Goal: Task Accomplishment & Management: Complete application form

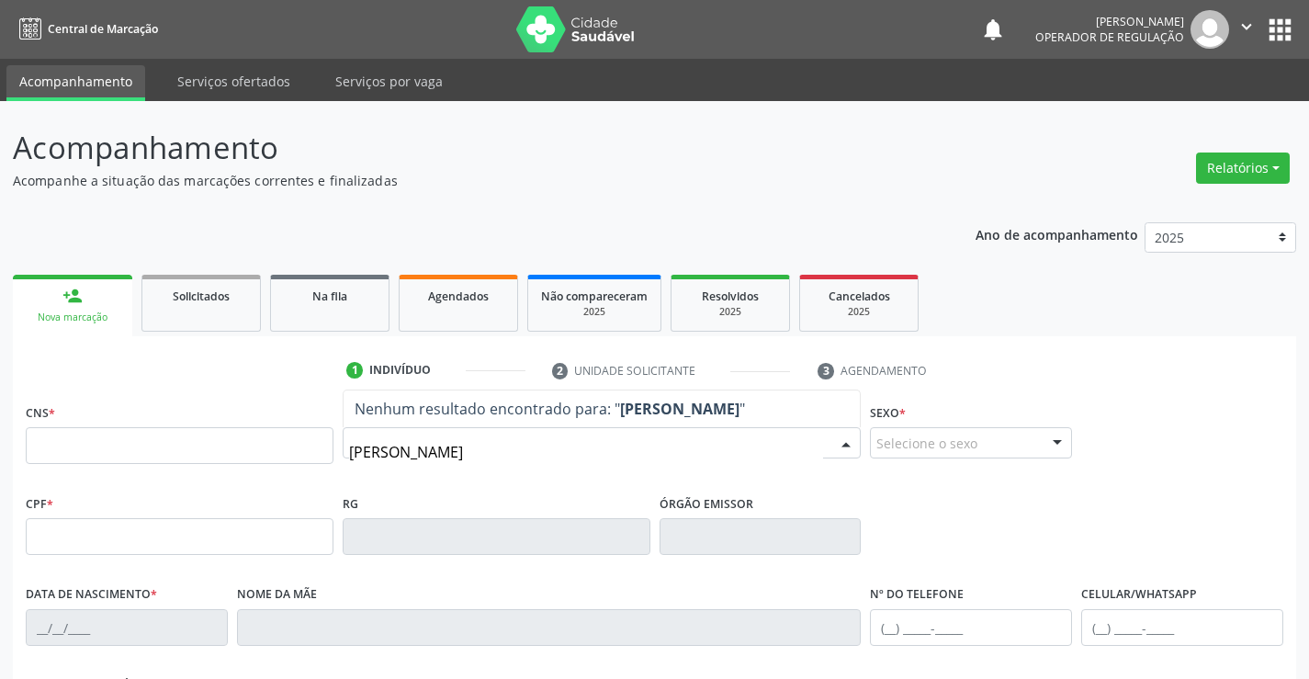
type input "[PERSON_NAME]"
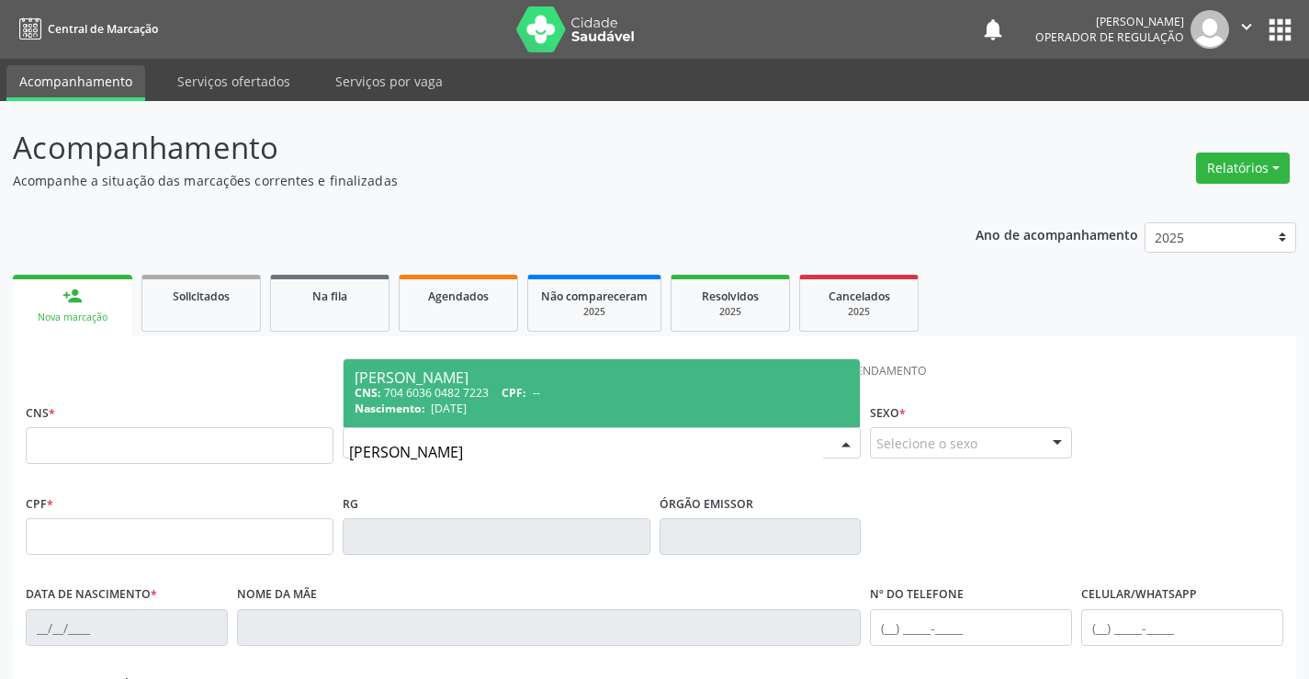
click at [422, 401] on span "Nascimento:" at bounding box center [390, 409] width 71 height 16
type input "704 6036 0482 7223"
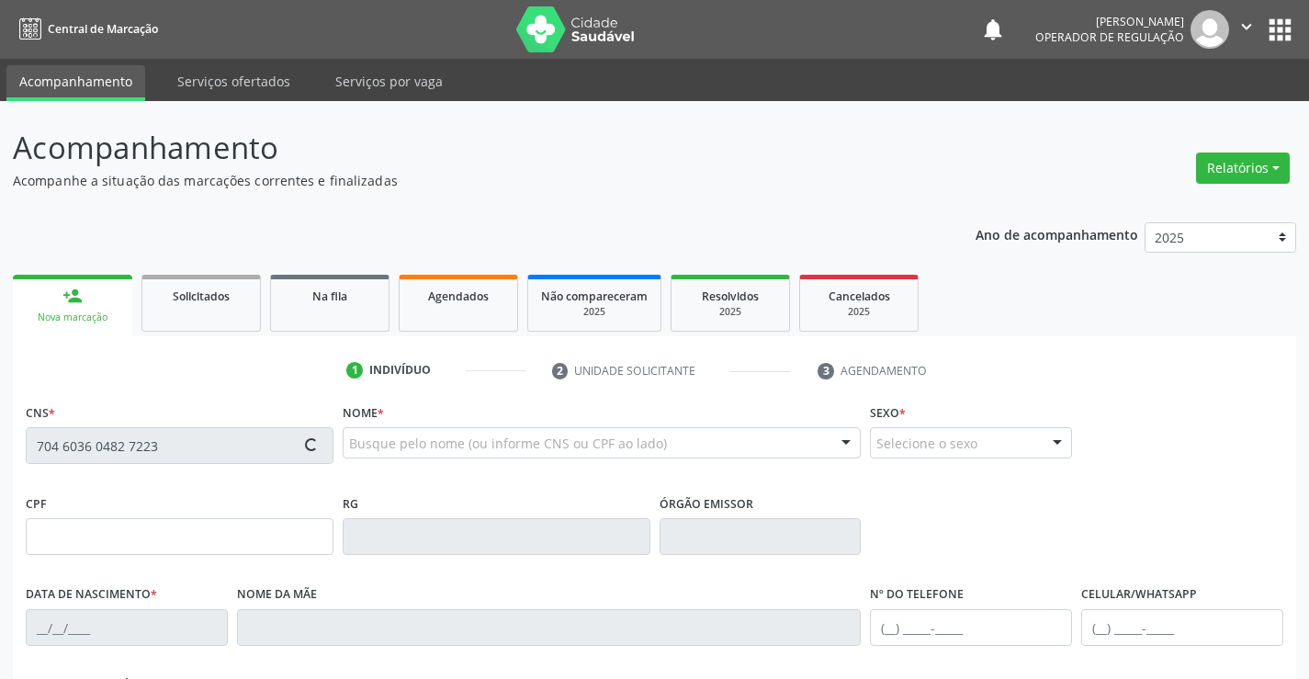
type input "[DATE]"
type input "[PHONE_NUMBER]"
type input "004.503.085-53"
type input "SN"
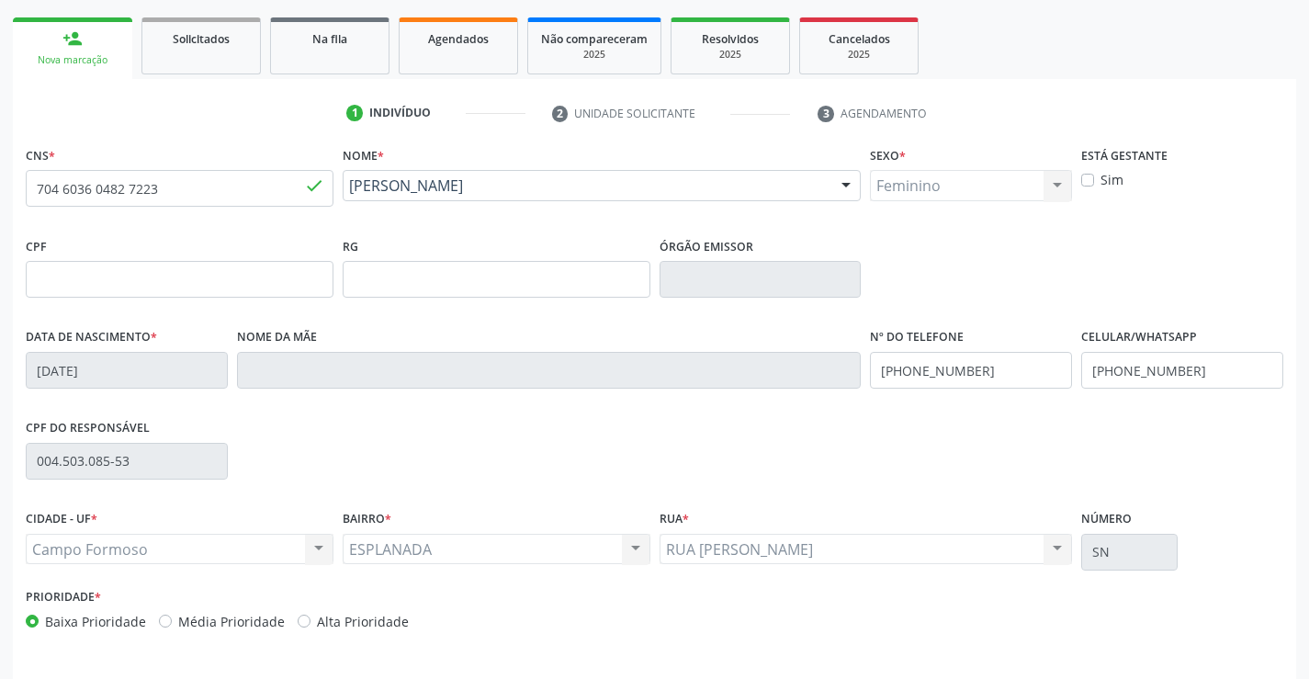
scroll to position [225, 0]
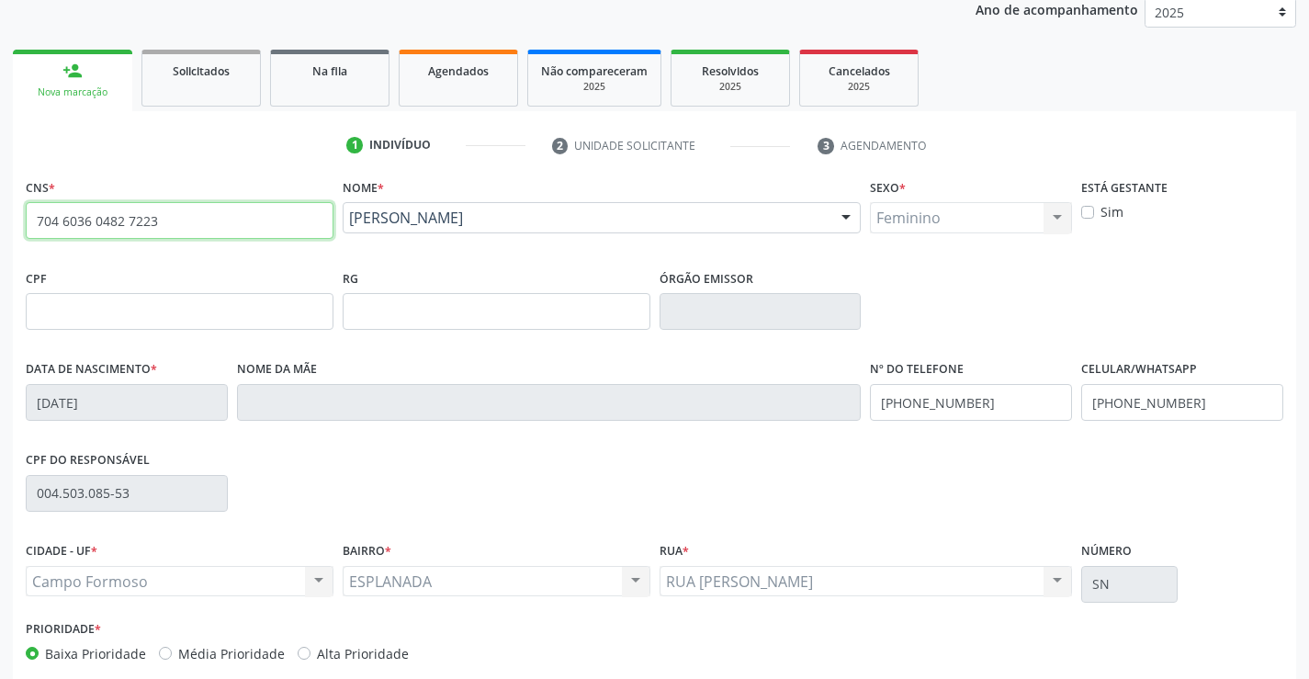
drag, startPoint x: 27, startPoint y: 219, endPoint x: 221, endPoint y: 231, distance: 195.1
click at [221, 231] on input "704 6036 0482 7223" at bounding box center [180, 220] width 308 height 37
click at [196, 152] on ul "1 Indivíduo 2 Unidade solicitante 3 Agendamento" at bounding box center [654, 145] width 1283 height 30
click at [462, 72] on span "Agendados" at bounding box center [458, 71] width 61 height 16
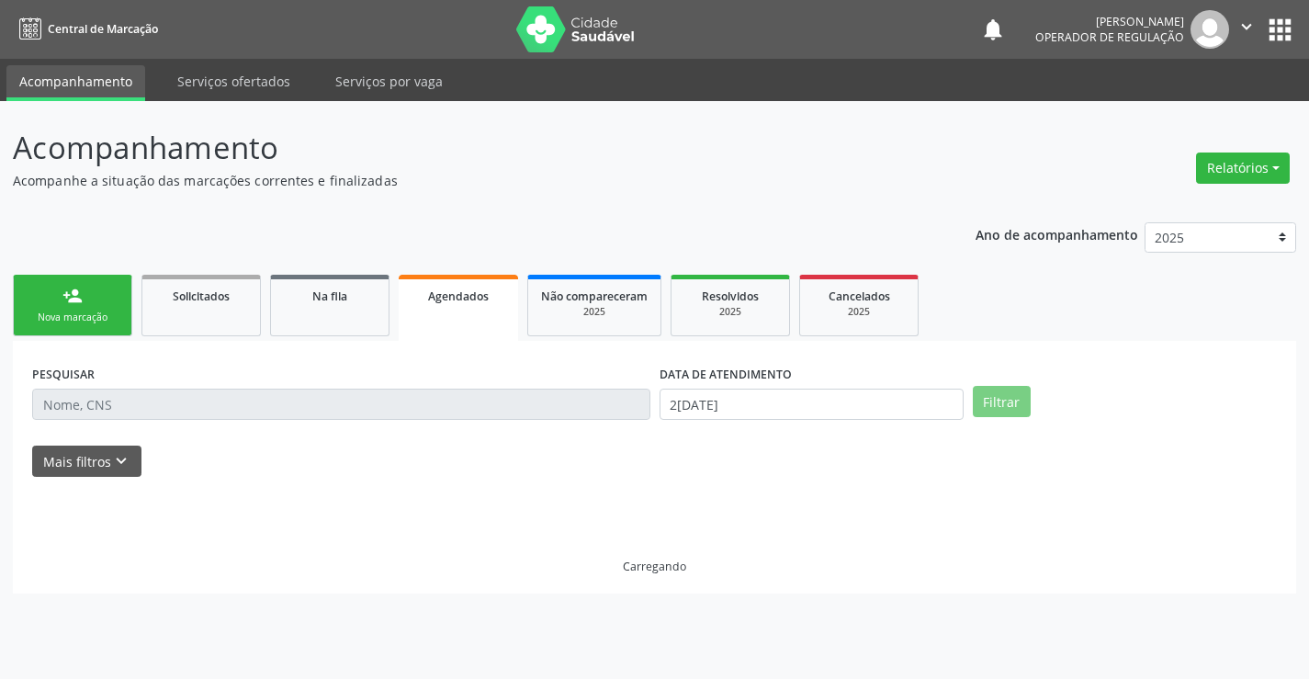
scroll to position [0, 0]
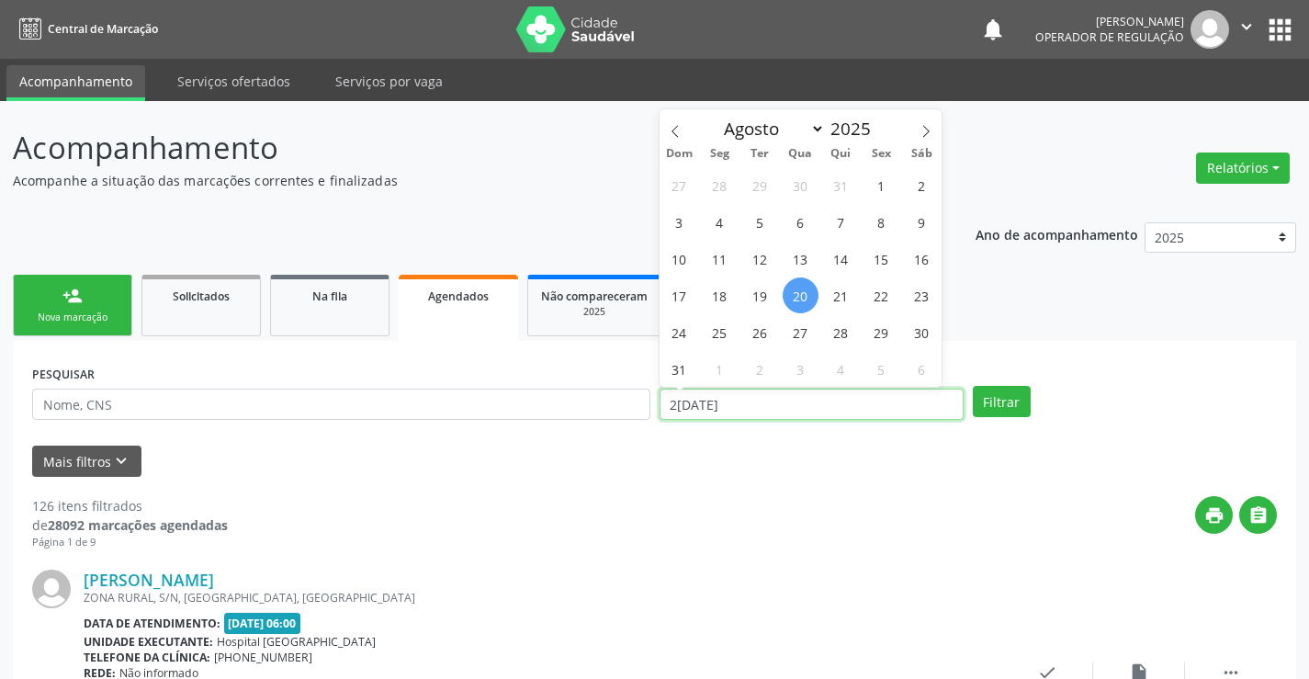
drag, startPoint x: 742, startPoint y: 408, endPoint x: 649, endPoint y: 415, distance: 93.1
click at [649, 415] on div "PESQUISAR DATA DE ATENDIMENTO [DATE] Filtrar" at bounding box center [655, 396] width 1254 height 72
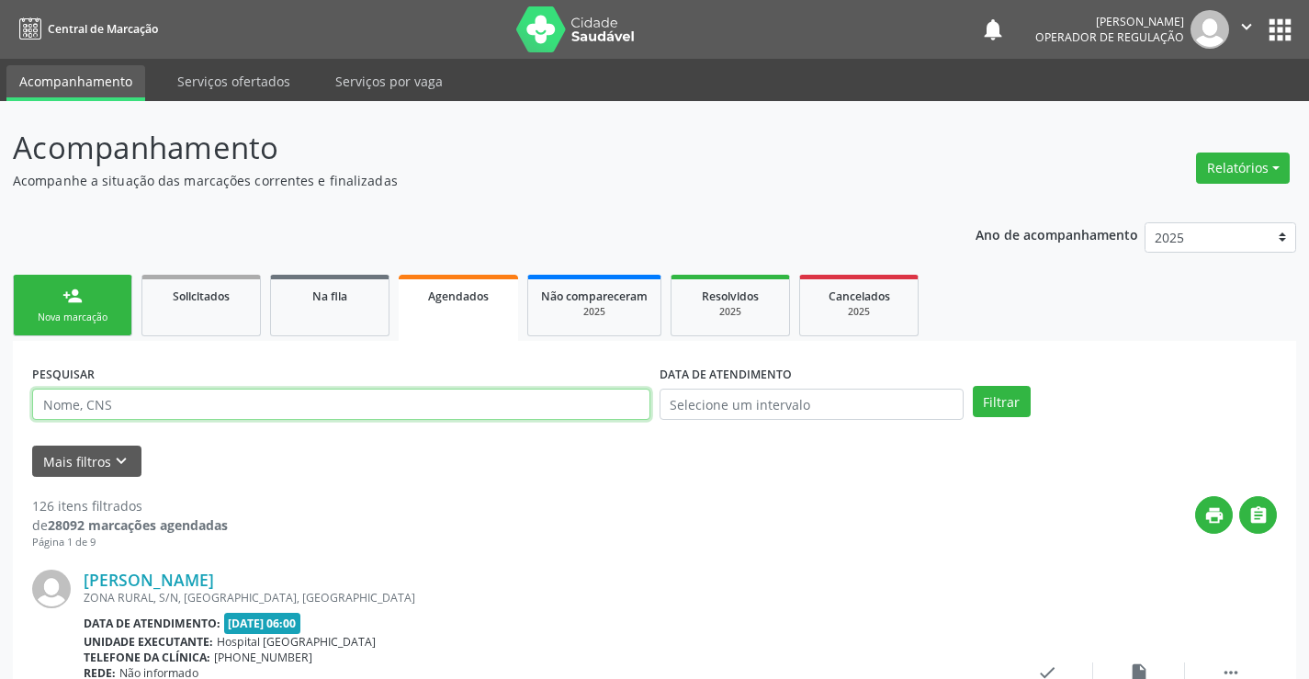
click at [212, 399] on input "text" at bounding box center [341, 404] width 618 height 31
paste input "704 6036 0482 7223"
type input "704 6036 0482 7223"
click at [999, 398] on button "Filtrar" at bounding box center [1002, 401] width 58 height 31
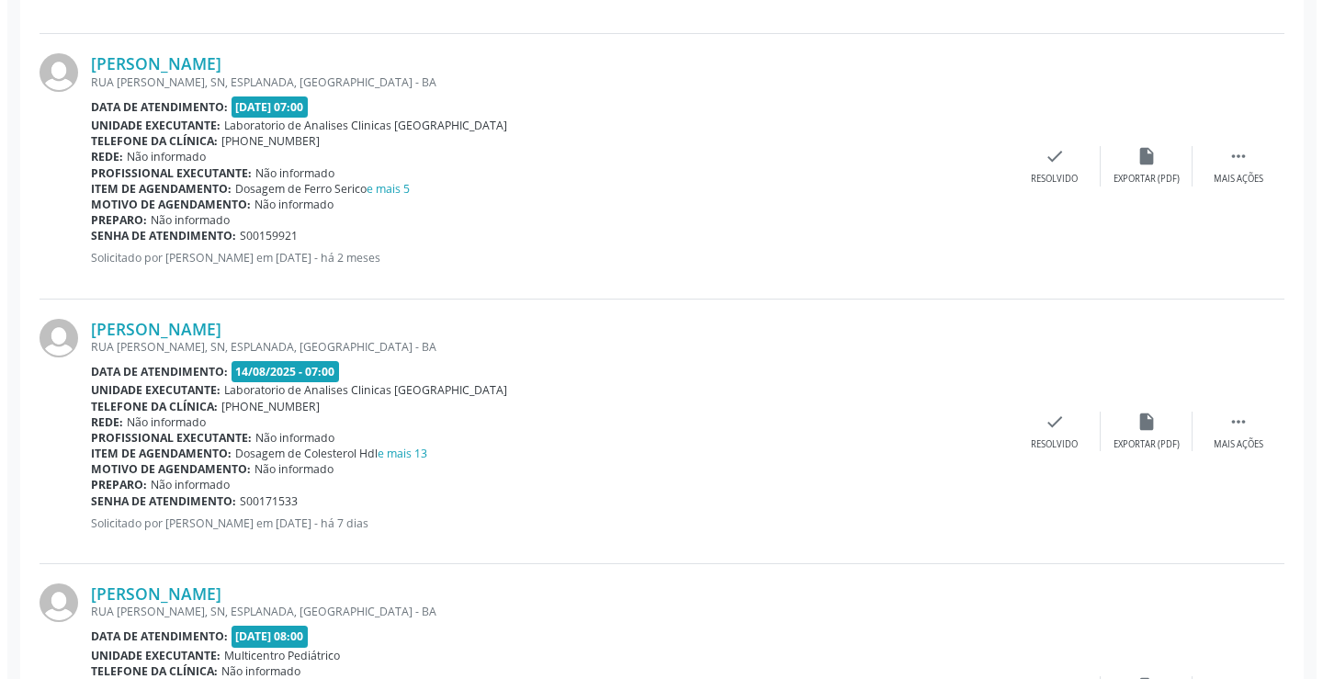
scroll to position [962, 0]
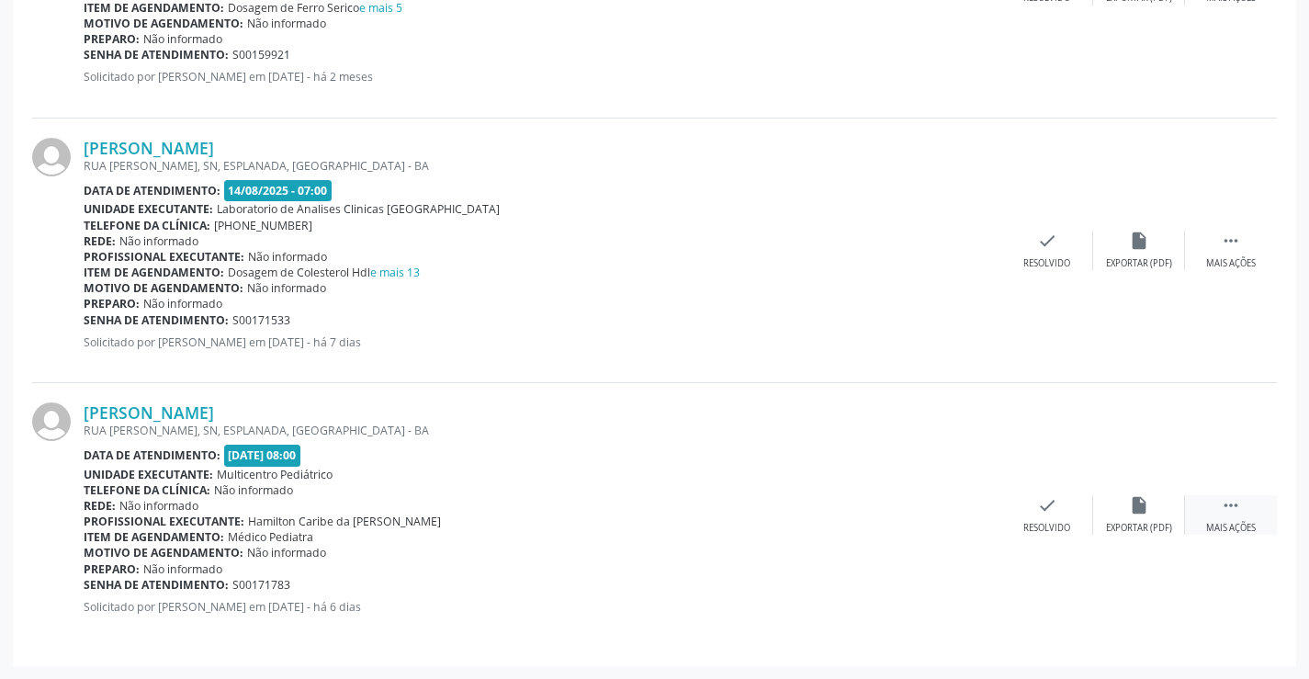
click at [1238, 516] on div " Mais ações" at bounding box center [1231, 515] width 92 height 40
click at [953, 510] on icon "cancel" at bounding box center [955, 505] width 20 height 20
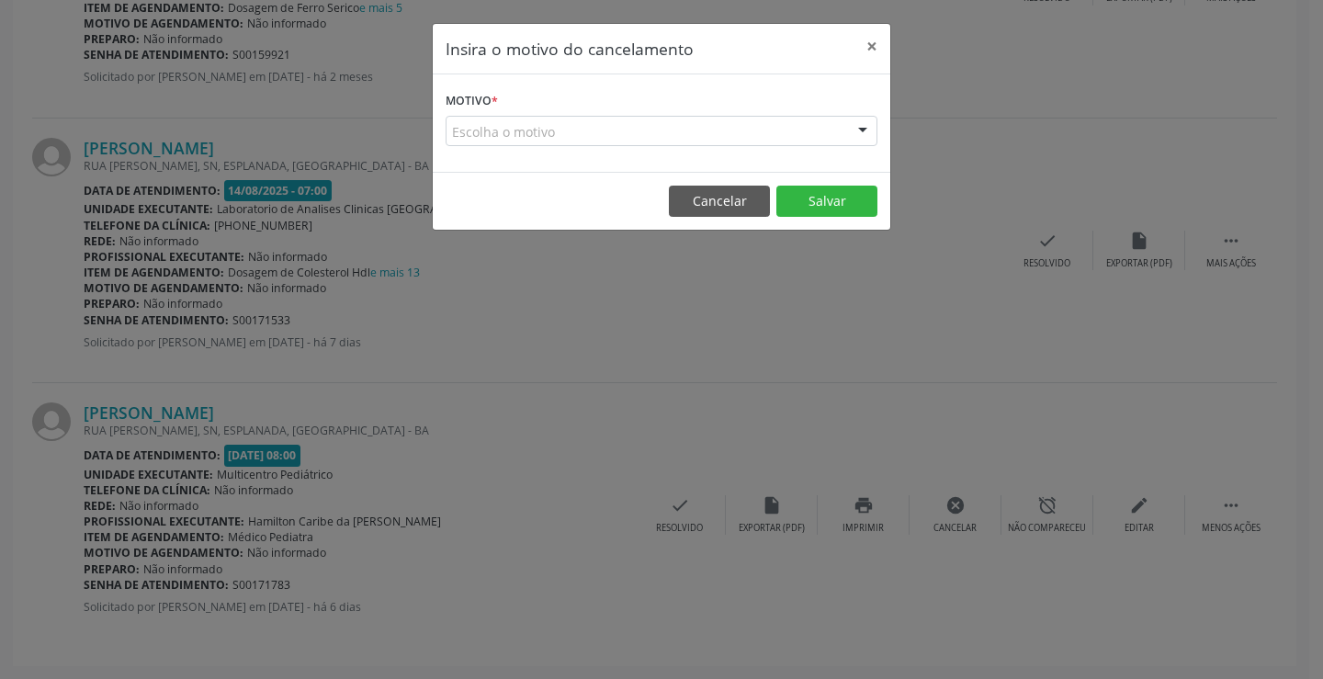
click at [544, 132] on div "Escolha o motivo" at bounding box center [662, 131] width 432 height 31
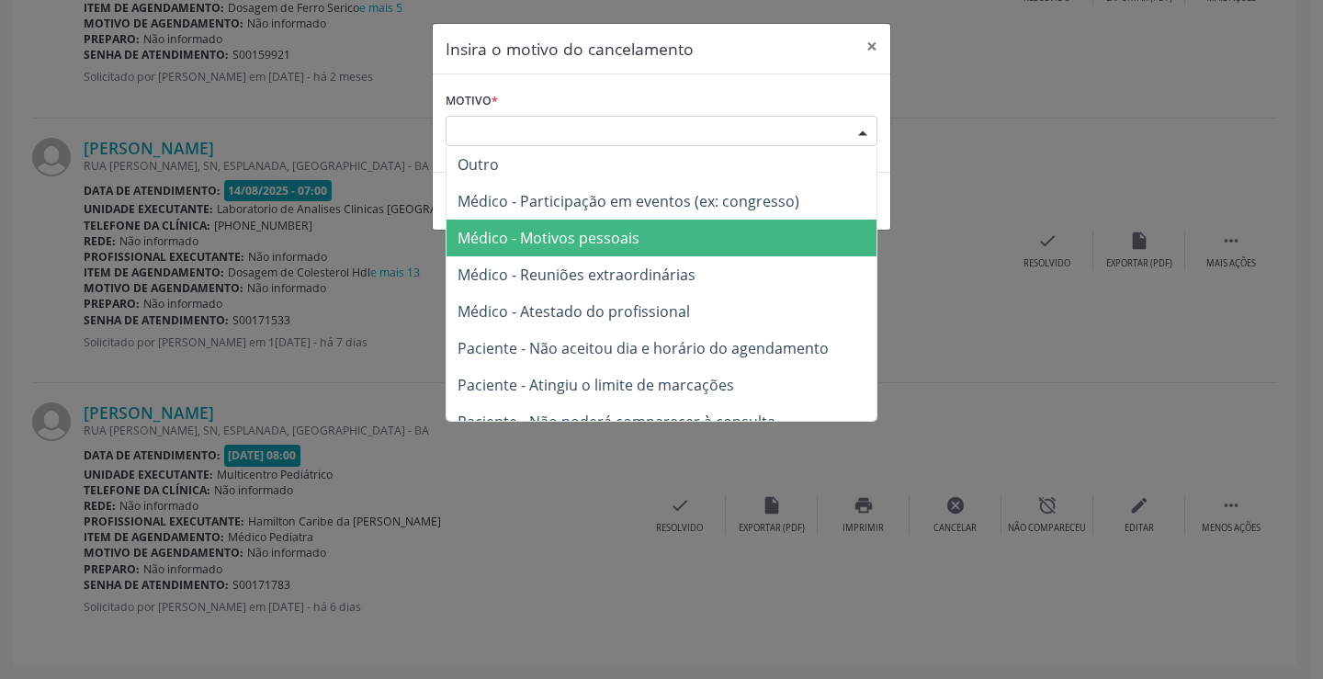
click at [584, 242] on span "Médico - Motivos pessoais" at bounding box center [548, 238] width 182 height 20
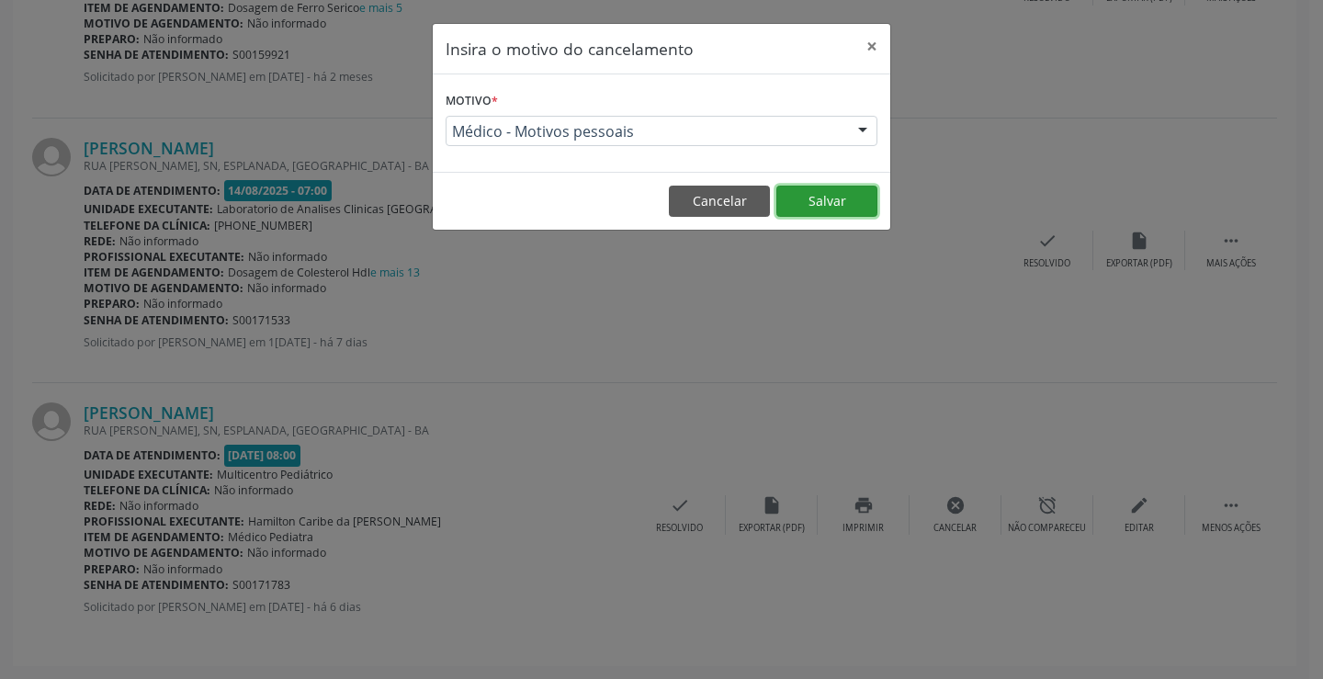
click at [840, 194] on button "Salvar" at bounding box center [826, 201] width 101 height 31
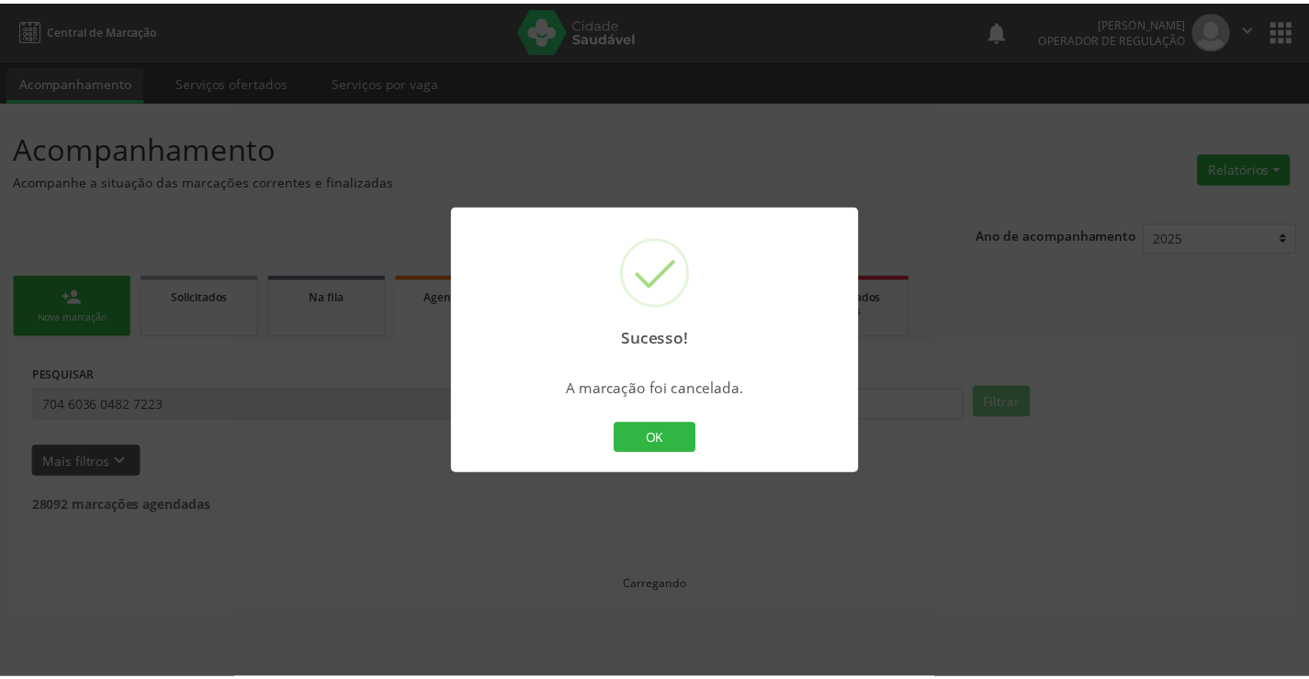
scroll to position [0, 0]
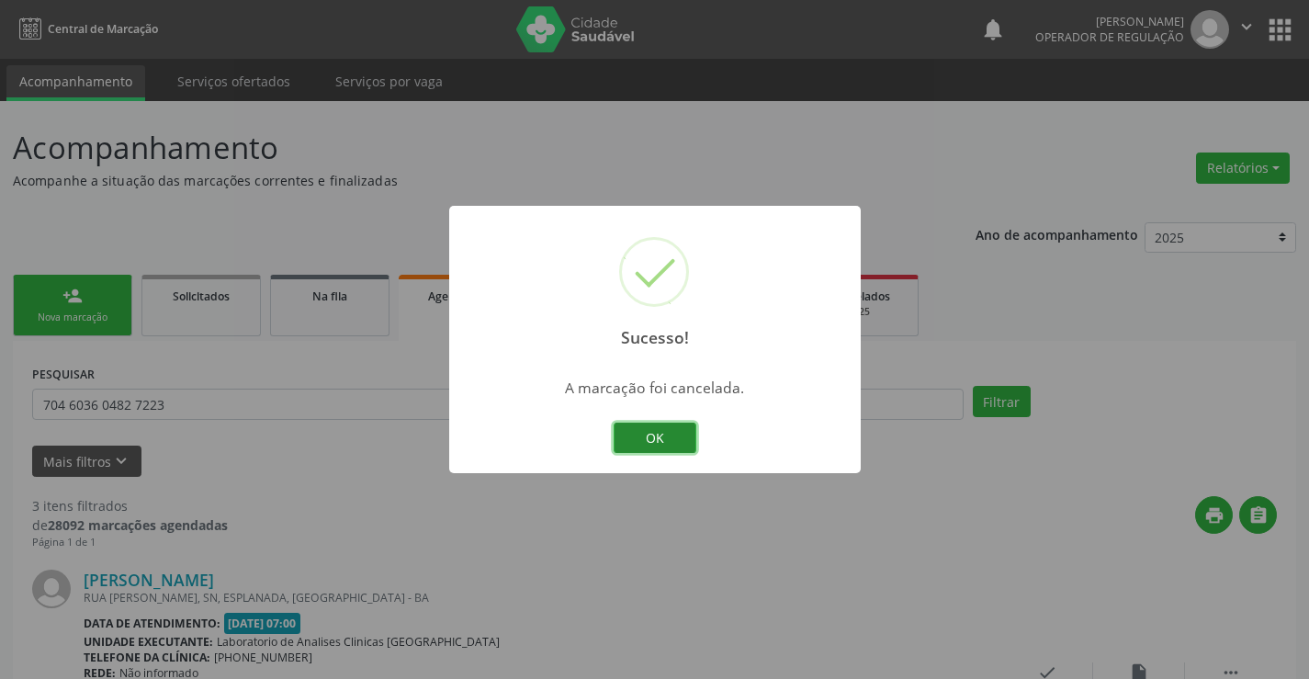
click at [653, 434] on button "OK" at bounding box center [655, 438] width 83 height 31
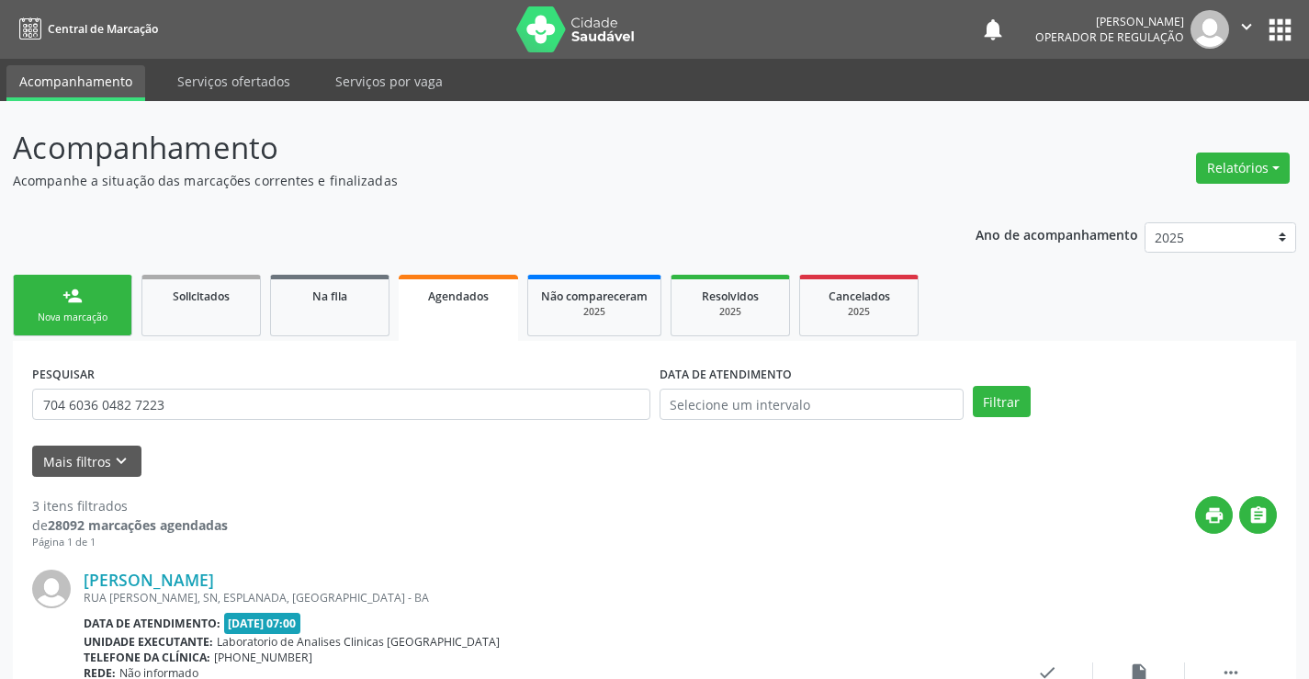
click at [76, 300] on div "person_add" at bounding box center [72, 296] width 20 height 20
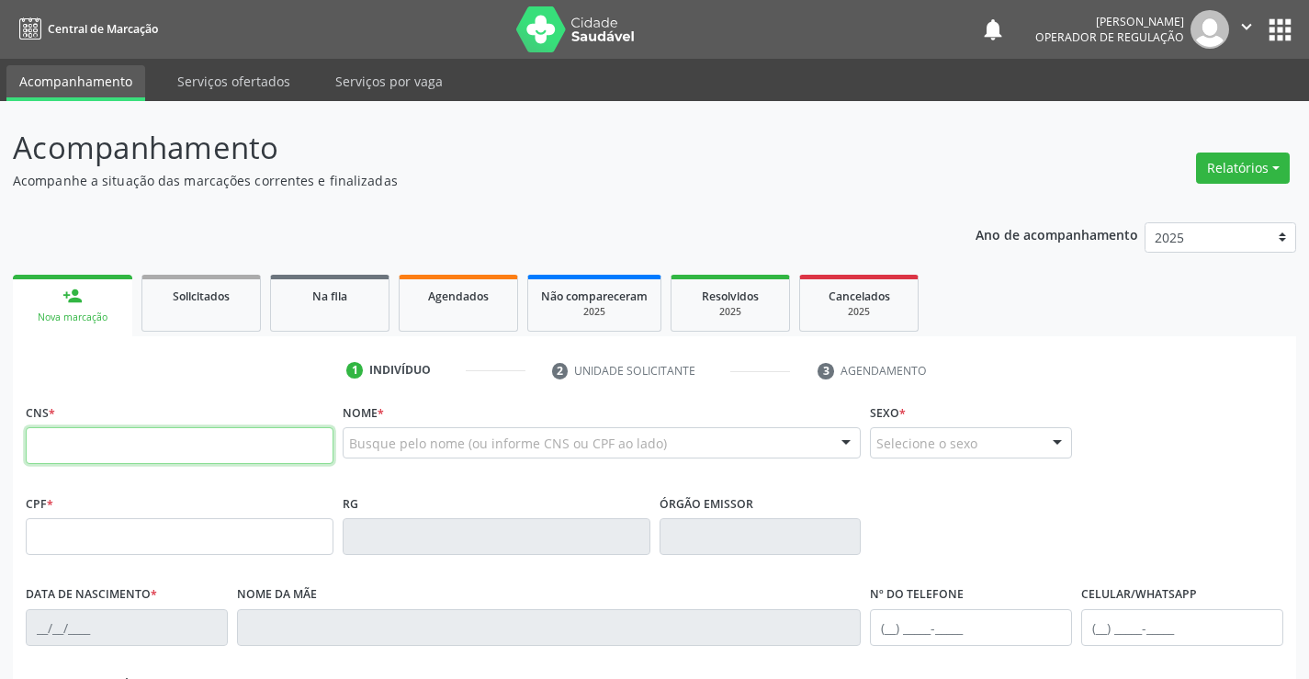
click at [130, 446] on input "text" at bounding box center [180, 445] width 308 height 37
type input "702 6062 4299 3746"
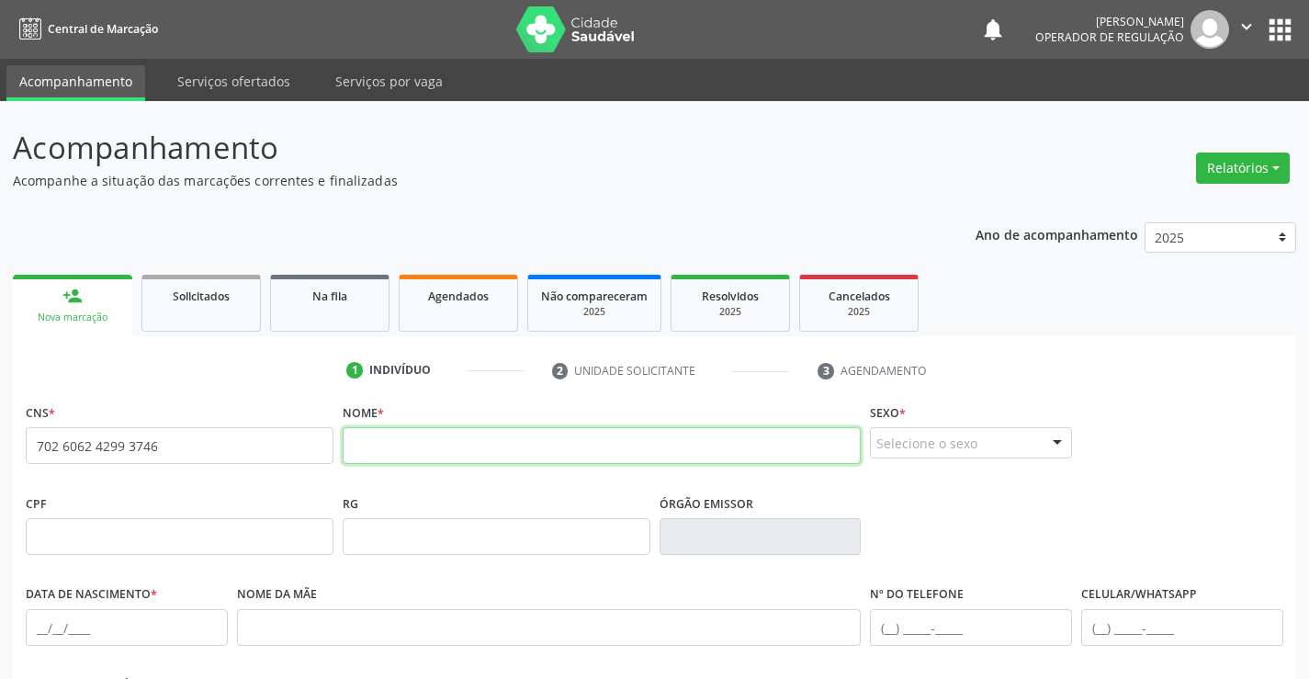
click at [425, 445] on input "text" at bounding box center [602, 445] width 519 height 37
type input "[PERSON_NAME]"
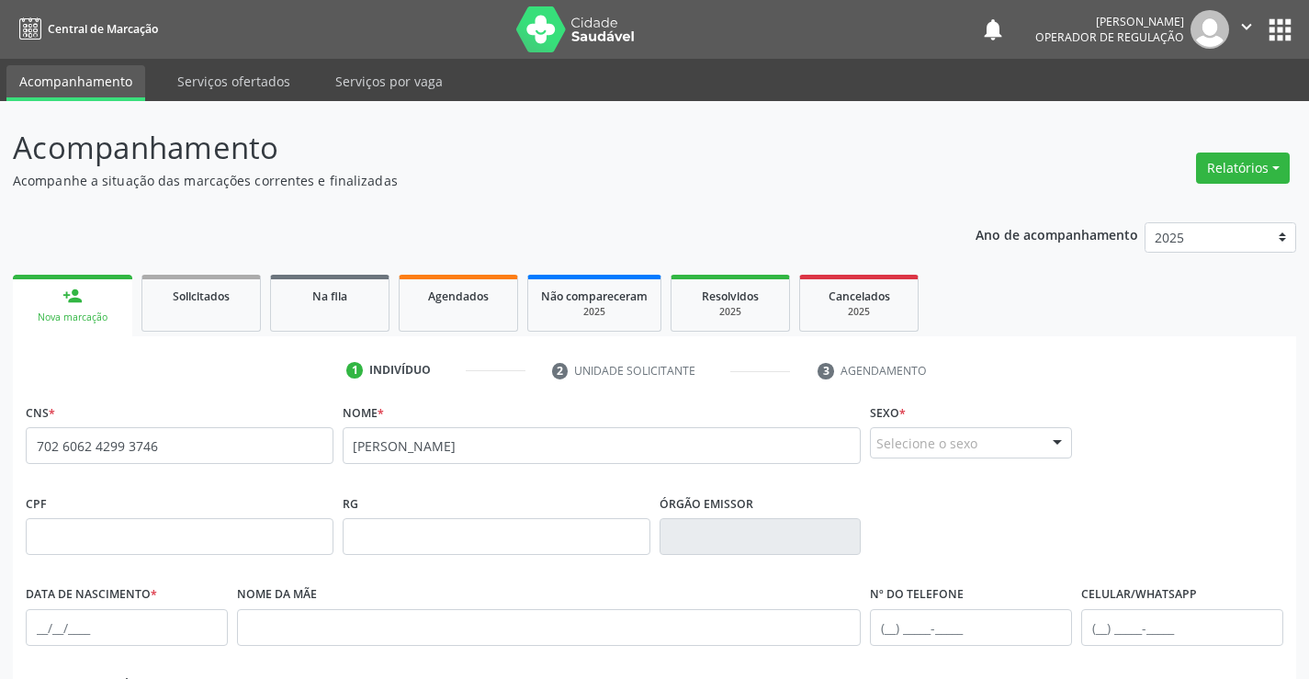
click at [939, 434] on div "Selecione o sexo" at bounding box center [971, 442] width 202 height 31
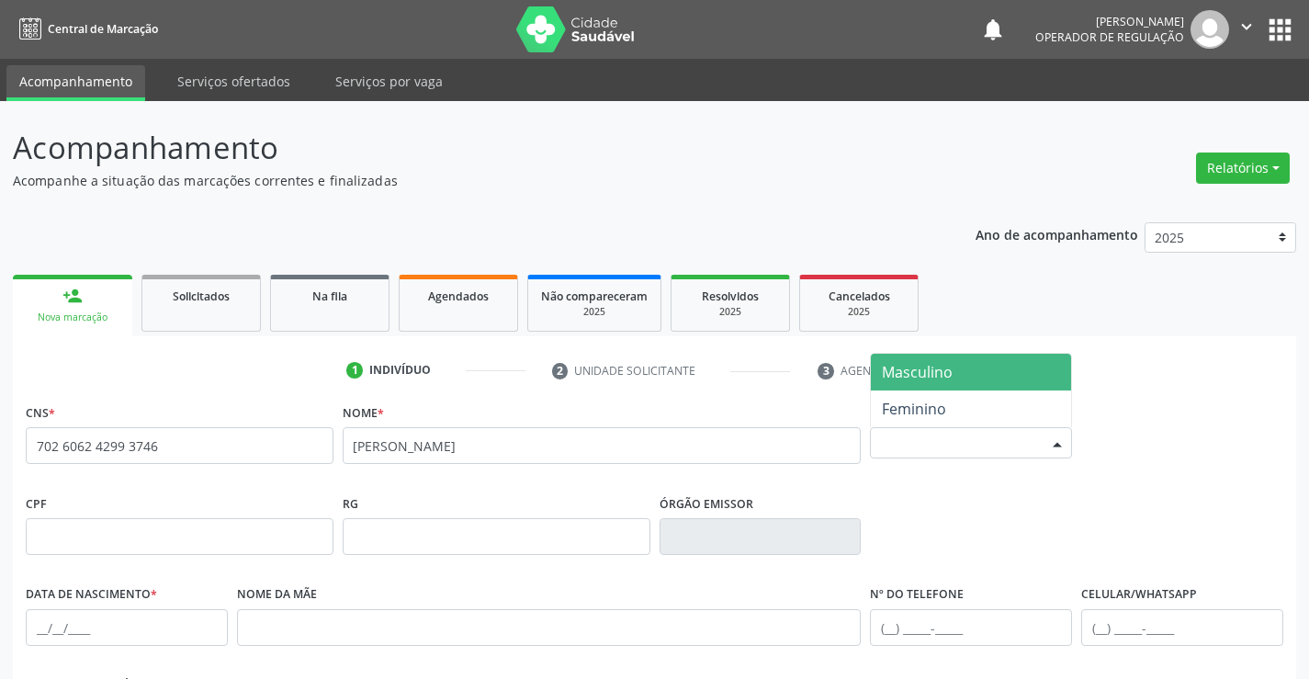
click at [964, 363] on span "Masculino" at bounding box center [971, 372] width 200 height 37
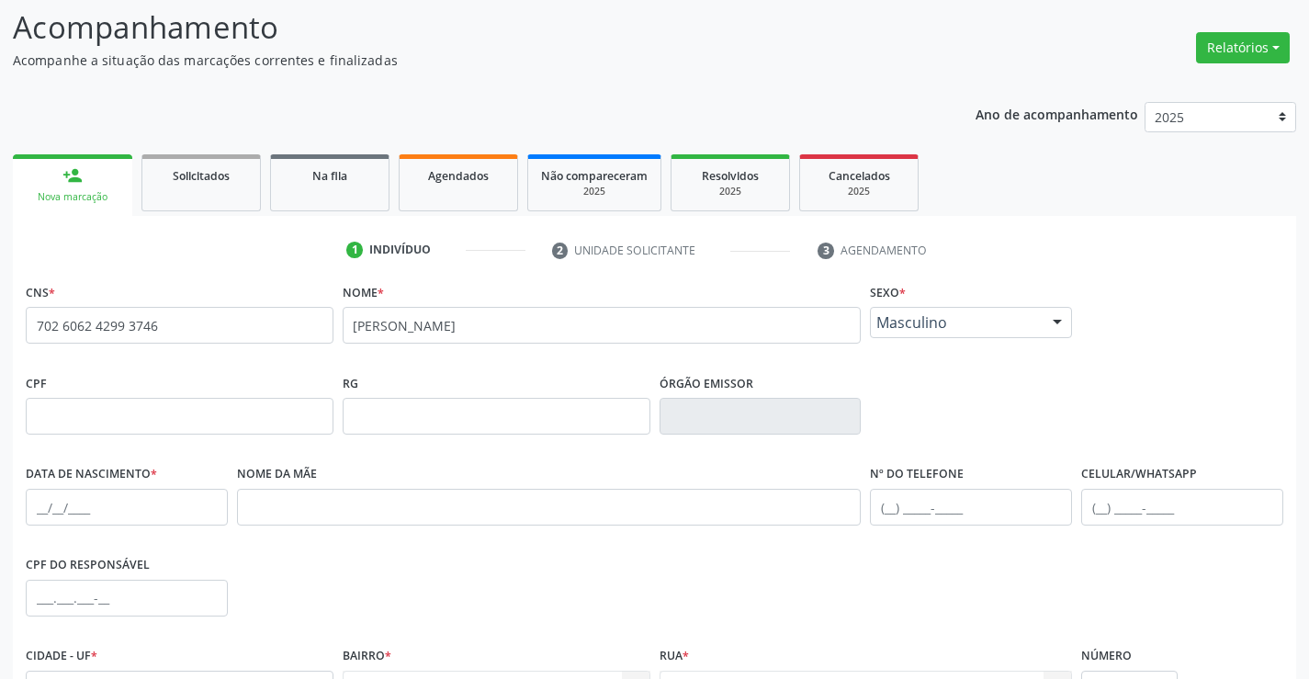
scroll to position [276, 0]
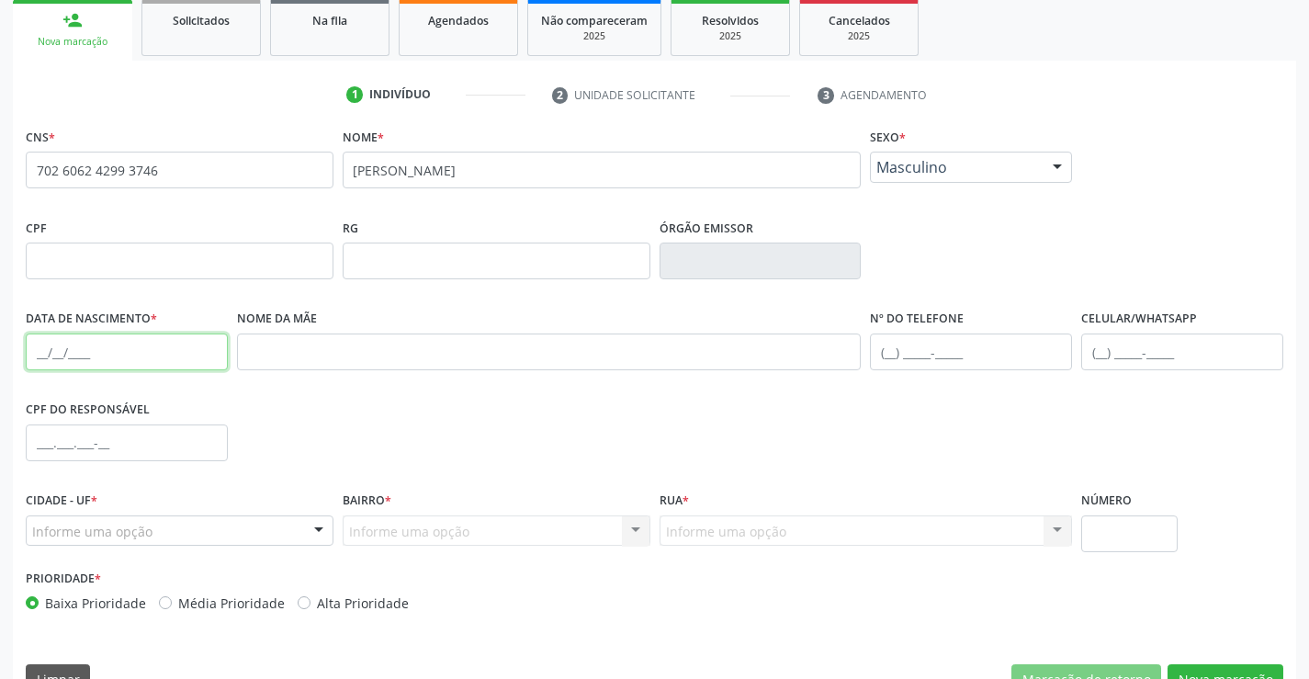
click at [133, 351] on input "text" at bounding box center [127, 351] width 202 height 37
type input "[DATE]"
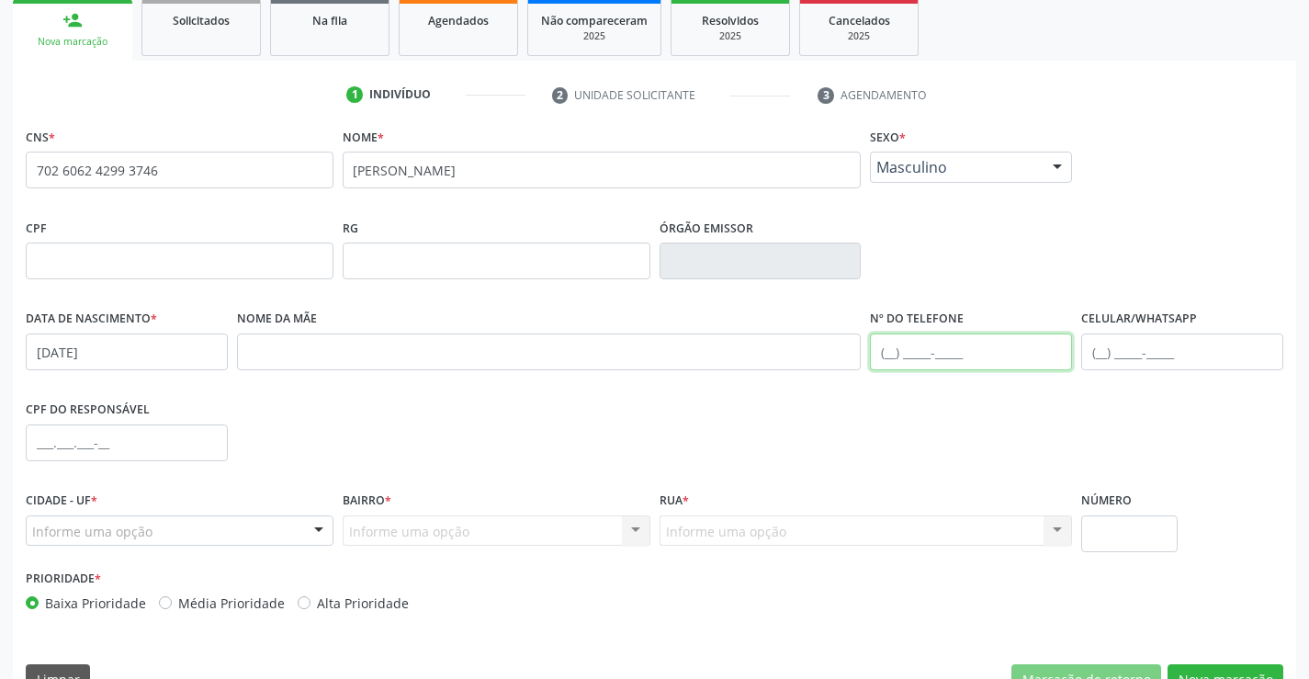
click at [1000, 352] on input "text" at bounding box center [971, 351] width 202 height 37
click at [1144, 356] on input "text" at bounding box center [1182, 351] width 202 height 37
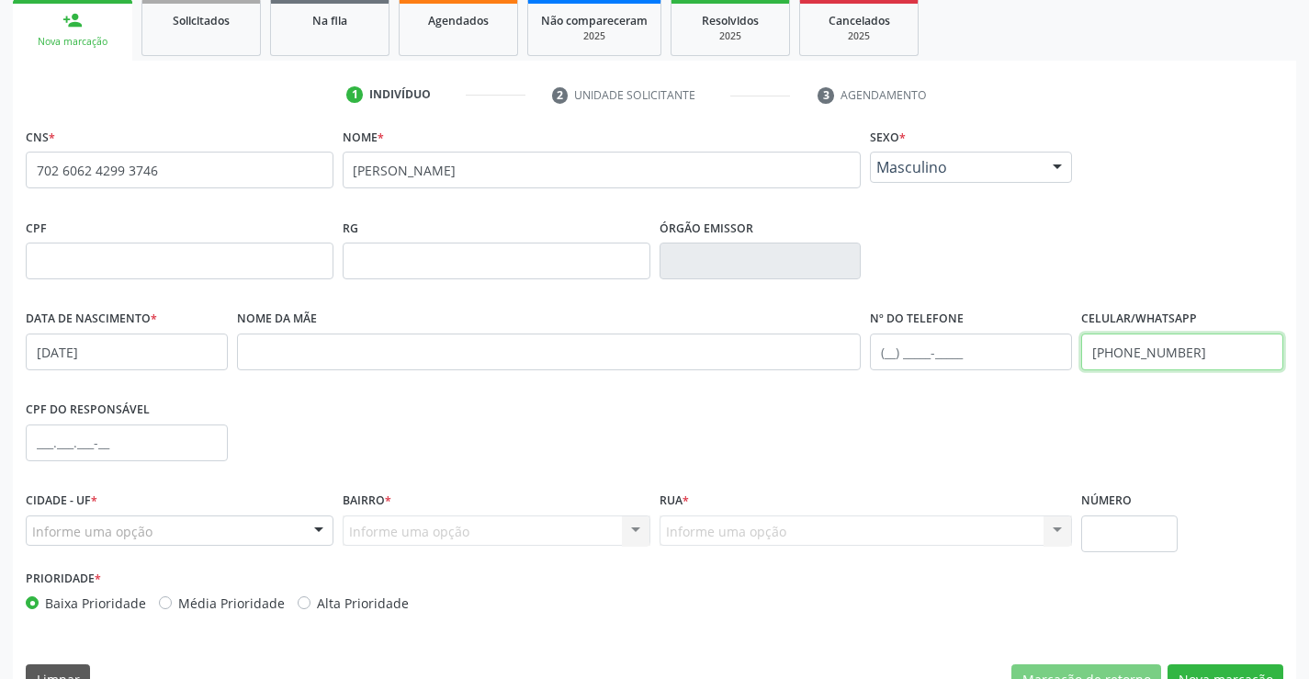
type input "[PHONE_NUMBER]"
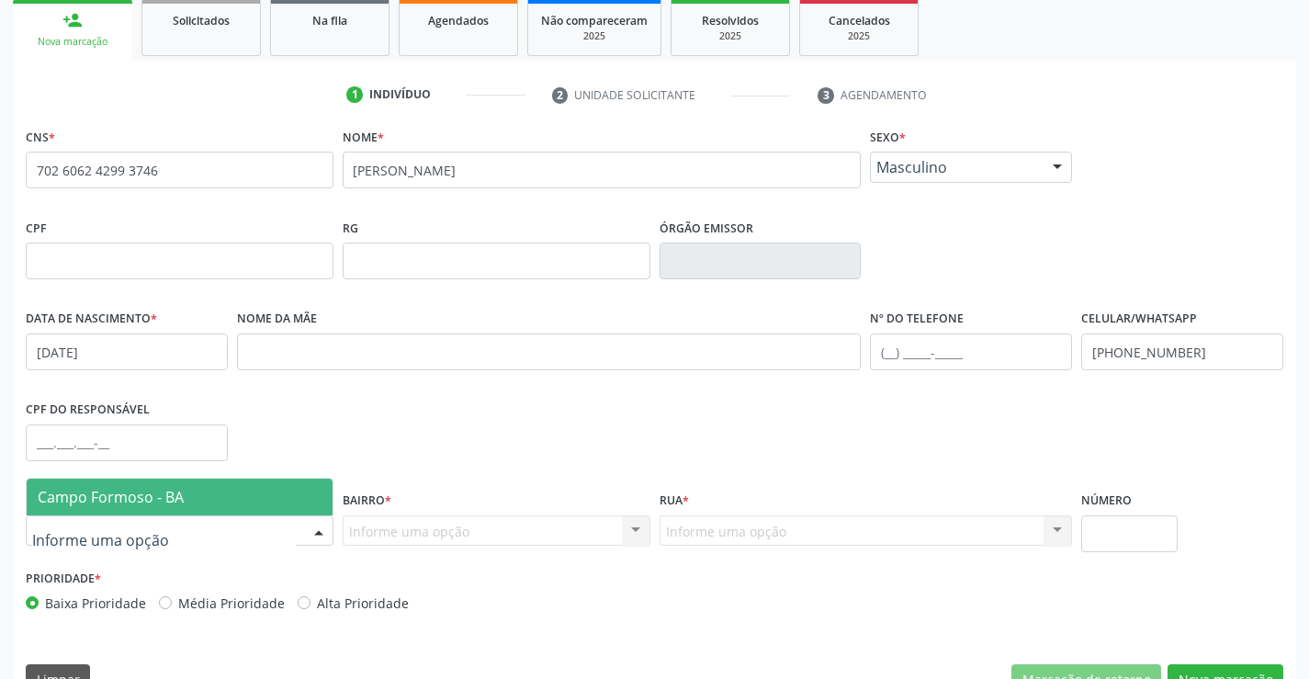
click at [194, 536] on div at bounding box center [180, 530] width 308 height 31
click at [209, 502] on span "Campo Formoso - BA" at bounding box center [180, 497] width 306 height 37
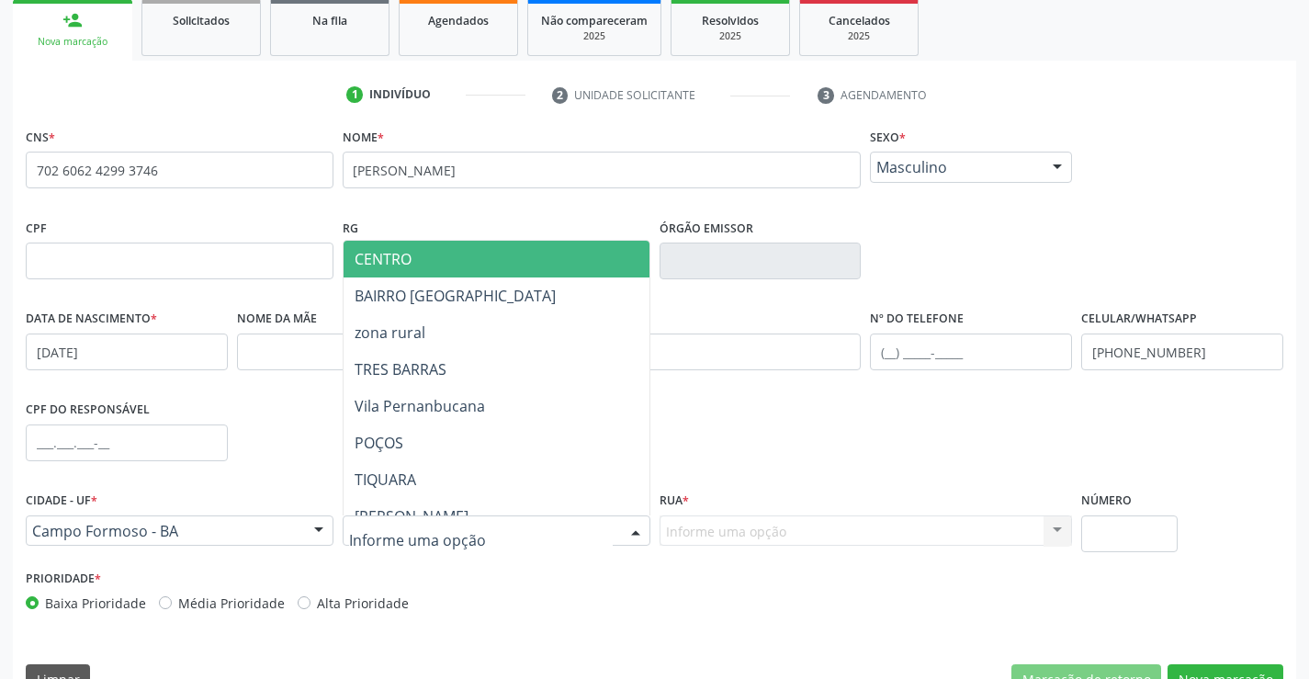
click at [439, 261] on span "CENTRO" at bounding box center [542, 259] width 397 height 37
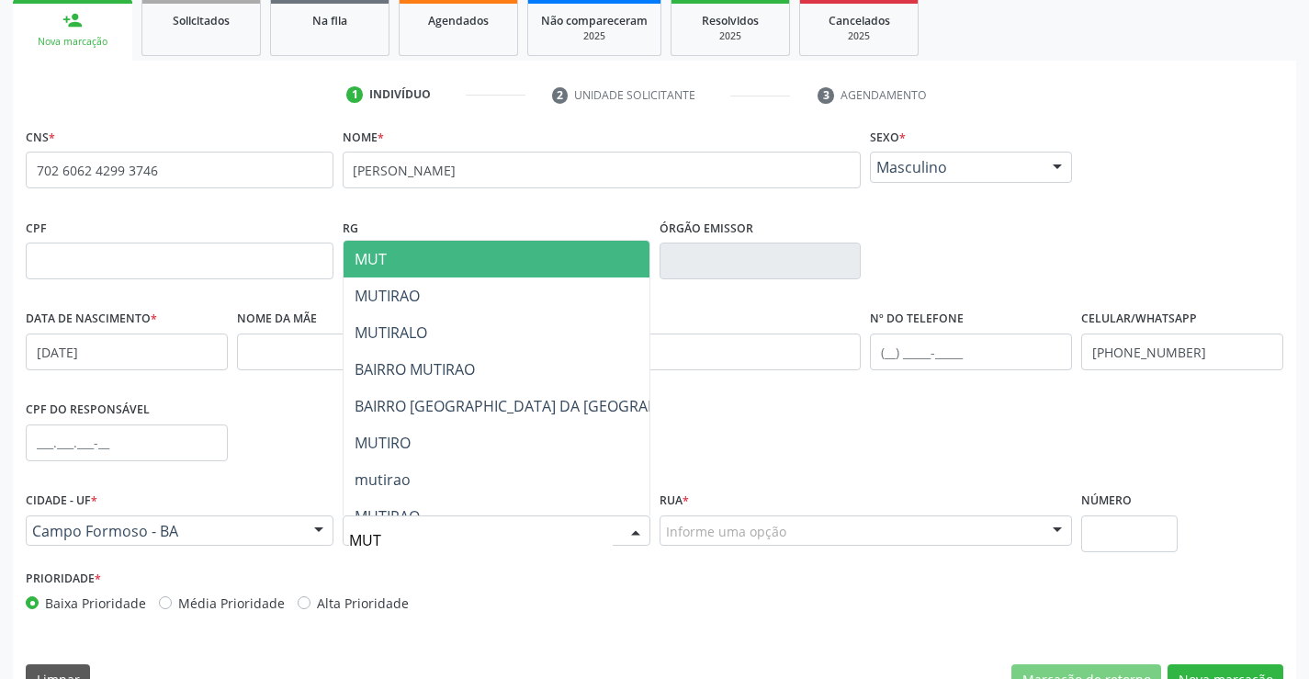
type input "MUTI"
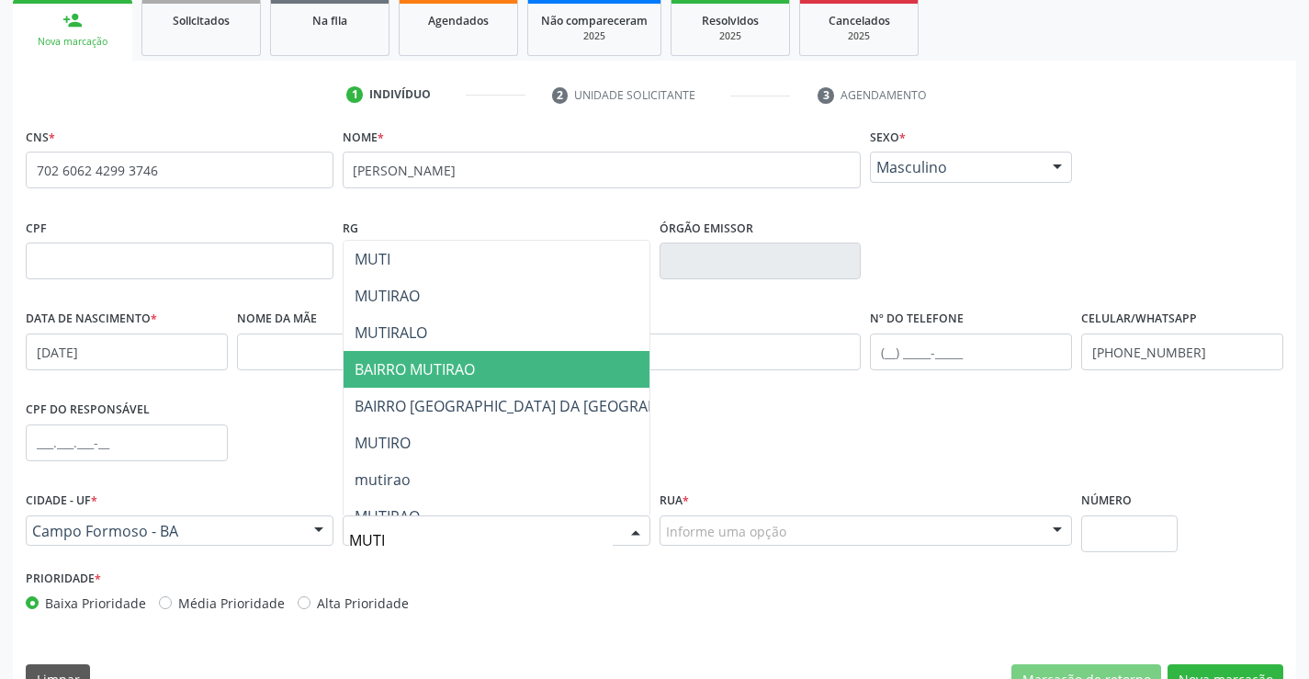
click at [461, 369] on span "BAIRRO MUTIRAO" at bounding box center [415, 369] width 120 height 20
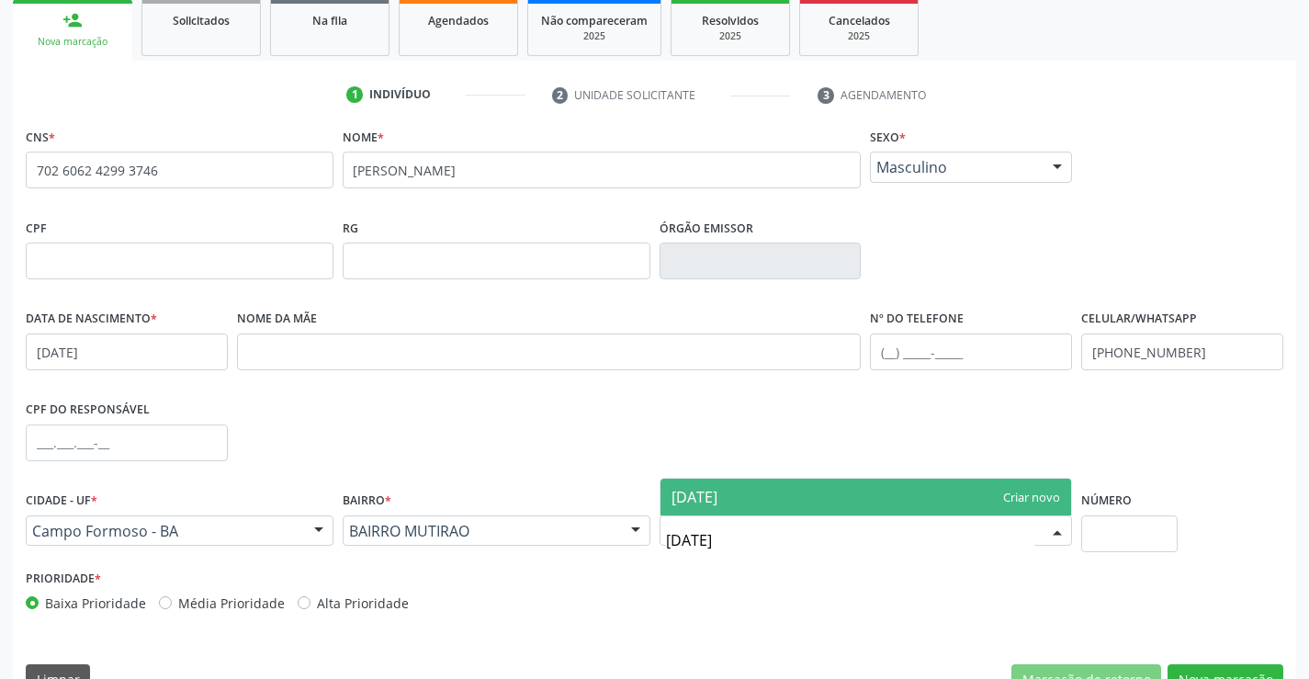
type input "[DATE]"
click at [777, 490] on span "[DATE]" at bounding box center [867, 497] width 412 height 37
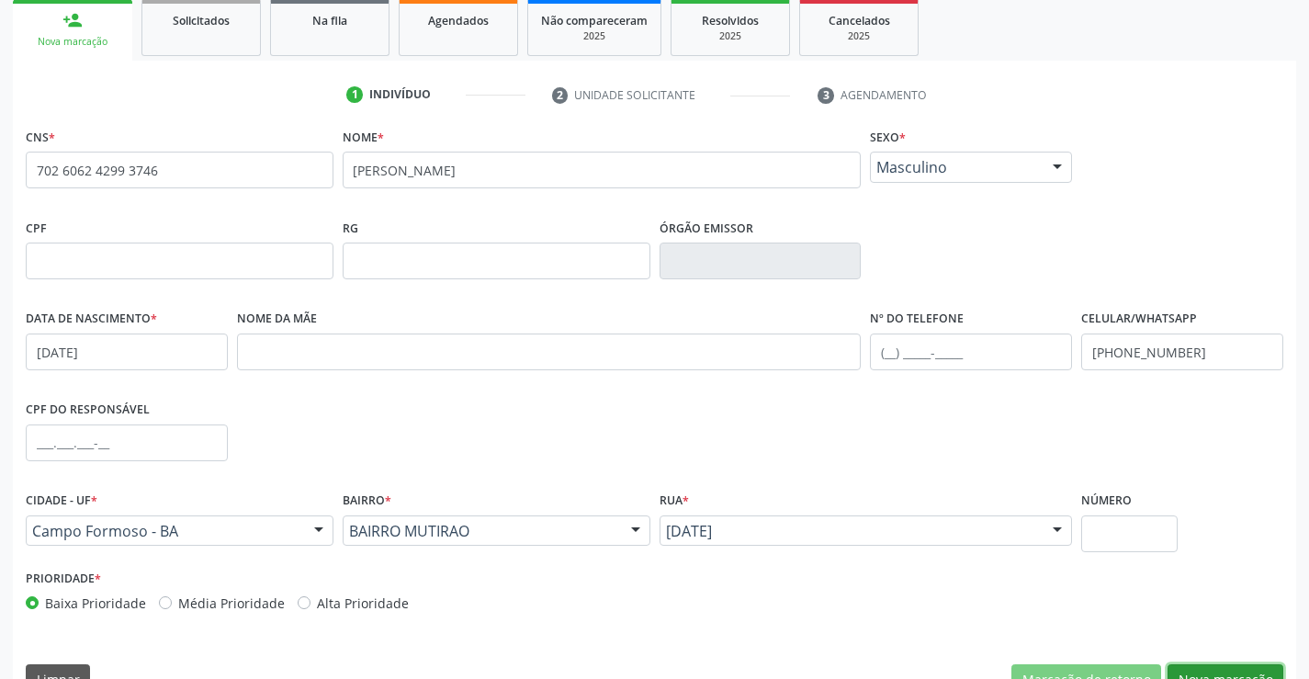
click at [1209, 665] on button "Nova marcação" at bounding box center [1226, 679] width 116 height 31
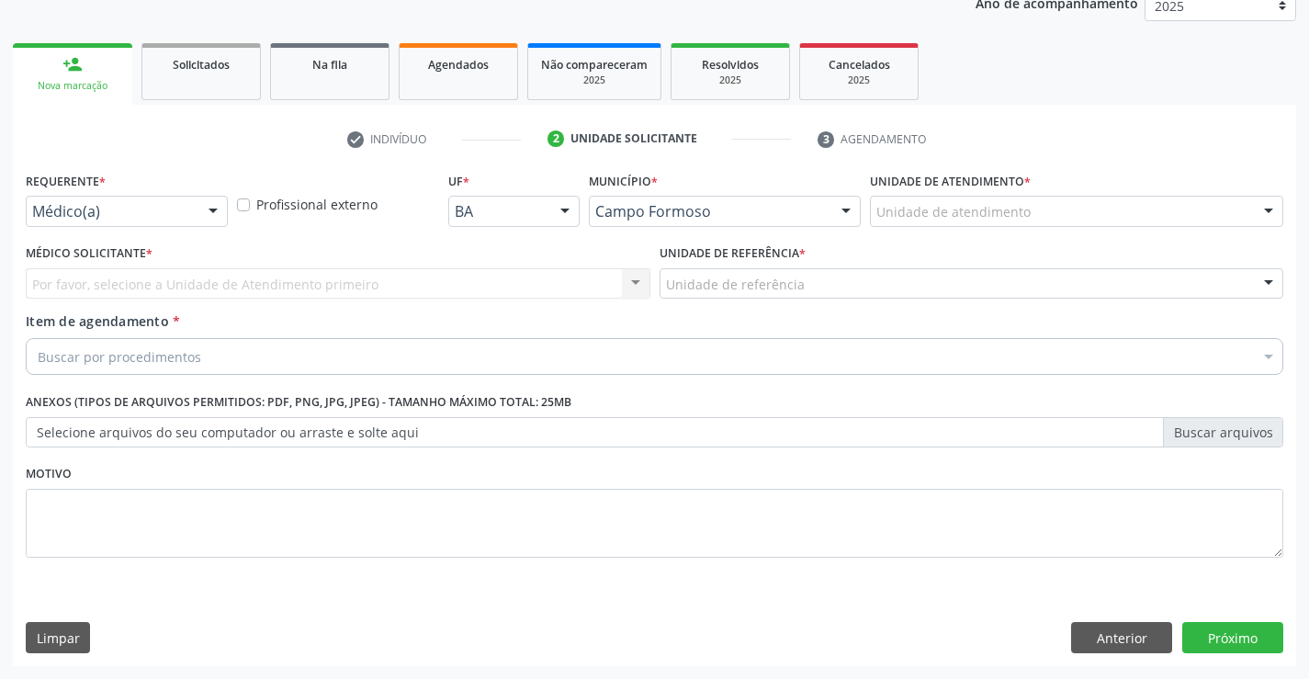
scroll to position [231, 0]
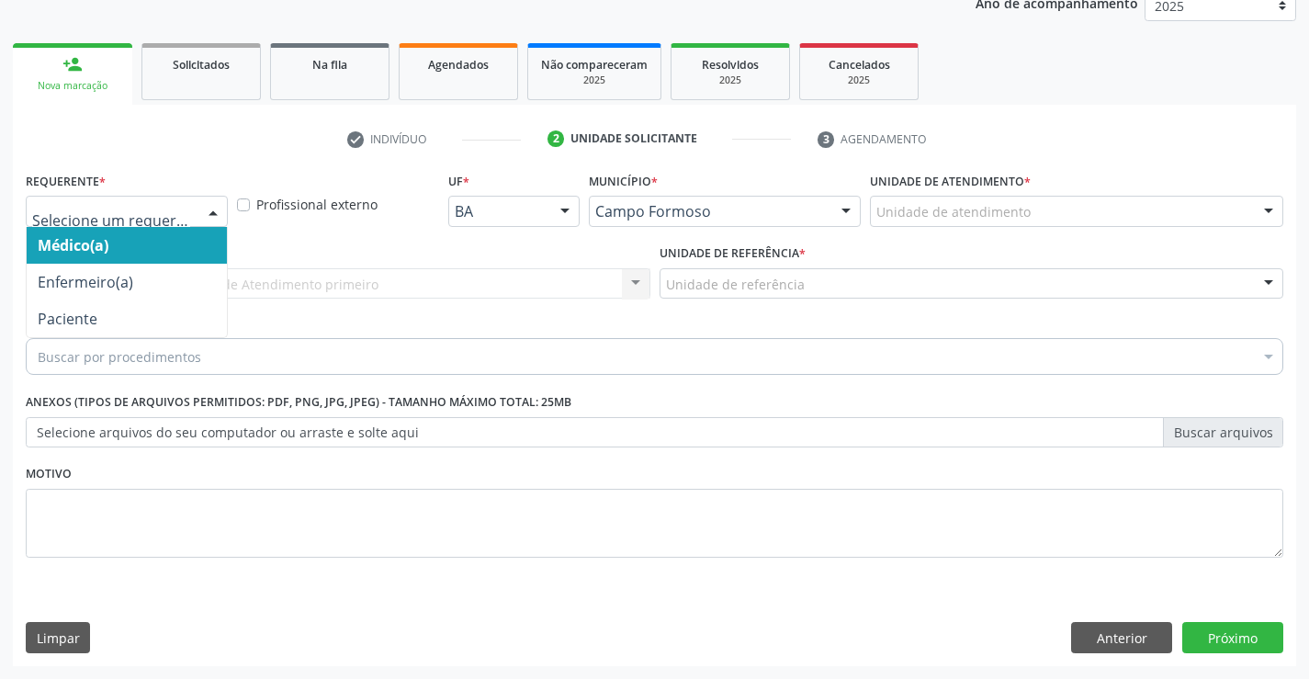
click at [74, 201] on div at bounding box center [127, 211] width 202 height 31
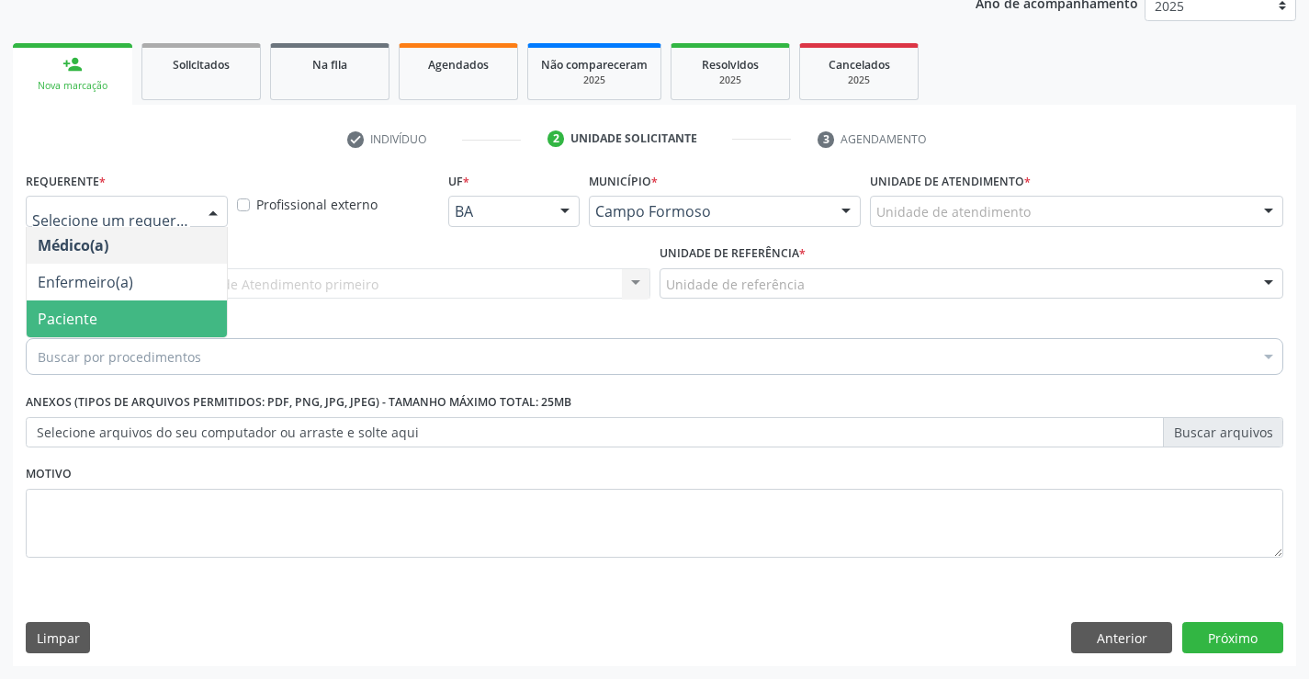
click at [86, 327] on span "Paciente" at bounding box center [68, 319] width 60 height 20
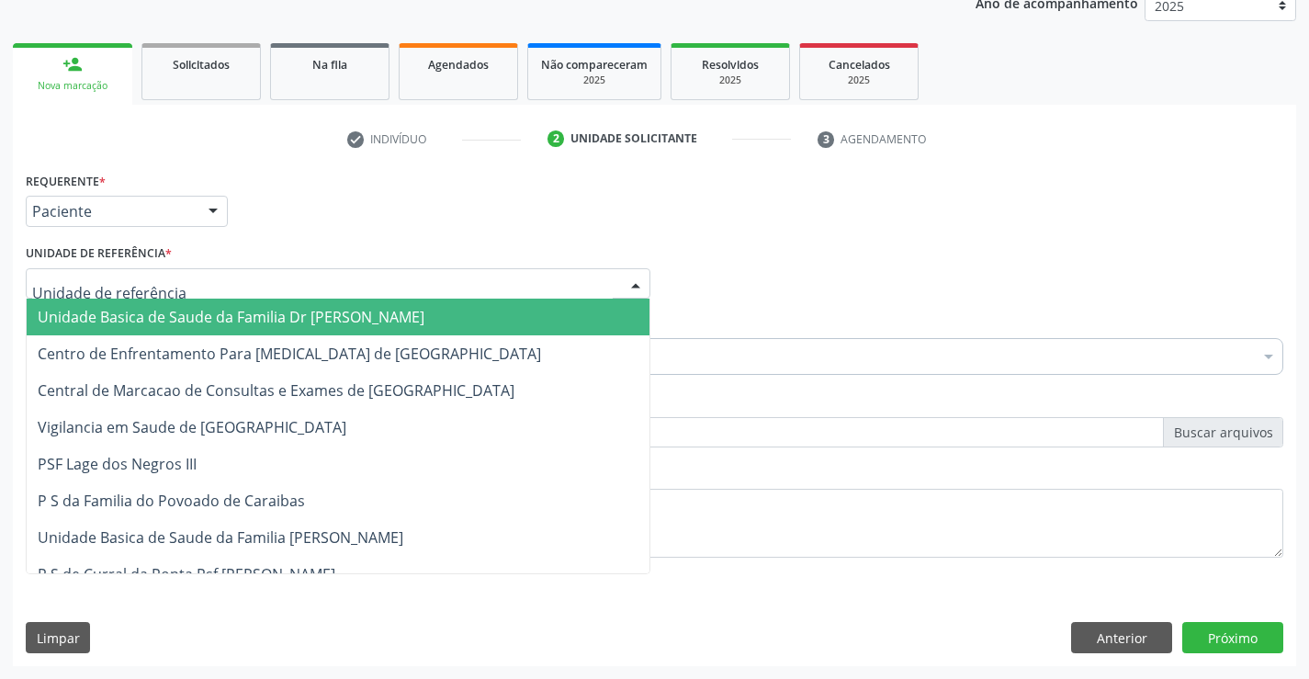
click at [147, 312] on span "Unidade Basica de Saude da Familia Dr [PERSON_NAME]" at bounding box center [231, 317] width 387 height 20
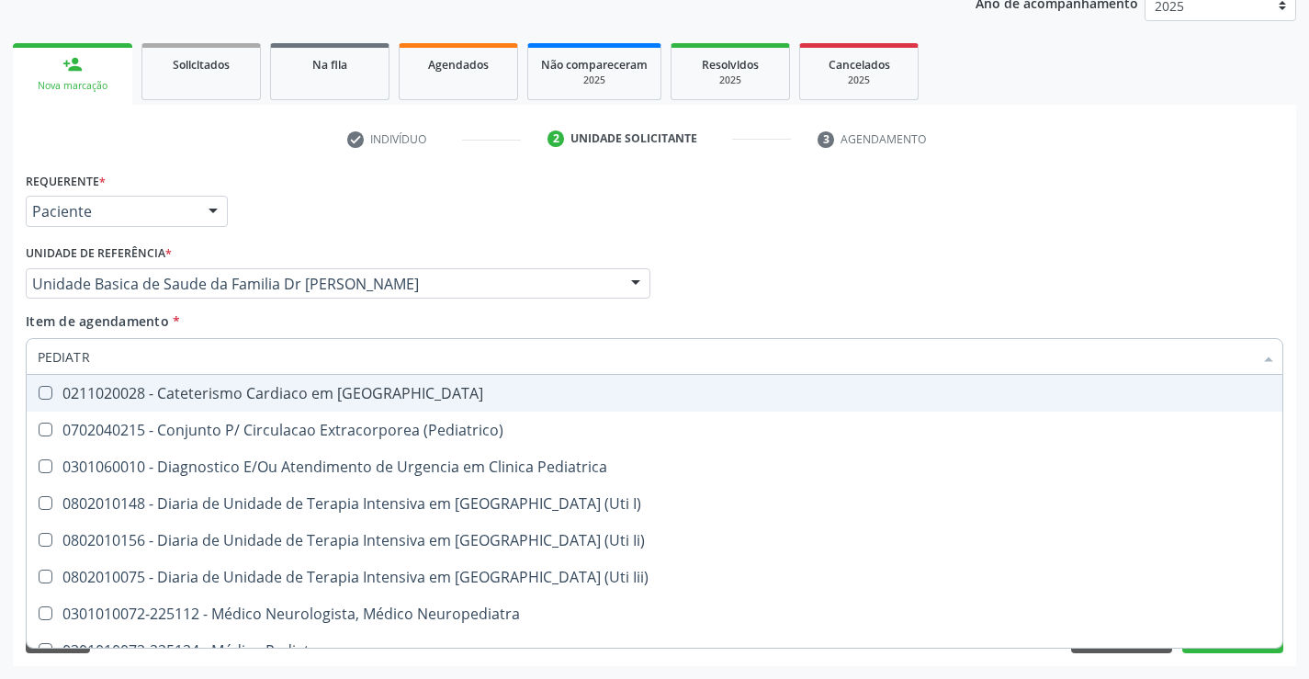
type input "PEDIATRA"
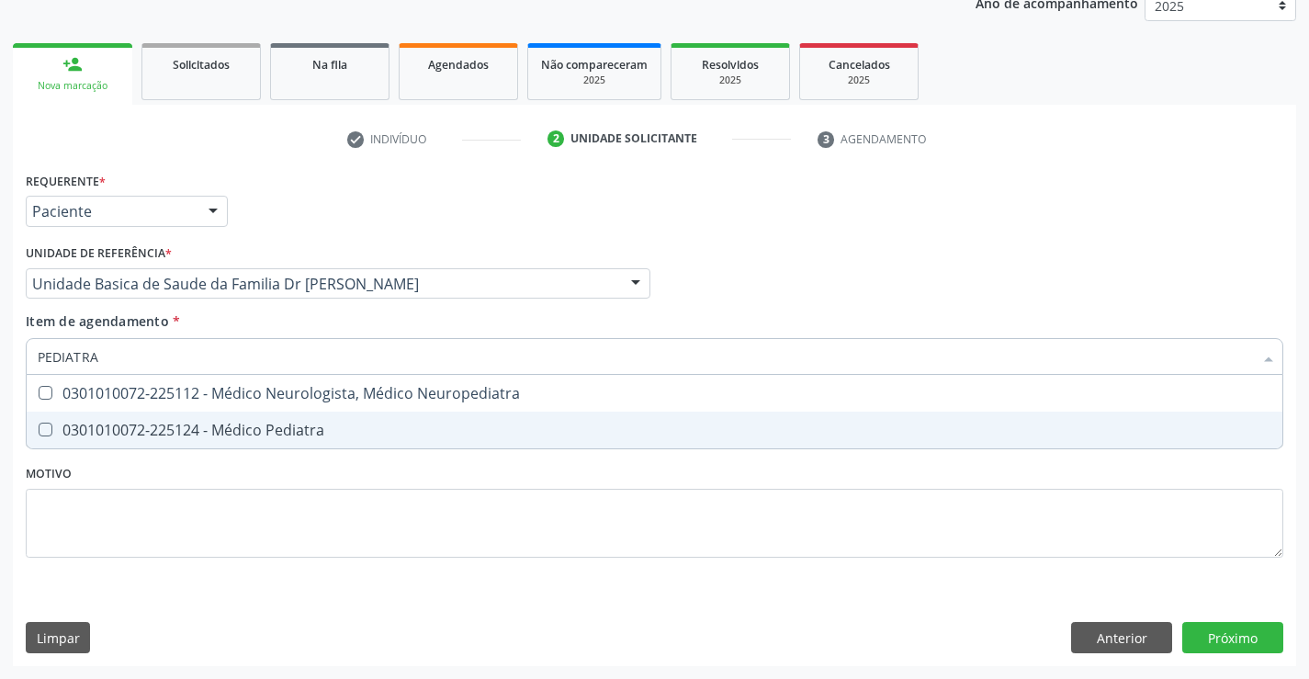
click at [232, 423] on div "0301010072-225124 - Médico Pediatra" at bounding box center [655, 430] width 1234 height 15
checkbox Pediatra "true"
click at [1220, 633] on div "Requerente * Paciente Médico(a) Enfermeiro(a) Paciente Nenhum resultado encontr…" at bounding box center [654, 416] width 1283 height 499
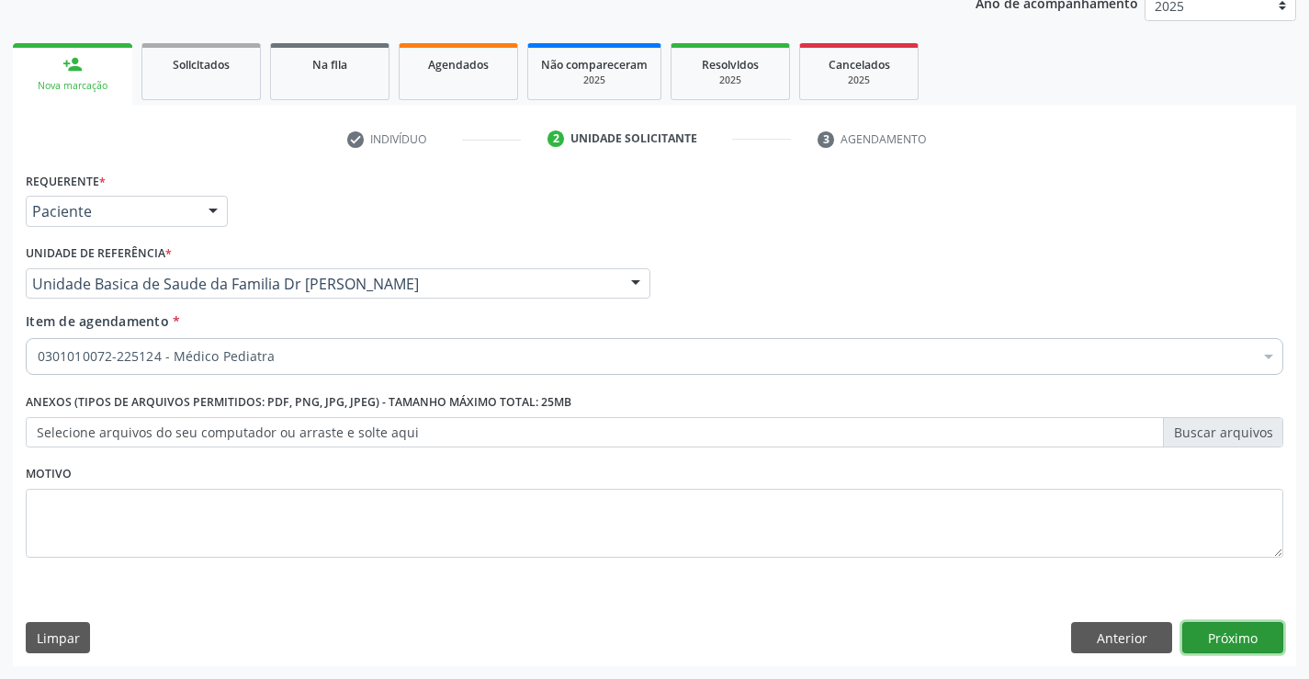
click at [1241, 636] on button "Próximo" at bounding box center [1232, 637] width 101 height 31
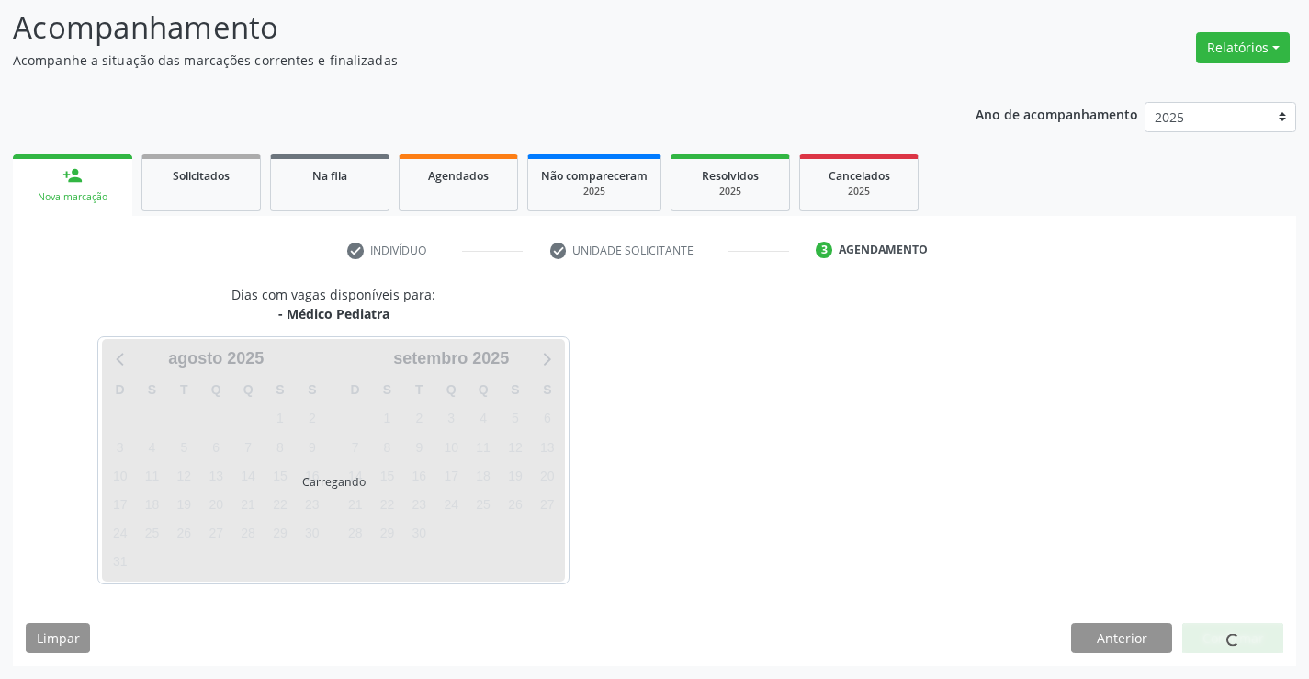
scroll to position [120, 0]
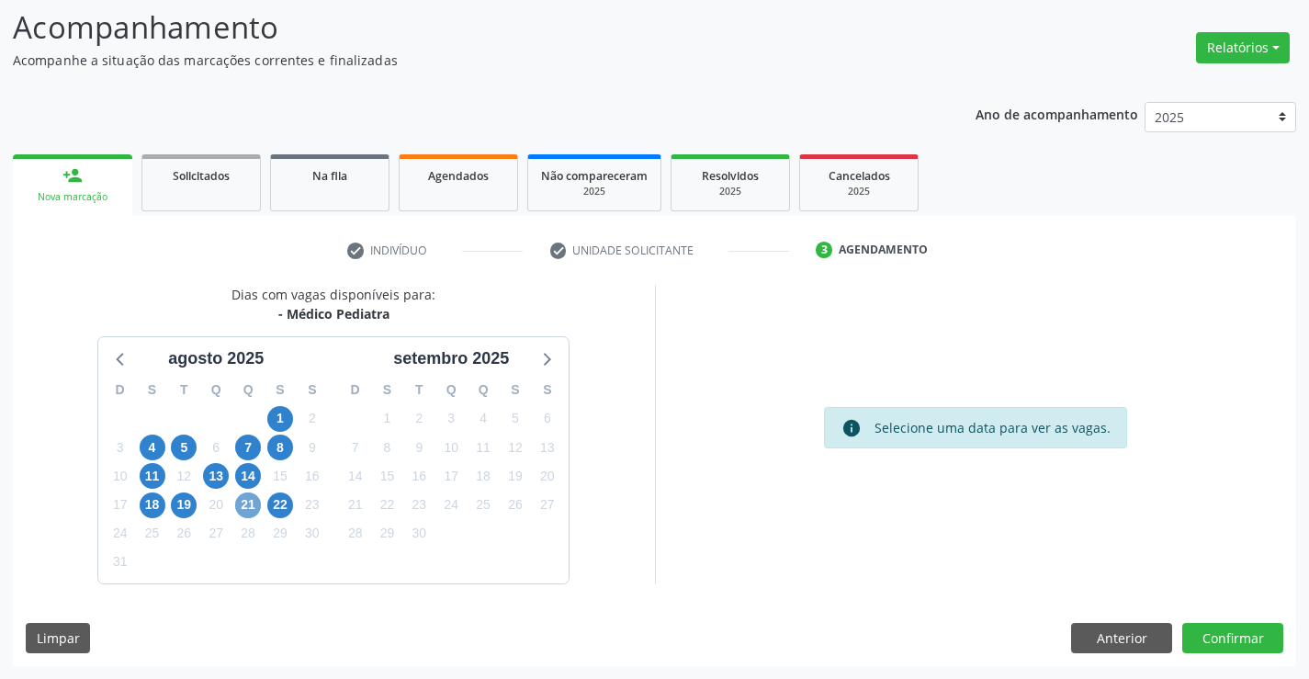
click at [250, 506] on span "21" at bounding box center [248, 505] width 26 height 26
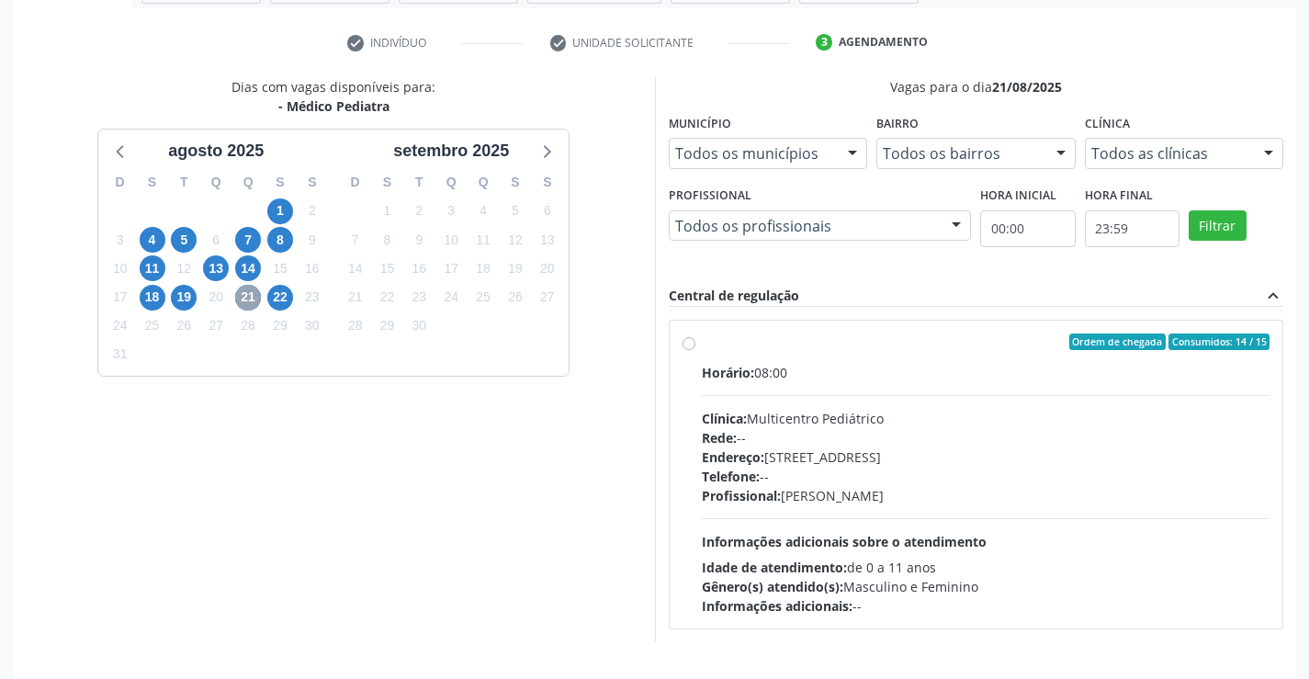
scroll to position [386, 0]
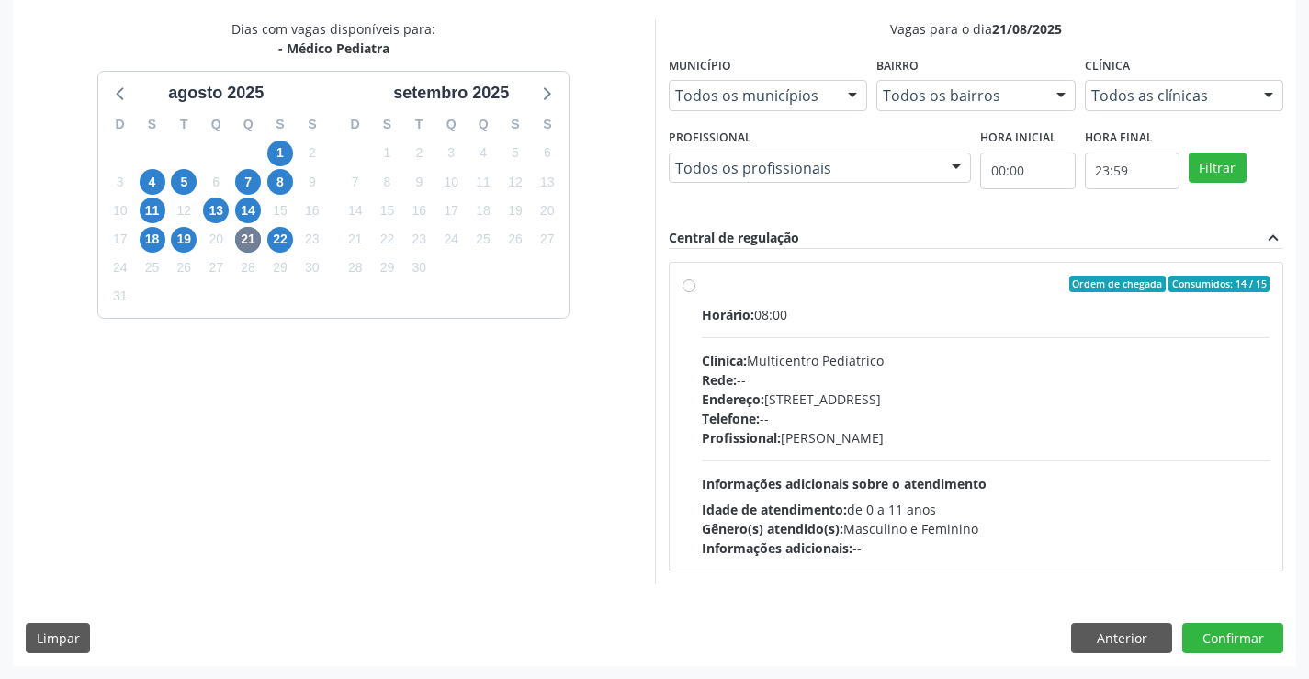
click at [862, 305] on div "Horário: 08:00" at bounding box center [986, 314] width 569 height 19
click at [695, 292] on input "Ordem de chegada Consumidos: 14 / 15 Horário: 08:00 Clínica: Multicentro Pediát…" at bounding box center [689, 284] width 13 height 17
radio input "true"
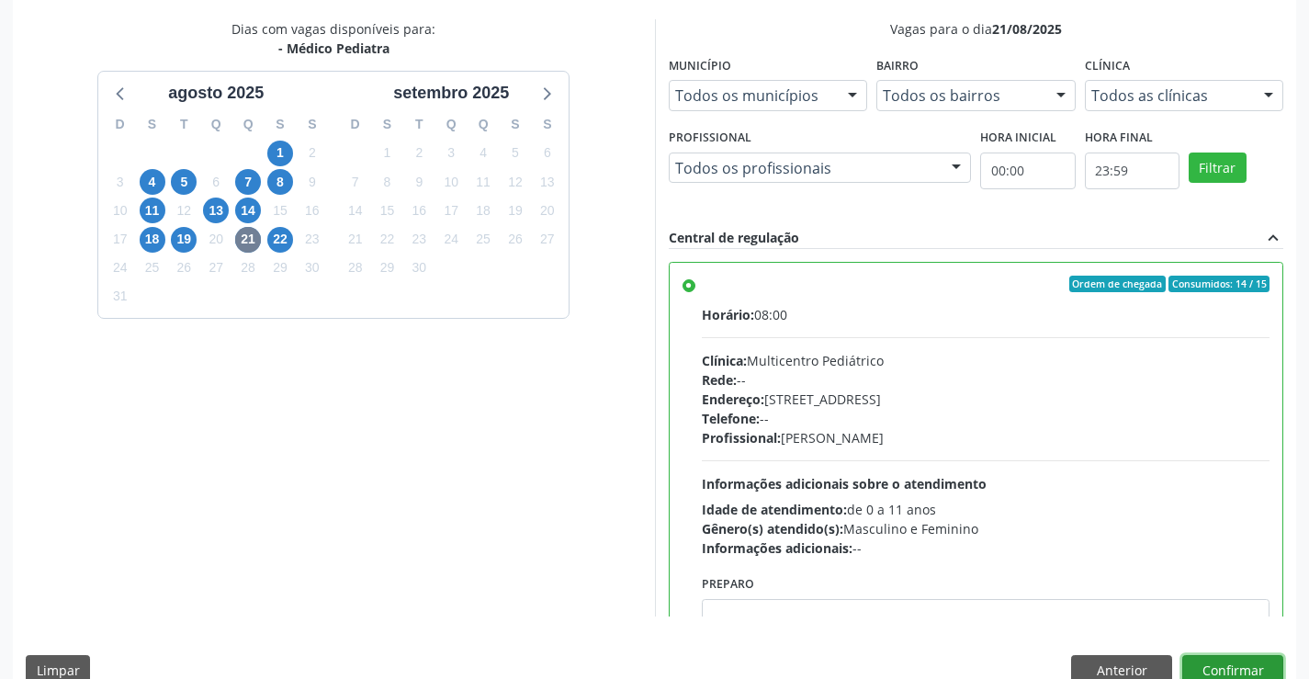
click at [1235, 664] on button "Confirmar" at bounding box center [1232, 670] width 101 height 31
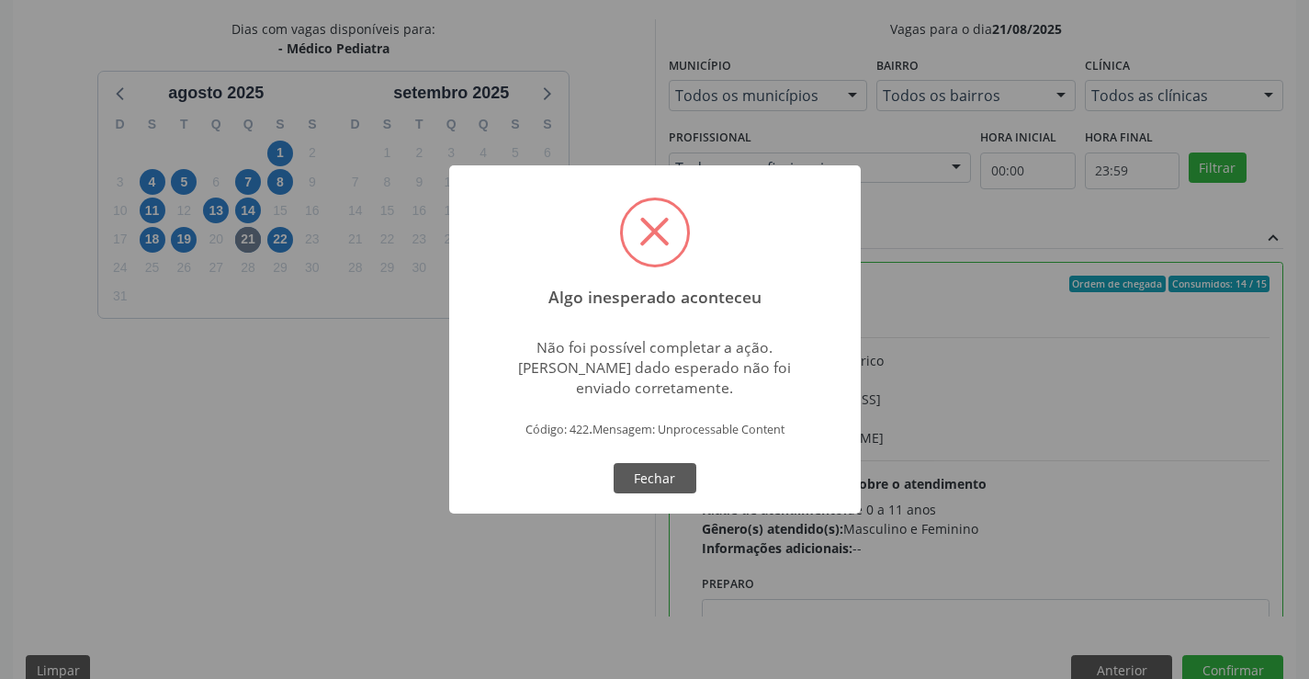
click at [1050, 513] on div "Algo inesperado aconteceu × Não foi possível completar a ação. [PERSON_NAME] da…" at bounding box center [654, 339] width 1309 height 679
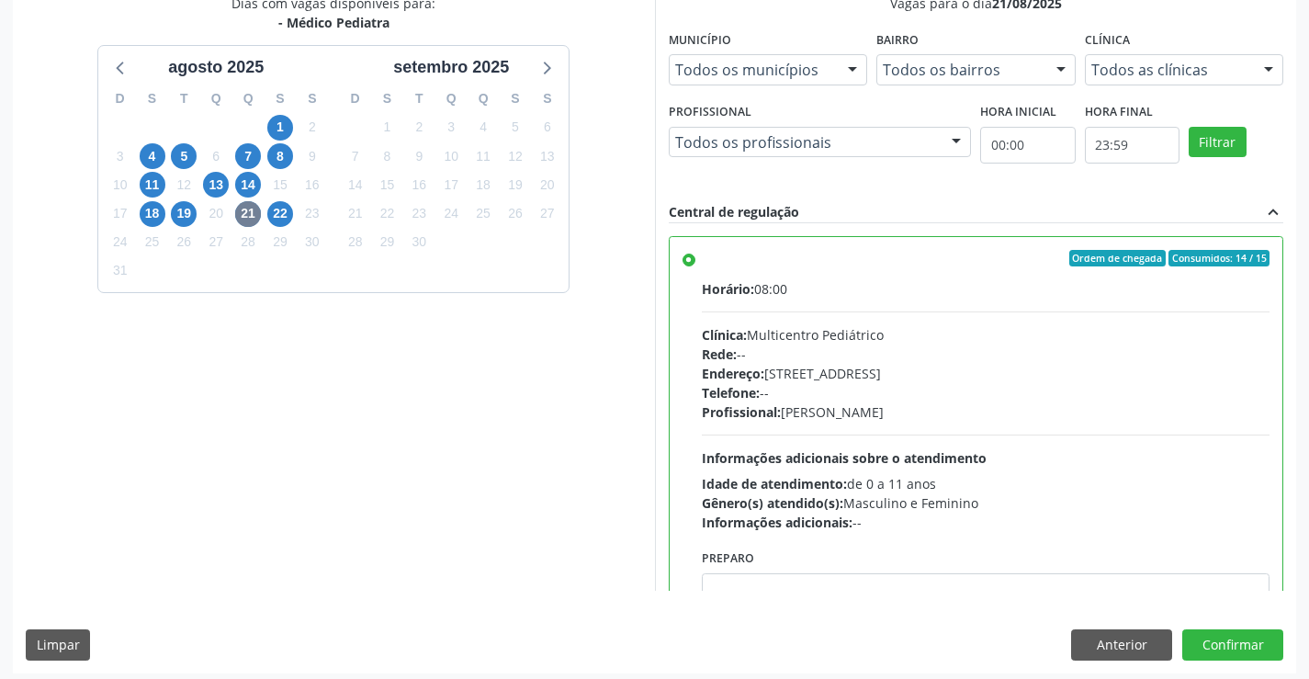
scroll to position [419, 0]
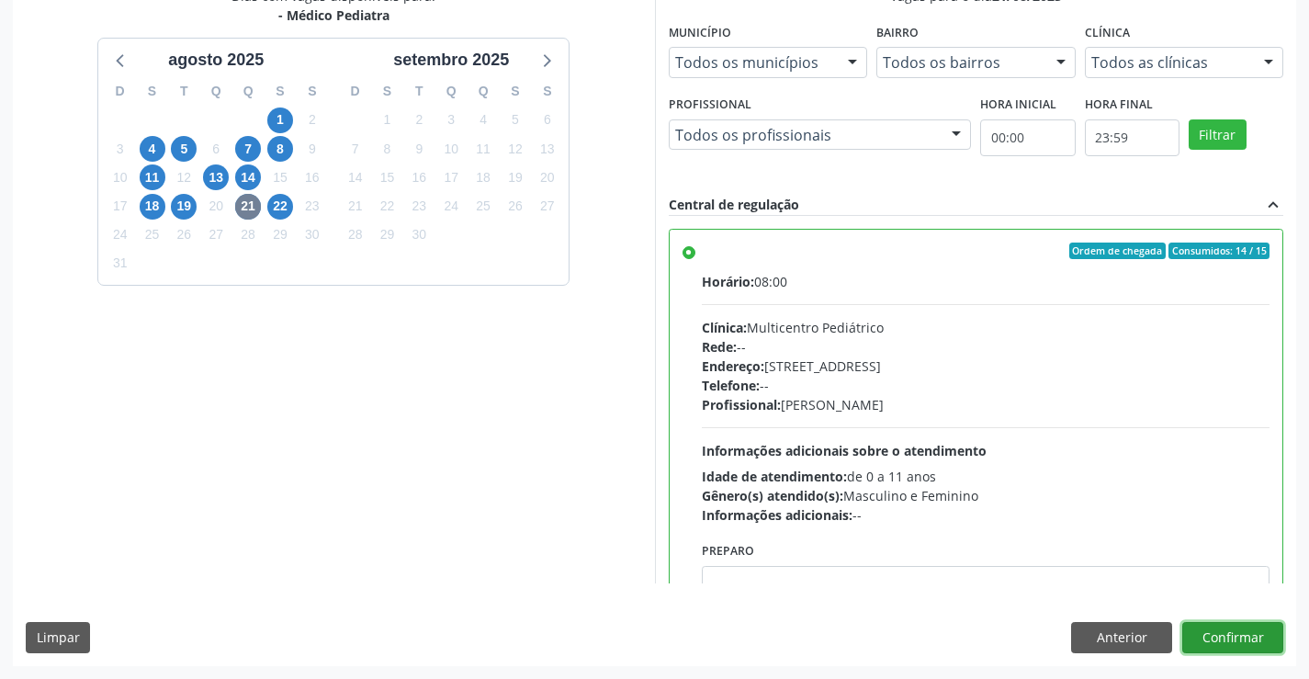
click at [1231, 629] on button "Confirmar" at bounding box center [1232, 637] width 101 height 31
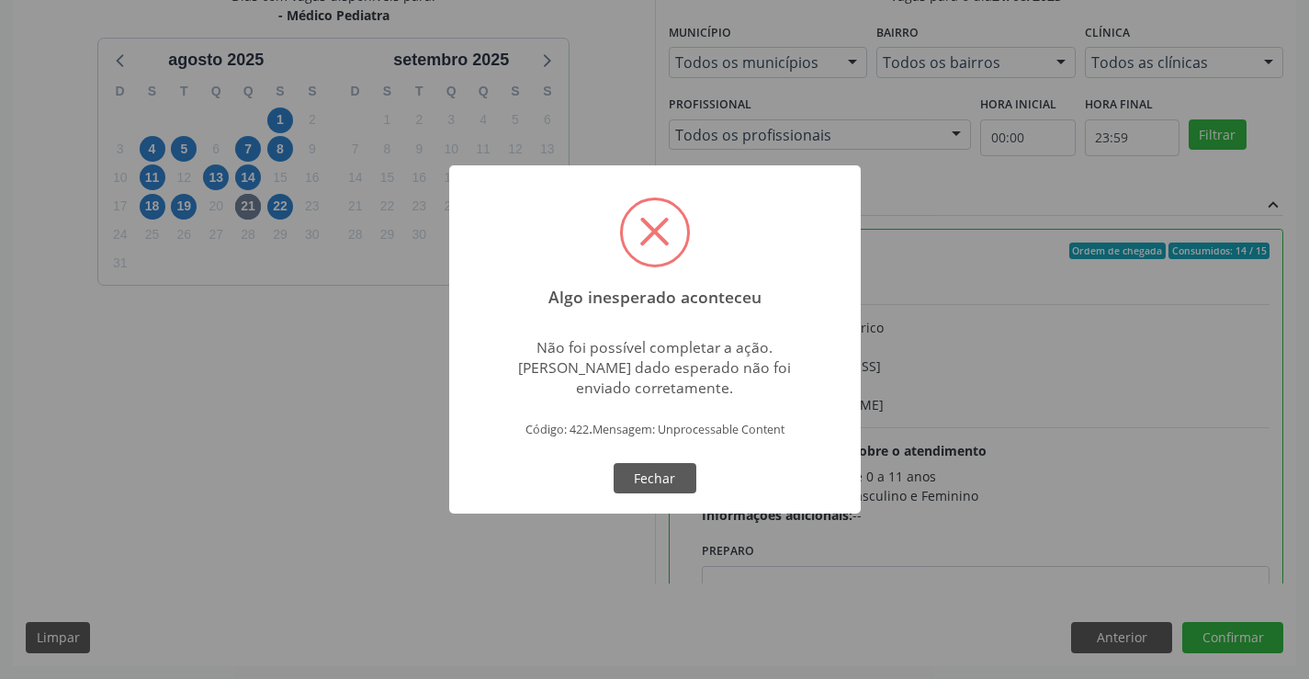
click at [1171, 395] on div "Algo inesperado aconteceu × Não foi possível completar a ação. [PERSON_NAME] da…" at bounding box center [654, 339] width 1309 height 679
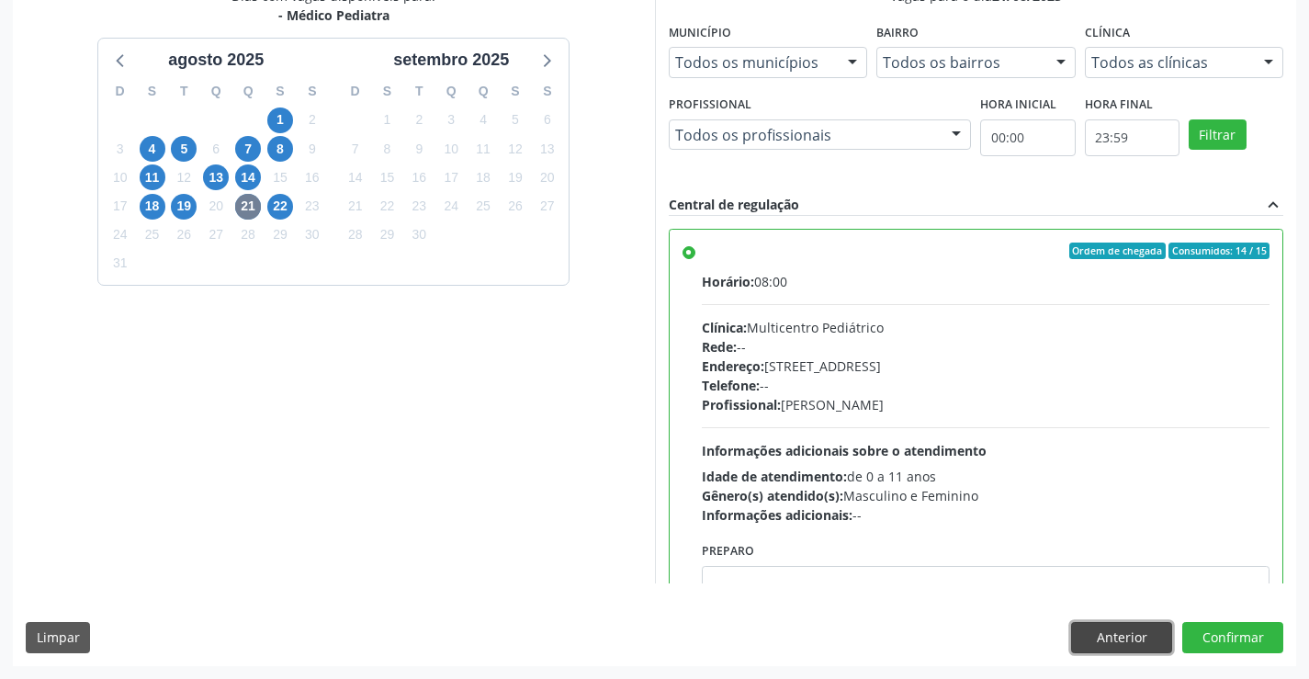
click at [1114, 632] on button "Anterior" at bounding box center [1121, 637] width 101 height 31
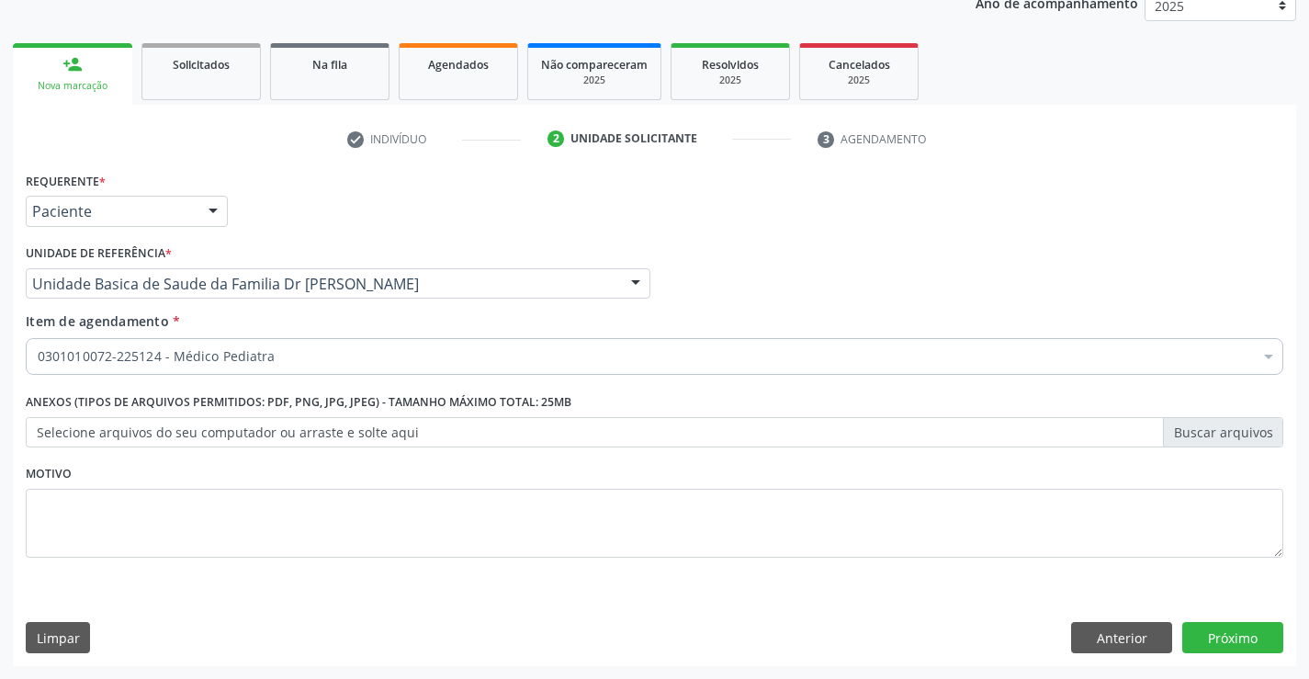
scroll to position [231, 0]
click at [1241, 636] on button "Próximo" at bounding box center [1232, 637] width 101 height 31
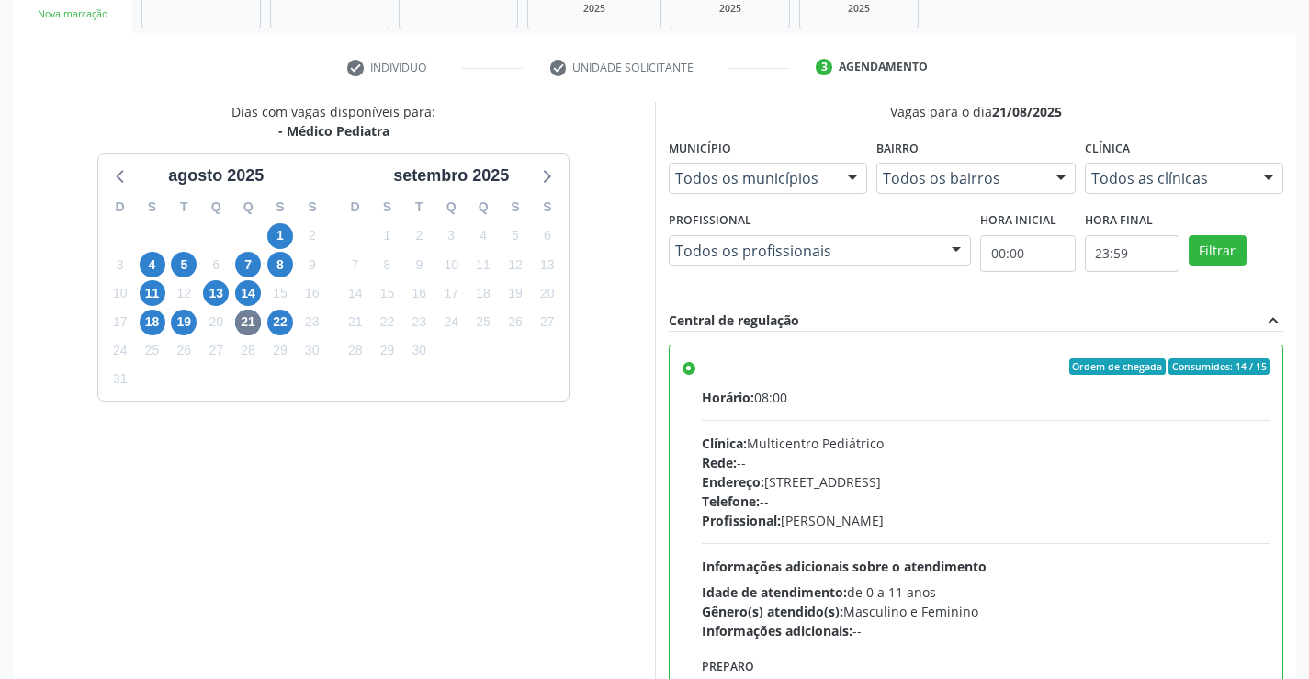
scroll to position [419, 0]
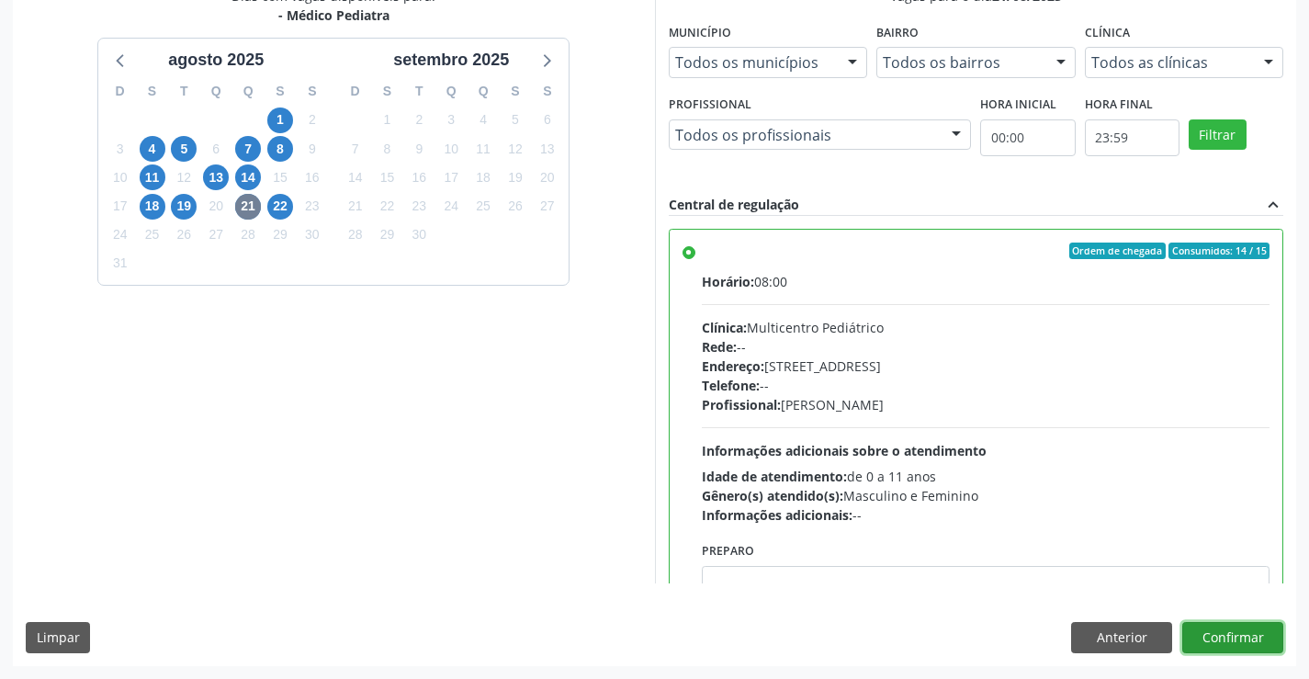
click at [1229, 635] on button "Confirmar" at bounding box center [1232, 637] width 101 height 31
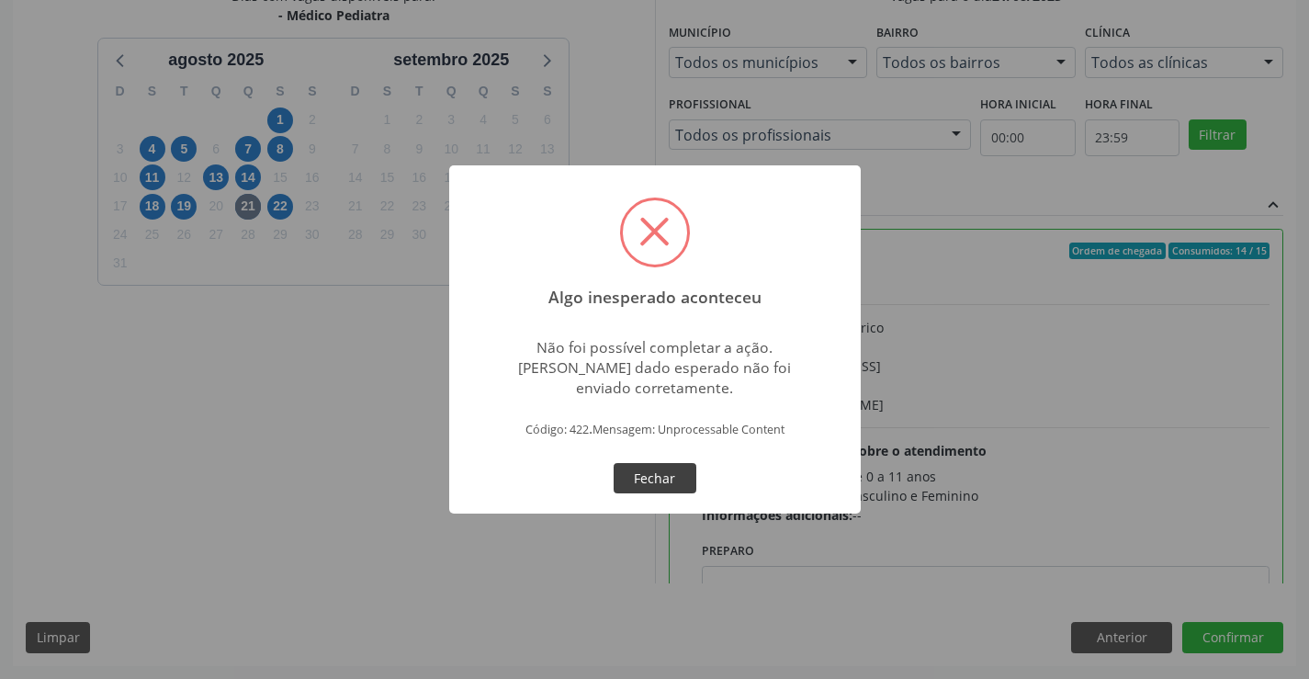
click at [633, 480] on button "Fechar" at bounding box center [655, 478] width 83 height 31
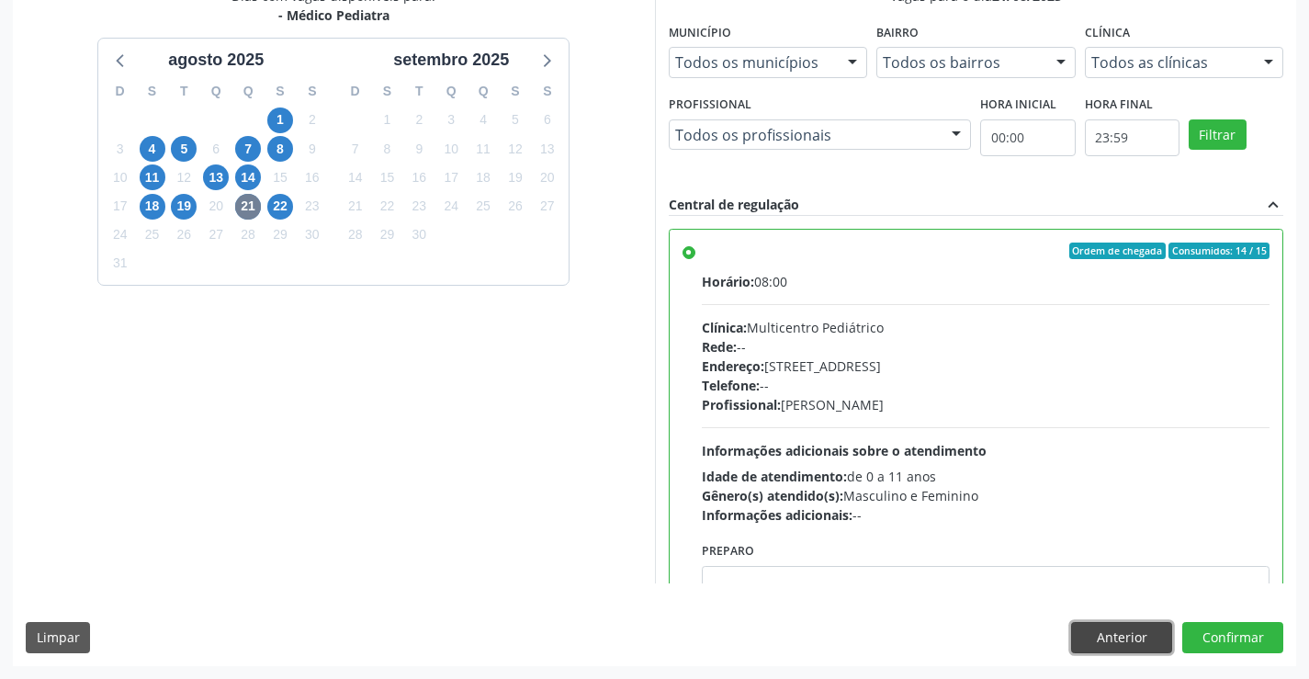
click at [1113, 629] on button "Anterior" at bounding box center [1121, 637] width 101 height 31
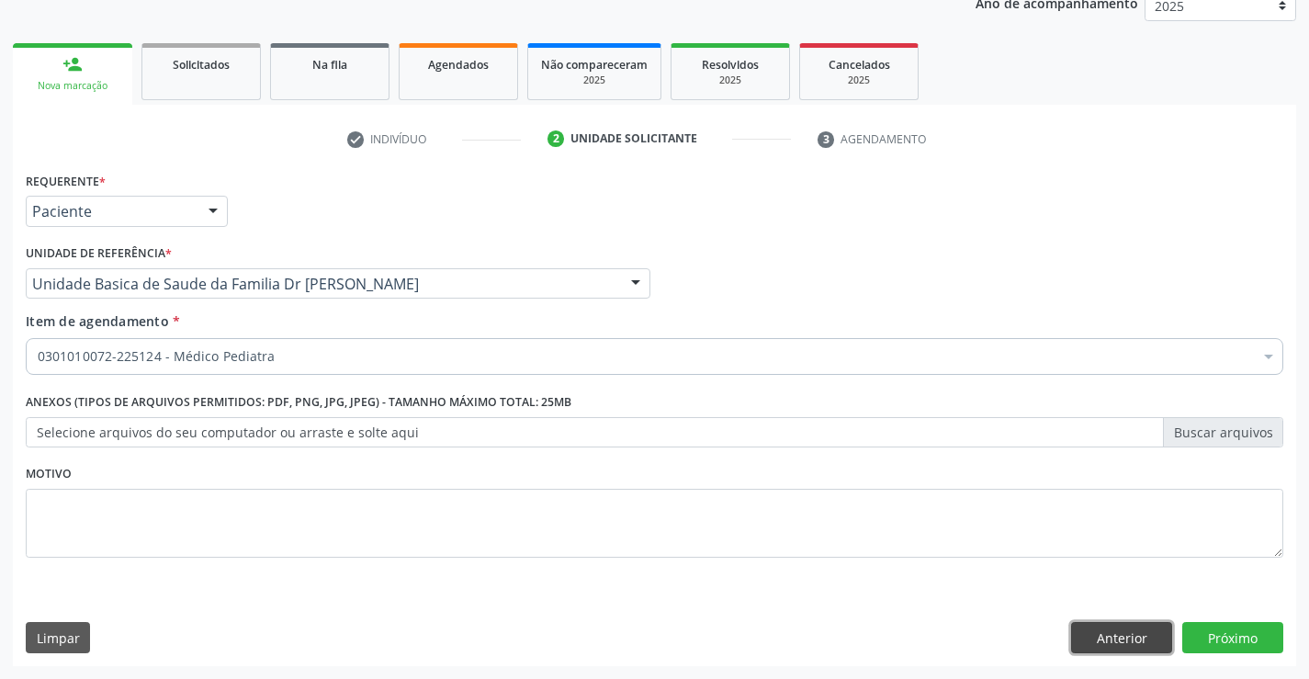
click at [1101, 640] on button "Anterior" at bounding box center [1121, 637] width 101 height 31
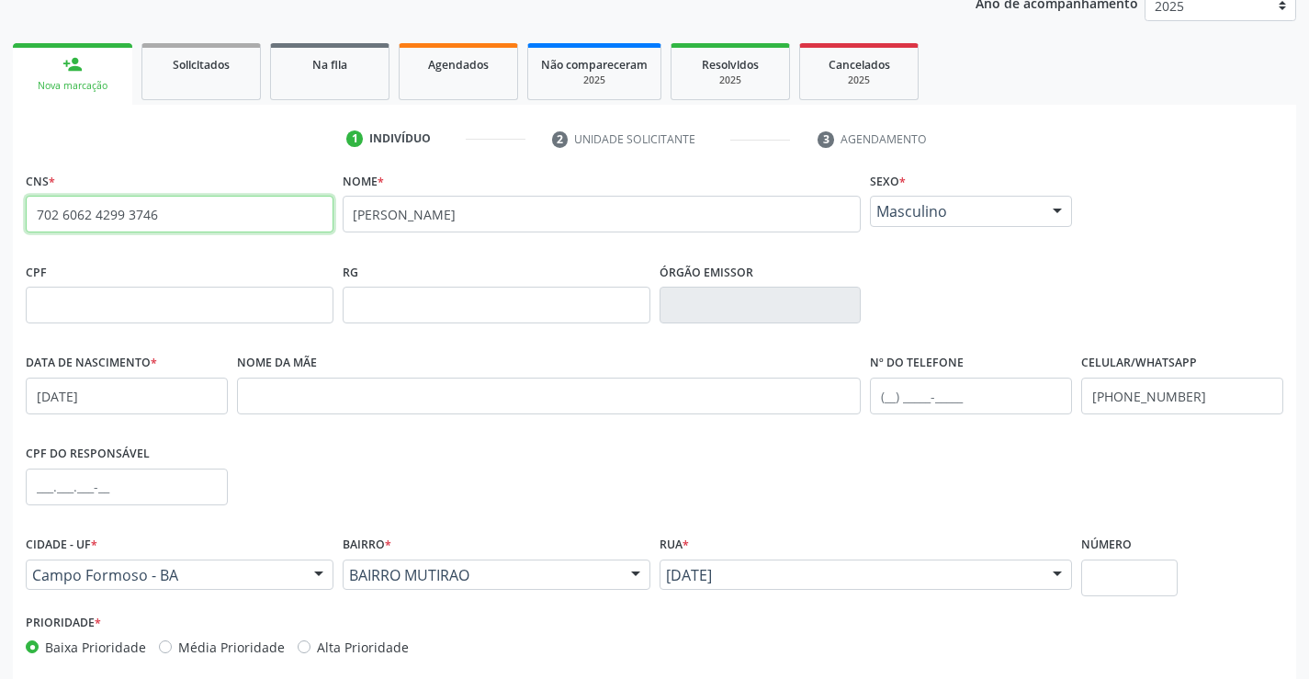
drag, startPoint x: 37, startPoint y: 211, endPoint x: 228, endPoint y: 229, distance: 191.9
click at [228, 229] on input "702 6062 4299 3746" at bounding box center [180, 214] width 308 height 37
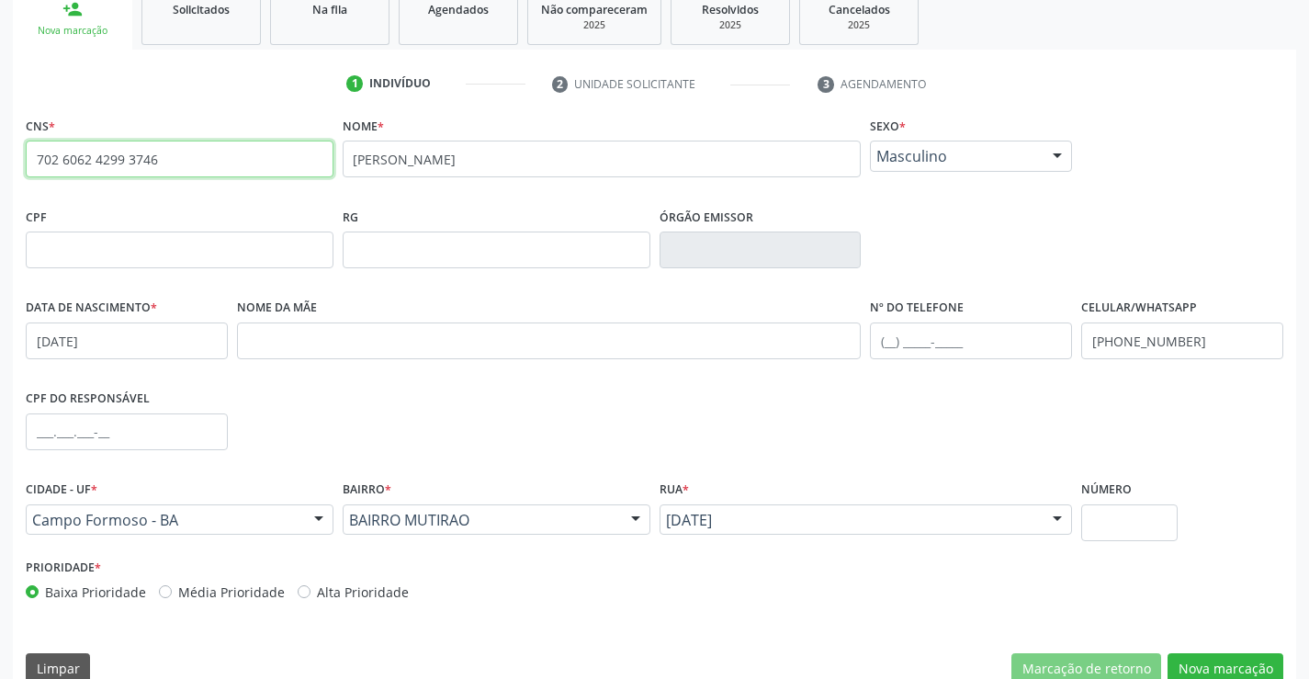
scroll to position [317, 0]
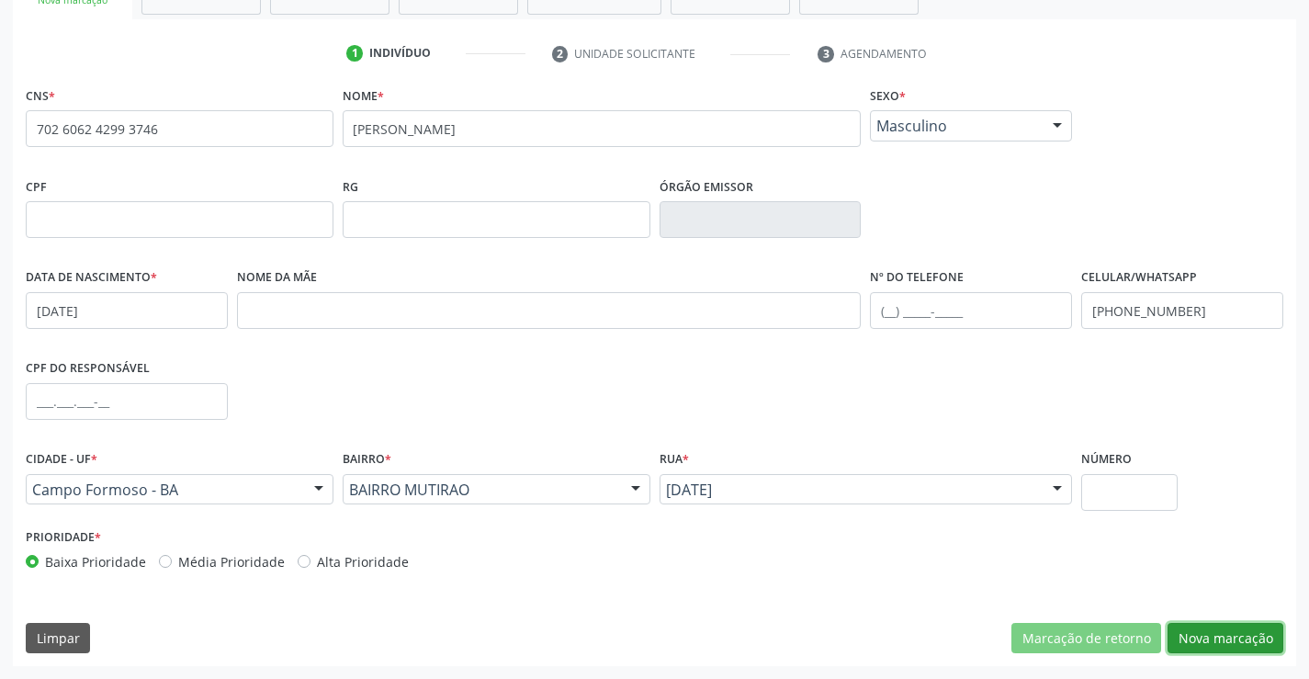
click at [1207, 636] on button "Nova marcação" at bounding box center [1226, 638] width 116 height 31
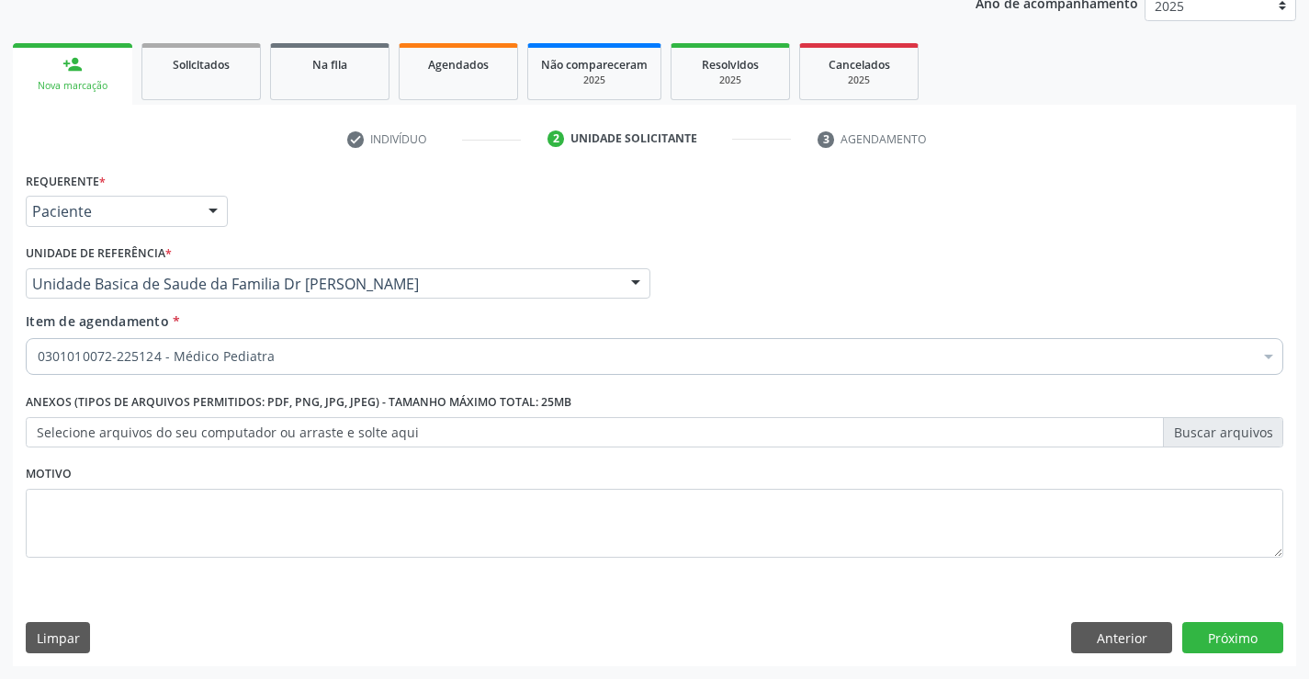
scroll to position [231, 0]
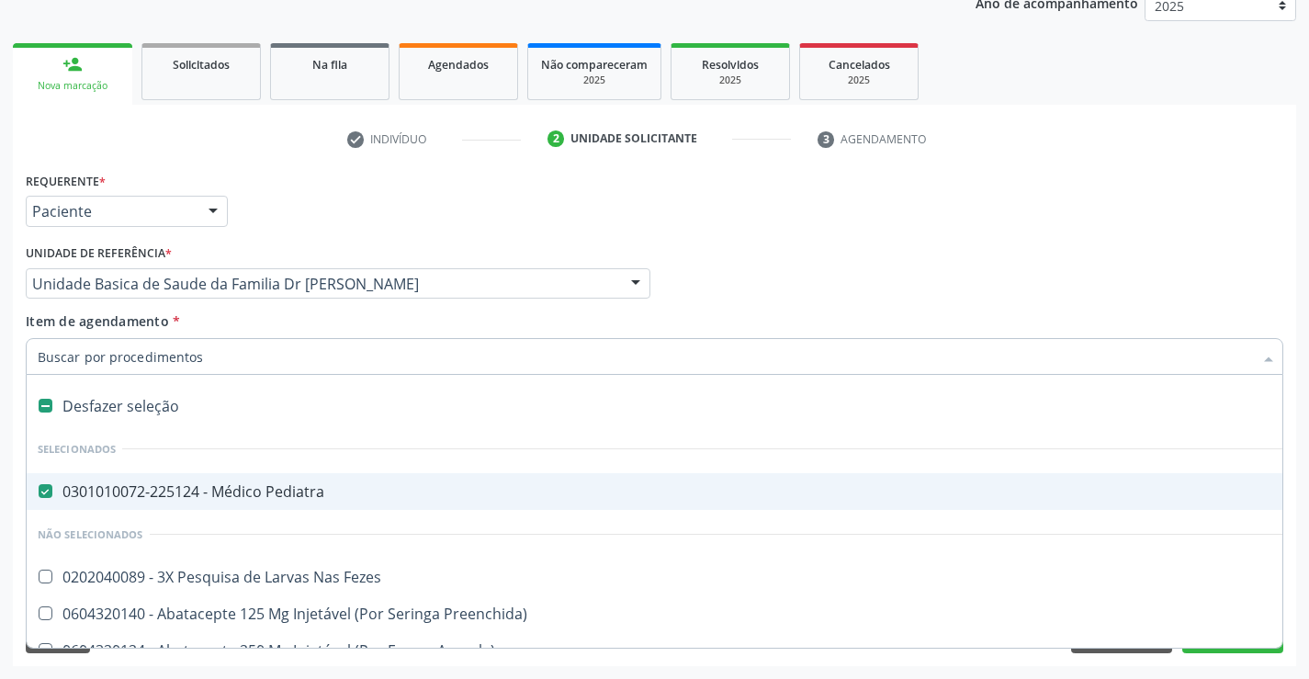
click at [243, 486] on div "0301010072-225124 - Médico Pediatra" at bounding box center [753, 491] width 1430 height 15
checkbox Pediatra "false"
click at [190, 356] on input "Item de agendamento *" at bounding box center [645, 356] width 1215 height 37
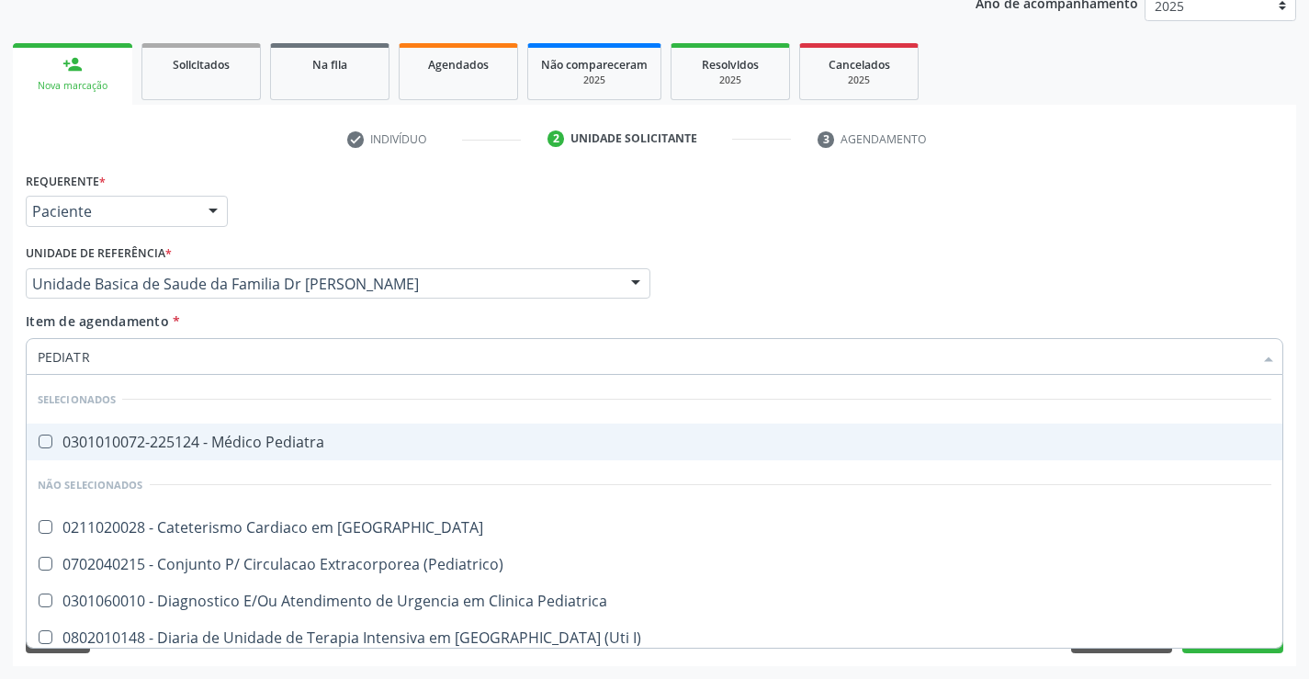
type input "PEDIATRA"
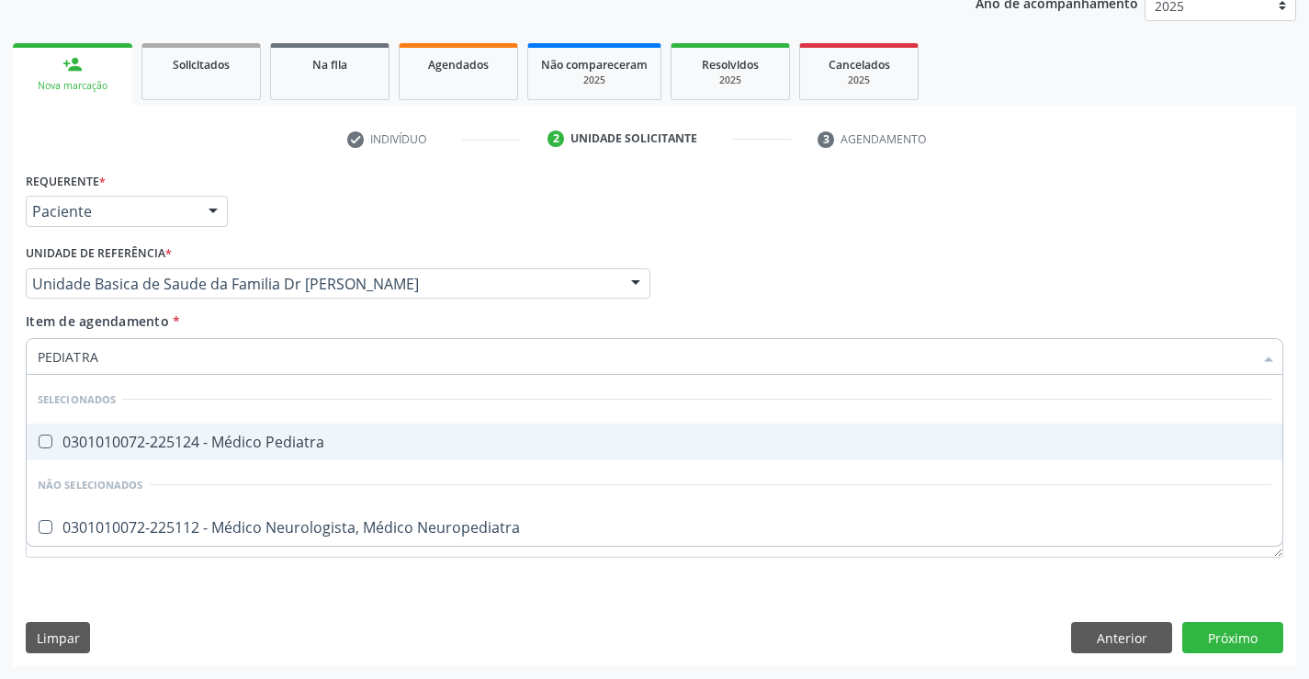
click at [51, 441] on Pediatra at bounding box center [46, 442] width 14 height 14
click at [39, 441] on Pediatra "checkbox" at bounding box center [33, 441] width 12 height 12
checkbox Pediatra "true"
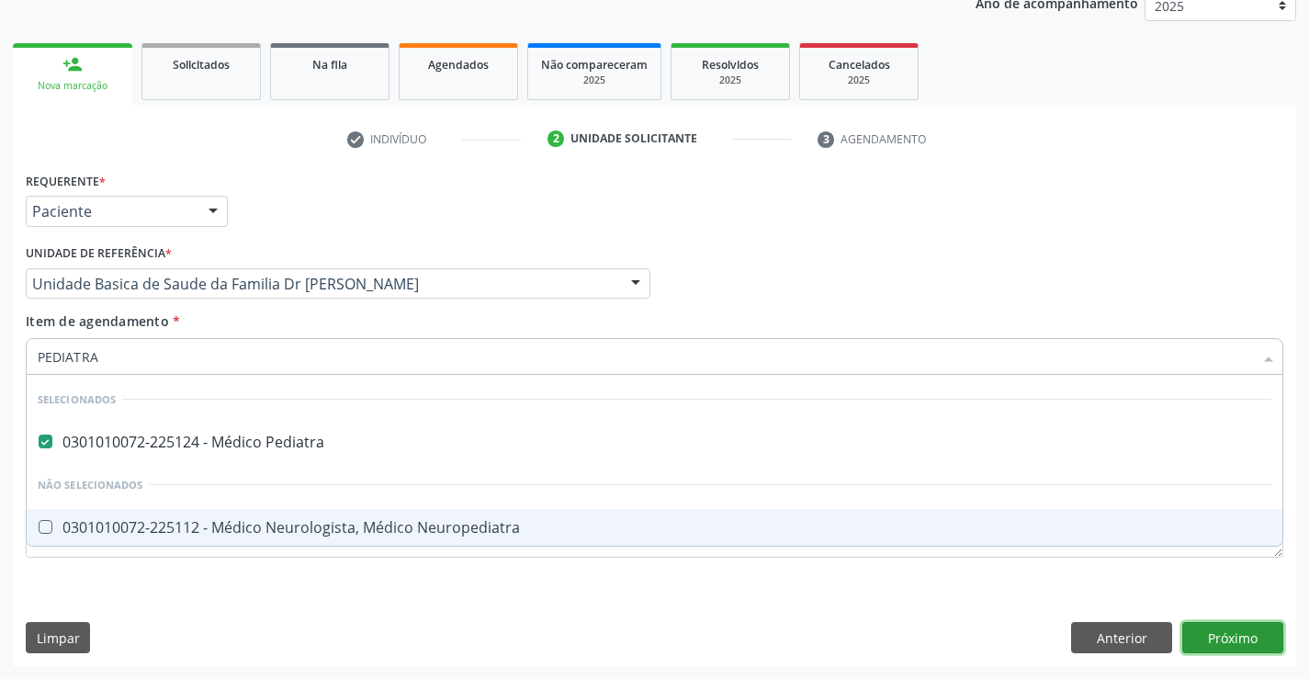
click at [1223, 640] on div "Requerente * Paciente Médico(a) Enfermeiro(a) Paciente Nenhum resultado encontr…" at bounding box center [654, 416] width 1283 height 499
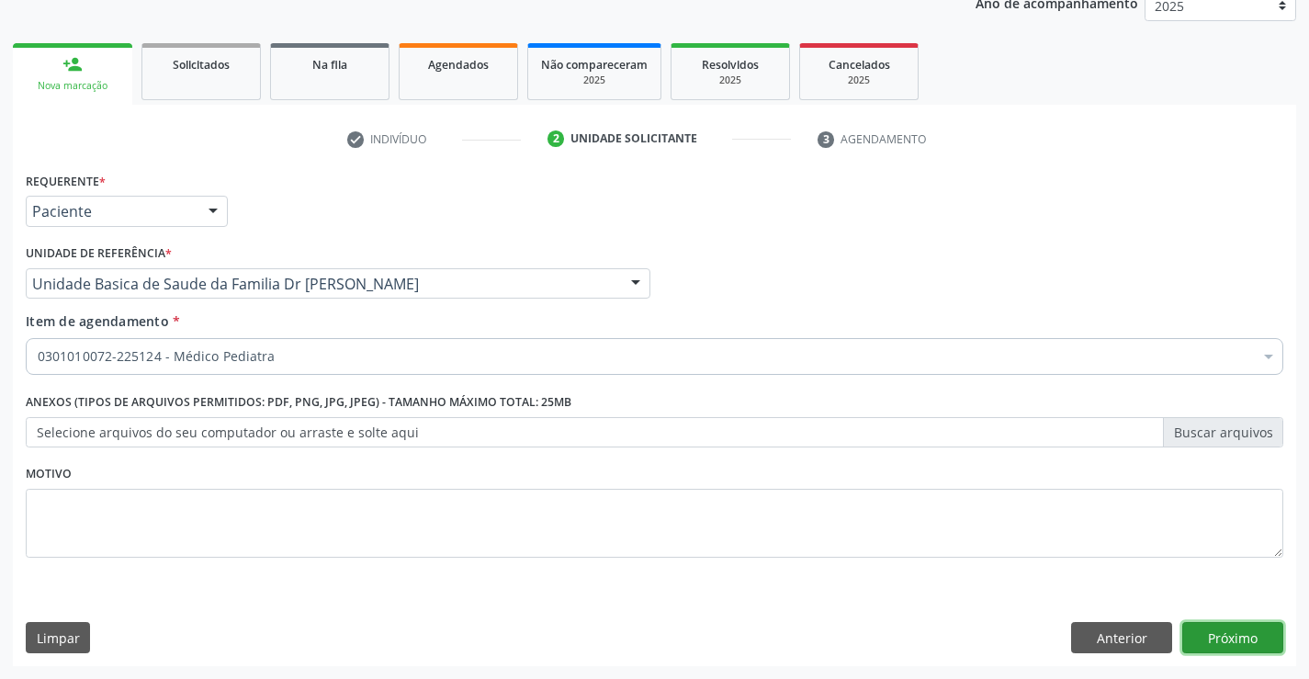
click at [1254, 639] on button "Próximo" at bounding box center [1232, 637] width 101 height 31
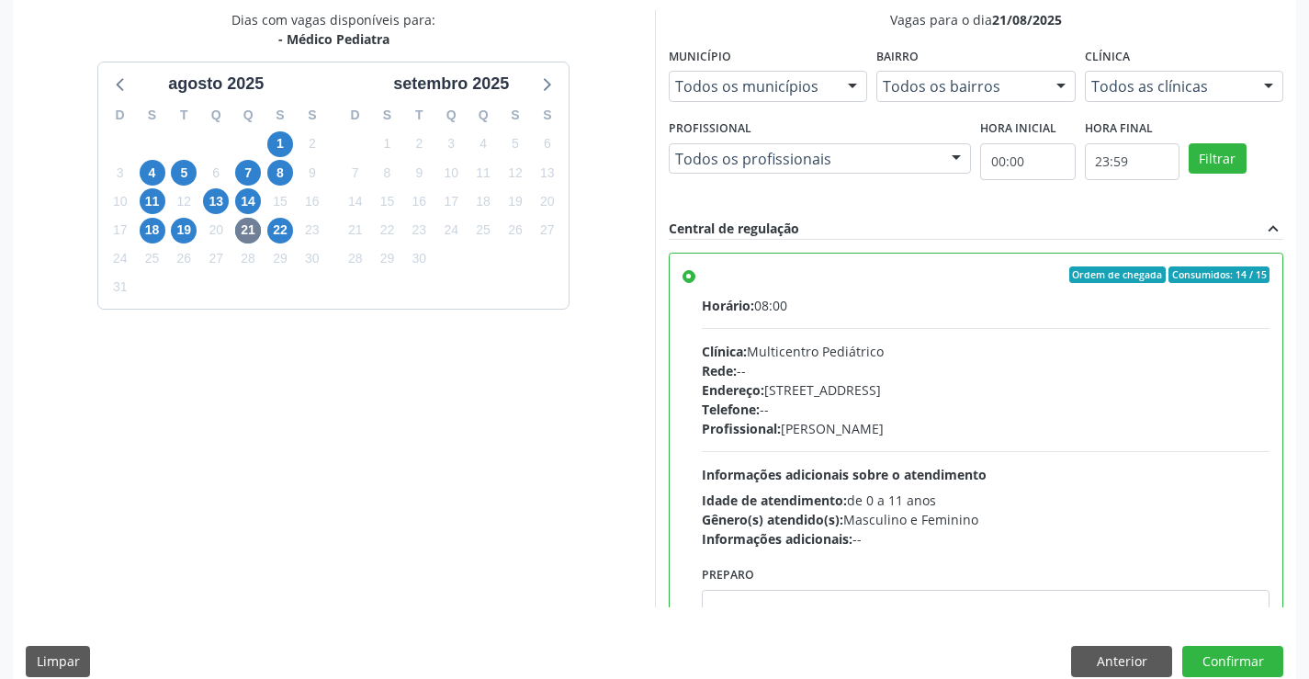
scroll to position [419, 0]
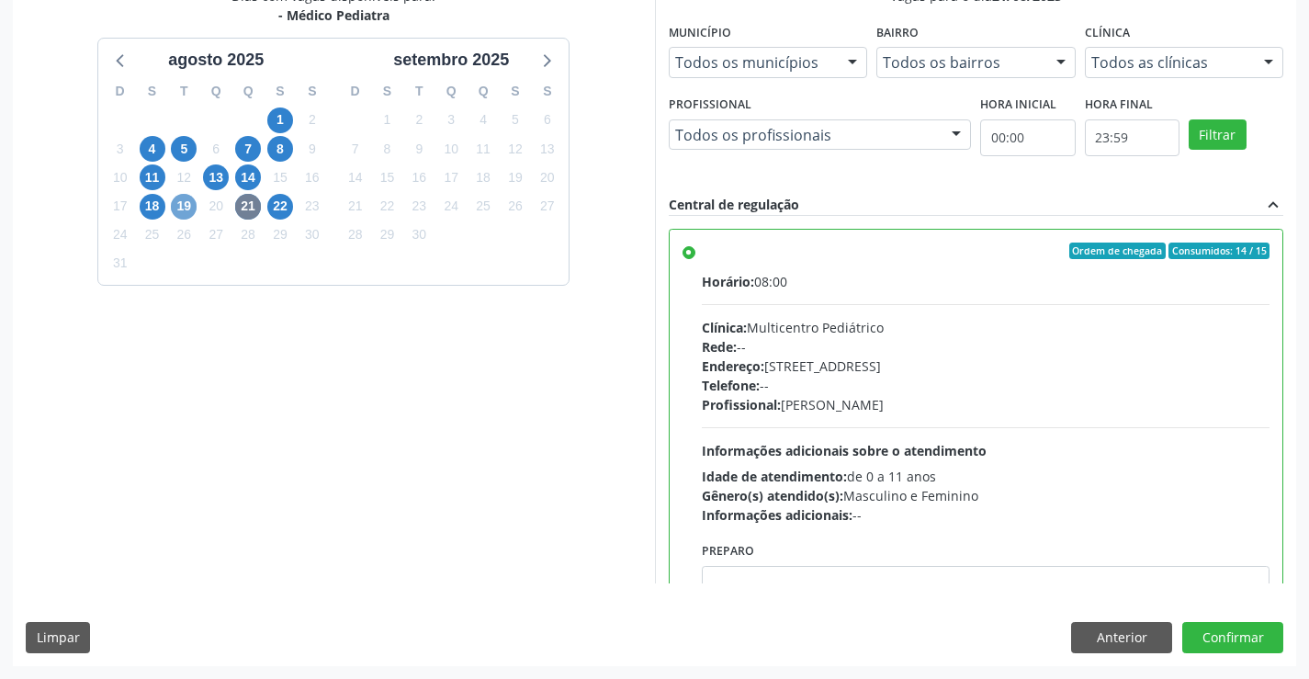
click at [180, 203] on span "19" at bounding box center [184, 207] width 26 height 26
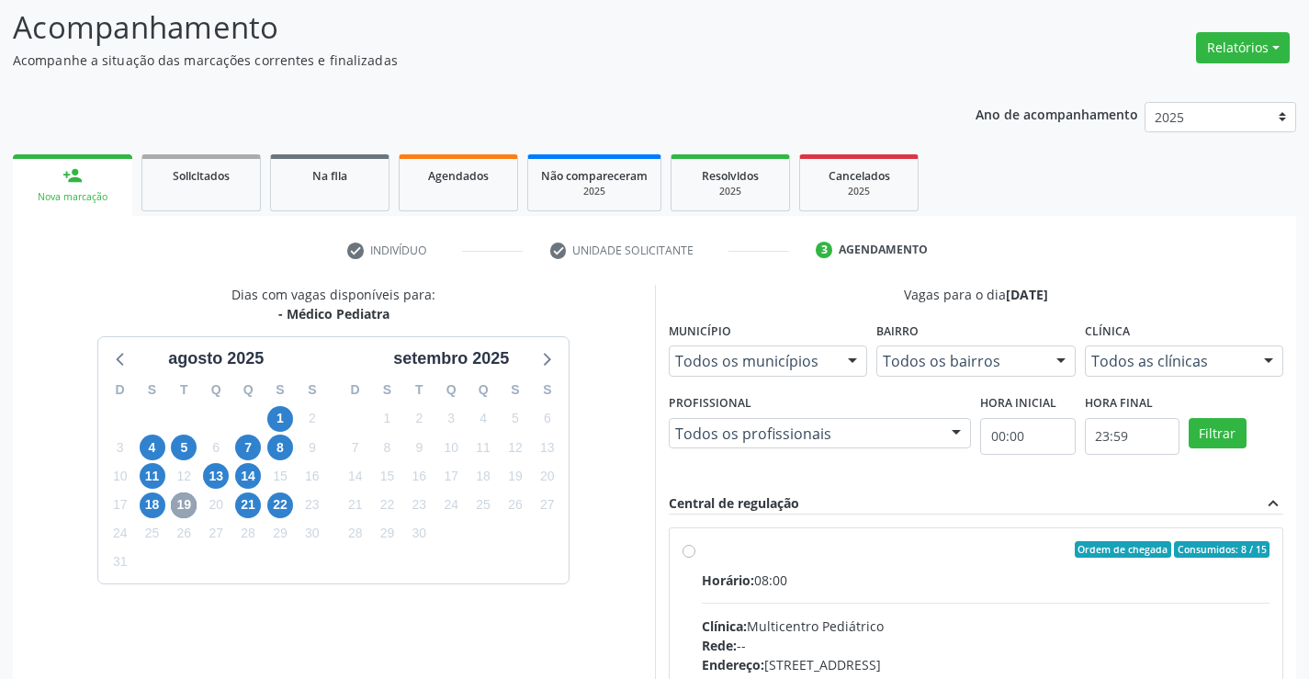
scroll to position [386, 0]
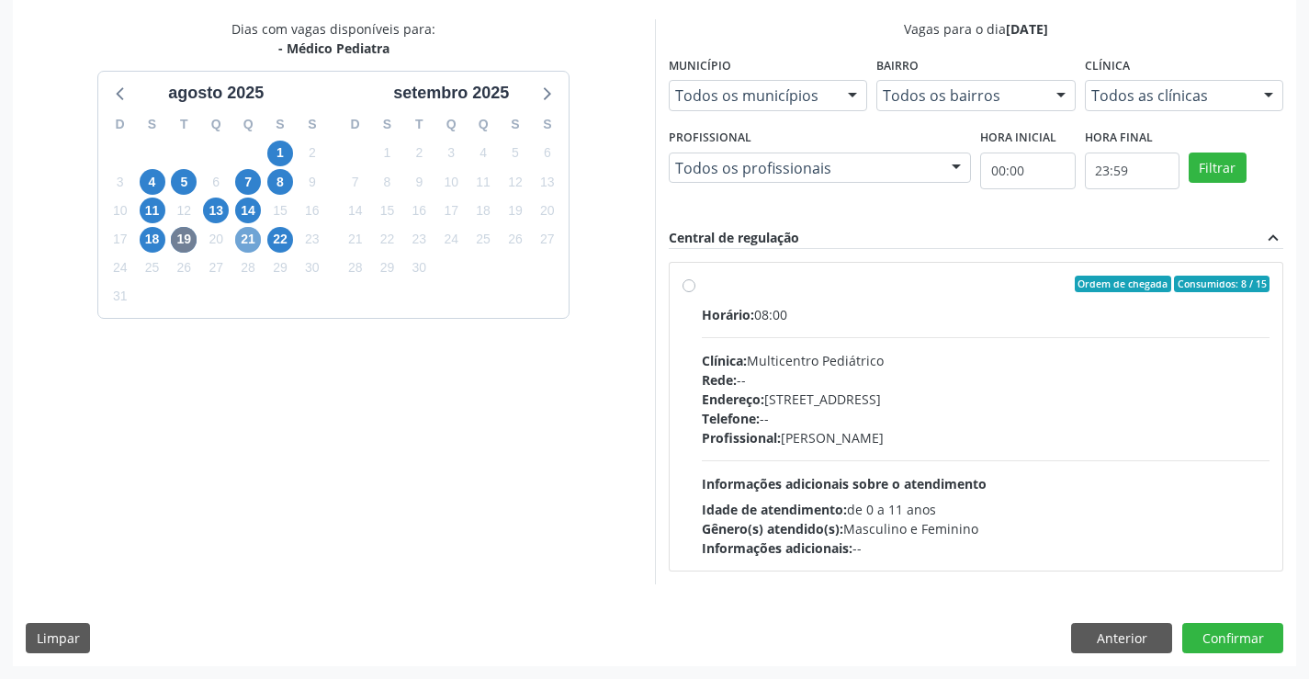
click at [249, 240] on span "21" at bounding box center [248, 240] width 26 height 26
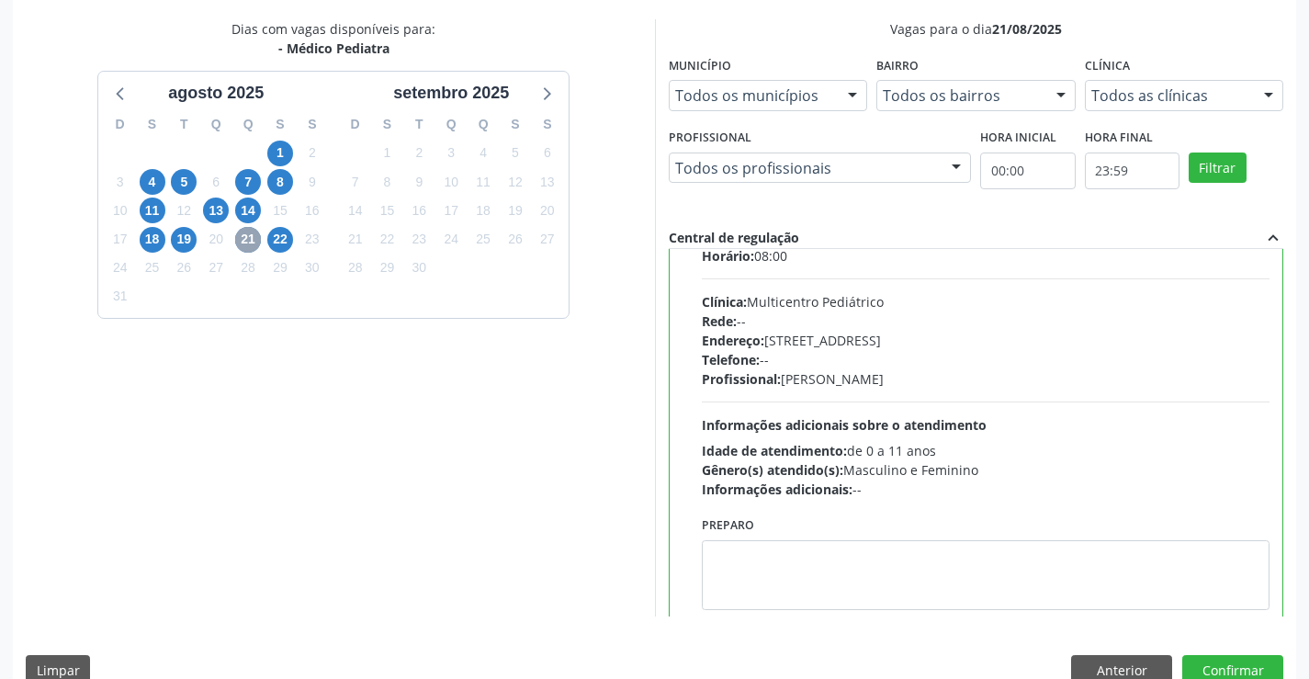
scroll to position [91, 0]
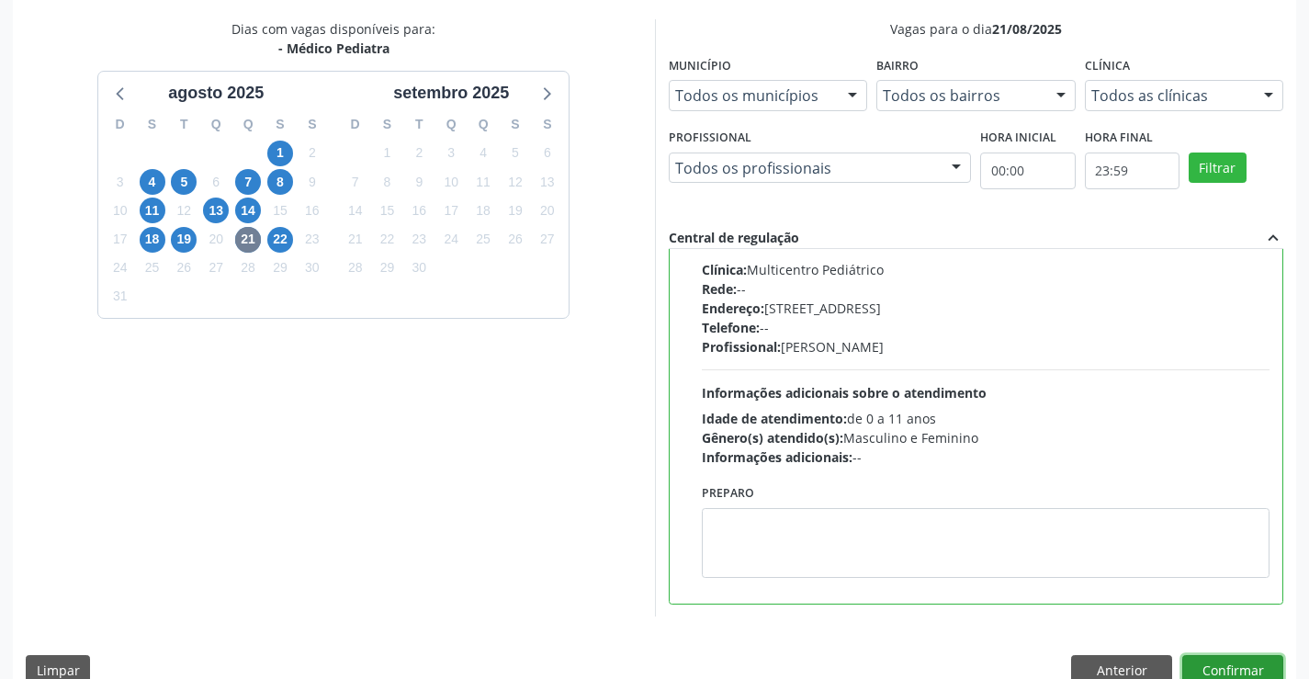
click at [1231, 670] on button "Confirmar" at bounding box center [1232, 670] width 101 height 31
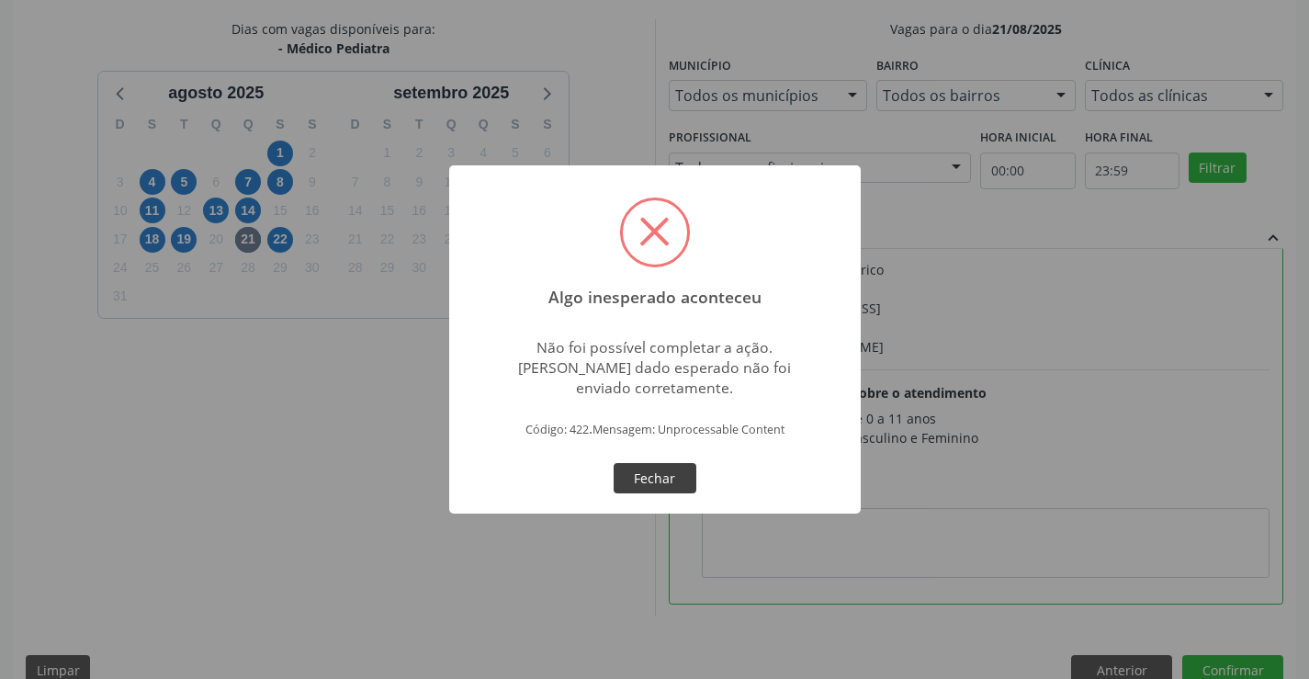
click at [642, 469] on button "Fechar" at bounding box center [655, 478] width 83 height 31
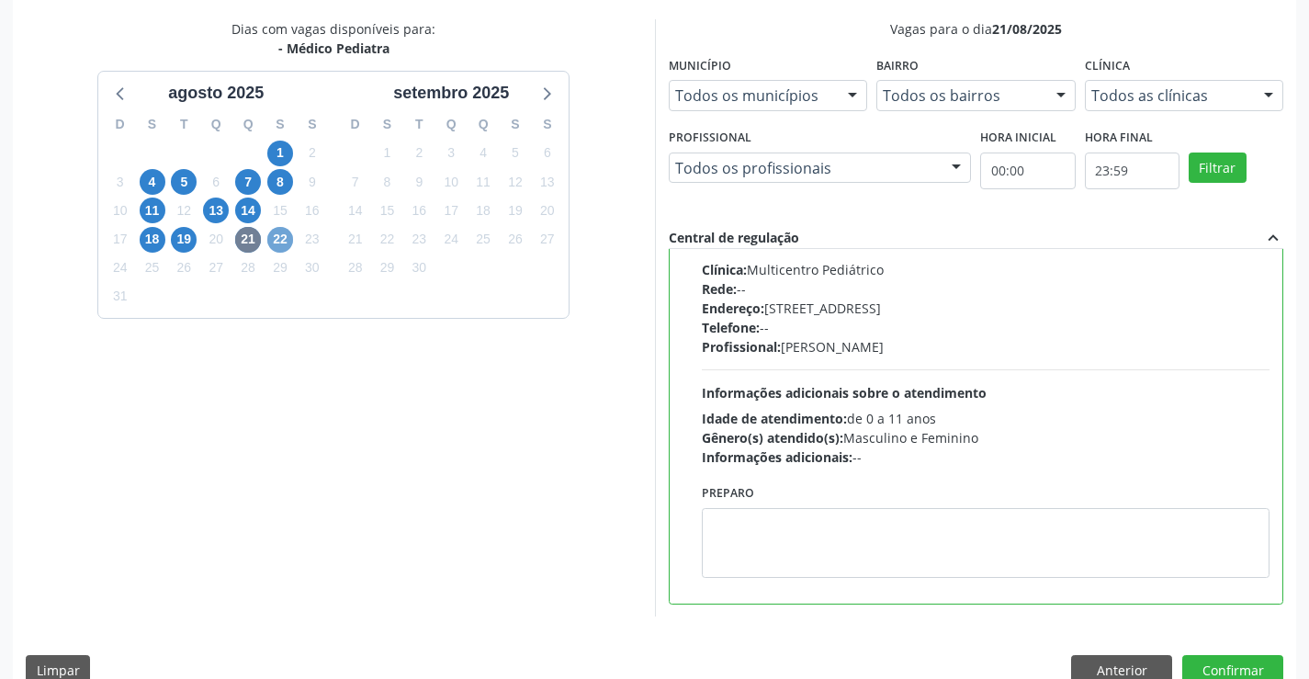
click at [276, 235] on span "22" at bounding box center [280, 240] width 26 height 26
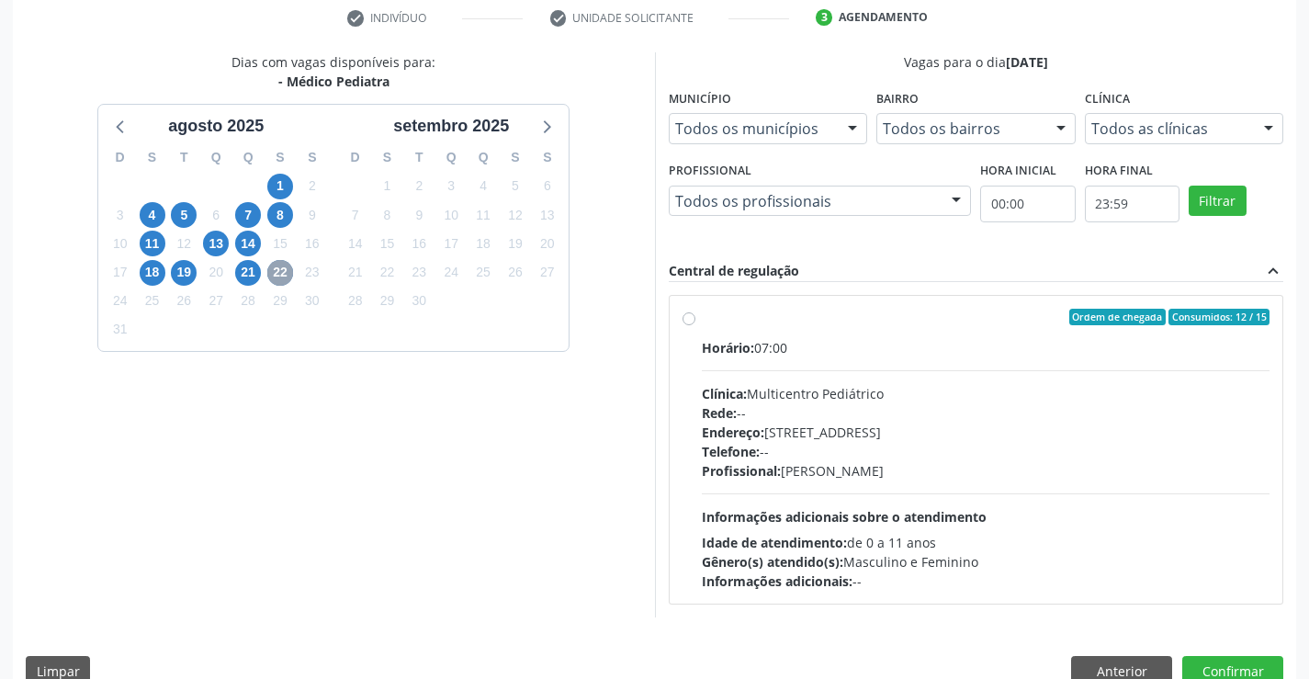
scroll to position [386, 0]
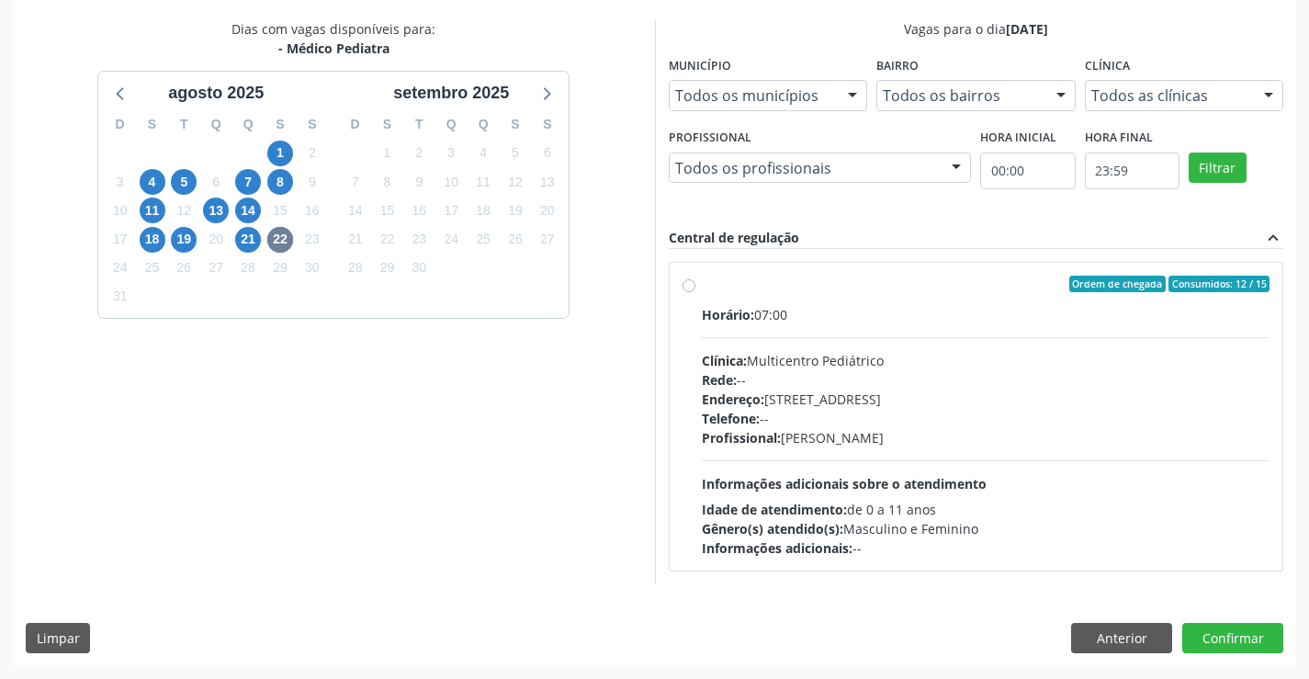
click at [803, 298] on label "Ordem de chegada Consumidos: 12 / 15 Horário: 07:00 Clínica: Multicentro Pediát…" at bounding box center [986, 417] width 569 height 282
click at [695, 292] on input "Ordem de chegada Consumidos: 12 / 15 Horário: 07:00 Clínica: Multicentro Pediát…" at bounding box center [689, 284] width 13 height 17
radio input "true"
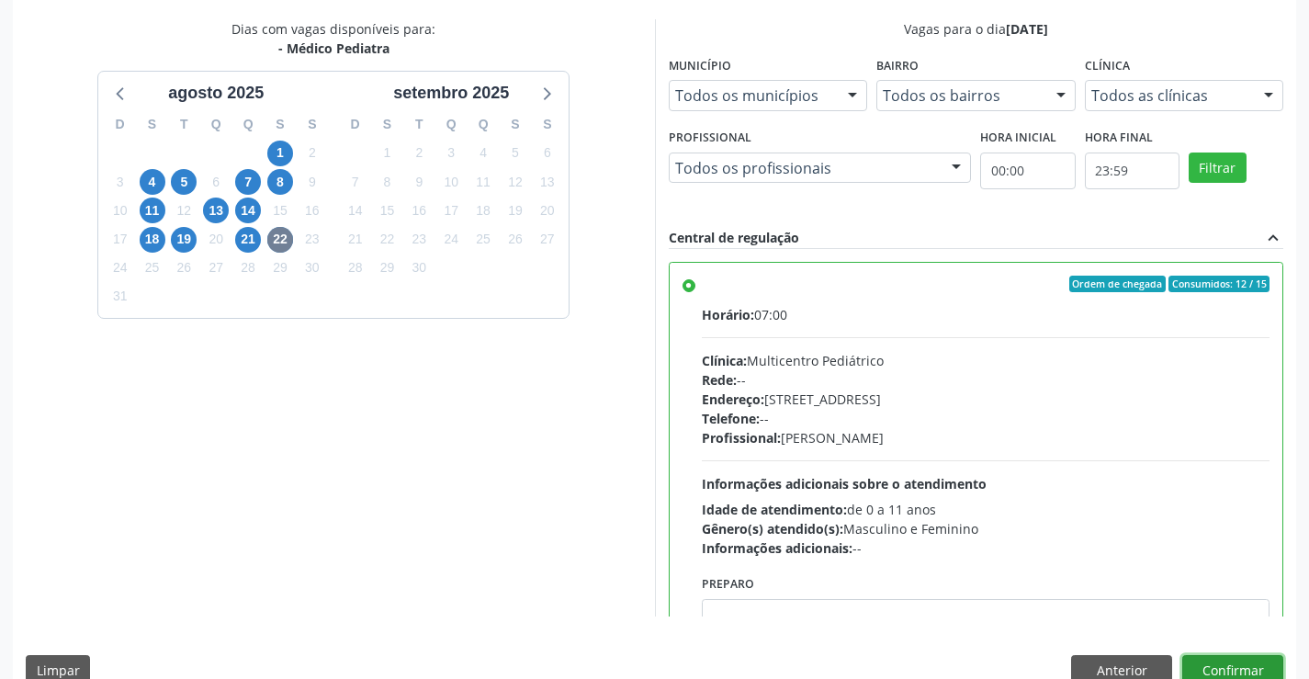
click at [1225, 668] on button "Confirmar" at bounding box center [1232, 670] width 101 height 31
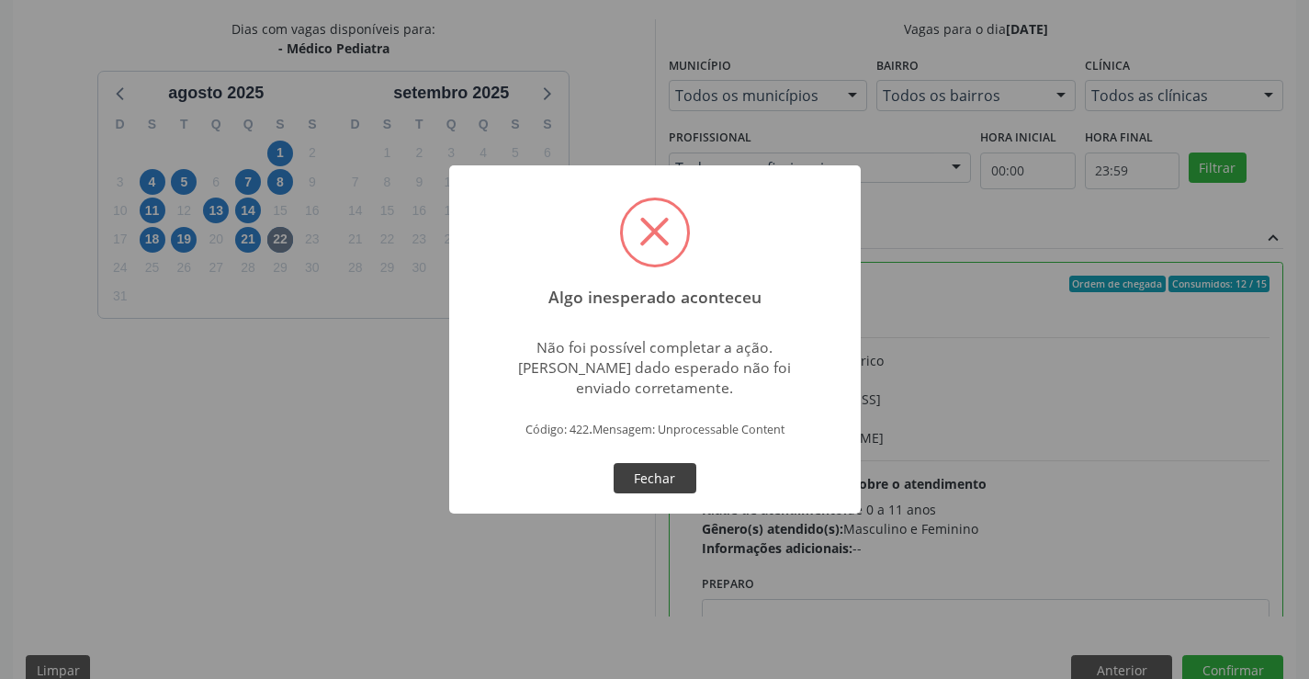
click at [648, 471] on button "Fechar" at bounding box center [655, 478] width 83 height 31
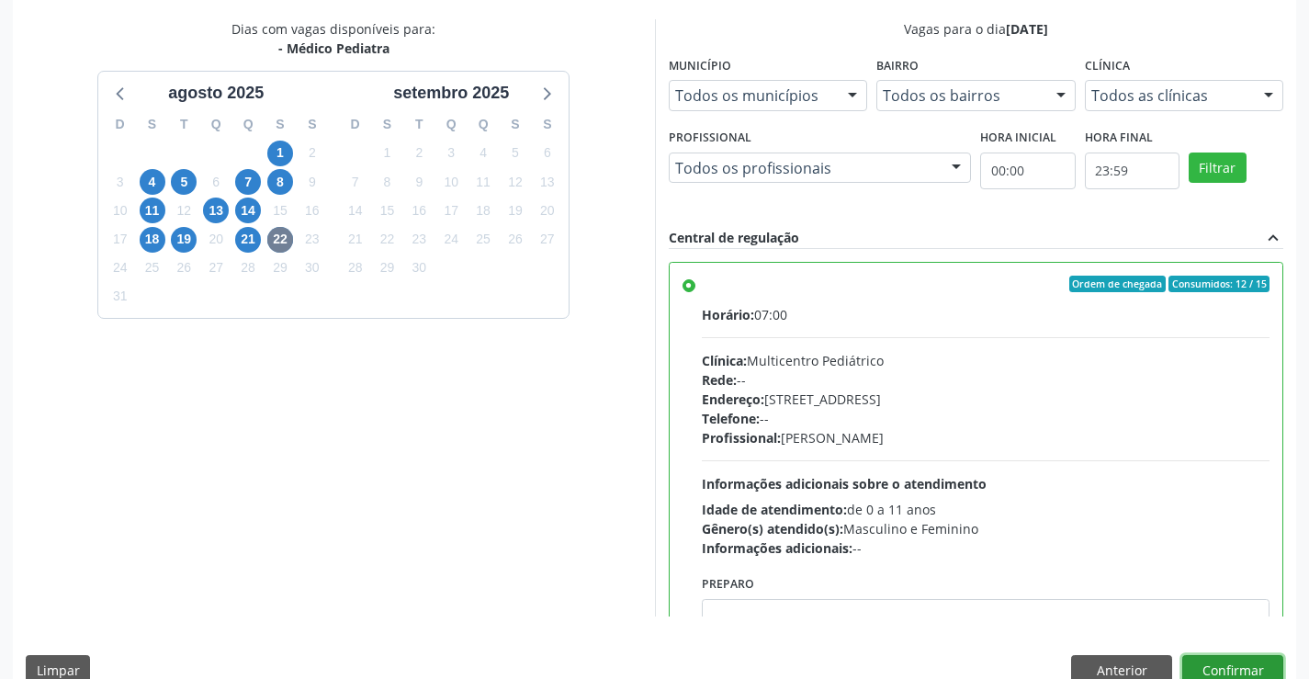
click at [1227, 665] on button "Confirmar" at bounding box center [1232, 670] width 101 height 31
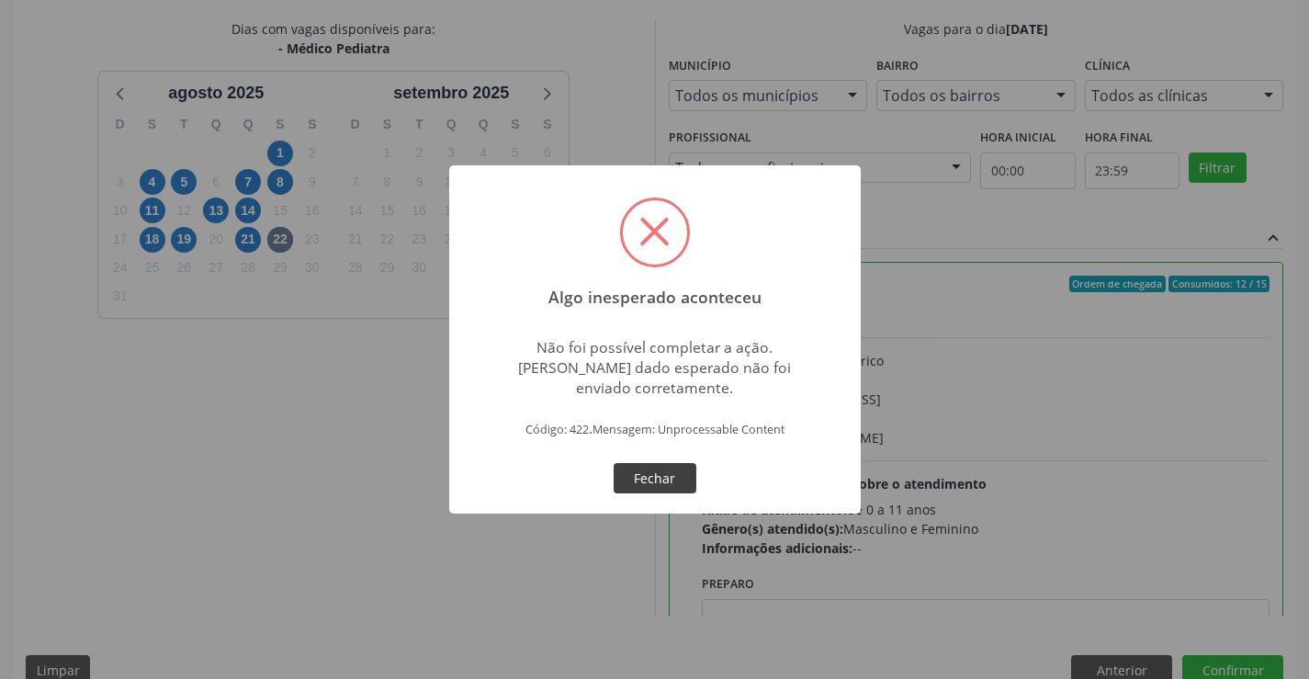
click at [666, 480] on button "Fechar" at bounding box center [655, 478] width 83 height 31
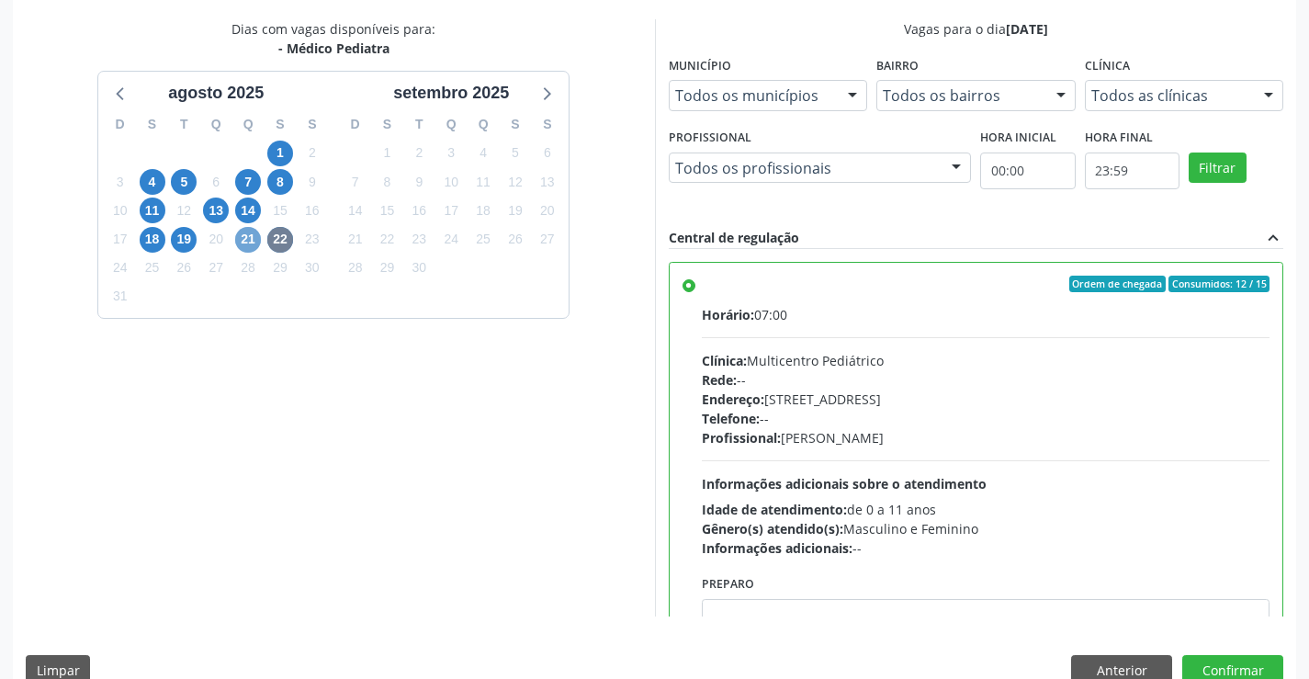
click at [248, 239] on span "21" at bounding box center [248, 240] width 26 height 26
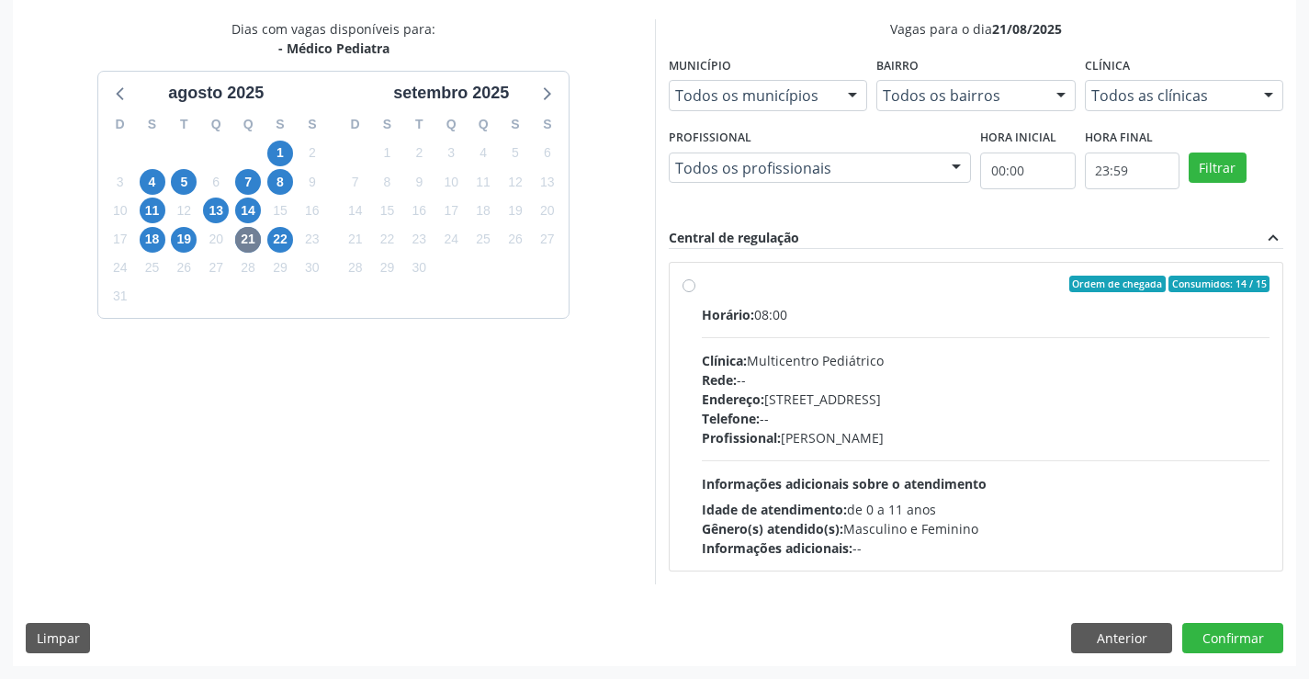
click at [819, 300] on label "Ordem de chegada Consumidos: 14 / 15 Horário: 08:00 Clínica: Multicentro Pediát…" at bounding box center [986, 417] width 569 height 282
click at [695, 292] on input "Ordem de chegada Consumidos: 14 / 15 Horário: 08:00 Clínica: Multicentro Pediát…" at bounding box center [689, 284] width 13 height 17
radio input "true"
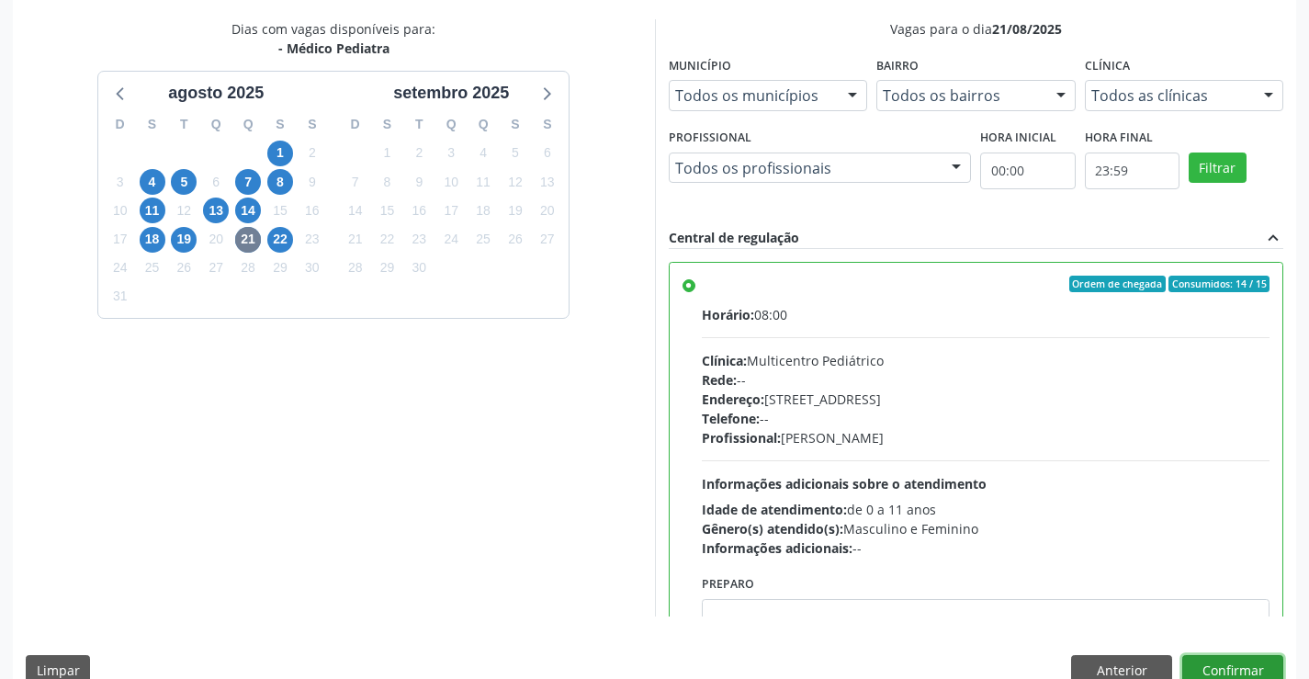
click at [1236, 660] on button "Confirmar" at bounding box center [1232, 670] width 101 height 31
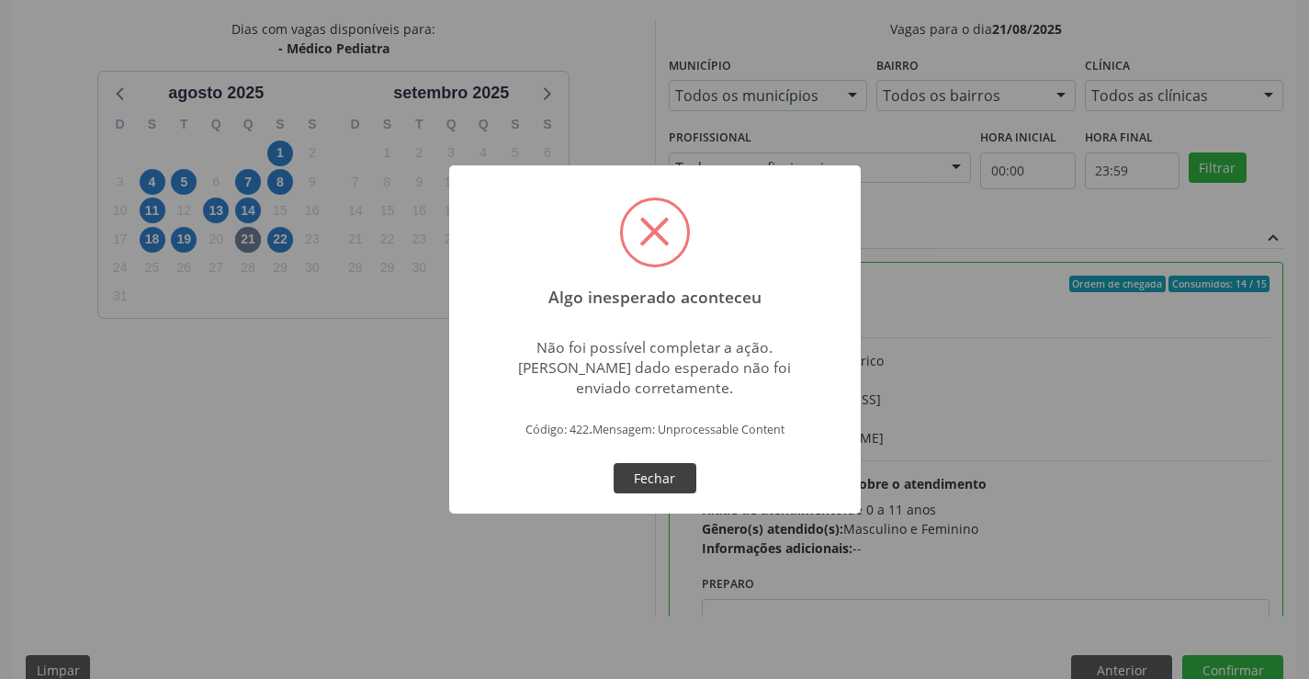
click at [674, 471] on button "Fechar" at bounding box center [655, 478] width 83 height 31
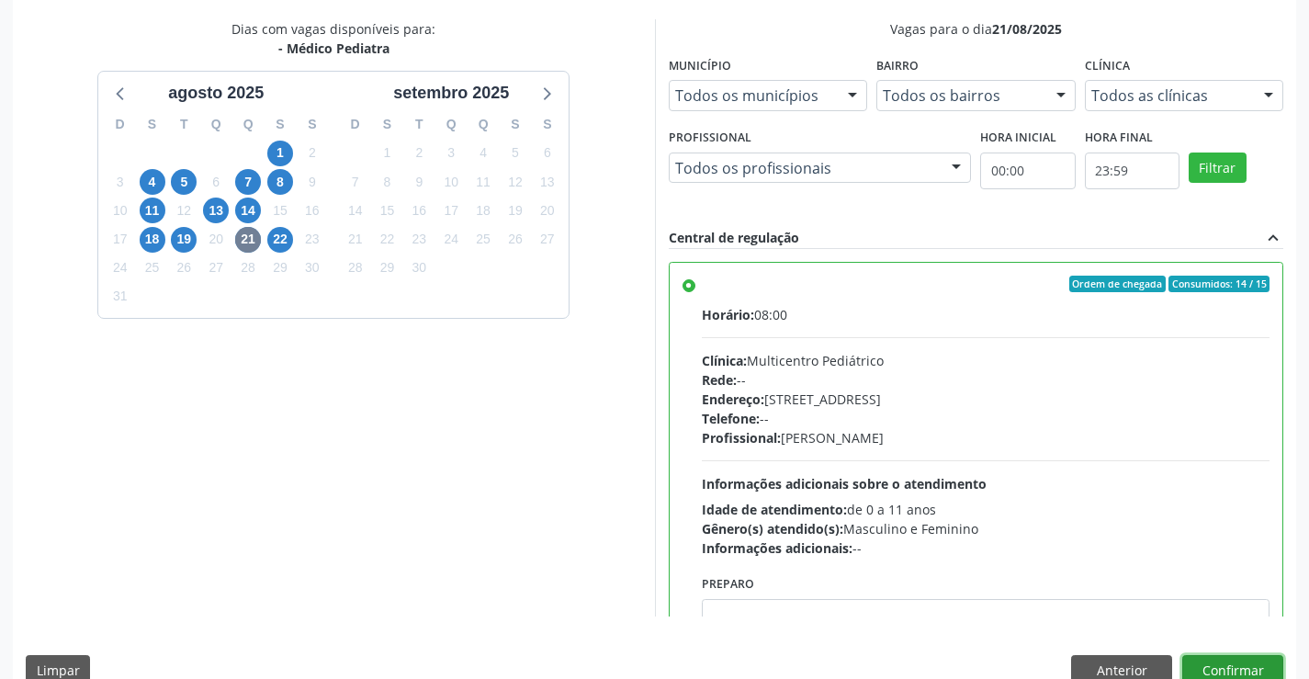
click at [1230, 670] on button "Confirmar" at bounding box center [1232, 670] width 101 height 31
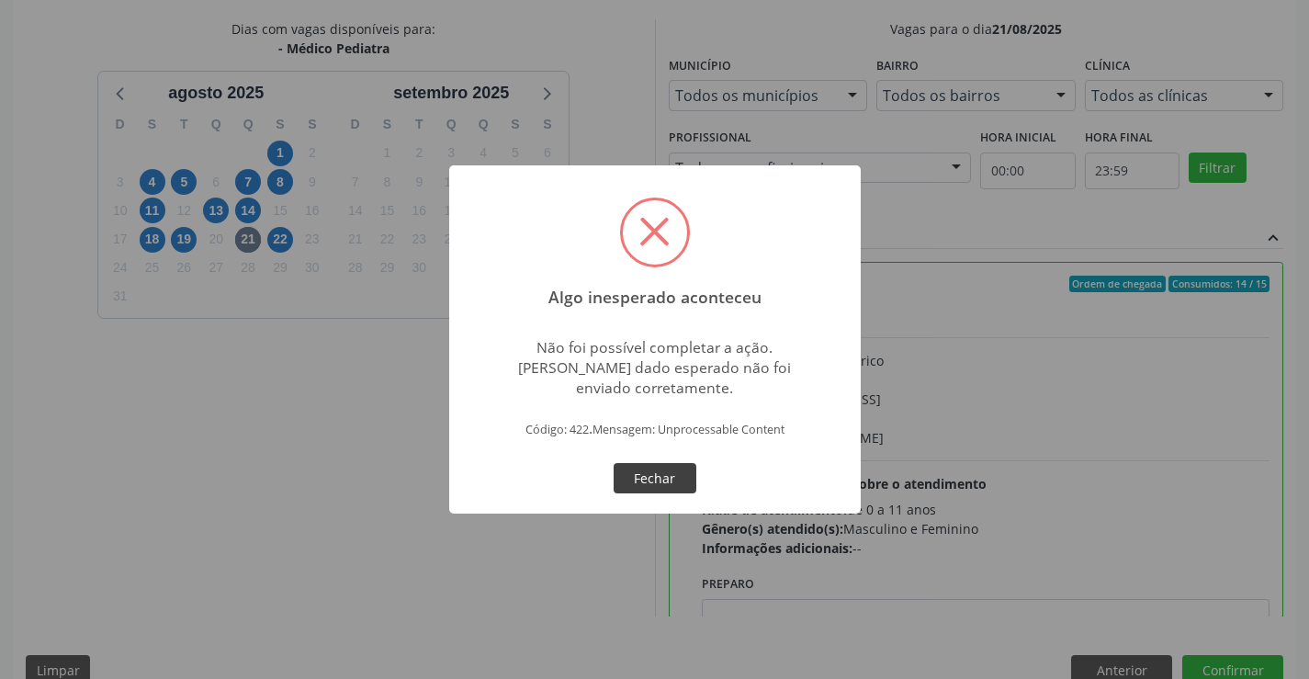
click at [655, 473] on button "Fechar" at bounding box center [655, 478] width 83 height 31
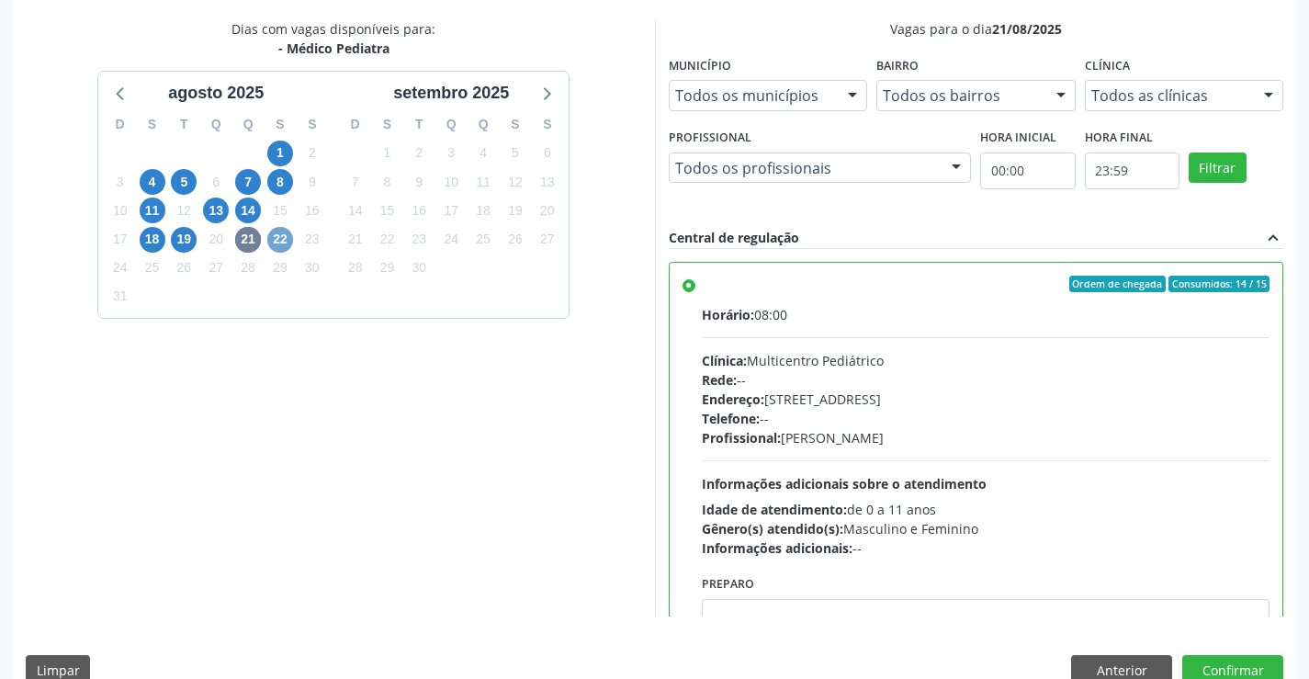
click at [282, 236] on span "22" at bounding box center [280, 240] width 26 height 26
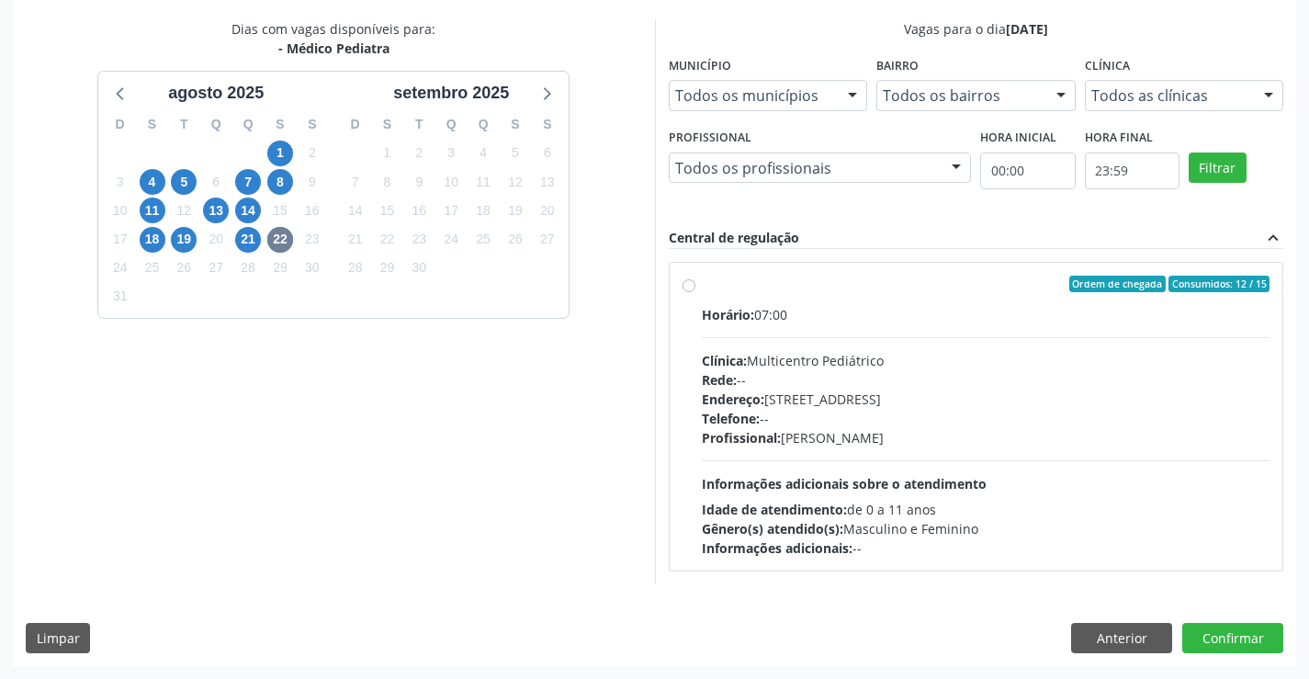
click at [837, 294] on label "Ordem de chegada Consumidos: 12 / 15 Horário: 07:00 Clínica: Multicentro Pediát…" at bounding box center [986, 417] width 569 height 282
click at [695, 292] on input "Ordem de chegada Consumidos: 12 / 15 Horário: 07:00 Clínica: Multicentro Pediát…" at bounding box center [689, 284] width 13 height 17
radio input "true"
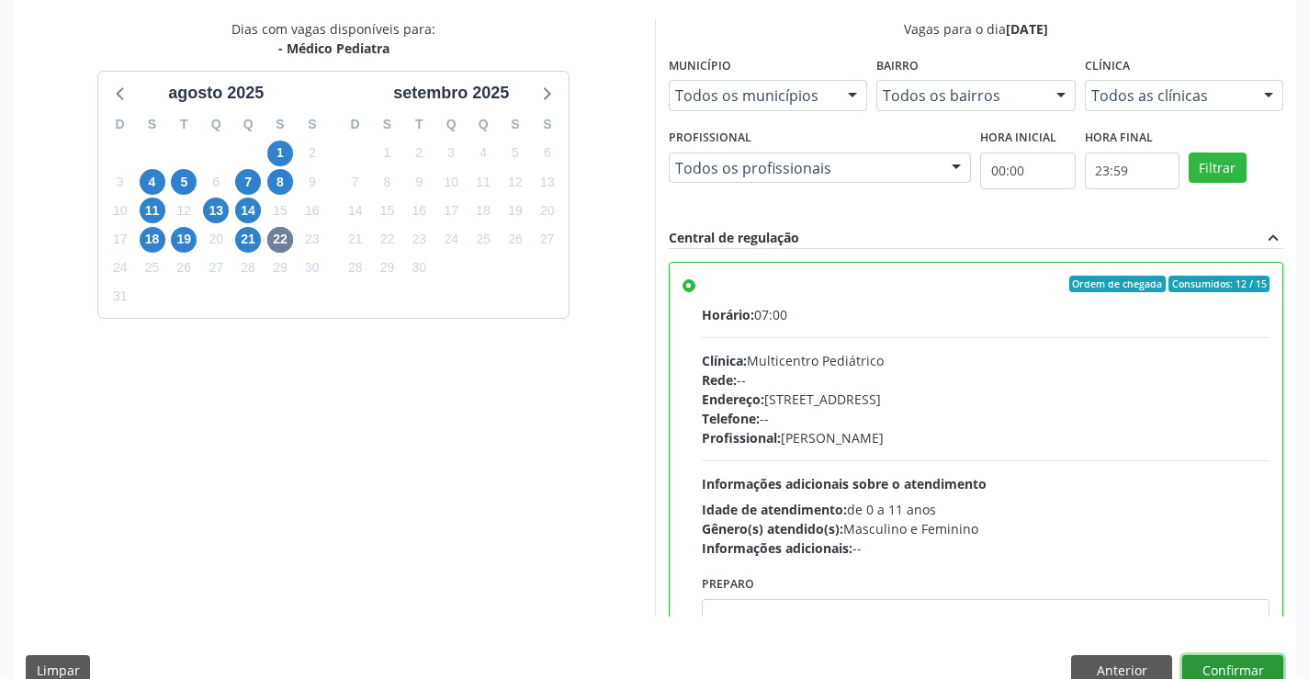
click at [1232, 664] on button "Confirmar" at bounding box center [1232, 670] width 101 height 31
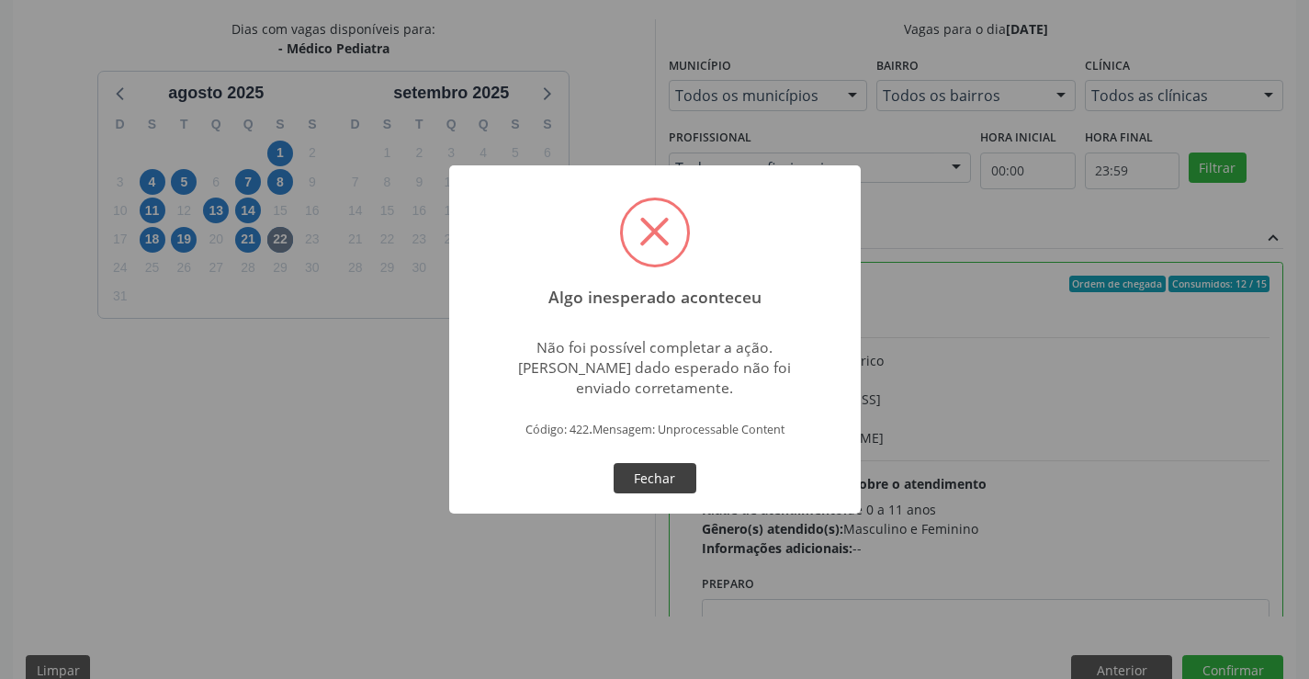
click at [671, 478] on button "Fechar" at bounding box center [655, 478] width 83 height 31
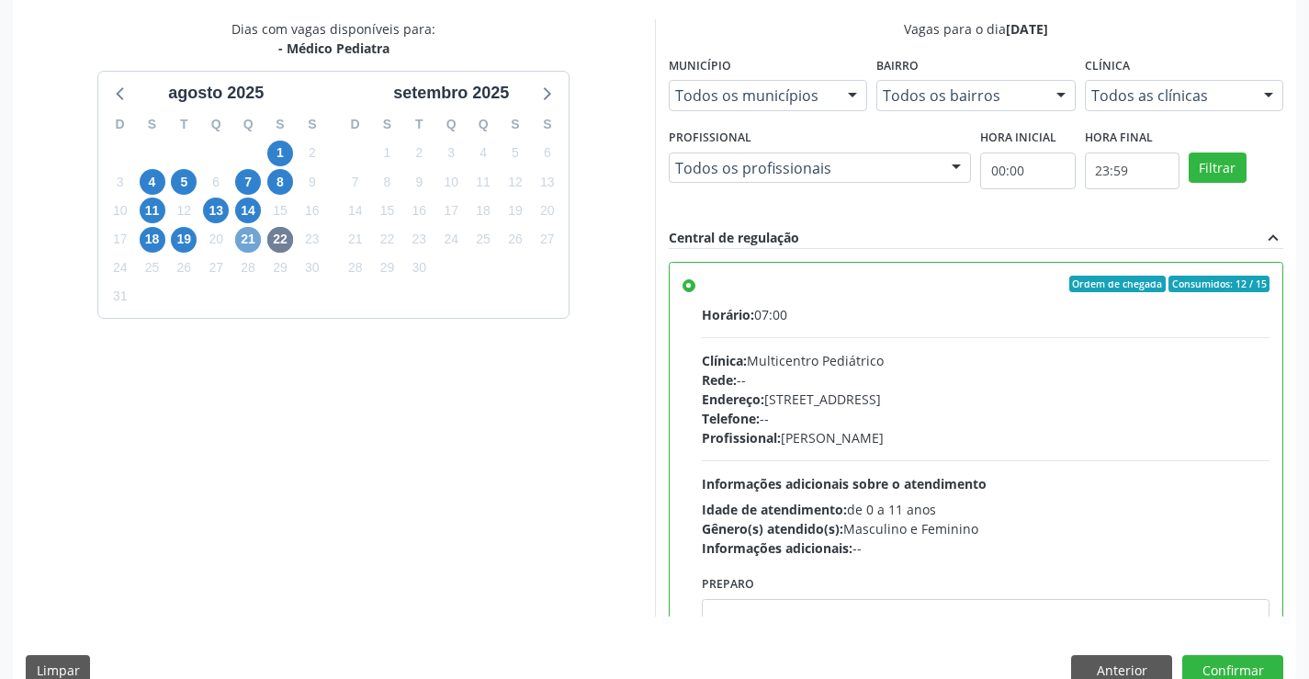
click at [247, 236] on span "21" at bounding box center [248, 240] width 26 height 26
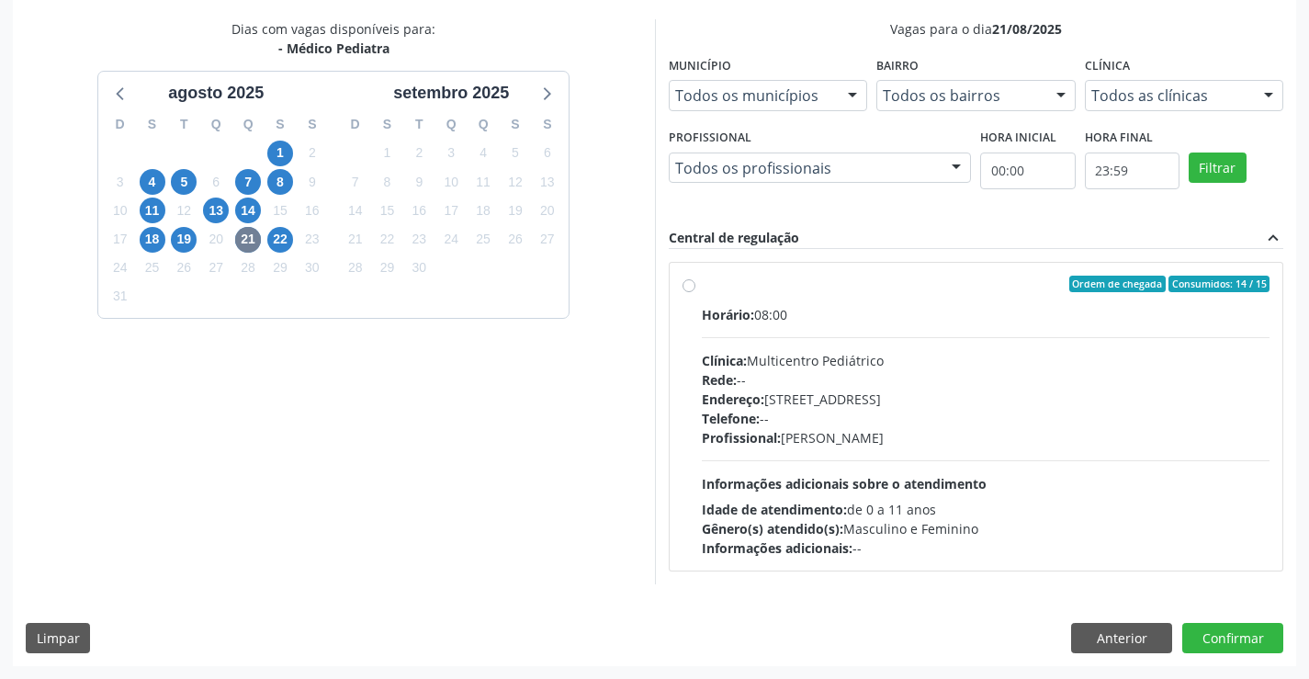
click at [767, 276] on div "Ordem de chegada Consumidos: 14 / 15" at bounding box center [986, 284] width 569 height 17
click at [695, 276] on input "Ordem de chegada Consumidos: 14 / 15 Horário: 08:00 Clínica: Multicentro Pediát…" at bounding box center [689, 284] width 13 height 17
radio input "true"
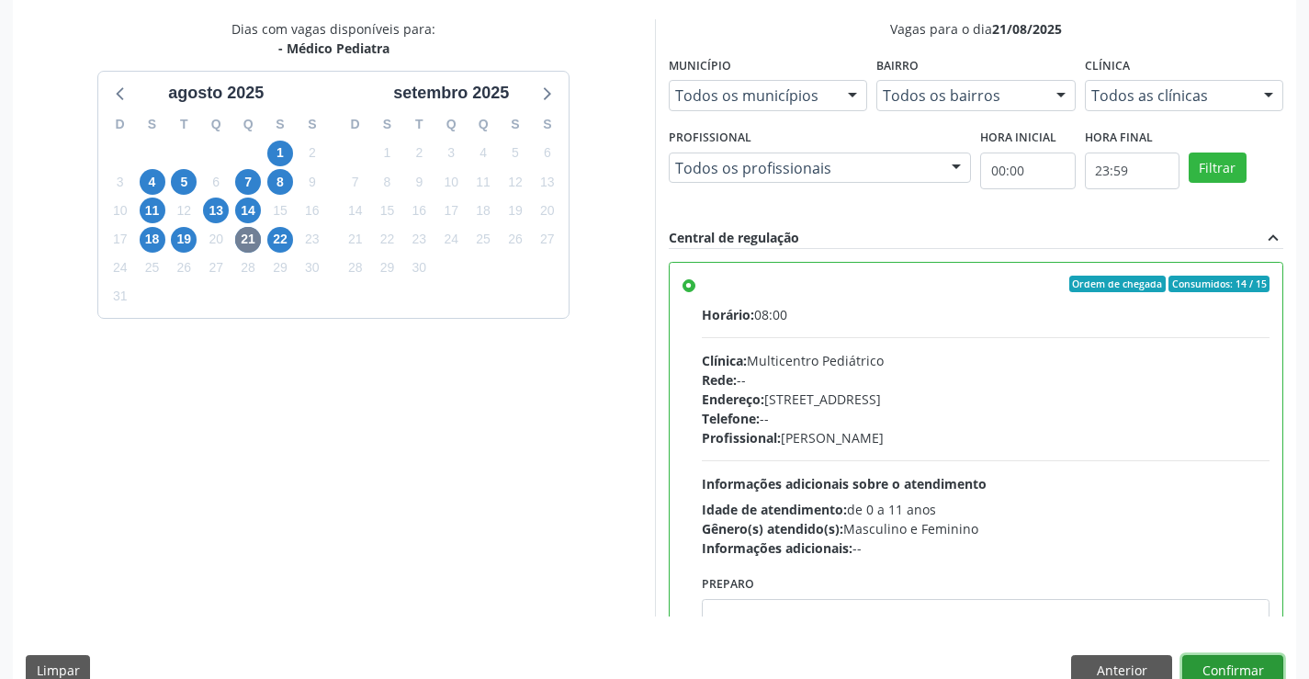
click at [1226, 668] on button "Confirmar" at bounding box center [1232, 670] width 101 height 31
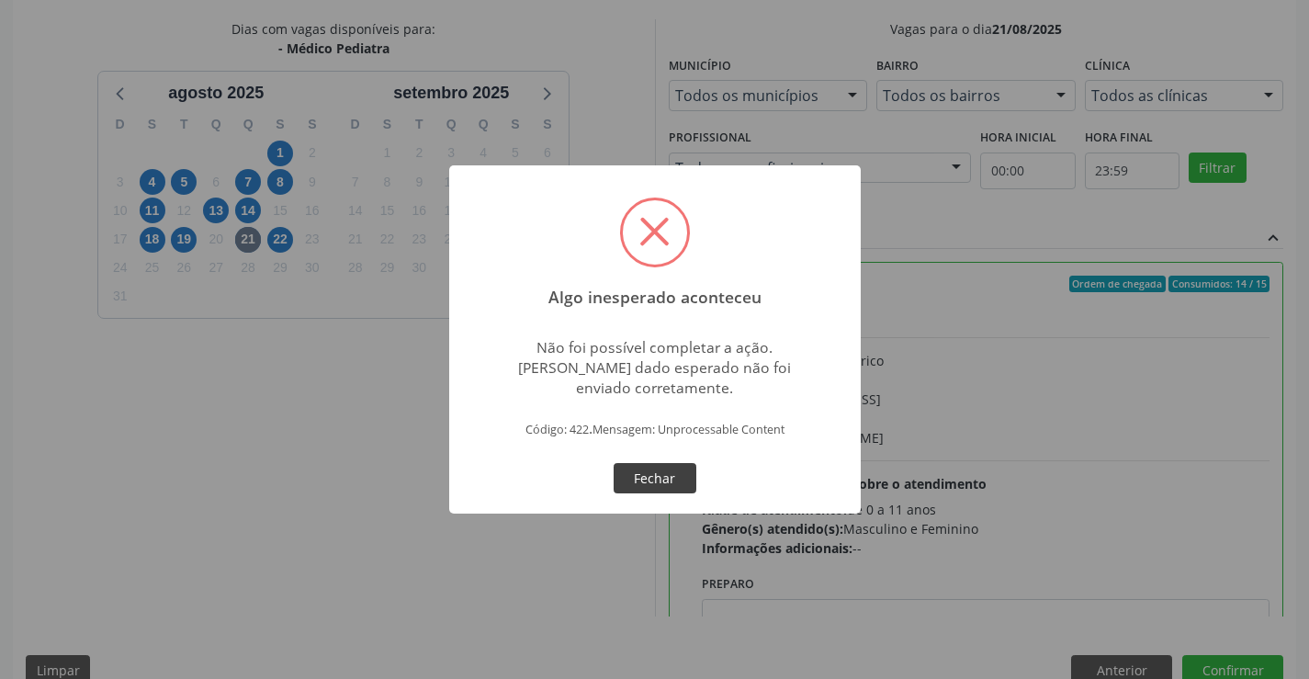
click at [660, 471] on button "Fechar" at bounding box center [655, 478] width 83 height 31
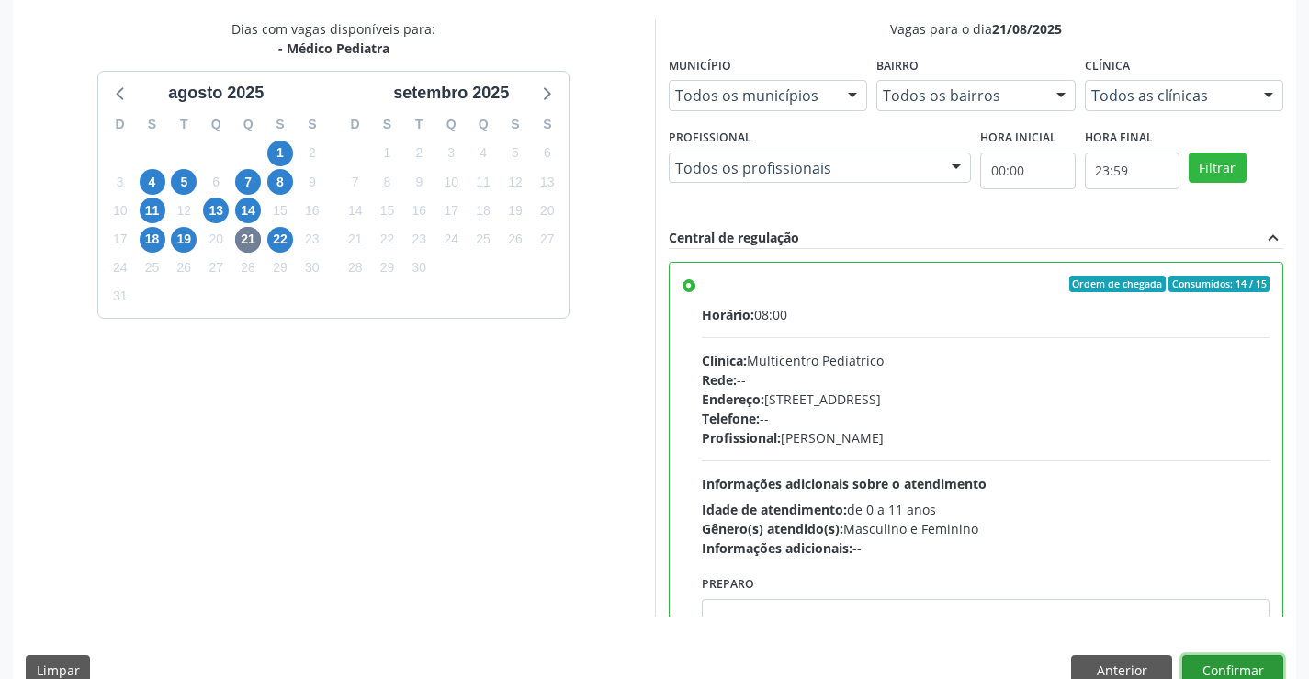
click at [1225, 660] on button "Confirmar" at bounding box center [1232, 670] width 101 height 31
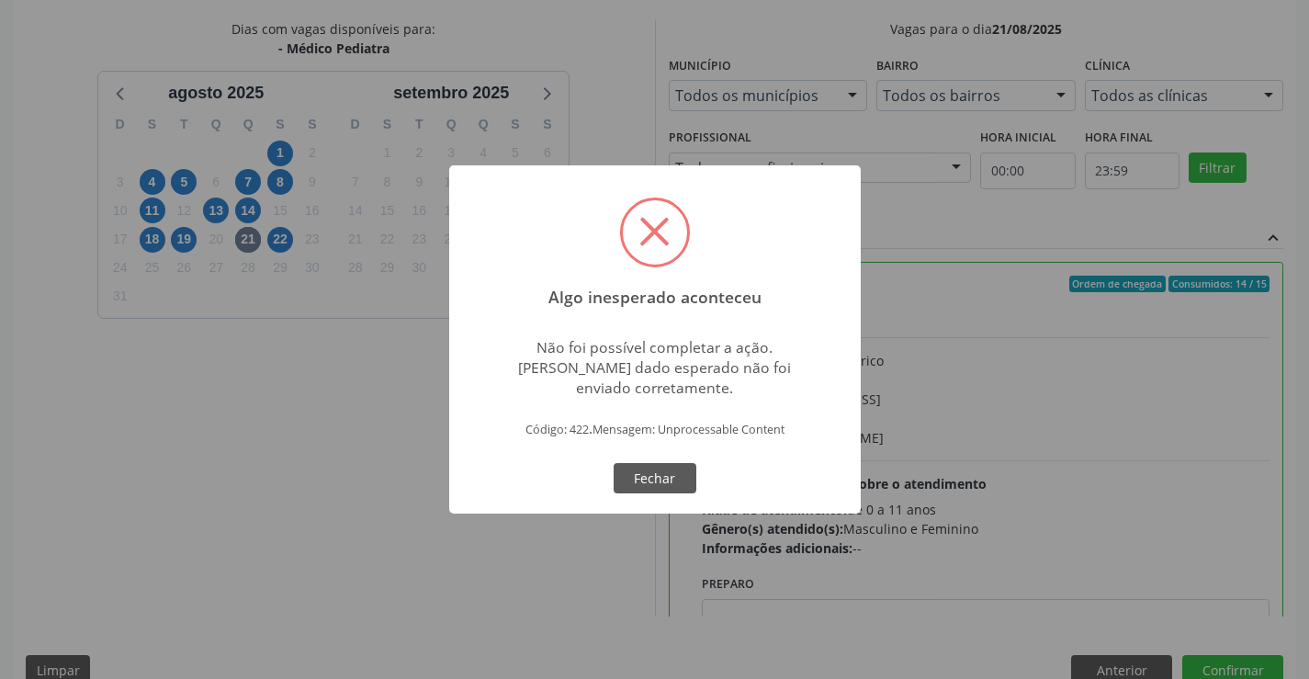
click at [536, 548] on div "Algo inesperado aconteceu × Não foi possível completar a ação. [PERSON_NAME] da…" at bounding box center [654, 339] width 1309 height 679
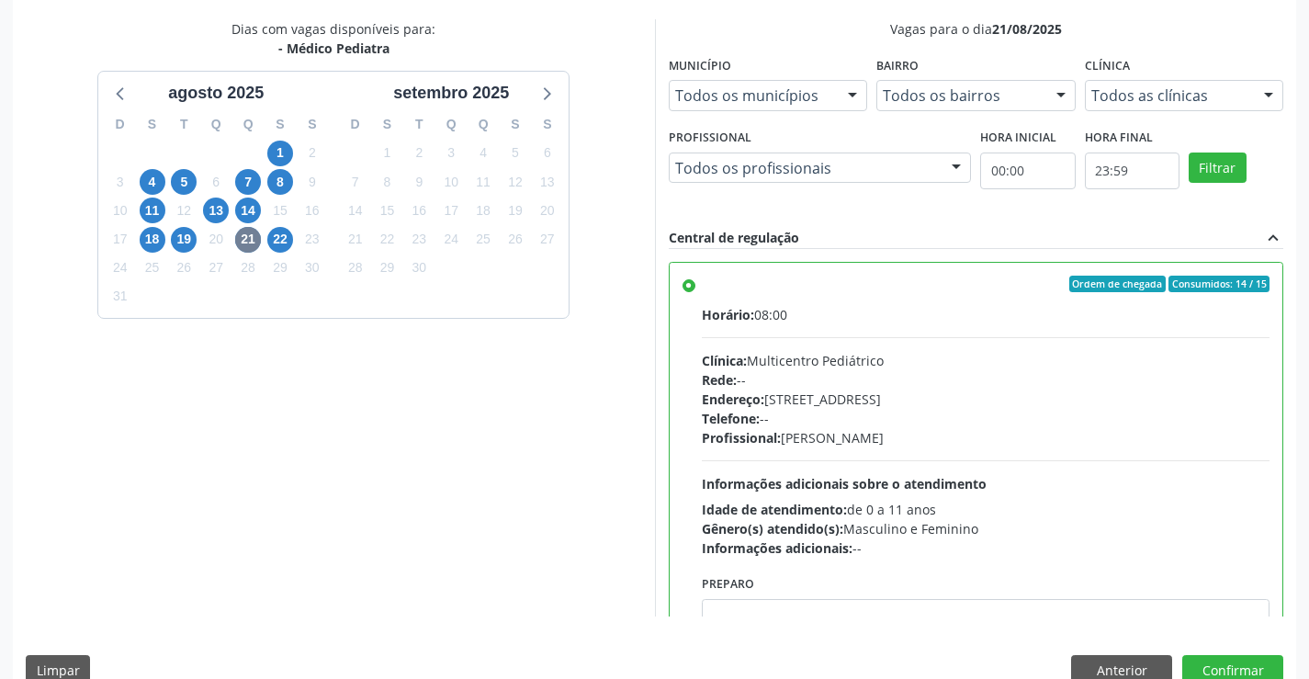
click at [573, 393] on div "Dias com vagas disponíveis para: - Médico Pediatra a[DATE] D S T Q Q S S 27 28 …" at bounding box center [334, 317] width 642 height 597
click at [1120, 665] on button "Anterior" at bounding box center [1121, 670] width 101 height 31
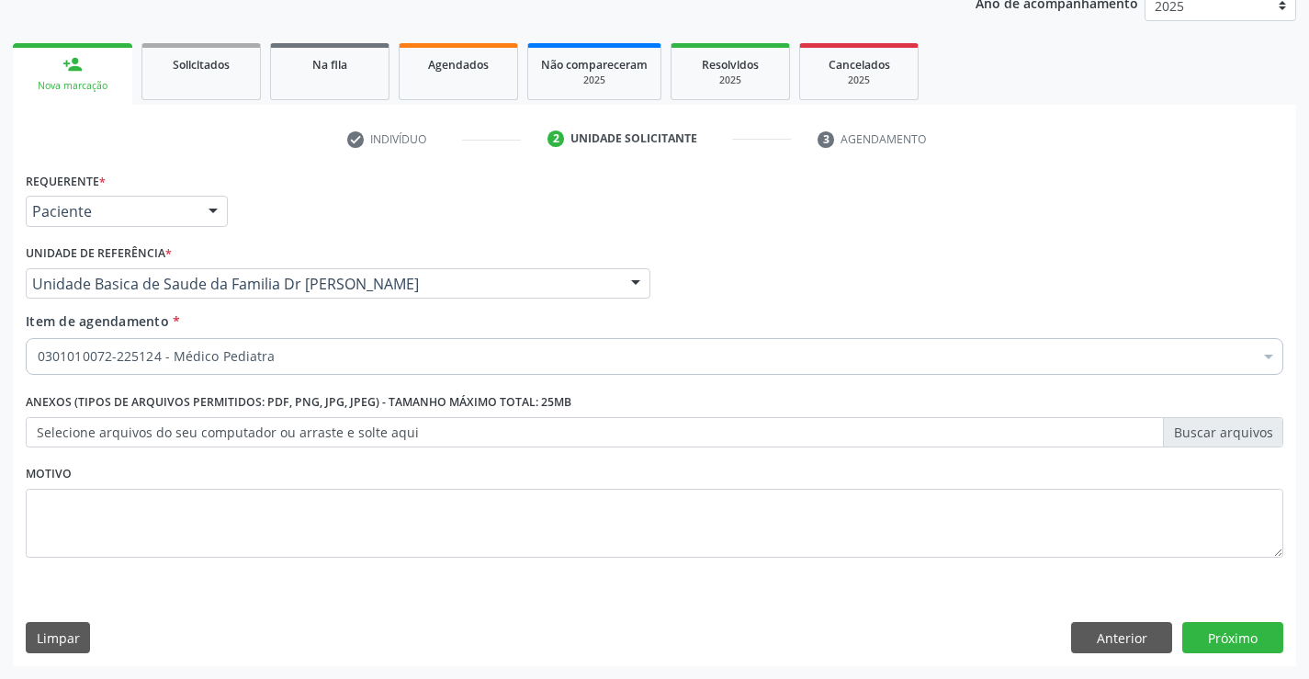
scroll to position [231, 0]
click at [1112, 631] on button "Anterior" at bounding box center [1121, 637] width 101 height 31
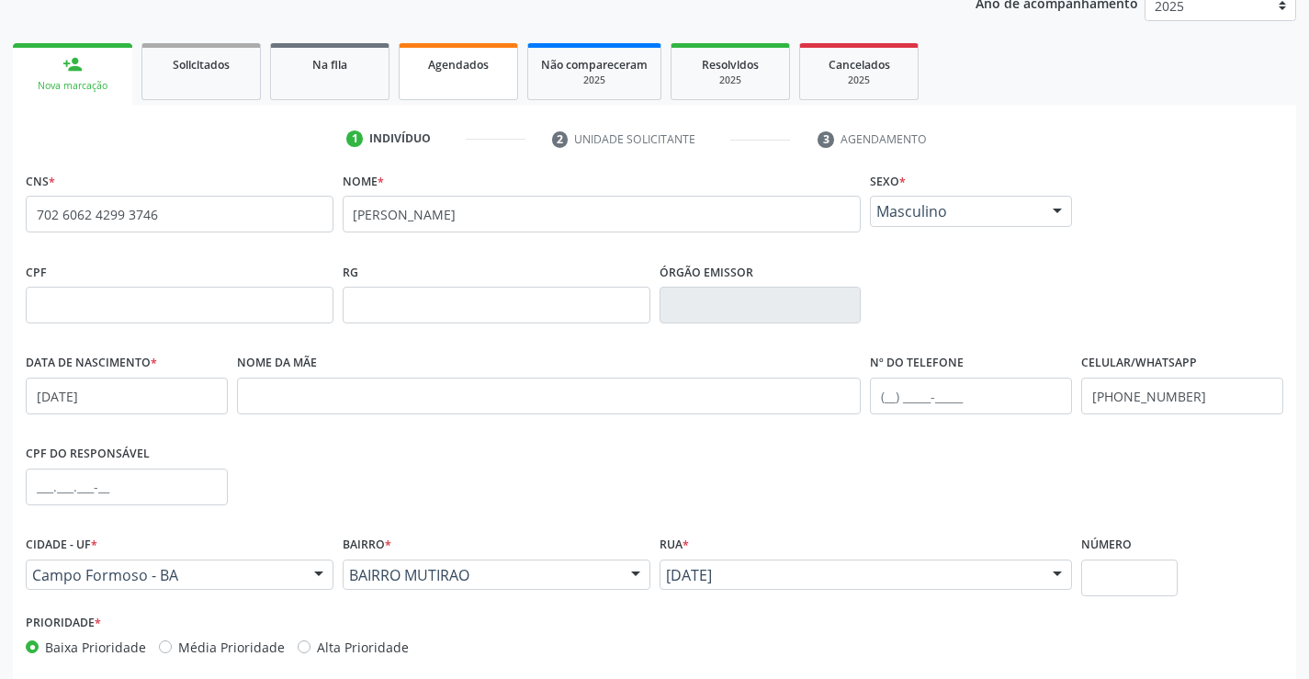
click at [487, 75] on link "Agendados" at bounding box center [458, 71] width 119 height 57
select select "7"
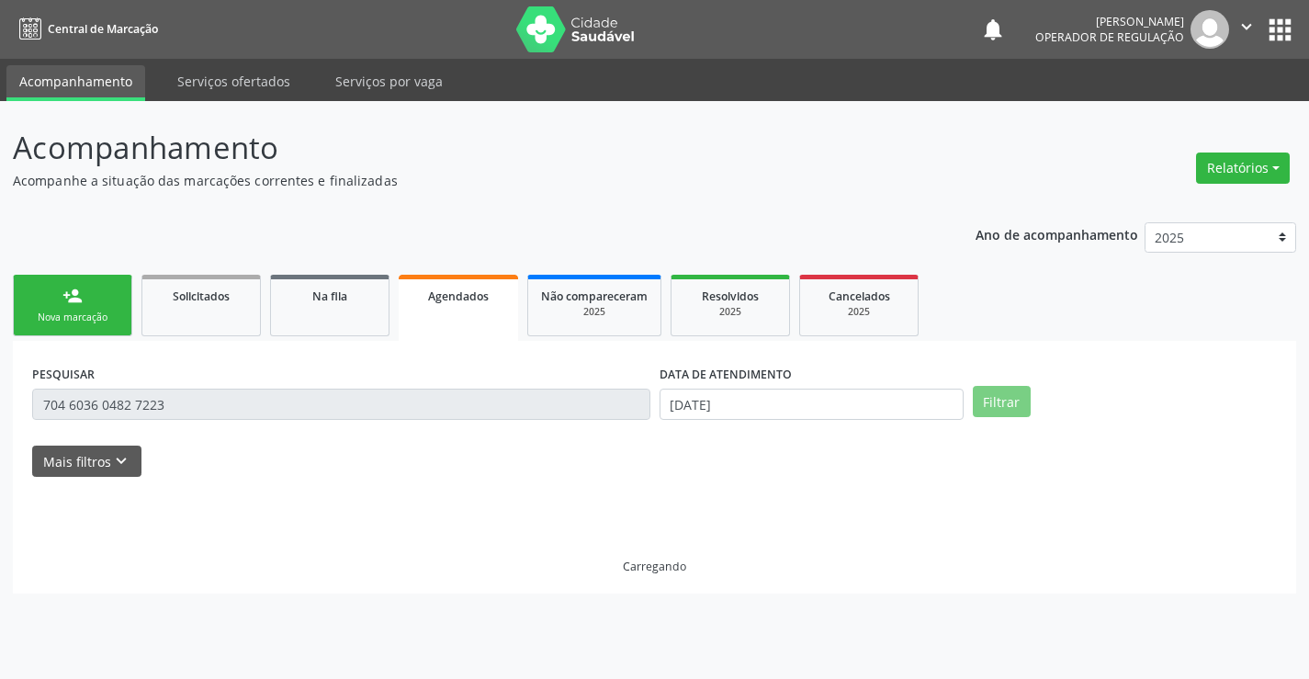
scroll to position [0, 0]
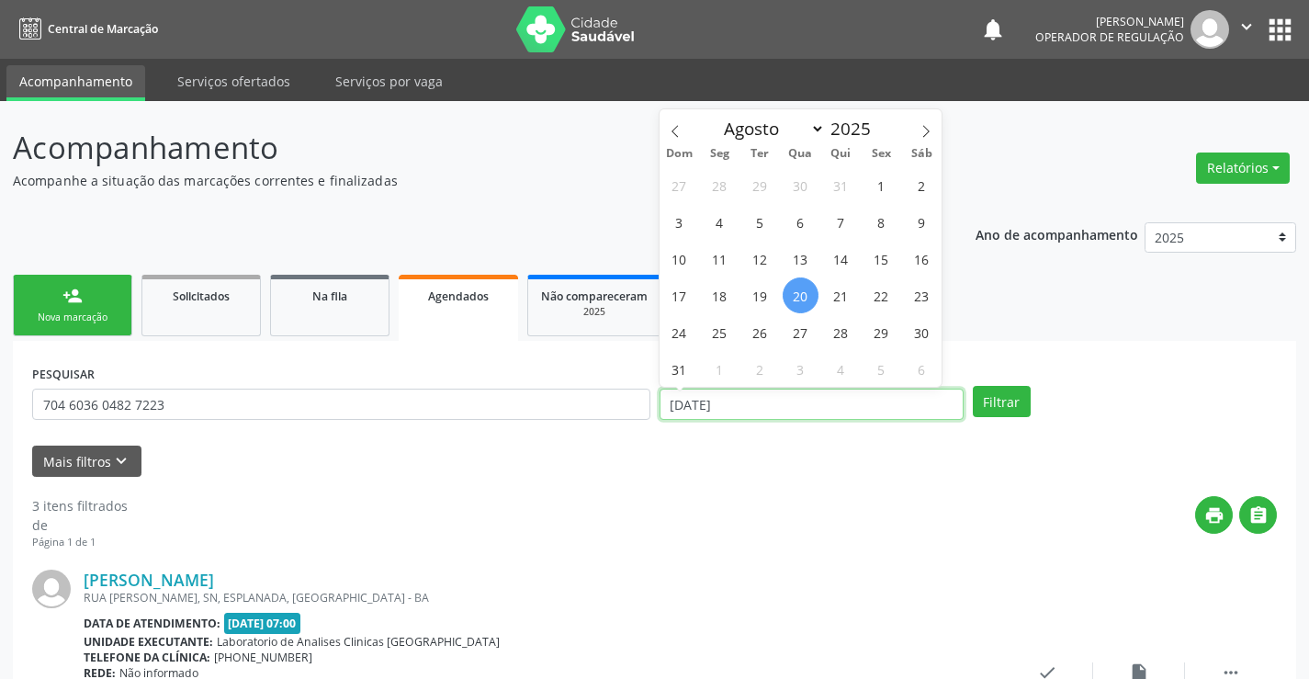
drag, startPoint x: 754, startPoint y: 402, endPoint x: 656, endPoint y: 420, distance: 99.8
click at [656, 420] on div "DATA DE ATENDIMENTO [DATE]" at bounding box center [811, 396] width 313 height 72
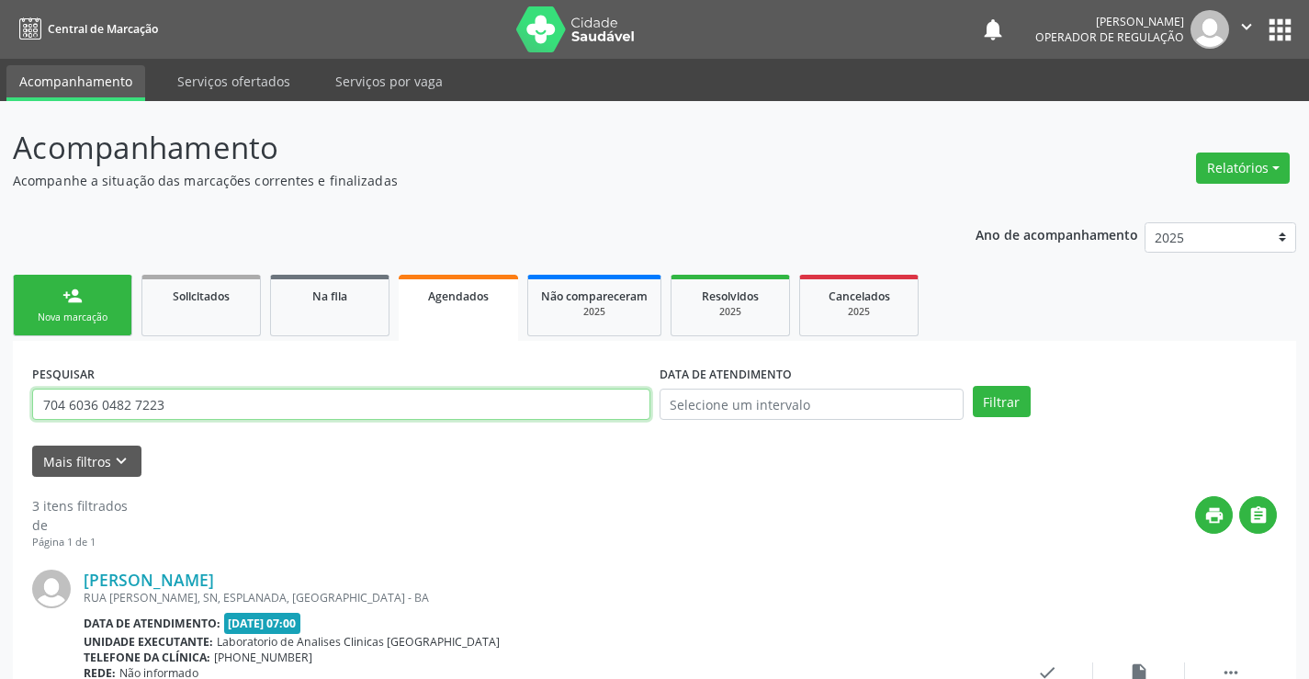
drag, startPoint x: 164, startPoint y: 407, endPoint x: 20, endPoint y: 412, distance: 143.4
click at [130, 402] on input "text" at bounding box center [341, 404] width 618 height 31
type input "704105185096876"
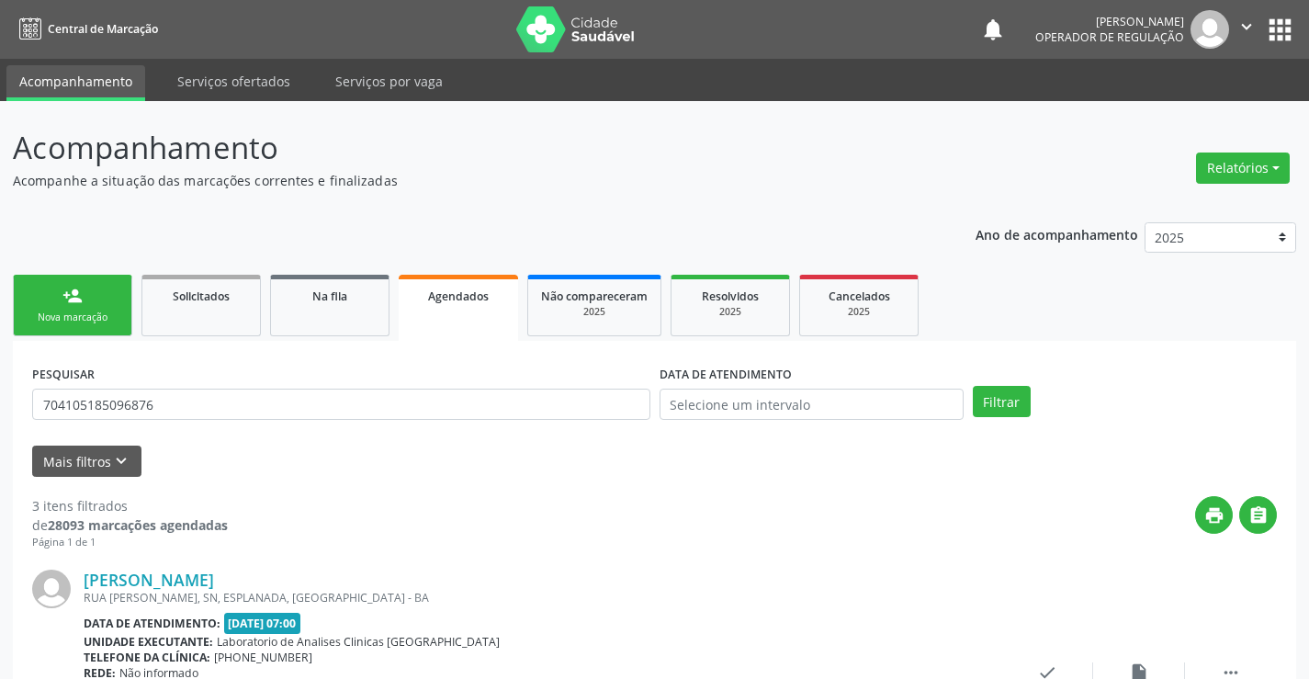
click at [82, 300] on div "person_add" at bounding box center [72, 296] width 20 height 20
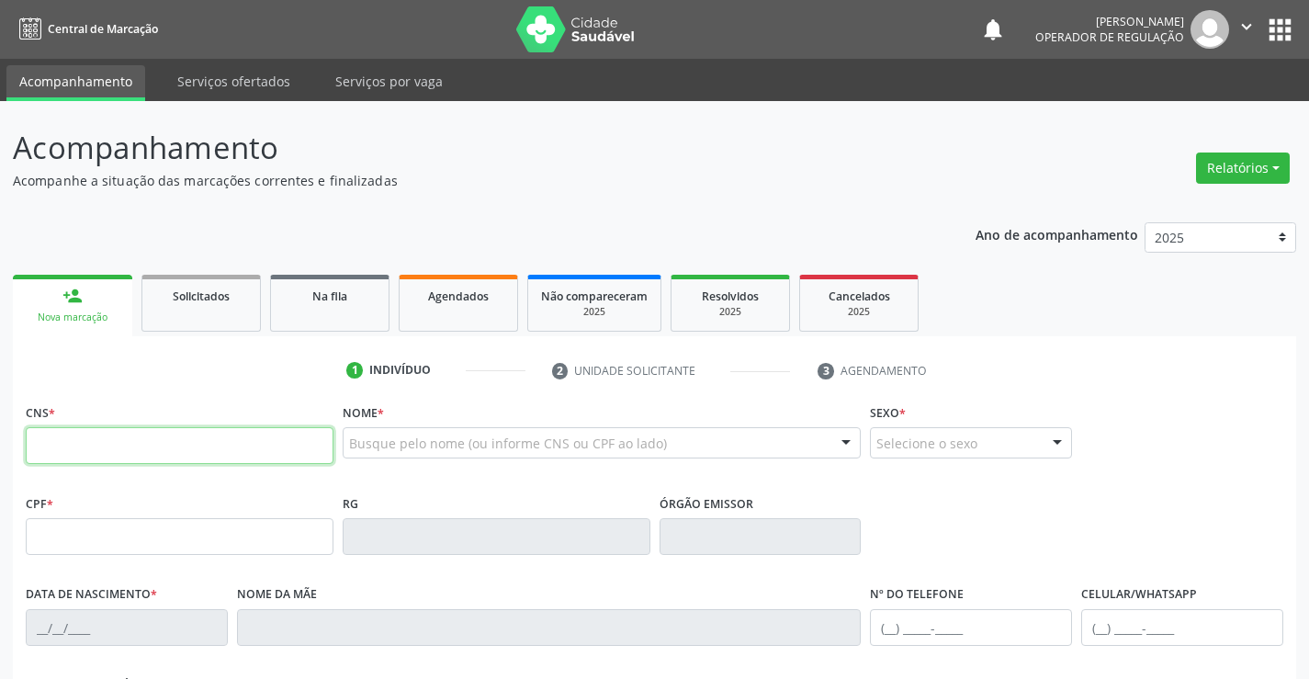
click at [110, 448] on input "text" at bounding box center [180, 445] width 308 height 37
type input "704 1051 8509 6876"
type input "587634649"
type input "[DATE]"
type input "[PHONE_NUMBER]"
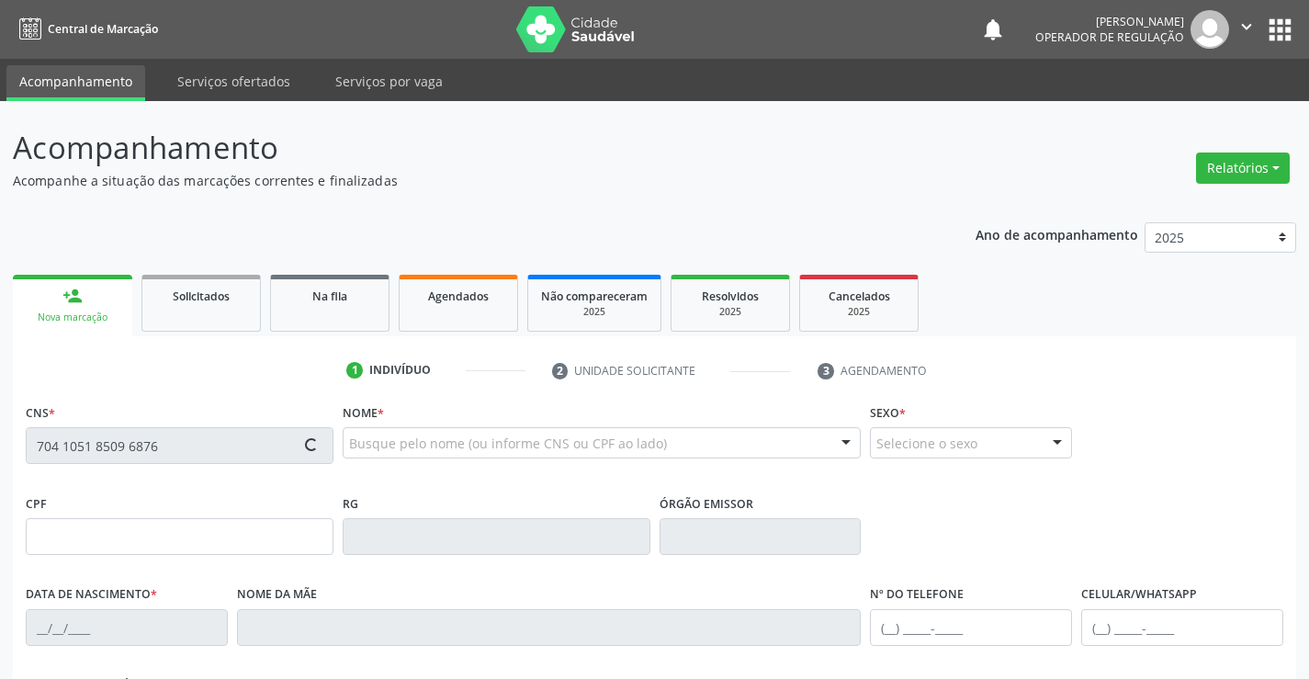
type input "[PHONE_NUMBER]"
type input "006.606.645-00"
type input "20"
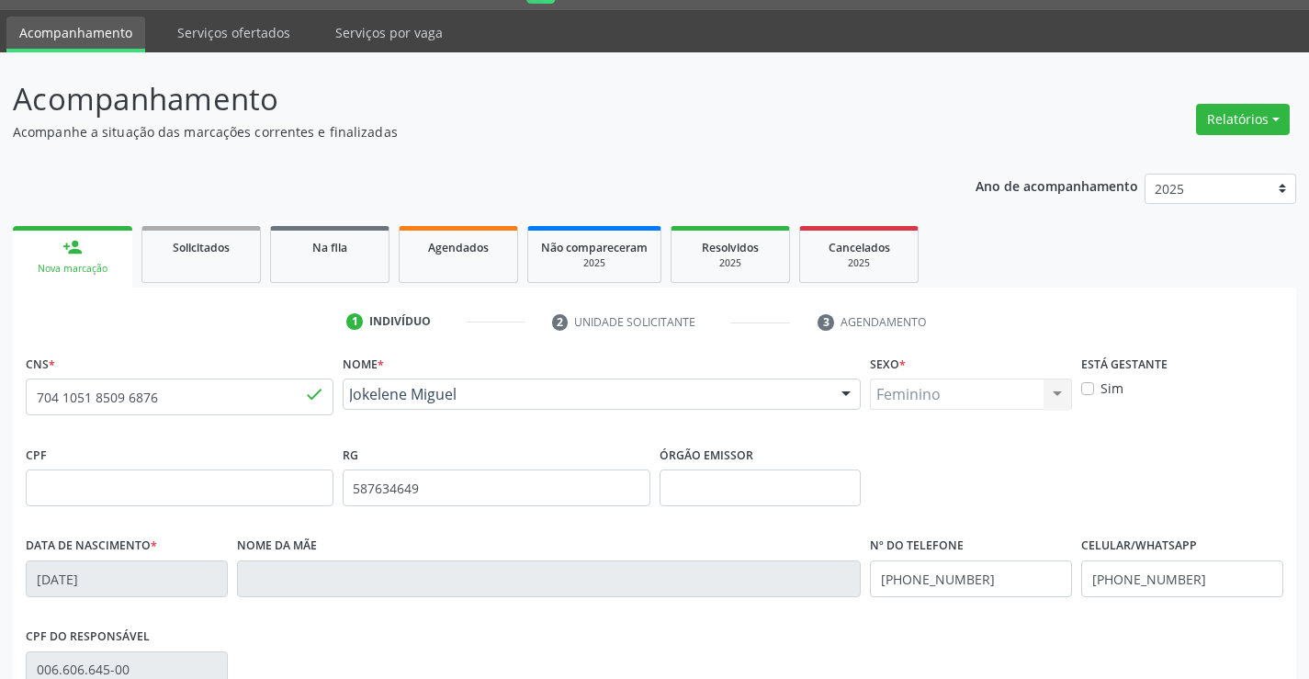
scroll to position [41, 0]
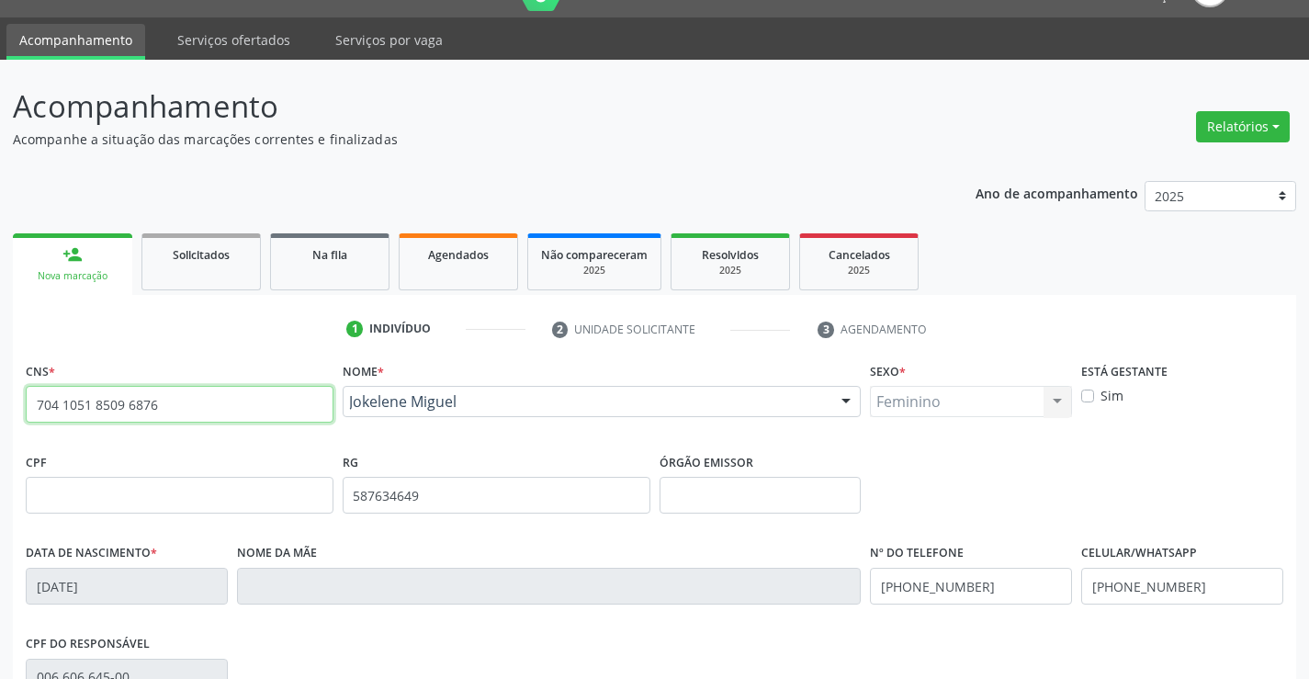
drag, startPoint x: 34, startPoint y: 402, endPoint x: 186, endPoint y: 417, distance: 153.2
click at [186, 417] on input "704 1051 8509 6876" at bounding box center [180, 404] width 308 height 37
click at [446, 260] on span "Agendados" at bounding box center [458, 255] width 61 height 16
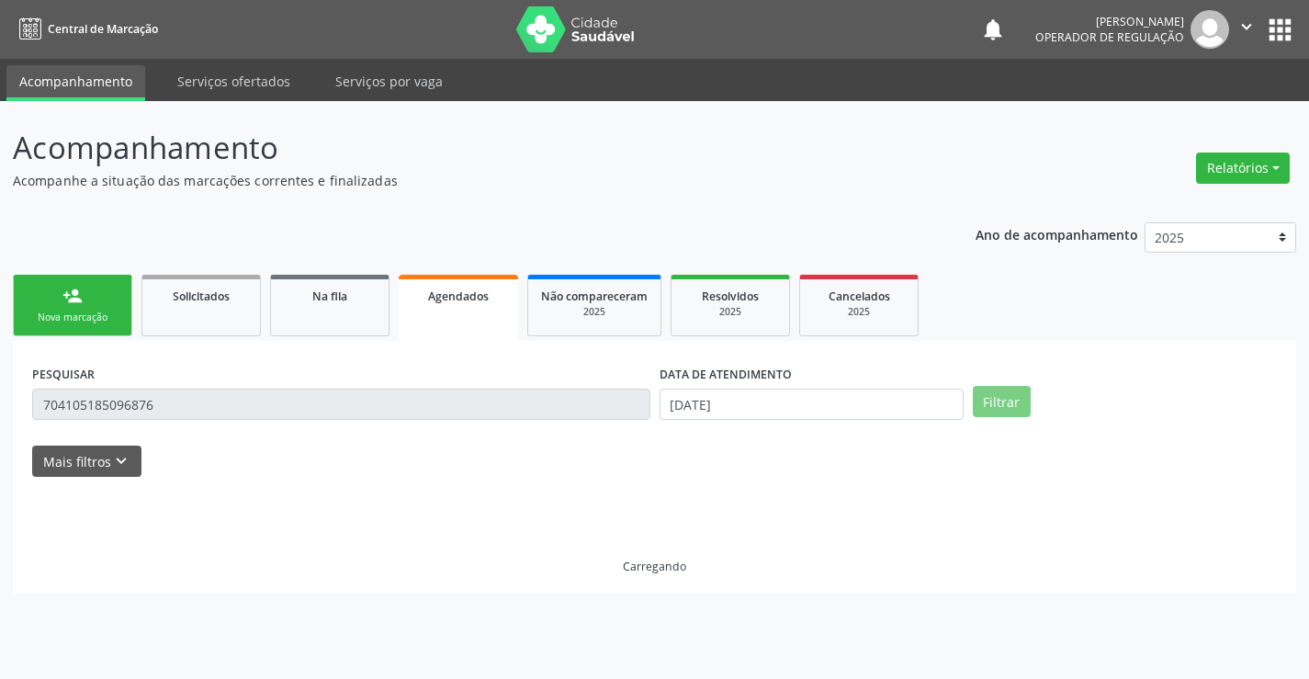
scroll to position [0, 0]
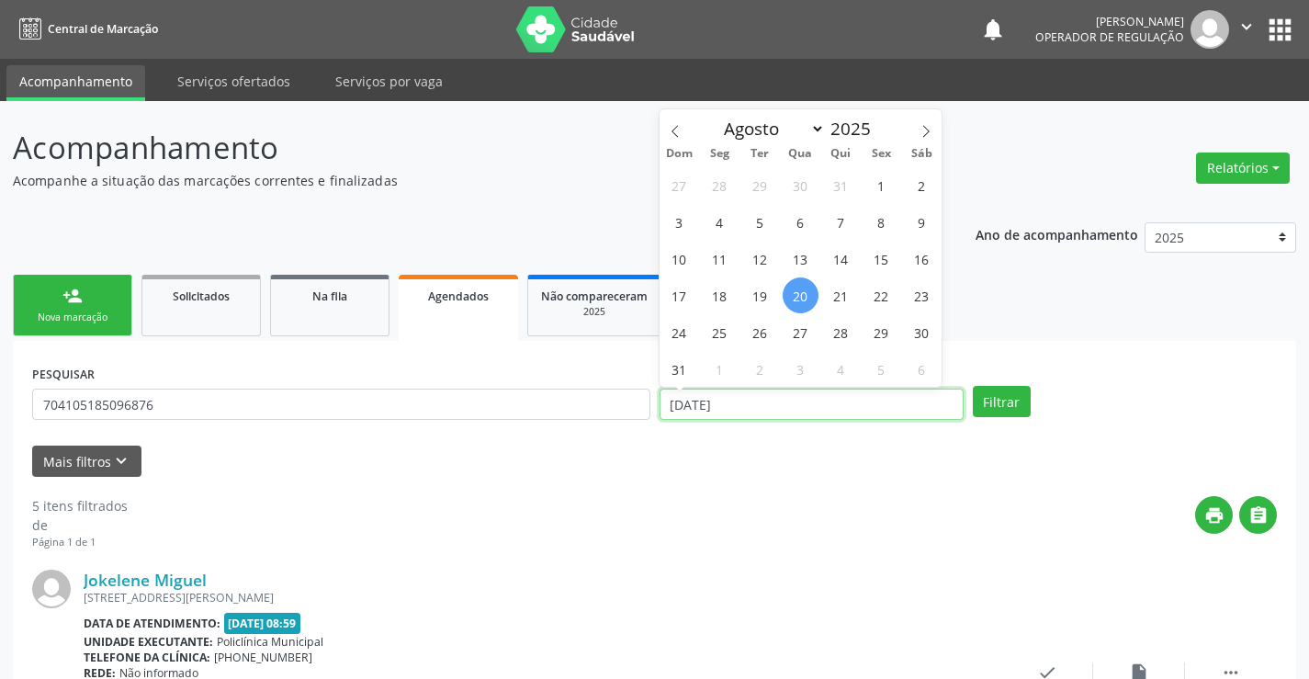
drag, startPoint x: 736, startPoint y: 406, endPoint x: 666, endPoint y: 416, distance: 70.5
click at [666, 416] on input "[DATE]" at bounding box center [812, 404] width 304 height 31
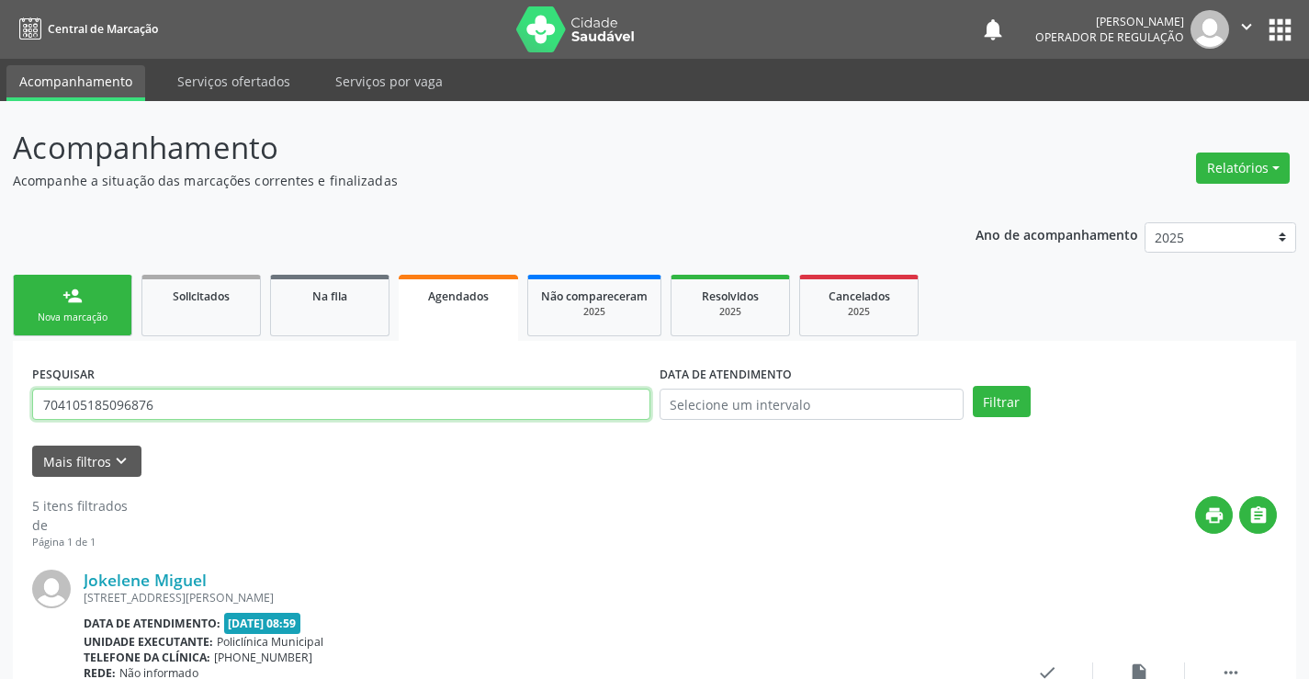
drag, startPoint x: 180, startPoint y: 407, endPoint x: 0, endPoint y: 423, distance: 180.8
click at [90, 401] on input "text" at bounding box center [341, 404] width 618 height 31
paste input "704 1051 8509 6876"
type input "704 1051 8509 6876"
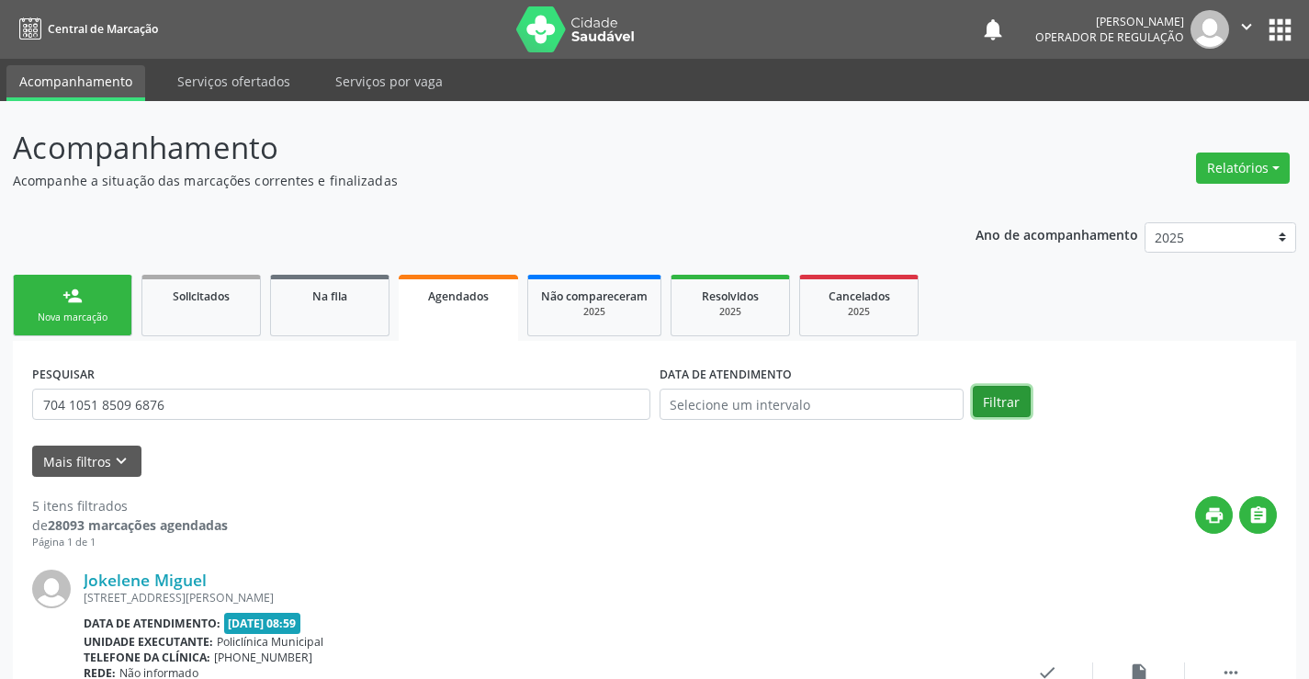
click at [1009, 397] on button "Filtrar" at bounding box center [1002, 401] width 58 height 31
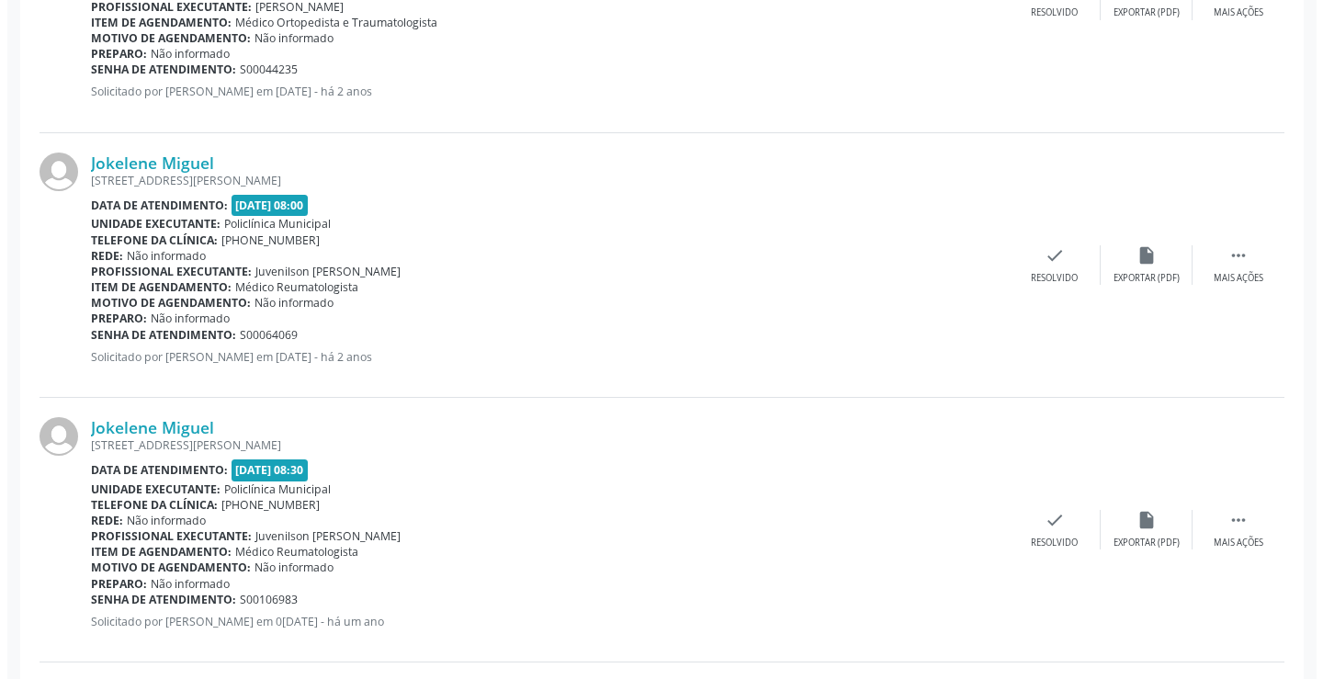
scroll to position [1226, 0]
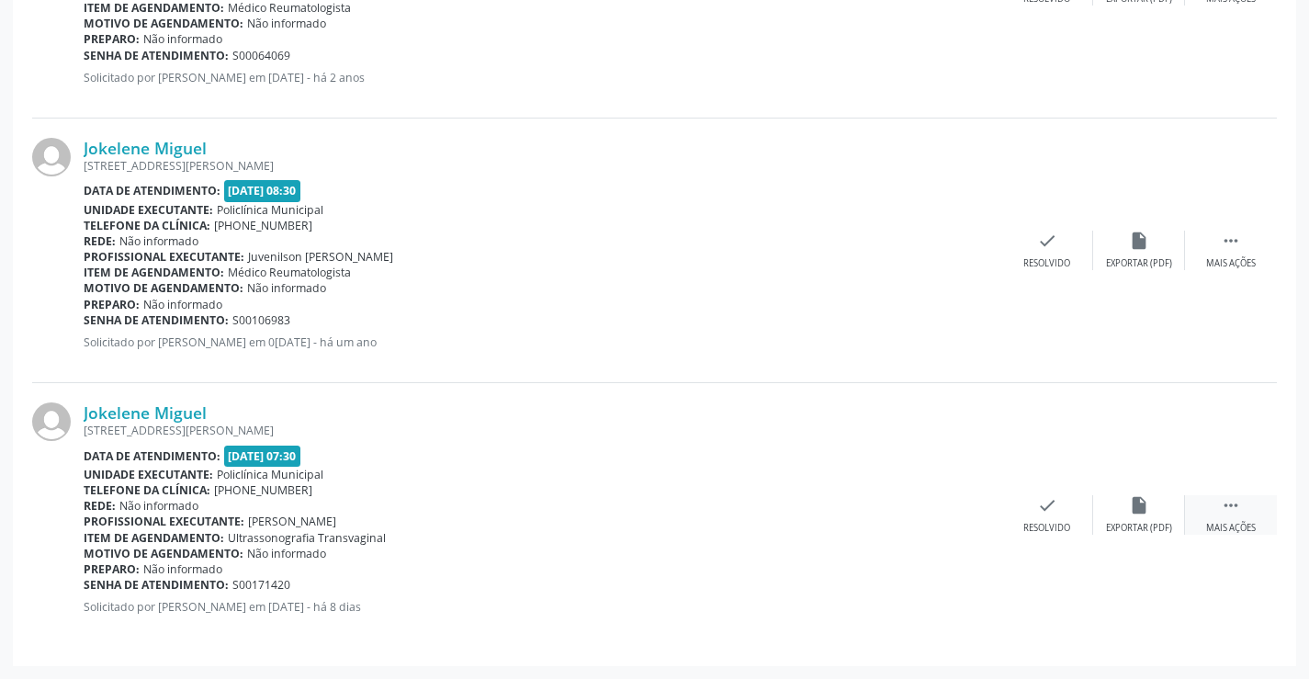
click at [1234, 516] on div " Mais ações" at bounding box center [1231, 515] width 92 height 40
click at [960, 501] on icon "cancel" at bounding box center [955, 505] width 20 height 20
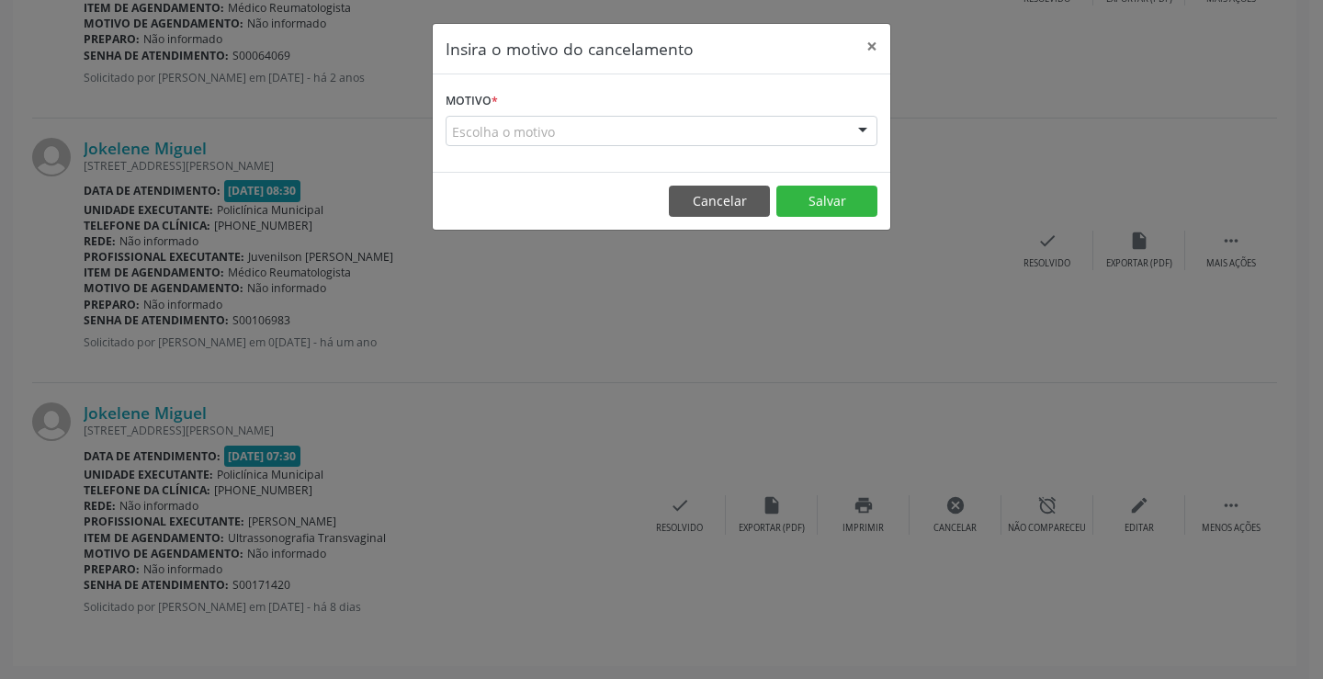
click at [574, 123] on div "Escolha o motivo" at bounding box center [662, 131] width 432 height 31
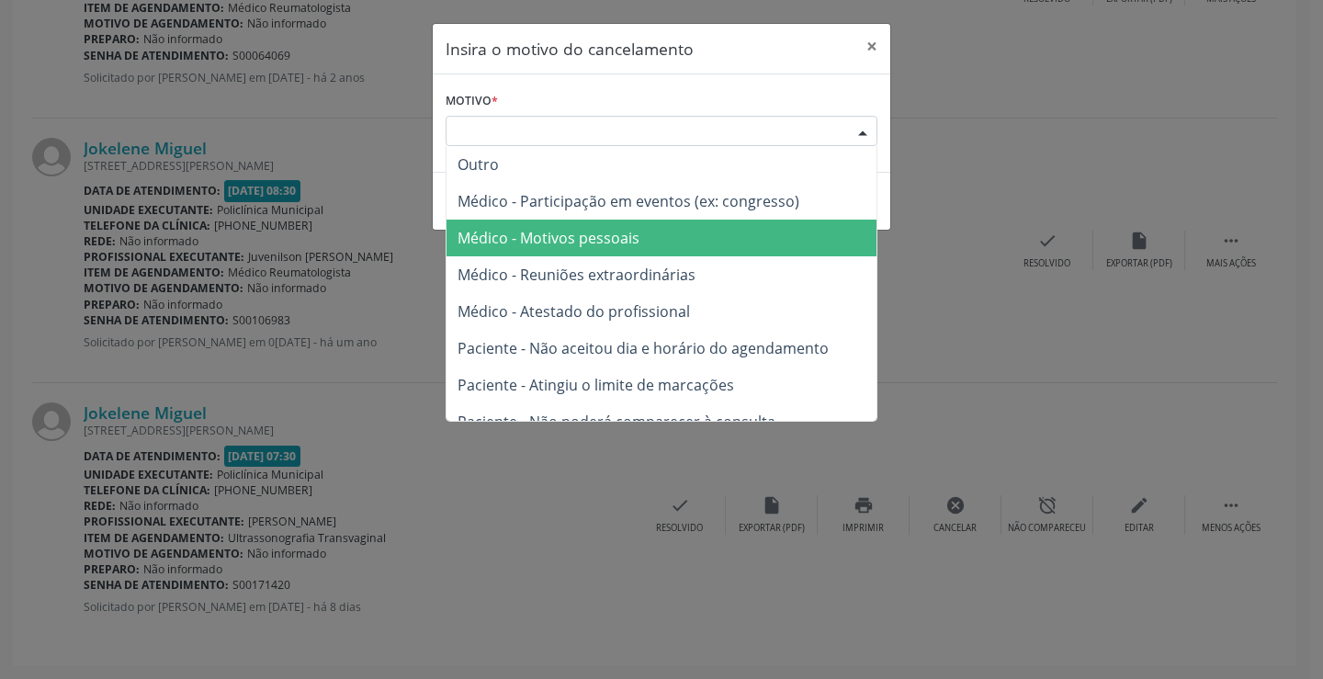
click at [583, 242] on span "Médico - Motivos pessoais" at bounding box center [548, 238] width 182 height 20
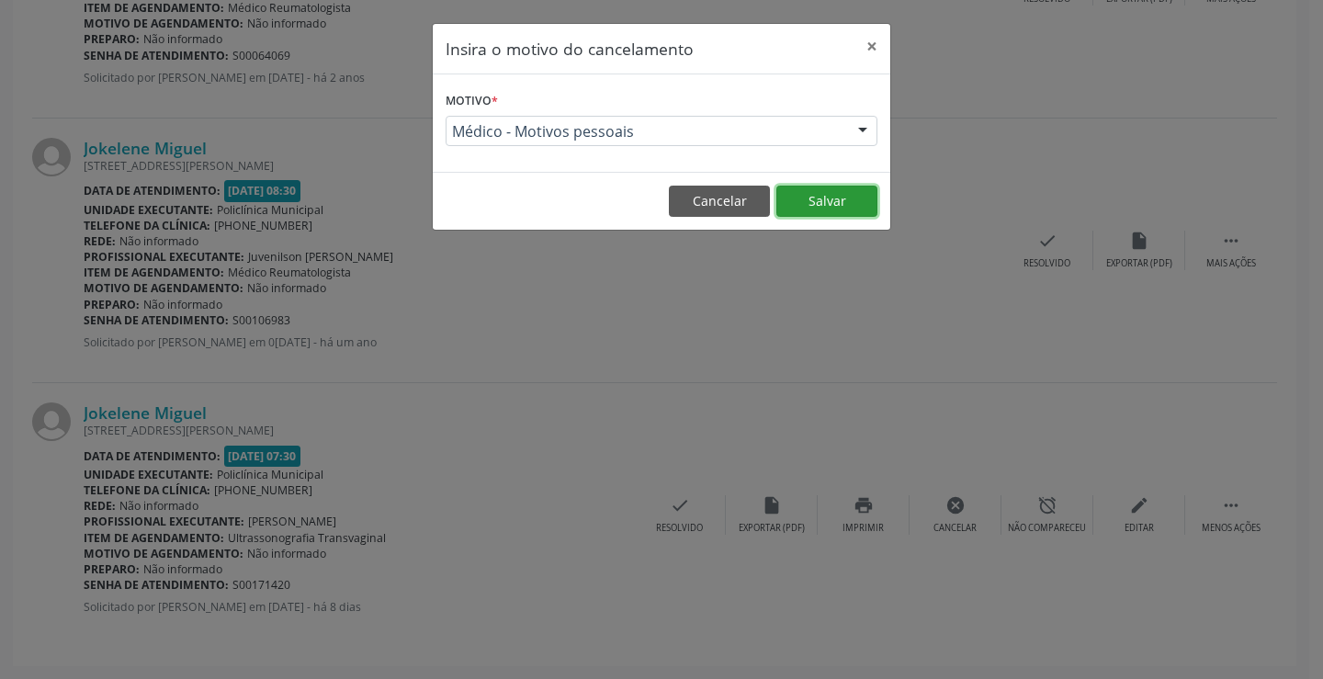
click at [820, 197] on button "Salvar" at bounding box center [826, 201] width 101 height 31
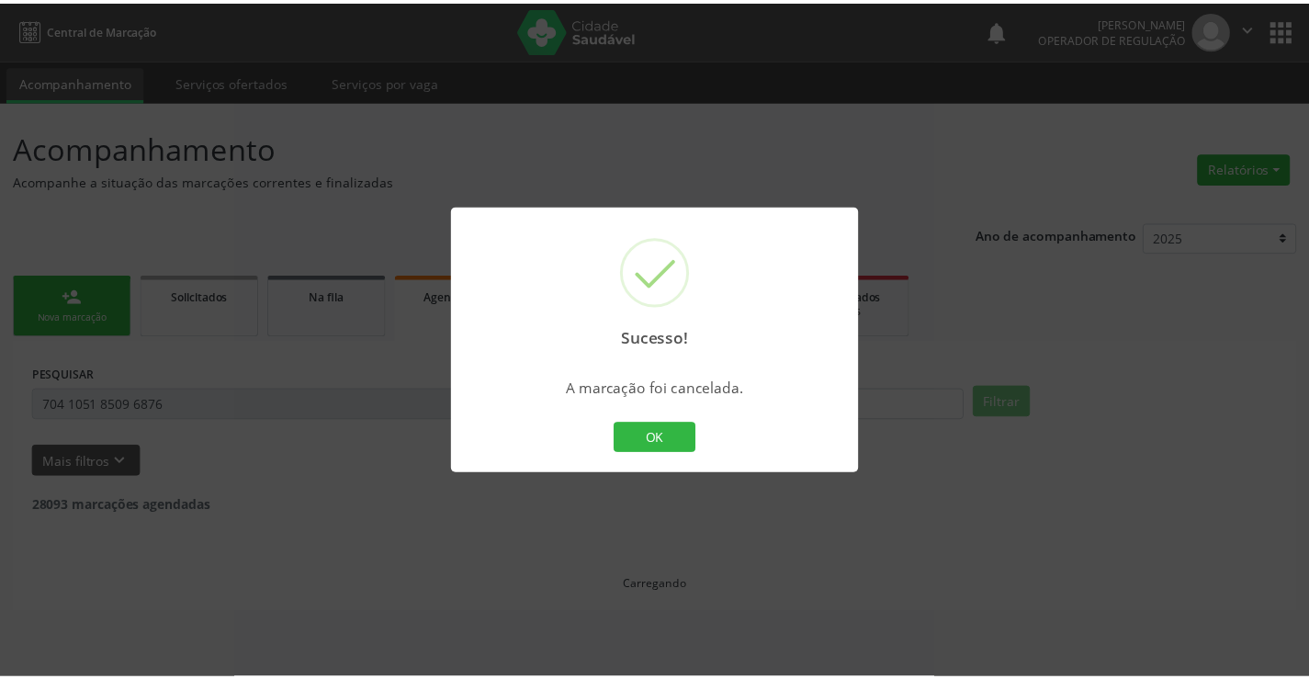
scroll to position [0, 0]
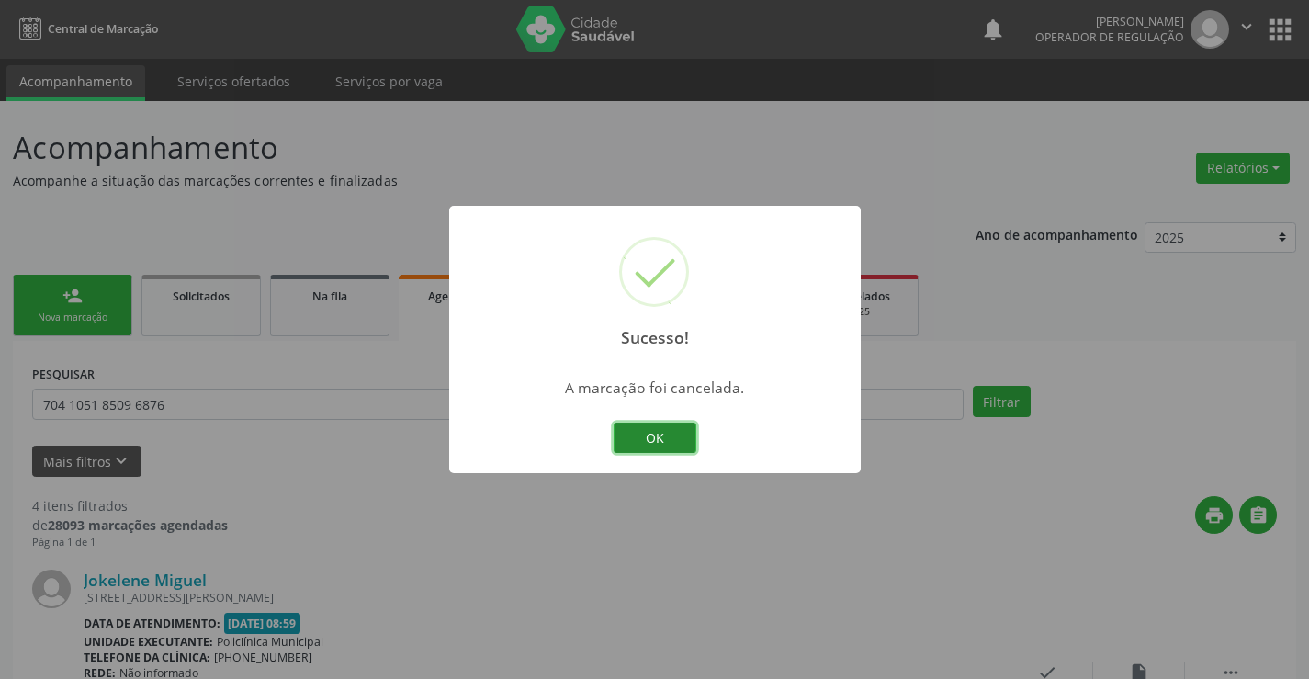
click at [656, 441] on button "OK" at bounding box center [655, 438] width 83 height 31
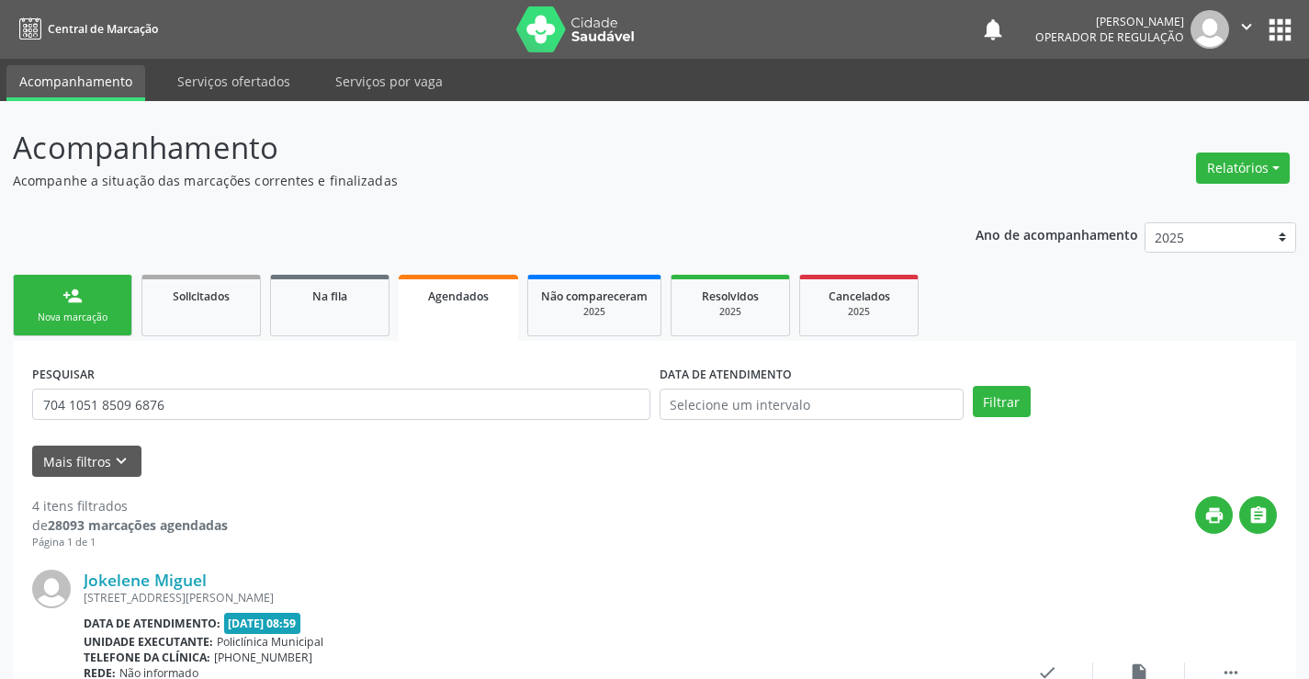
click at [92, 302] on link "person_add Nova marcação" at bounding box center [72, 306] width 119 height 62
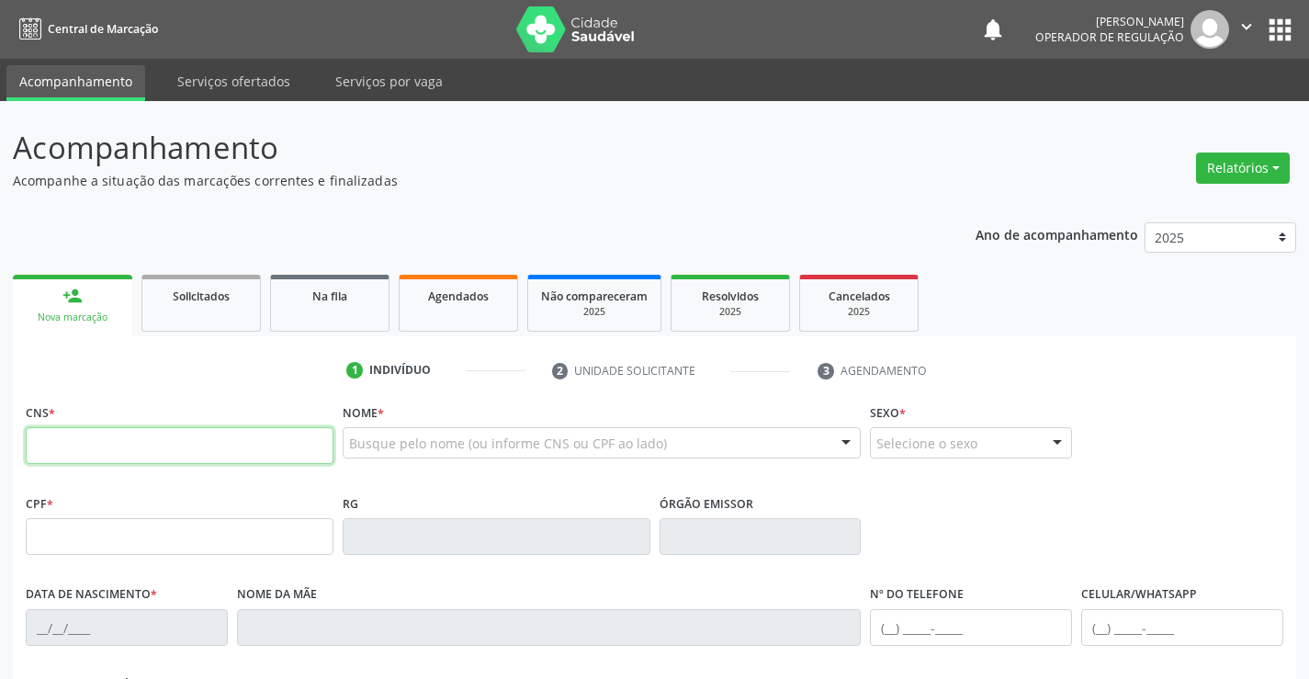
click at [103, 441] on input "text" at bounding box center [180, 445] width 308 height 37
type input "705 8054 2665 7430"
type input "298.699.338-90"
type input "0977406830"
type input "0[DATE]"
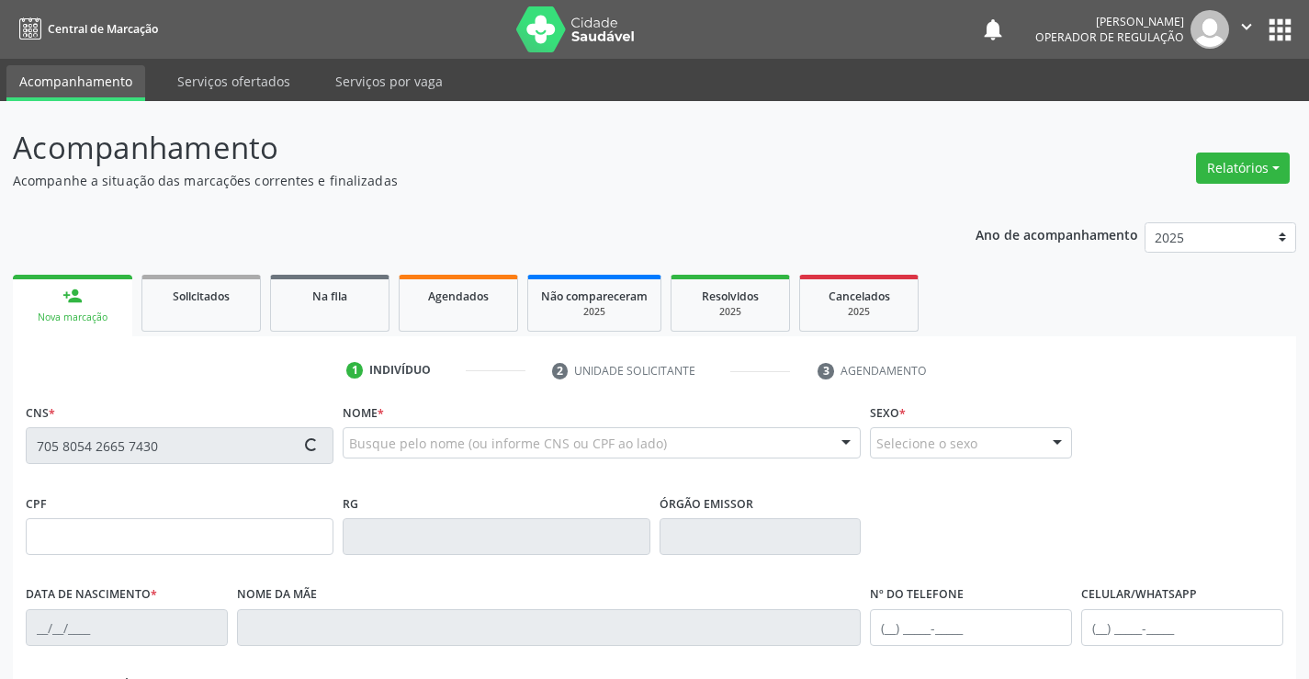
type input "[PHONE_NUMBER]"
type input "298.699.338-90"
type input "S/N"
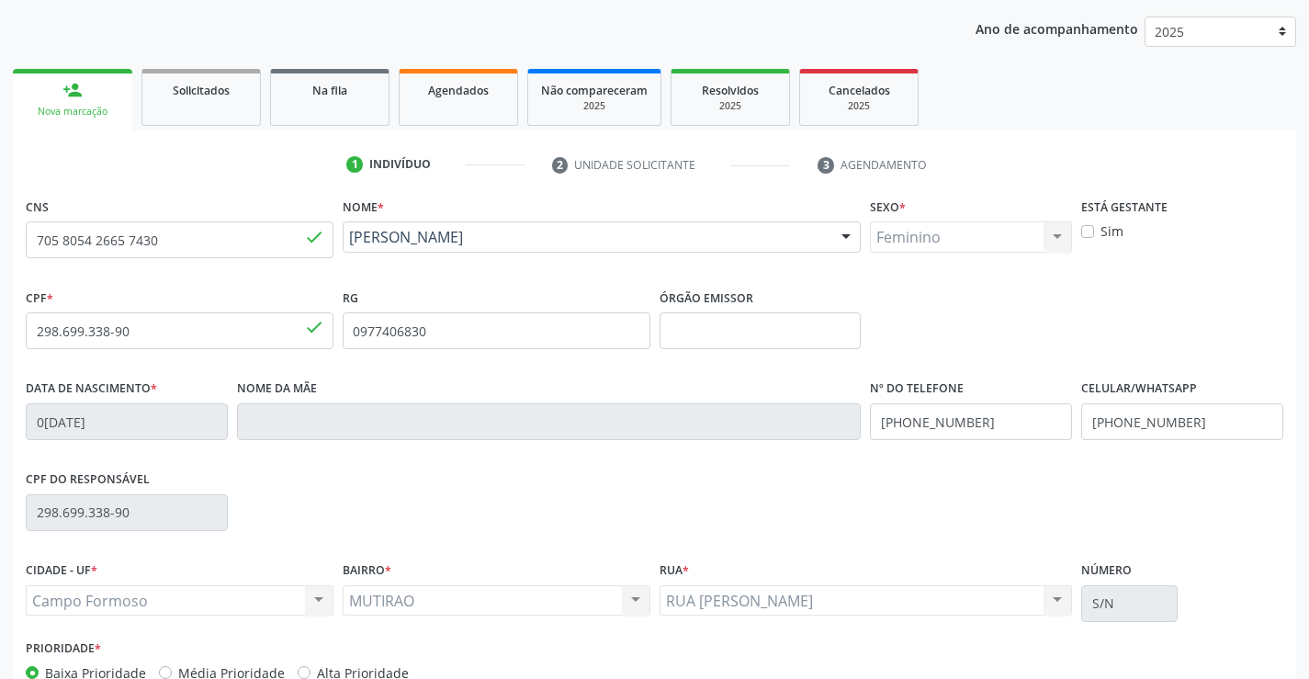
scroll to position [317, 0]
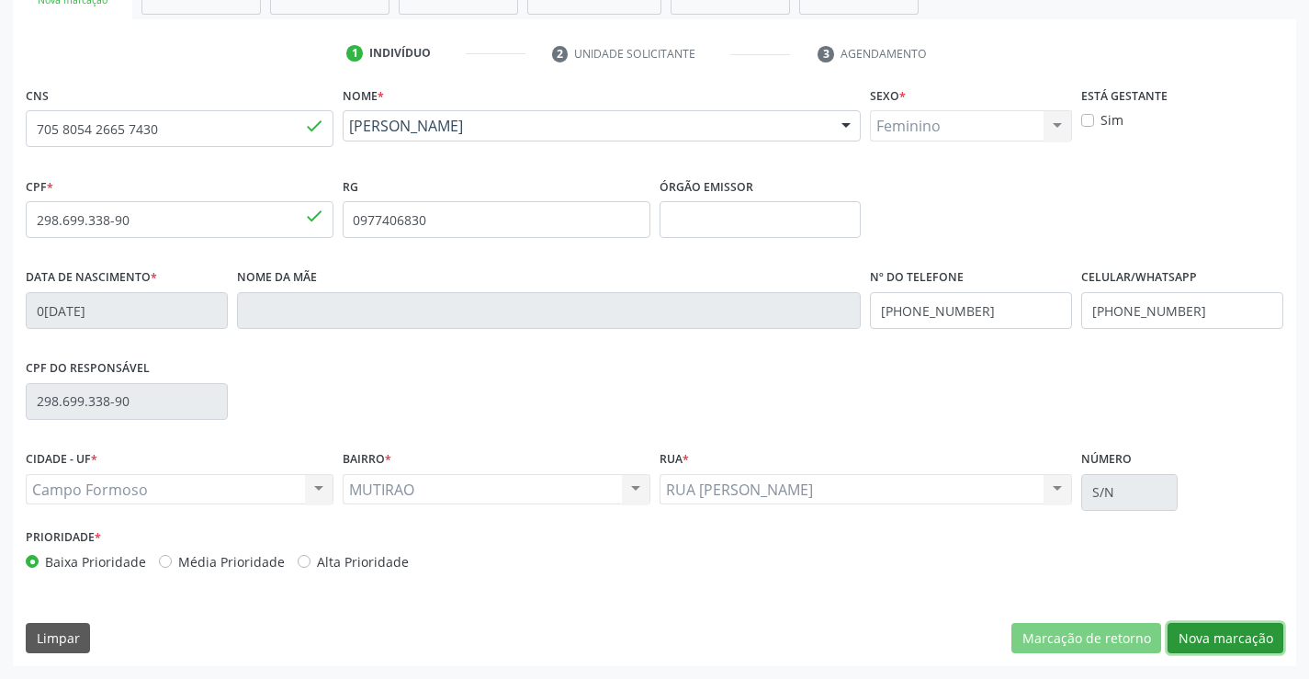
click at [1213, 631] on button "Nova marcação" at bounding box center [1226, 638] width 116 height 31
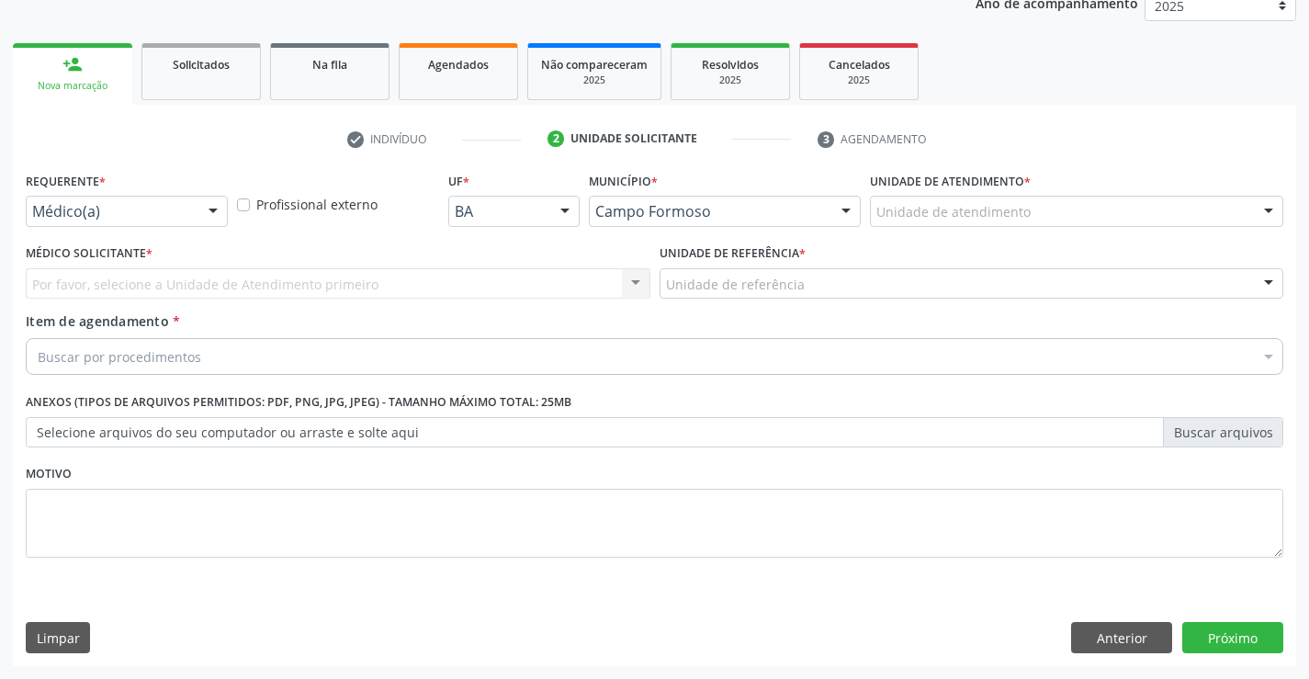
click at [125, 201] on div "Médico(a)" at bounding box center [127, 211] width 202 height 31
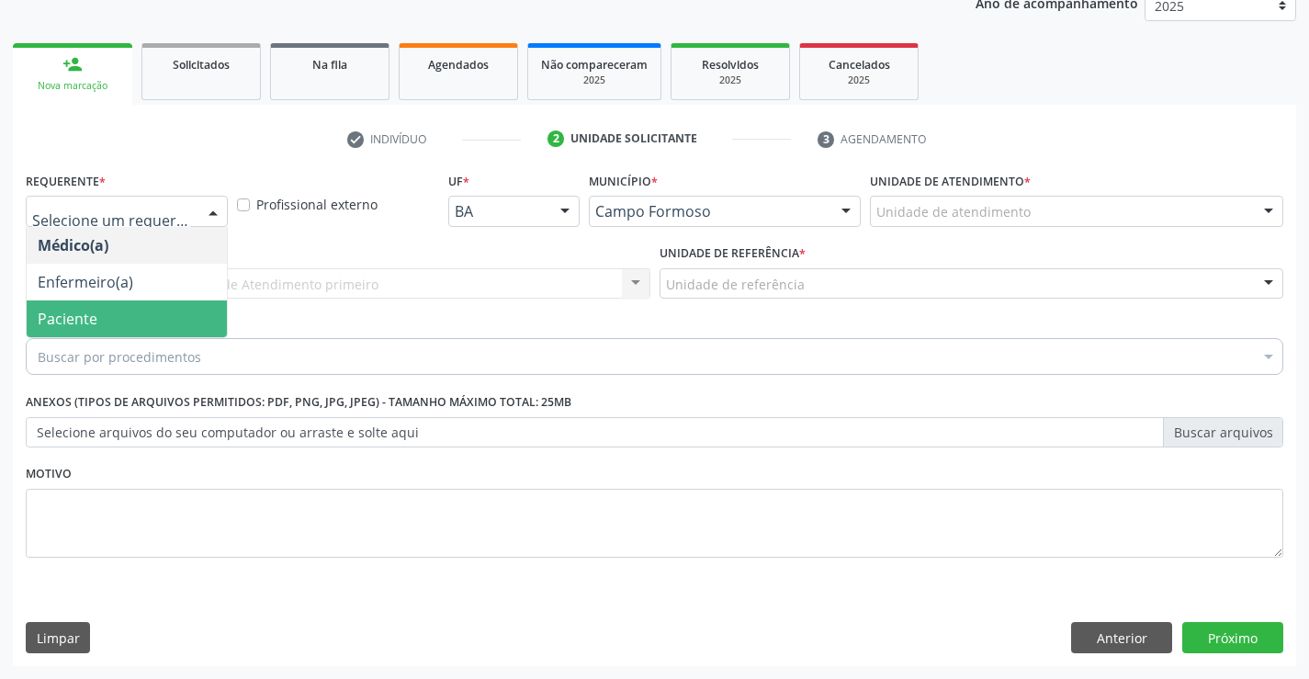
click at [98, 320] on span "Paciente" at bounding box center [127, 318] width 200 height 37
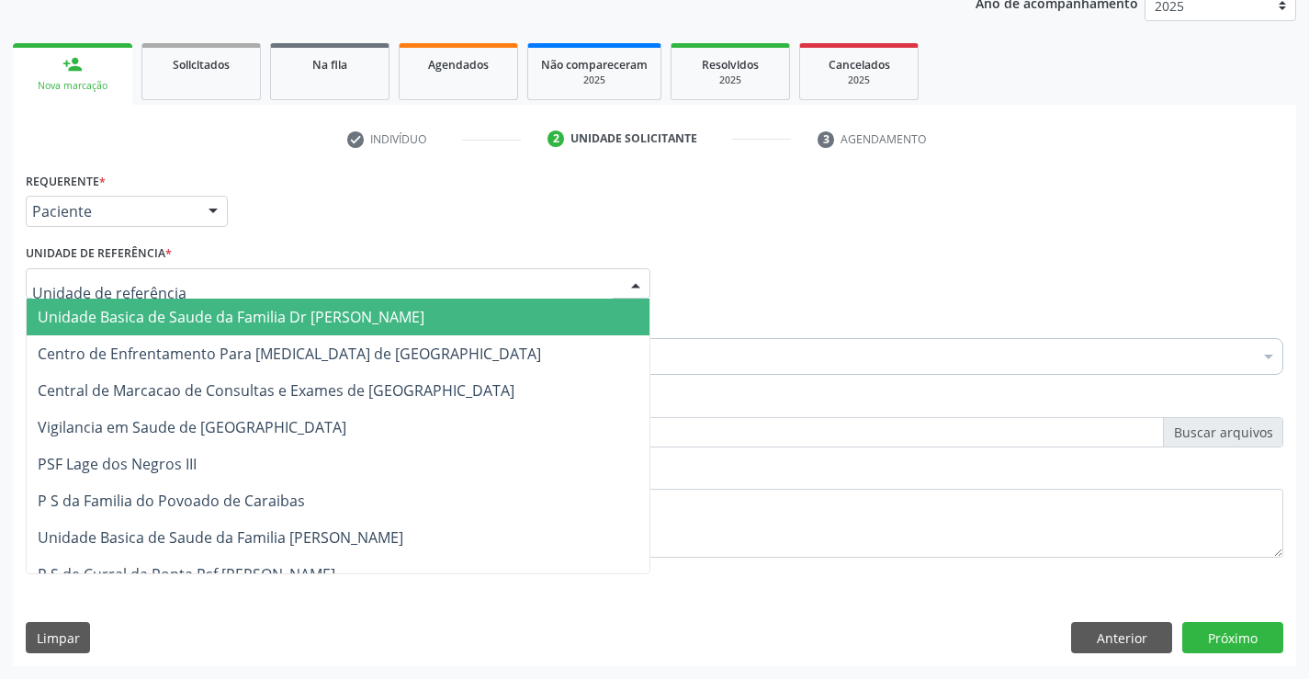
click at [144, 316] on span "Unidade Basica de Saude da Familia Dr [PERSON_NAME]" at bounding box center [231, 317] width 387 height 20
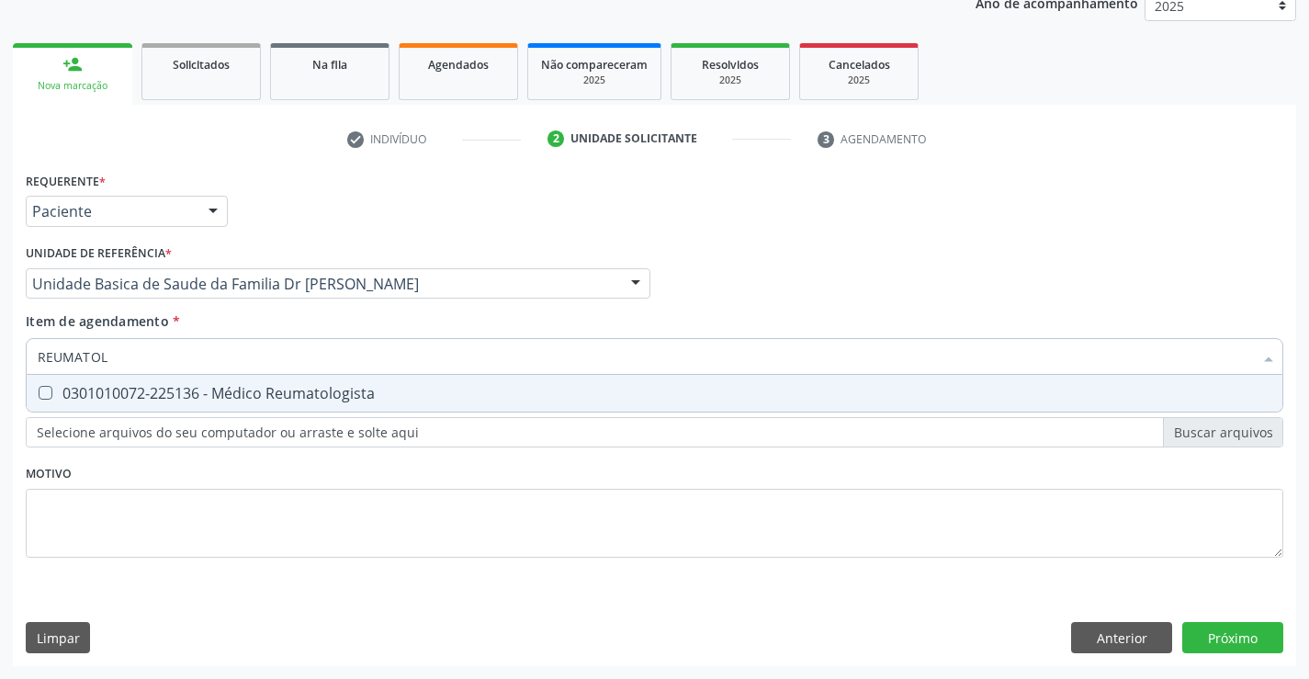
type input "REUMATOLO"
click at [261, 387] on div "0301010072-225136 - Médico Reumatologista" at bounding box center [655, 393] width 1234 height 15
checkbox Reumatologista "true"
click at [1234, 636] on div "Requerente * Paciente Médico(a) Enfermeiro(a) Paciente Nenhum resultado encontr…" at bounding box center [654, 416] width 1283 height 499
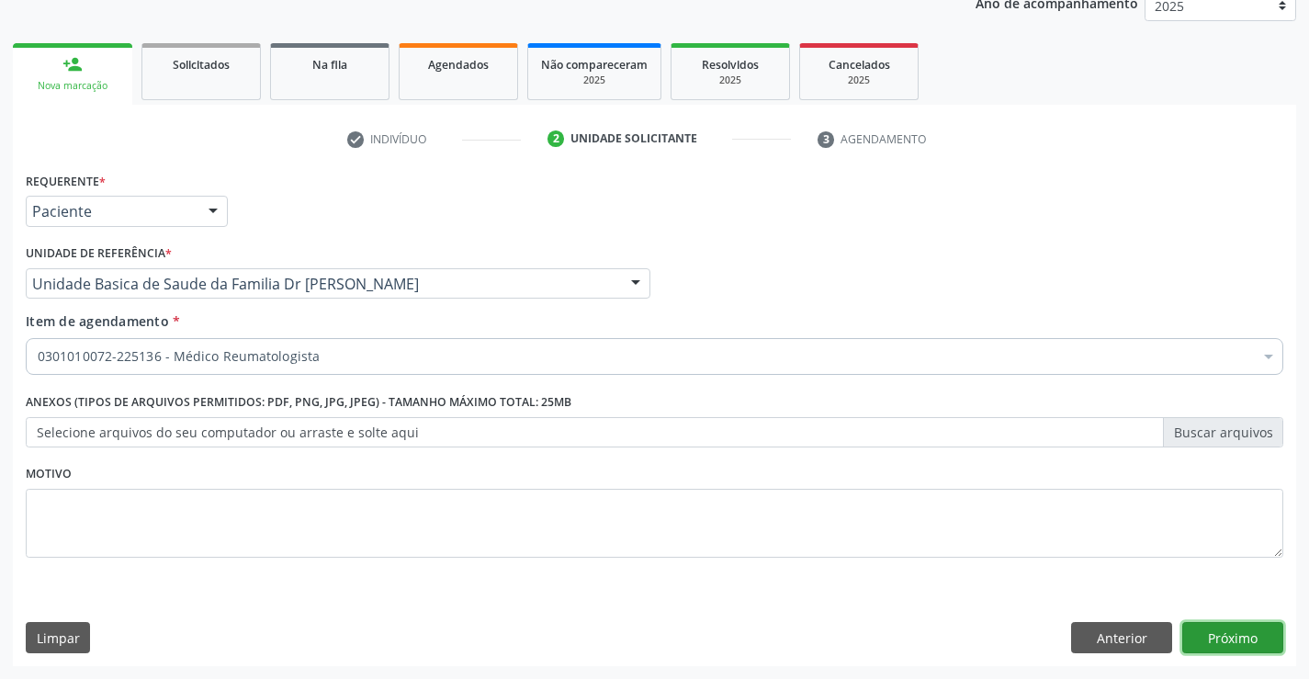
click at [1235, 634] on button "Próximo" at bounding box center [1232, 637] width 101 height 31
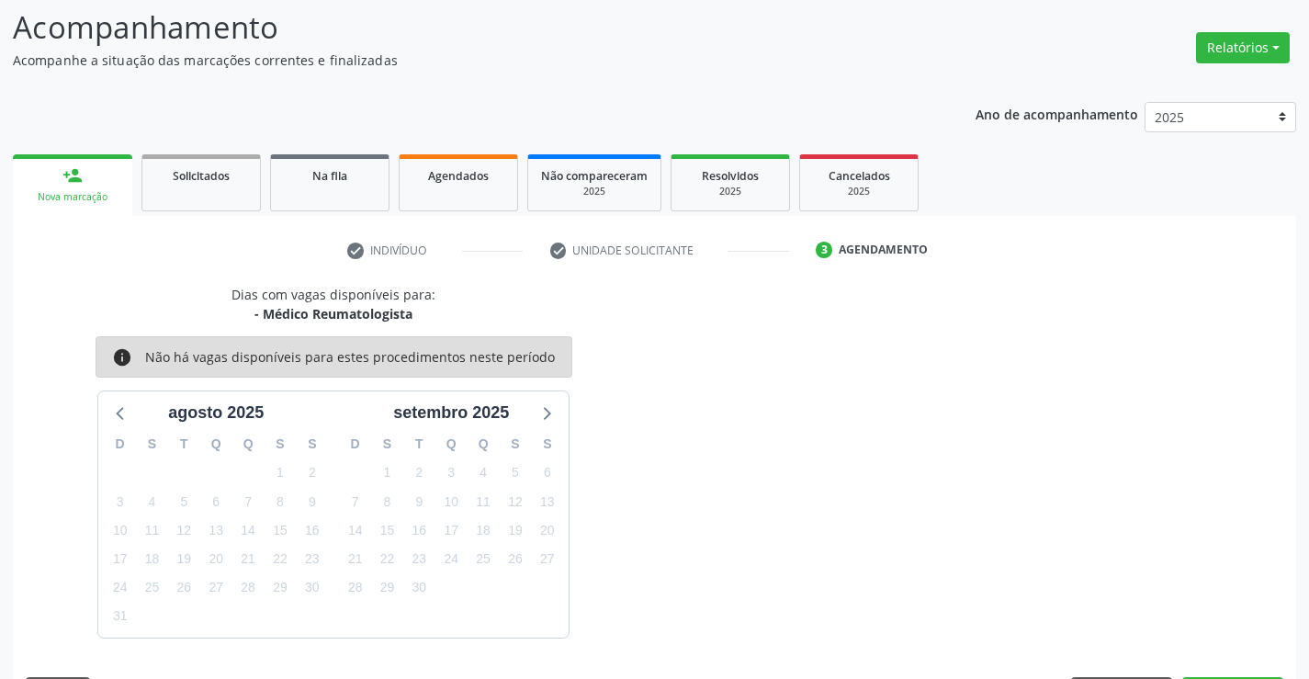
scroll to position [175, 0]
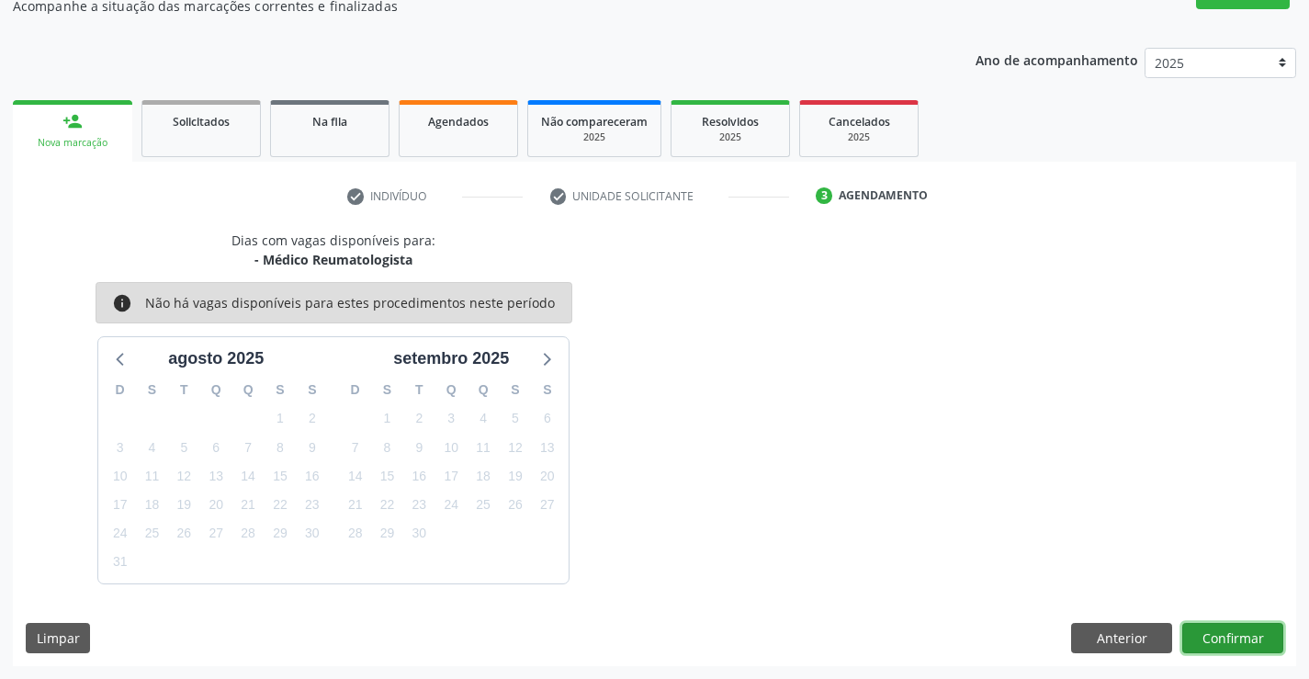
click at [1232, 640] on button "Confirmar" at bounding box center [1232, 638] width 101 height 31
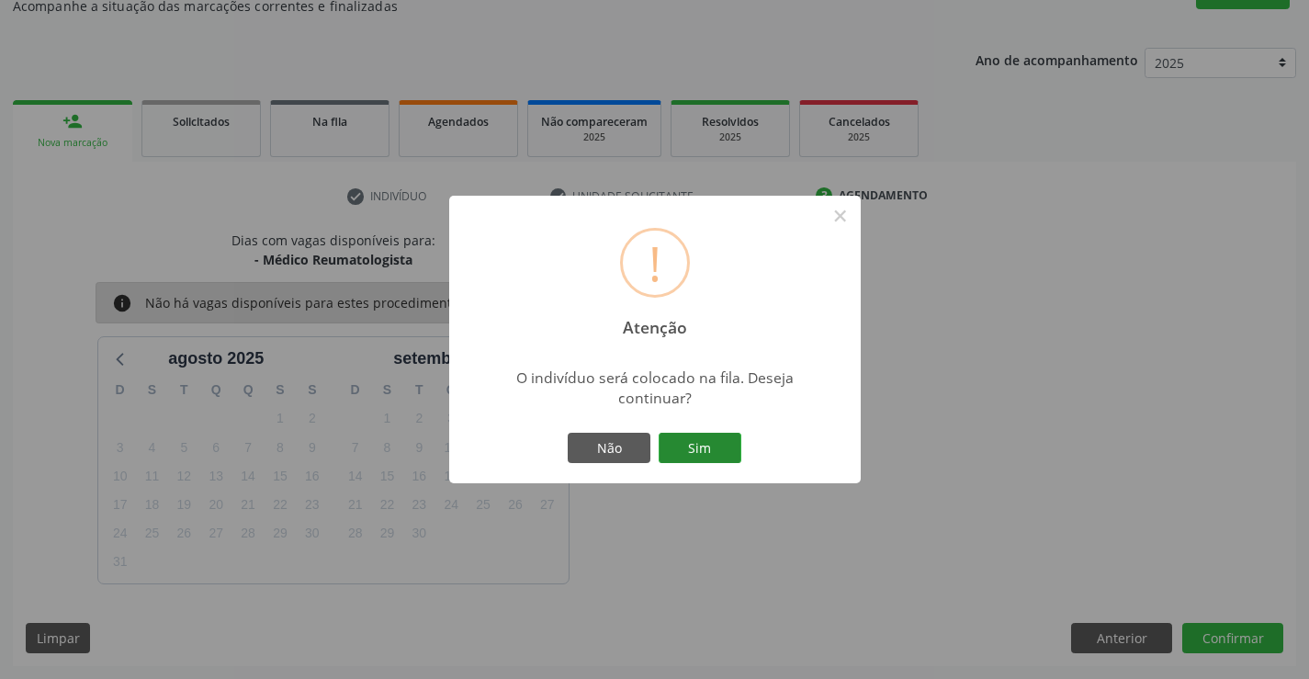
click at [691, 445] on button "Sim" at bounding box center [700, 448] width 83 height 31
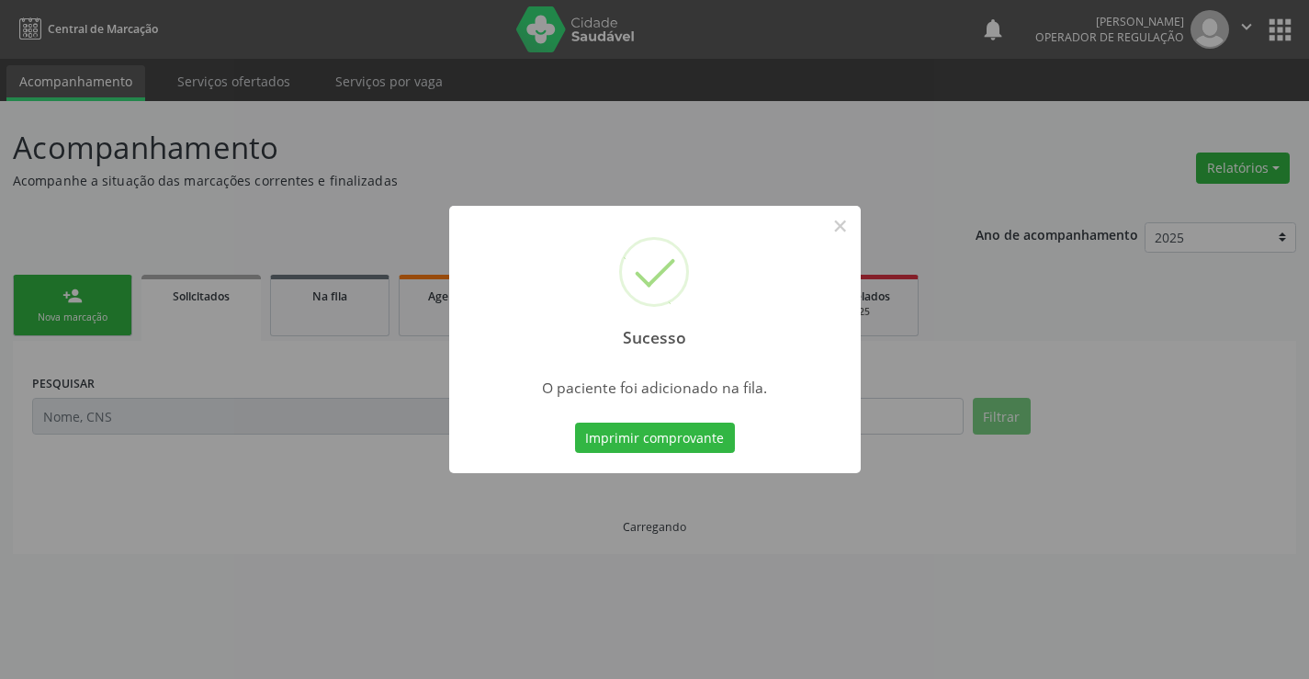
scroll to position [0, 0]
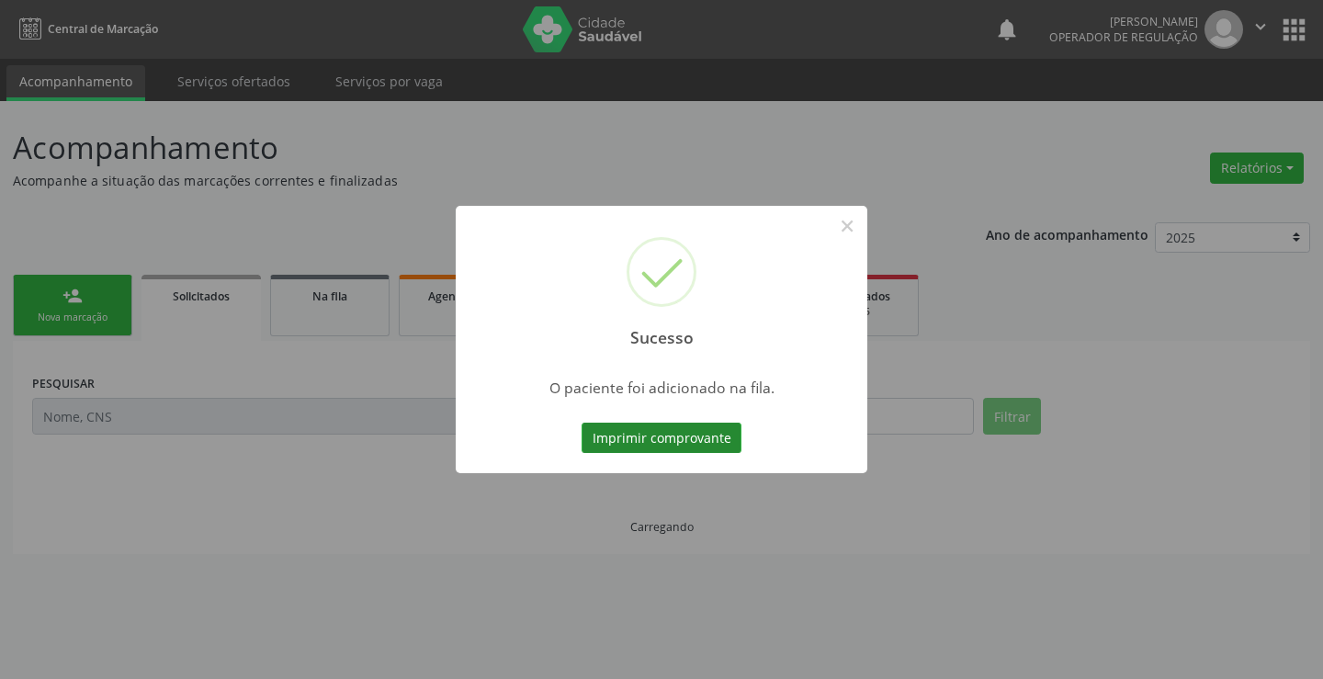
click at [691, 437] on button "Imprimir comprovante" at bounding box center [661, 438] width 160 height 31
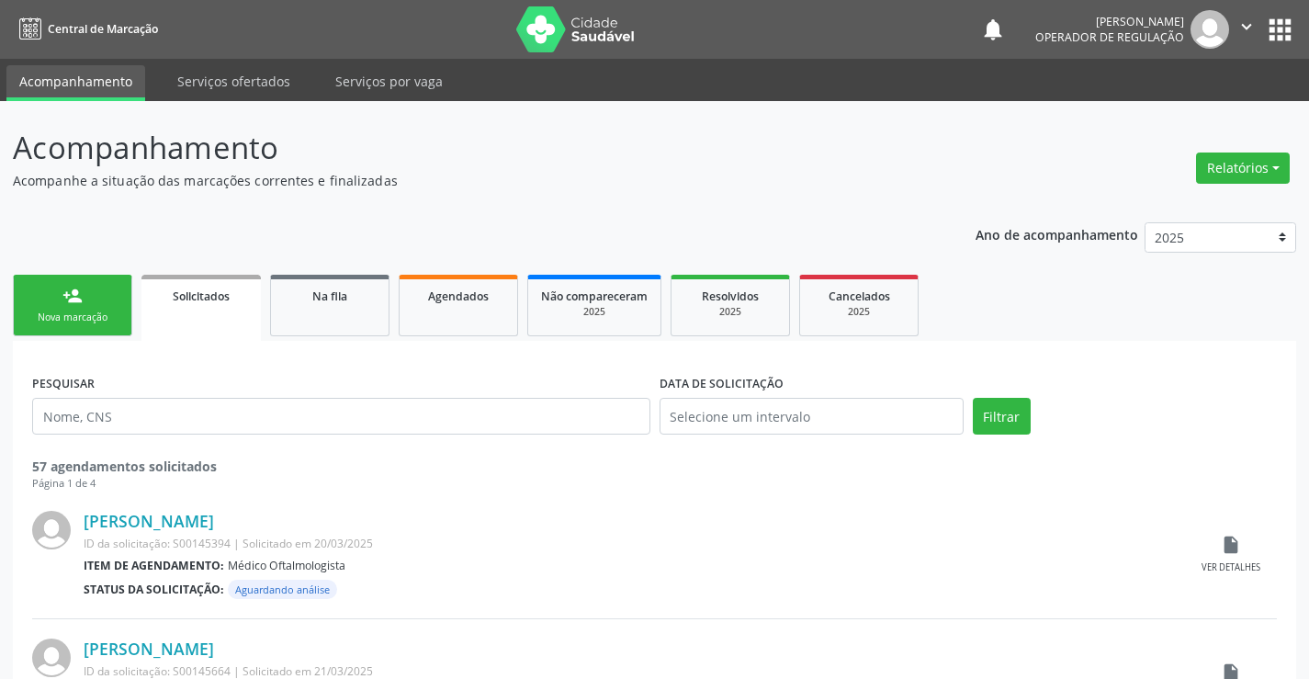
click at [85, 312] on div "Nova marcação" at bounding box center [73, 318] width 92 height 14
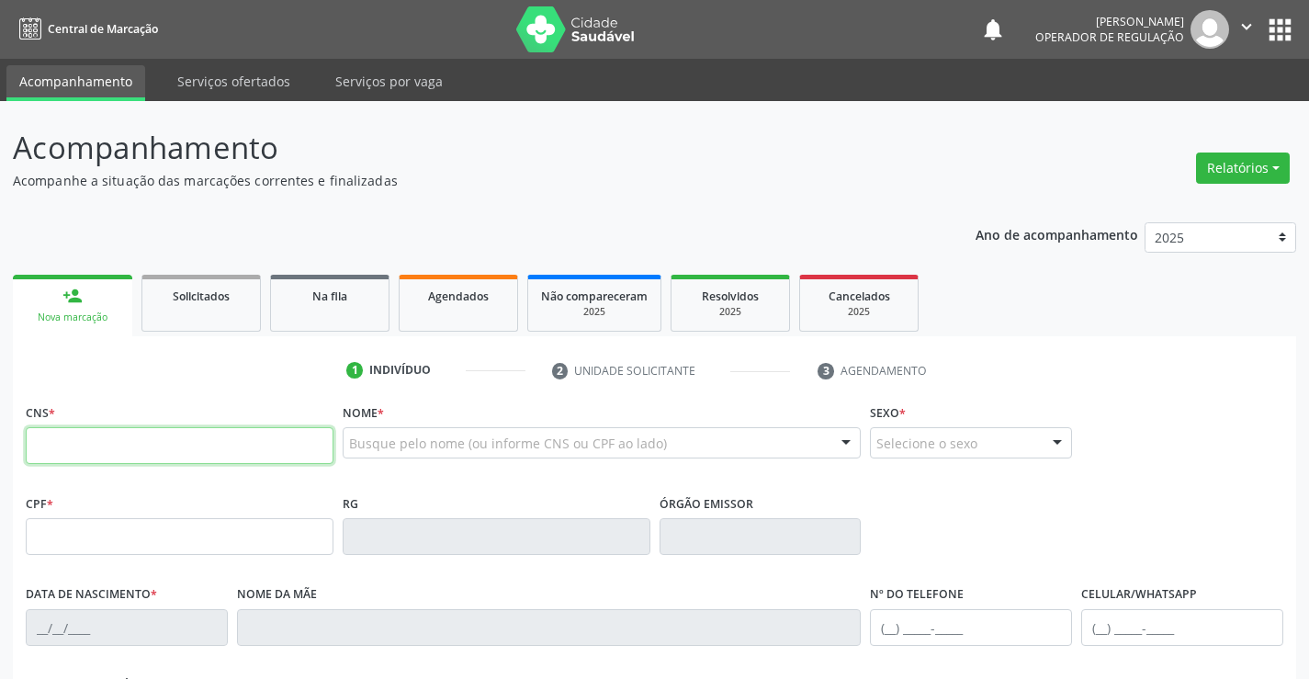
click at [85, 446] on input "text" at bounding box center [180, 445] width 308 height 37
type input "704 3005 5847 40"
drag, startPoint x: 151, startPoint y: 446, endPoint x: 6, endPoint y: 457, distance: 144.6
click at [3, 459] on div "Acompanhamento Acompanhe a situação das marcações correntes e finalizadas Relat…" at bounding box center [654, 548] width 1309 height 895
click at [141, 442] on input "text" at bounding box center [180, 445] width 308 height 37
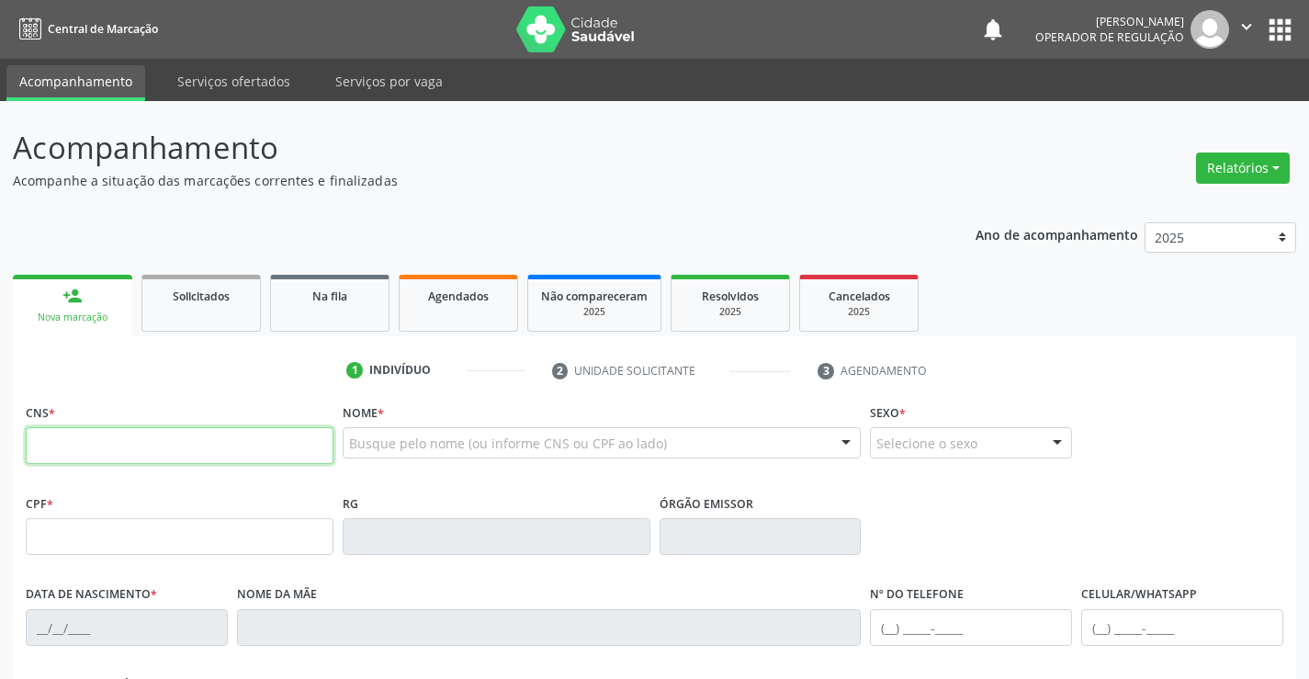
click at [152, 437] on input "text" at bounding box center [180, 445] width 308 height 37
type input "709 6046 3016 8578"
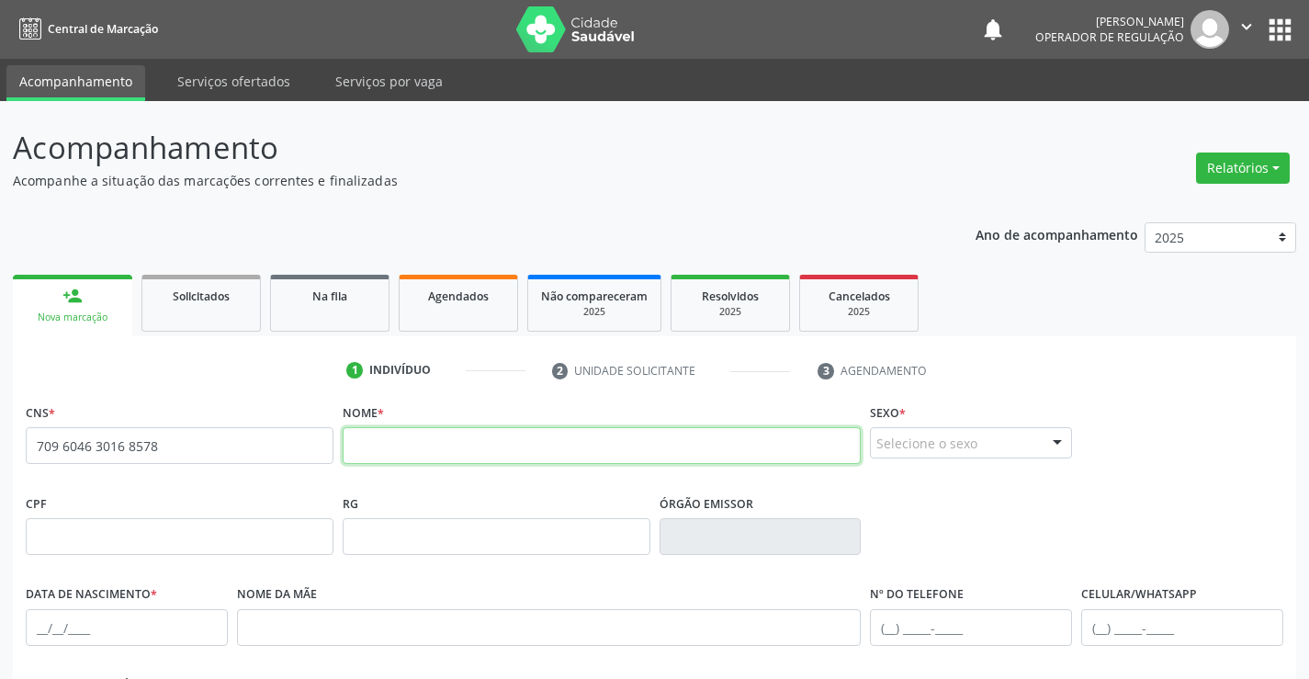
click at [447, 450] on input "text" at bounding box center [602, 445] width 519 height 37
type input "[PERSON_NAME]"
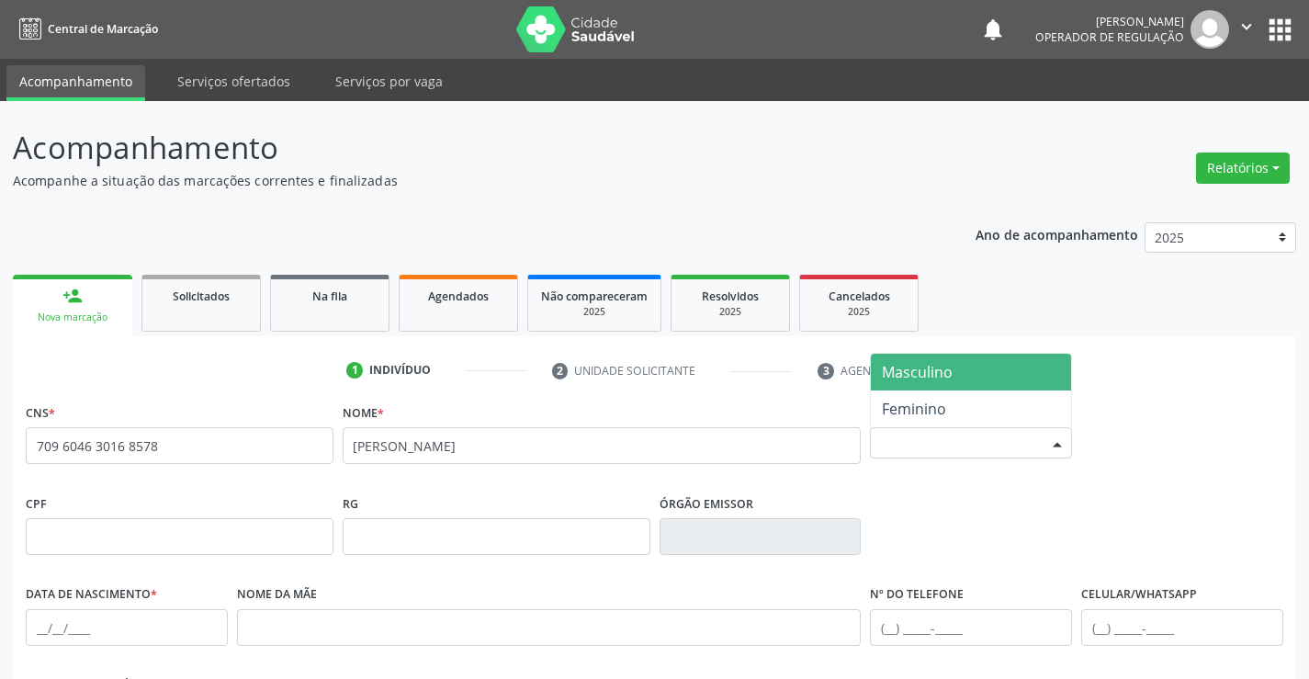
click at [953, 441] on div "Selecione o sexo" at bounding box center [971, 442] width 202 height 31
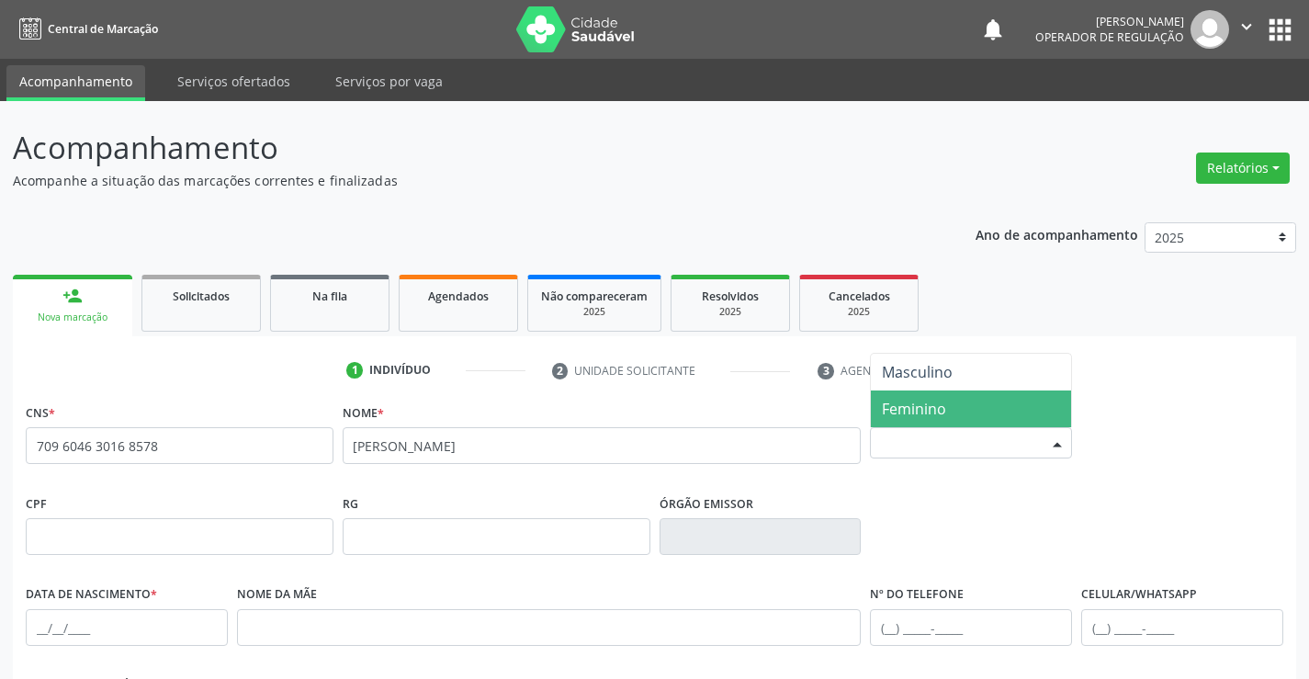
click at [951, 408] on span "Feminino" at bounding box center [971, 408] width 200 height 37
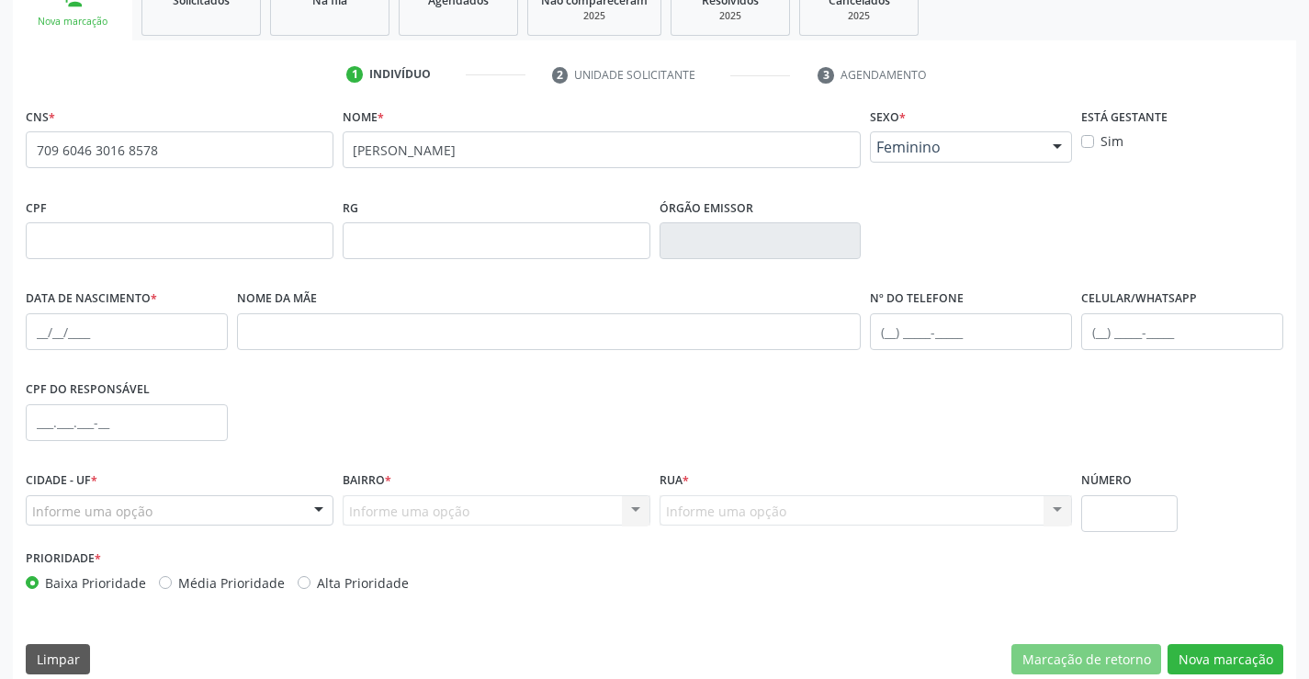
scroll to position [317, 0]
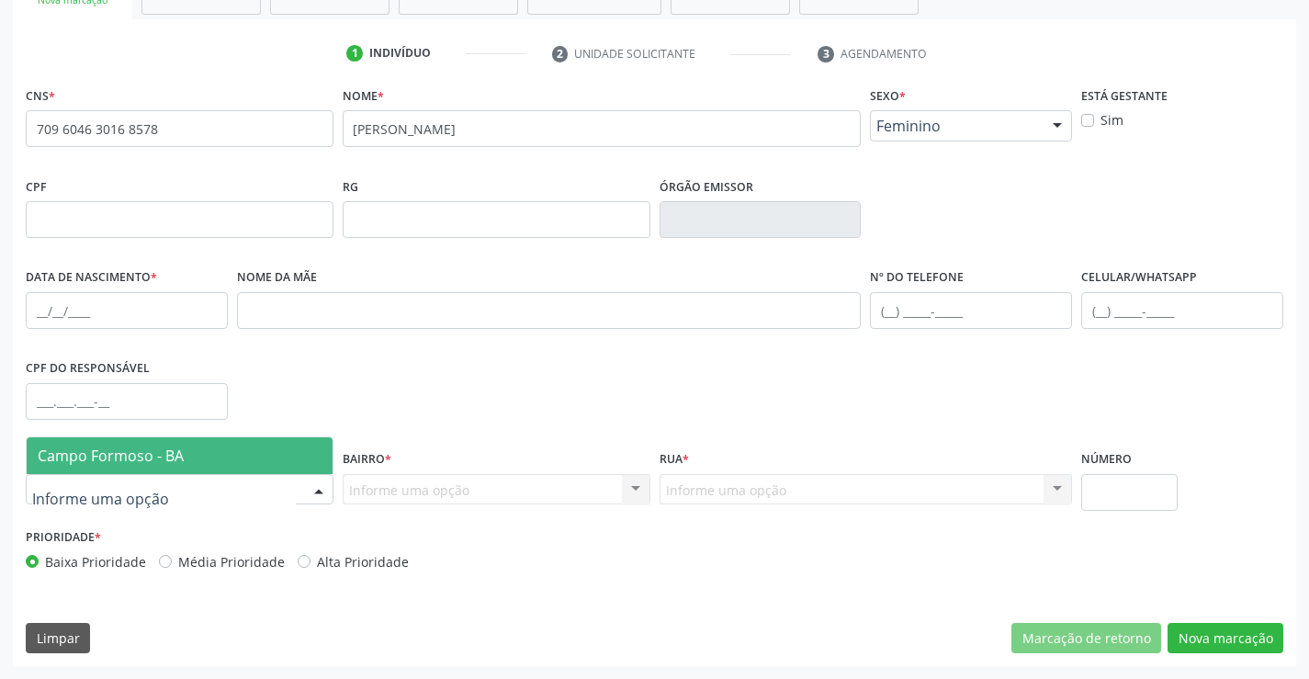
click at [110, 439] on span "Campo Formoso - BA" at bounding box center [180, 455] width 306 height 37
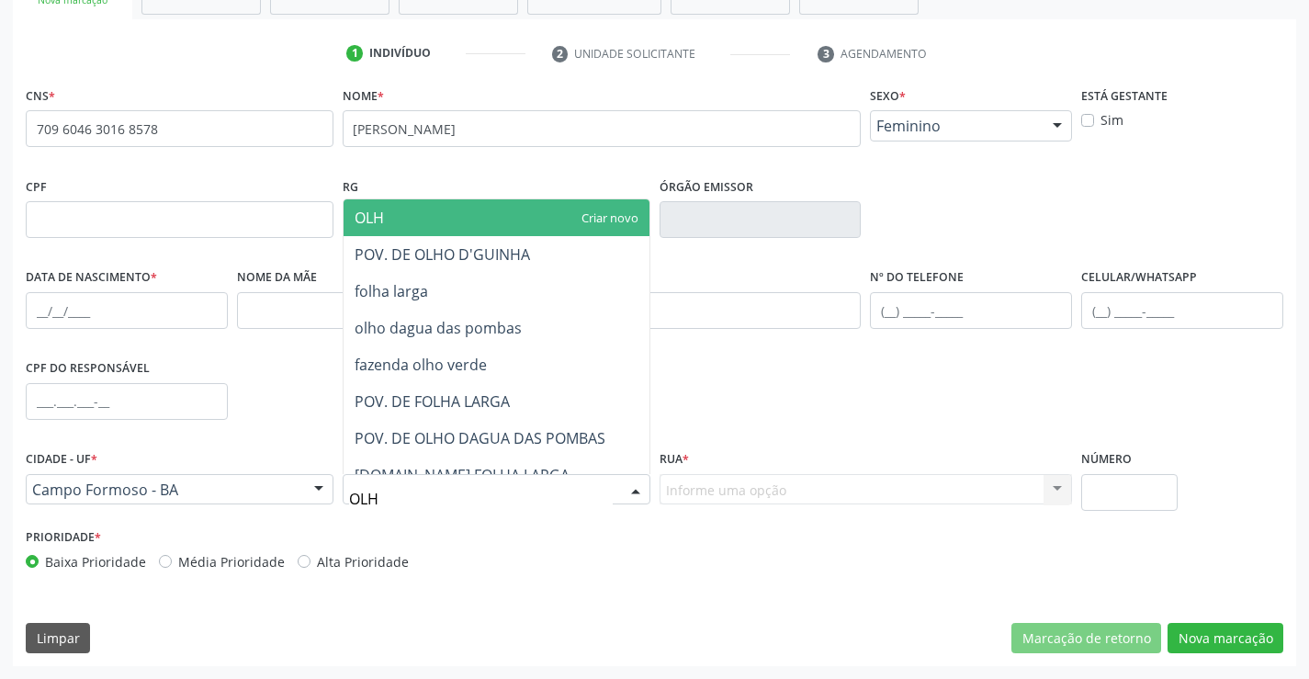
type input "OLHO"
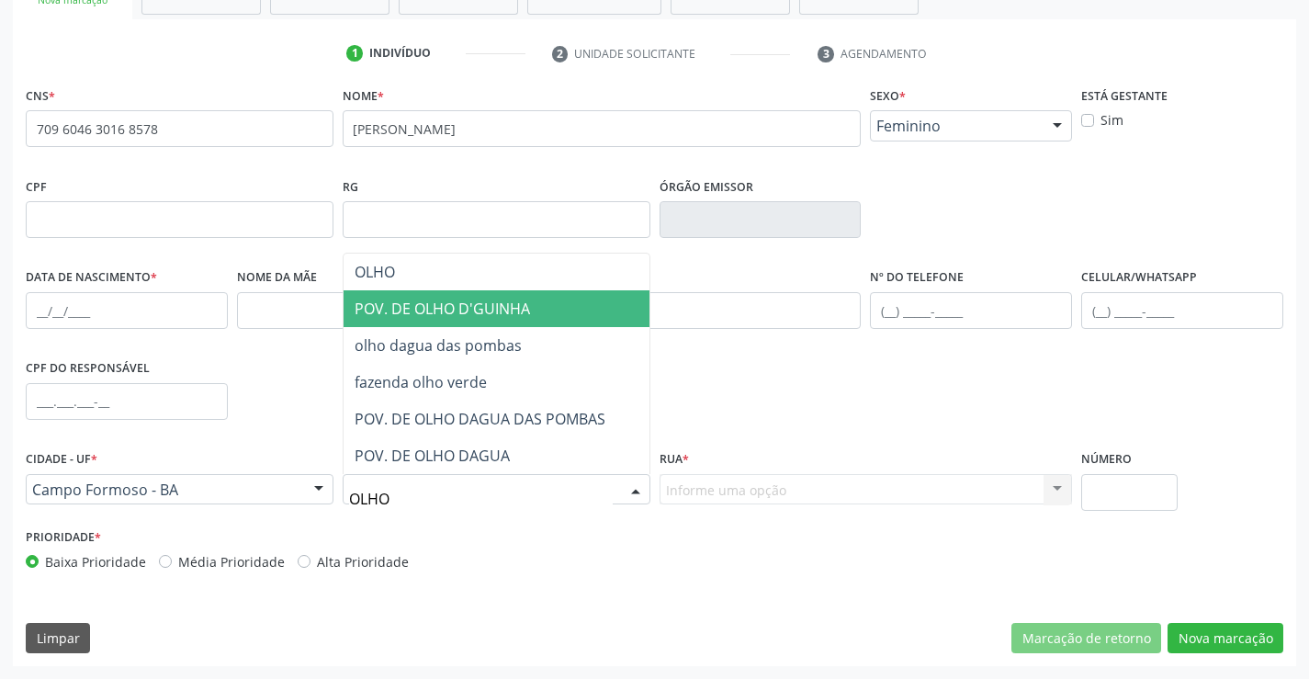
click at [486, 305] on span "POV. DE OLHO D'GUINHA" at bounding box center [442, 309] width 175 height 20
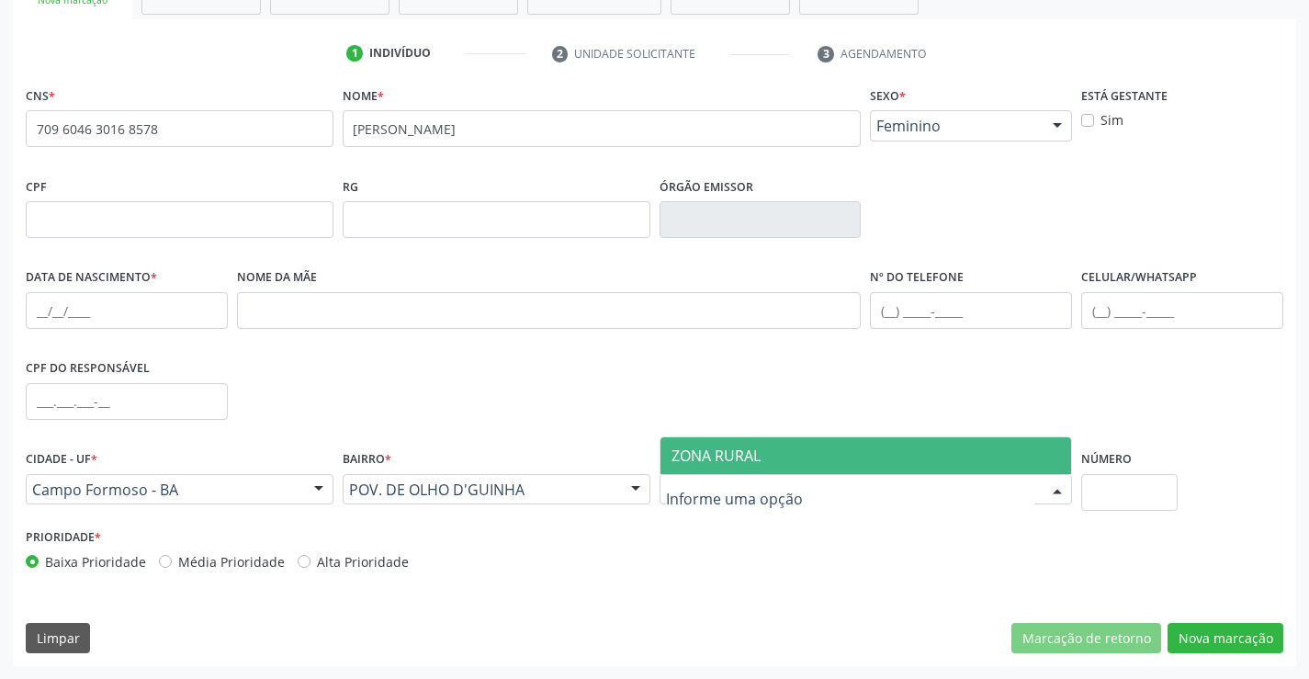
click at [762, 457] on span "ZONA RURAL" at bounding box center [867, 455] width 412 height 37
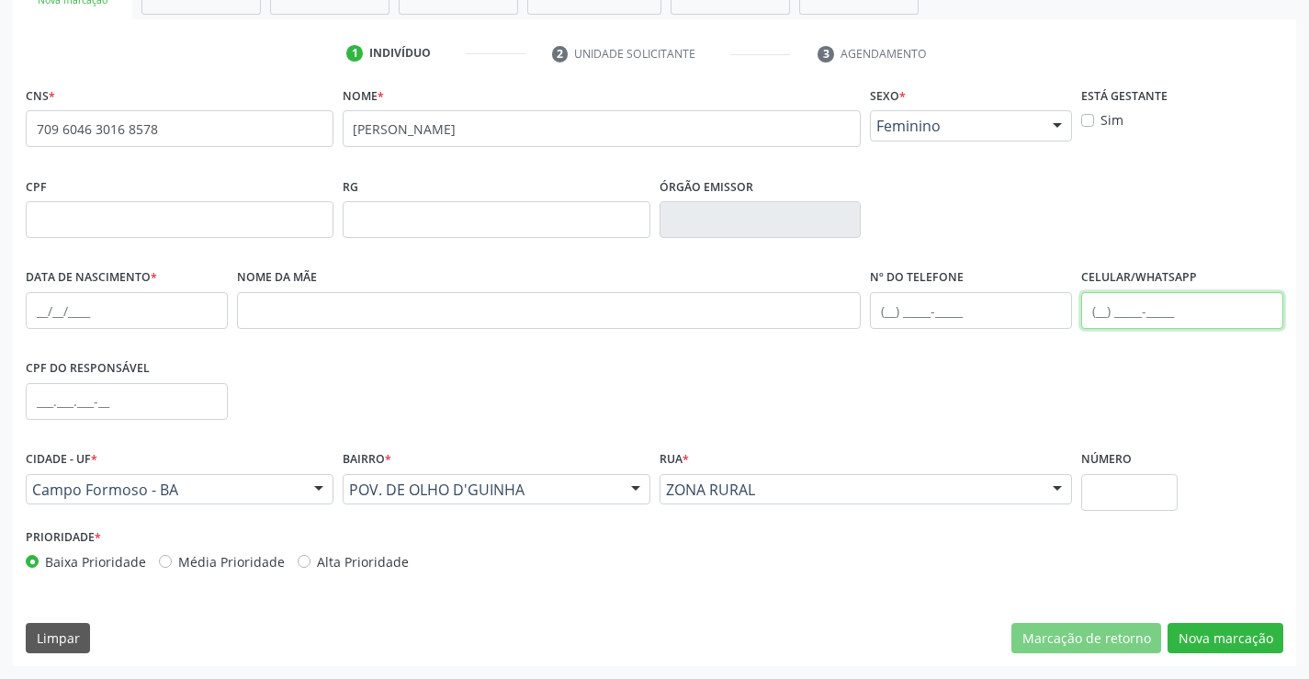
click at [1144, 305] on input "text" at bounding box center [1182, 310] width 202 height 37
type input "[PHONE_NUMBER]"
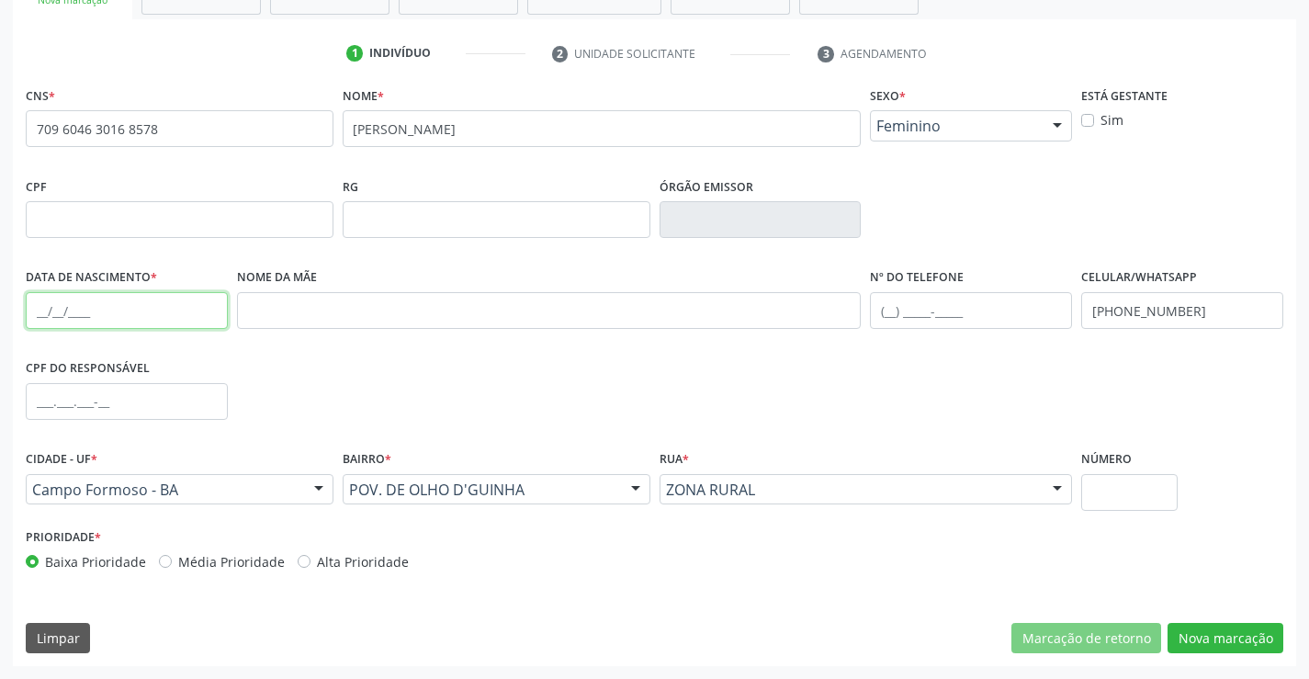
click at [86, 312] on input "text" at bounding box center [127, 310] width 202 height 37
type input "[DATE]"
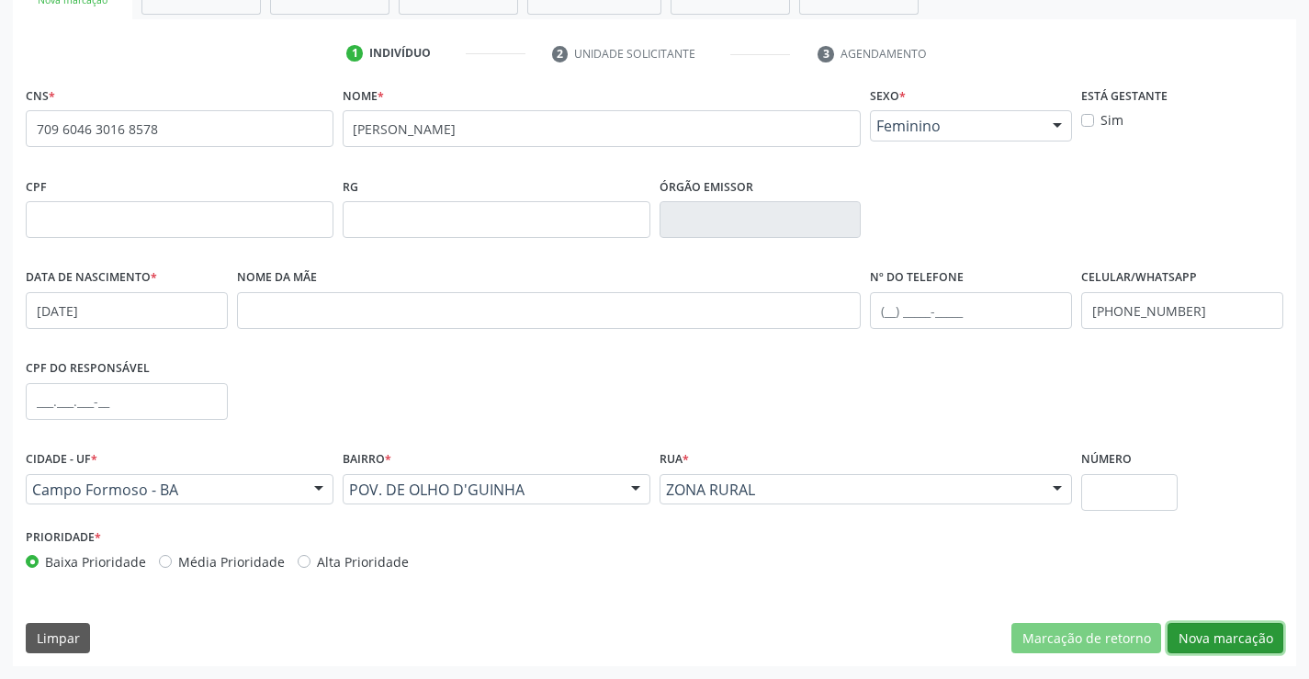
click at [1220, 631] on button "Nova marcação" at bounding box center [1226, 638] width 116 height 31
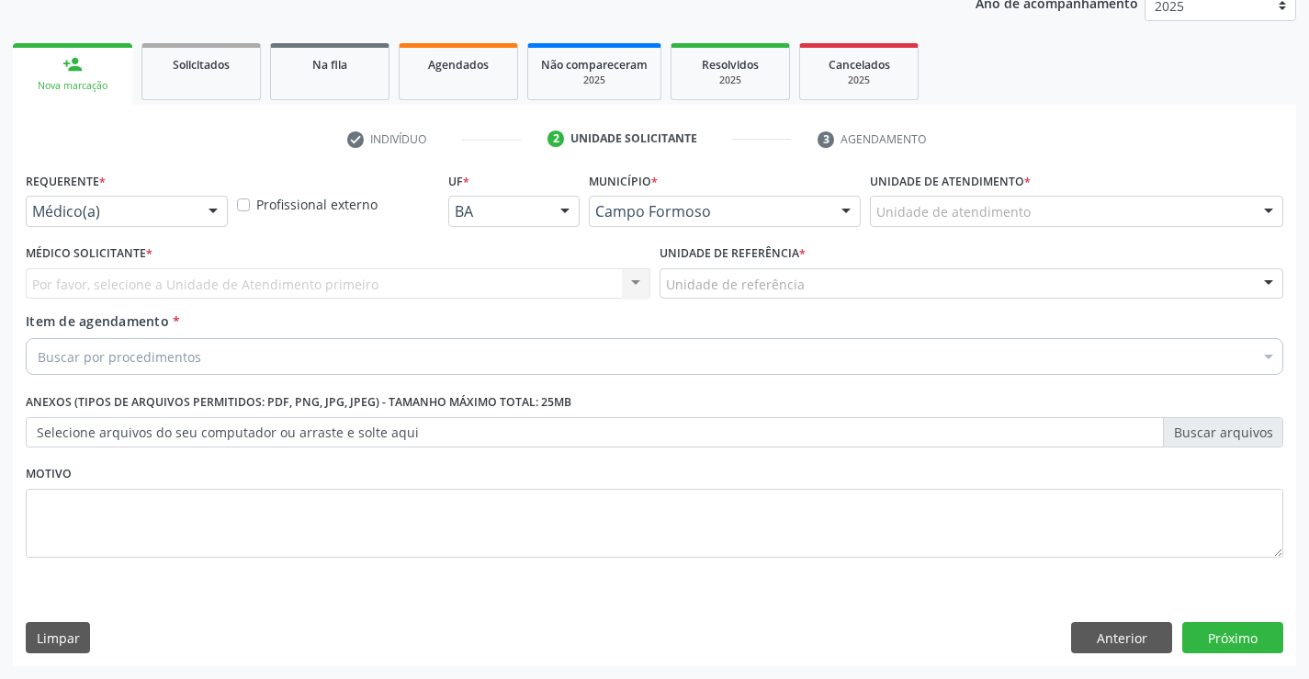
scroll to position [231, 0]
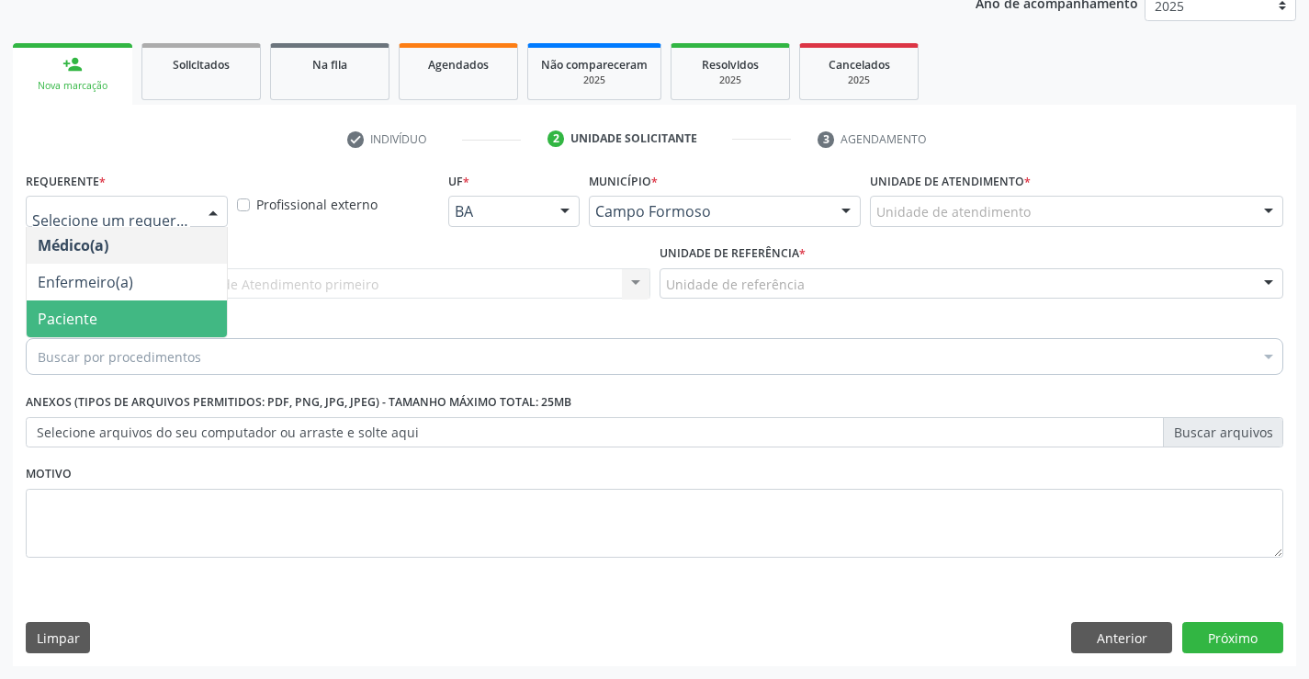
click at [119, 308] on span "Paciente" at bounding box center [127, 318] width 200 height 37
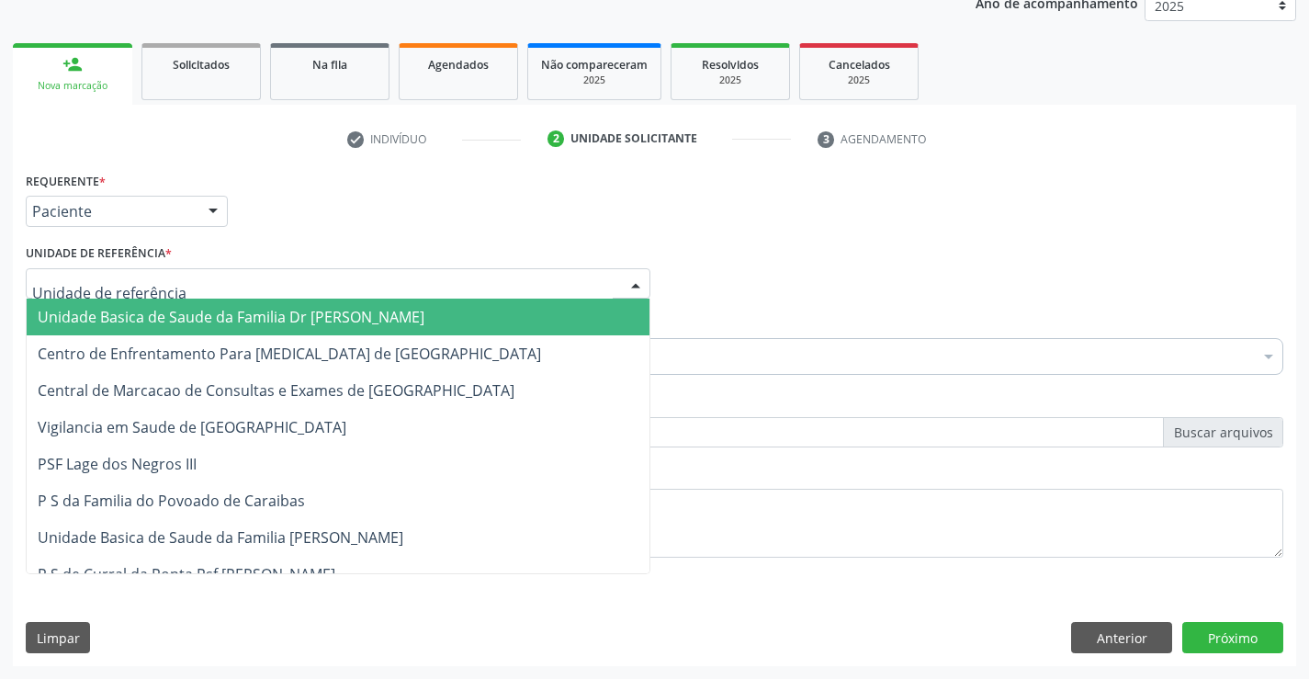
click at [173, 317] on span "Unidade Basica de Saude da Familia Dr [PERSON_NAME]" at bounding box center [231, 317] width 387 height 20
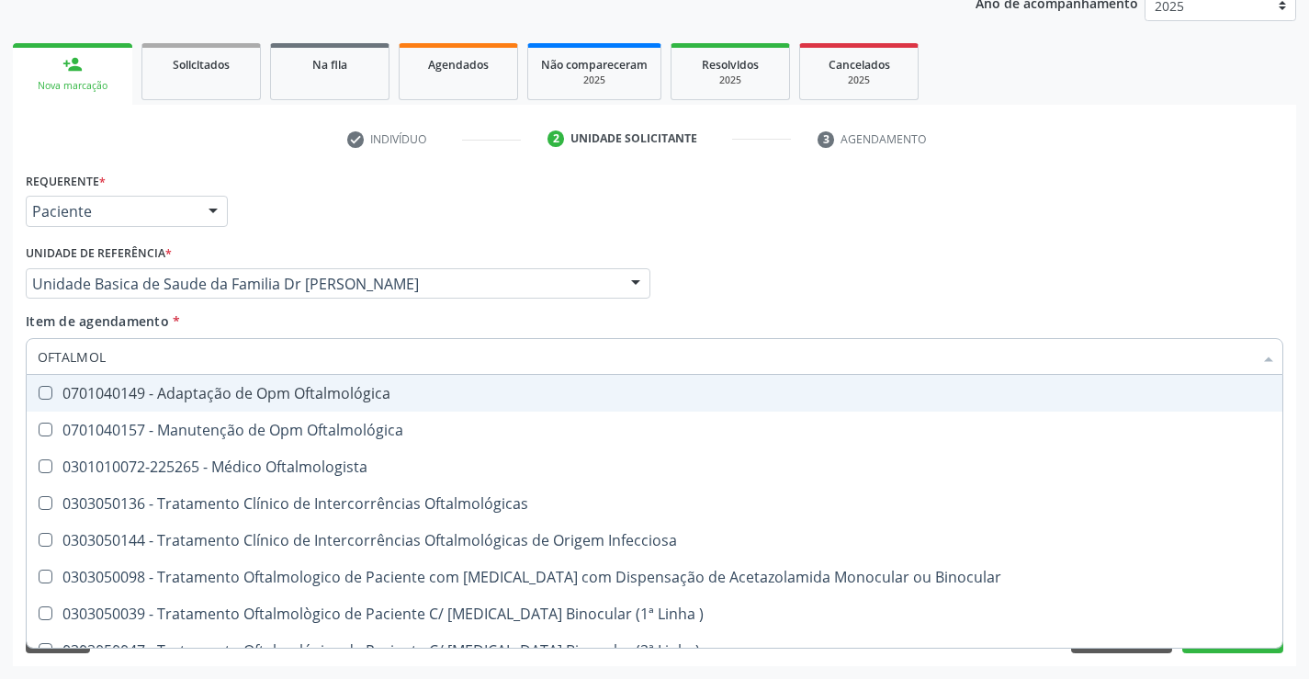
type input "OFTALMOLO"
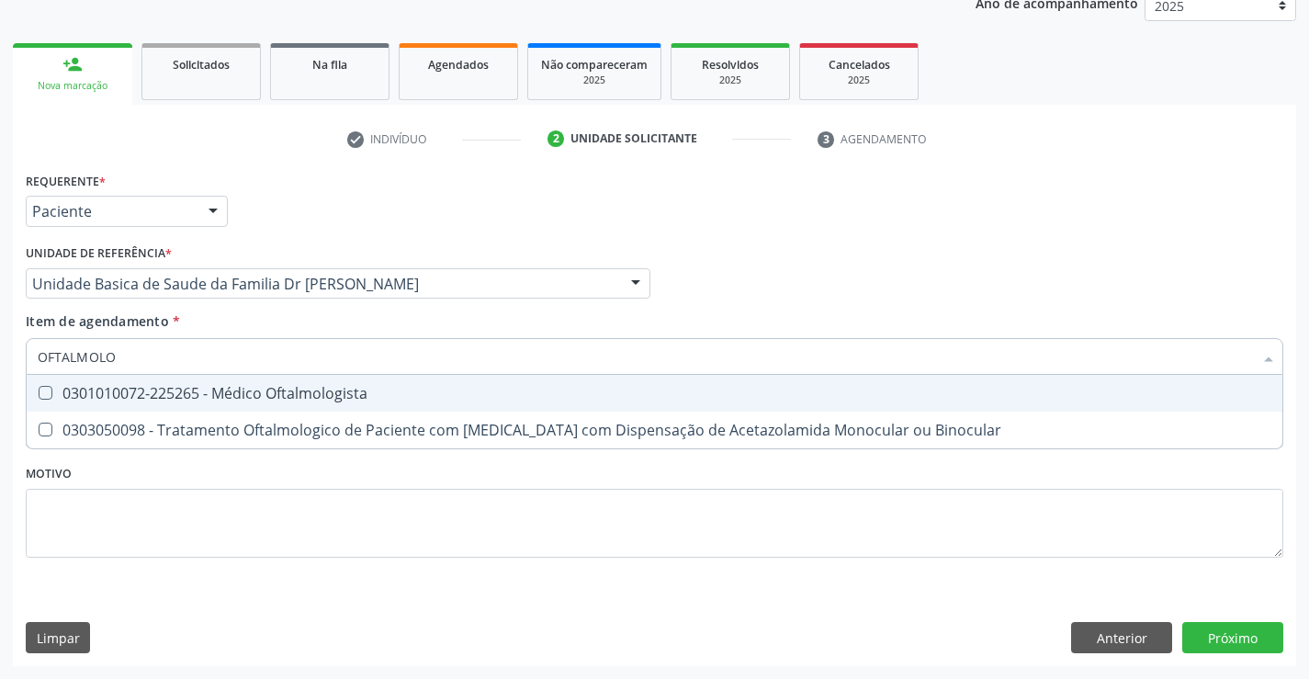
click at [240, 397] on div "0301010072-225265 - Médico Oftalmologista" at bounding box center [655, 393] width 1234 height 15
checkbox Oftalmologista "true"
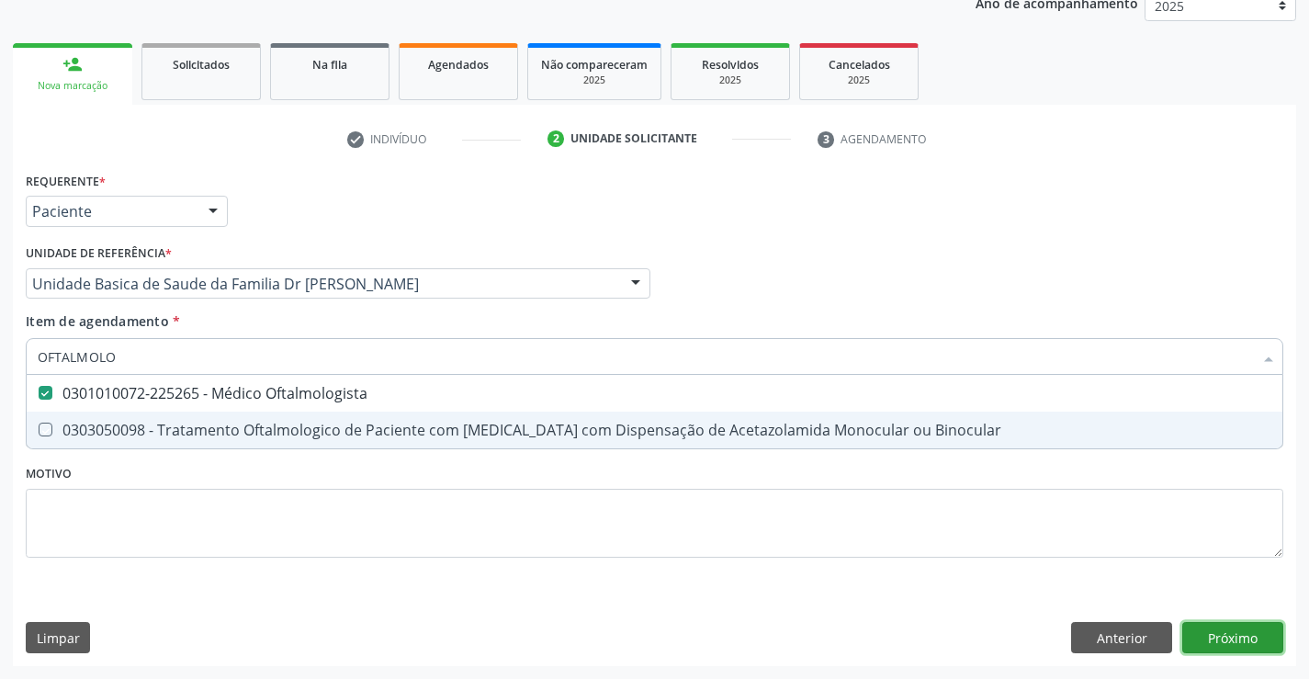
click at [1243, 632] on div "Requerente * Paciente Médico(a) Enfermeiro(a) Paciente Nenhum resultado encontr…" at bounding box center [654, 416] width 1283 height 499
checkbox Binocular "true"
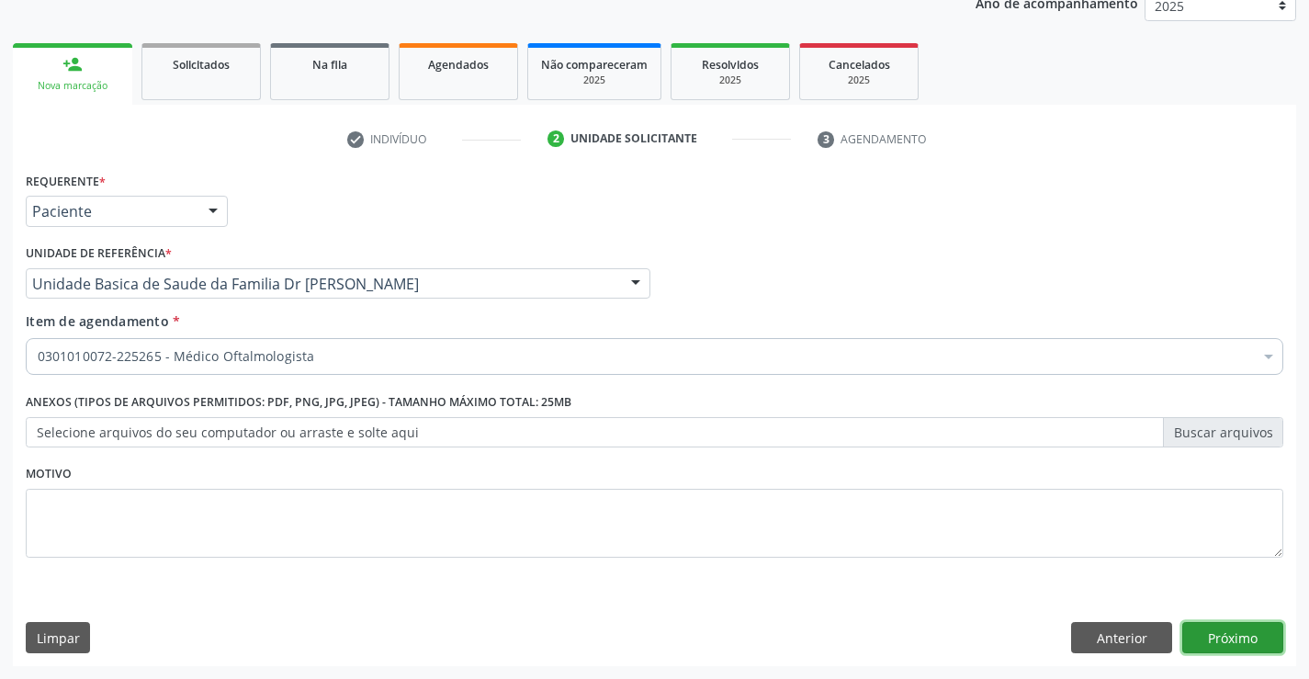
click at [1240, 631] on button "Próximo" at bounding box center [1232, 637] width 101 height 31
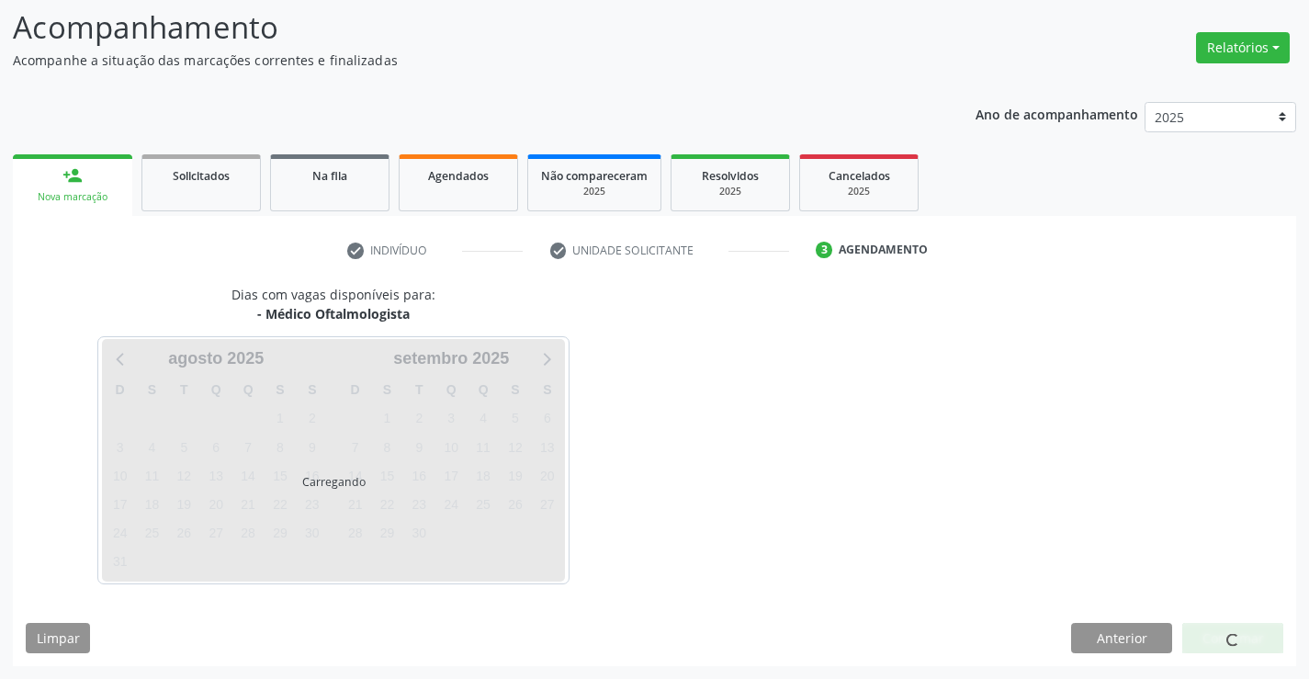
scroll to position [175, 0]
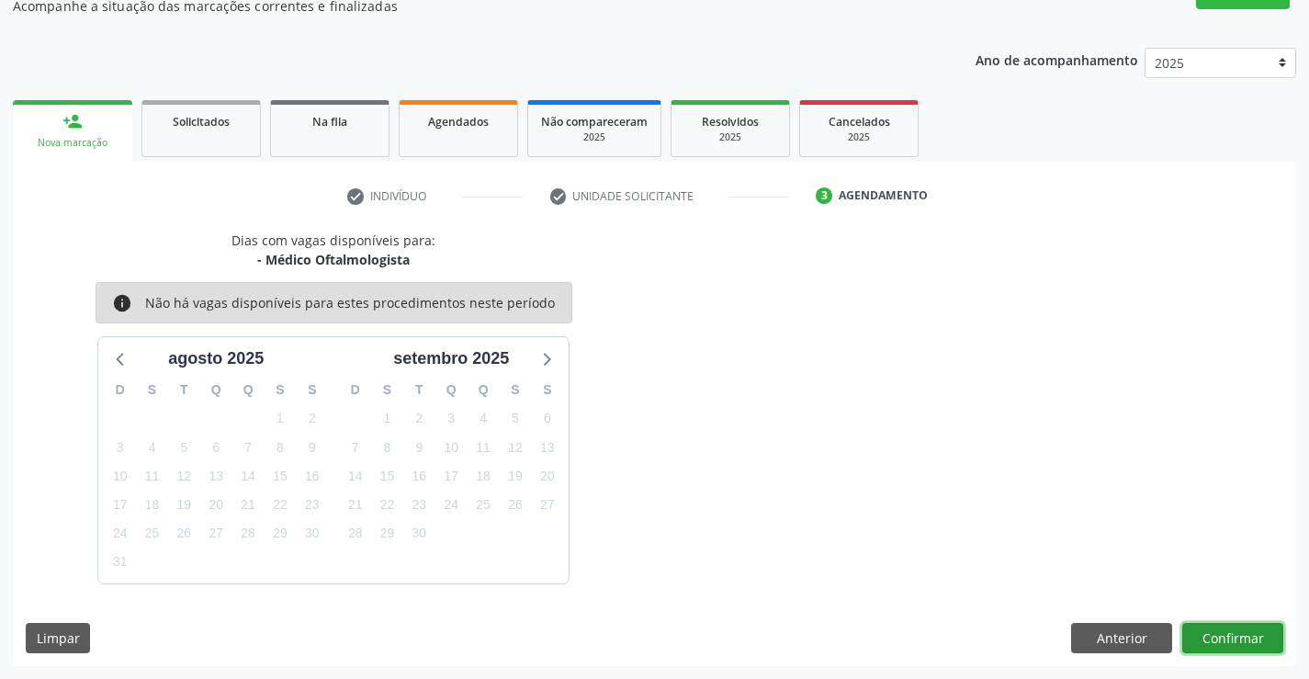
click at [1215, 637] on button "Confirmar" at bounding box center [1232, 638] width 101 height 31
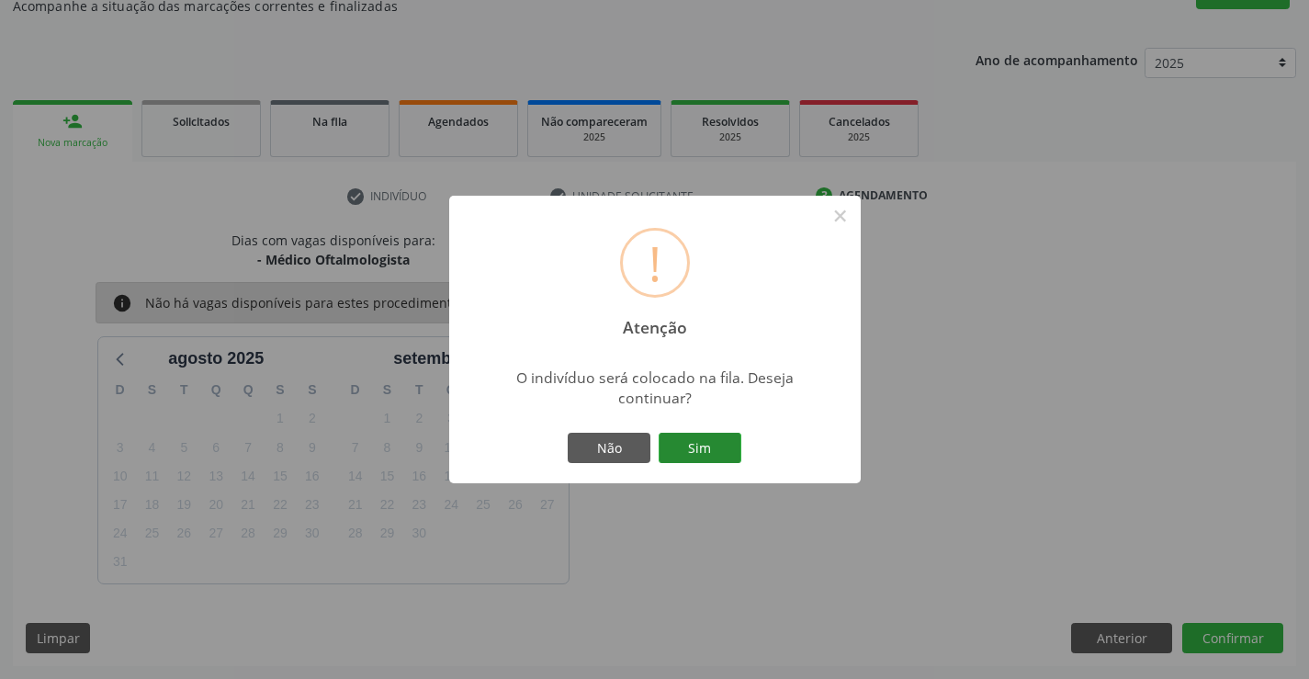
click at [694, 452] on button "Sim" at bounding box center [700, 448] width 83 height 31
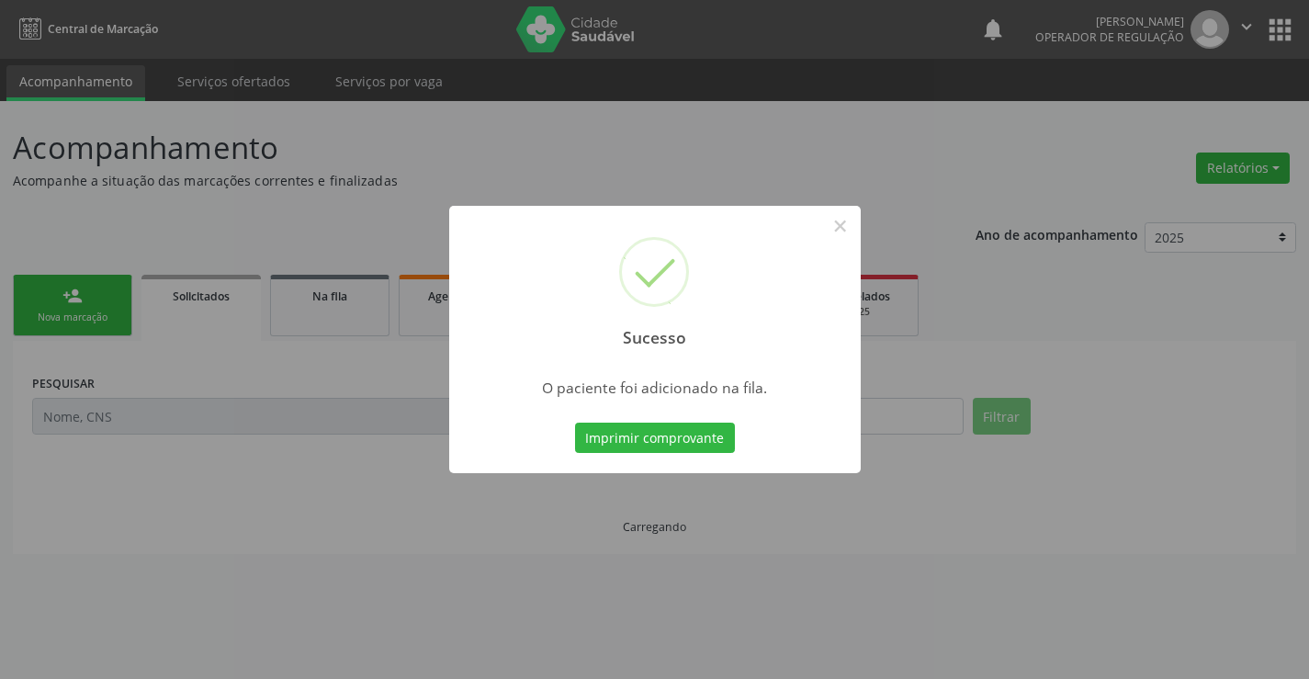
scroll to position [0, 0]
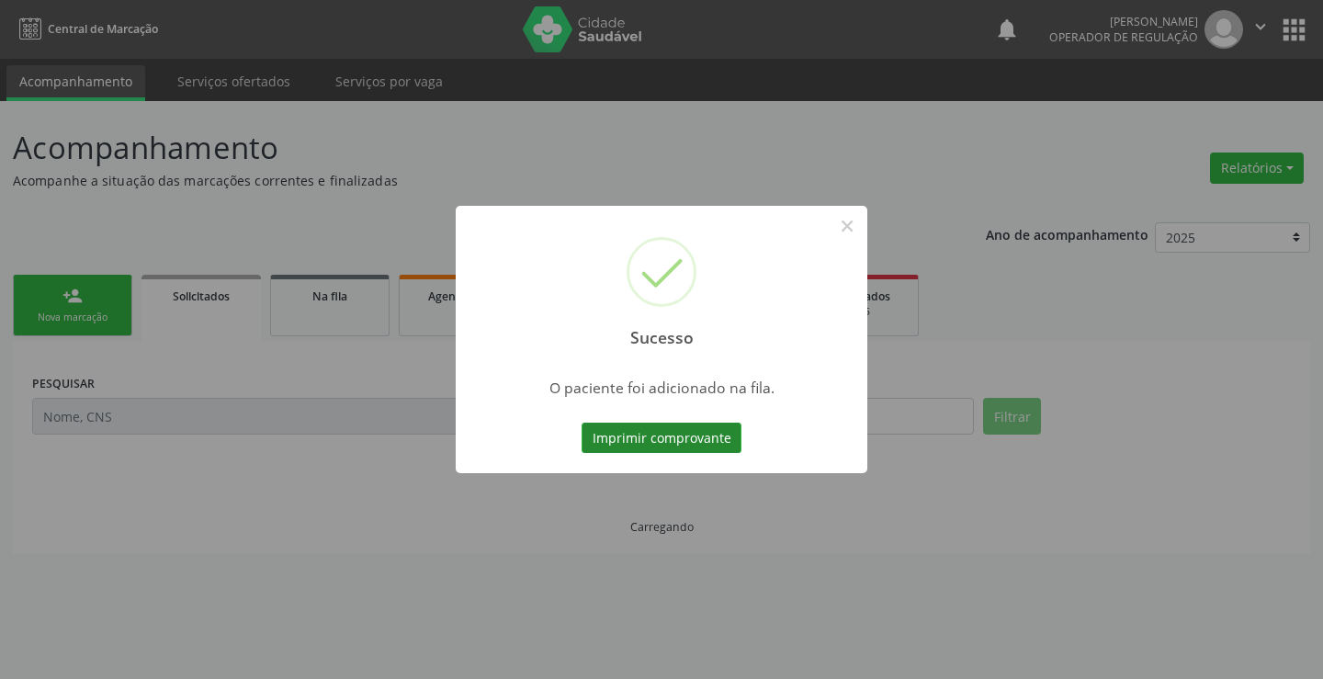
click at [686, 440] on button "Imprimir comprovante" at bounding box center [661, 438] width 160 height 31
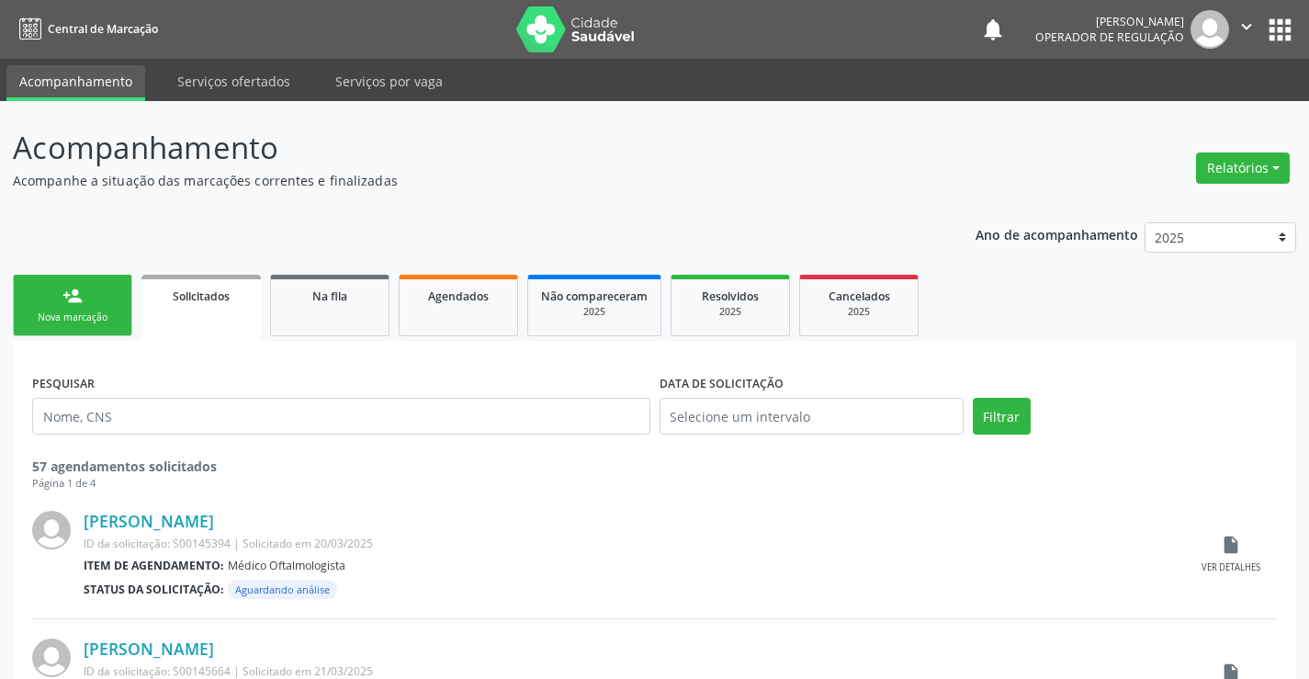
click at [70, 299] on div "person_add" at bounding box center [72, 296] width 20 height 20
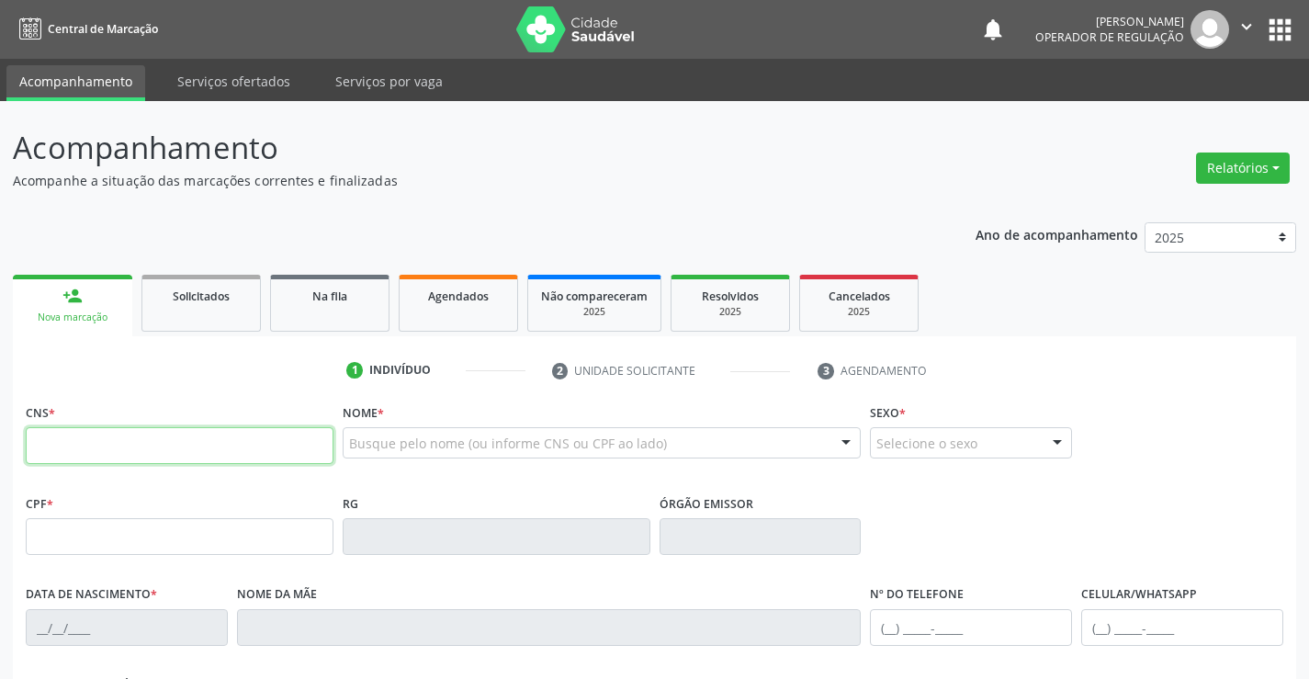
click at [102, 449] on input "text" at bounding box center [180, 445] width 308 height 37
type input "702 6022 6674 6141"
type input "008258725"
type input "[DATE]"
type input "[PHONE_NUMBER]"
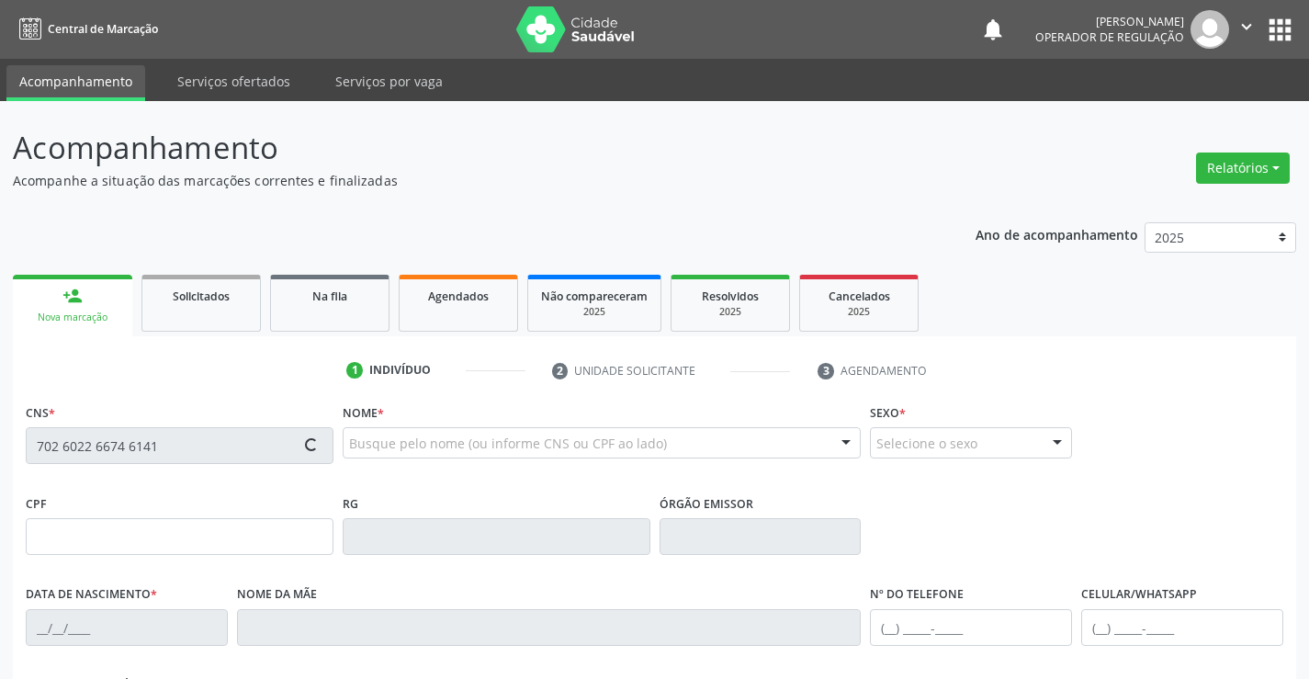
type input "[PHONE_NUMBER]"
type input "S/N"
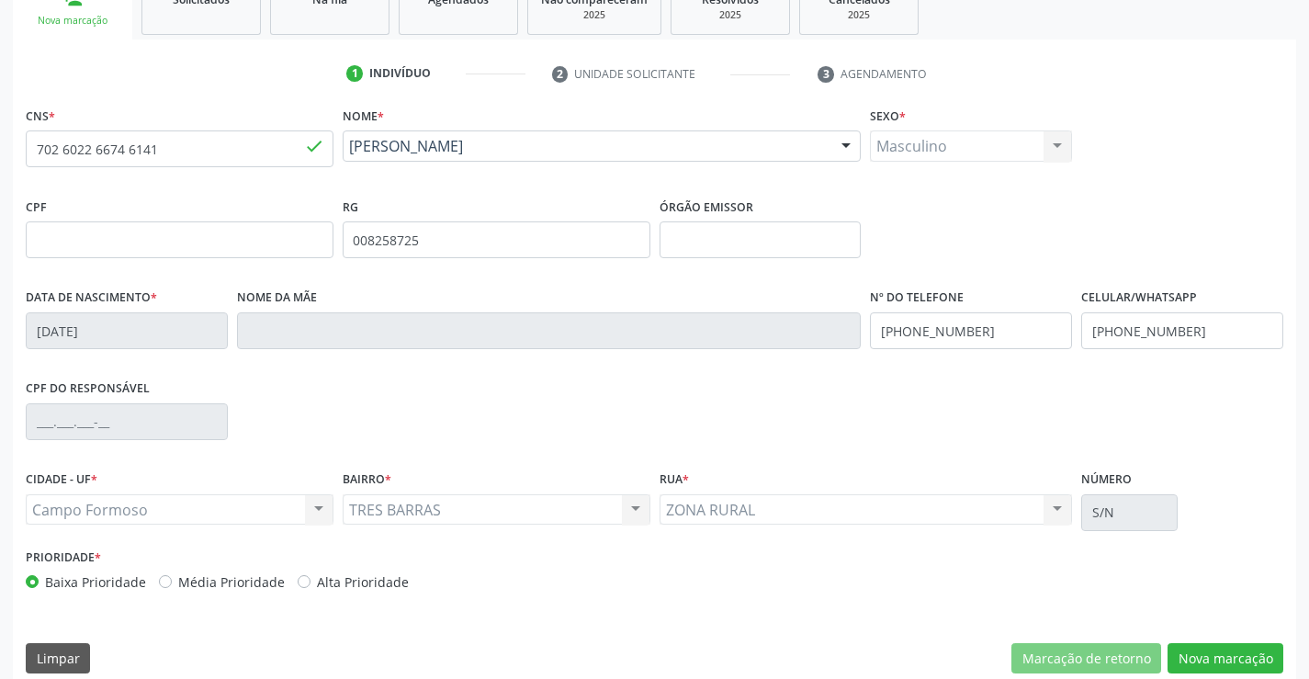
scroll to position [317, 0]
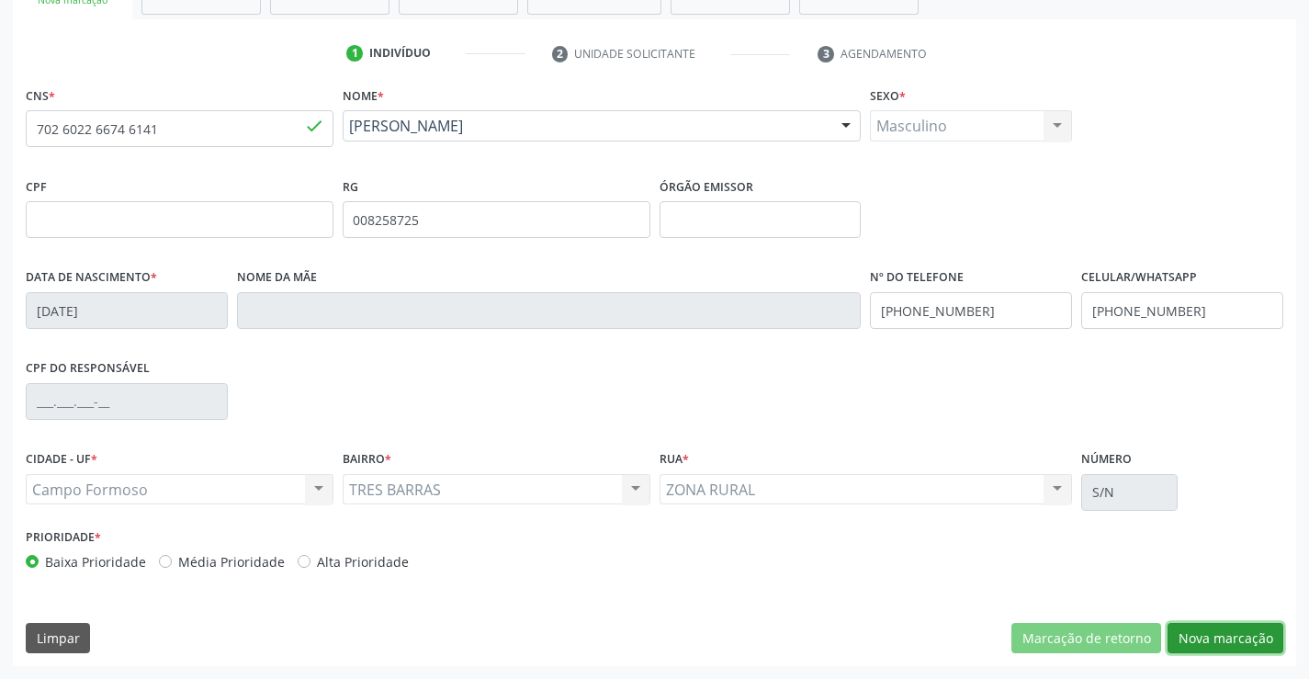
click at [1229, 634] on button "Nova marcação" at bounding box center [1226, 638] width 116 height 31
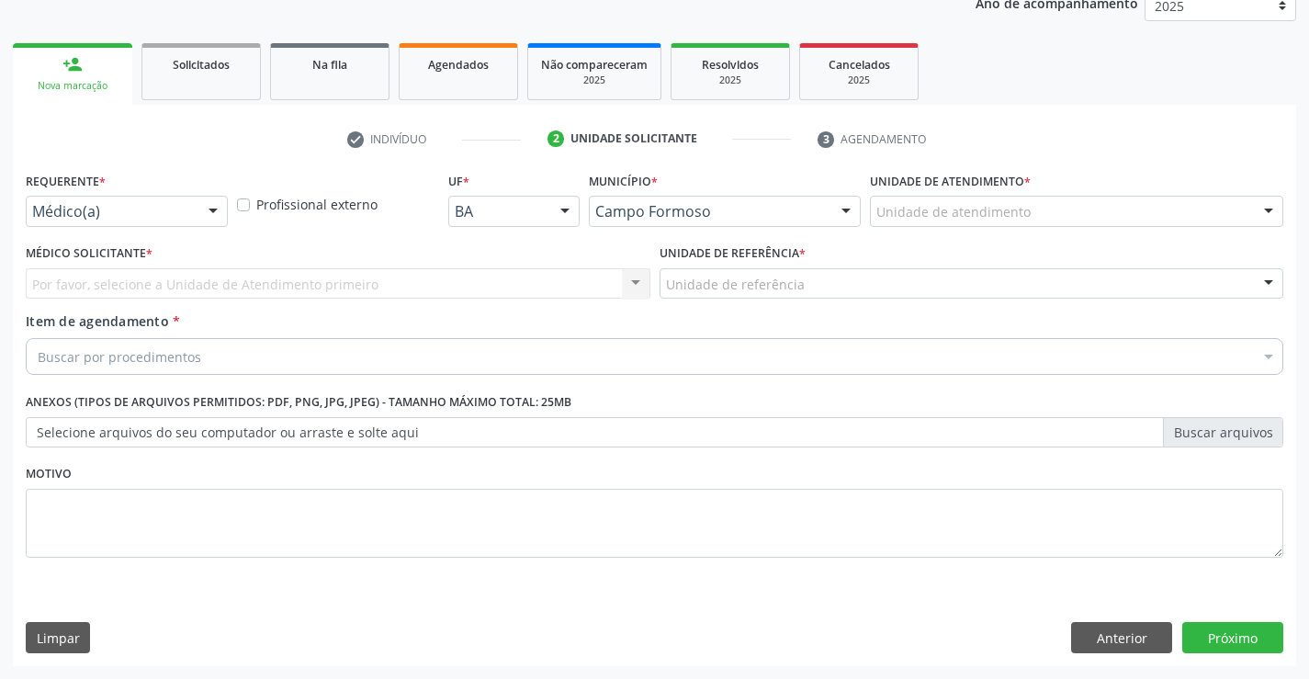
scroll to position [231, 0]
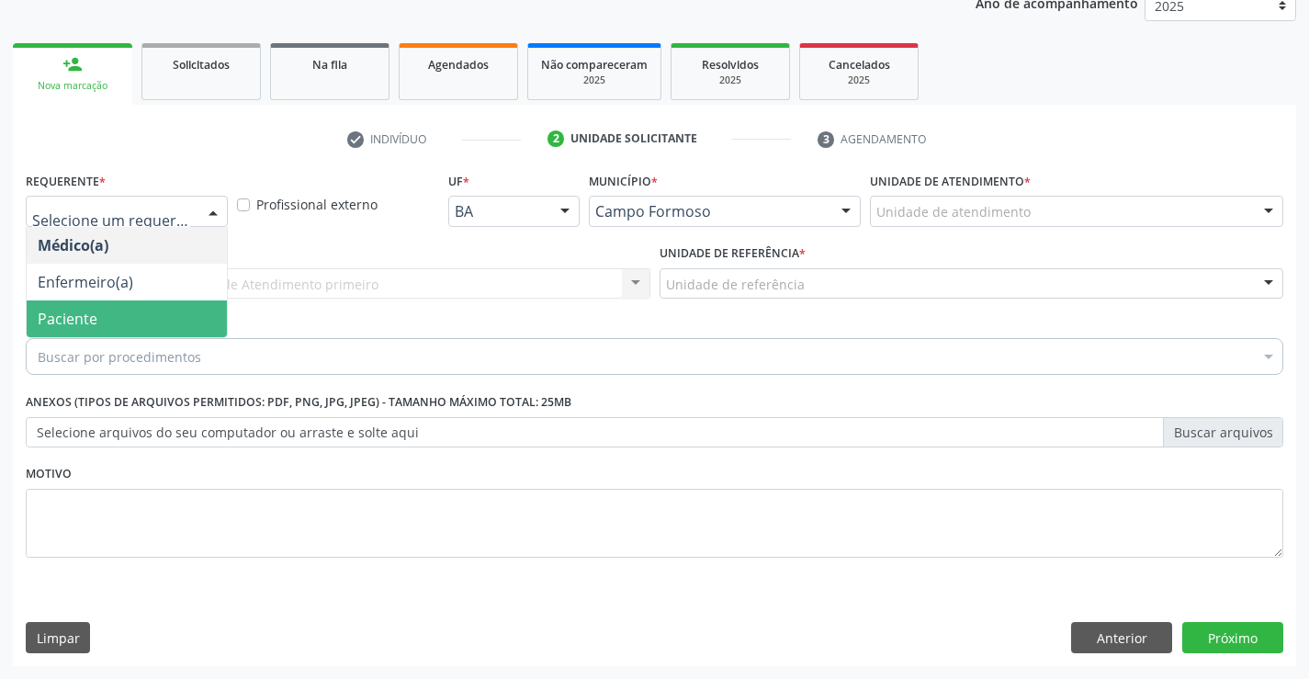
click at [145, 321] on span "Paciente" at bounding box center [127, 318] width 200 height 37
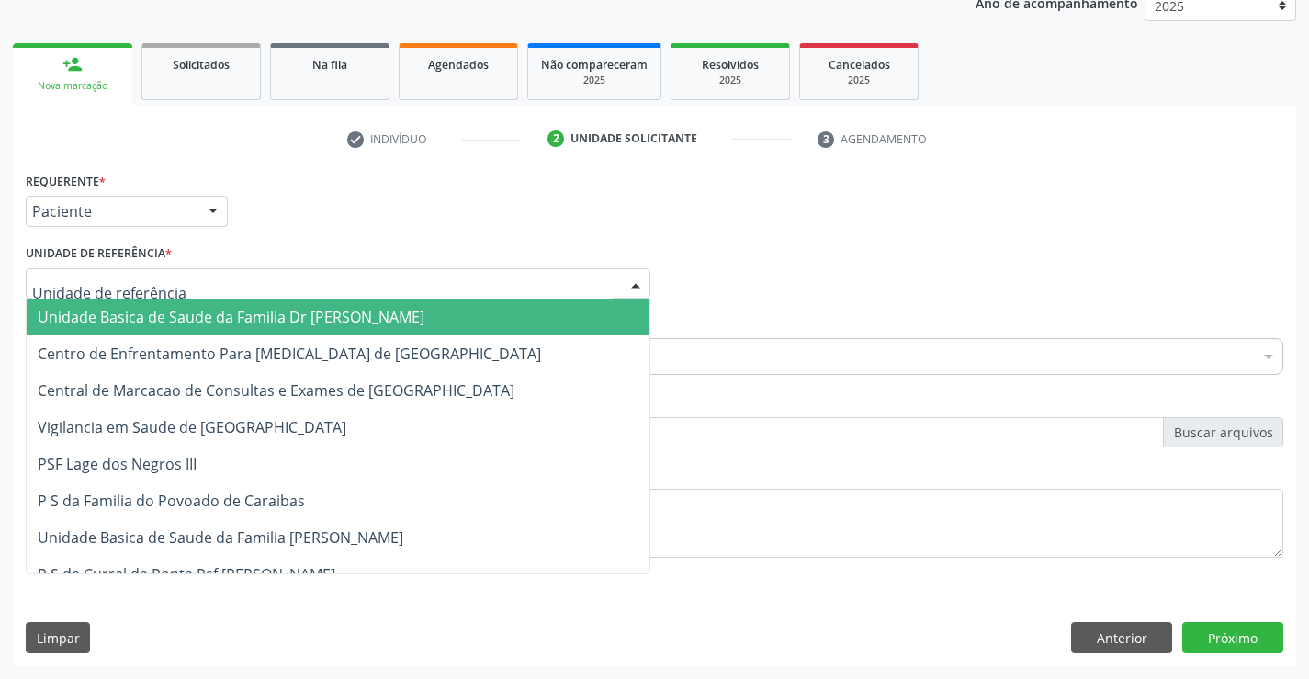
click at [162, 299] on span "Unidade Basica de Saude da Familia Dr [PERSON_NAME]" at bounding box center [338, 317] width 623 height 37
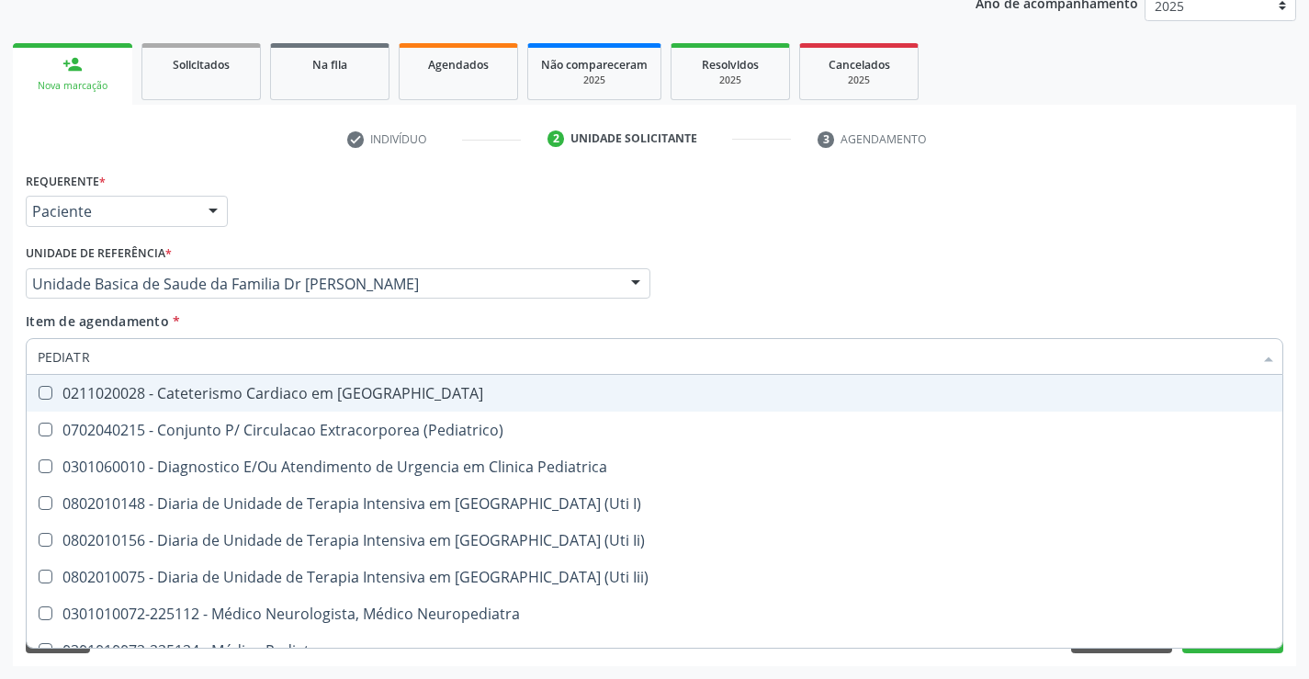
type input "PEDIATRA"
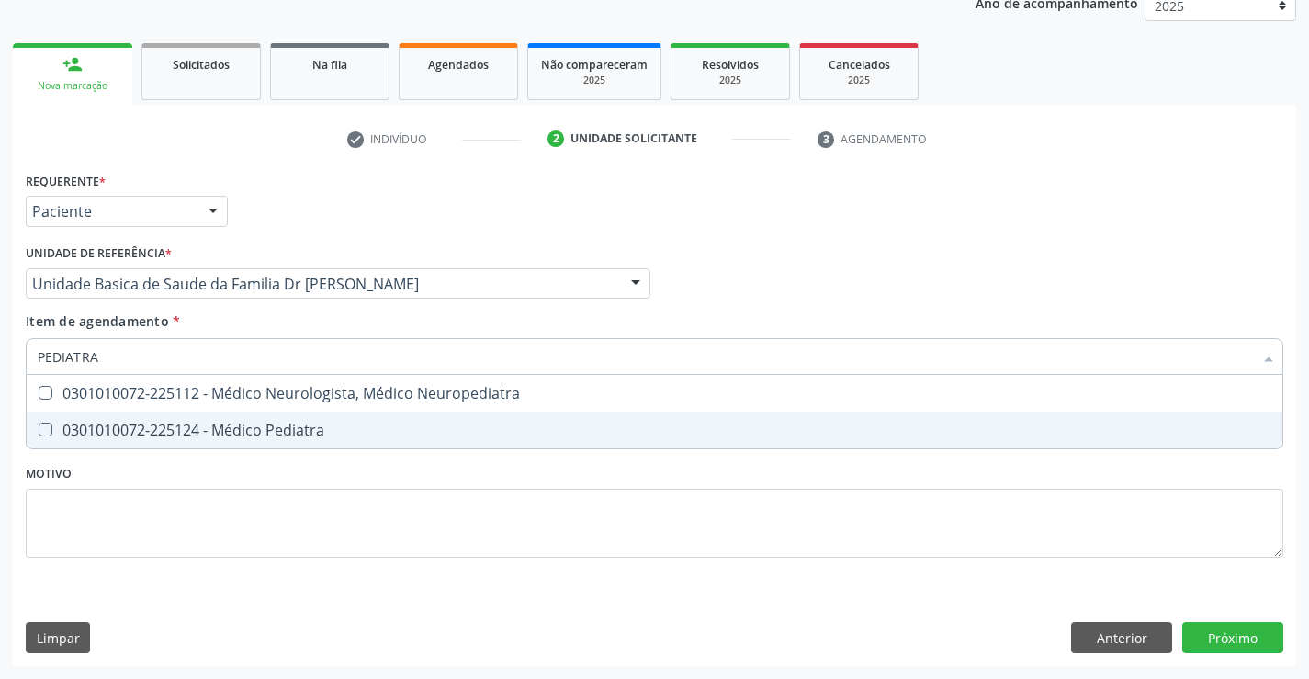
click at [304, 431] on div "0301010072-225124 - Médico Pediatra" at bounding box center [655, 430] width 1234 height 15
checkbox Pediatra "true"
click at [1248, 642] on div "Requerente * Paciente Médico(a) Enfermeiro(a) Paciente Nenhum resultado encontr…" at bounding box center [654, 416] width 1283 height 499
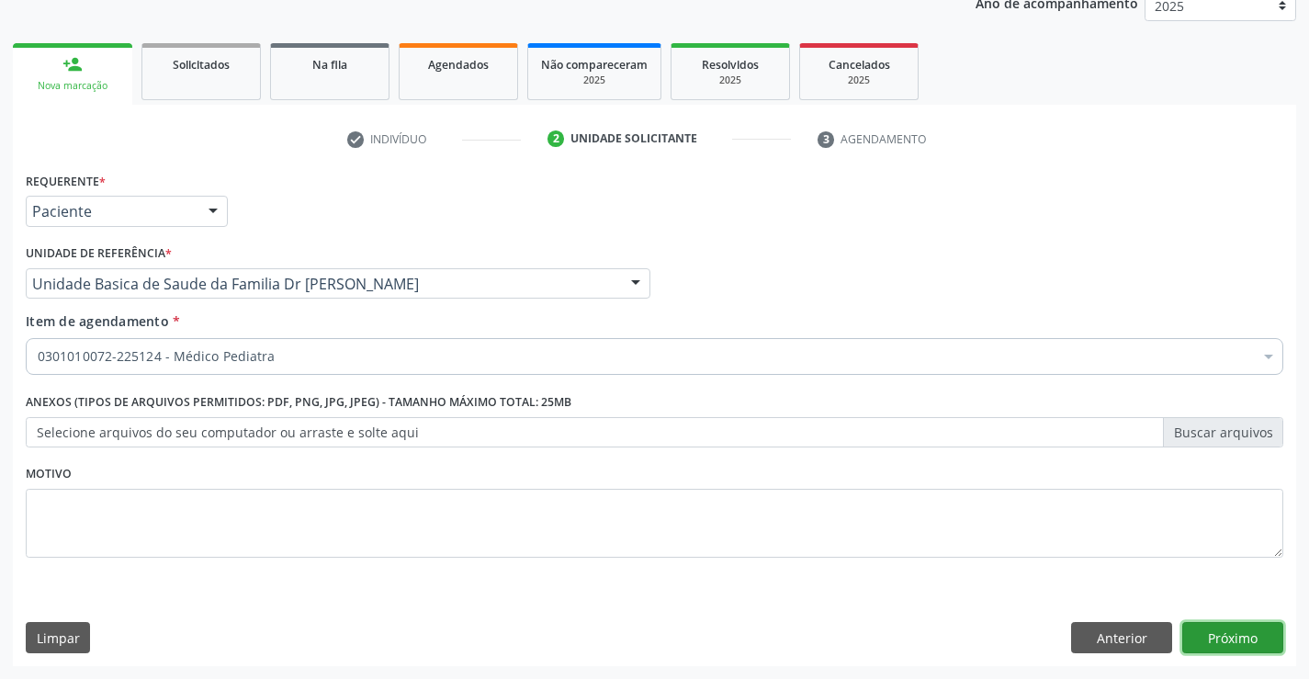
click at [1214, 633] on button "Próximo" at bounding box center [1232, 637] width 101 height 31
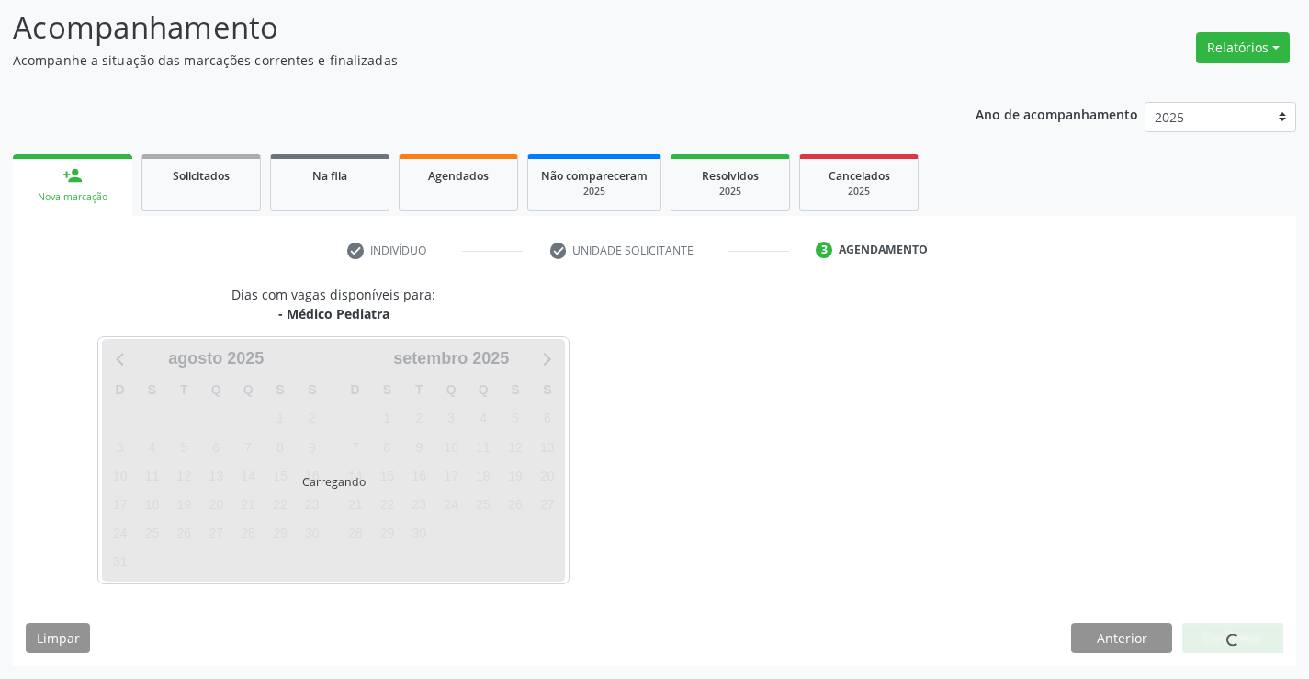
scroll to position [120, 0]
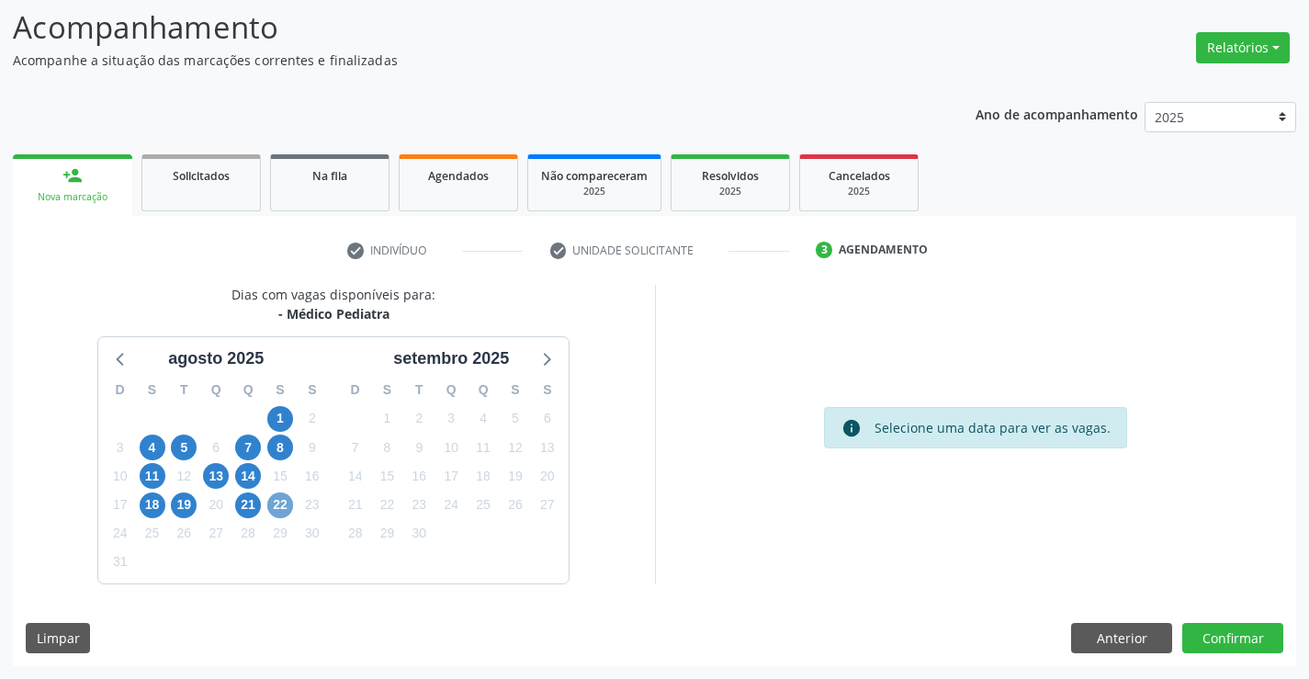
click at [284, 502] on span "22" at bounding box center [280, 505] width 26 height 26
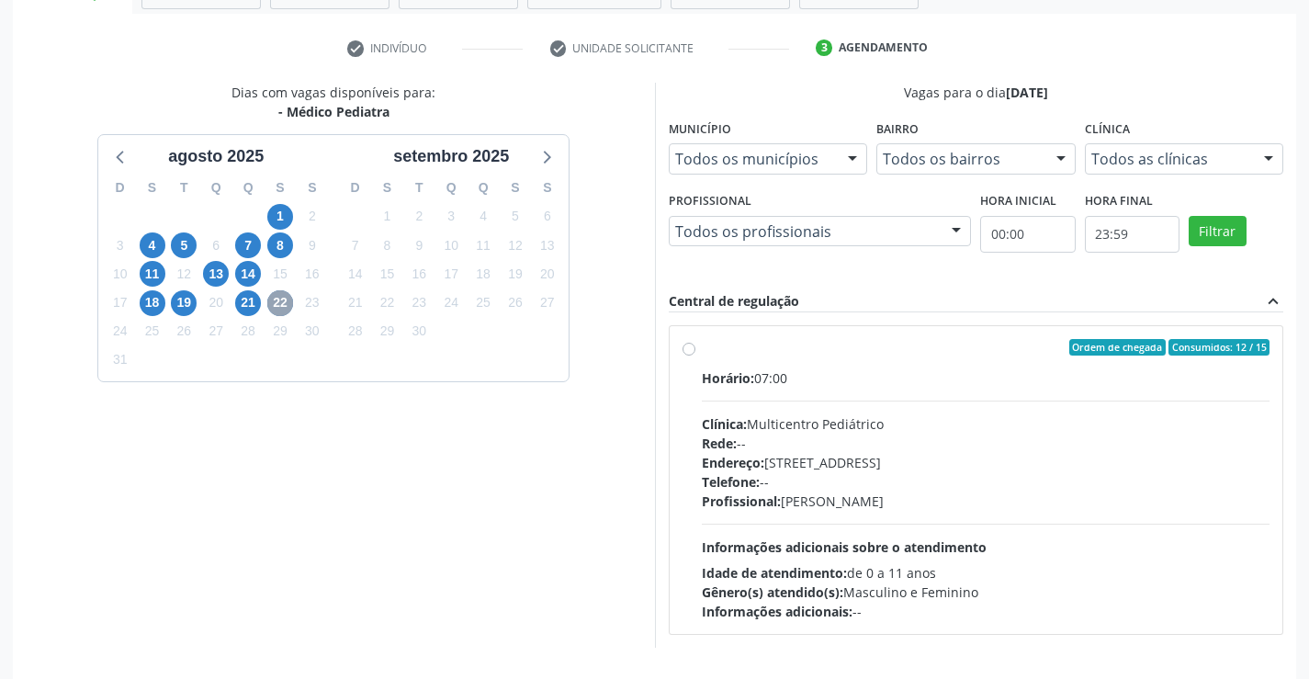
scroll to position [386, 0]
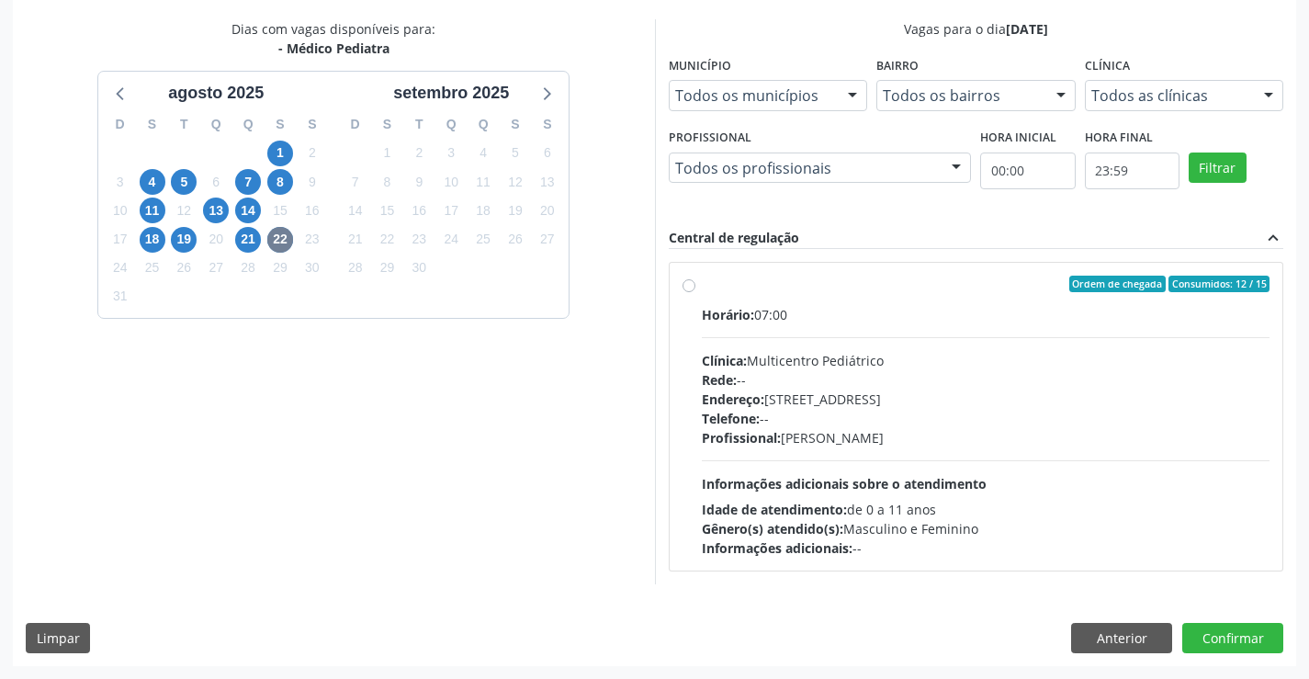
click at [847, 291] on div "Ordem de chegada Consumidos: 12 / 15" at bounding box center [986, 284] width 569 height 17
click at [695, 291] on input "Ordem de chegada Consumidos: 12 / 15 Horário: 07:00 Clínica: Multicentro Pediát…" at bounding box center [689, 284] width 13 height 17
radio input "true"
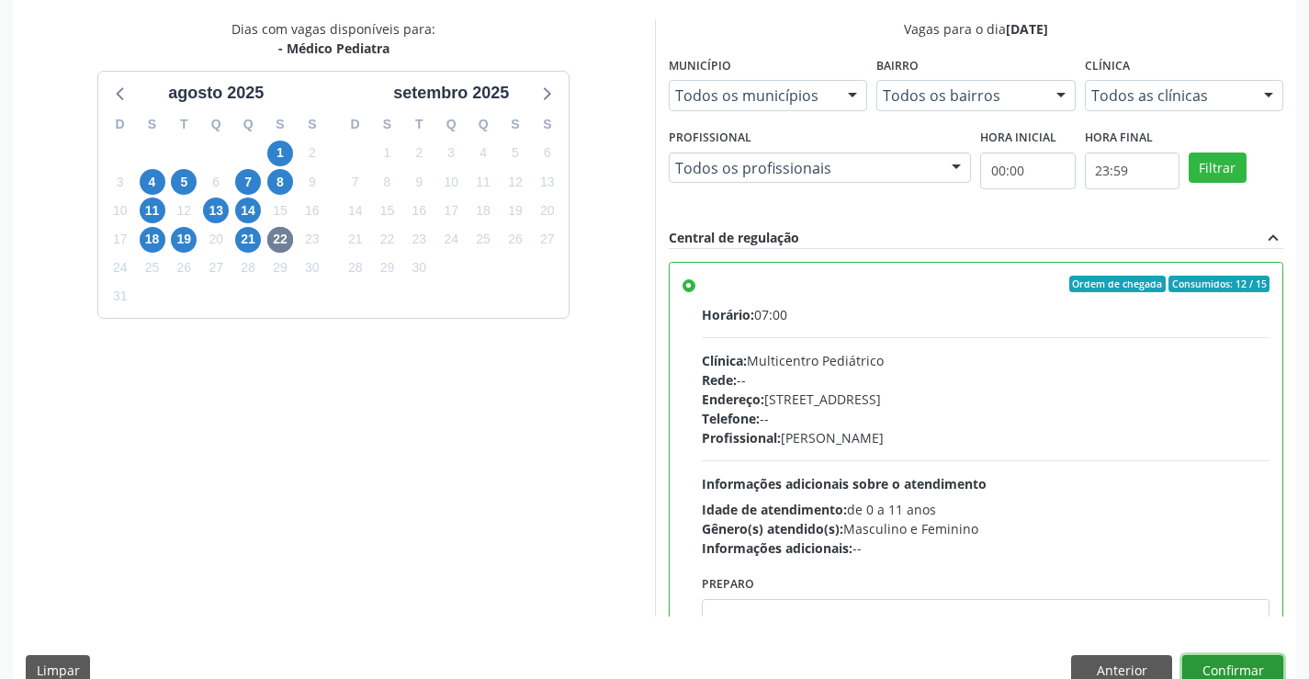
click at [1221, 666] on button "Confirmar" at bounding box center [1232, 670] width 101 height 31
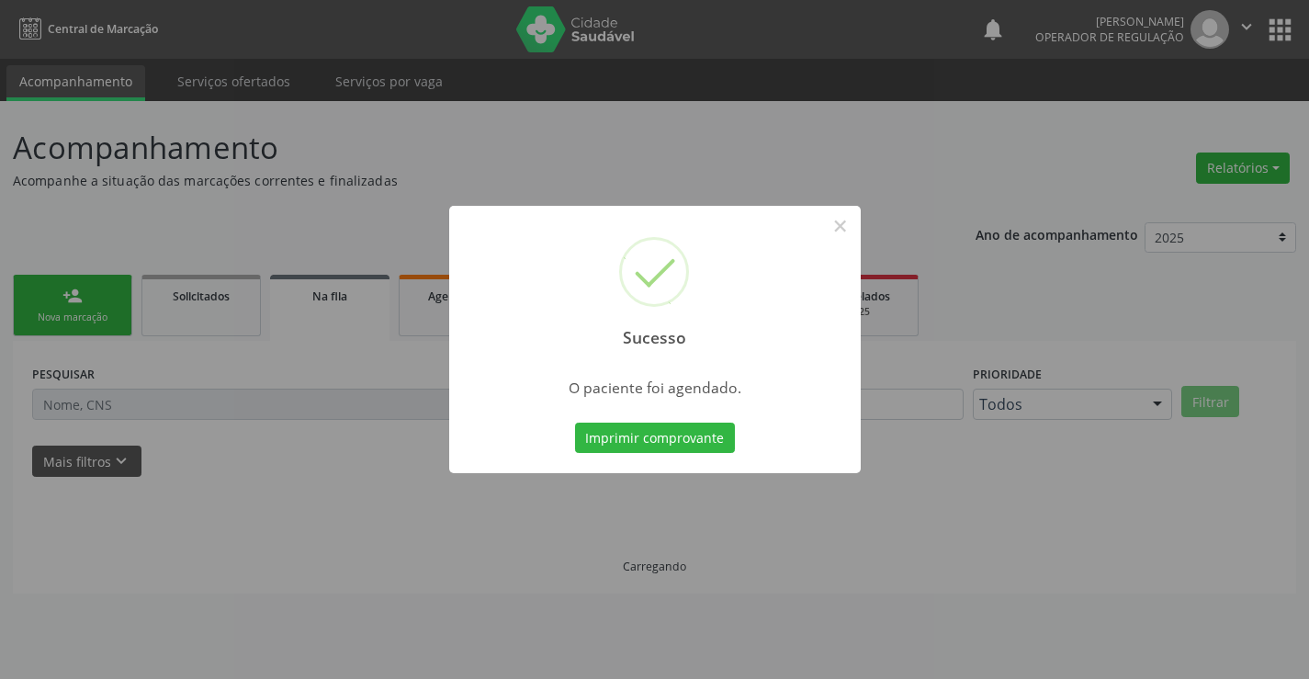
scroll to position [0, 0]
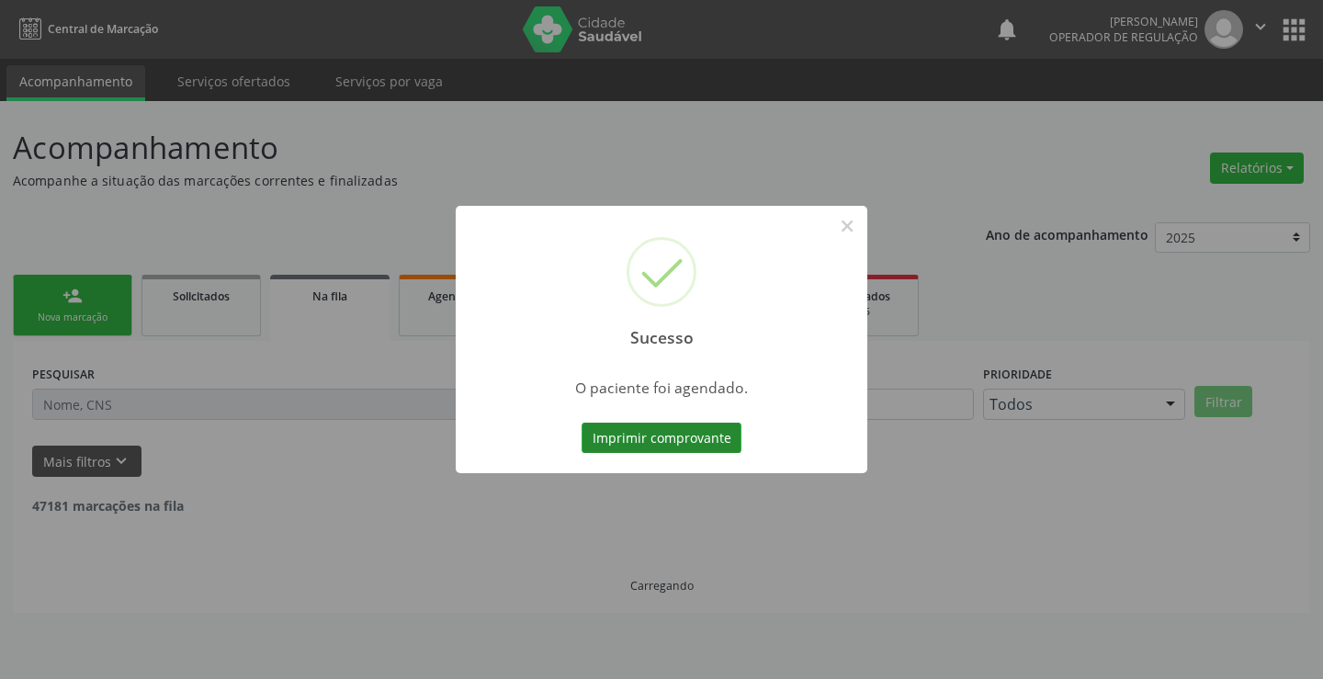
click at [655, 432] on button "Imprimir comprovante" at bounding box center [661, 438] width 160 height 31
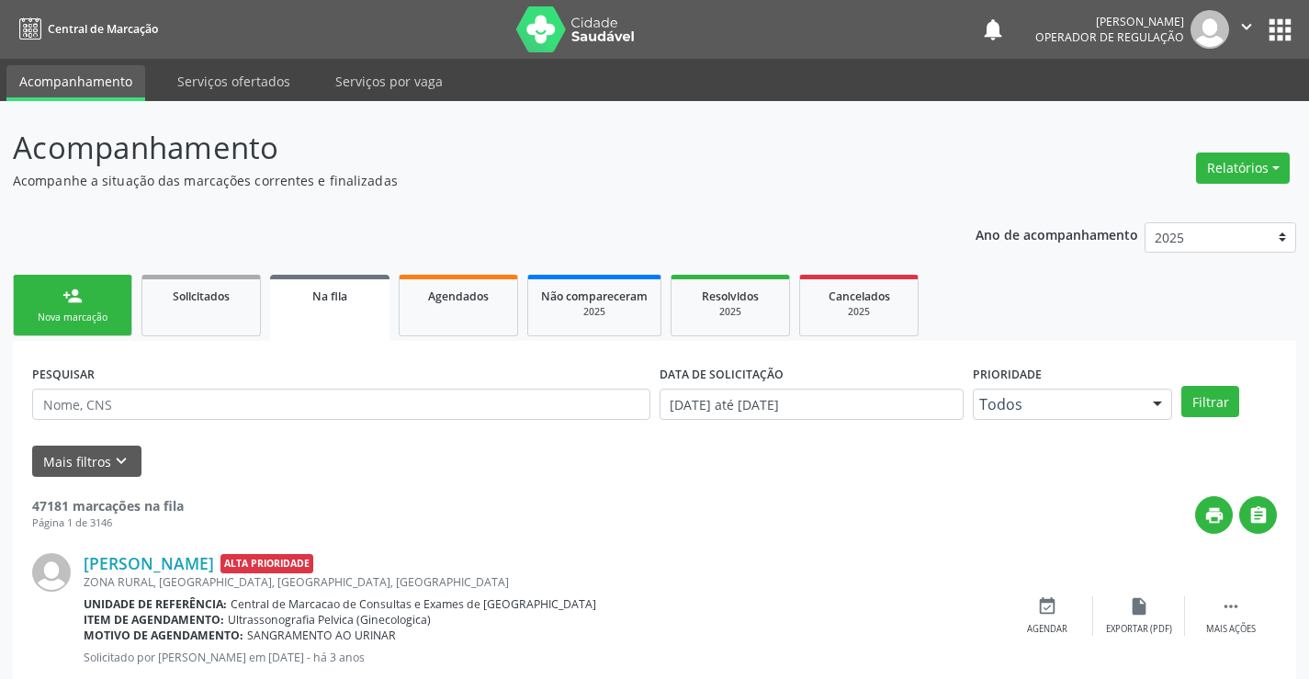
click at [100, 304] on link "person_add Nova marcação" at bounding box center [72, 306] width 119 height 62
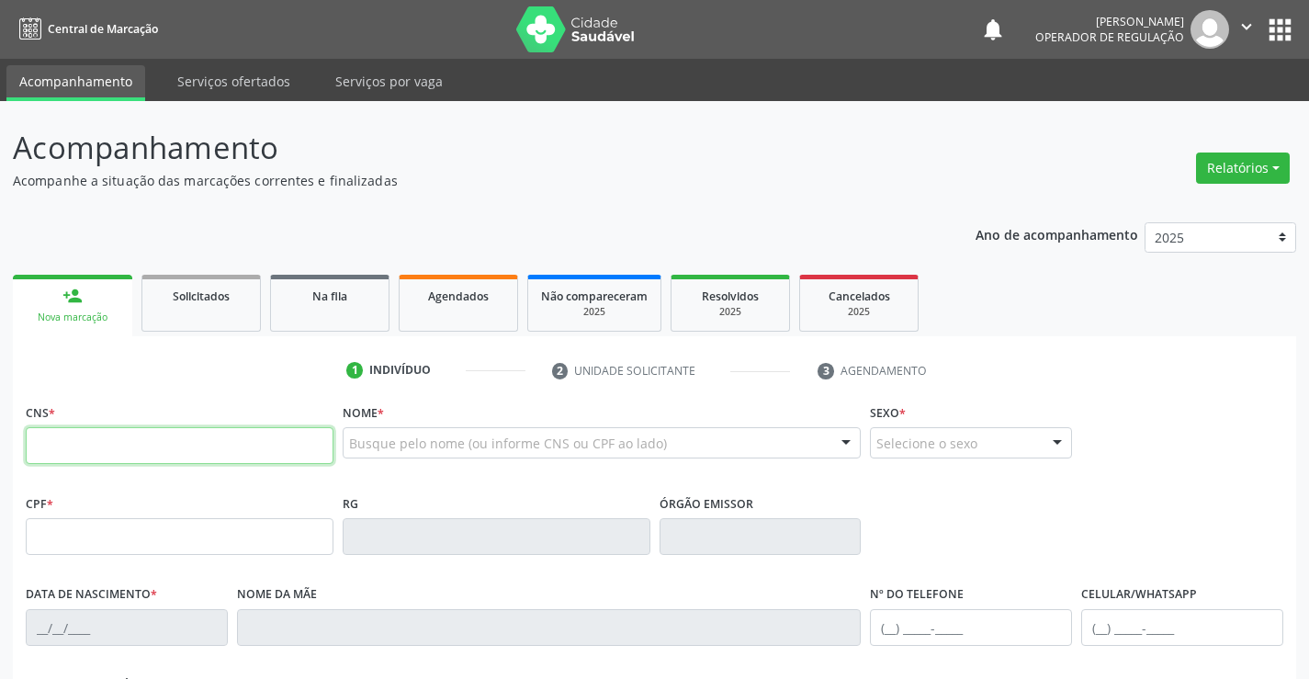
click at [136, 447] on input "text" at bounding box center [180, 445] width 308 height 37
type input "700 0091 8883 6902"
type input "007676319"
type input "[DATE]"
type input "097.283.455-93"
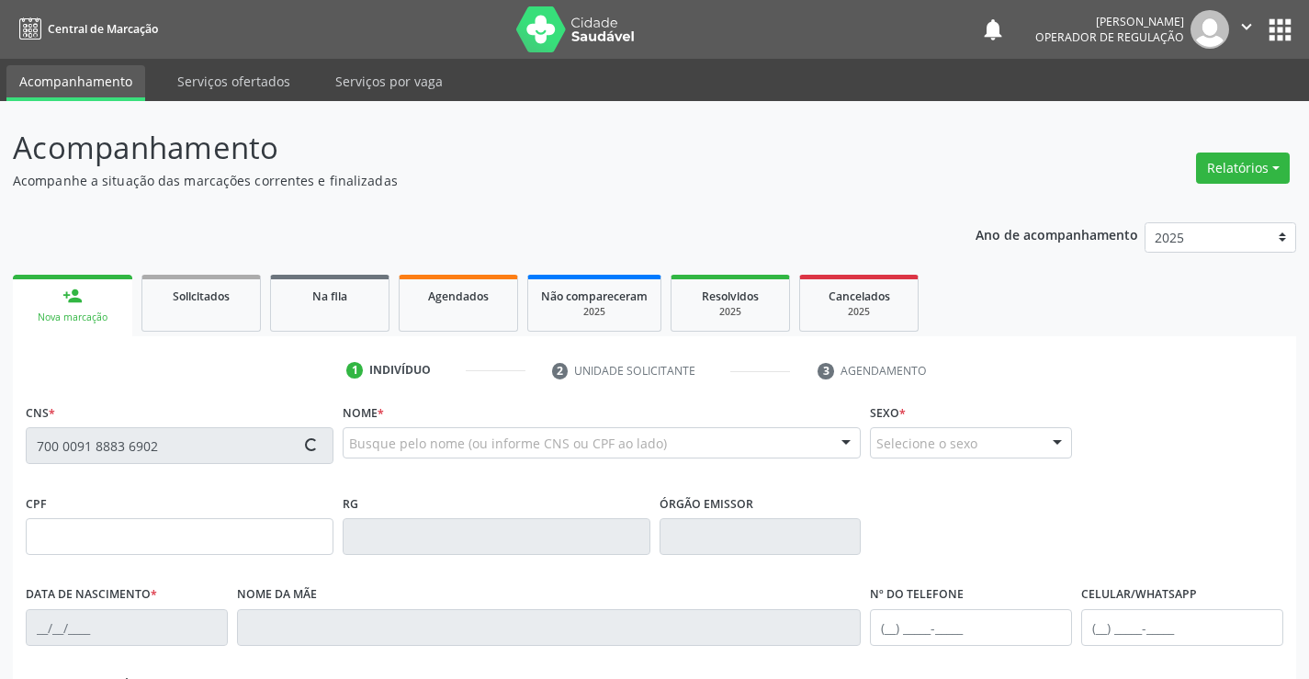
type input "S/N"
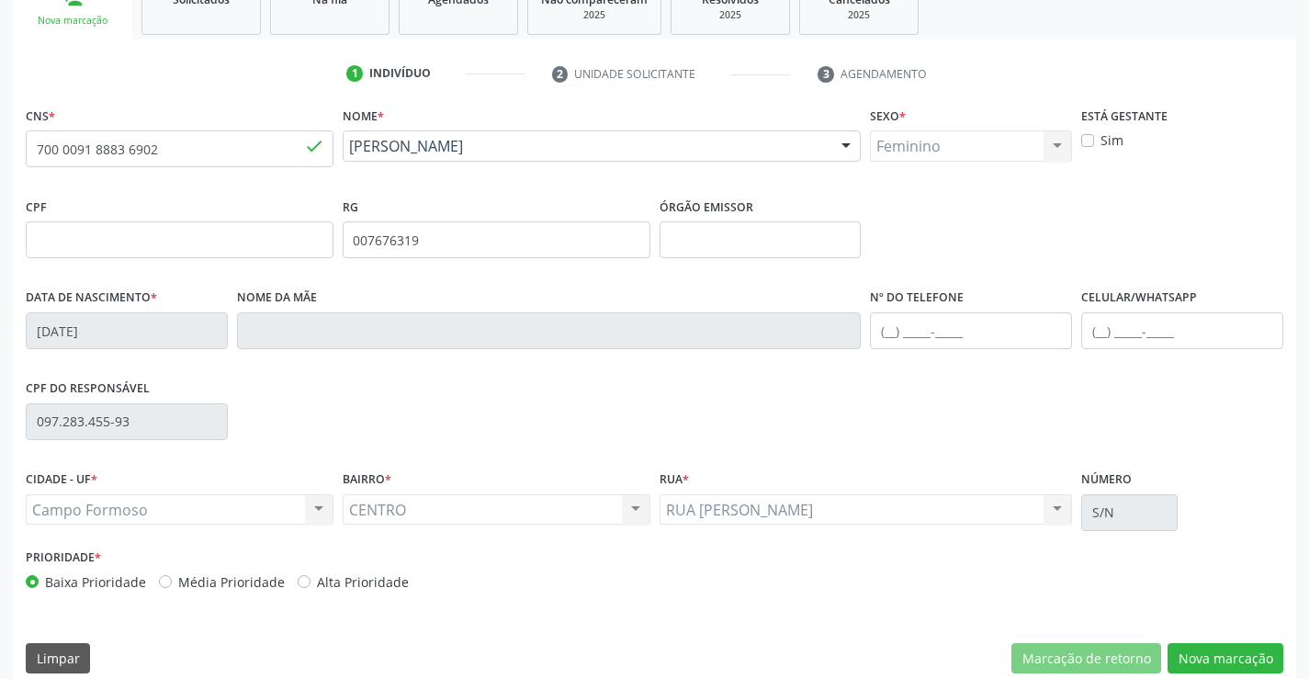
scroll to position [317, 0]
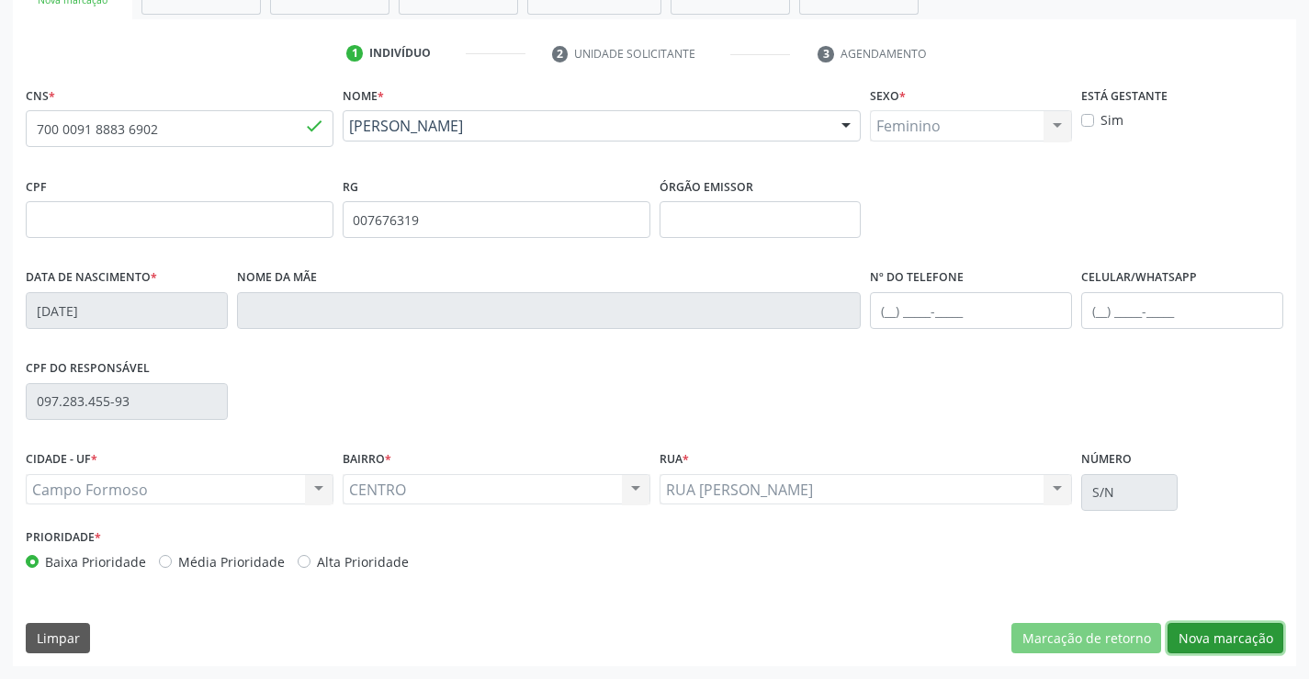
click at [1208, 634] on button "Nova marcação" at bounding box center [1226, 638] width 116 height 31
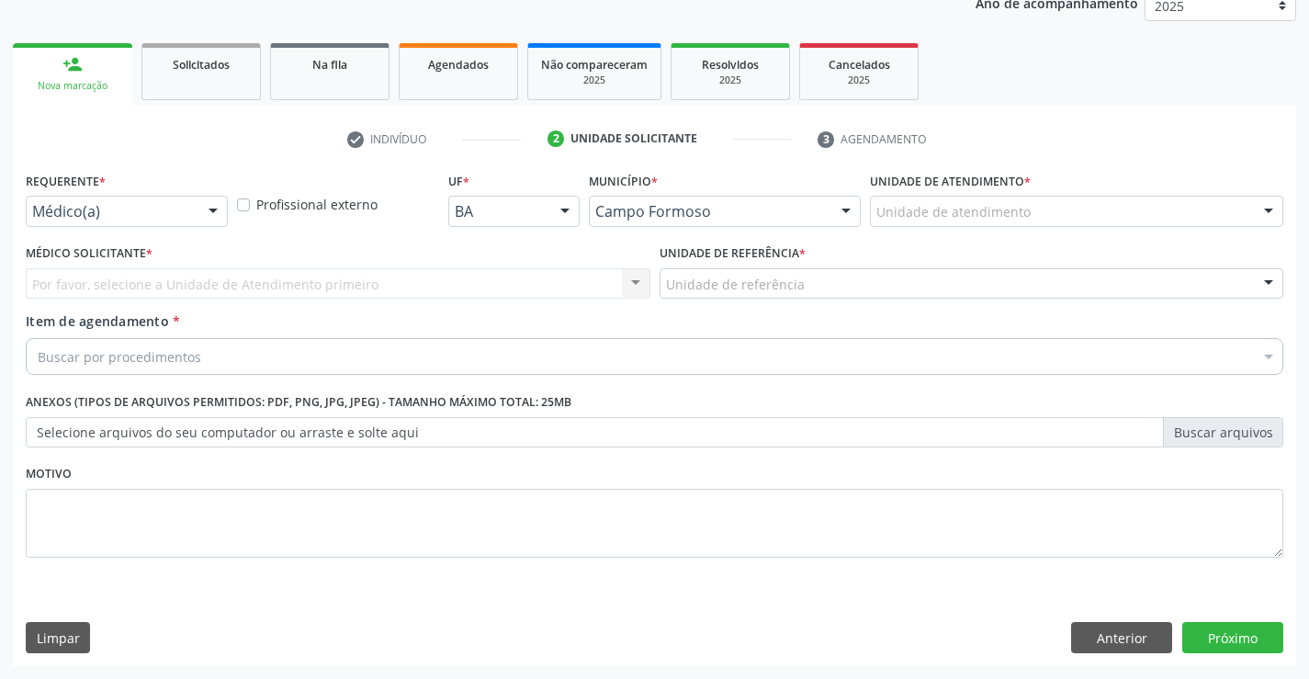
scroll to position [231, 0]
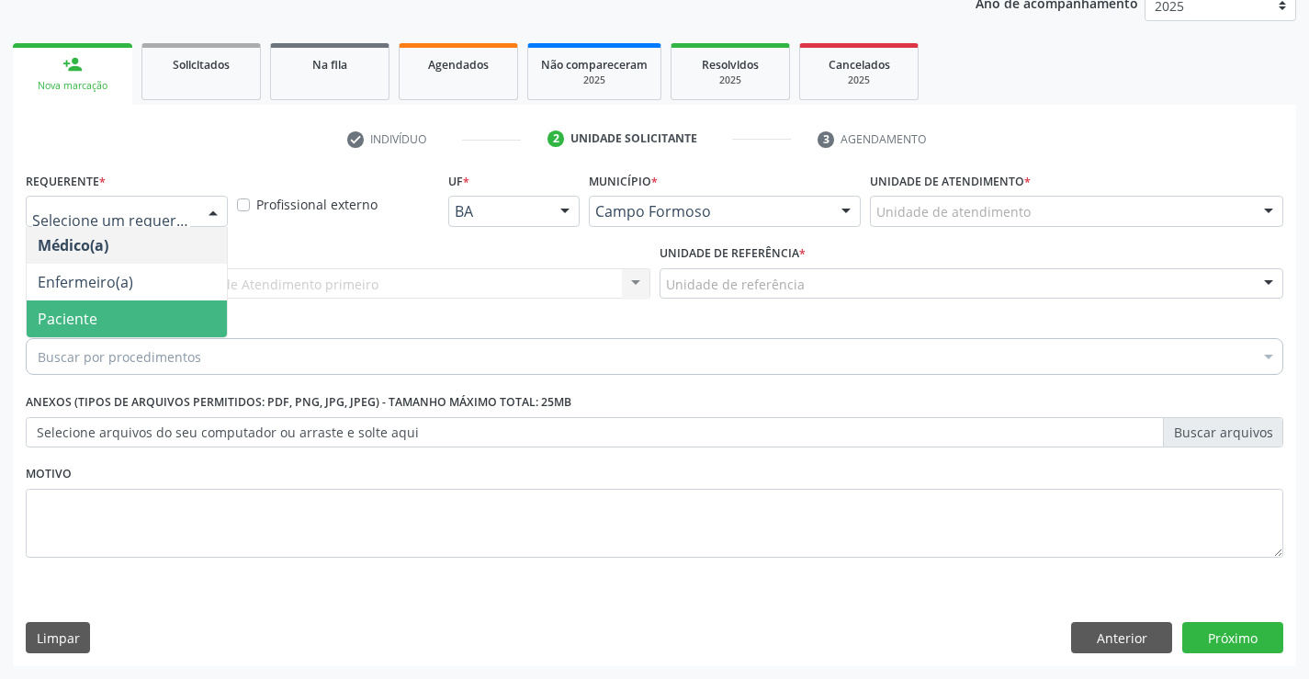
click at [88, 317] on span "Paciente" at bounding box center [68, 319] width 60 height 20
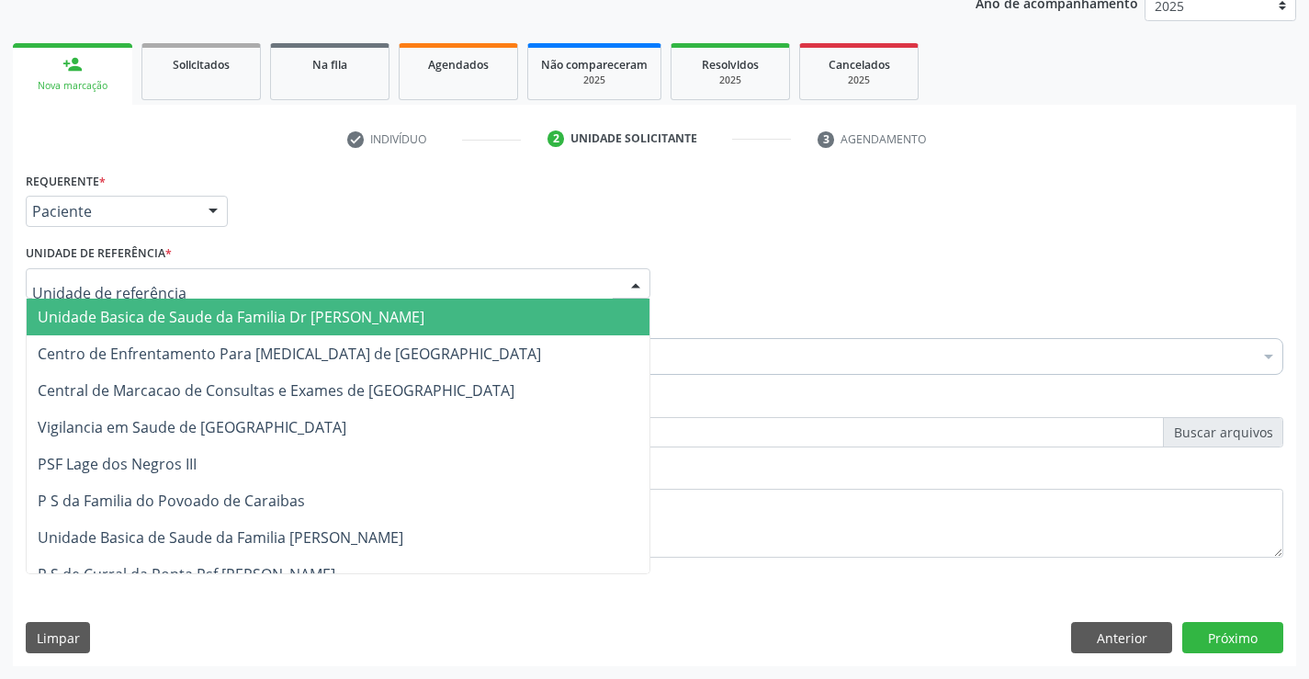
click at [110, 322] on span "Unidade Basica de Saude da Familia Dr [PERSON_NAME]" at bounding box center [231, 317] width 387 height 20
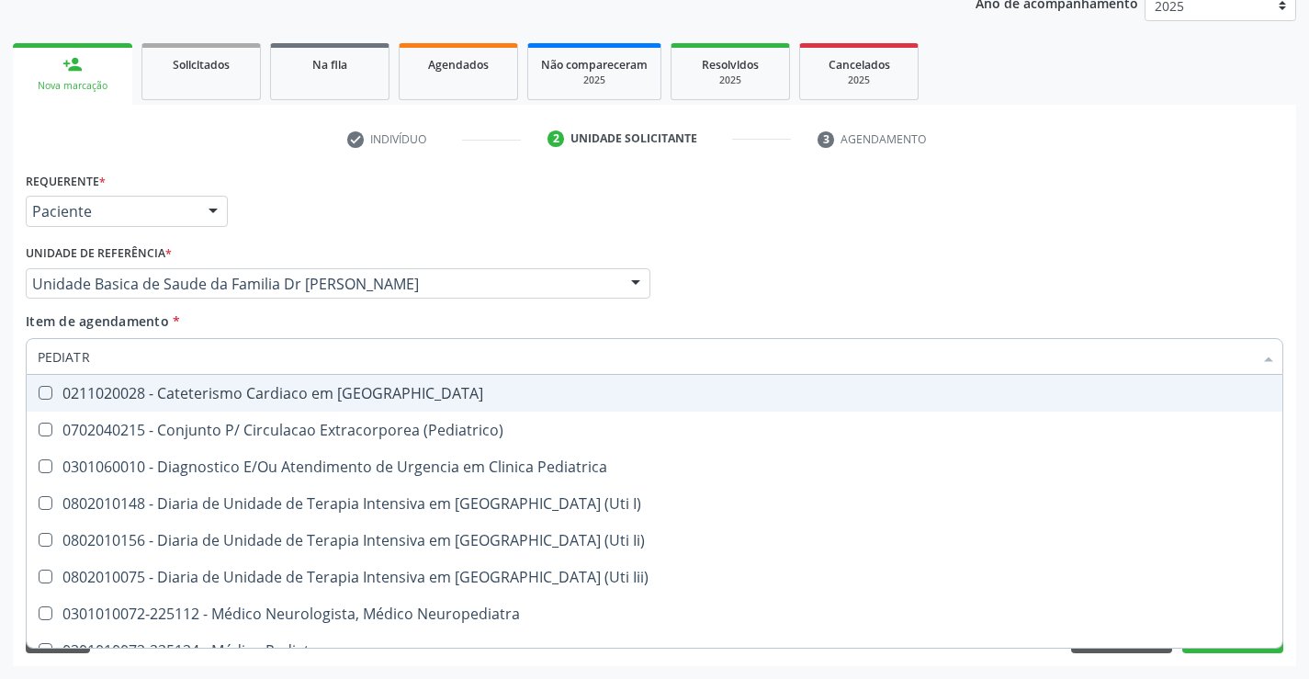
type input "PEDIATRA"
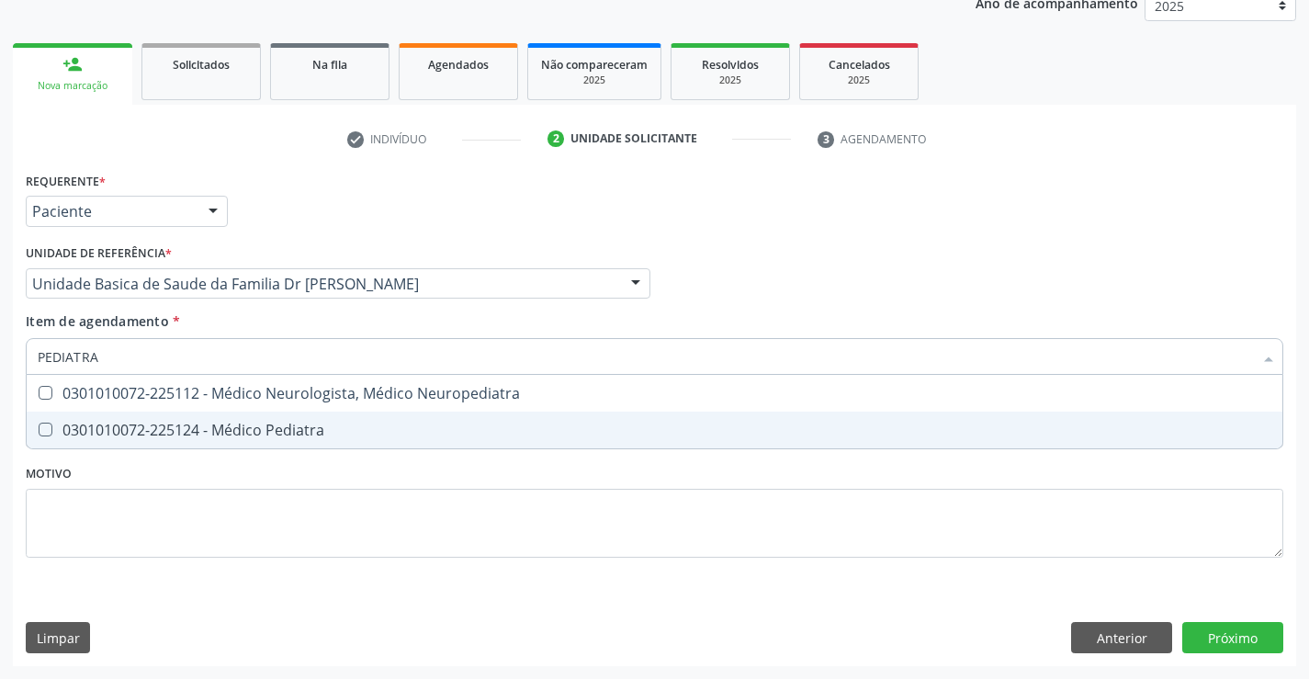
click at [255, 429] on div "0301010072-225124 - Médico Pediatra" at bounding box center [655, 430] width 1234 height 15
checkbox Pediatra "true"
click at [1217, 633] on div "Requerente * Paciente Médico(a) Enfermeiro(a) Paciente Nenhum resultado encontr…" at bounding box center [654, 416] width 1283 height 499
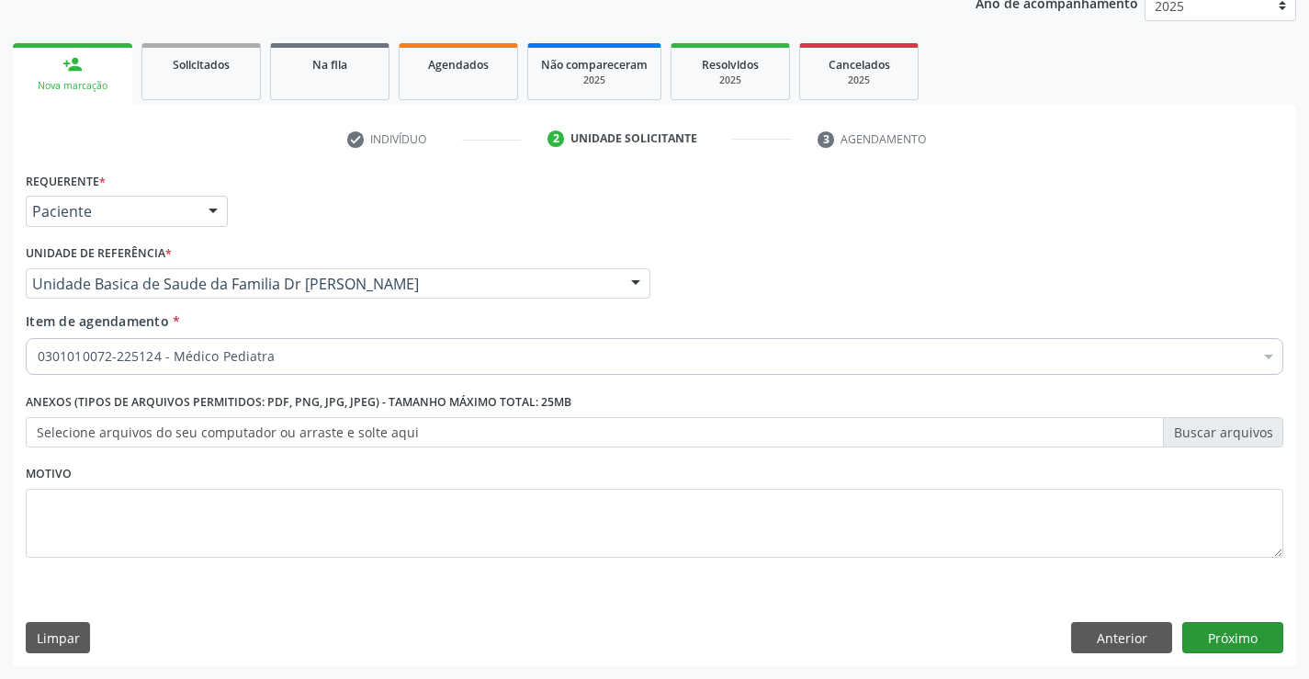
click at [1229, 633] on button "Próximo" at bounding box center [1232, 637] width 101 height 31
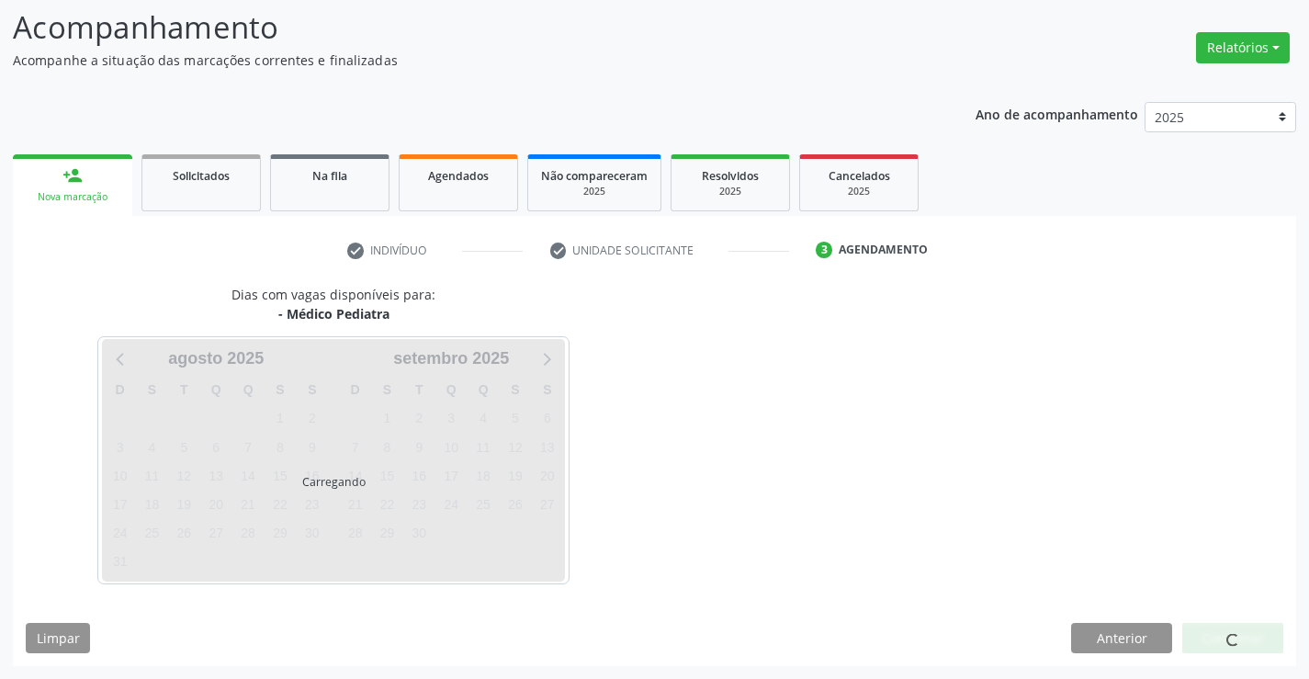
scroll to position [120, 0]
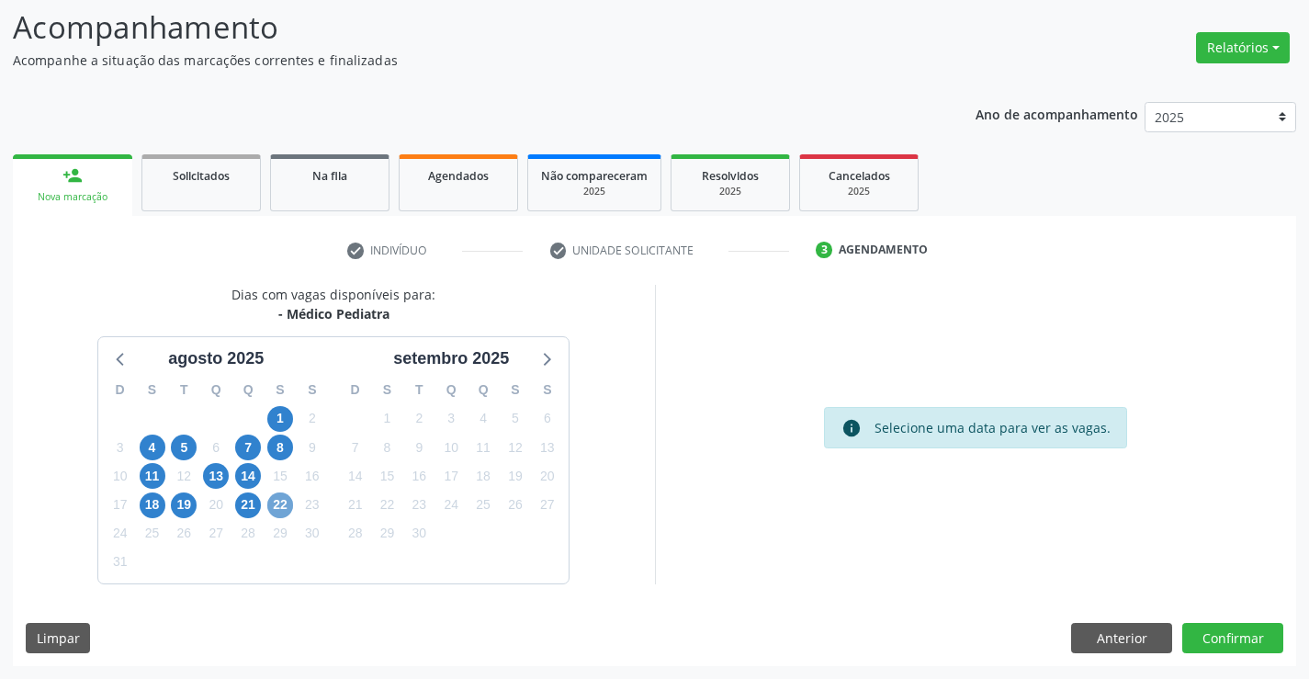
click at [277, 504] on span "22" at bounding box center [280, 505] width 26 height 26
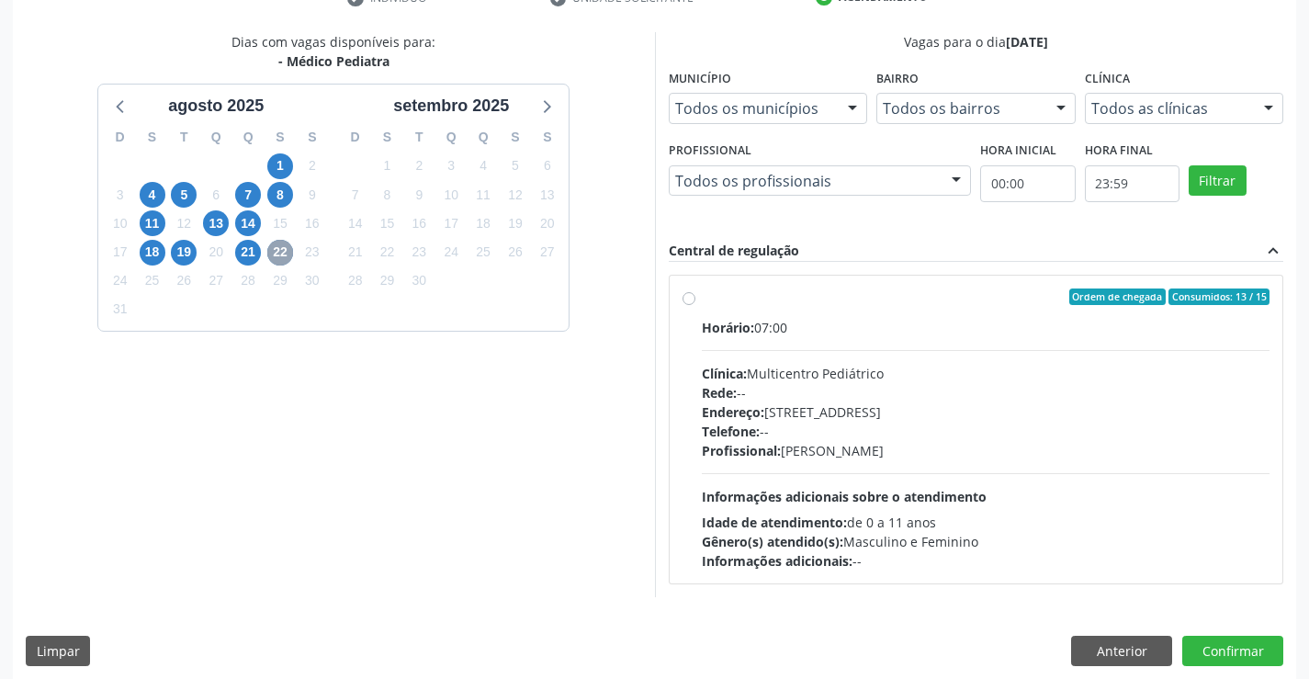
scroll to position [386, 0]
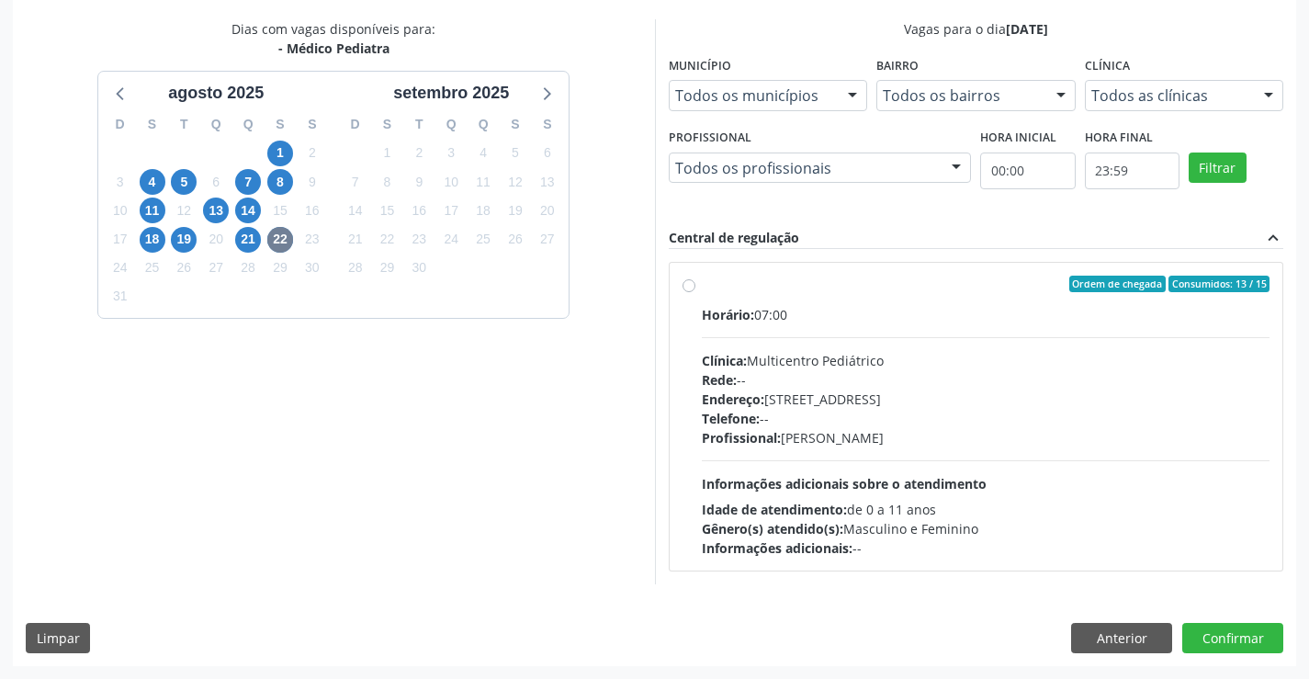
click at [807, 290] on div "Ordem de chegada Consumidos: 13 / 15" at bounding box center [986, 284] width 569 height 17
click at [695, 290] on input "Ordem de chegada Consumidos: 13 / 15 Horário: 07:00 Clínica: Multicentro Pediát…" at bounding box center [689, 284] width 13 height 17
radio input "true"
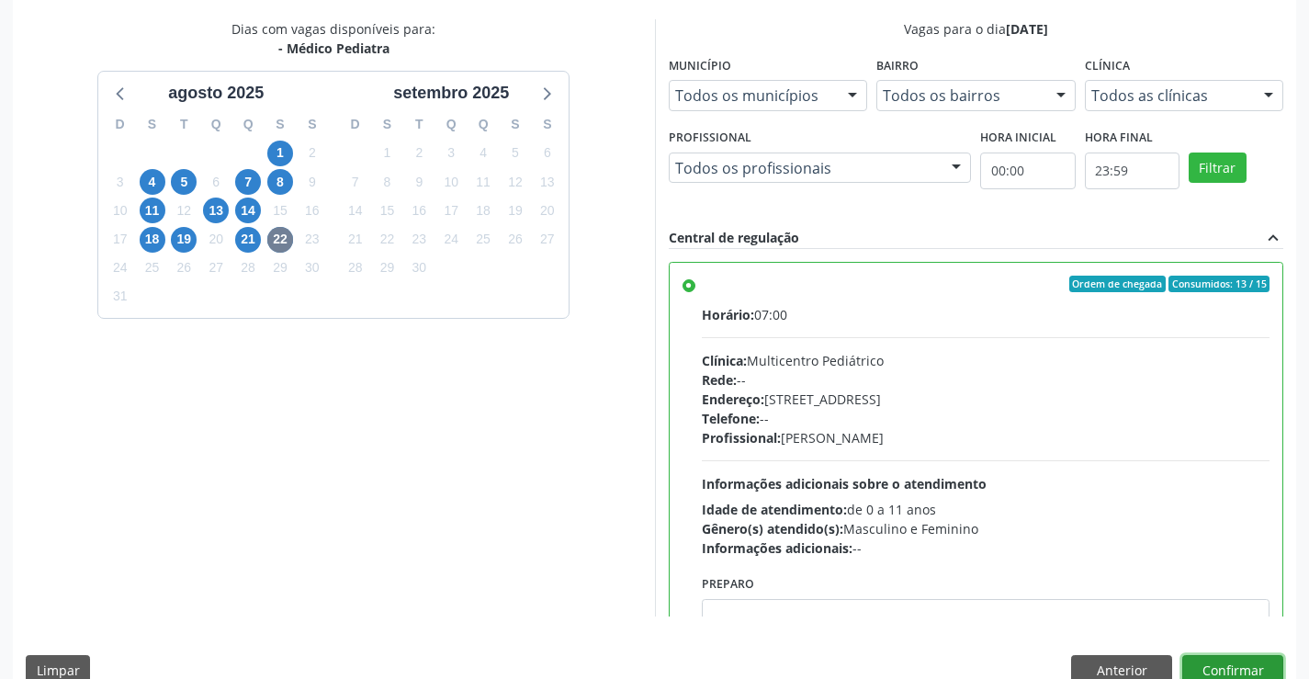
click at [1231, 668] on button "Confirmar" at bounding box center [1232, 670] width 101 height 31
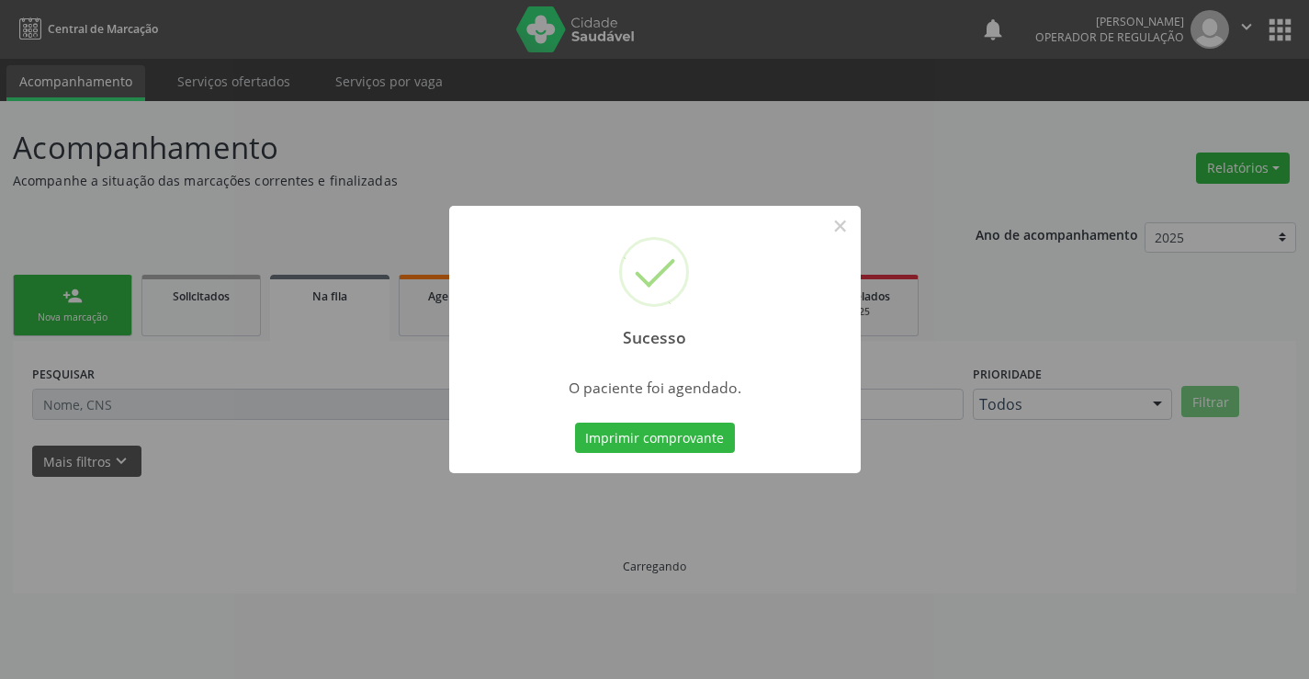
scroll to position [0, 0]
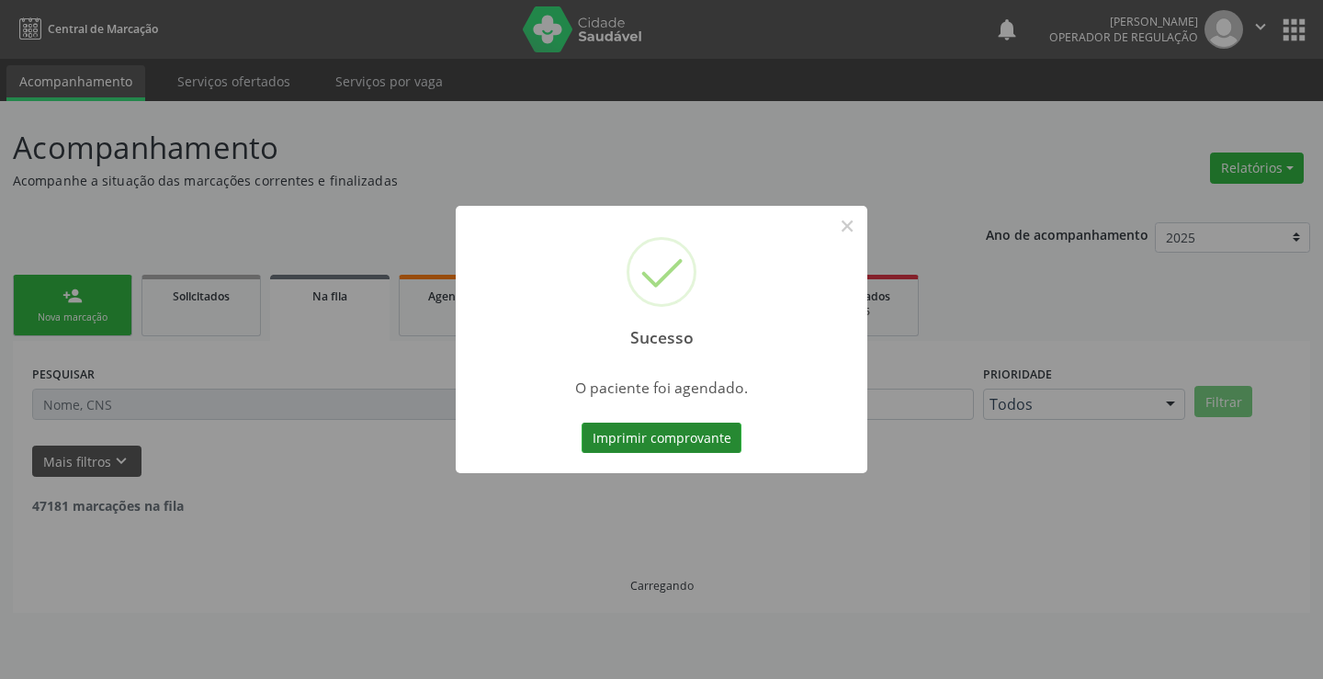
click at [674, 437] on button "Imprimir comprovante" at bounding box center [661, 438] width 160 height 31
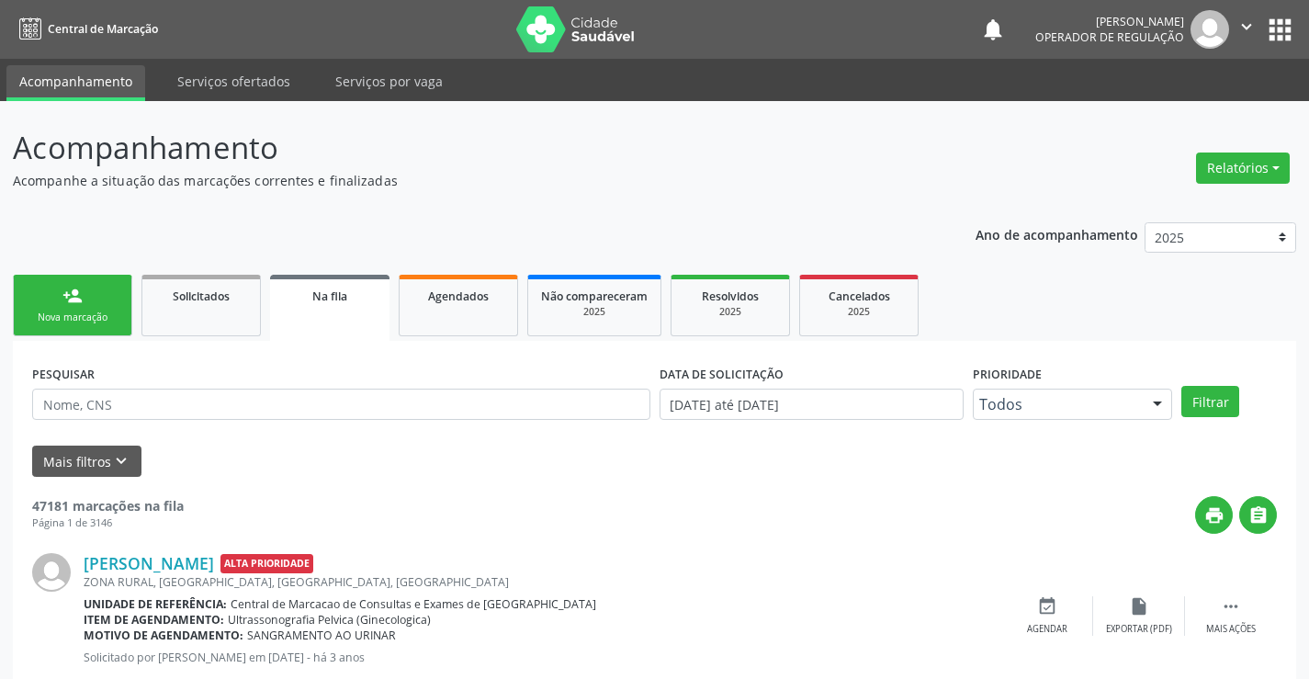
click at [61, 299] on link "person_add Nova marcação" at bounding box center [72, 306] width 119 height 62
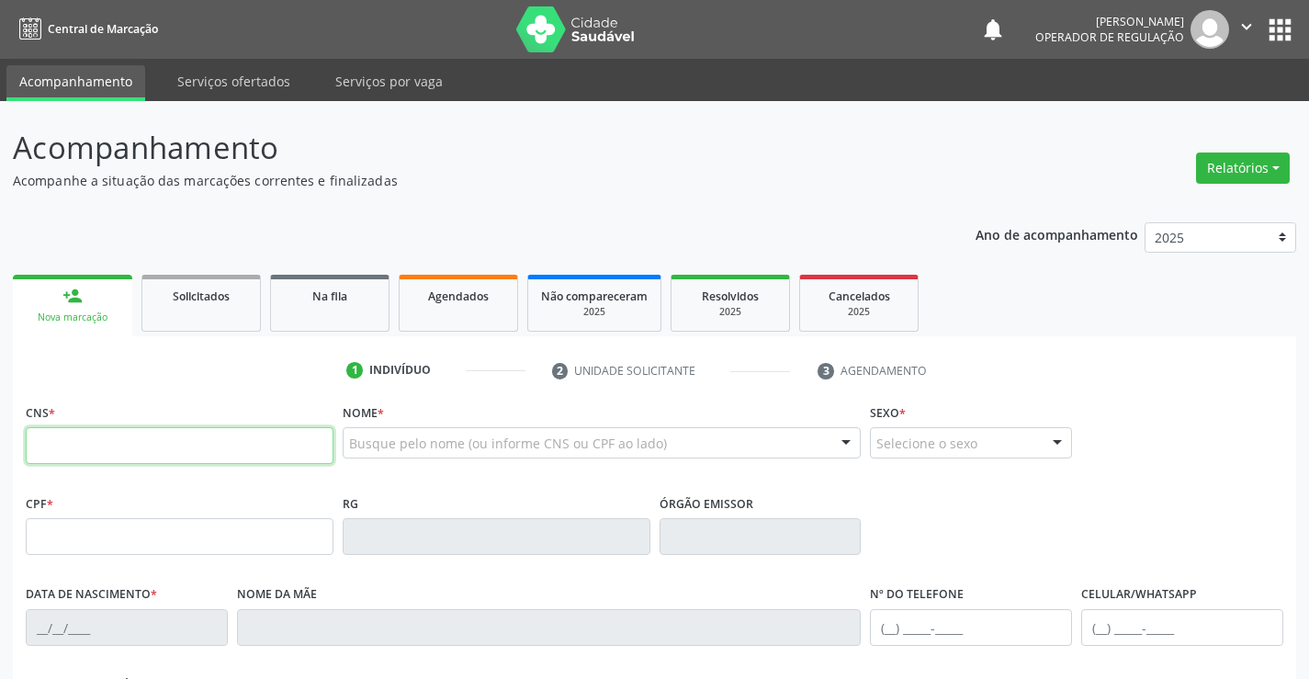
click at [157, 446] on input "text" at bounding box center [180, 445] width 308 height 37
click at [195, 444] on input "text" at bounding box center [180, 445] width 308 height 37
type input "706 8057 8462 4322"
type input "18/08/1961"
type input "(74) 99101-4769"
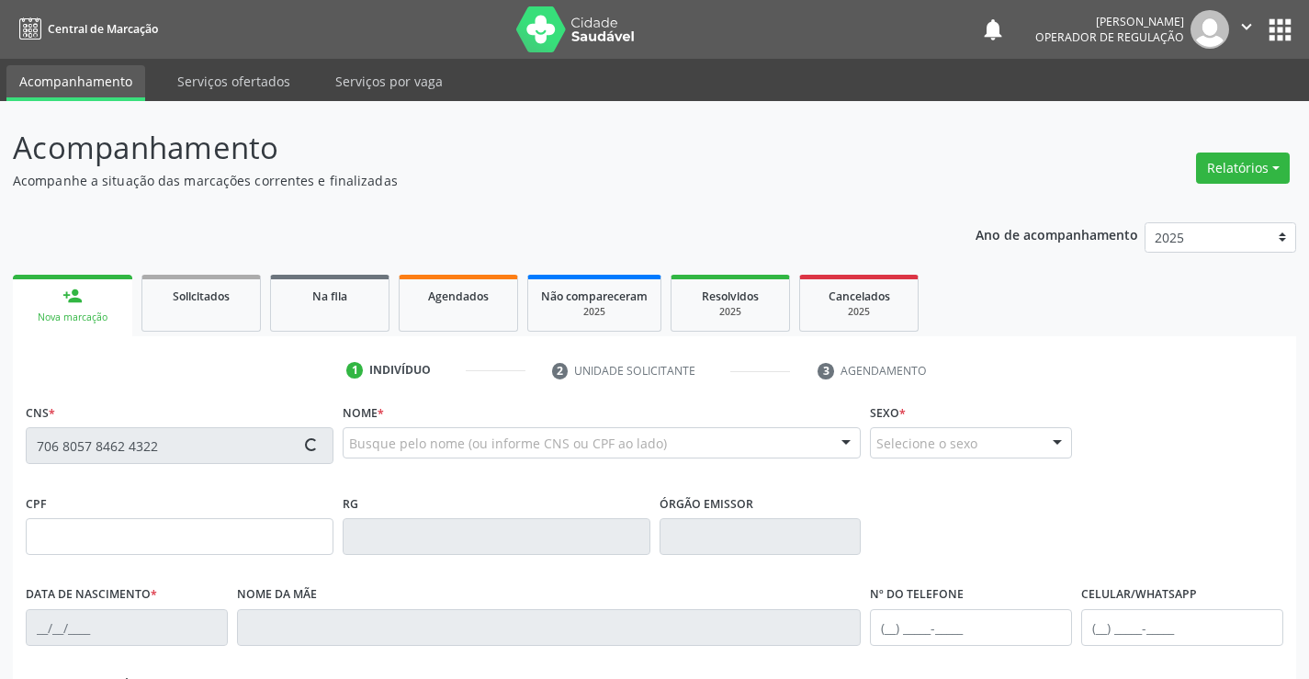
type input "(74) 99101-4769"
type input "S/N"
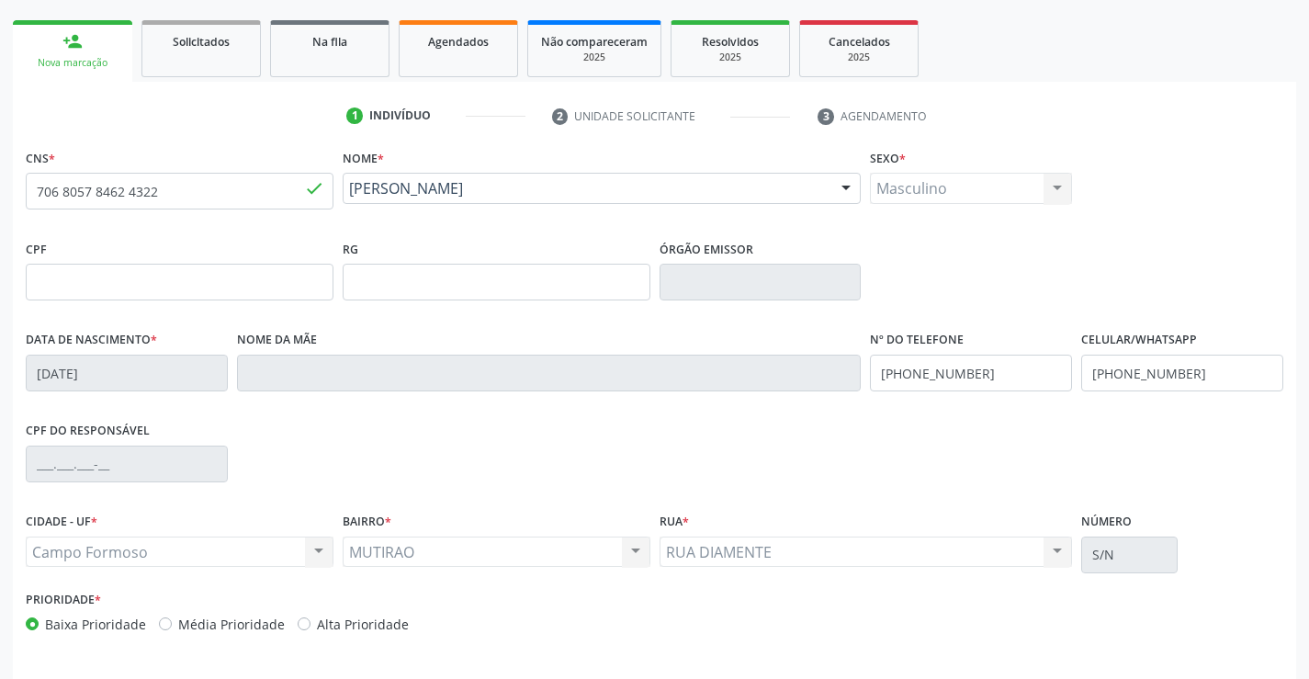
scroll to position [276, 0]
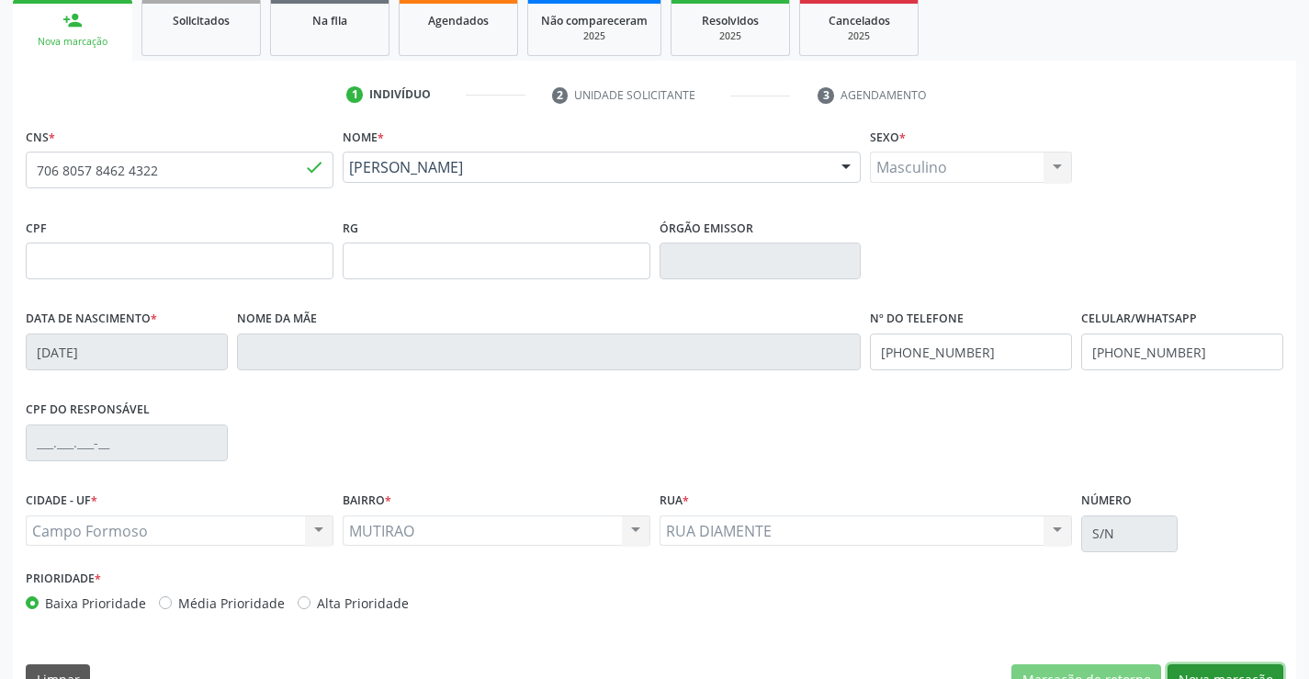
click at [1218, 666] on button "Nova marcação" at bounding box center [1226, 679] width 116 height 31
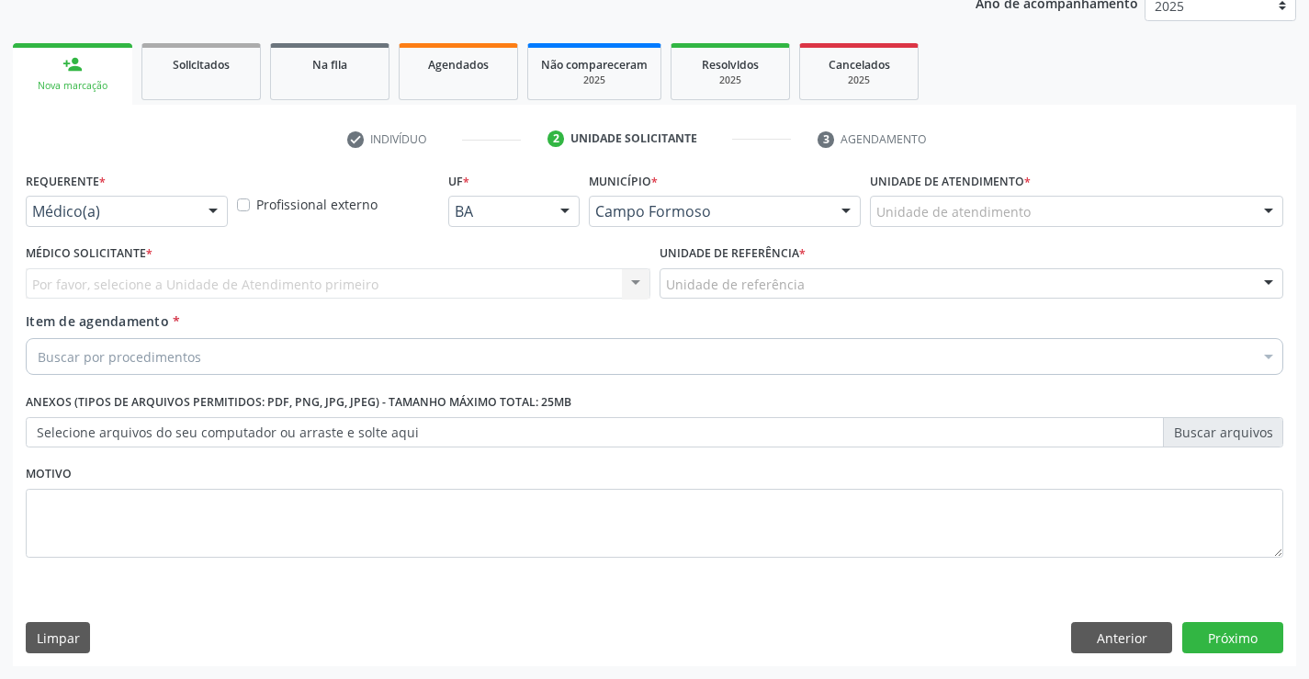
scroll to position [231, 0]
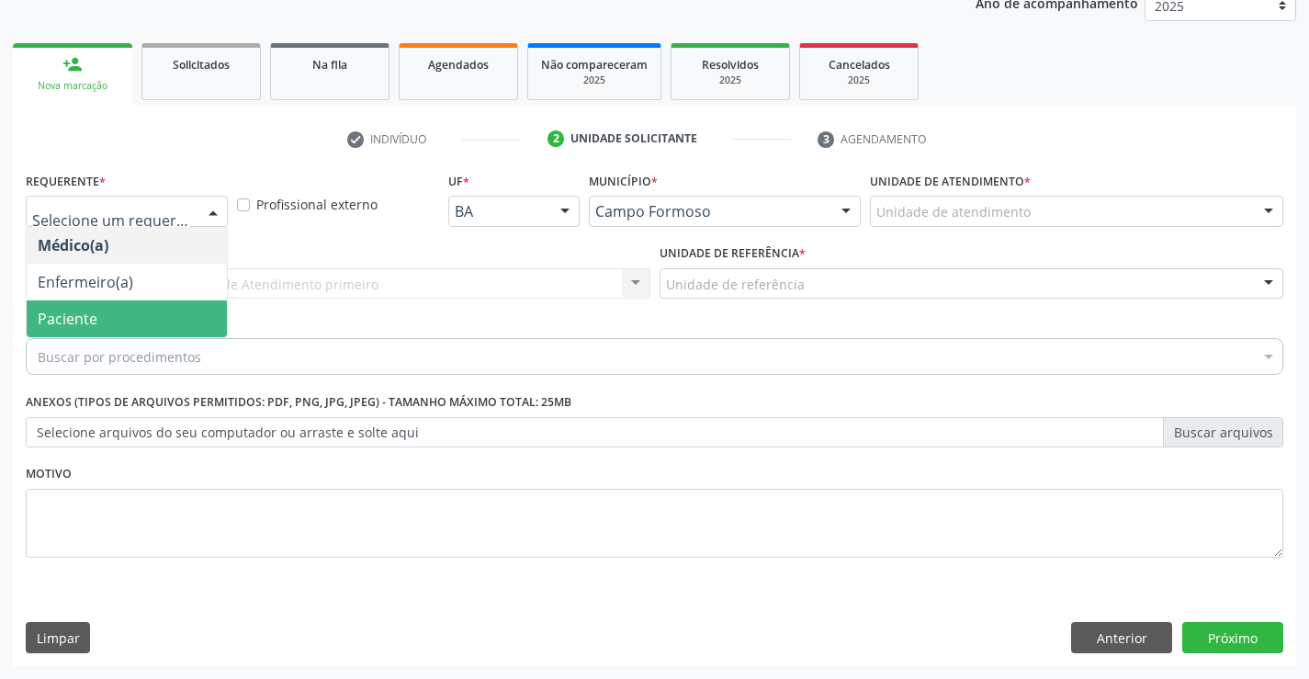
click at [129, 323] on span "Paciente" at bounding box center [127, 318] width 200 height 37
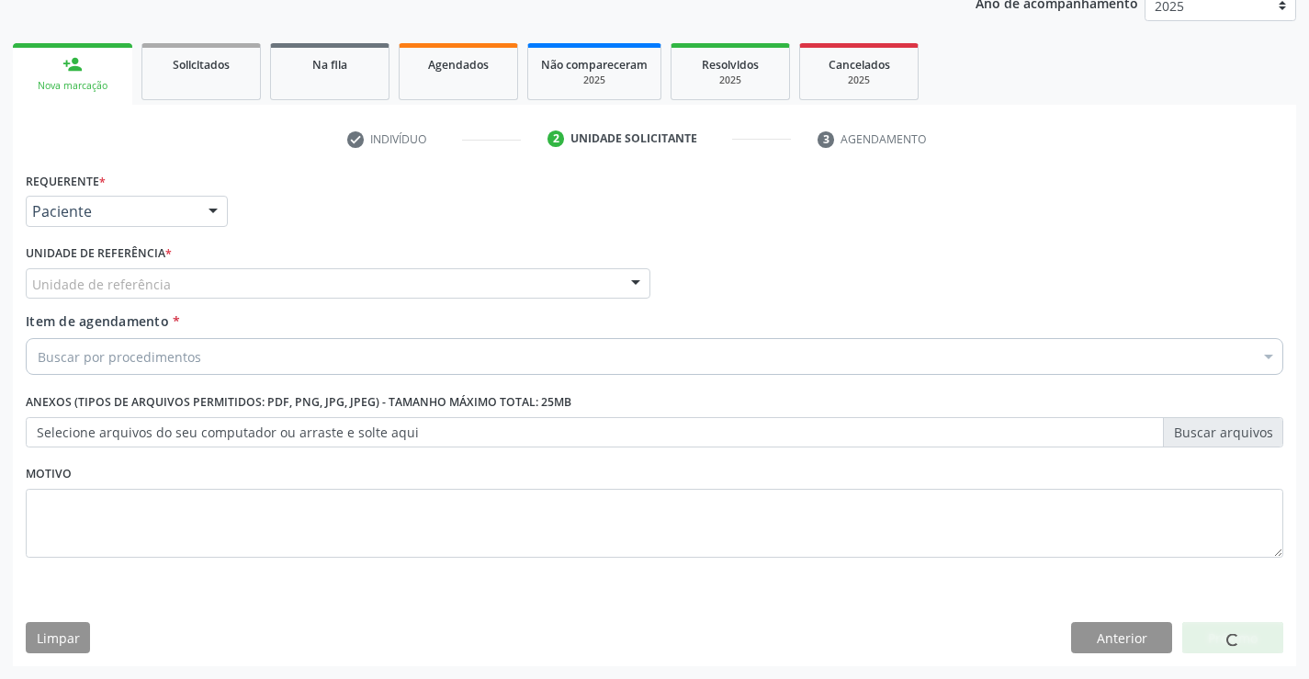
click at [169, 283] on div "Unidade de referência" at bounding box center [338, 283] width 625 height 31
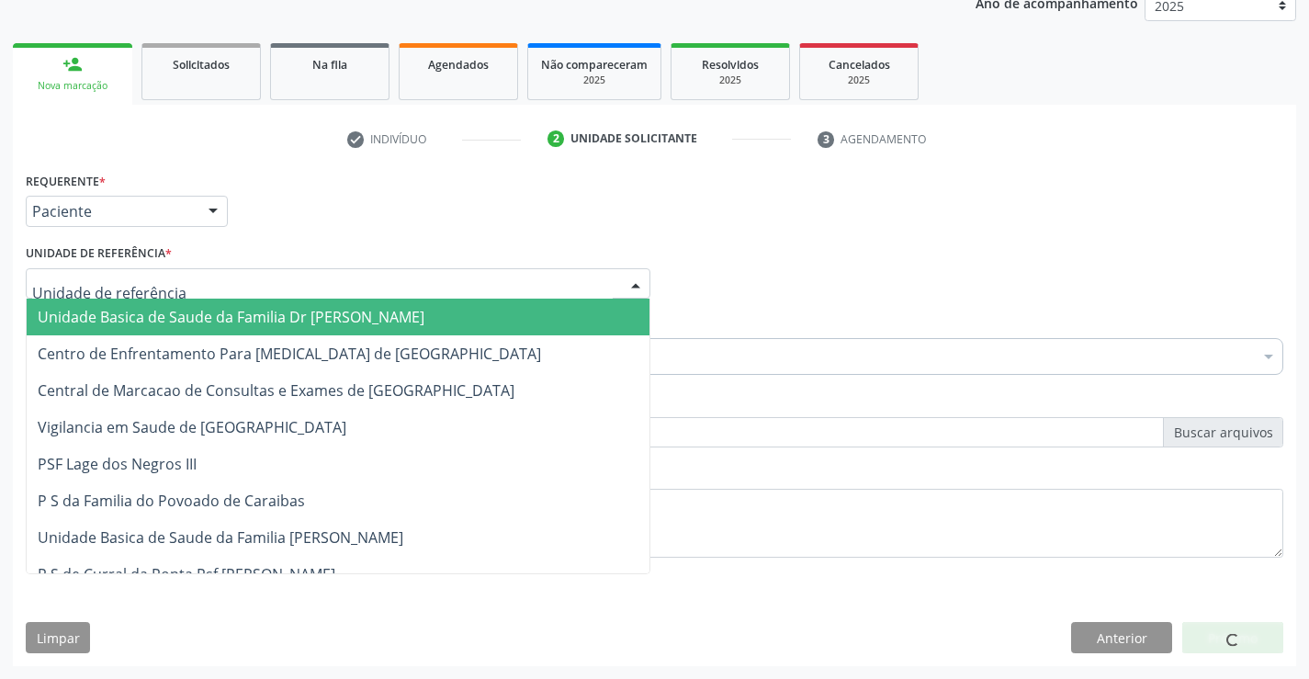
click at [235, 315] on span "Unidade Basica de Saude da Familia Dr [PERSON_NAME]" at bounding box center [231, 317] width 387 height 20
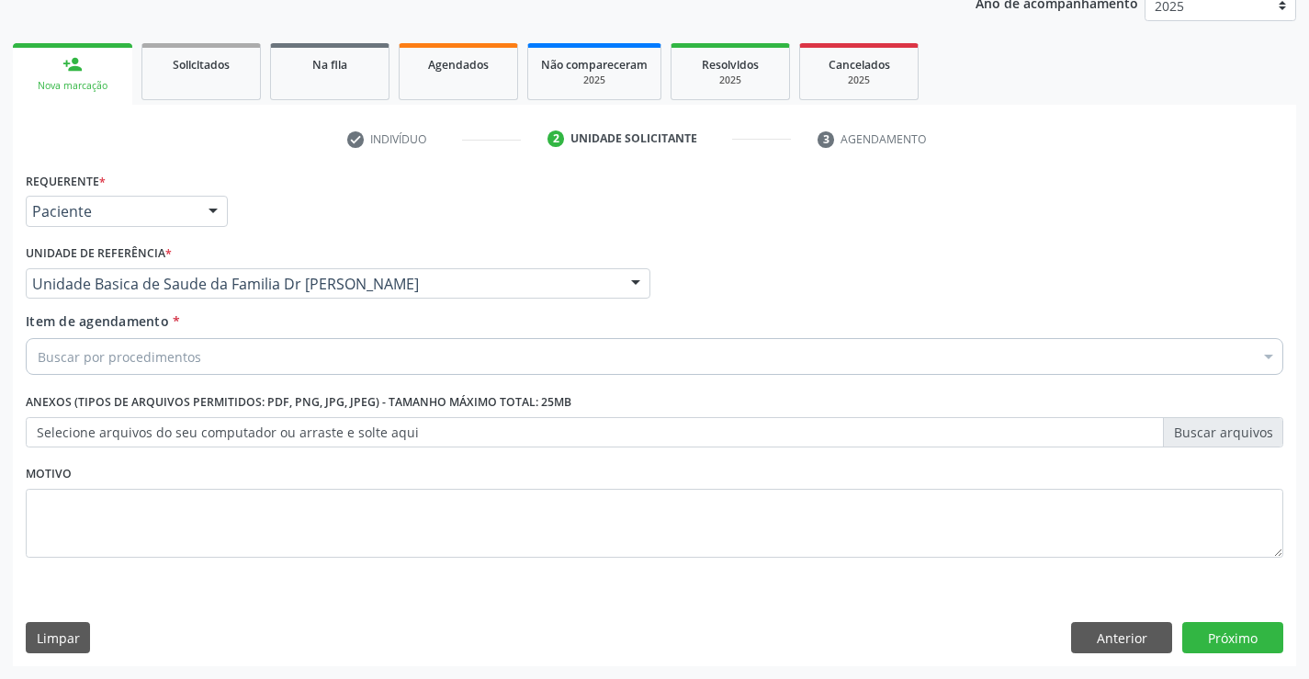
click at [276, 361] on div "Buscar por procedimentos" at bounding box center [655, 356] width 1258 height 37
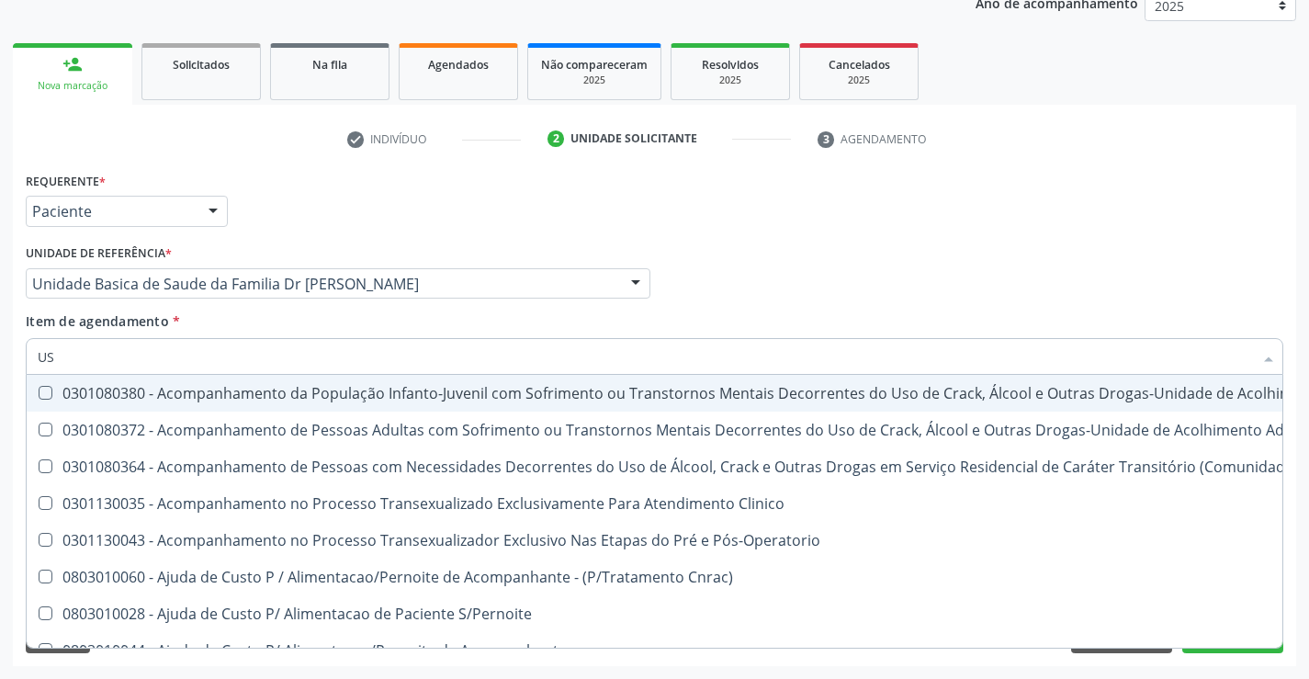
type input "USG"
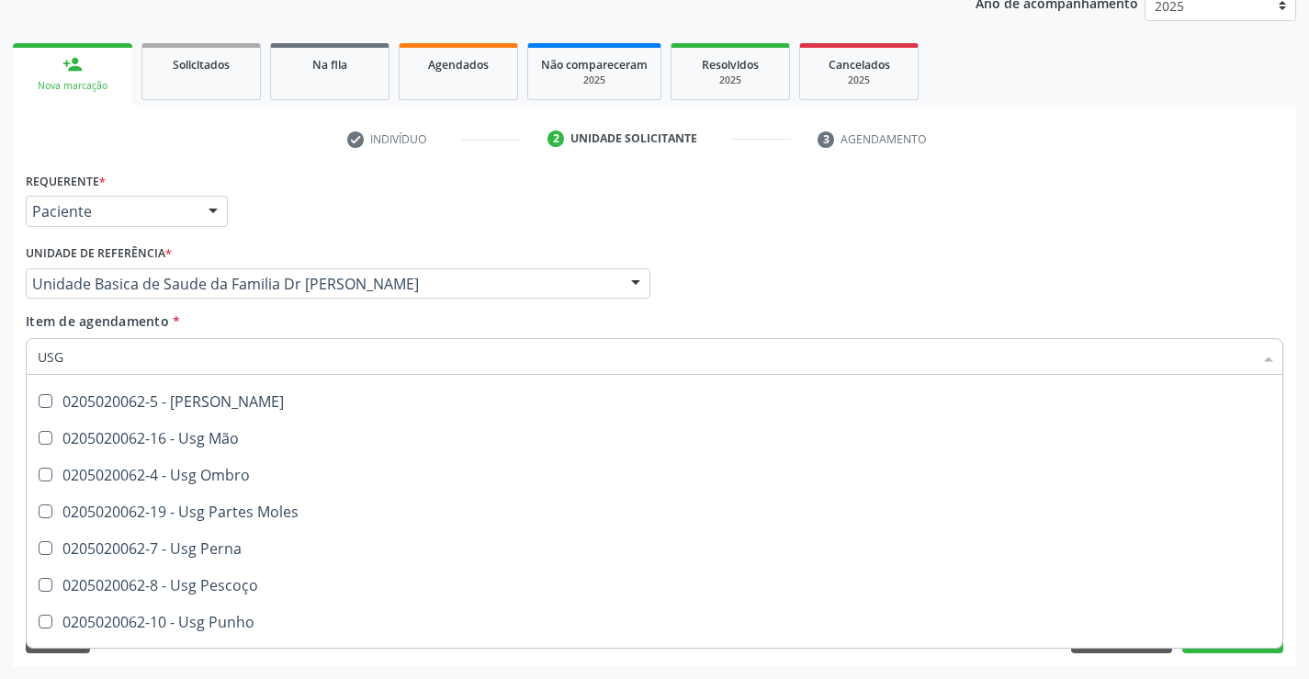
scroll to position [276, 0]
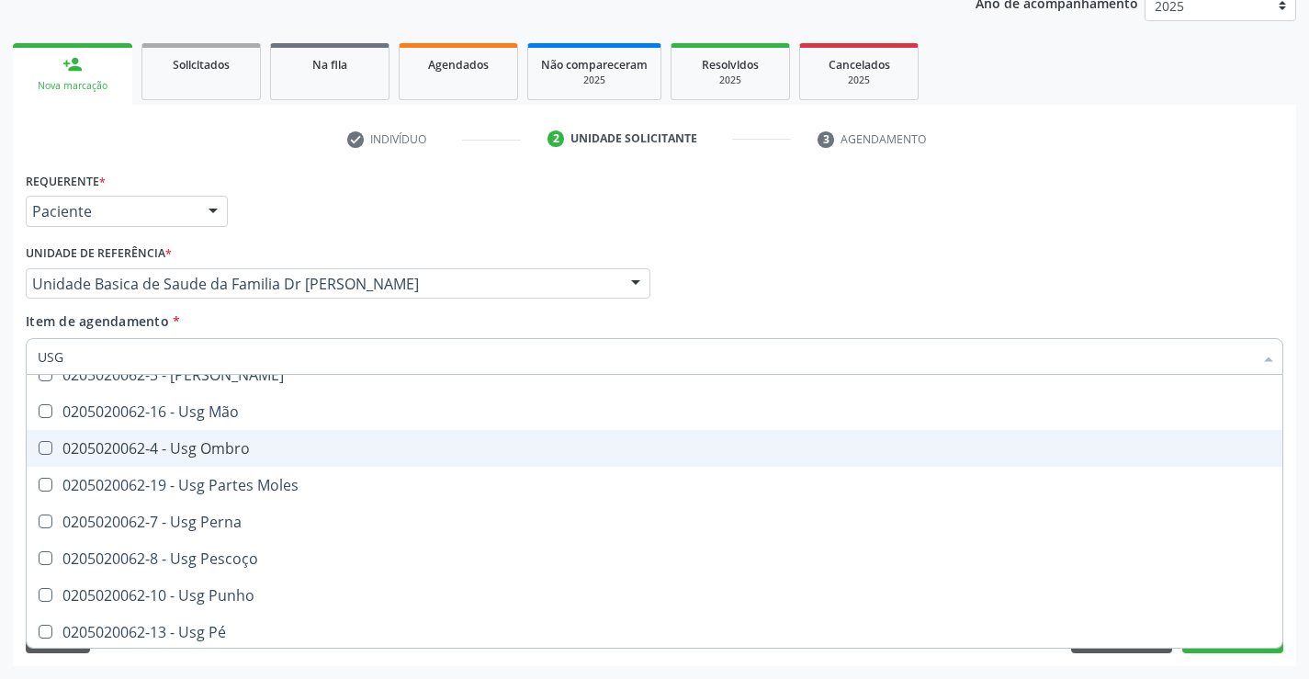
click at [277, 446] on div "0205020062-4 - Usg Ombro" at bounding box center [655, 448] width 1234 height 15
checkbox Ombro "true"
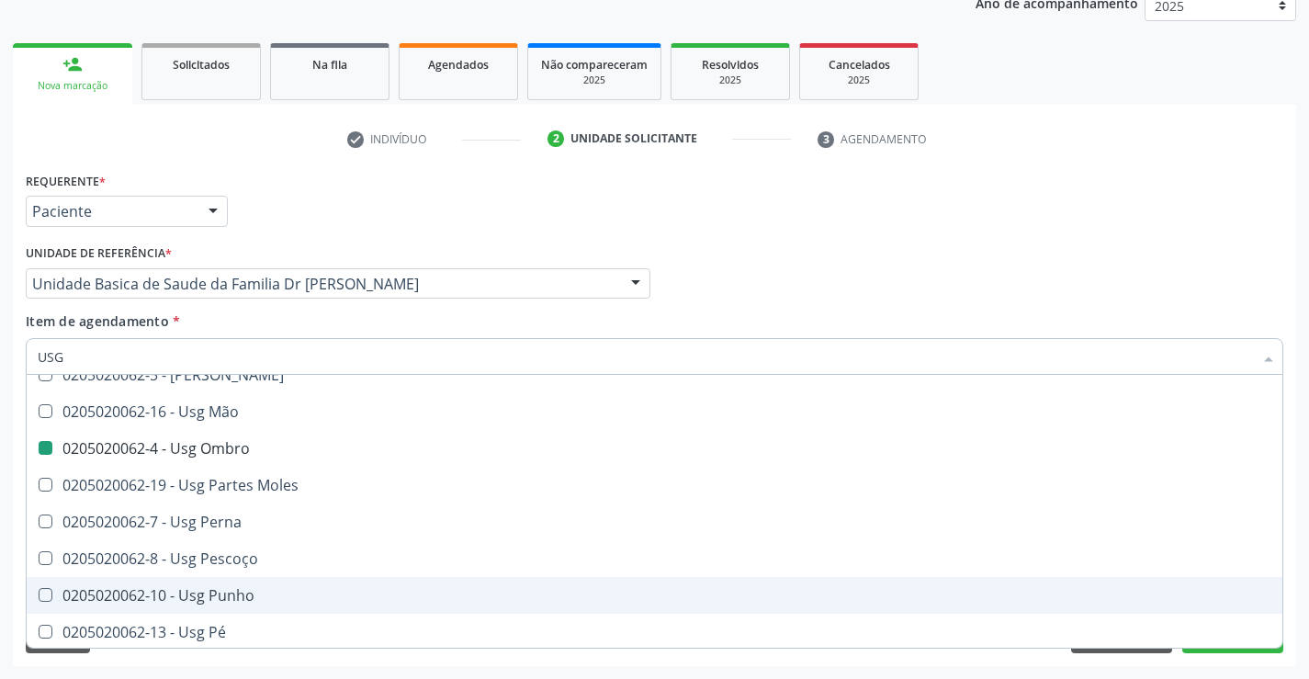
click at [1290, 592] on div "Requerente * Paciente Médico(a) Enfermeiro(a) Paciente Nenhum resultado encontr…" at bounding box center [654, 416] width 1283 height 499
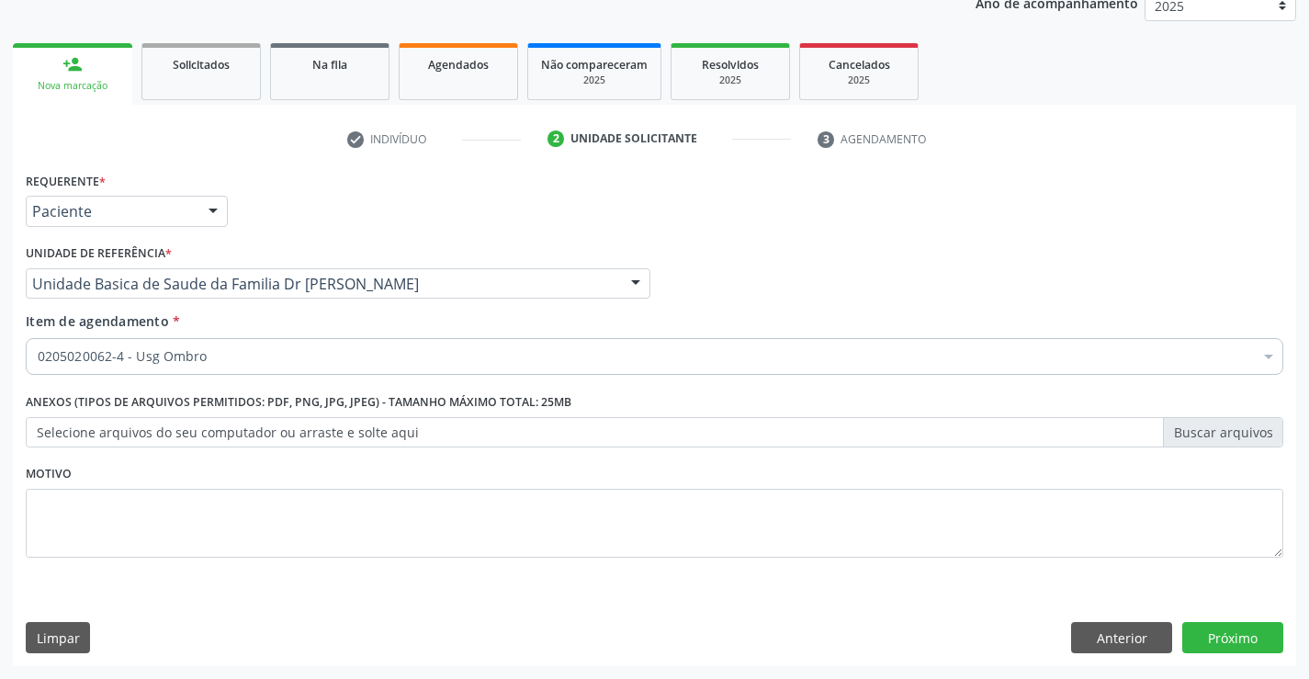
scroll to position [0, 0]
click at [1236, 631] on button "Próximo" at bounding box center [1232, 637] width 101 height 31
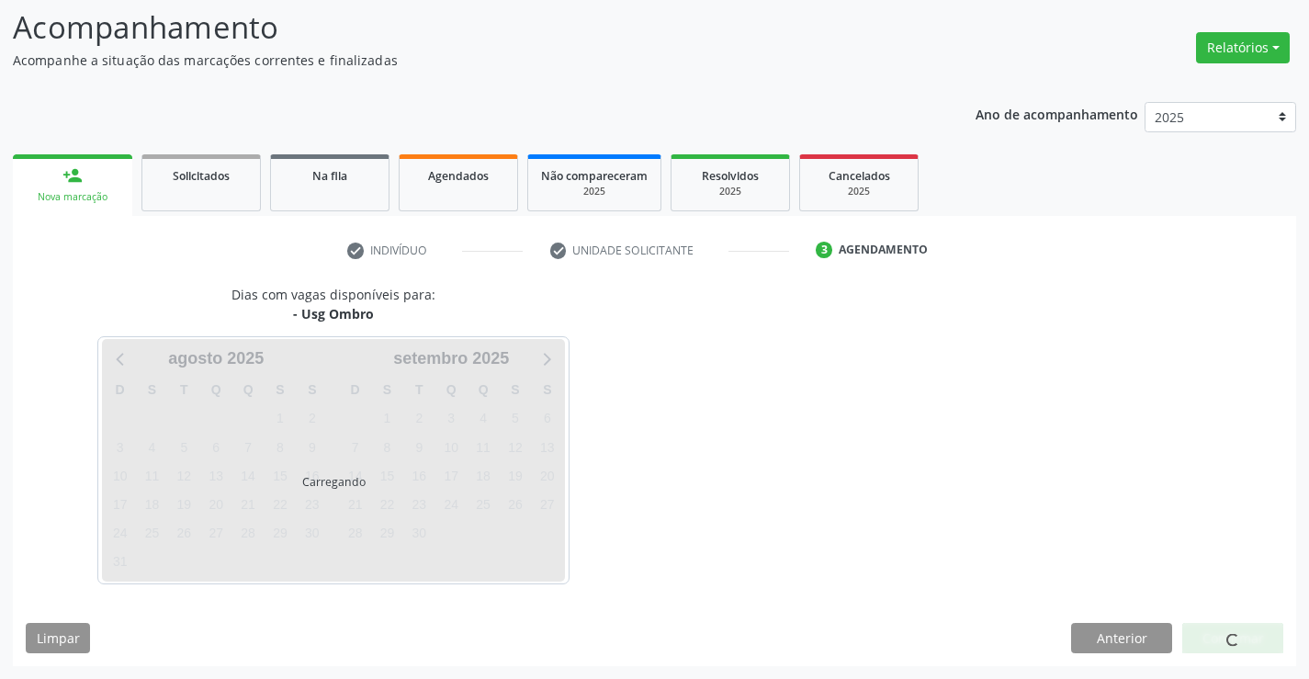
scroll to position [120, 0]
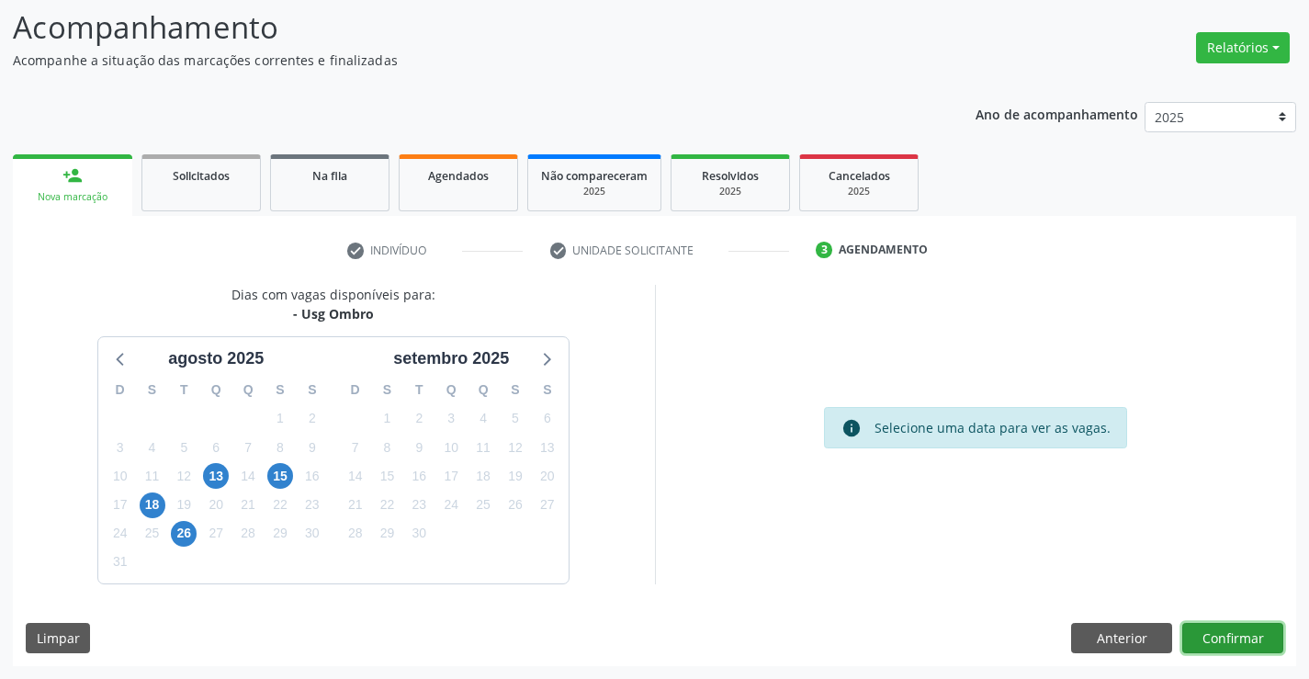
click at [1218, 639] on button "Confirmar" at bounding box center [1232, 638] width 101 height 31
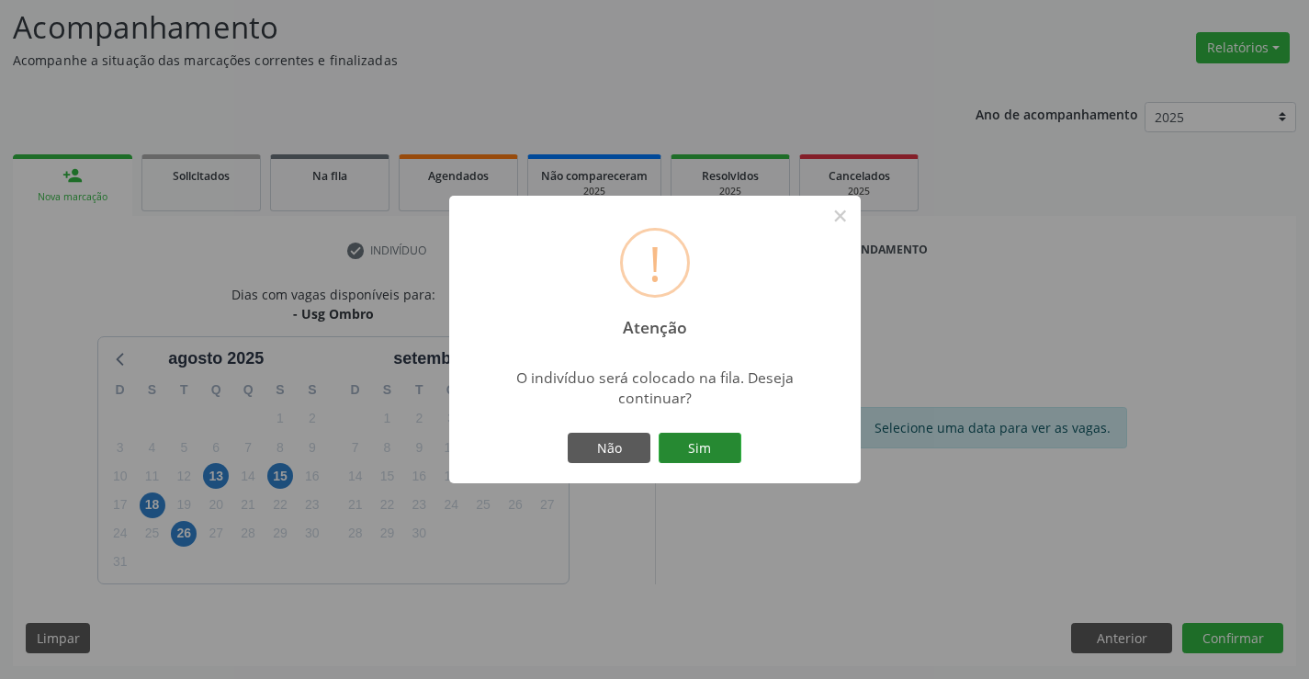
click at [697, 439] on button "Sim" at bounding box center [700, 448] width 83 height 31
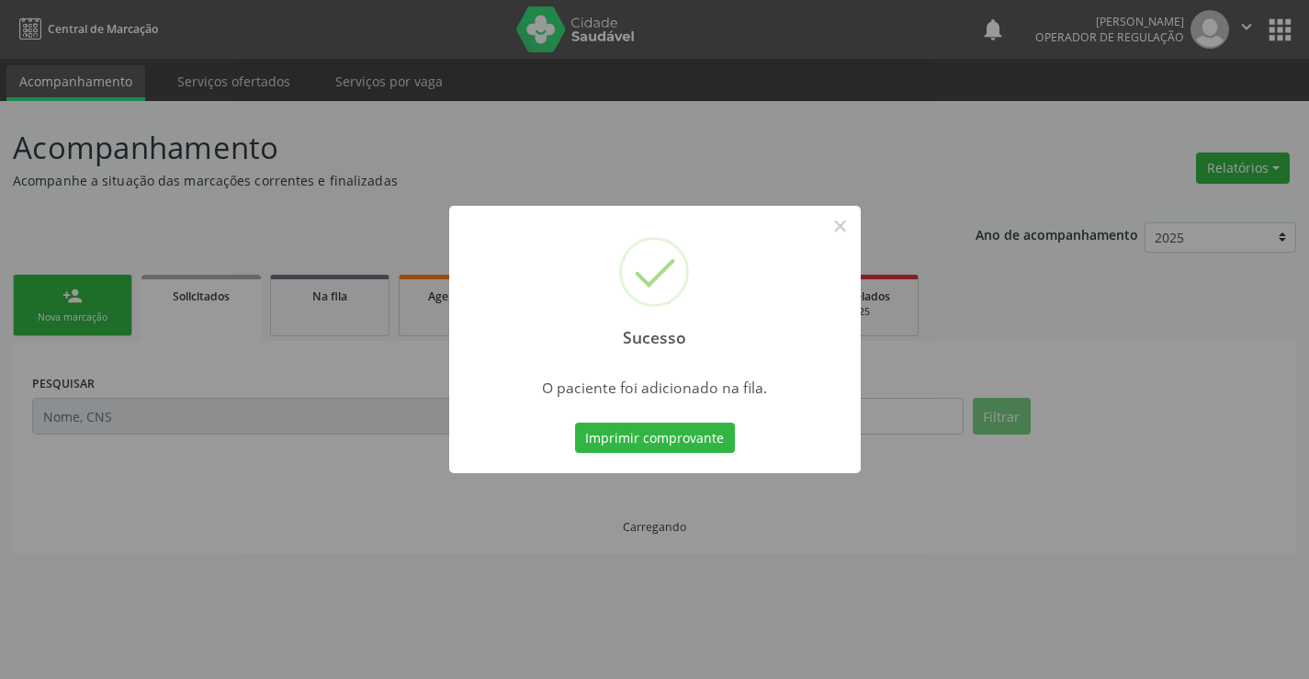
scroll to position [0, 0]
click at [694, 437] on button "Imprimir comprovante" at bounding box center [655, 438] width 160 height 31
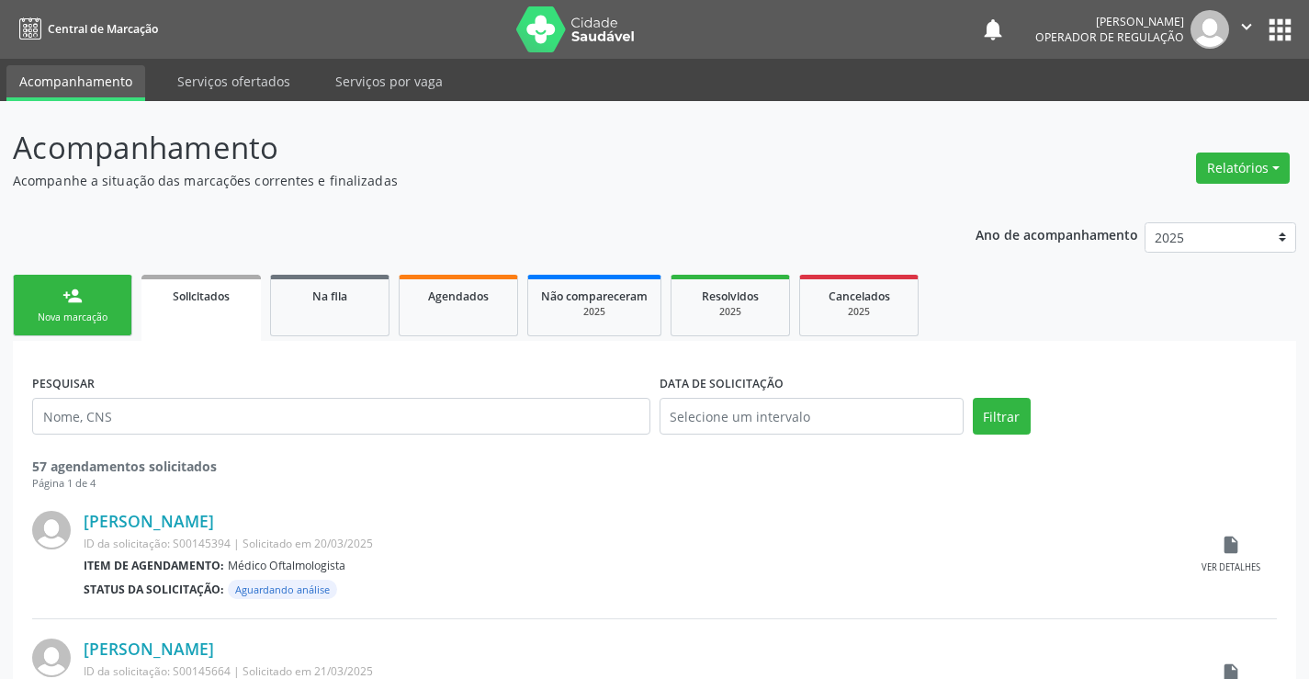
click at [1245, 23] on icon "" at bounding box center [1246, 27] width 20 height 20
click at [1209, 116] on link "Sair" at bounding box center [1199, 112] width 127 height 26
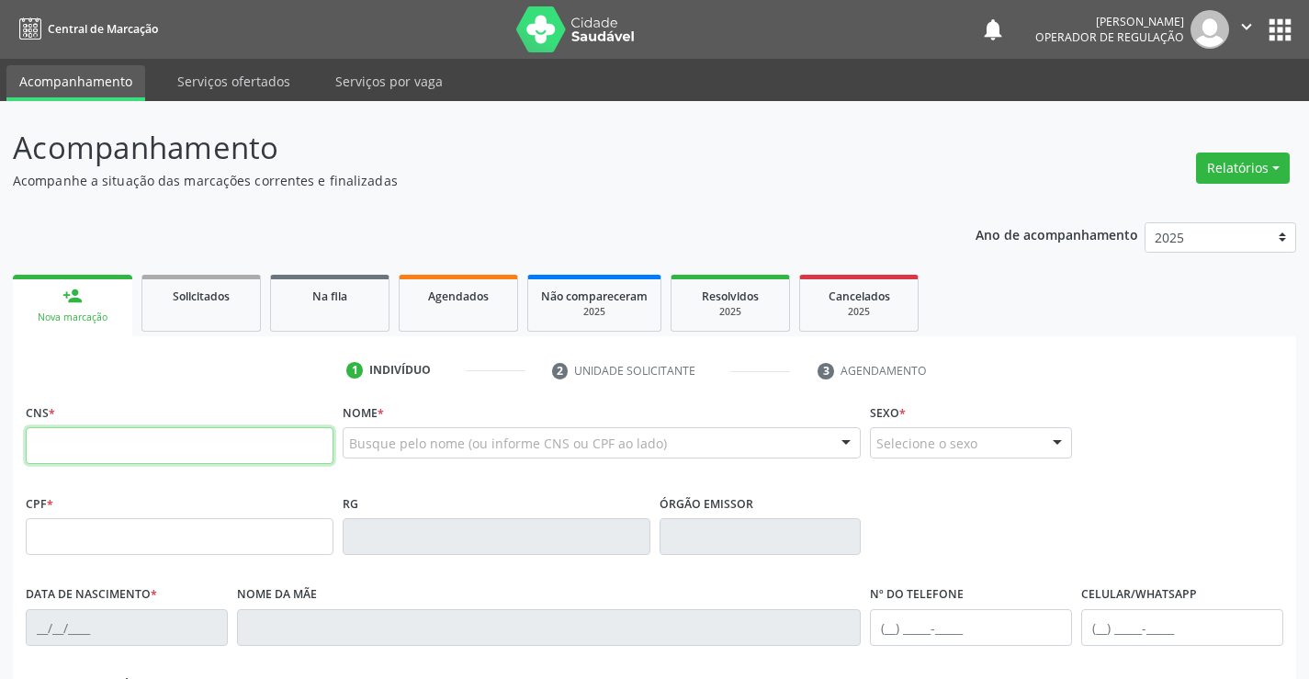
click at [110, 457] on input "text" at bounding box center [180, 445] width 308 height 37
type input "705 5094 4060 4310"
type input "23/10/1988"
type input "(74) 98827-6828"
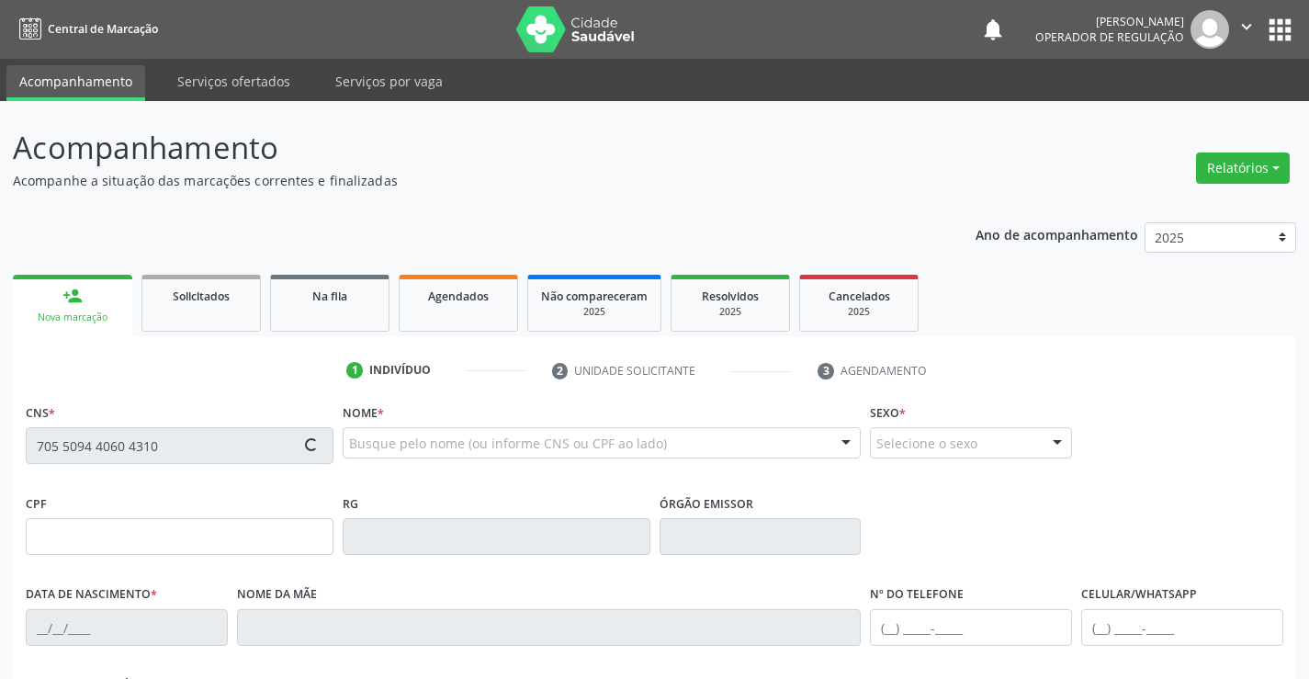
type input "S/N"
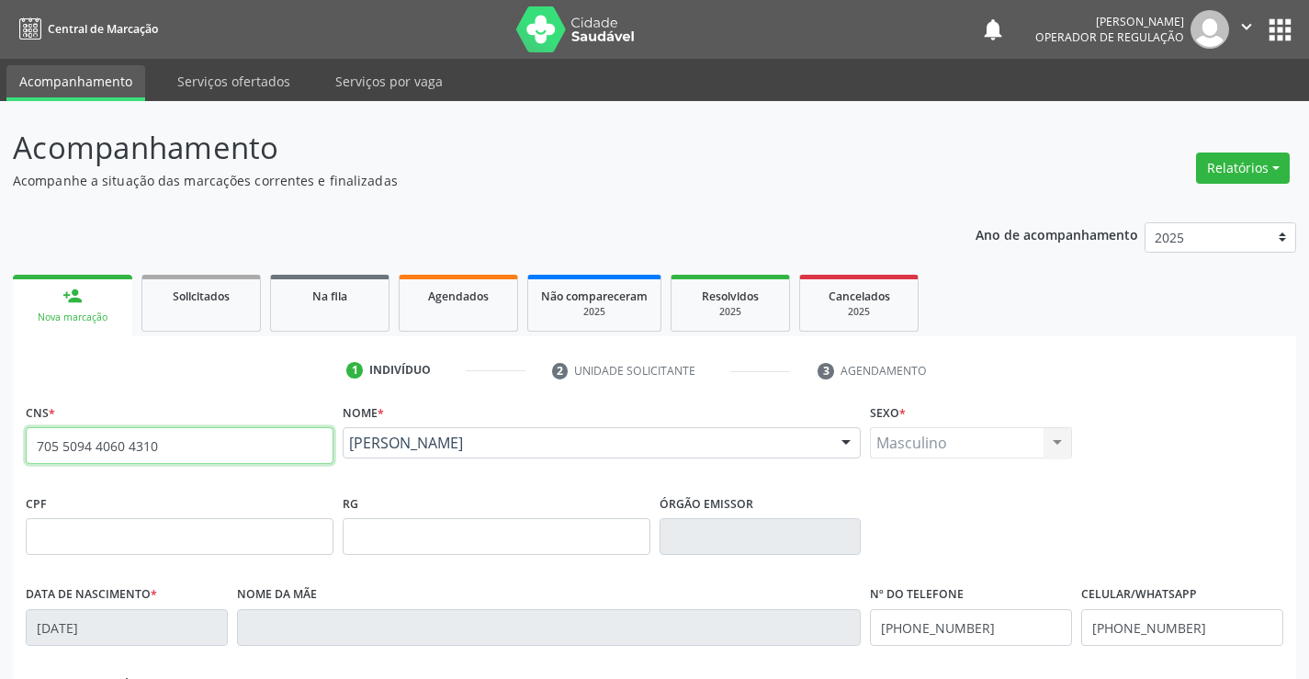
drag, startPoint x: 35, startPoint y: 446, endPoint x: 191, endPoint y: 452, distance: 156.3
click at [191, 452] on input "705 5094 4060 4310" at bounding box center [180, 445] width 308 height 37
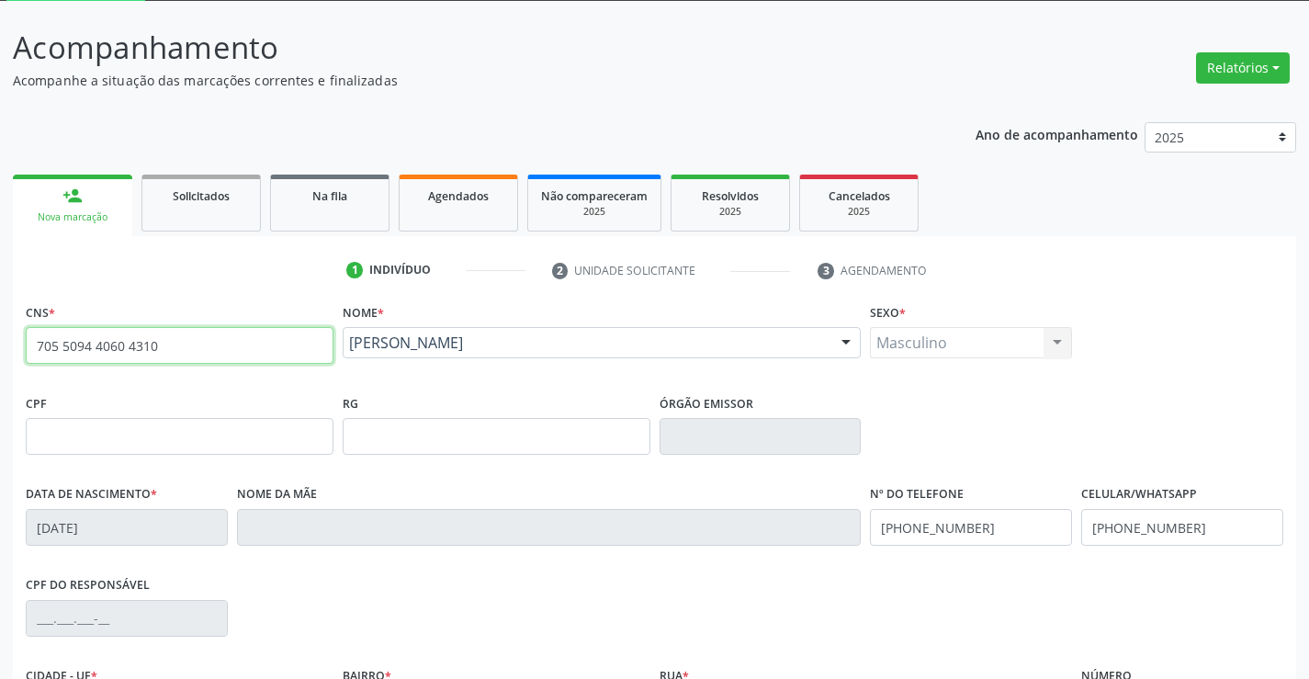
scroll to position [317, 0]
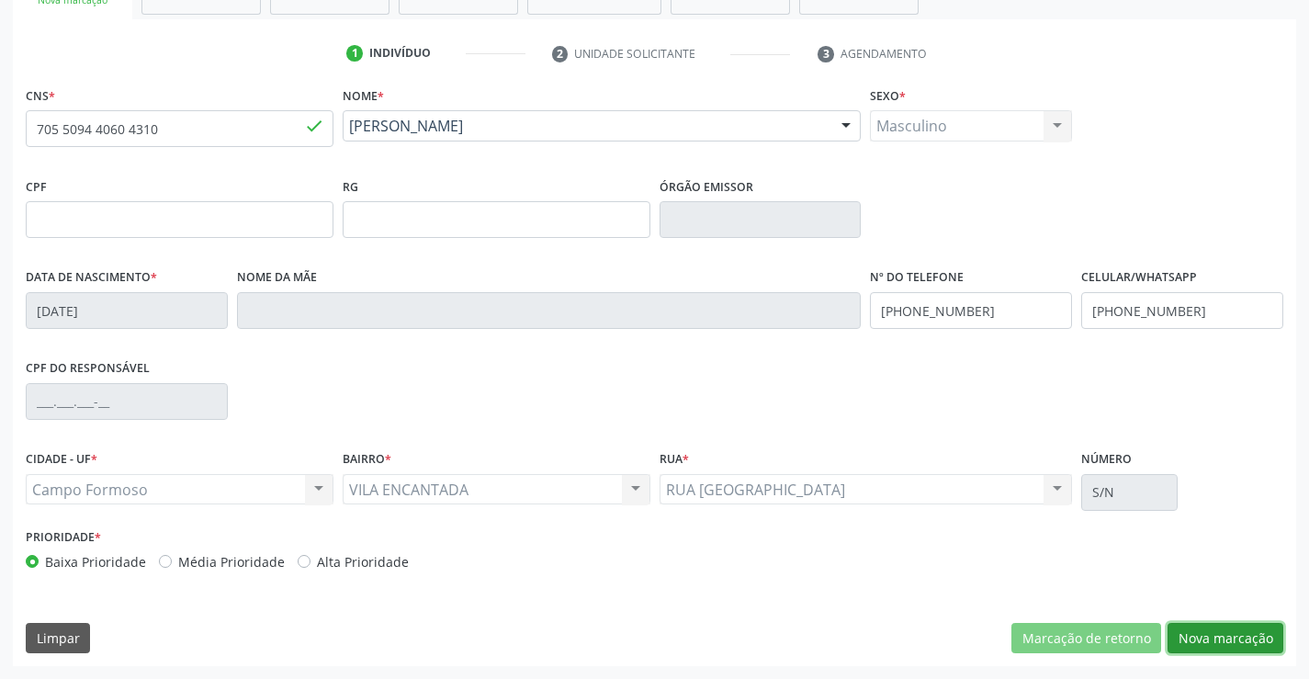
click at [1228, 634] on button "Nova marcação" at bounding box center [1226, 638] width 116 height 31
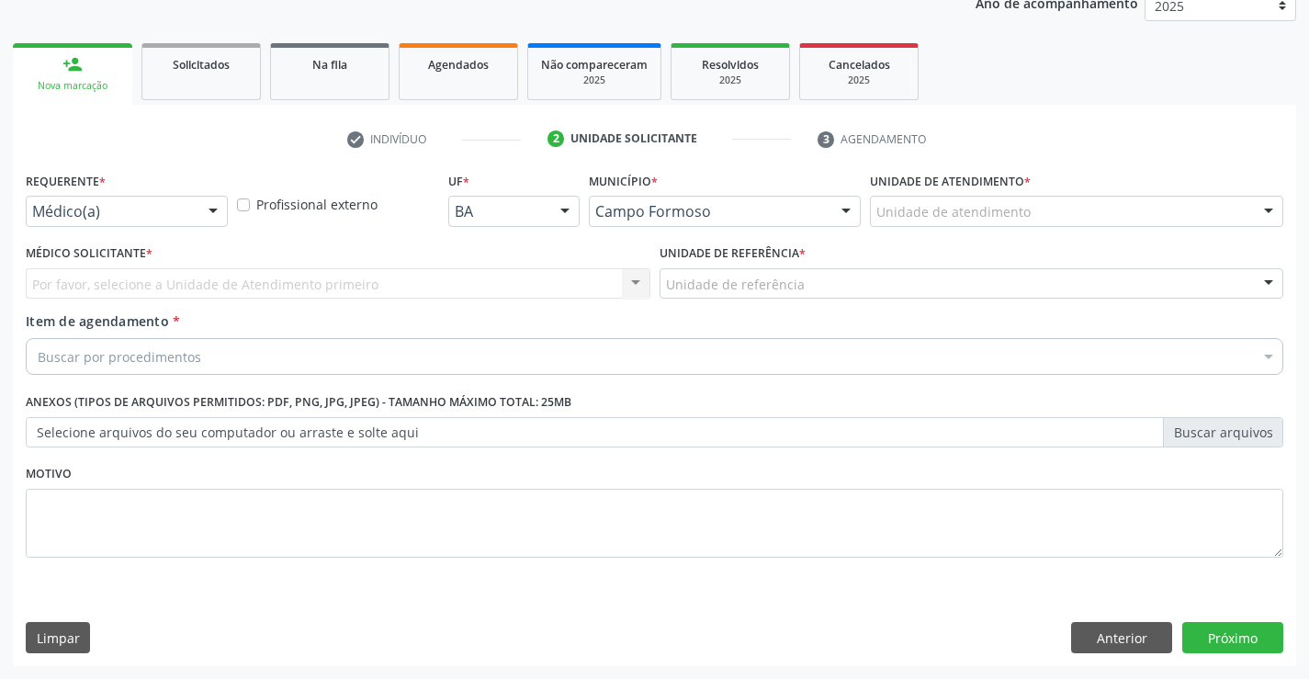
scroll to position [231, 0]
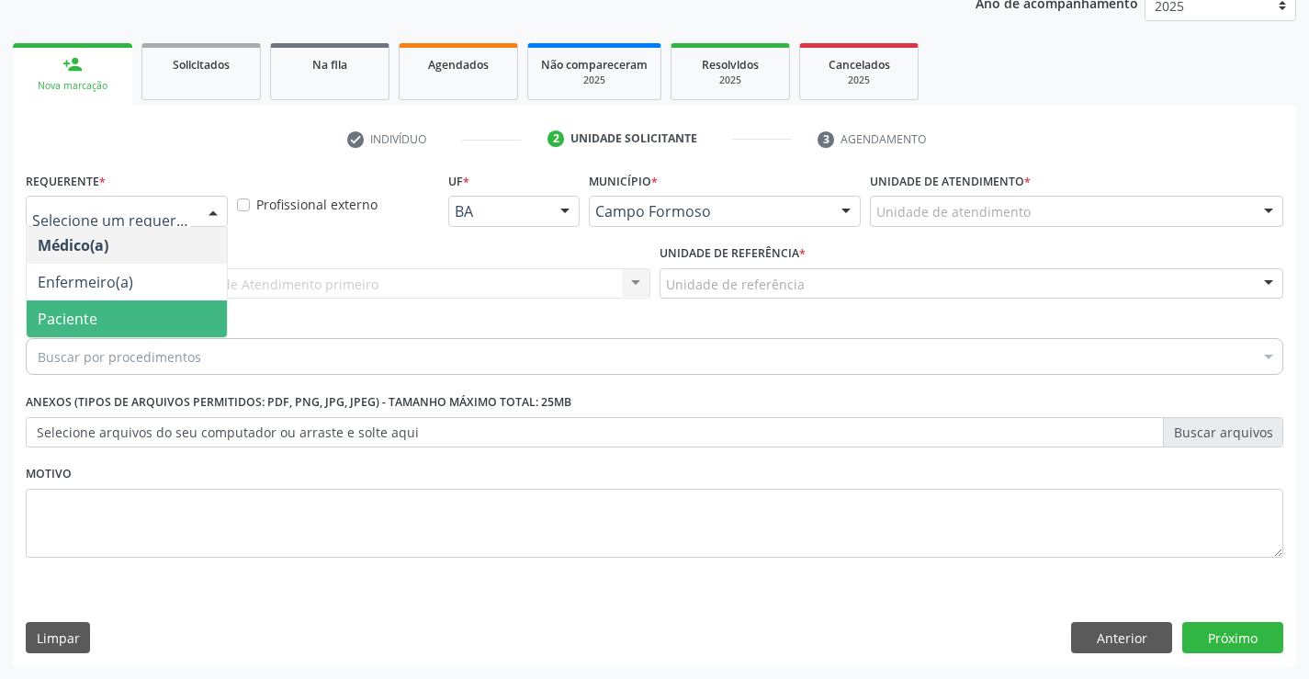
click at [86, 316] on span "Paciente" at bounding box center [68, 319] width 60 height 20
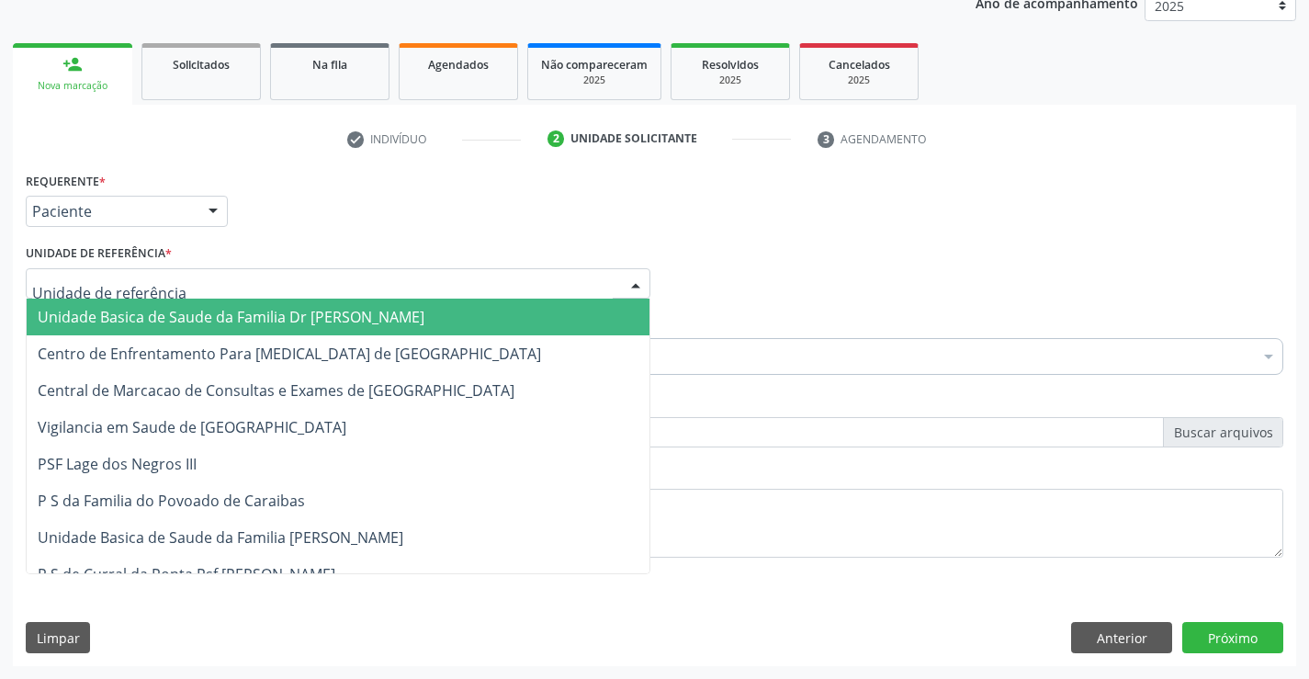
click at [210, 314] on span "Unidade Basica de Saude da Familia Dr [PERSON_NAME]" at bounding box center [231, 317] width 387 height 20
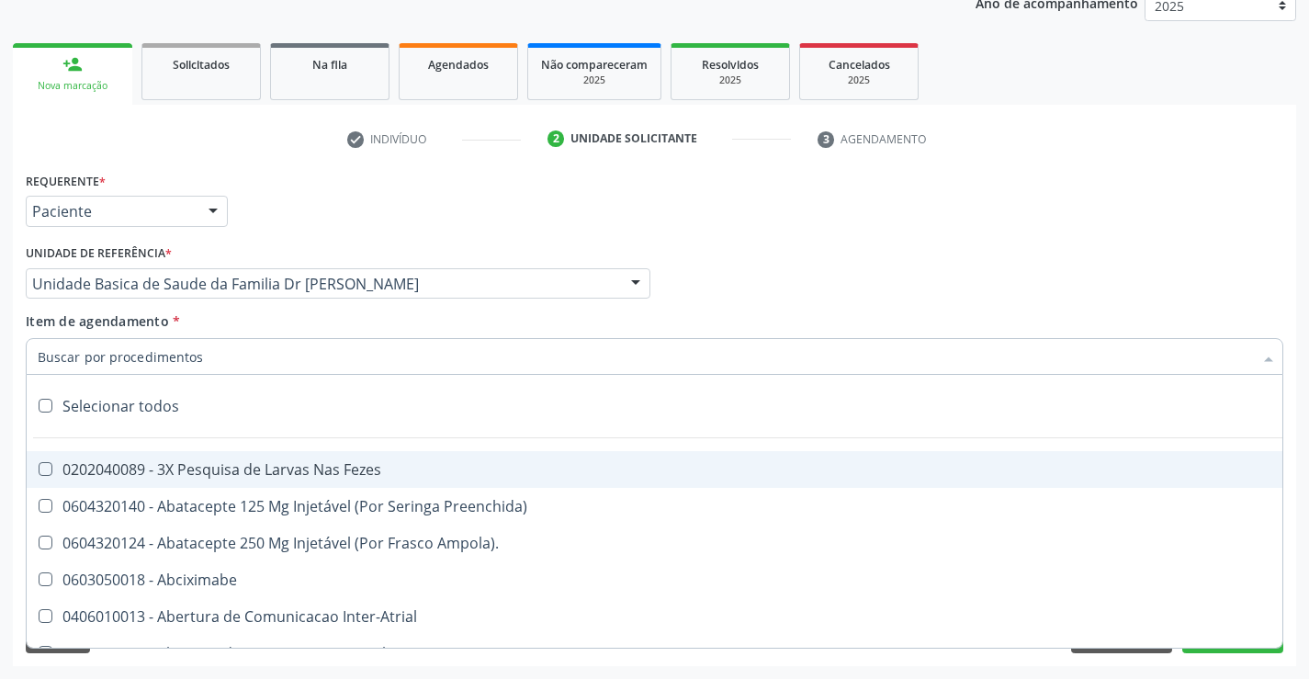
click at [200, 356] on div at bounding box center [655, 356] width 1258 height 37
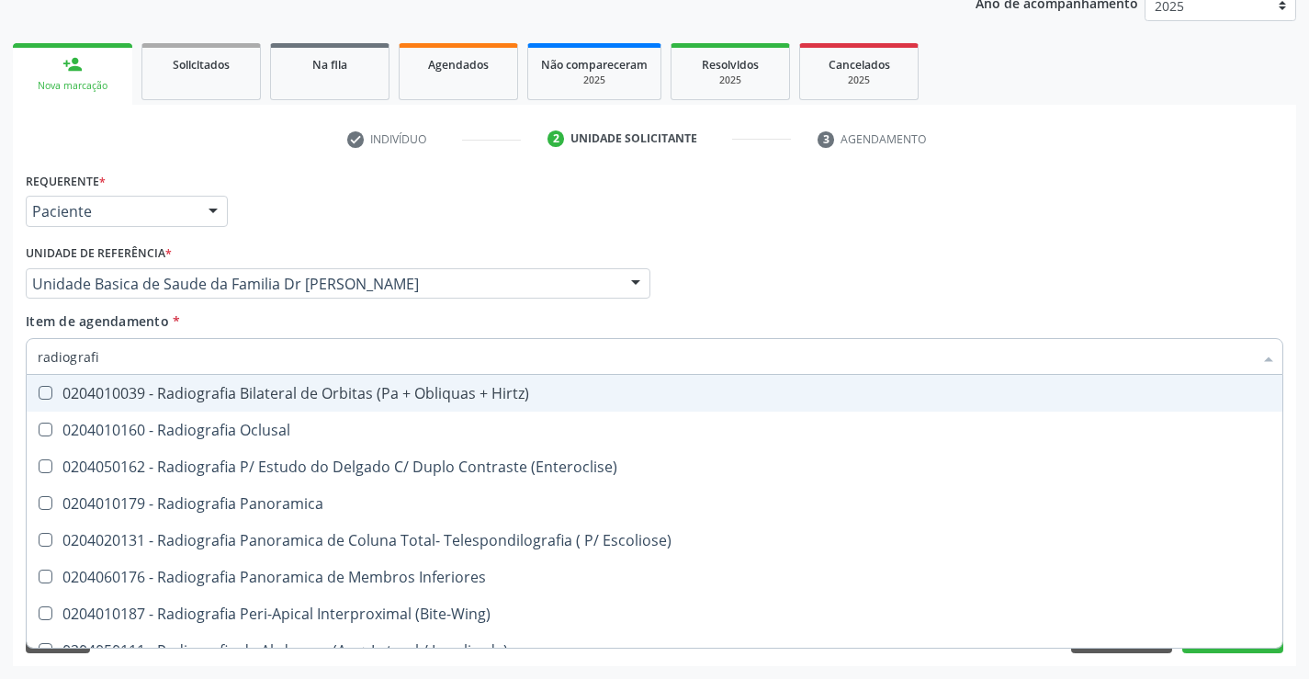
type input "radiografia"
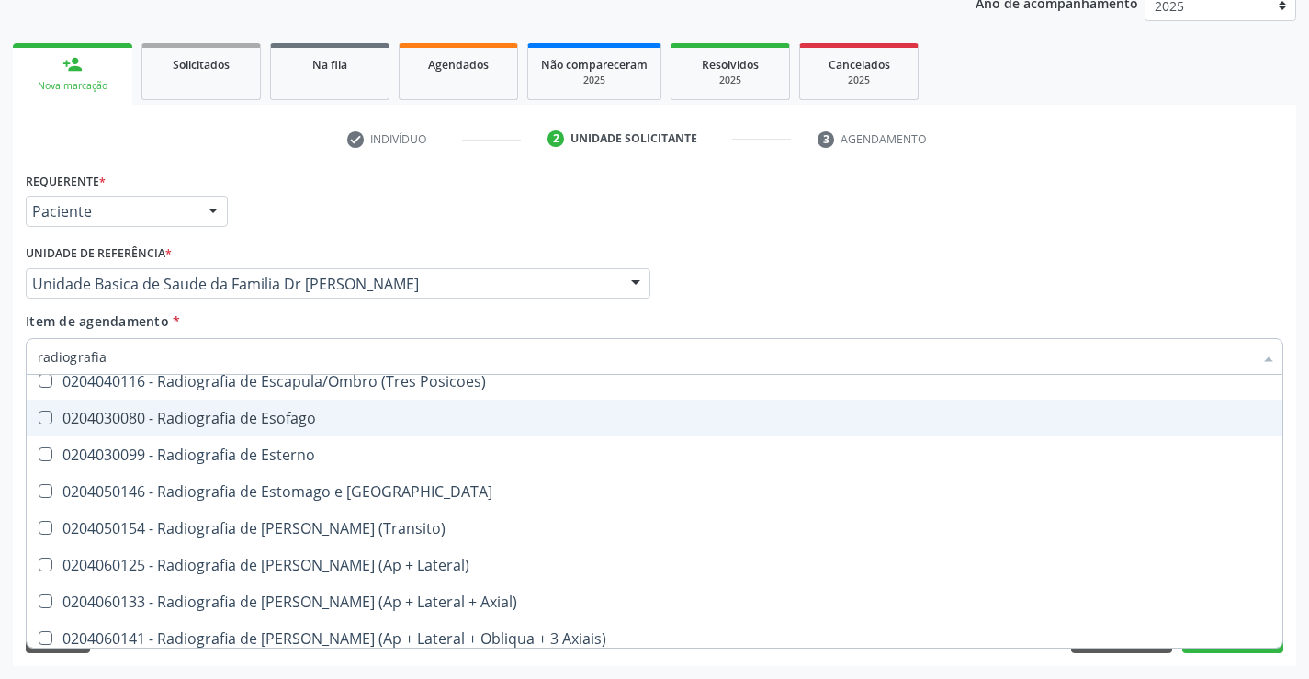
scroll to position [1562, 0]
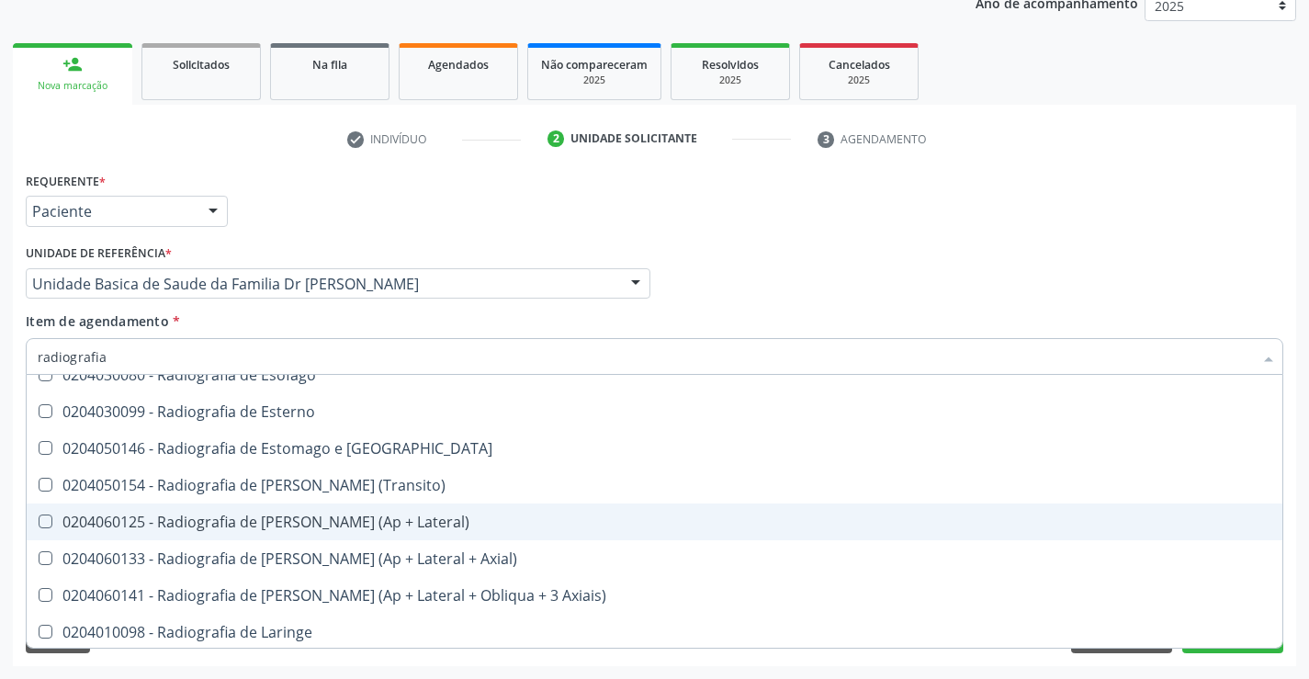
click at [339, 521] on div "0204060125 - Radiografia de Joelho (Ap + Lateral)" at bounding box center [655, 521] width 1234 height 15
checkbox Lateral\) "true"
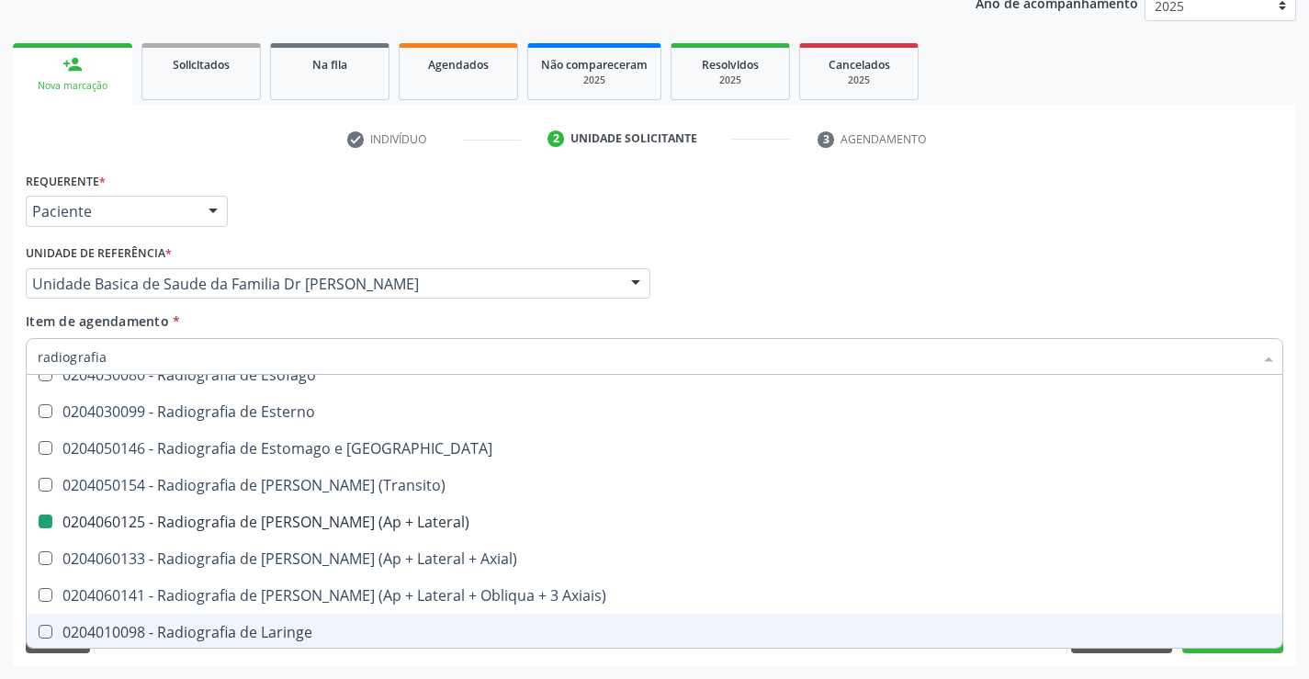
click at [1293, 588] on div "Requerente * Paciente Médico(a) Enfermeiro(a) Paciente Nenhum resultado encontr…" at bounding box center [654, 416] width 1283 height 499
checkbox Oclusal "true"
checkbox Lateral\) "false"
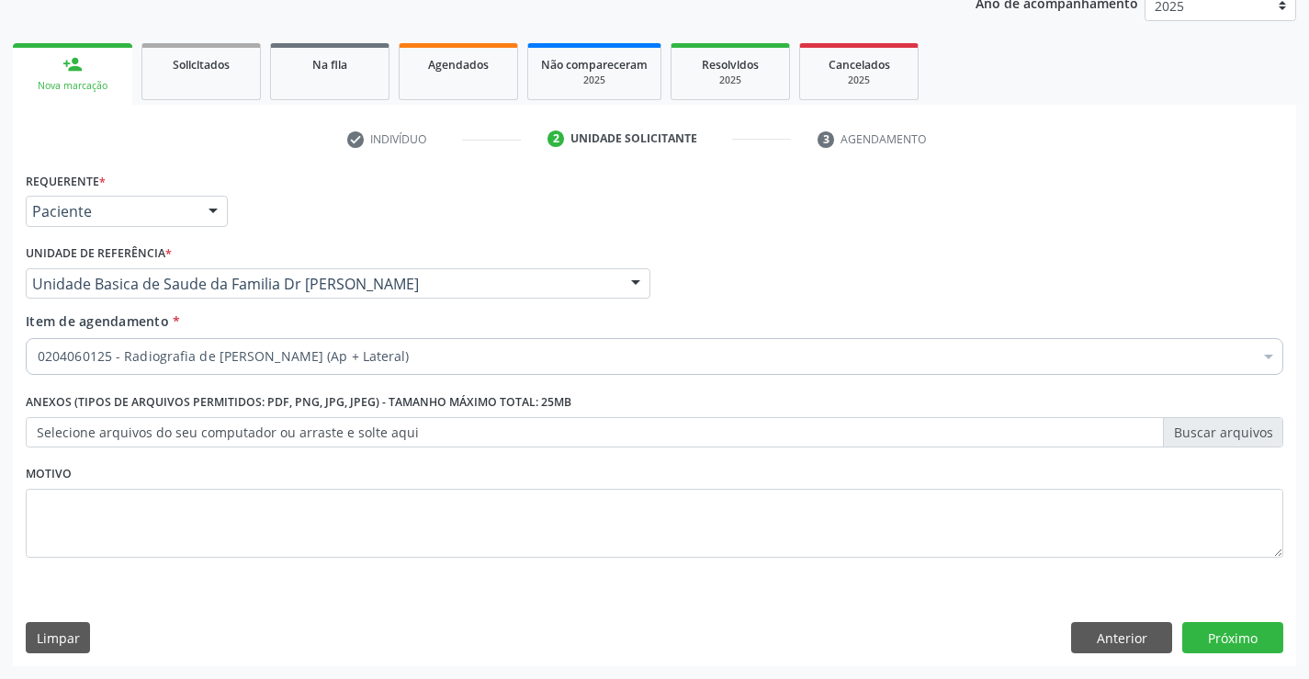
scroll to position [0, 0]
click at [1221, 638] on button "Próximo" at bounding box center [1232, 637] width 101 height 31
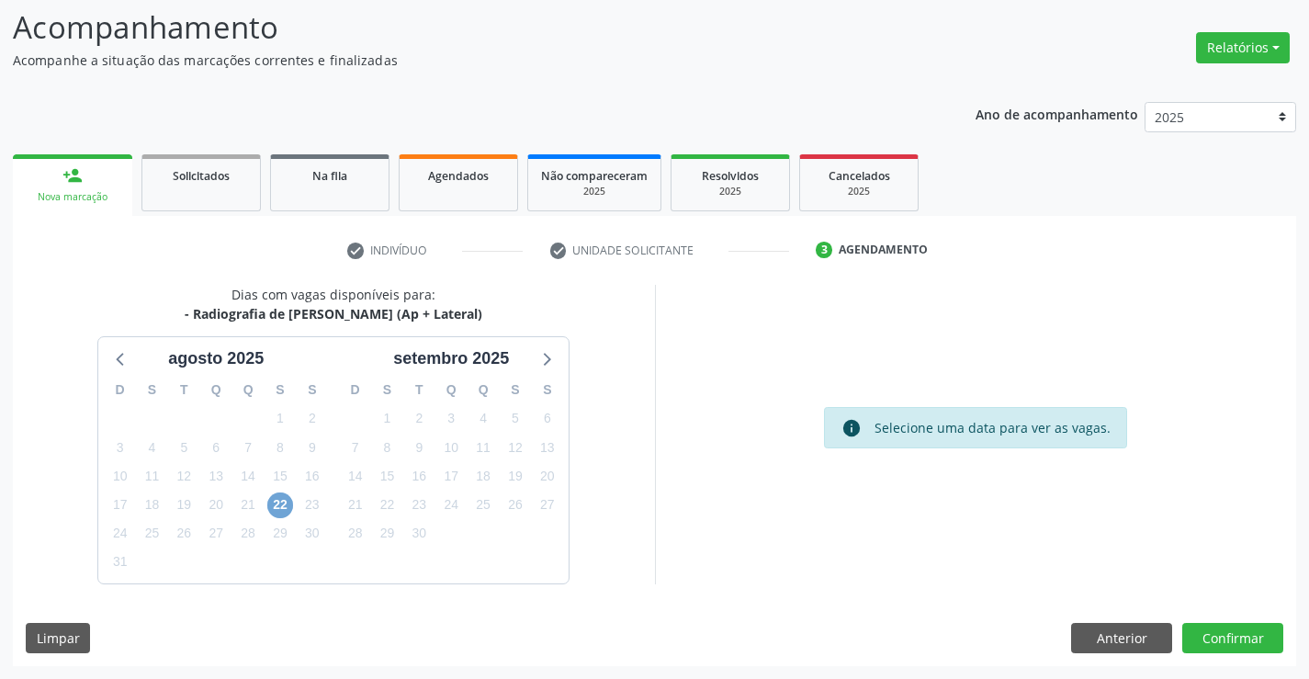
click at [279, 508] on span "22" at bounding box center [280, 505] width 26 height 26
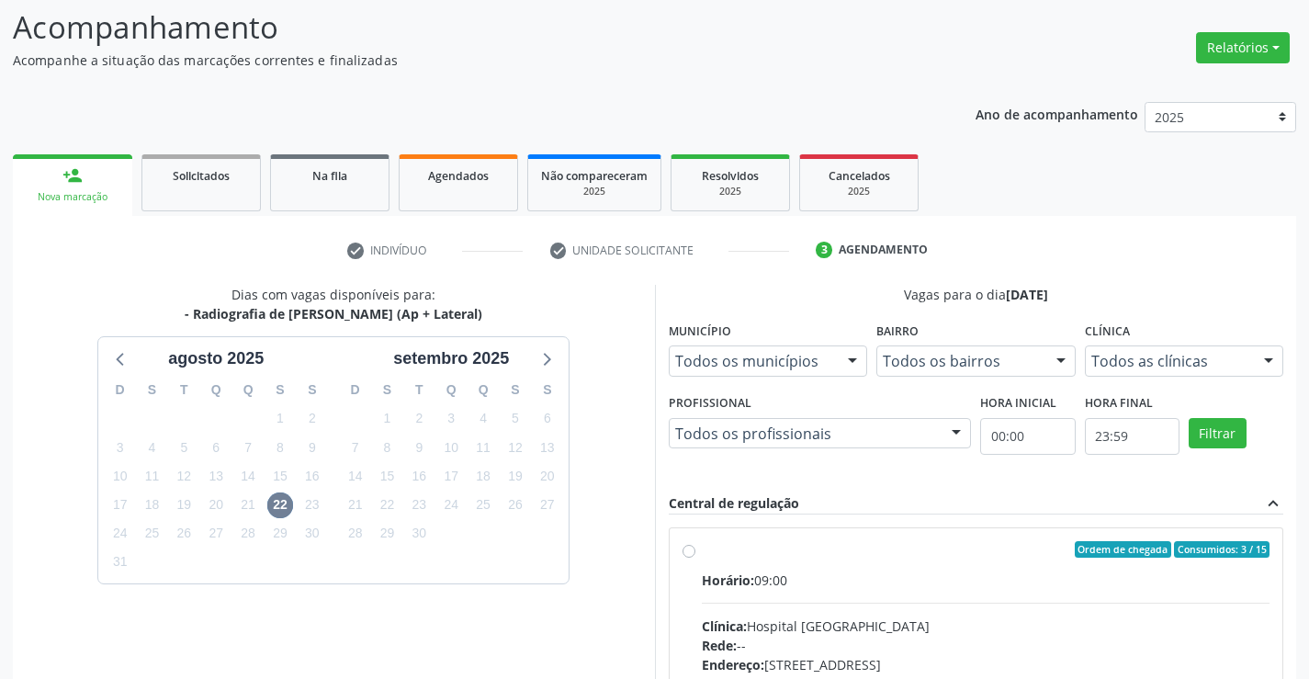
click at [879, 547] on div "Ordem de chegada Consumidos: 3 / 15" at bounding box center [986, 549] width 569 height 17
click at [695, 547] on input "Ordem de chegada Consumidos: 3 / 15 Horário: 09:00 Clínica: Hospital Sao Franci…" at bounding box center [689, 549] width 13 height 17
radio input "true"
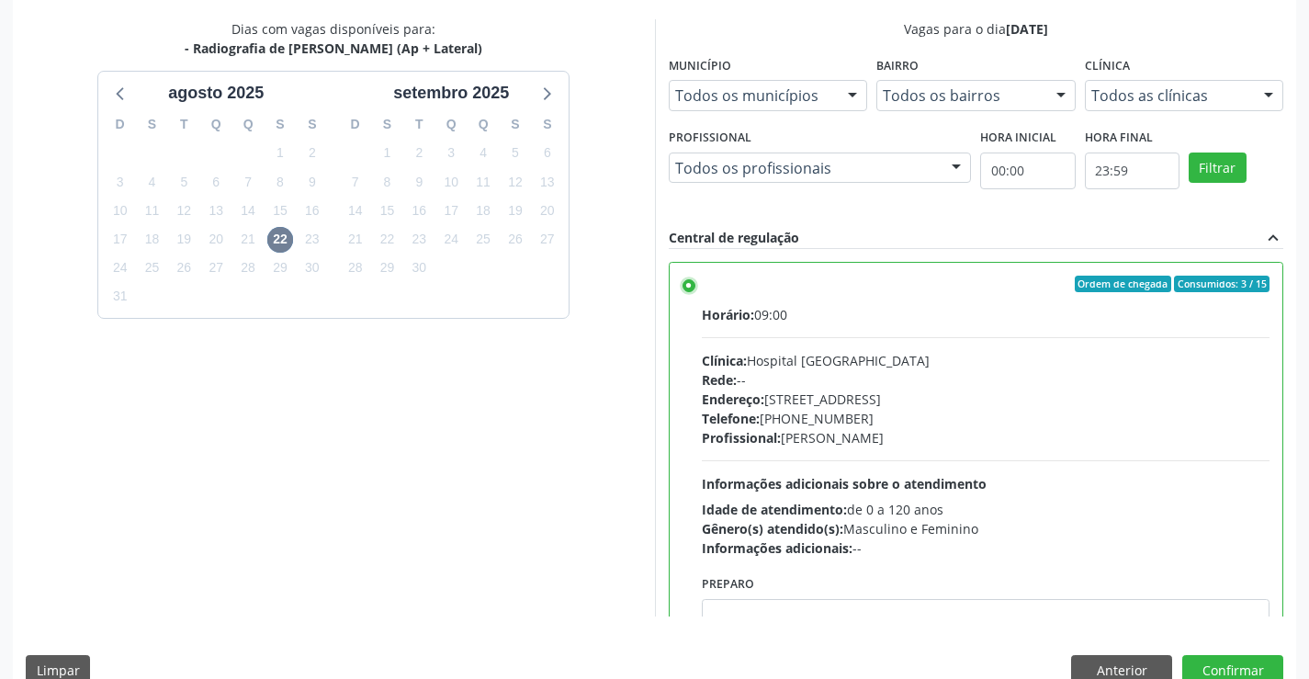
scroll to position [419, 0]
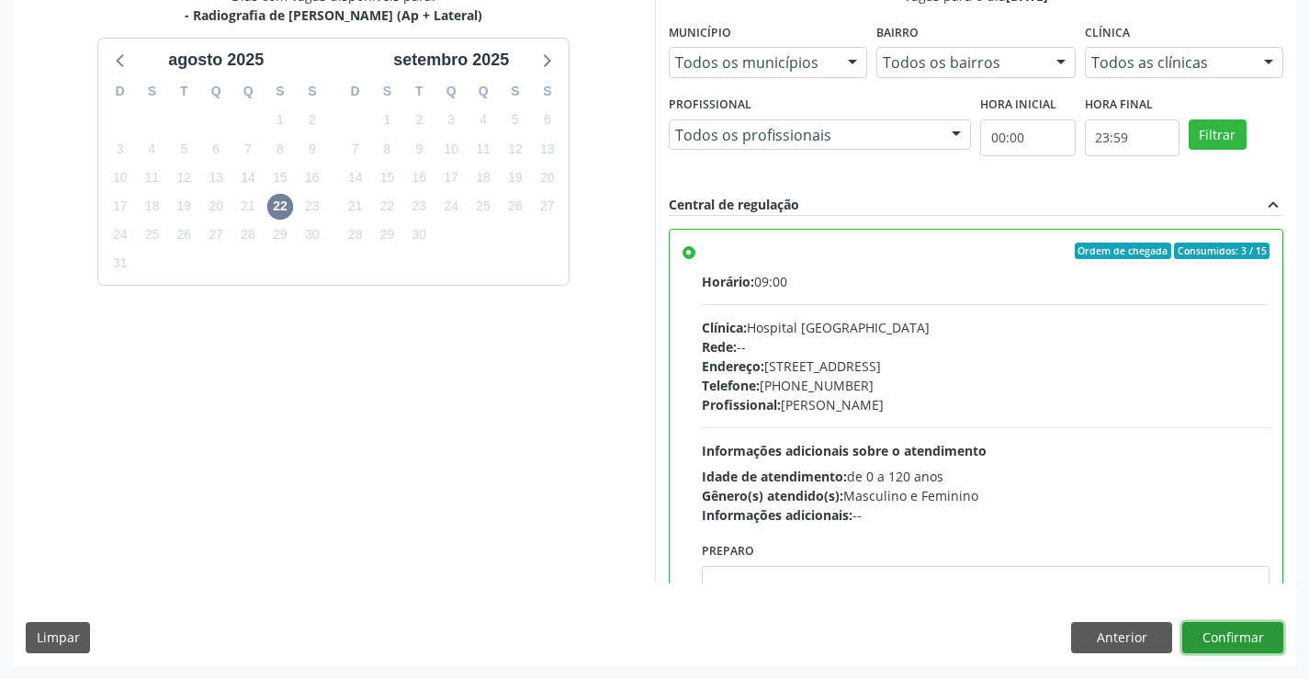
click at [1229, 633] on button "Confirmar" at bounding box center [1232, 637] width 101 height 31
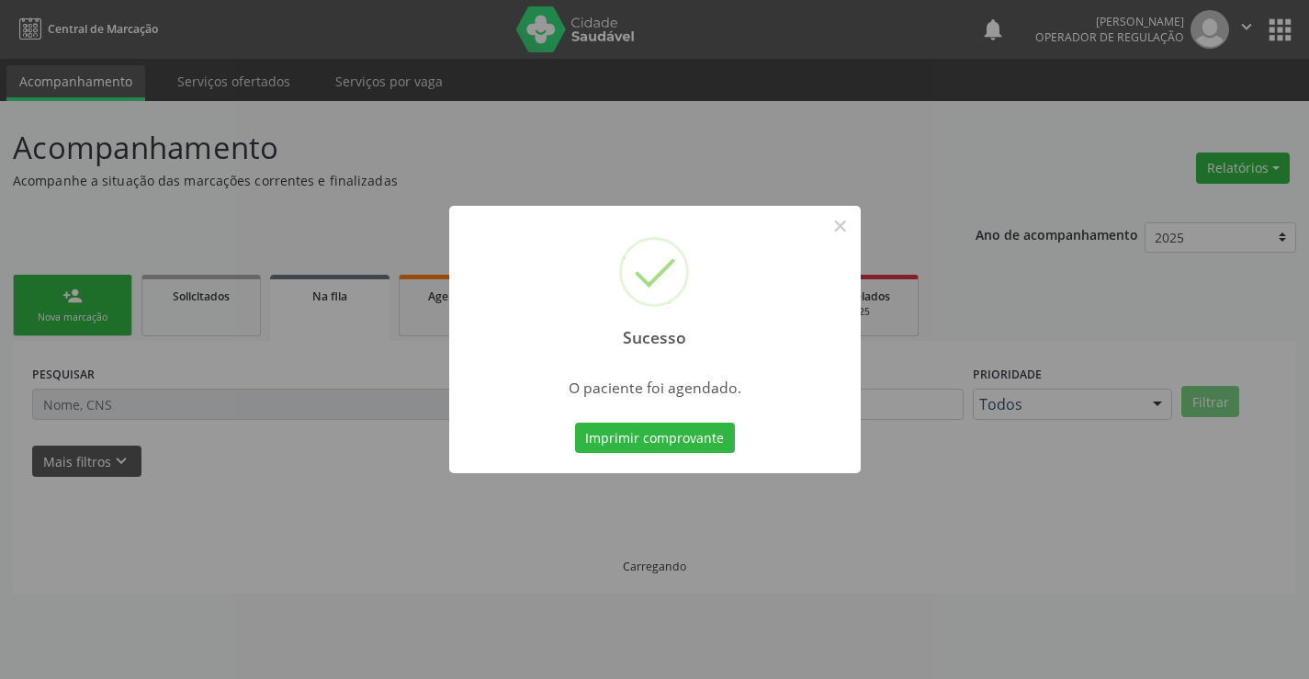
scroll to position [0, 0]
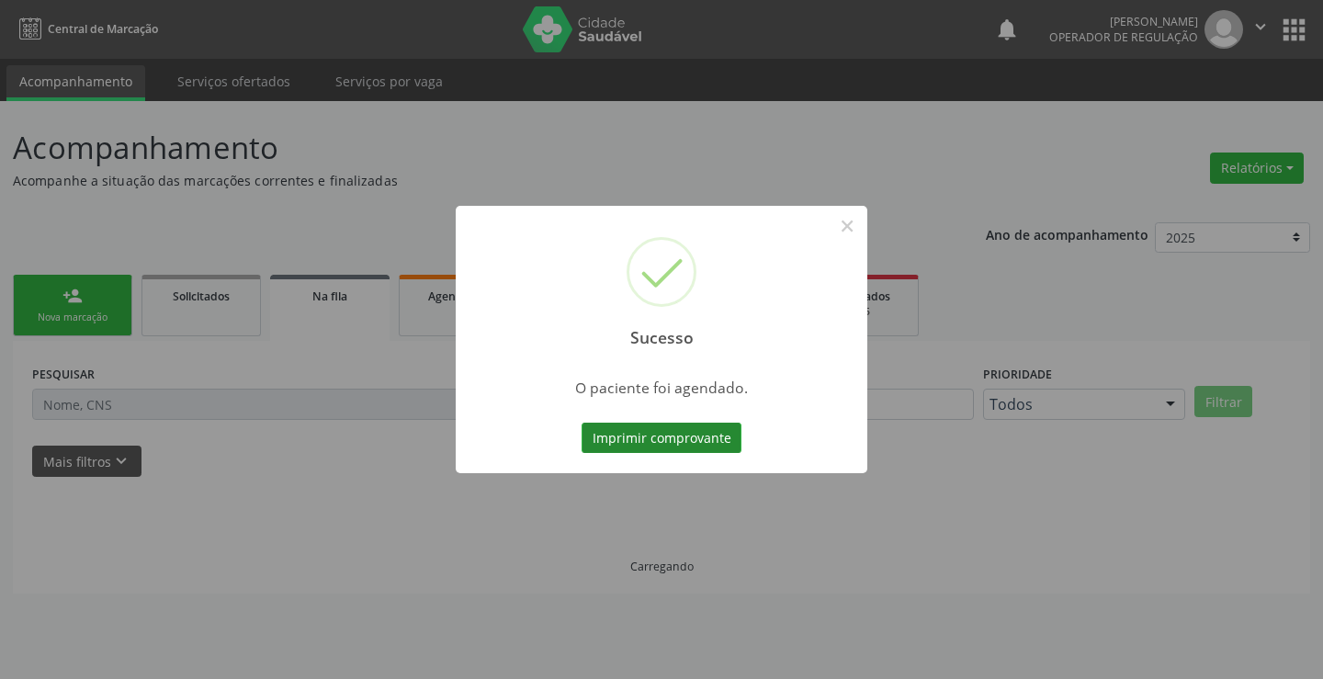
click at [659, 434] on button "Imprimir comprovante" at bounding box center [661, 438] width 160 height 31
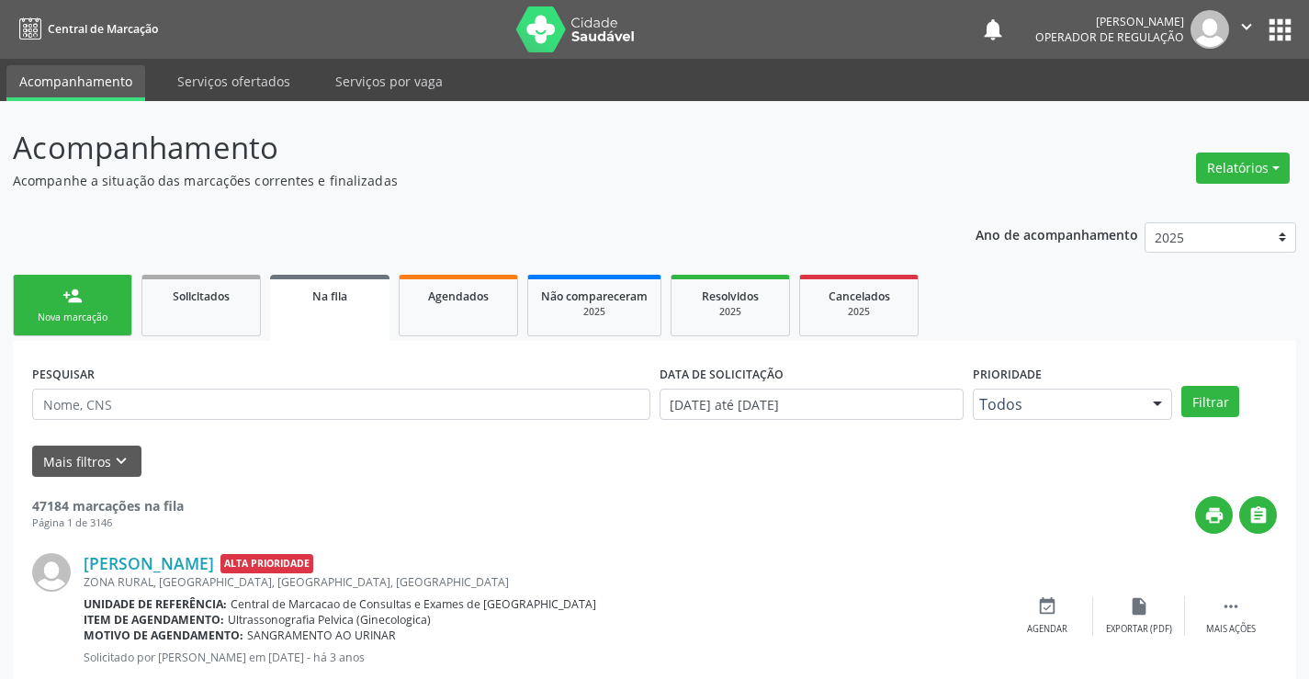
click at [72, 293] on div "person_add" at bounding box center [72, 296] width 20 height 20
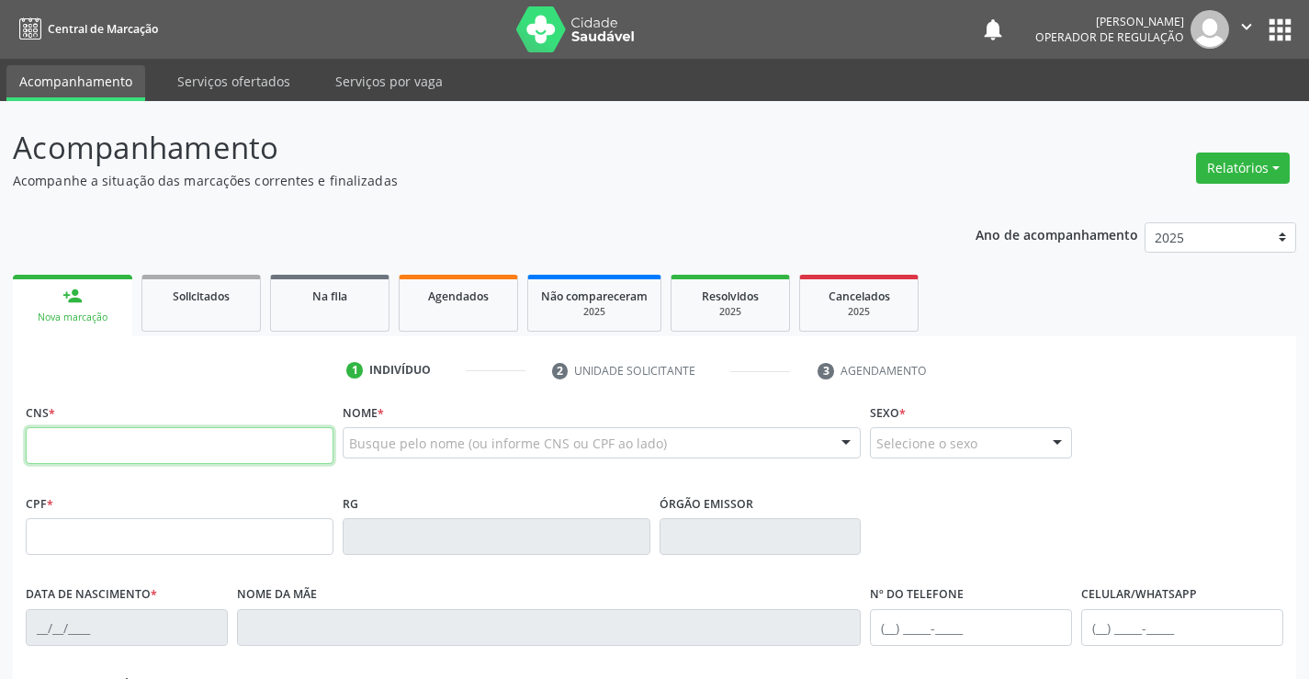
click at [93, 447] on input "text" at bounding box center [180, 445] width 308 height 37
paste input "704 1051 8509 6876"
type input "704 1051 8509 6876"
type input "587634649"
type input "[DATE]"
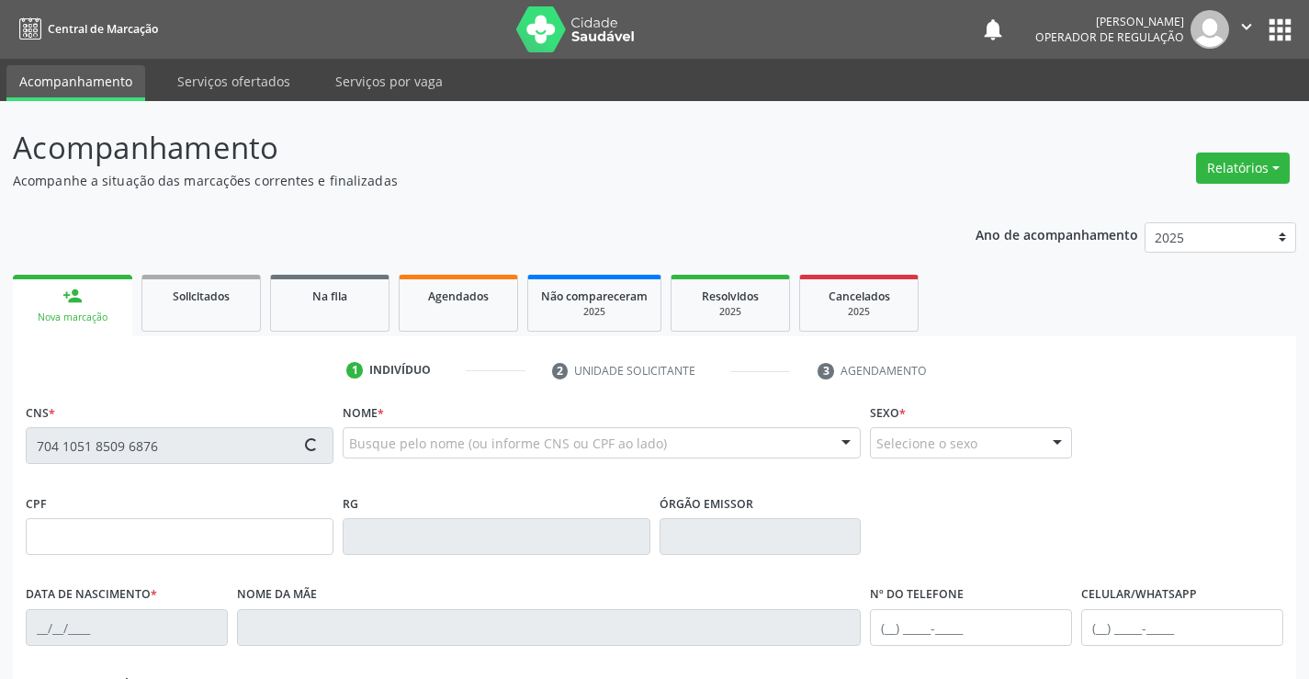
type input "[PHONE_NUMBER]"
type input "006.606.645-00"
type input "20"
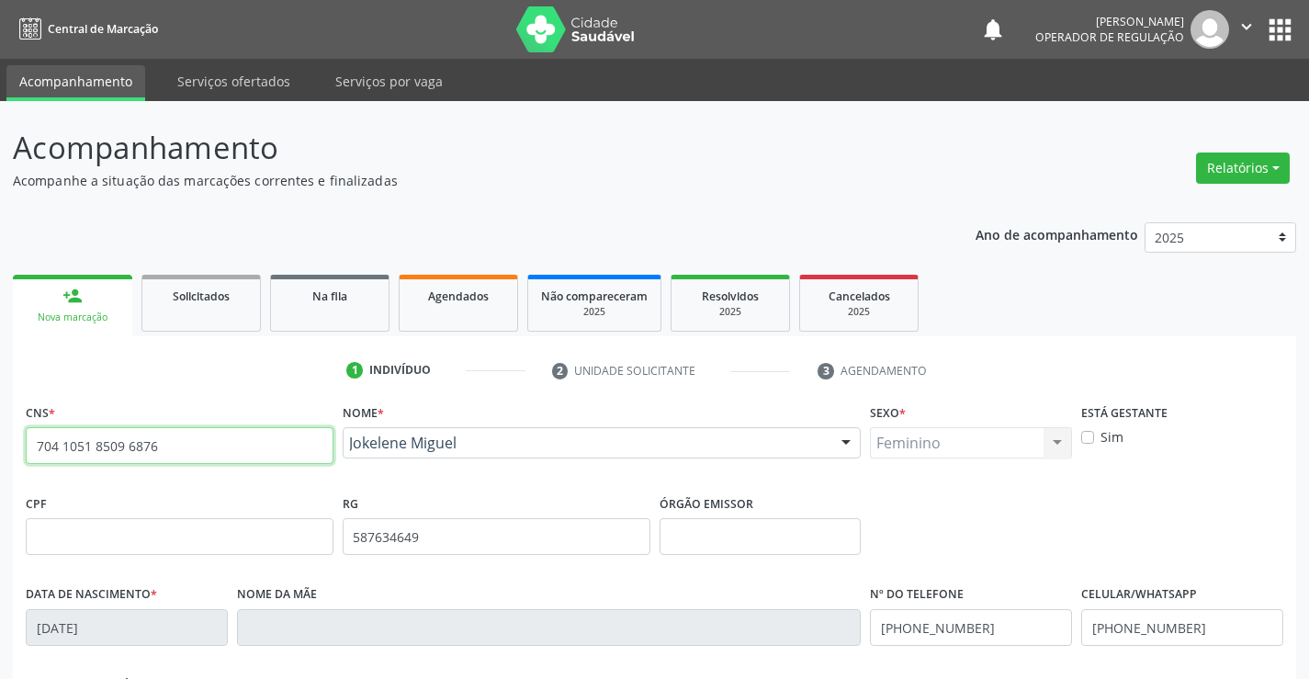
drag, startPoint x: 184, startPoint y: 447, endPoint x: 0, endPoint y: 482, distance: 187.0
click at [0, 482] on div "Acompanhamento Acompanhe a situação das marcações correntes e finalizadas Relat…" at bounding box center [654, 548] width 1309 height 895
type input "705 5094 4060 4310"
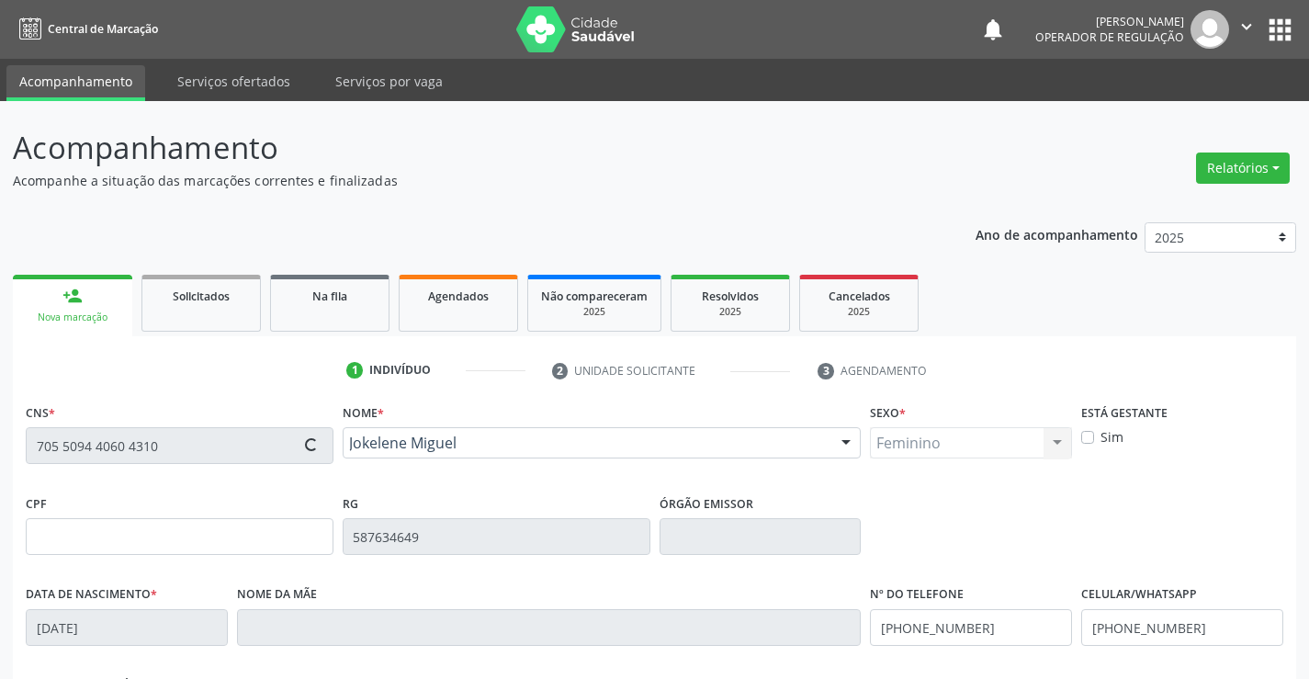
type input "23/10/1988"
type input "(74) 98827-6828"
type input "S/N"
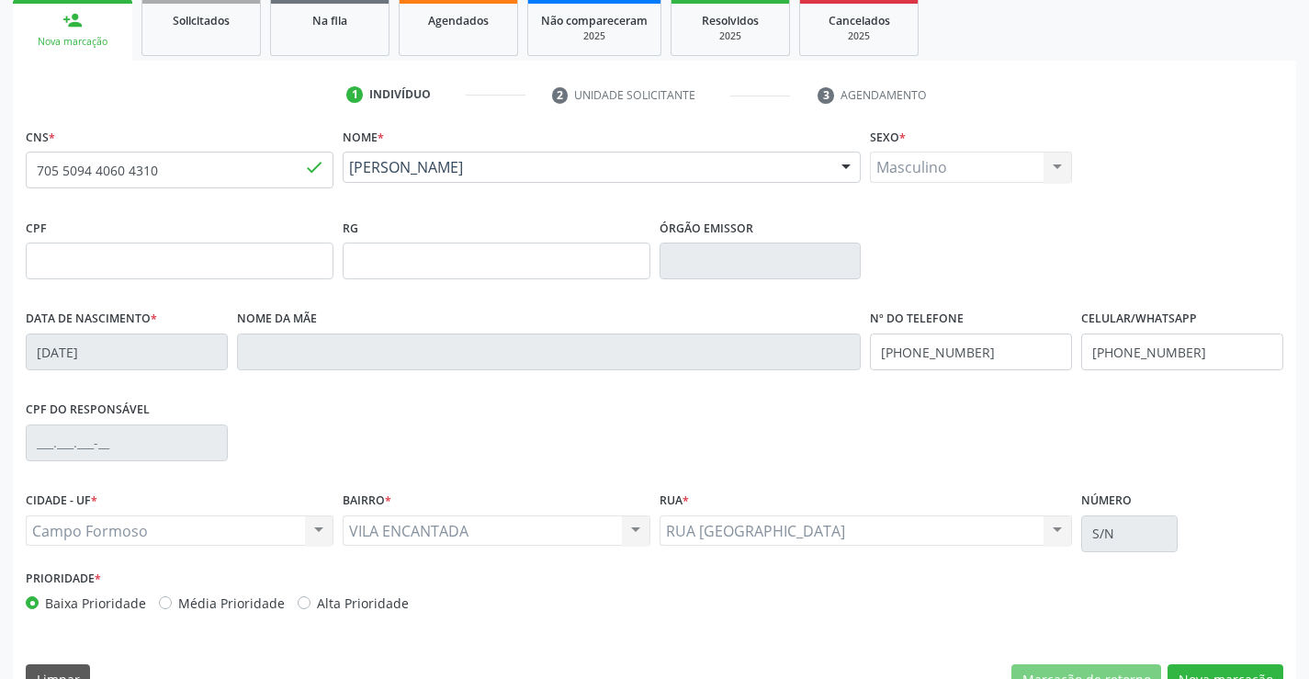
scroll to position [317, 0]
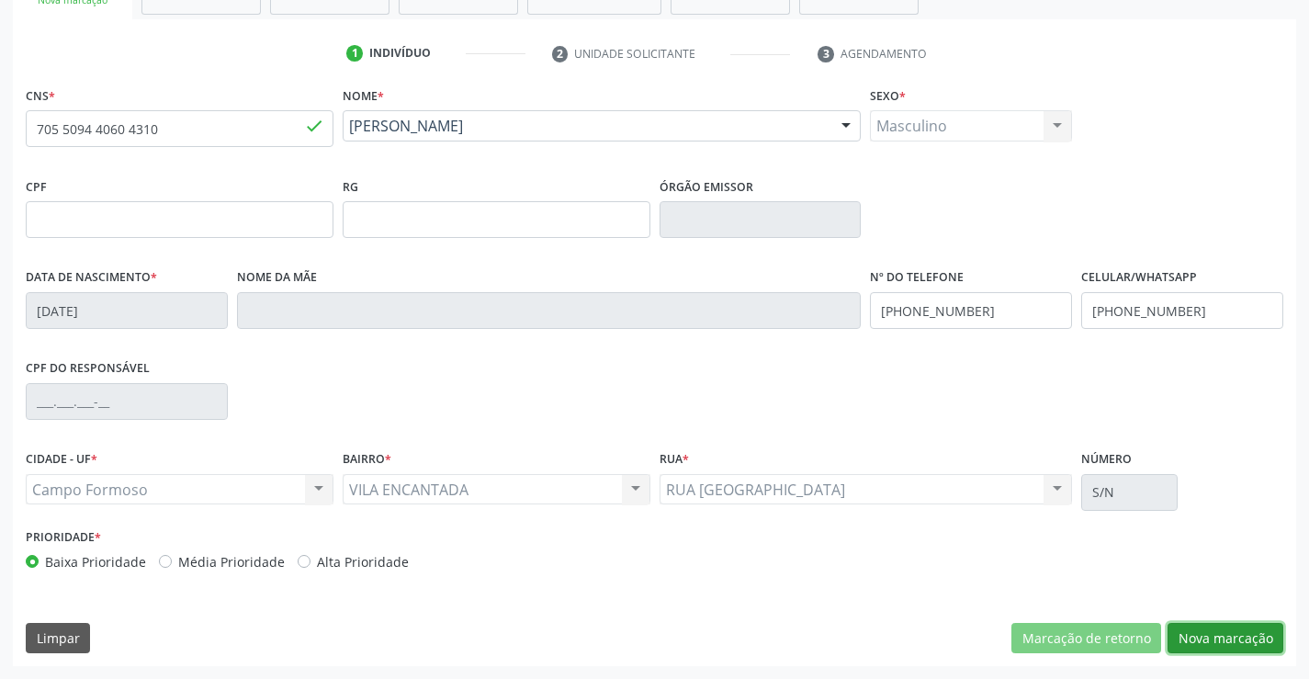
click at [1228, 635] on button "Nova marcação" at bounding box center [1226, 638] width 116 height 31
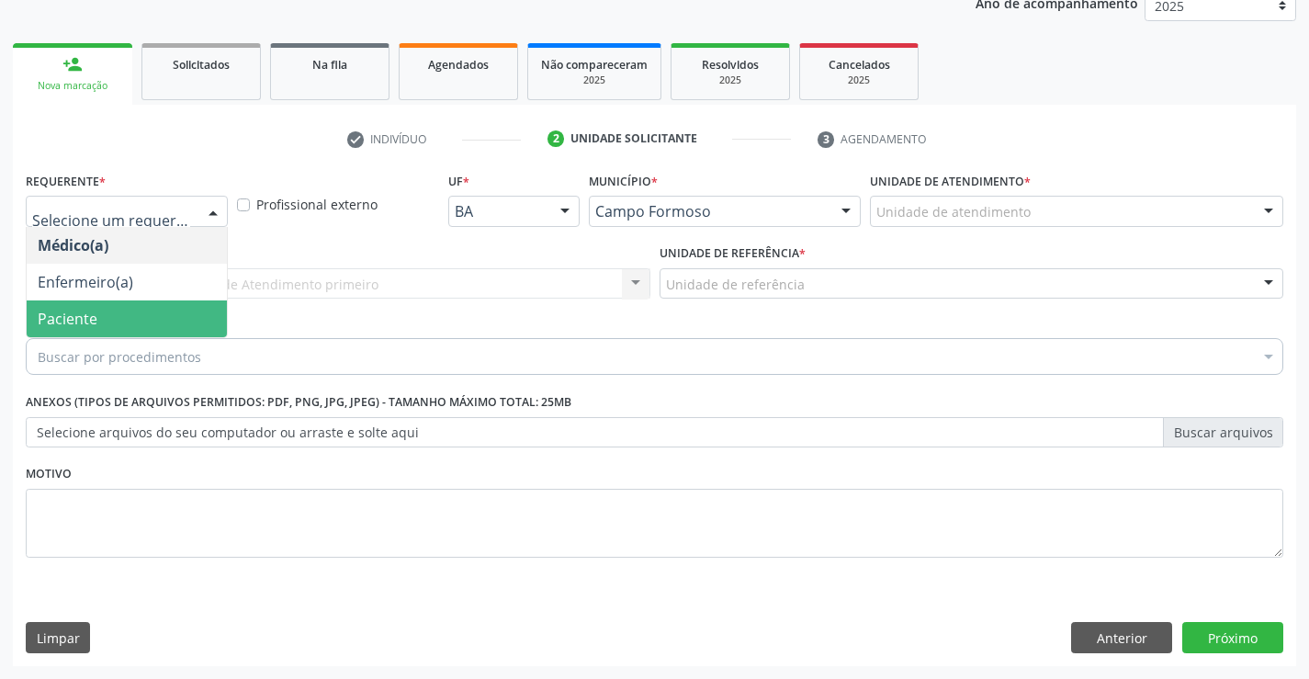
click at [106, 322] on span "Paciente" at bounding box center [127, 318] width 200 height 37
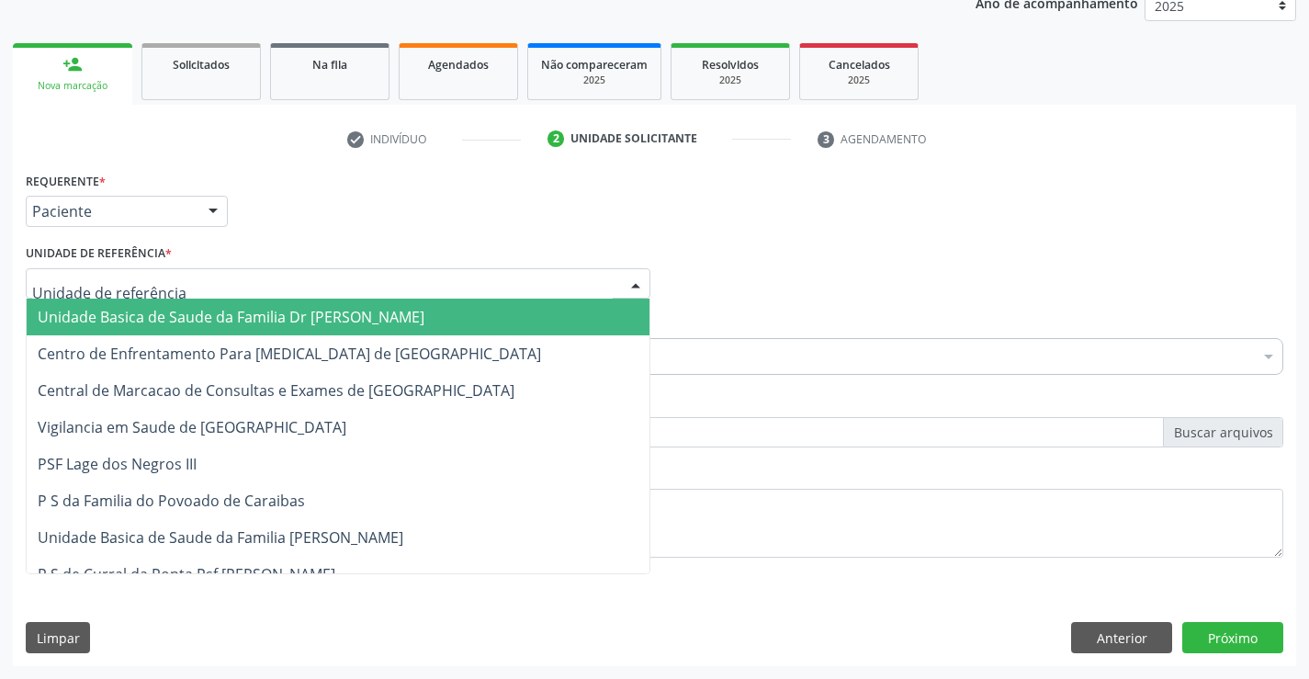
click at [179, 327] on span "Unidade Basica de Saude da Familia Dr [PERSON_NAME]" at bounding box center [231, 317] width 387 height 20
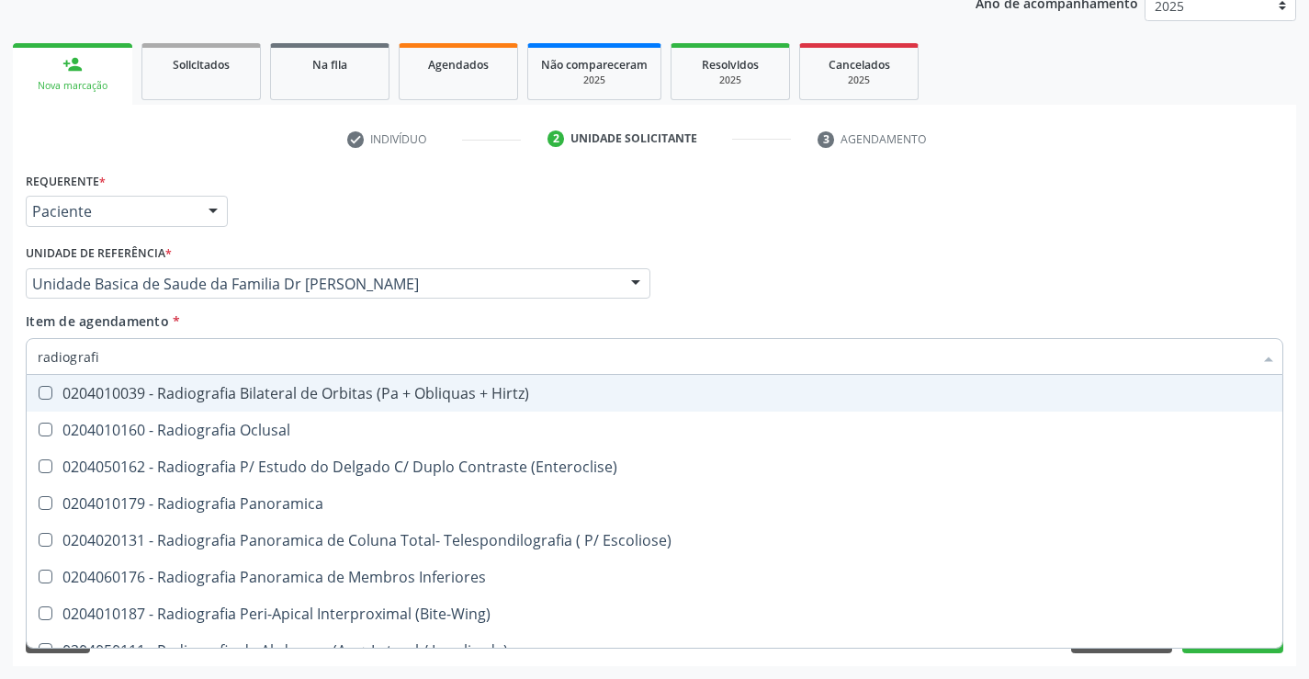
type input "radiografia"
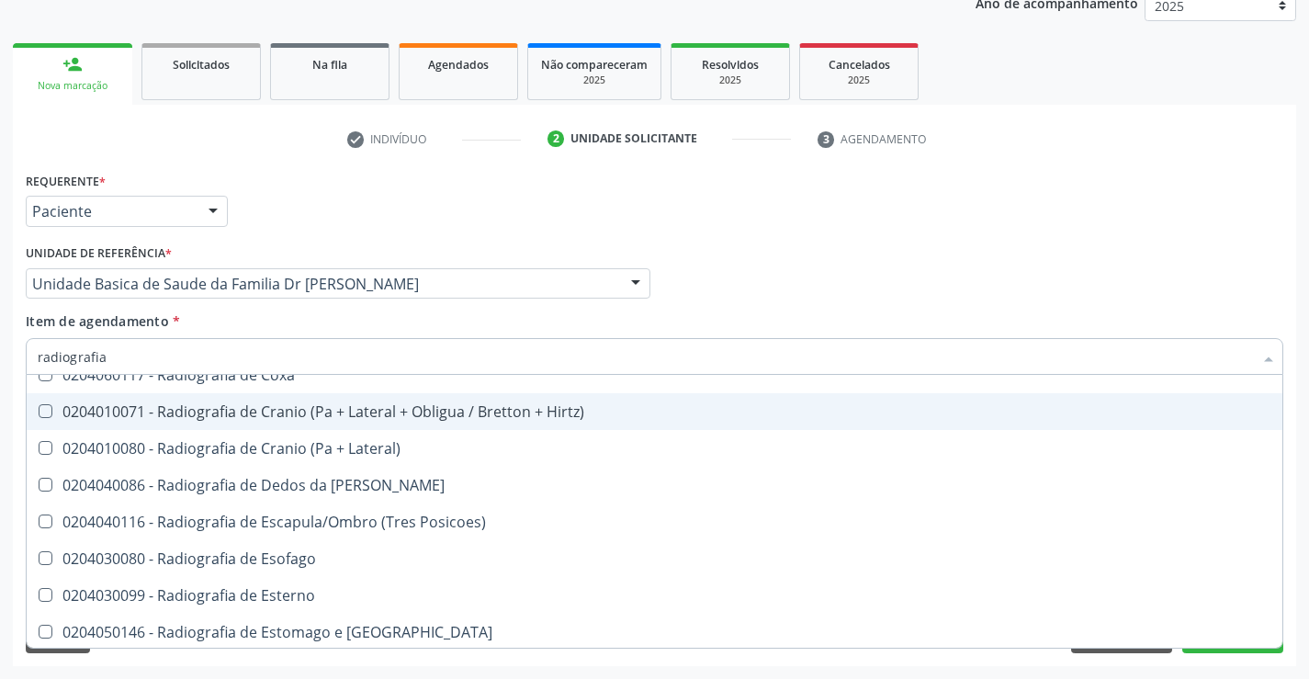
scroll to position [1470, 0]
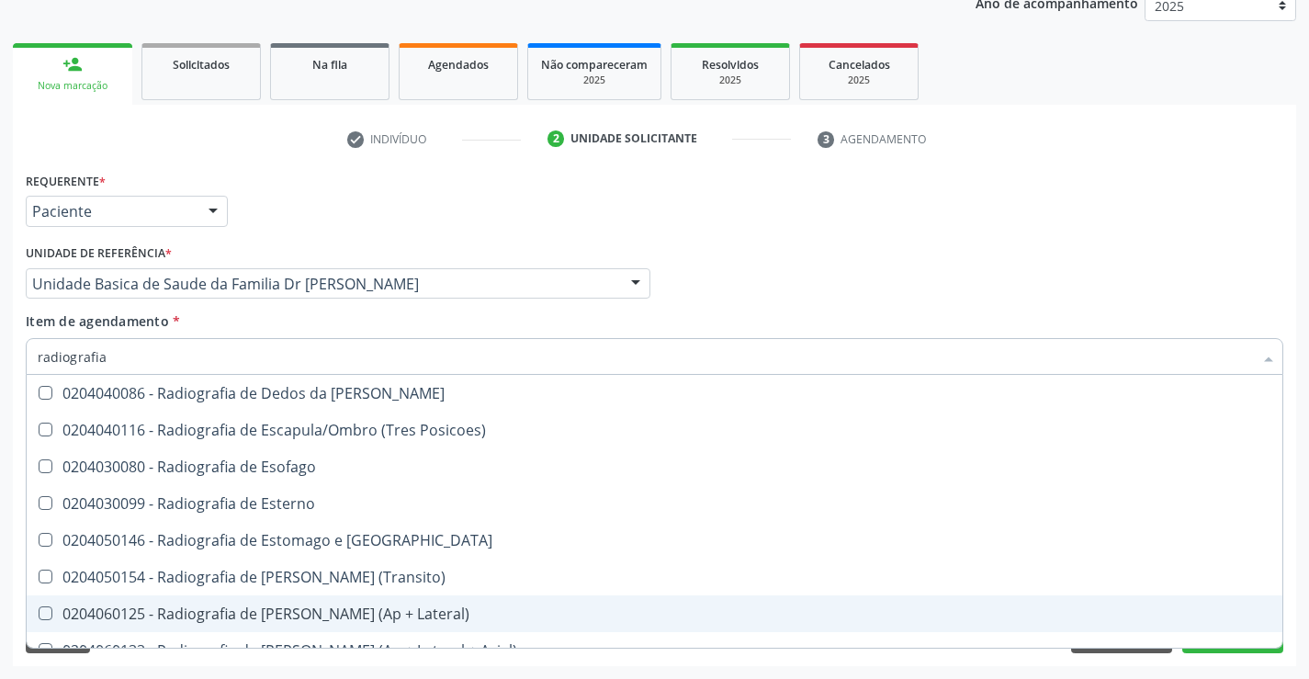
click at [409, 605] on span "0204060125 - Radiografia de Joelho (Ap + Lateral)" at bounding box center [655, 613] width 1256 height 37
checkbox Lateral\) "true"
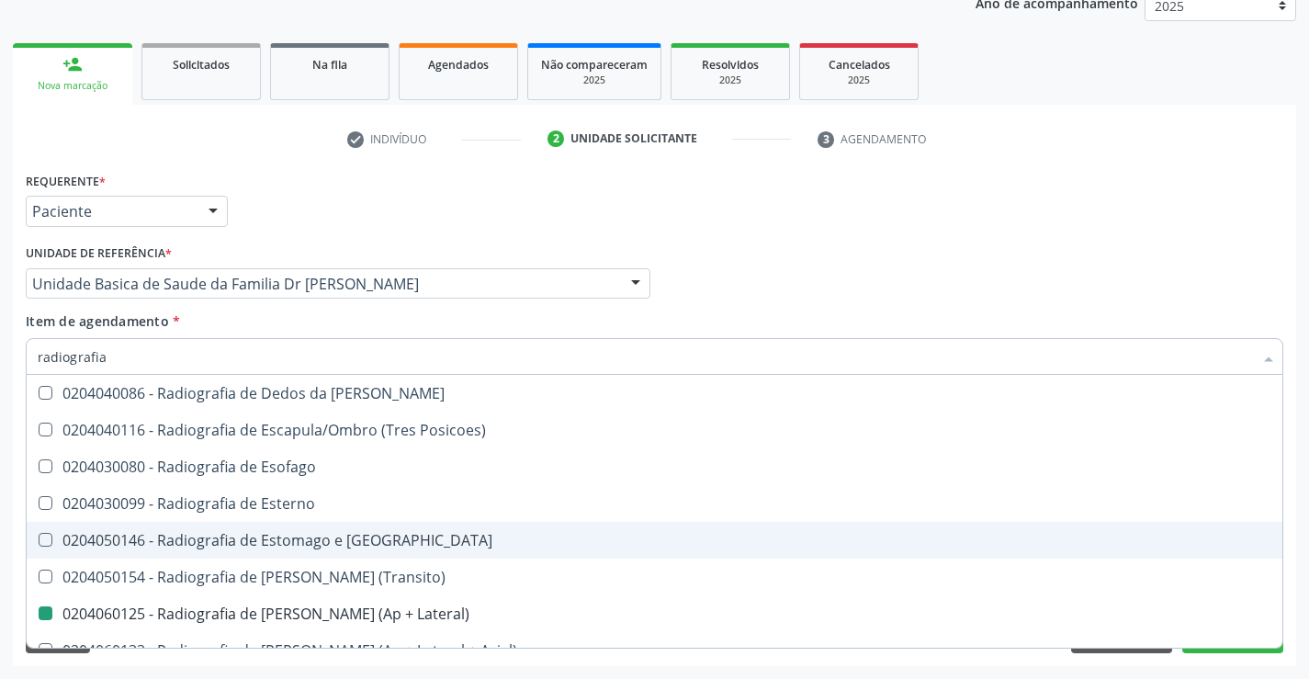
click at [1295, 518] on div "Requerente * Paciente Médico(a) Enfermeiro(a) Paciente Nenhum resultado encontr…" at bounding box center [654, 416] width 1283 height 499
checkbox Oclusal "true"
checkbox Lateral\) "false"
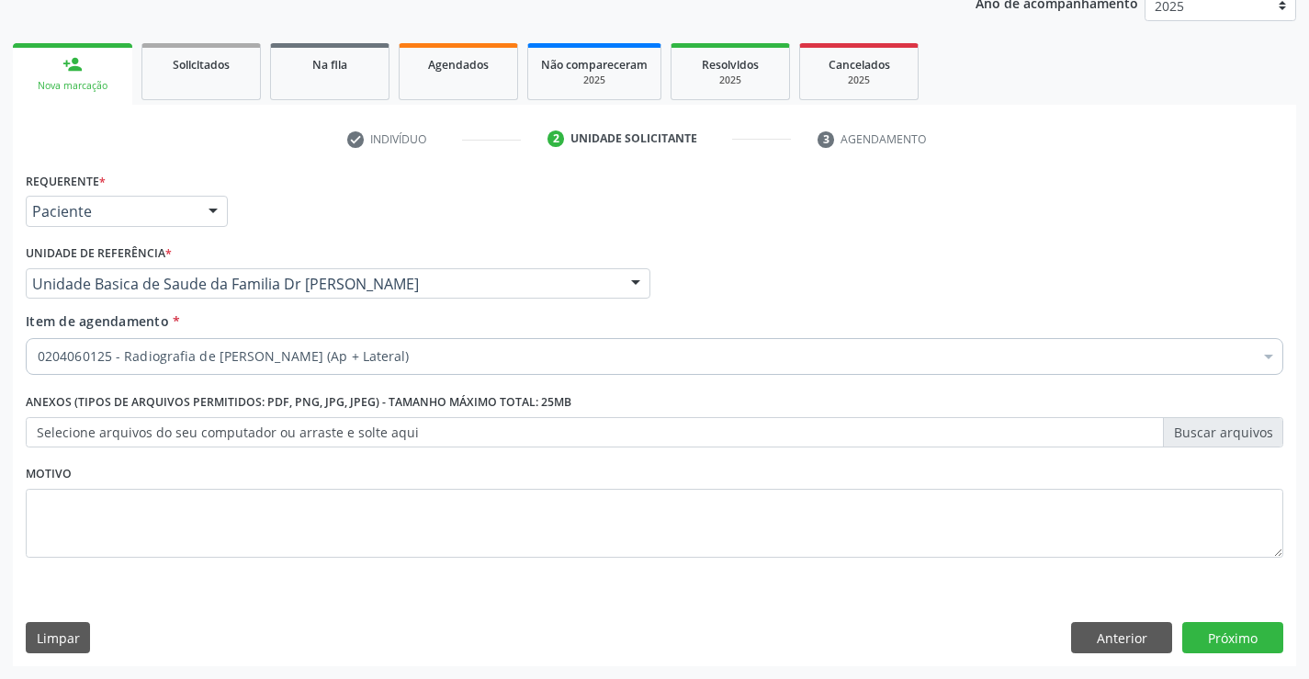
scroll to position [0, 0]
click at [1209, 629] on button "Próximo" at bounding box center [1232, 637] width 101 height 31
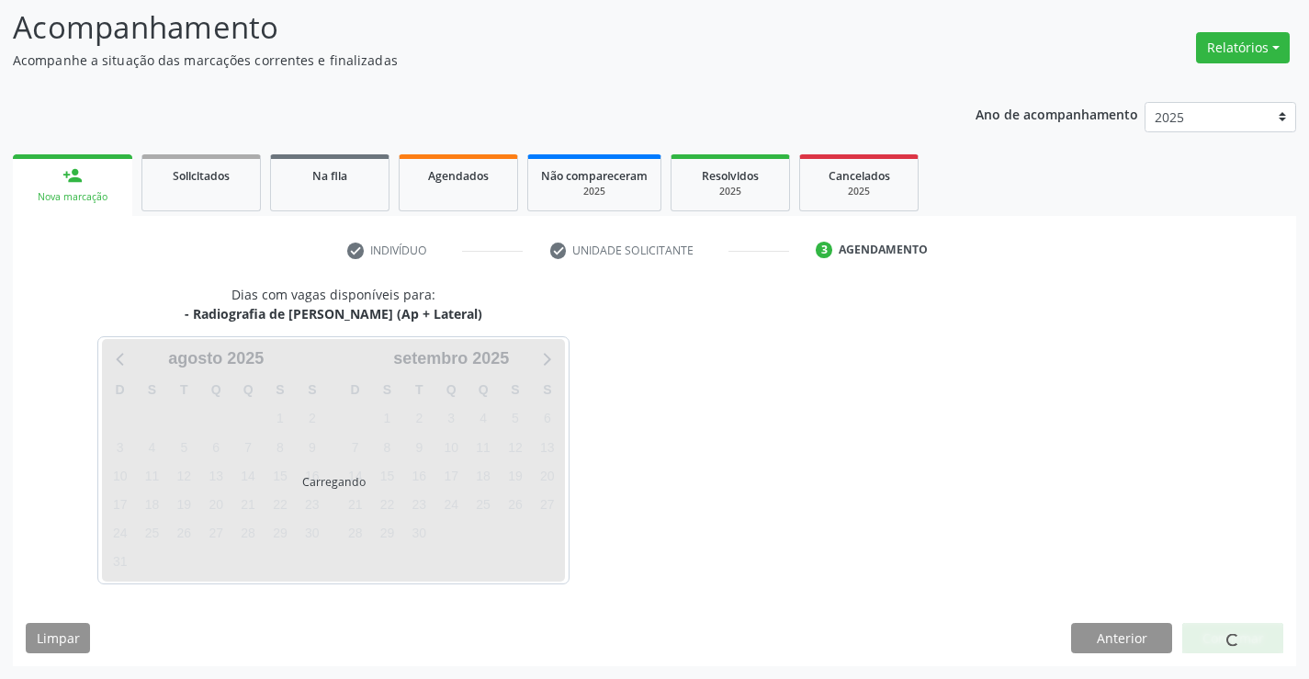
scroll to position [120, 0]
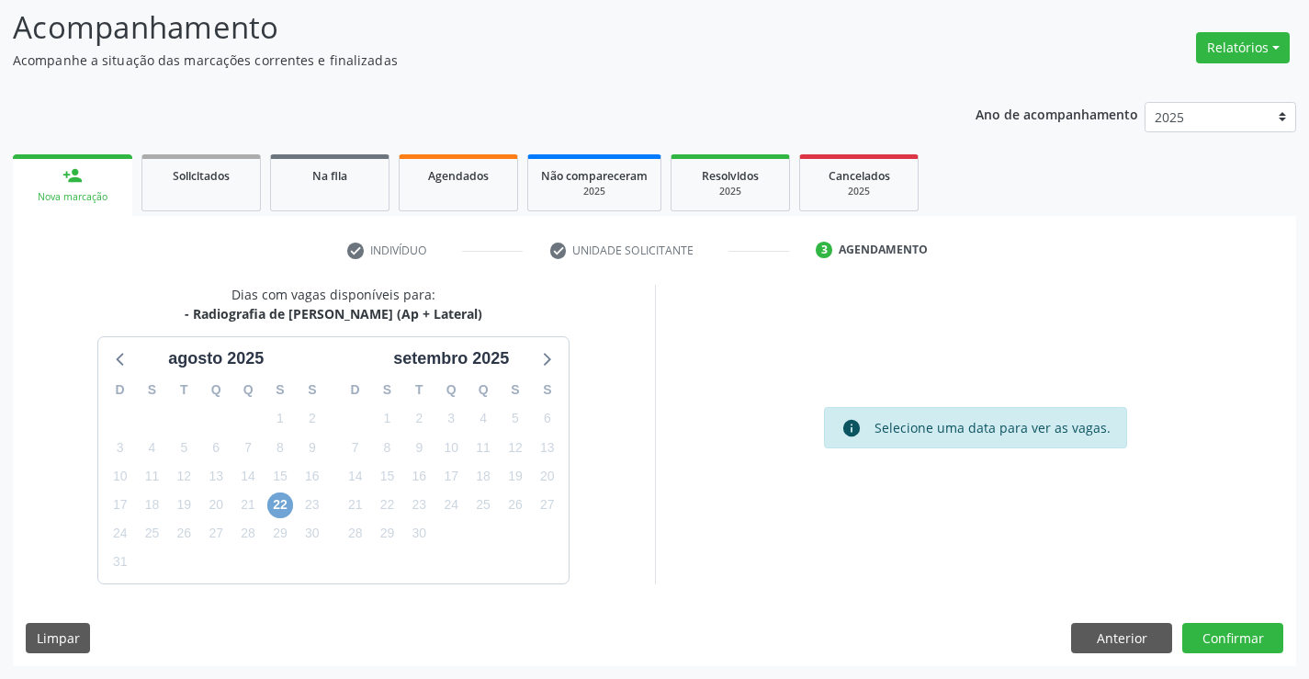
click at [277, 504] on span "22" at bounding box center [280, 505] width 26 height 26
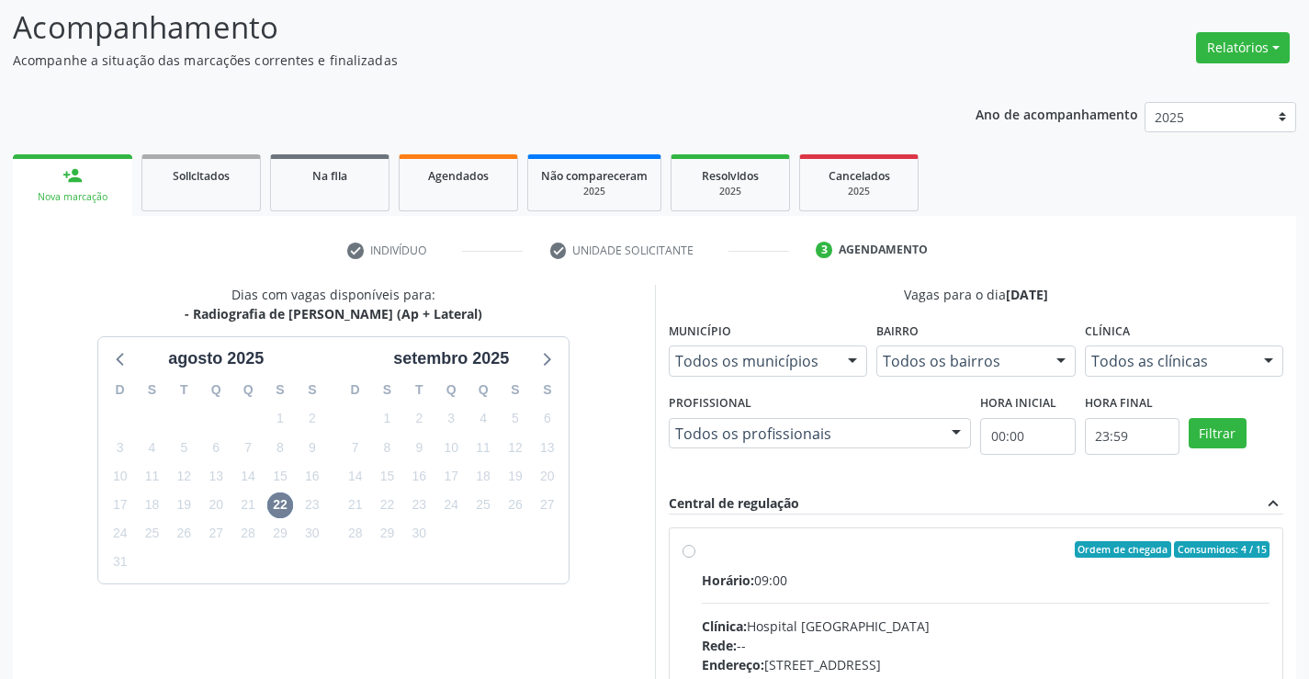
click at [901, 555] on div "Ordem de chegada Consumidos: 4 / 15" at bounding box center [986, 549] width 569 height 17
click at [695, 555] on input "Ordem de chegada Consumidos: 4 / 15 Horário: 09:00 Clínica: Hospital Sao Franci…" at bounding box center [689, 549] width 13 height 17
radio input "true"
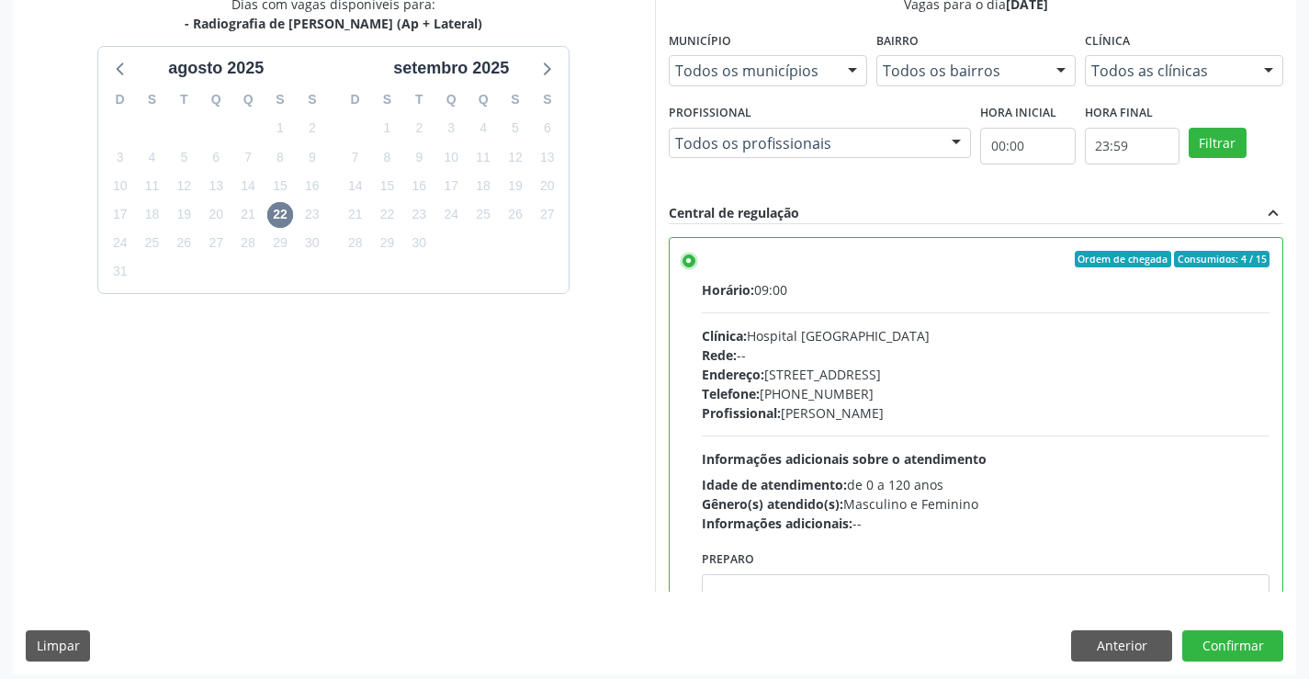
scroll to position [419, 0]
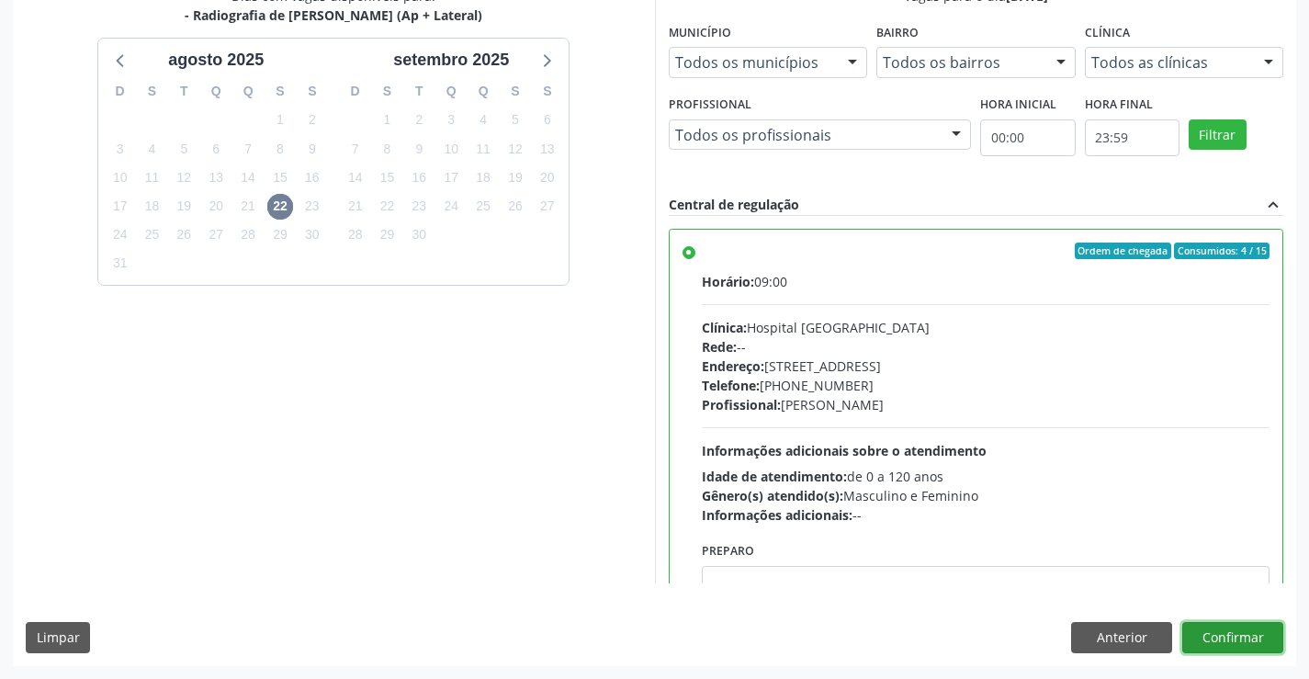
click at [1222, 634] on button "Confirmar" at bounding box center [1232, 637] width 101 height 31
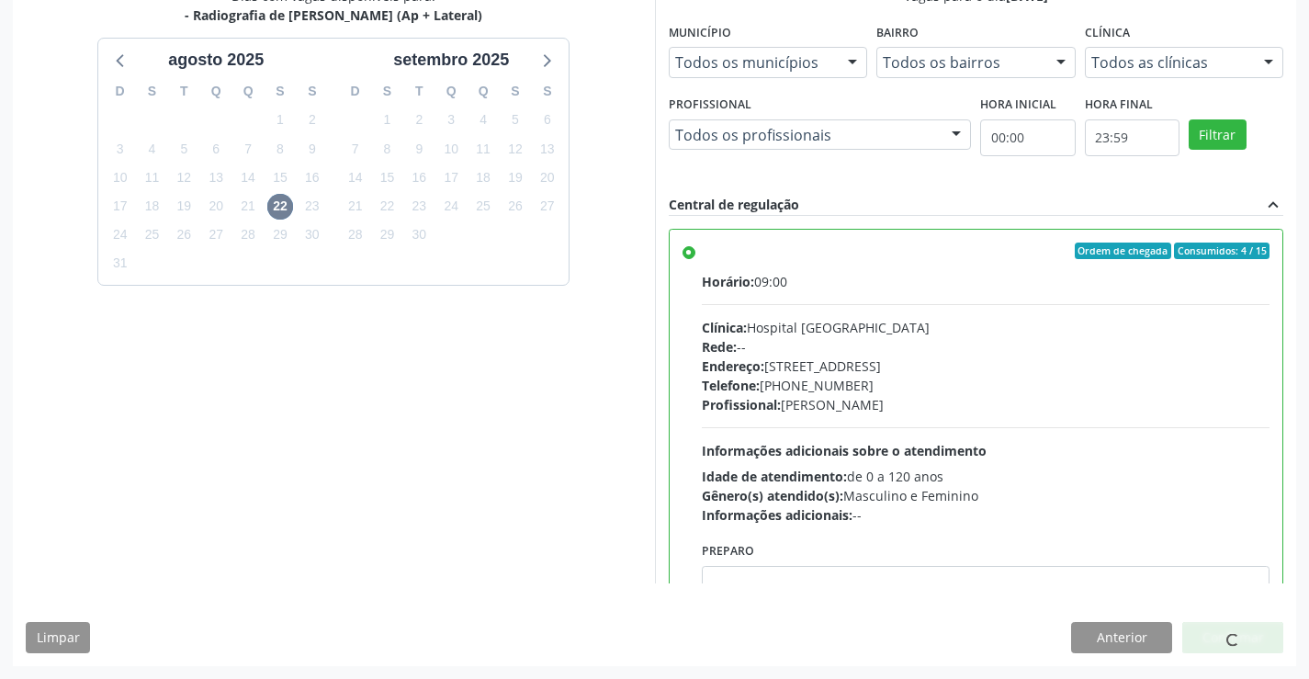
scroll to position [0, 0]
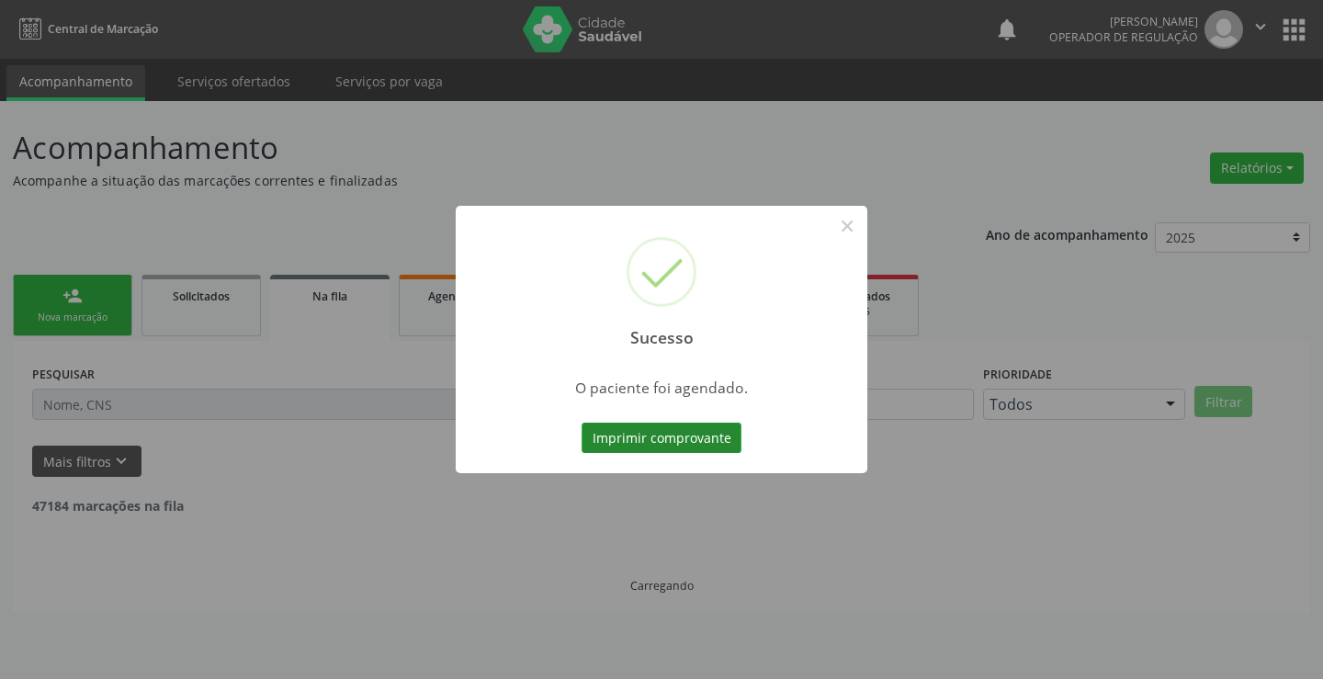
click at [664, 435] on button "Imprimir comprovante" at bounding box center [661, 438] width 160 height 31
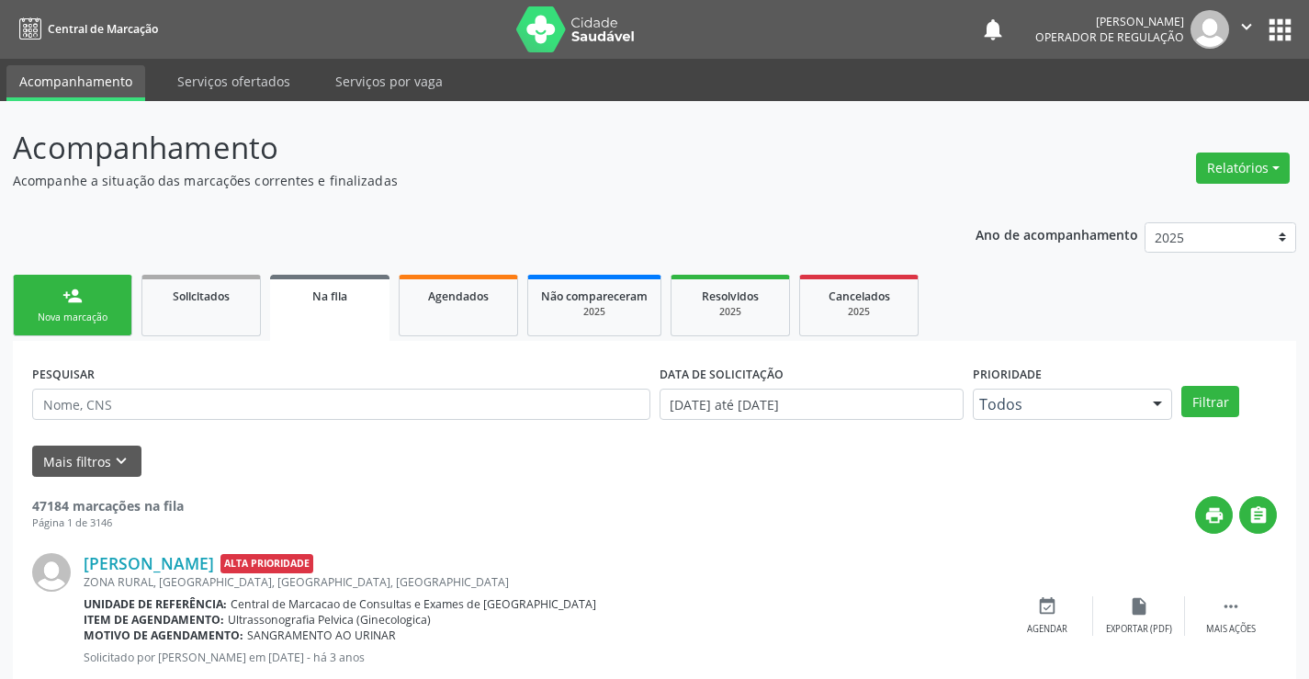
click at [96, 306] on link "person_add Nova marcação" at bounding box center [72, 306] width 119 height 62
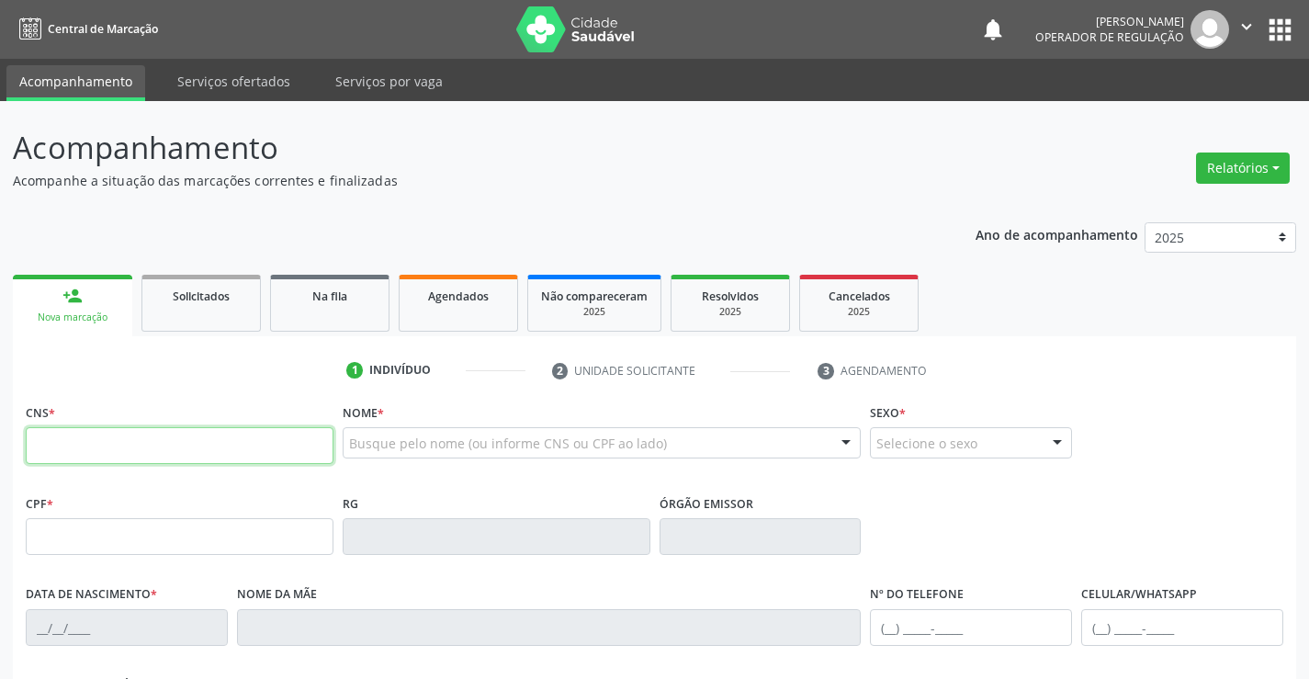
click at [96, 446] on input "text" at bounding box center [180, 445] width 308 height 37
type input "702 6022 7892 3345"
type input "0638935334"
type input "10/01/1968"
type input "(74) 99108-8824"
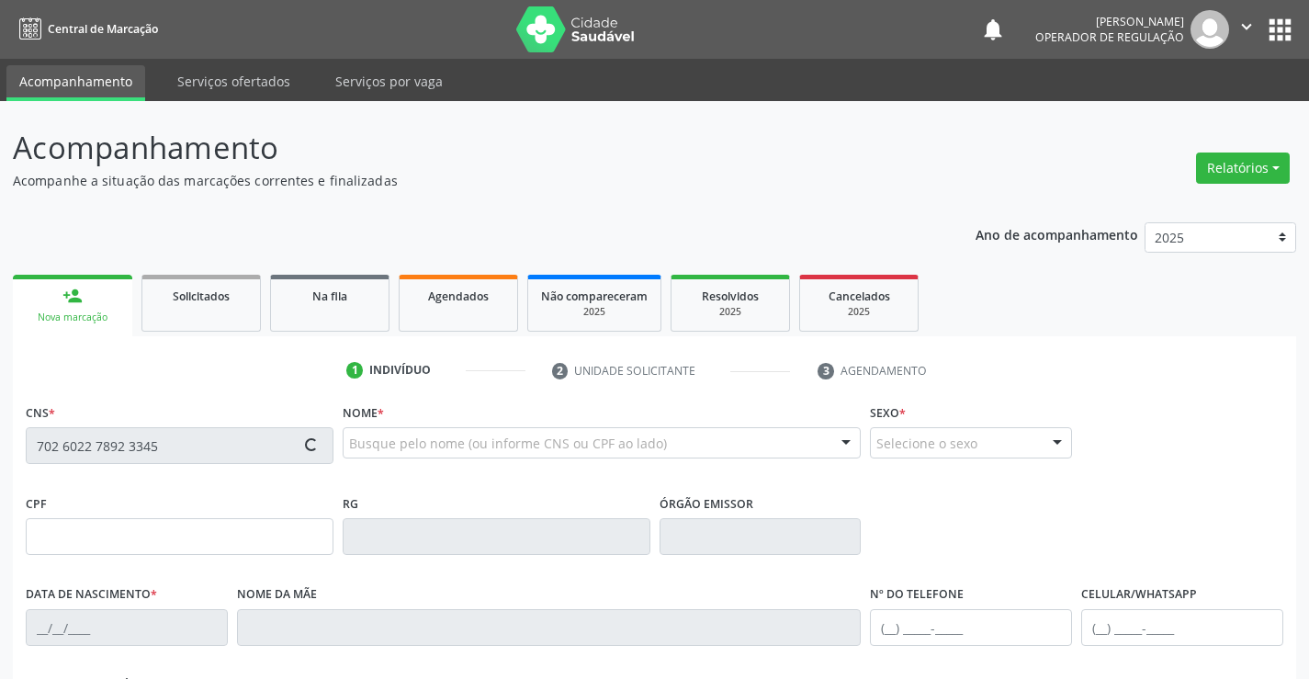
type input "(74) 99108-8824"
type input "528.280.775-00"
type input "SN"
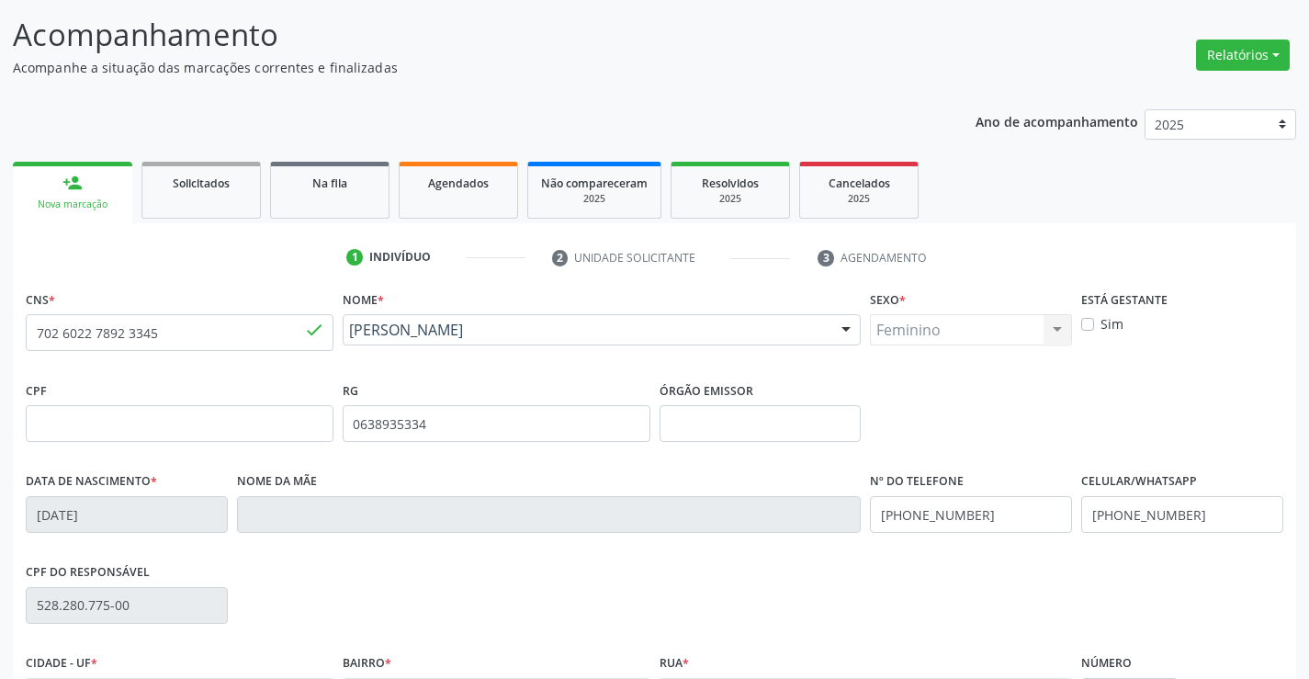
scroll to position [317, 0]
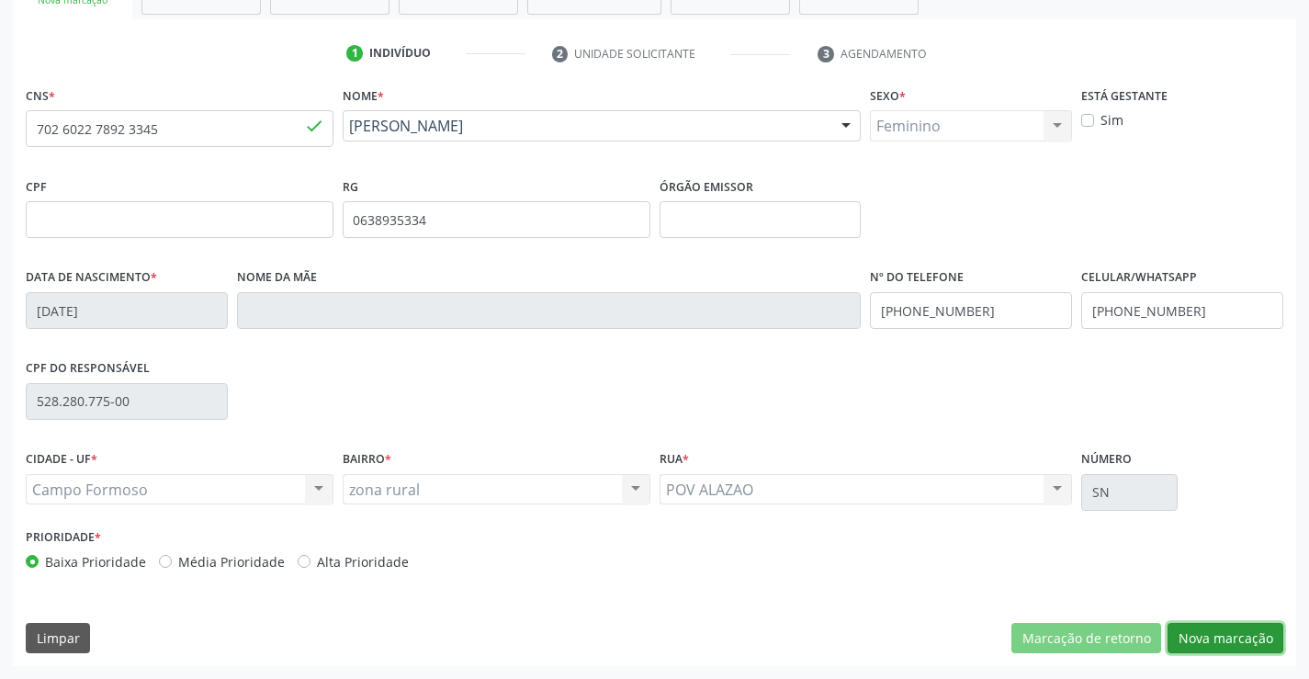
click at [1227, 638] on button "Nova marcação" at bounding box center [1226, 638] width 116 height 31
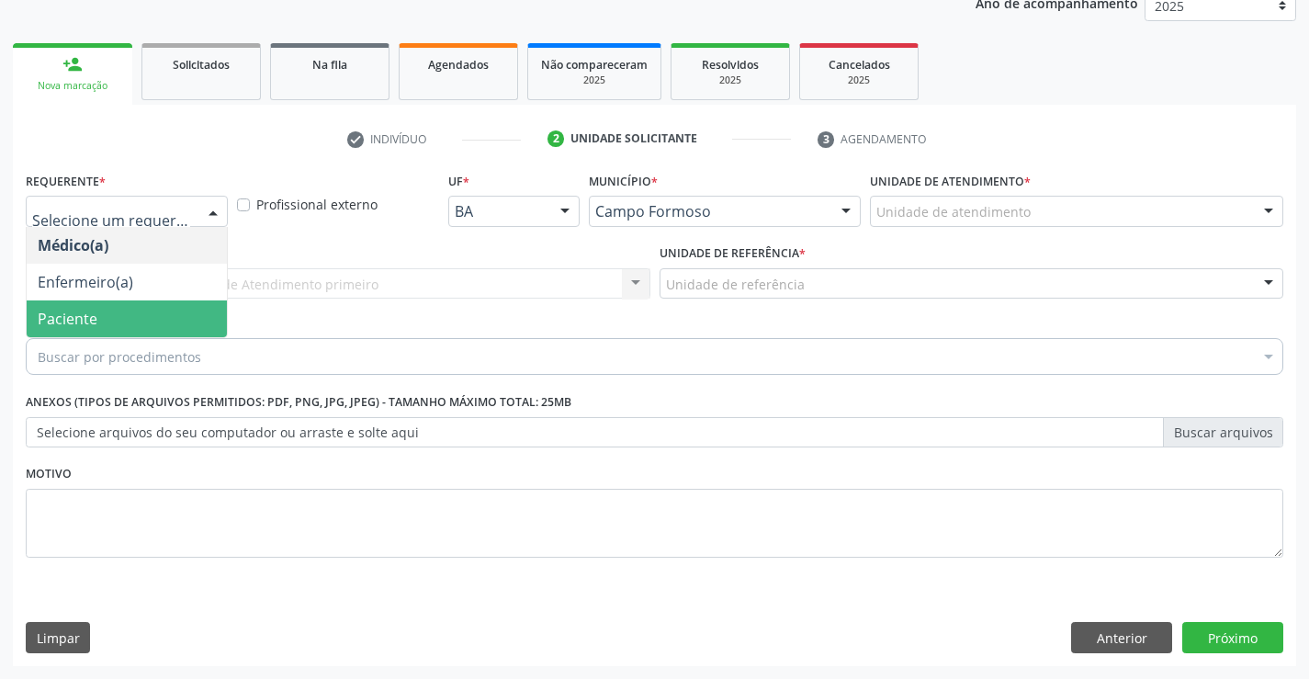
click at [94, 311] on span "Paciente" at bounding box center [68, 319] width 60 height 20
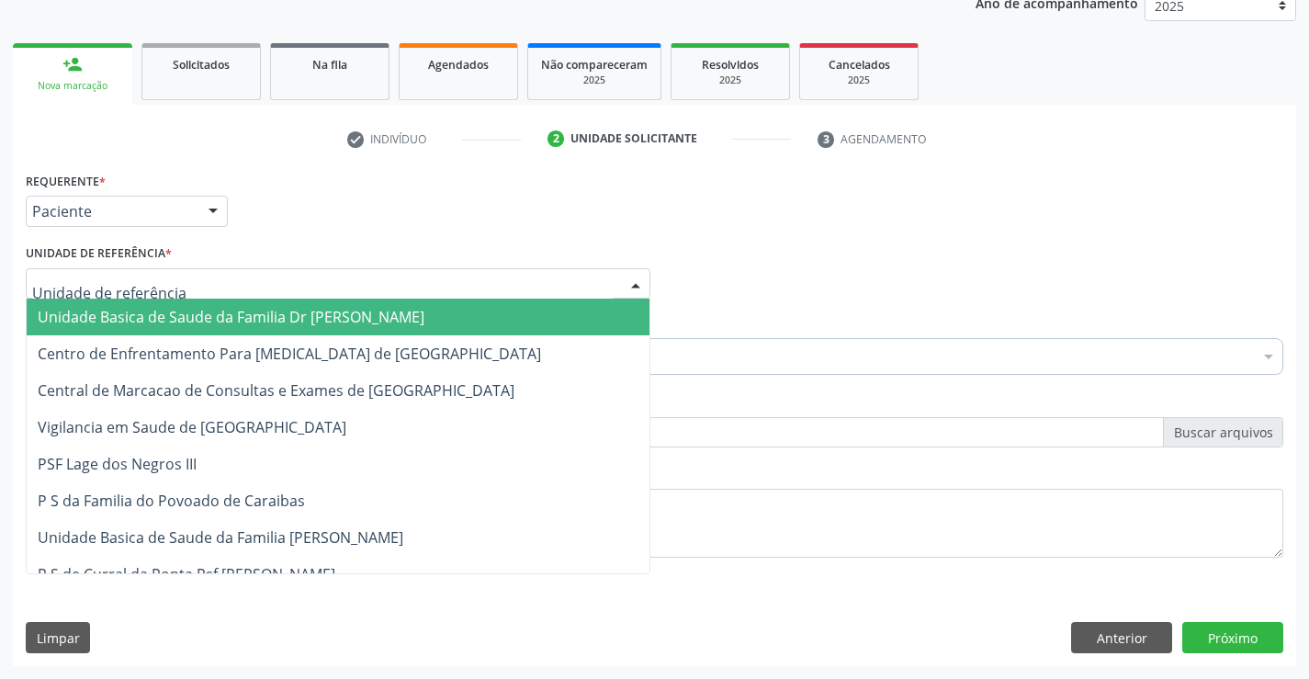
click at [227, 318] on span "Unidade Basica de Saude da Familia Dr [PERSON_NAME]" at bounding box center [231, 317] width 387 height 20
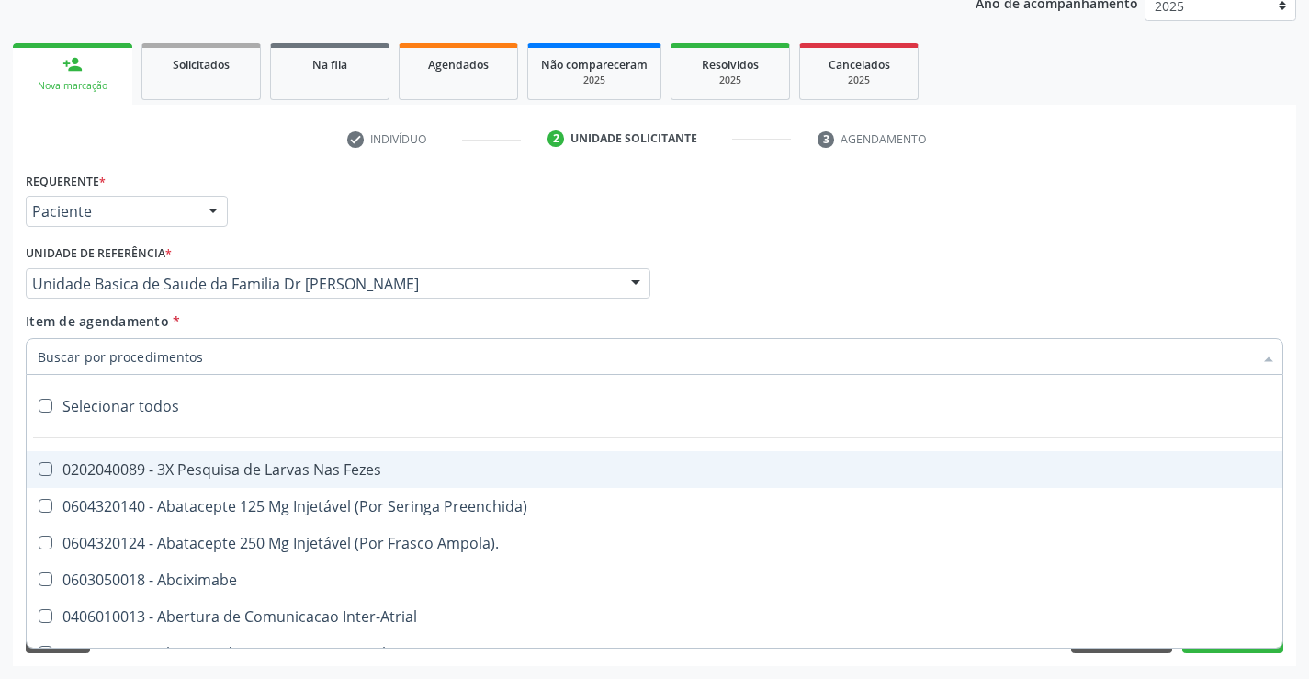
click at [200, 359] on div at bounding box center [655, 356] width 1258 height 37
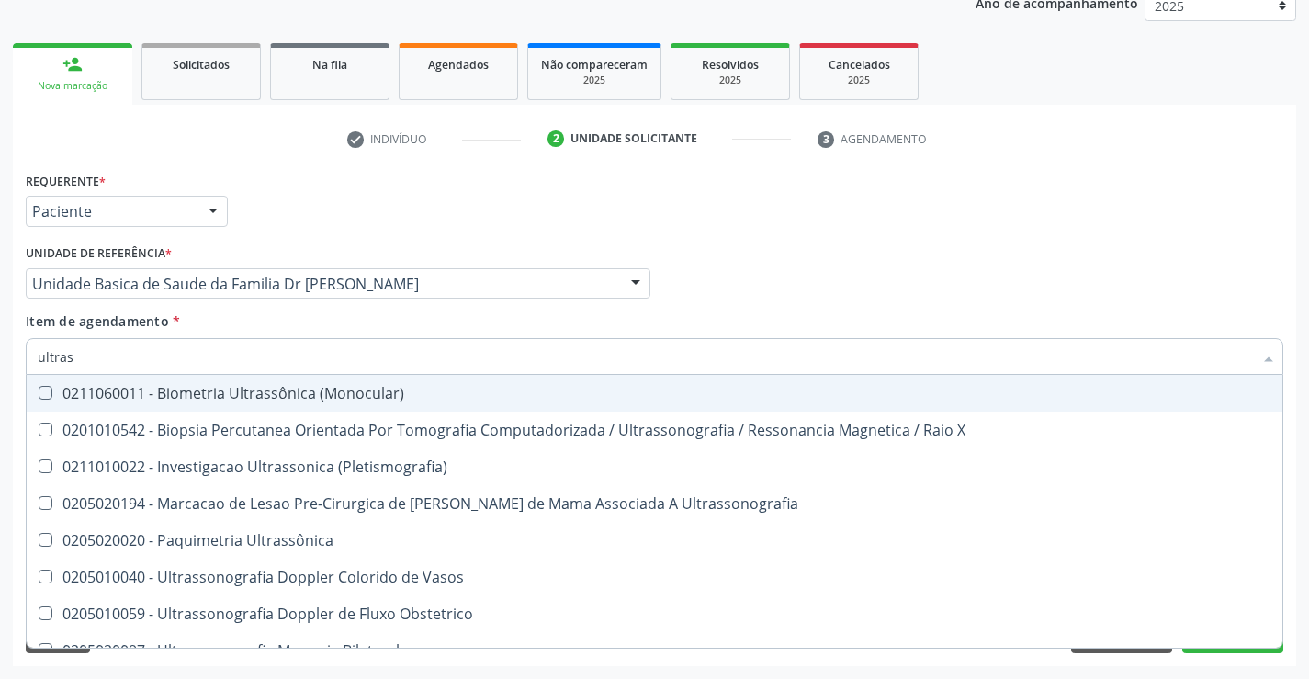
type input "ultrass"
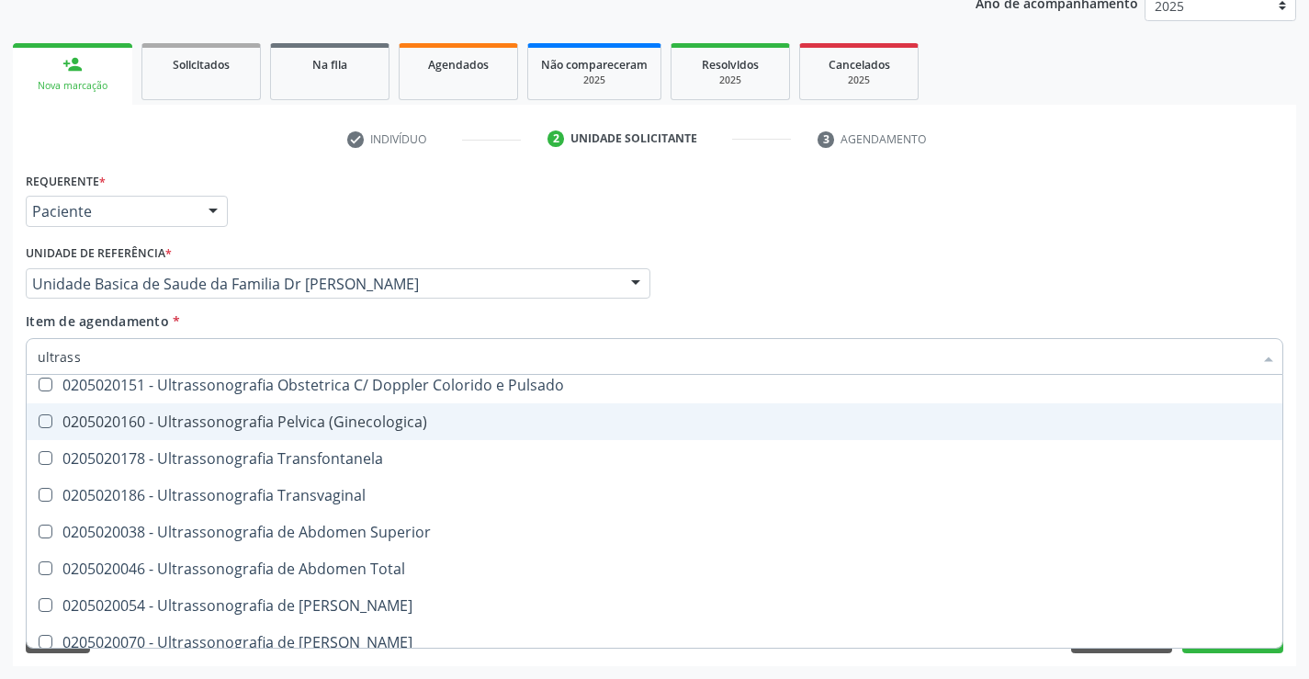
scroll to position [367, 0]
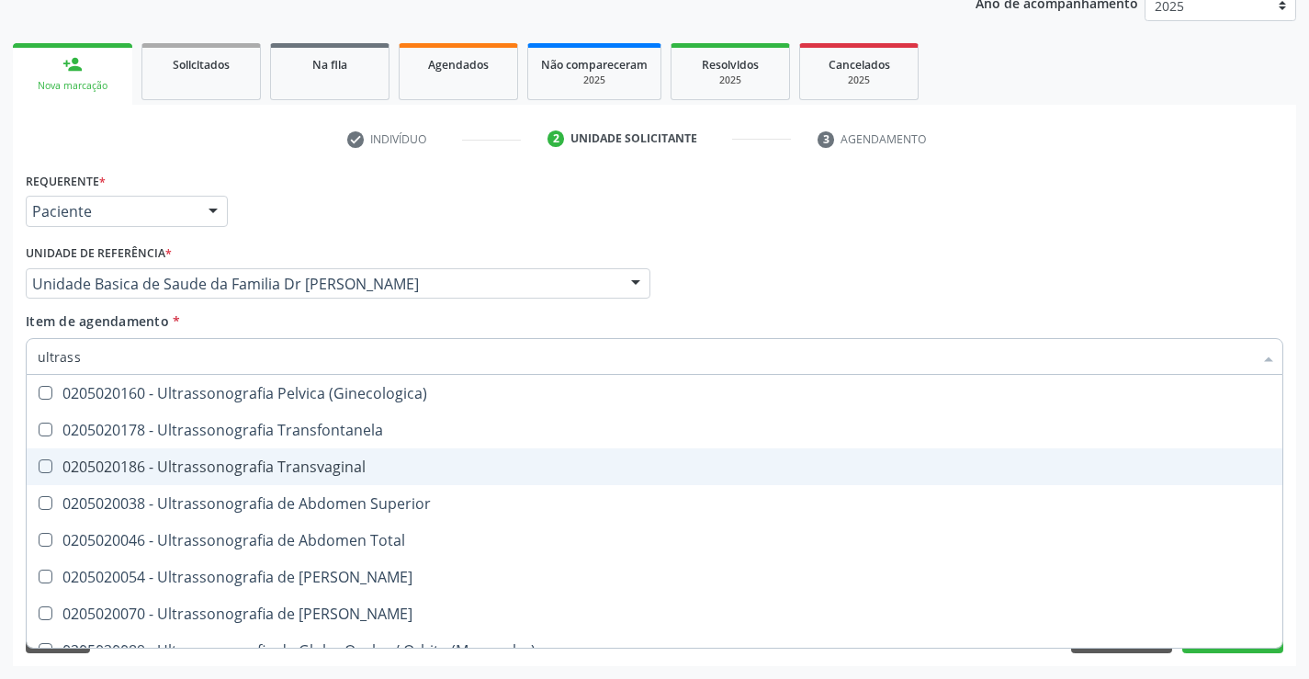
click at [383, 471] on div "0205020186 - Ultrassonografia Transvaginal" at bounding box center [655, 466] width 1234 height 15
checkbox Transvaginal "true"
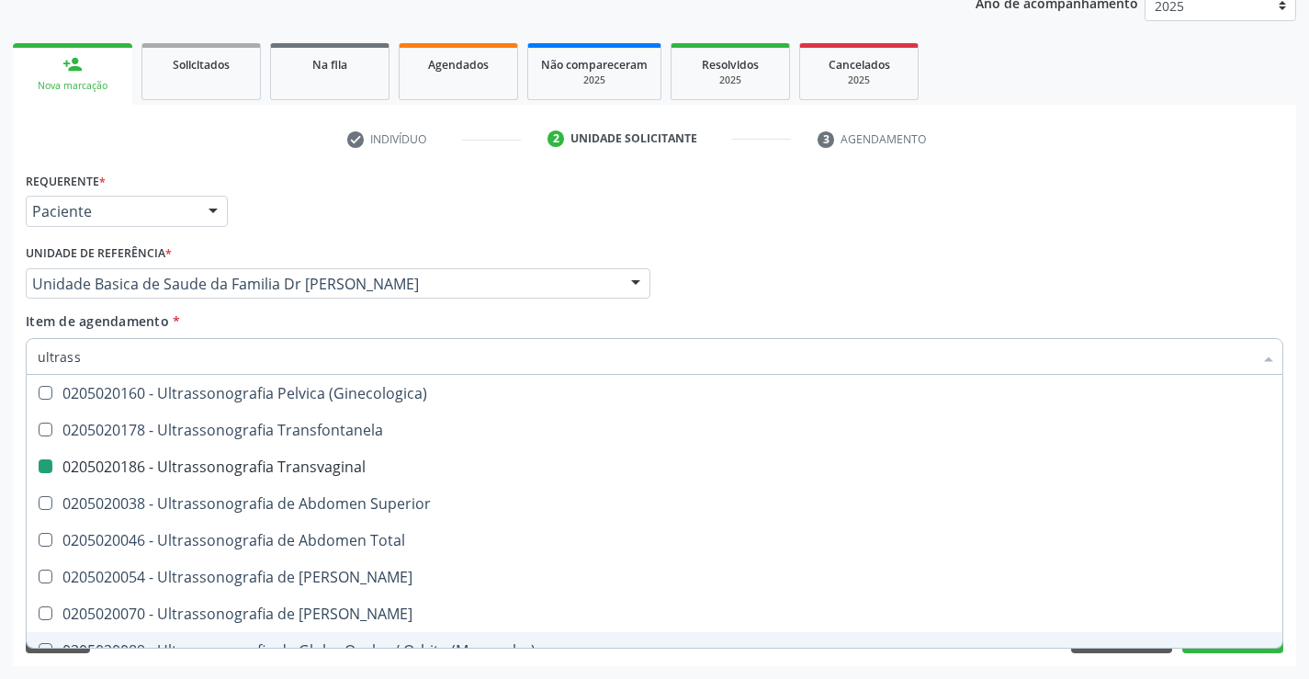
click at [1294, 616] on div "Requerente * Paciente Médico(a) Enfermeiro(a) Paciente Nenhum resultado encontr…" at bounding box center [654, 416] width 1283 height 499
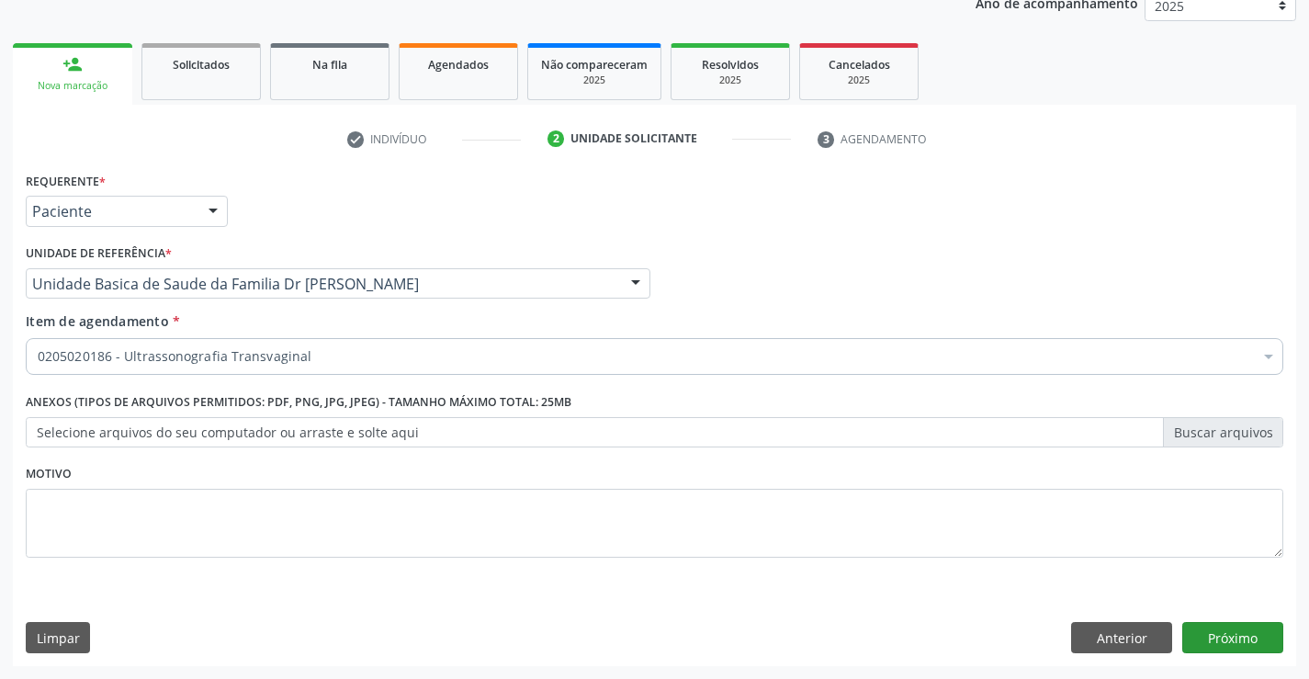
scroll to position [0, 0]
click at [1230, 630] on button "Próximo" at bounding box center [1232, 637] width 101 height 31
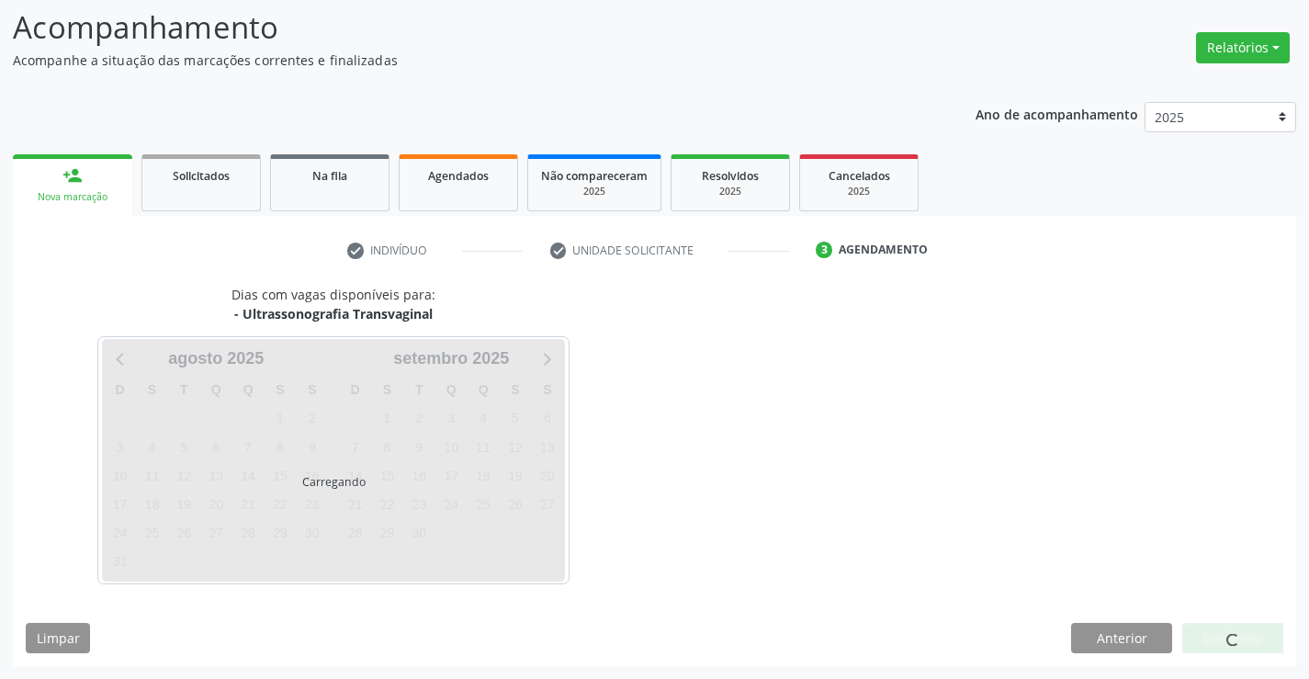
scroll to position [120, 0]
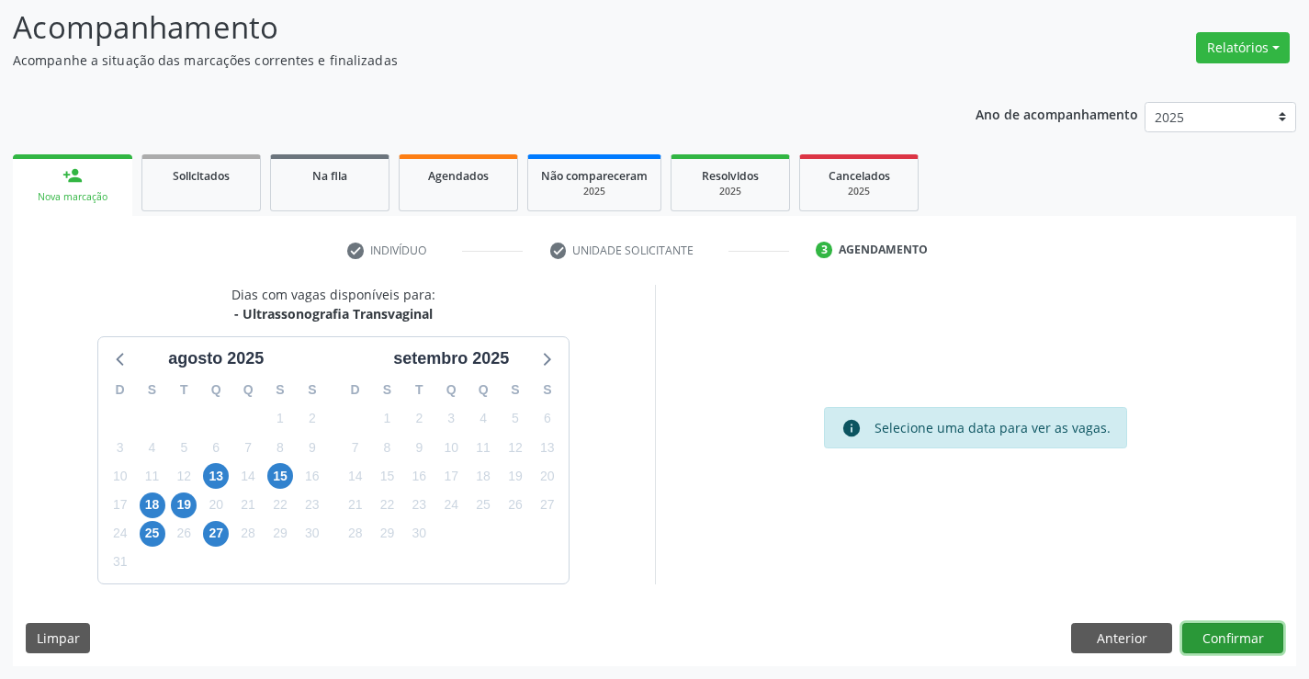
click at [1228, 630] on button "Confirmar" at bounding box center [1232, 638] width 101 height 31
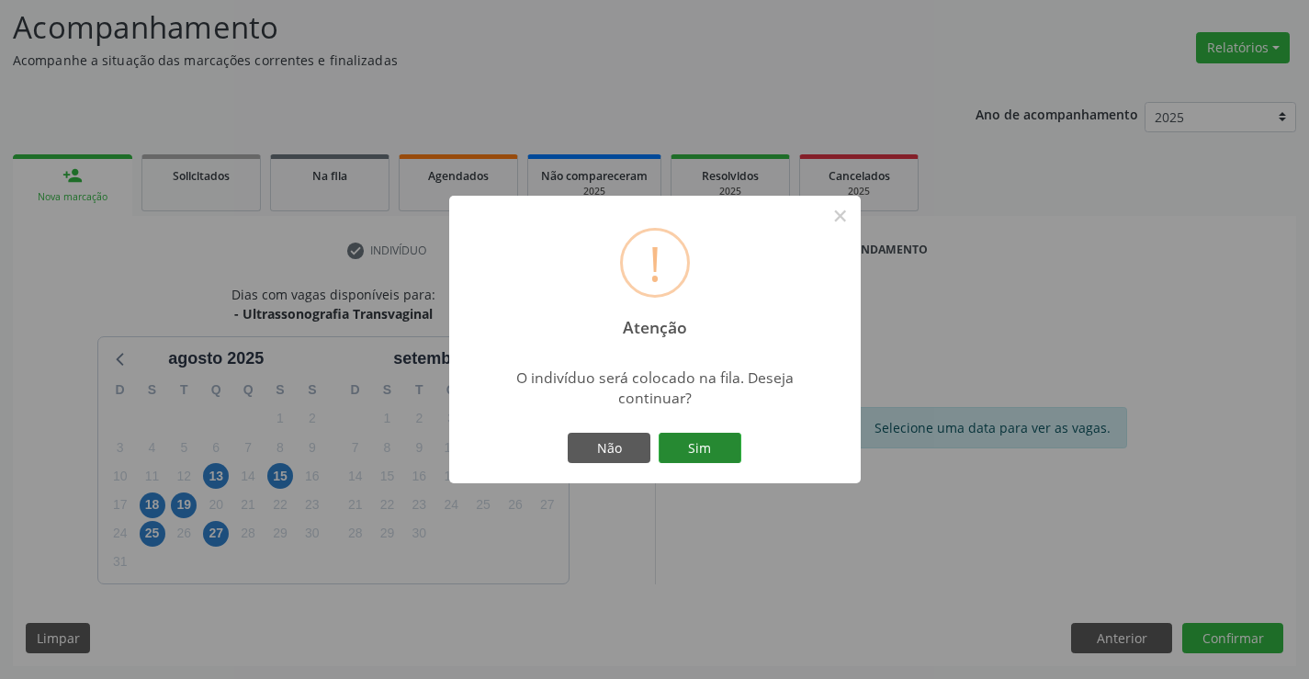
click at [705, 450] on button "Sim" at bounding box center [700, 448] width 83 height 31
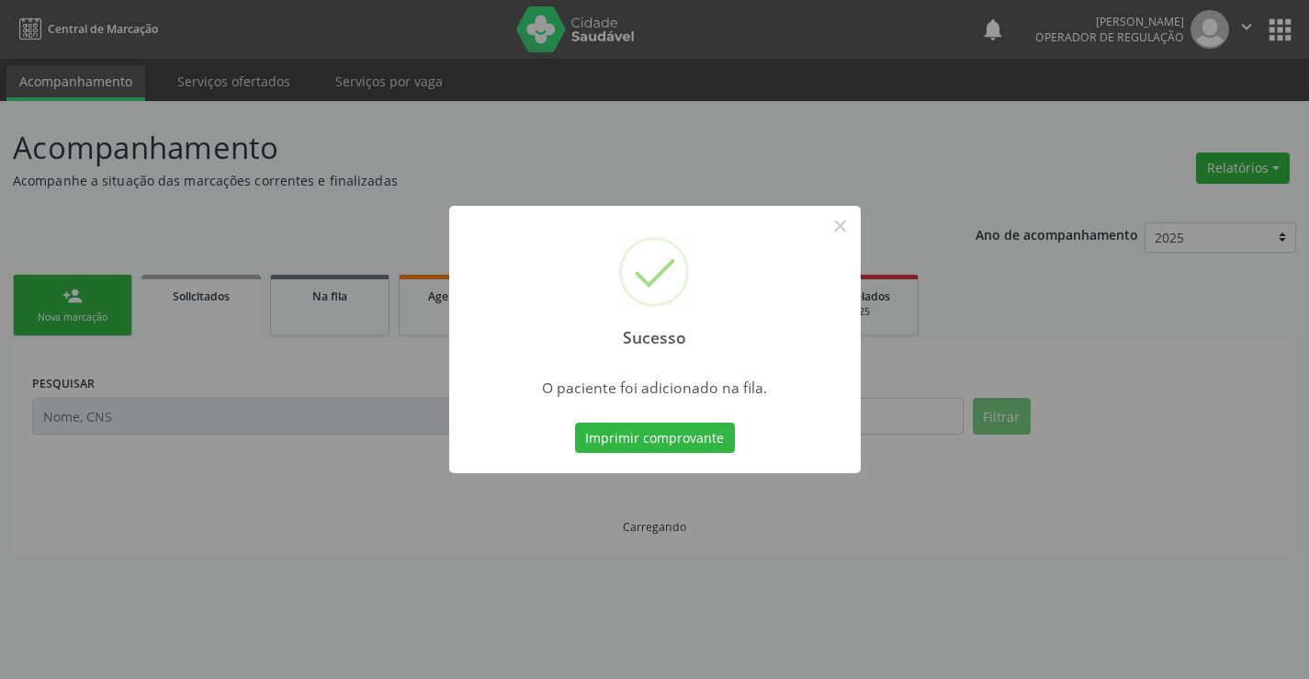
scroll to position [0, 0]
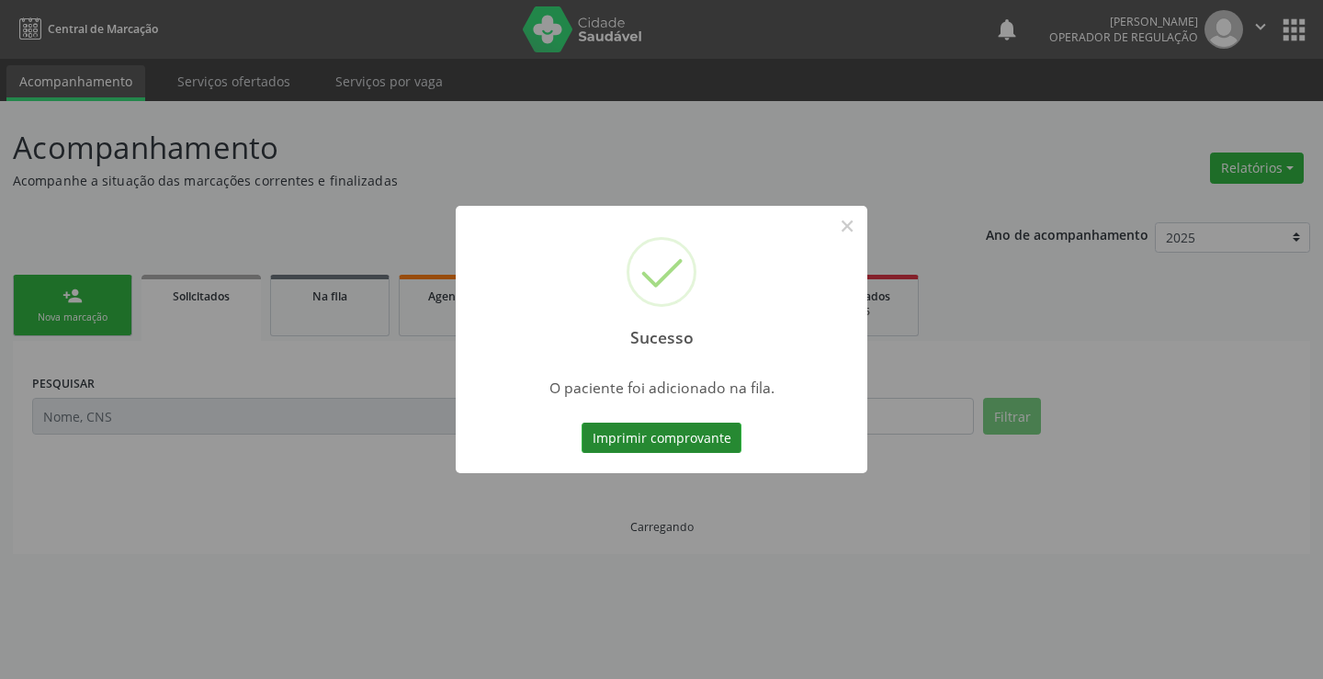
click at [688, 442] on button "Imprimir comprovante" at bounding box center [661, 438] width 160 height 31
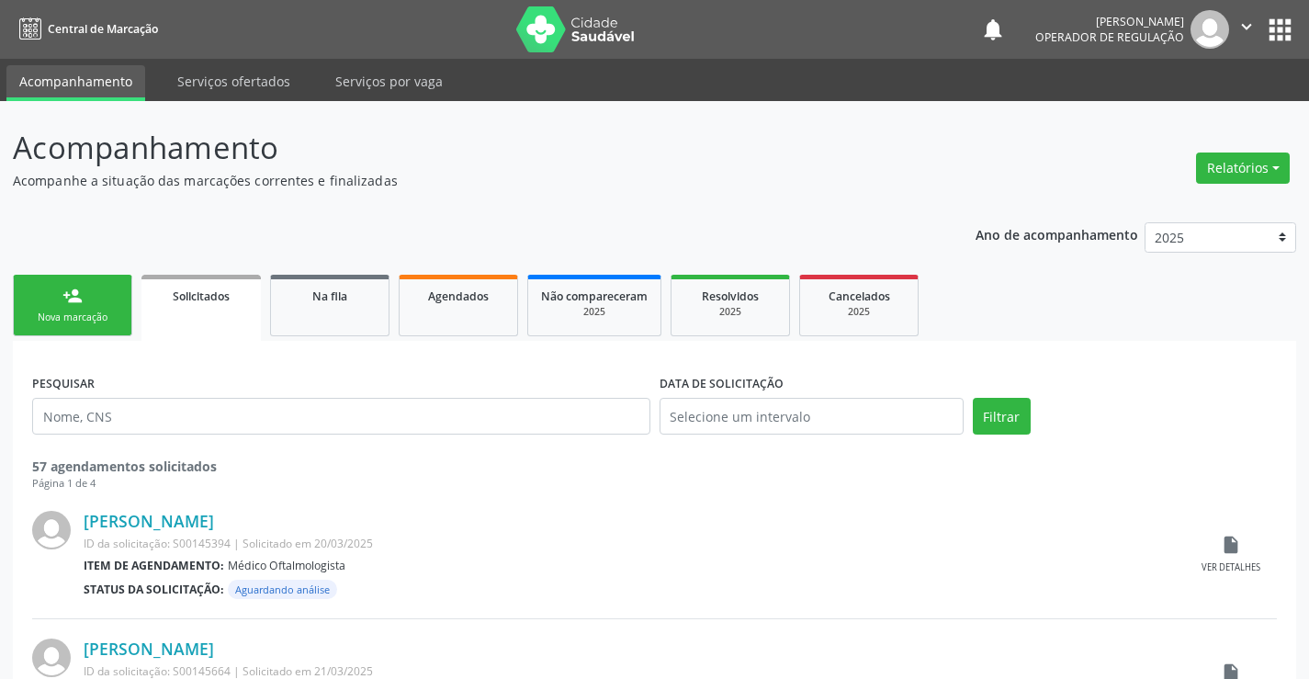
click at [53, 313] on div "Nova marcação" at bounding box center [73, 318] width 92 height 14
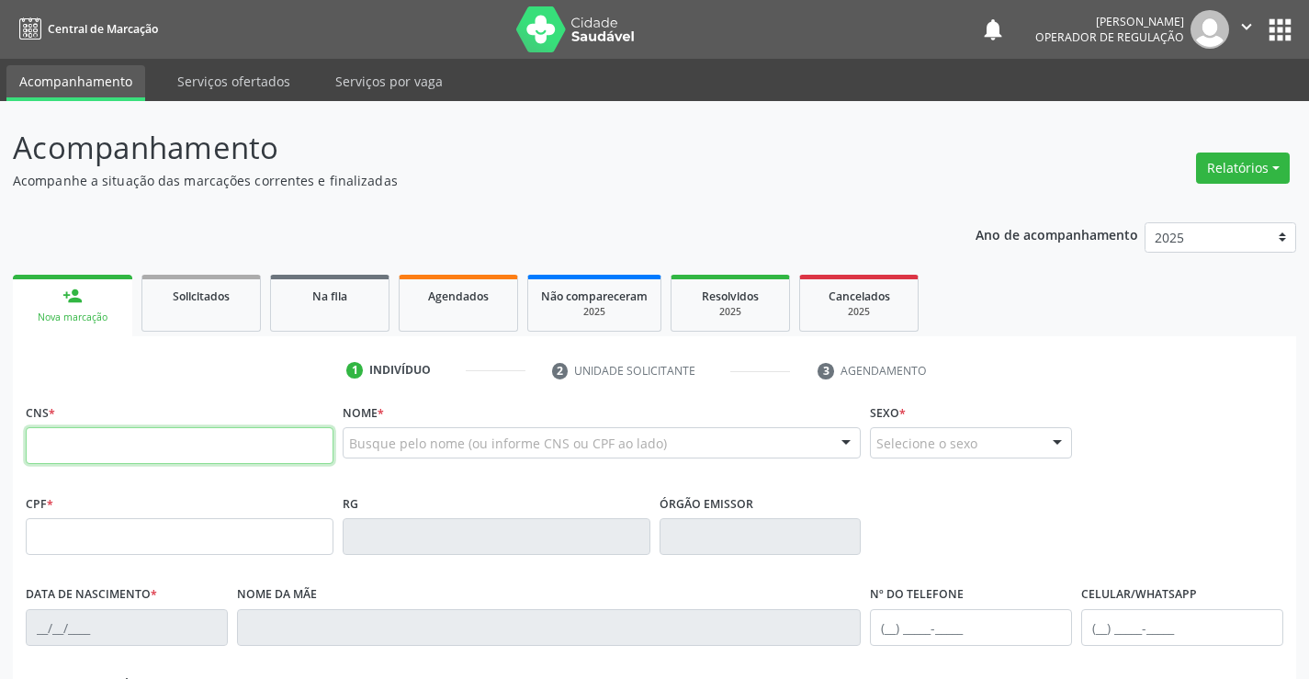
click at [134, 446] on input "text" at bounding box center [180, 445] width 308 height 37
click at [123, 447] on input "text" at bounding box center [180, 445] width 308 height 37
type input "700 8079 2978 4689"
type input "1276820747"
type input "25/09/1983"
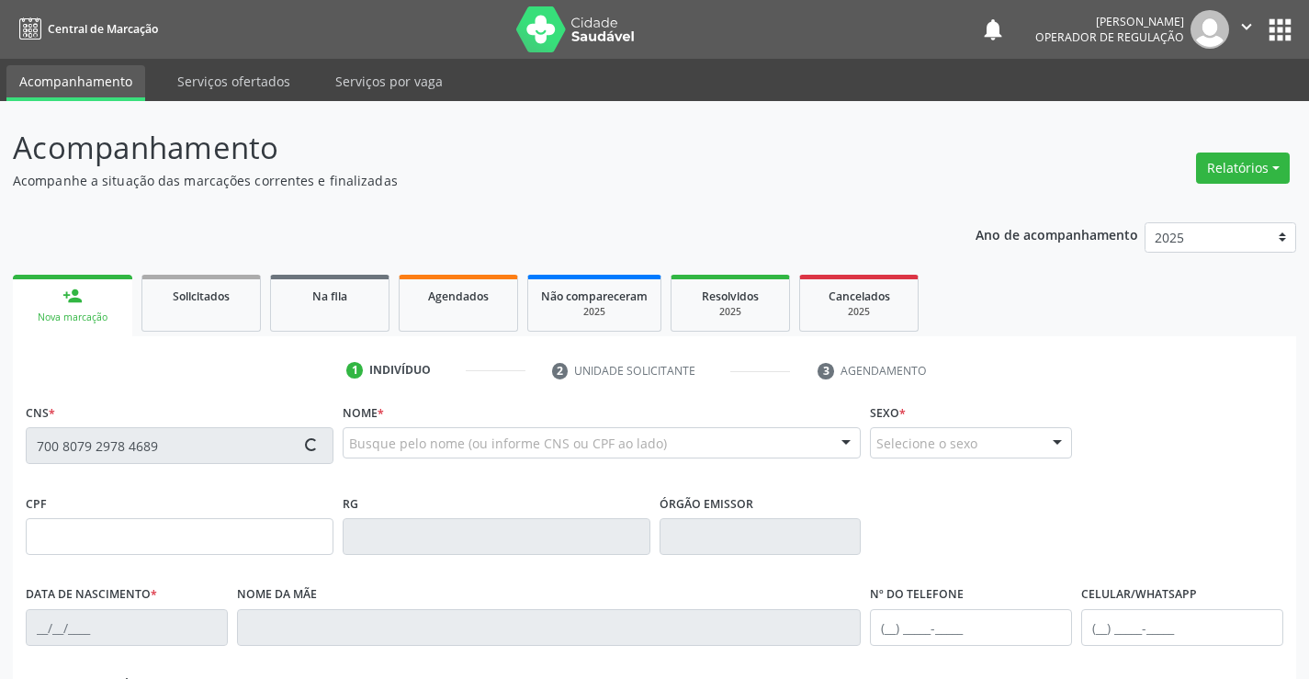
type input "(74) 98870-0242"
type input "006.991.765-57"
type input "S/N"
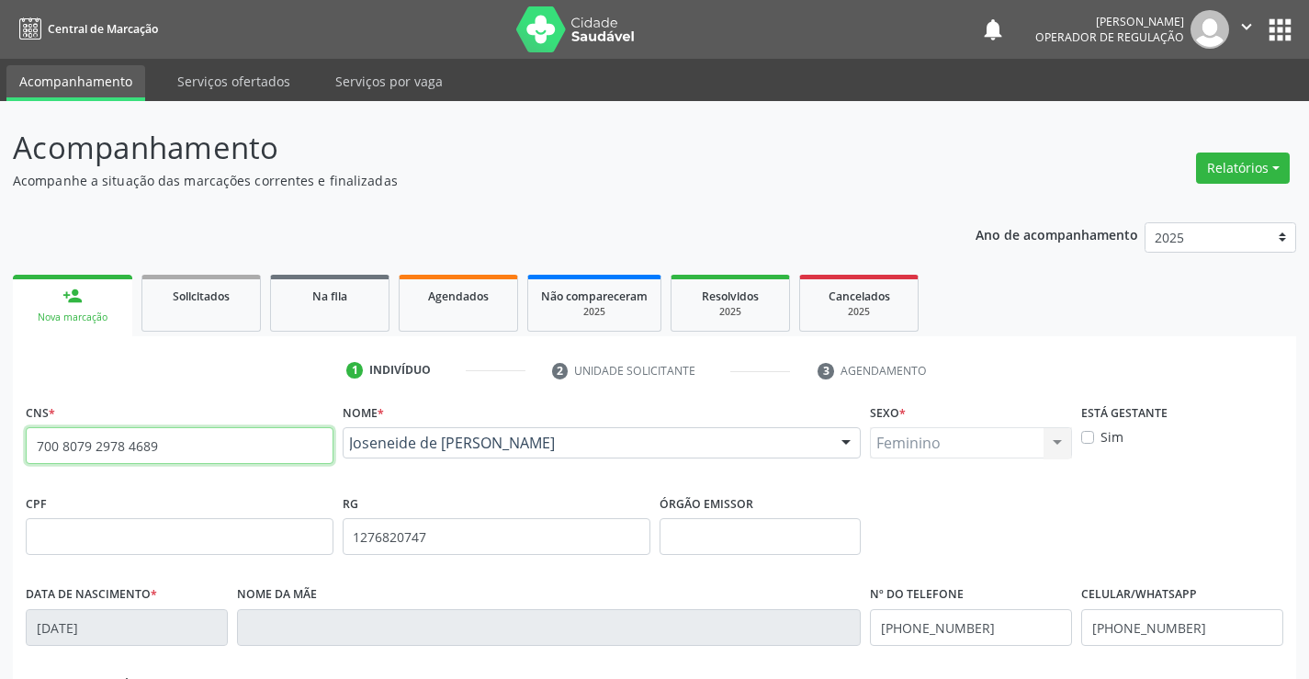
drag, startPoint x: 30, startPoint y: 443, endPoint x: 218, endPoint y: 446, distance: 187.4
click at [218, 446] on input "700 8079 2978 4689" at bounding box center [180, 445] width 308 height 37
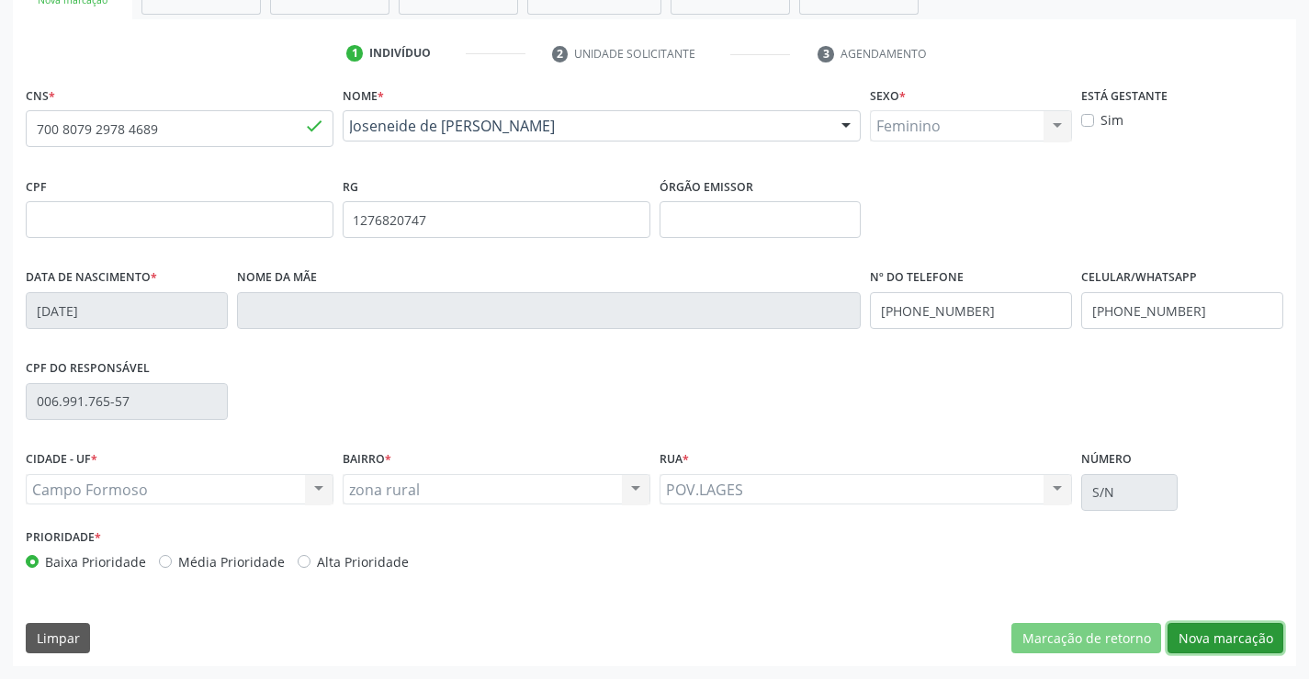
click at [1236, 627] on button "Nova marcação" at bounding box center [1226, 638] width 116 height 31
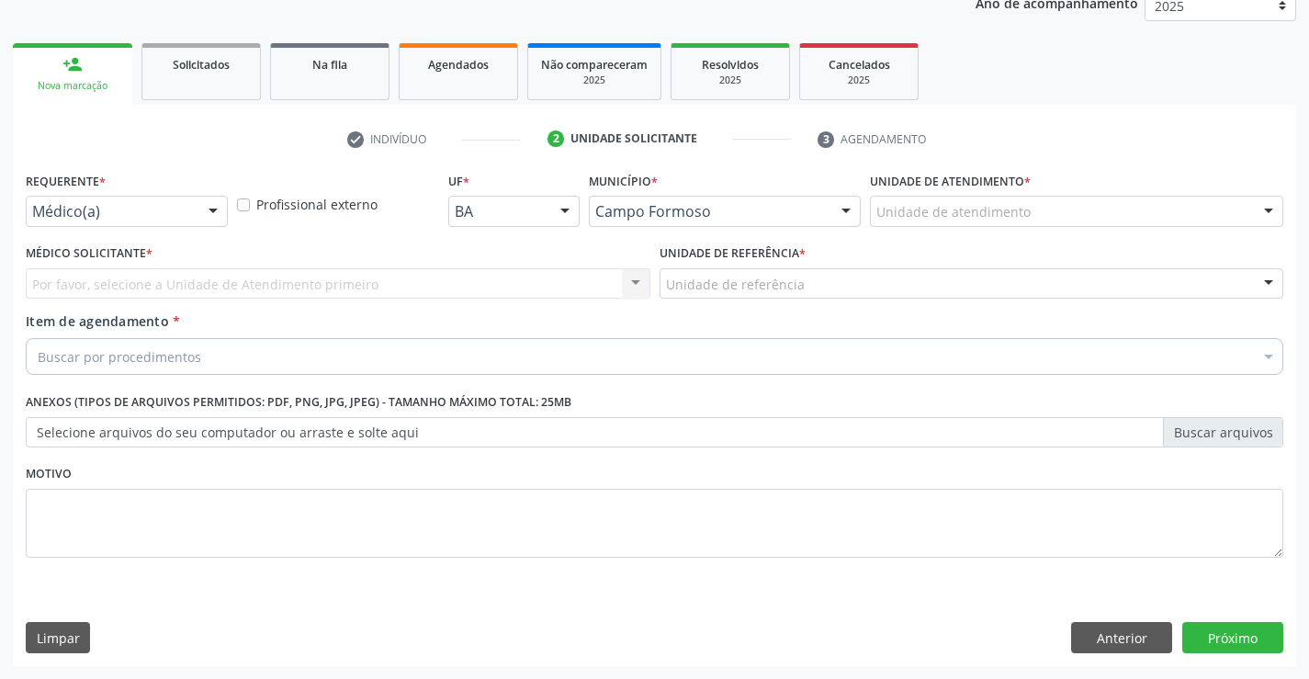
scroll to position [231, 0]
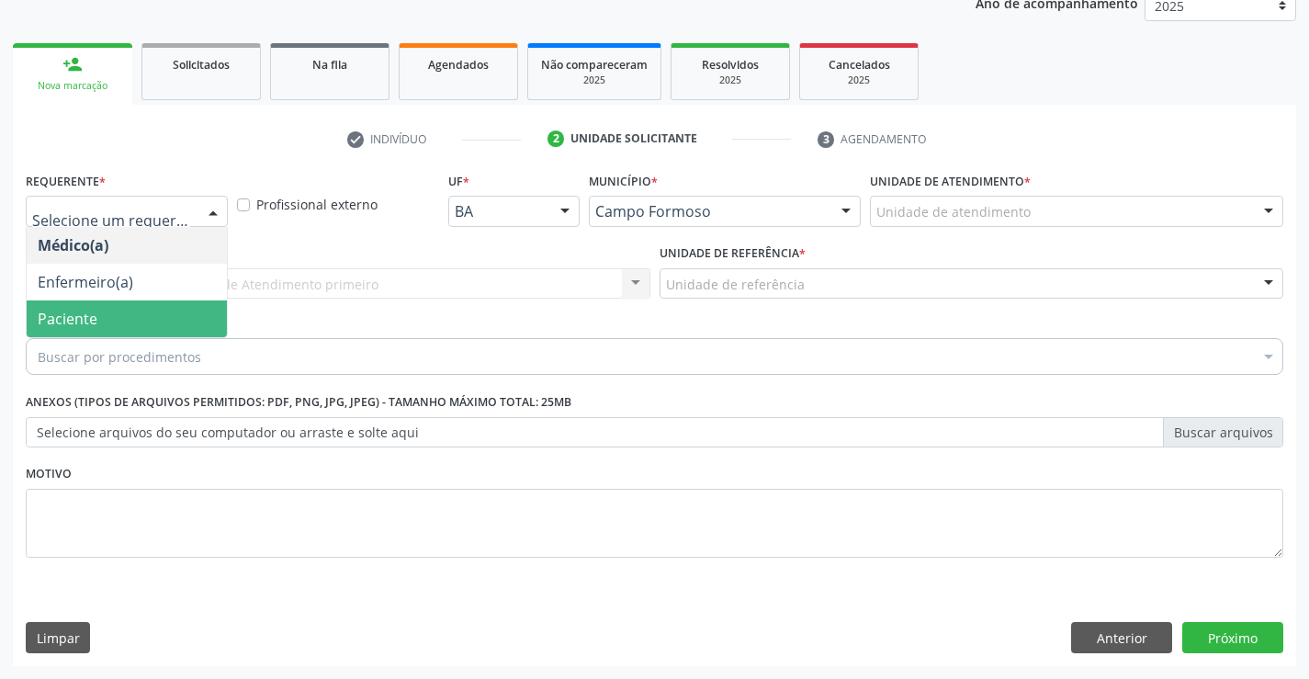
click at [133, 322] on span "Paciente" at bounding box center [127, 318] width 200 height 37
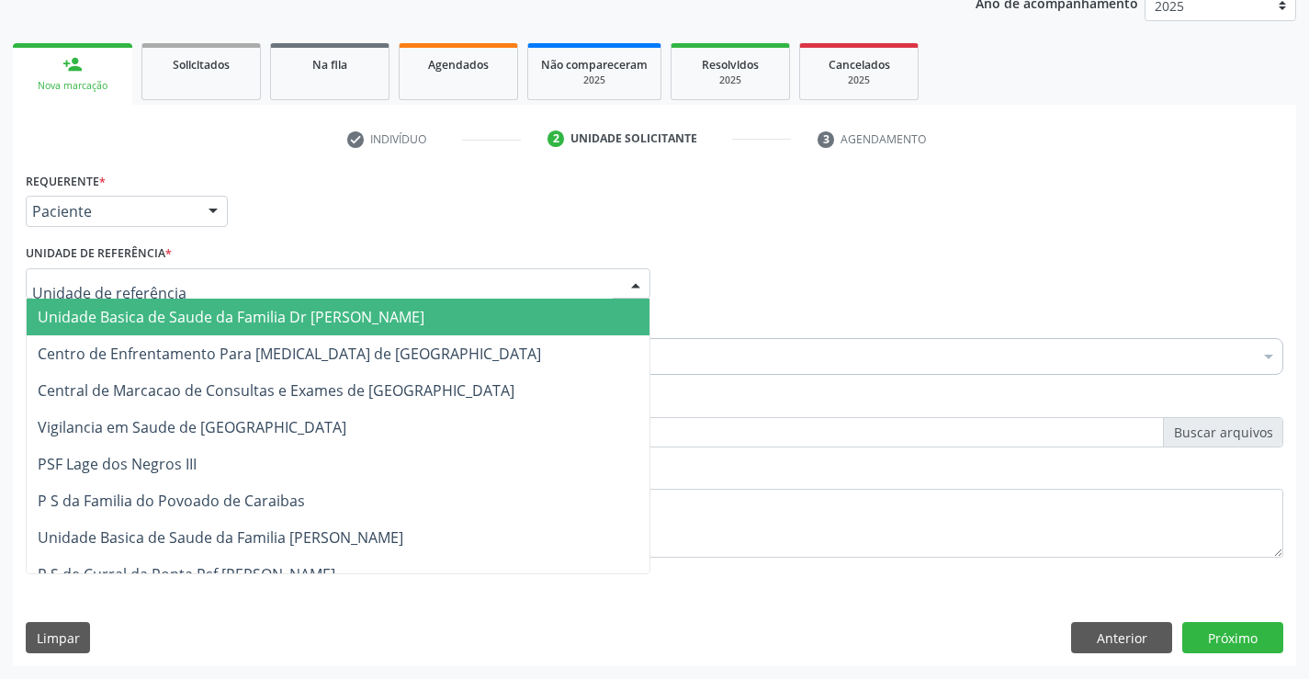
click at [178, 319] on span "Unidade Basica de Saude da Familia Dr [PERSON_NAME]" at bounding box center [231, 317] width 387 height 20
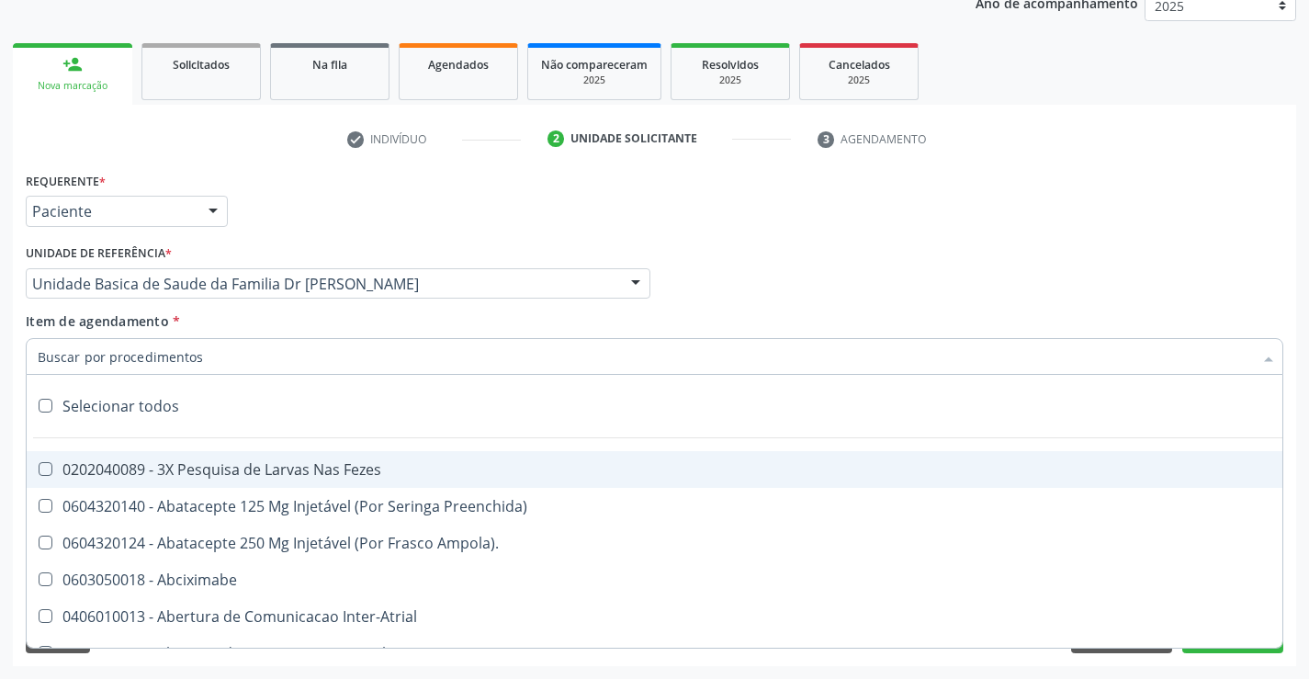
click at [224, 362] on div at bounding box center [655, 356] width 1258 height 37
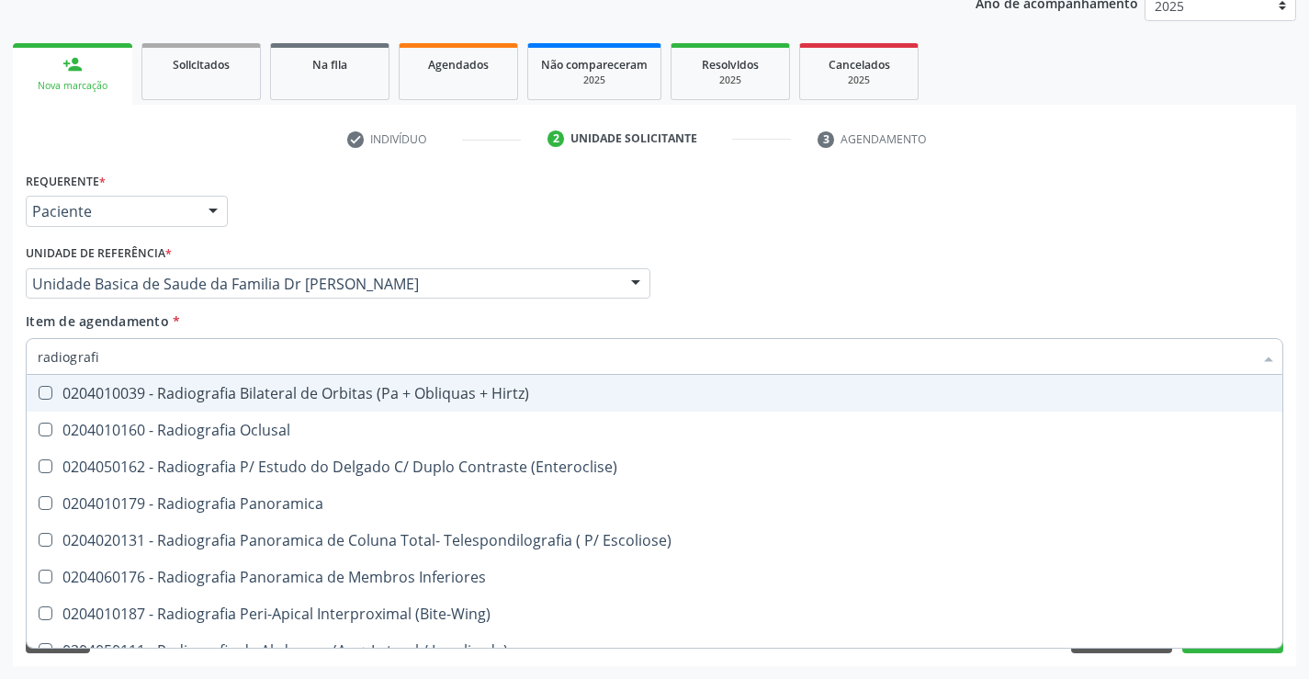
type input "radiografia"
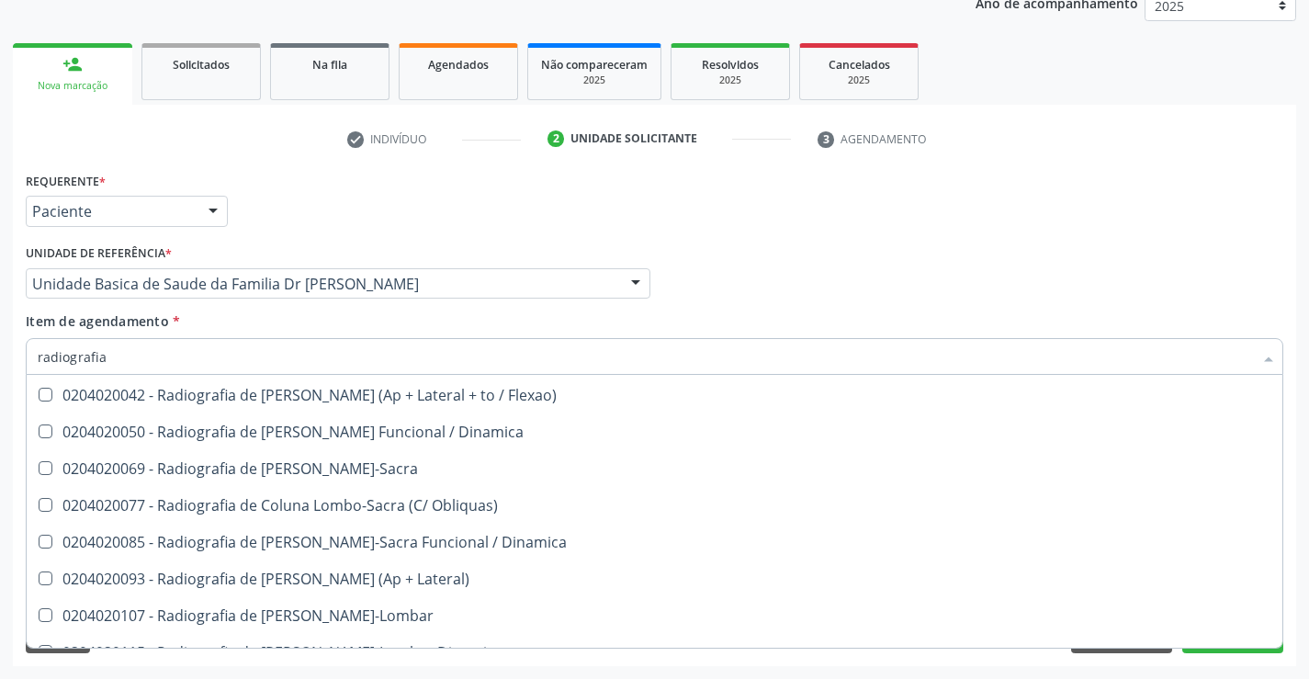
scroll to position [919, 0]
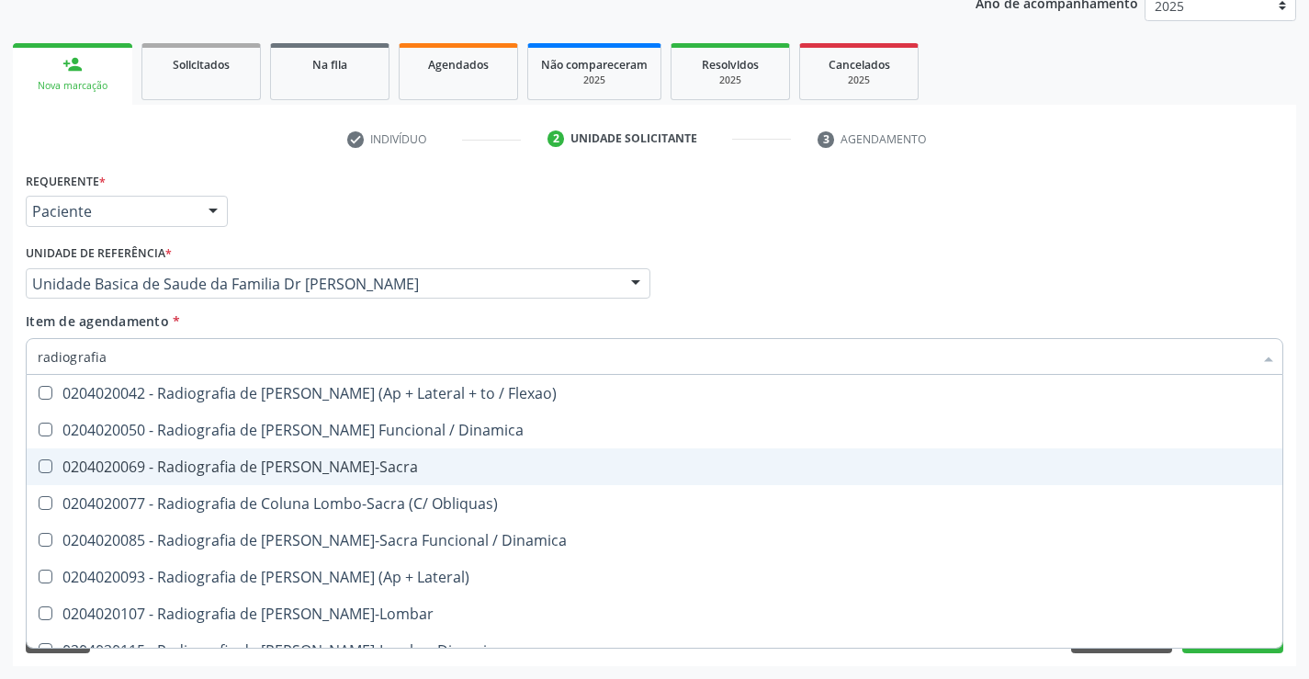
click at [391, 472] on div "0204020069 - Radiografia de Coluna Lombo-Sacra" at bounding box center [655, 466] width 1234 height 15
checkbox Lombo-Sacra "true"
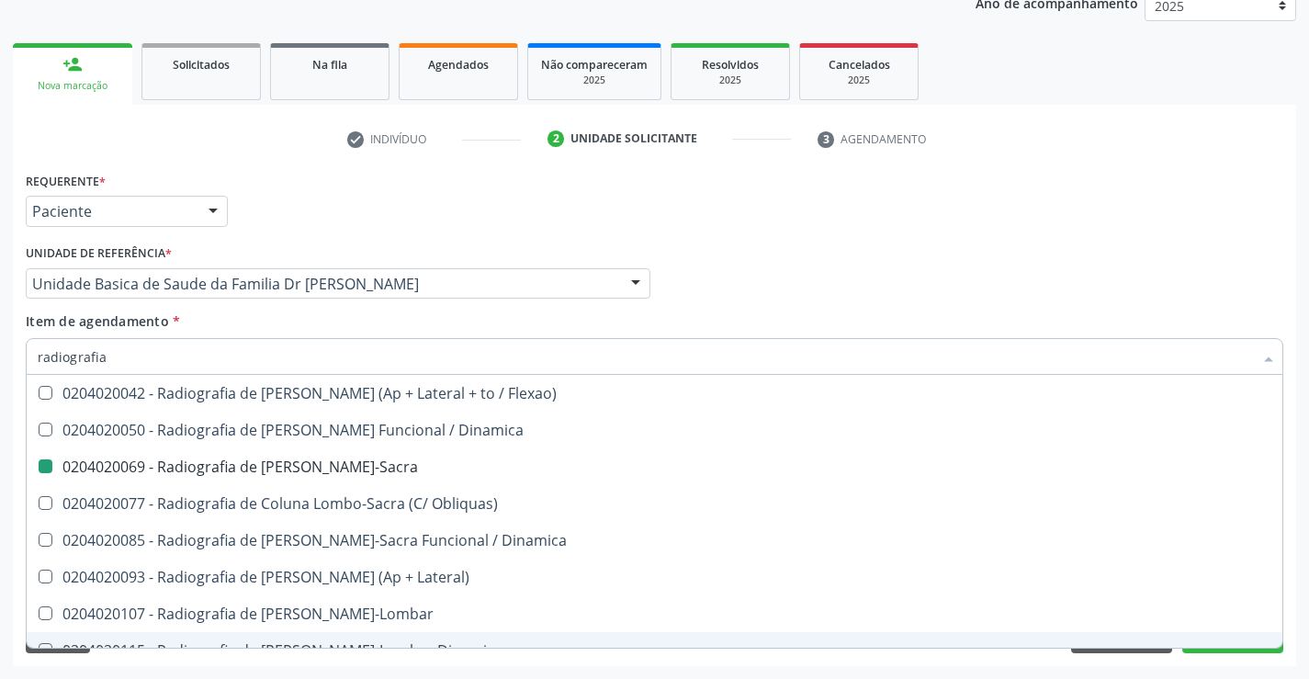
click at [1293, 587] on div "Requerente * Paciente Médico(a) Enfermeiro(a) Paciente Nenhum resultado encontr…" at bounding box center [654, 416] width 1283 height 499
checkbox Oclusal "true"
checkbox Lombo-Sacra "false"
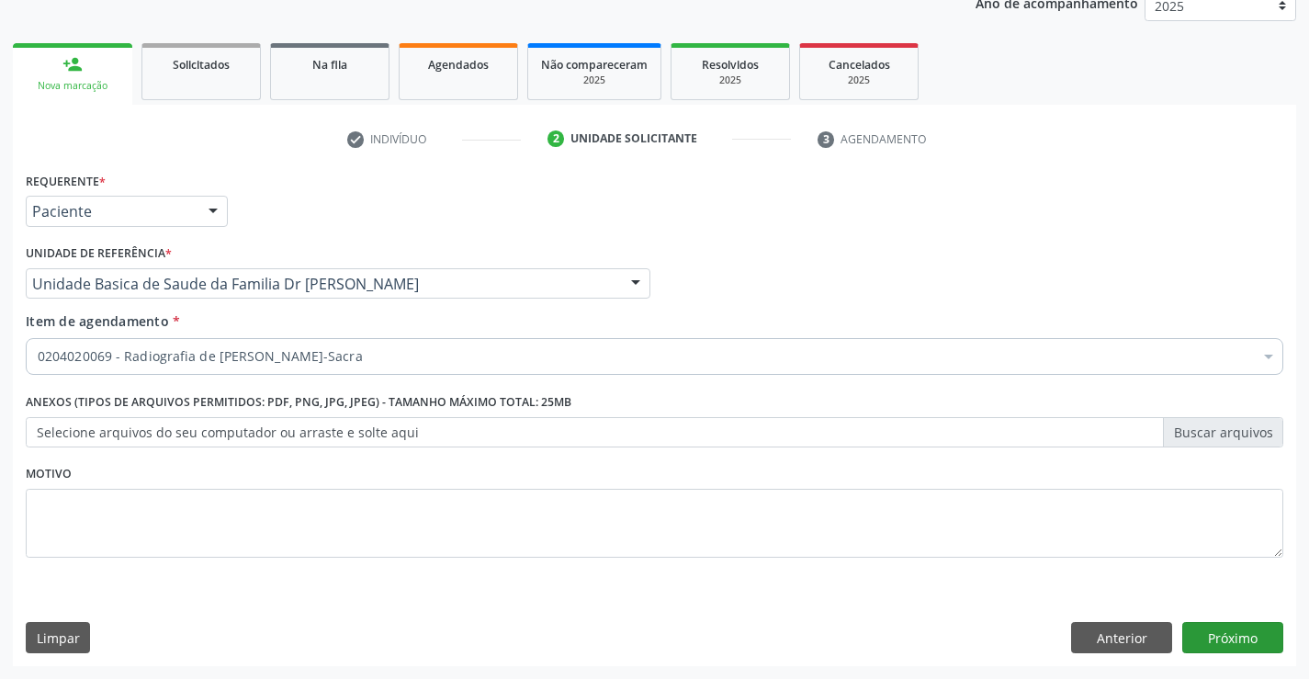
scroll to position [0, 0]
click at [1218, 633] on button "Próximo" at bounding box center [1232, 637] width 101 height 31
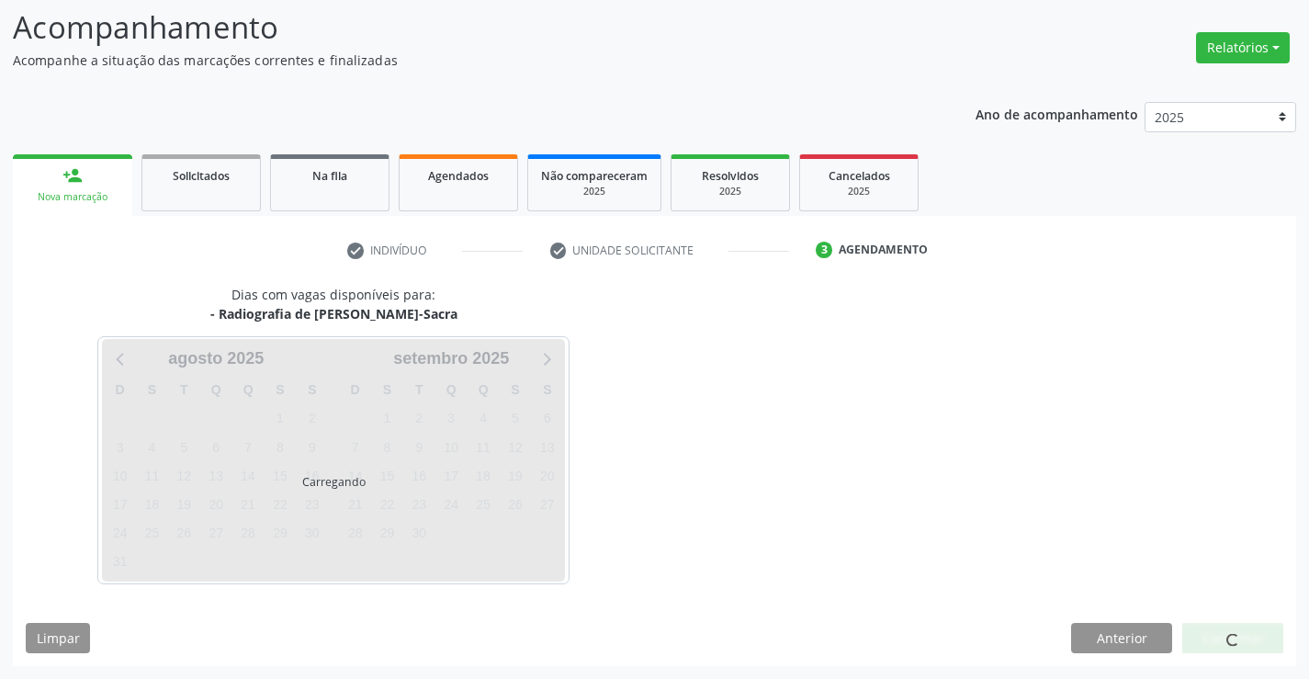
scroll to position [120, 0]
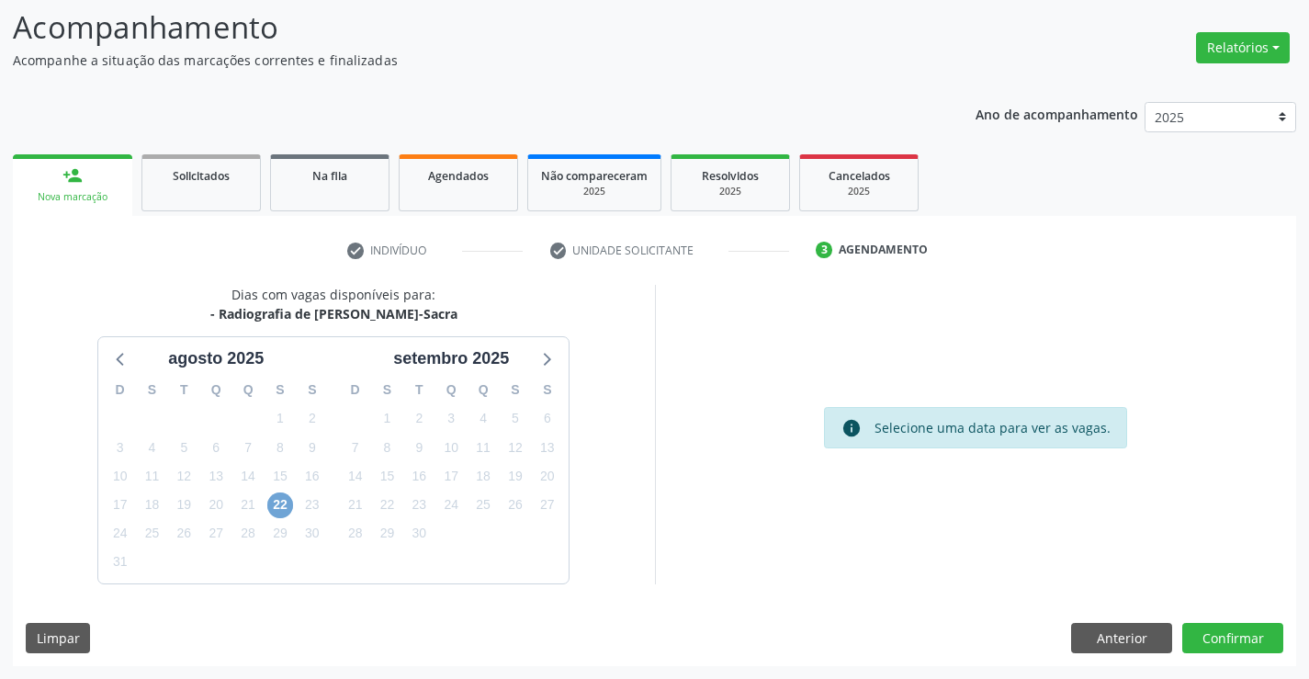
click at [283, 505] on span "22" at bounding box center [280, 505] width 26 height 26
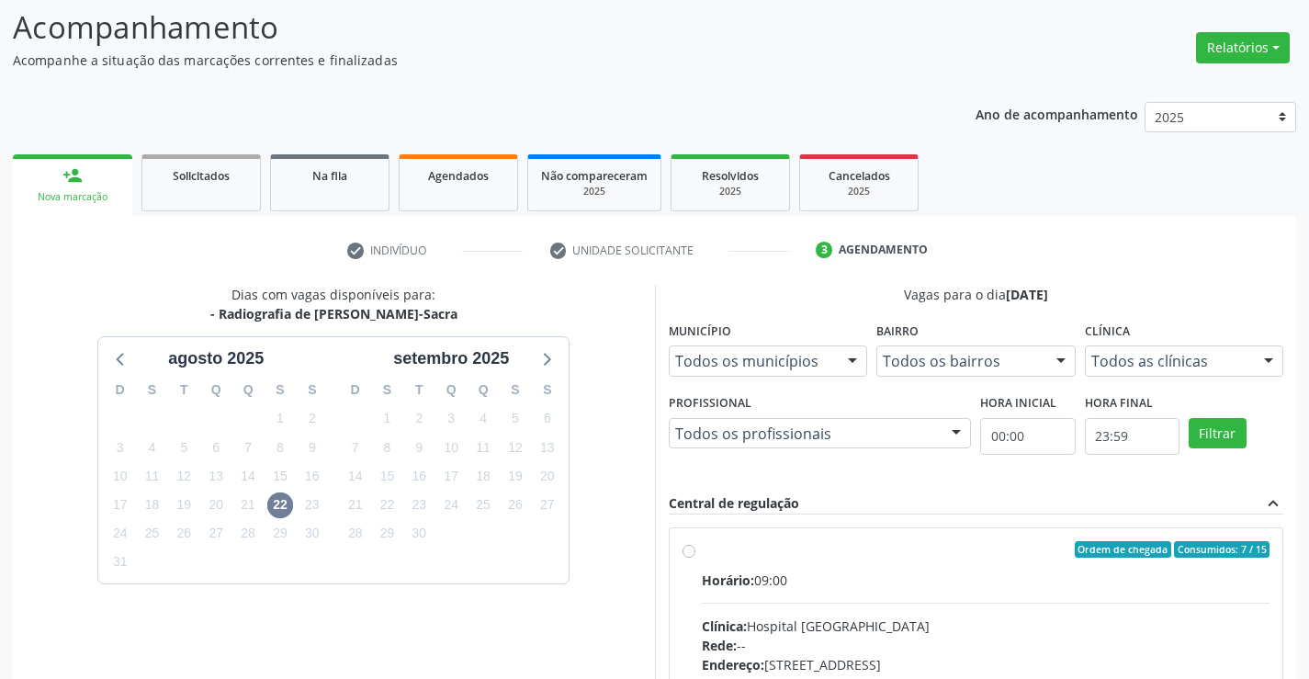
click at [917, 566] on label "Ordem de chegada Consumidos: 7 / 15 Horário: 09:00 Clínica: Hospital Sao Franci…" at bounding box center [986, 682] width 569 height 282
click at [695, 558] on input "Ordem de chegada Consumidos: 7 / 15 Horário: 09:00 Clínica: Hospital Sao Franci…" at bounding box center [689, 549] width 13 height 17
radio input "true"
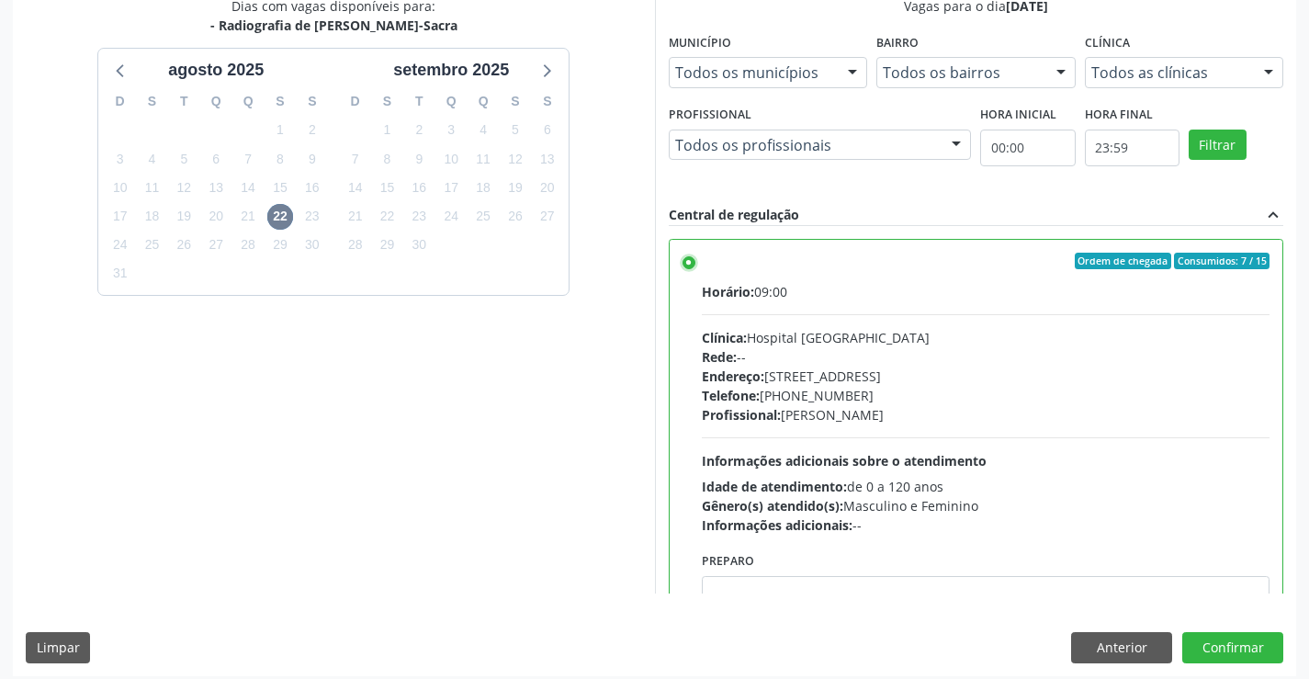
scroll to position [419, 0]
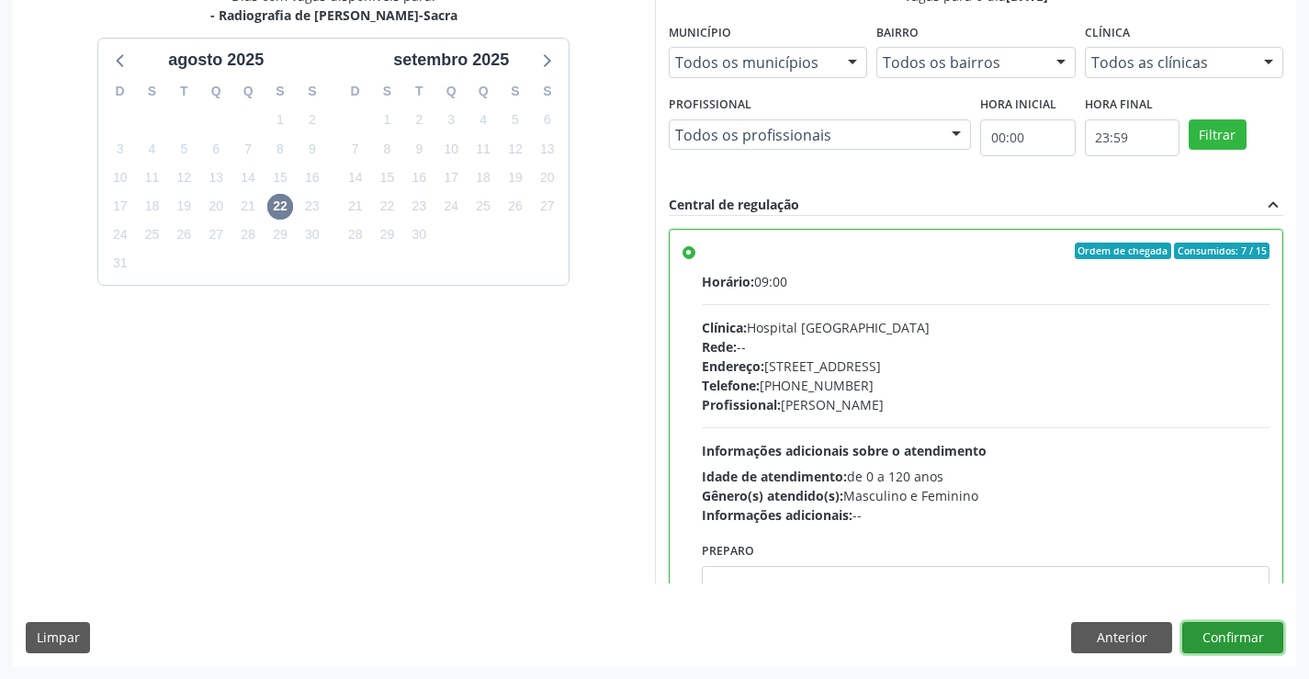
click at [1225, 634] on button "Confirmar" at bounding box center [1232, 637] width 101 height 31
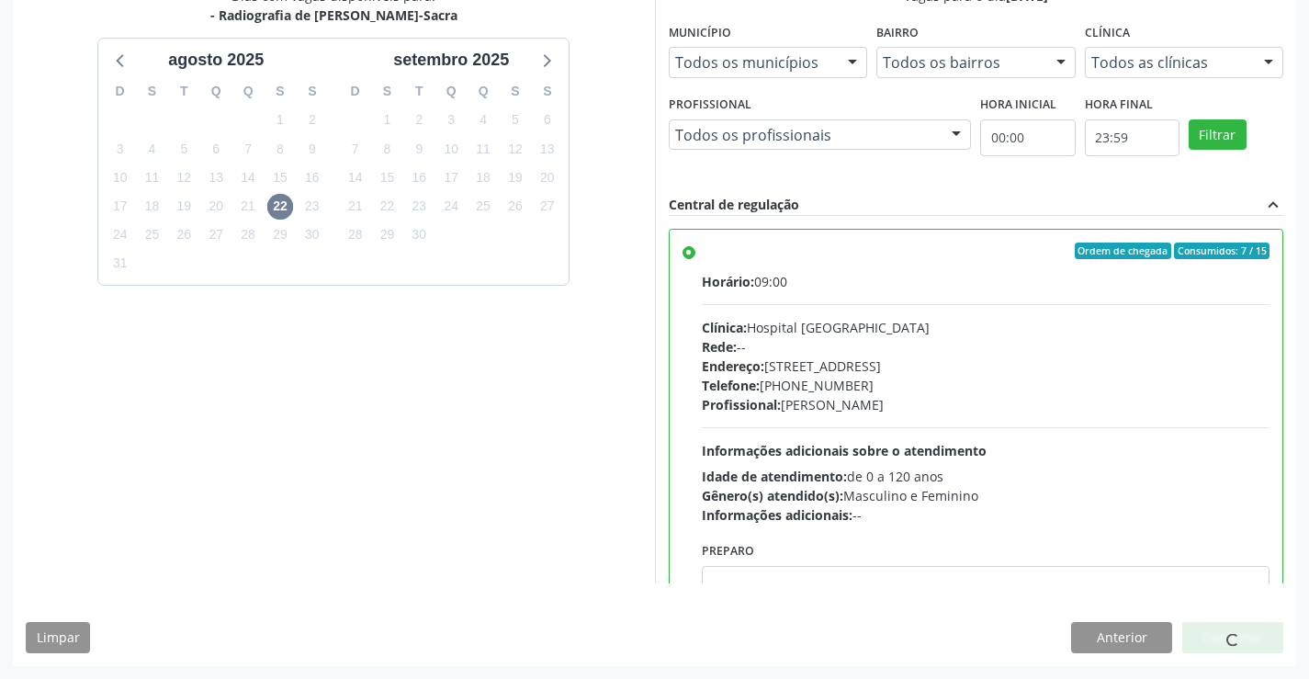
scroll to position [0, 0]
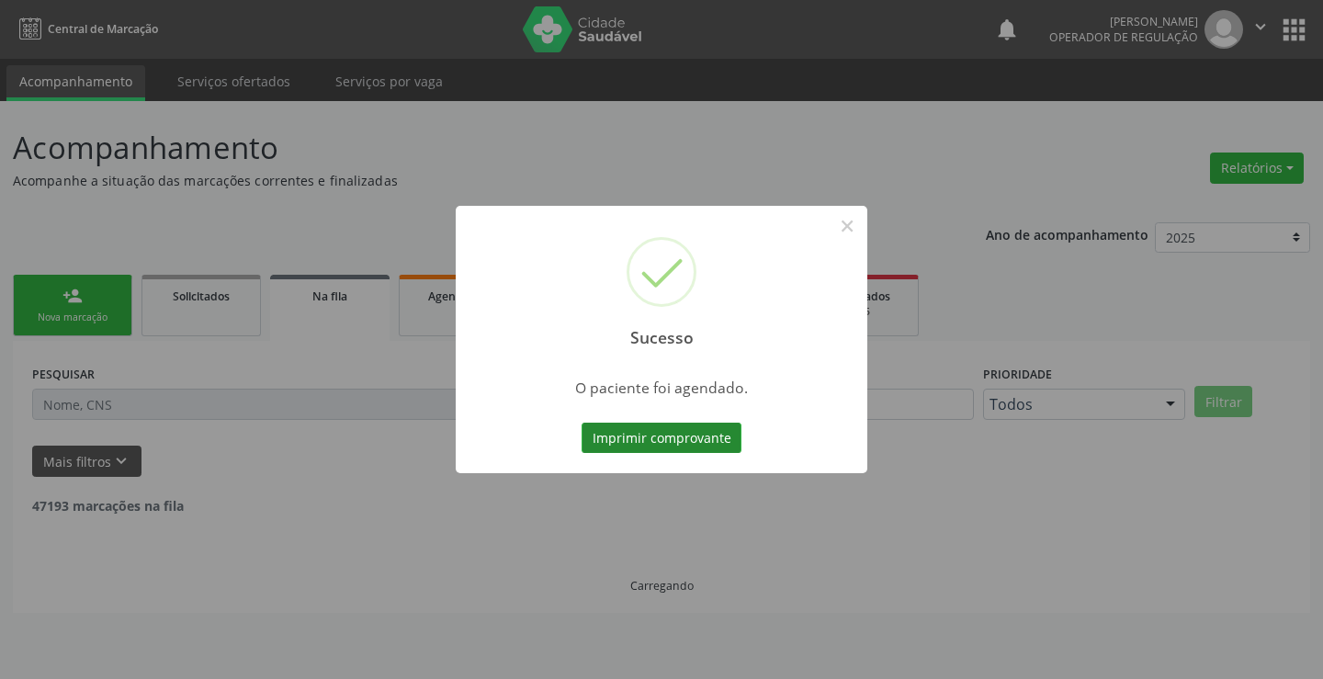
click at [666, 436] on button "Imprimir comprovante" at bounding box center [661, 438] width 160 height 31
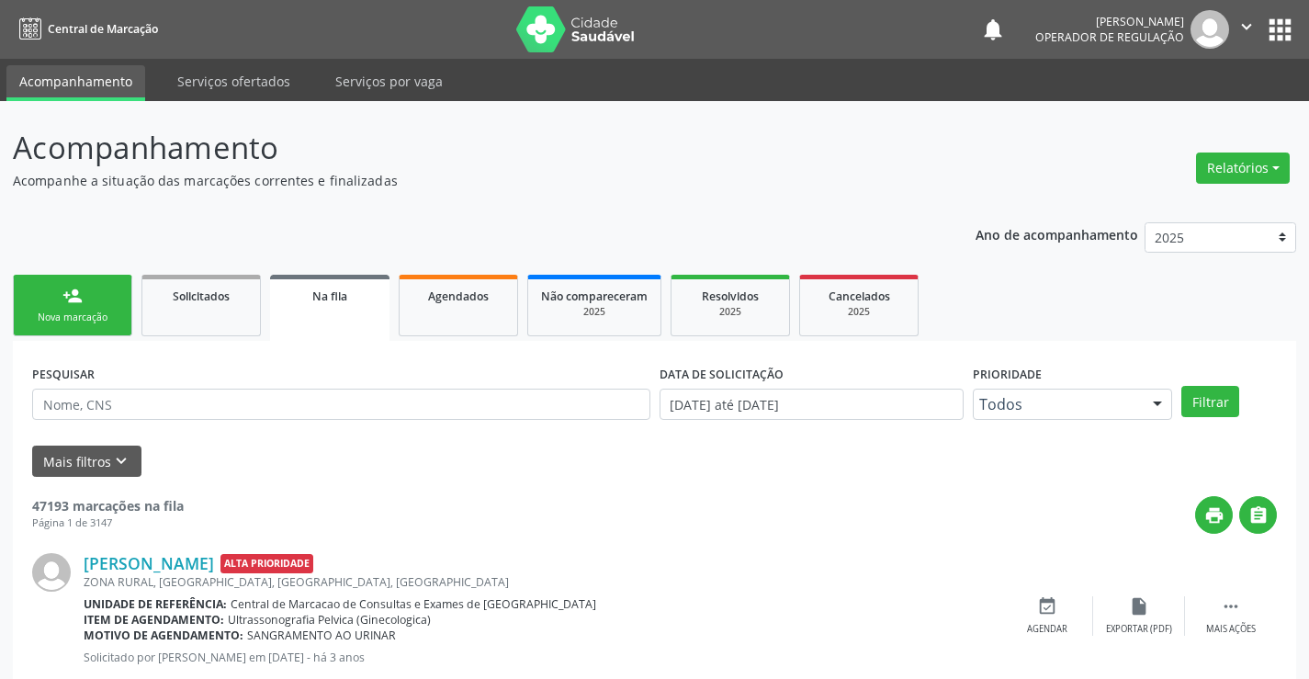
click at [70, 301] on div "person_add" at bounding box center [72, 296] width 20 height 20
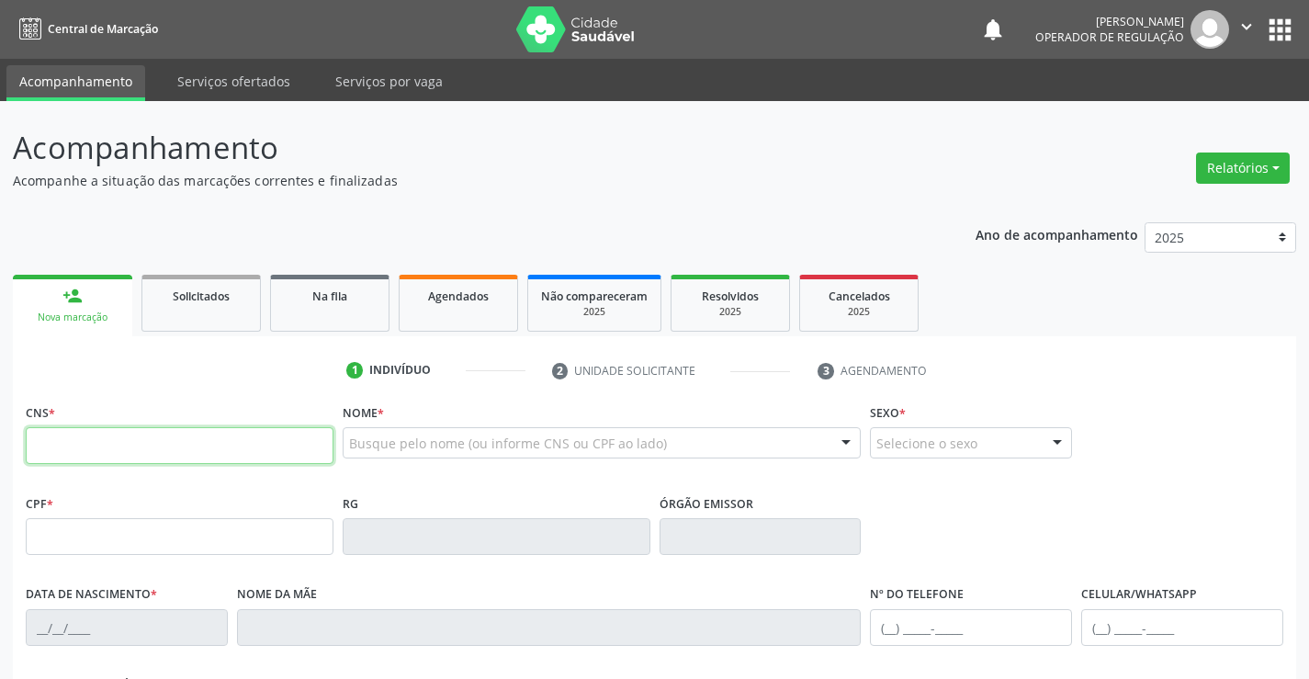
click at [206, 456] on input "text" at bounding box center [180, 445] width 308 height 37
paste input "700 8079 2978 4689"
type input "700 8079 2978 4689"
type input "1276820747"
type input "25/09/1983"
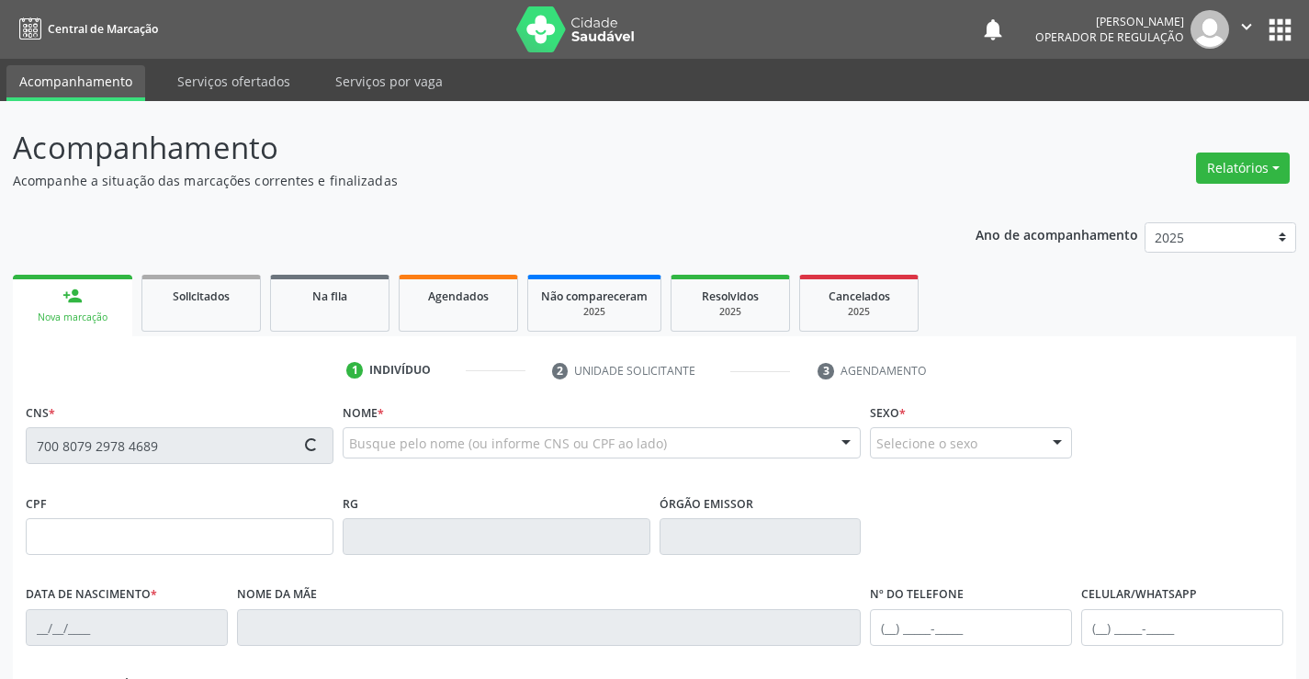
type input "(74) 98870-0242"
type input "006.991.765-57"
type input "S/N"
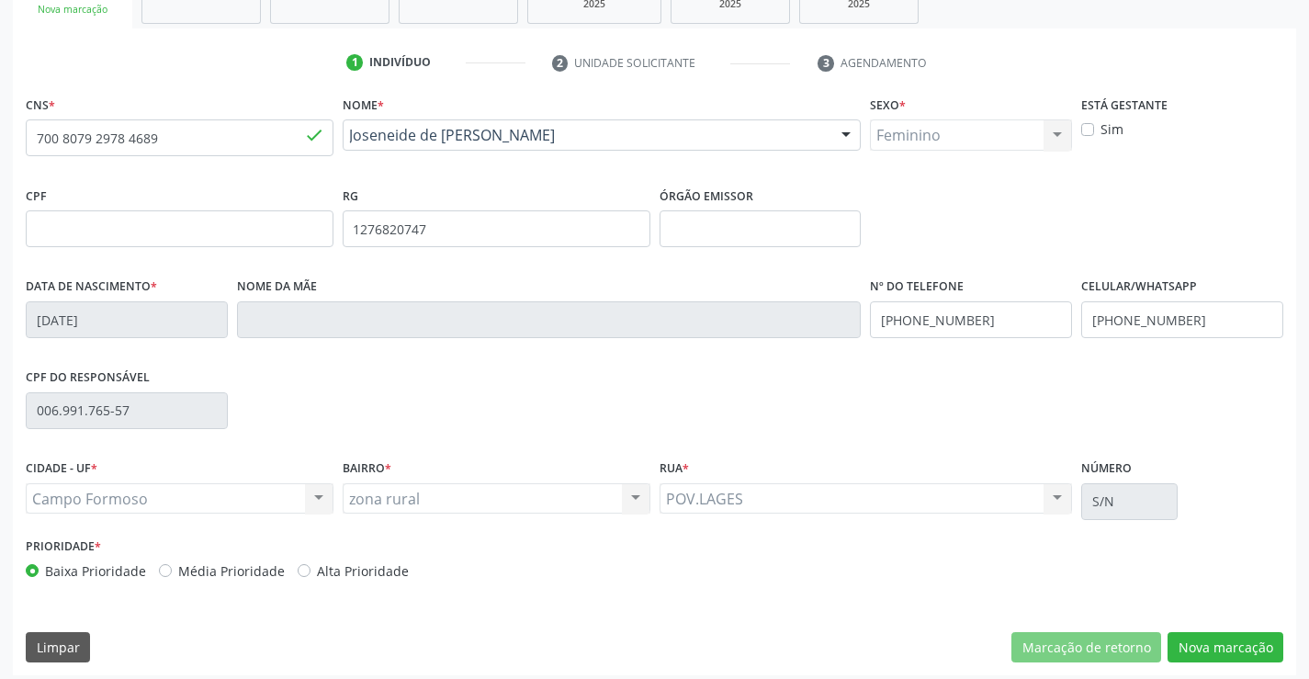
scroll to position [317, 0]
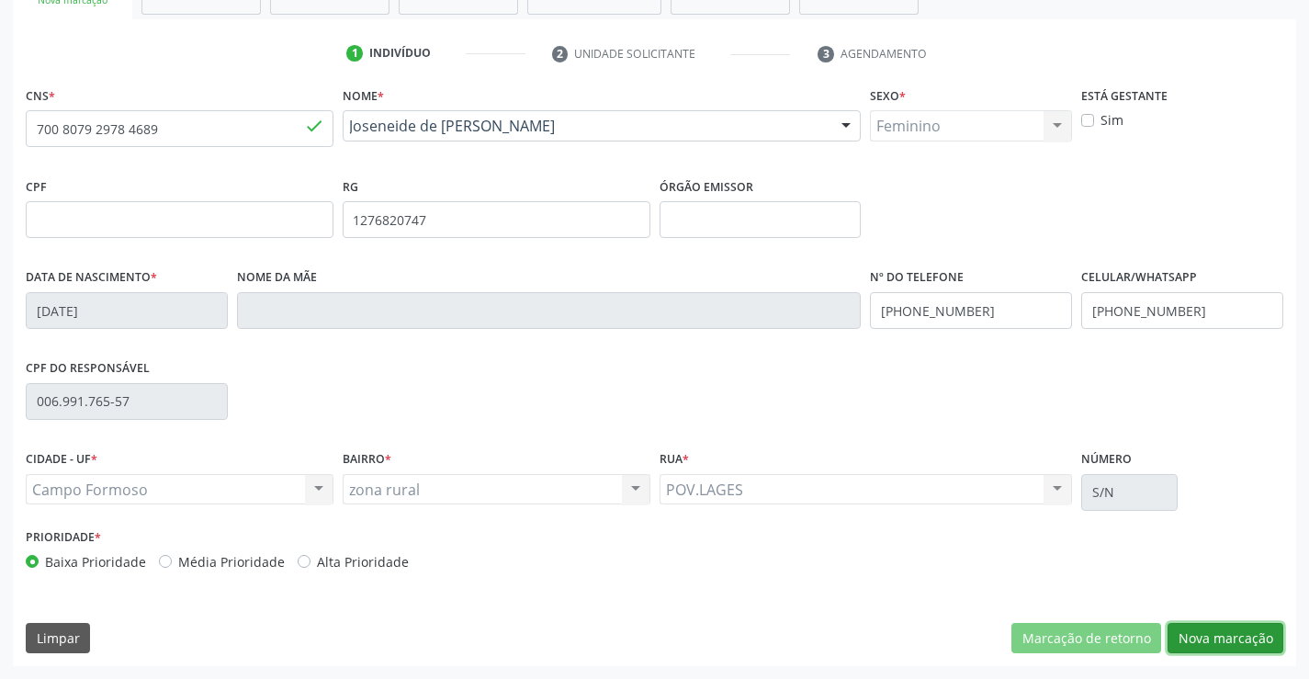
click at [1226, 631] on button "Nova marcação" at bounding box center [1226, 638] width 116 height 31
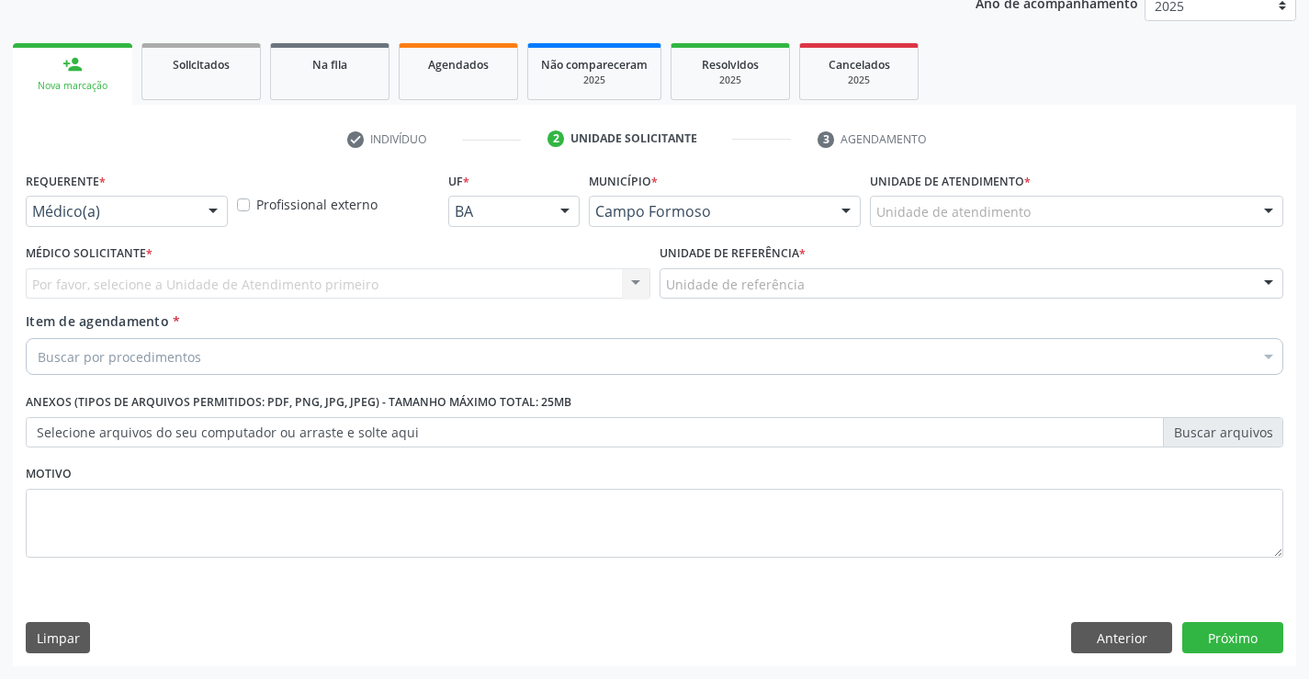
scroll to position [231, 0]
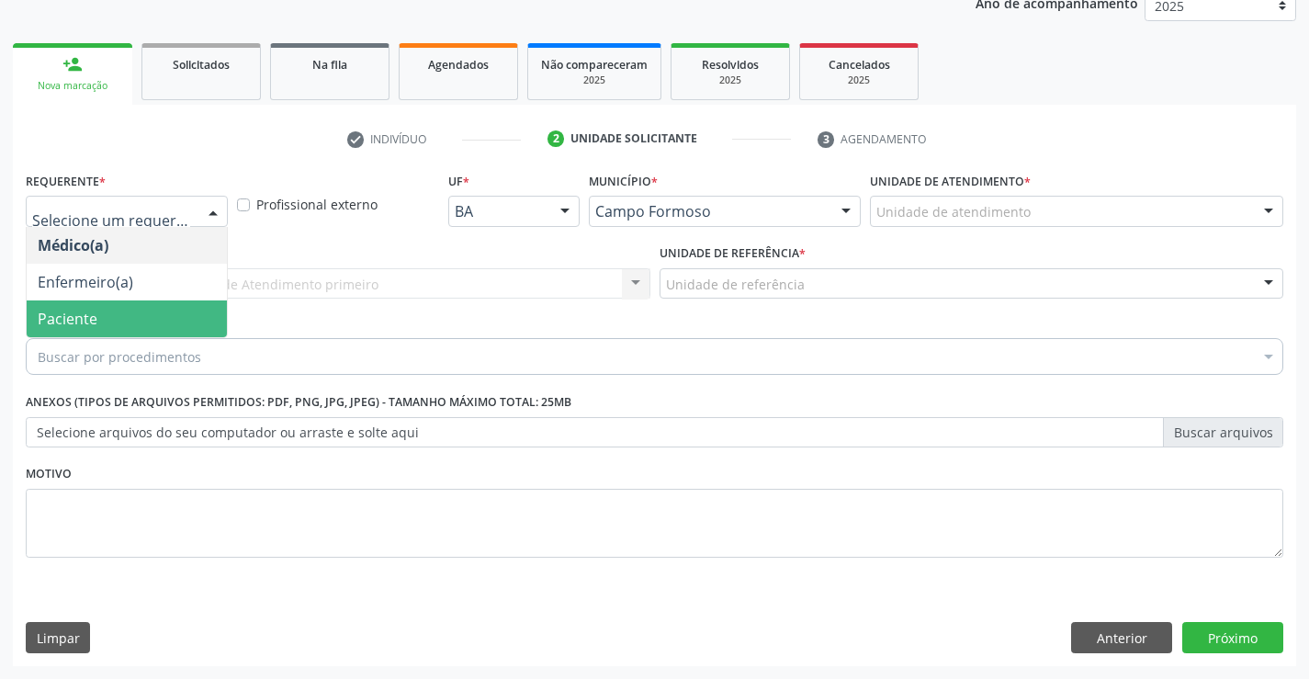
click at [106, 319] on span "Paciente" at bounding box center [127, 318] width 200 height 37
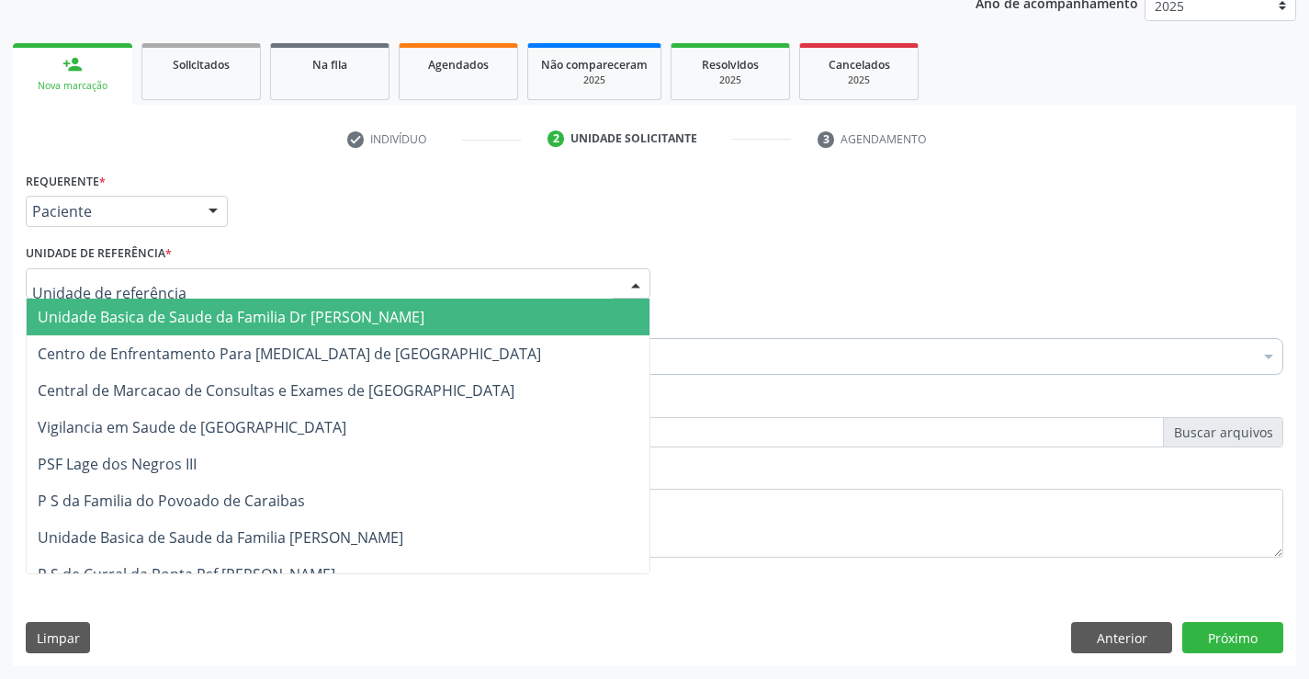
click at [140, 307] on span "Unidade Basica de Saude da Familia Dr [PERSON_NAME]" at bounding box center [338, 317] width 623 height 37
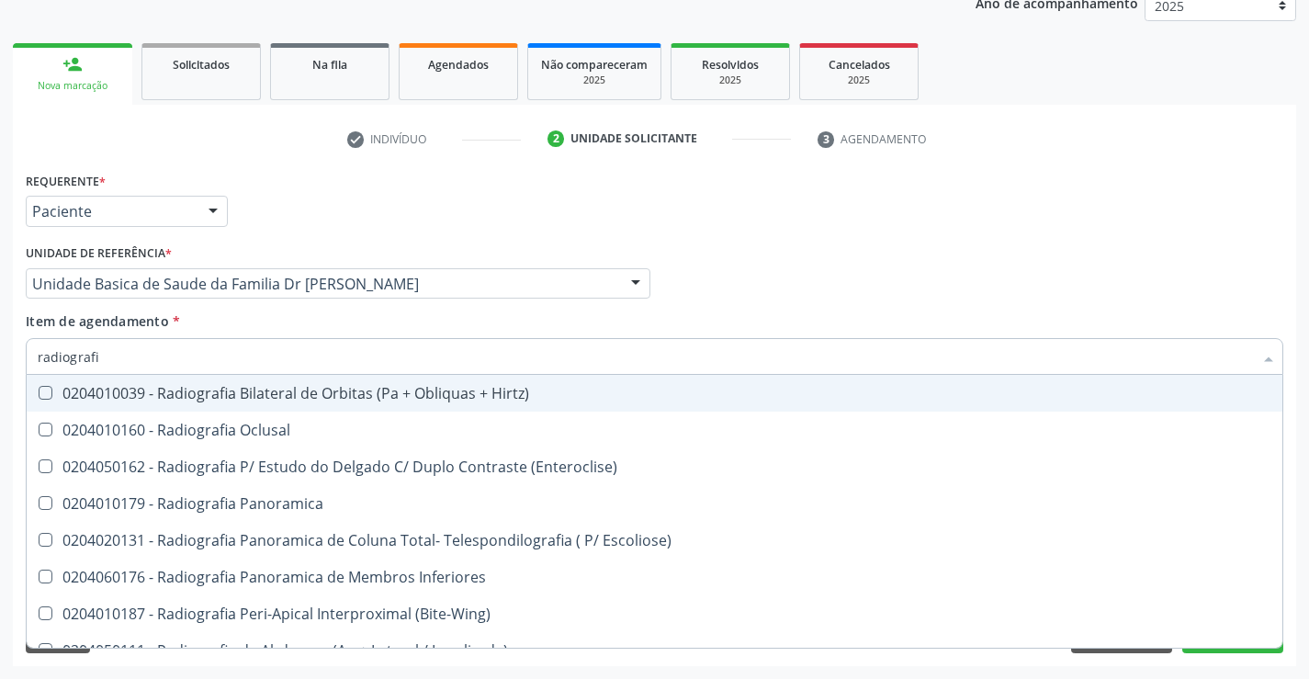
type input "radiografia"
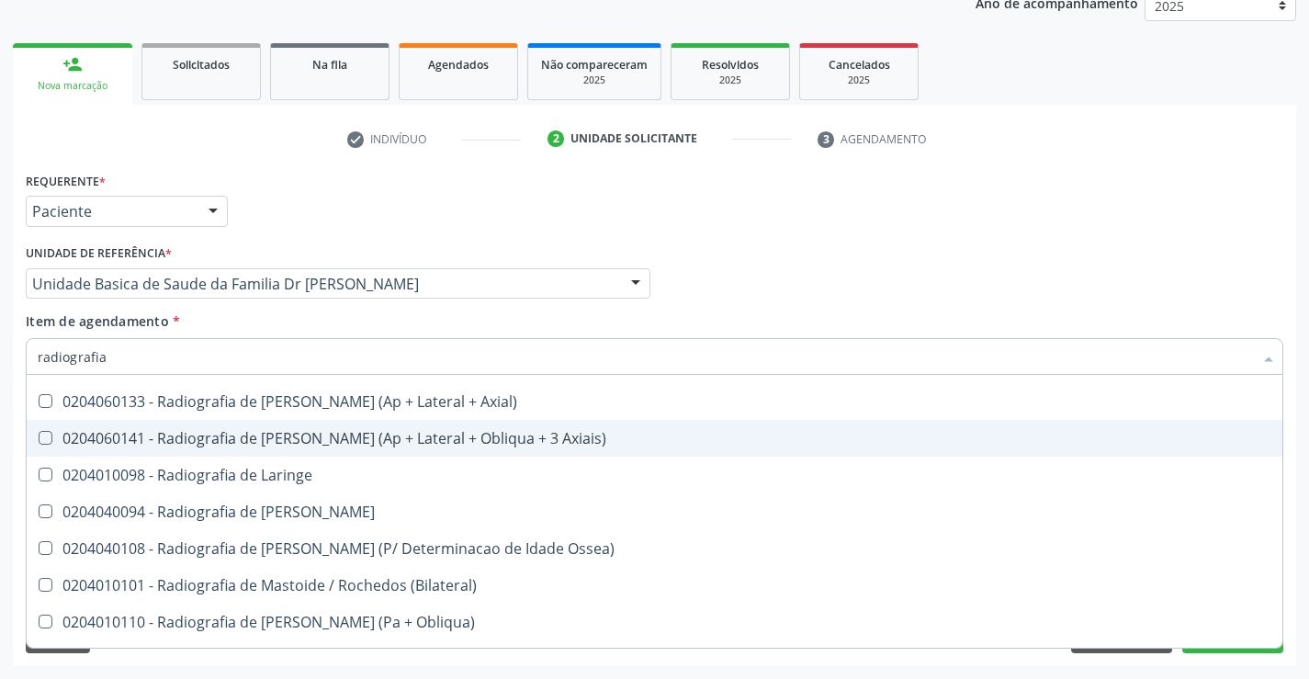
scroll to position [1785, 0]
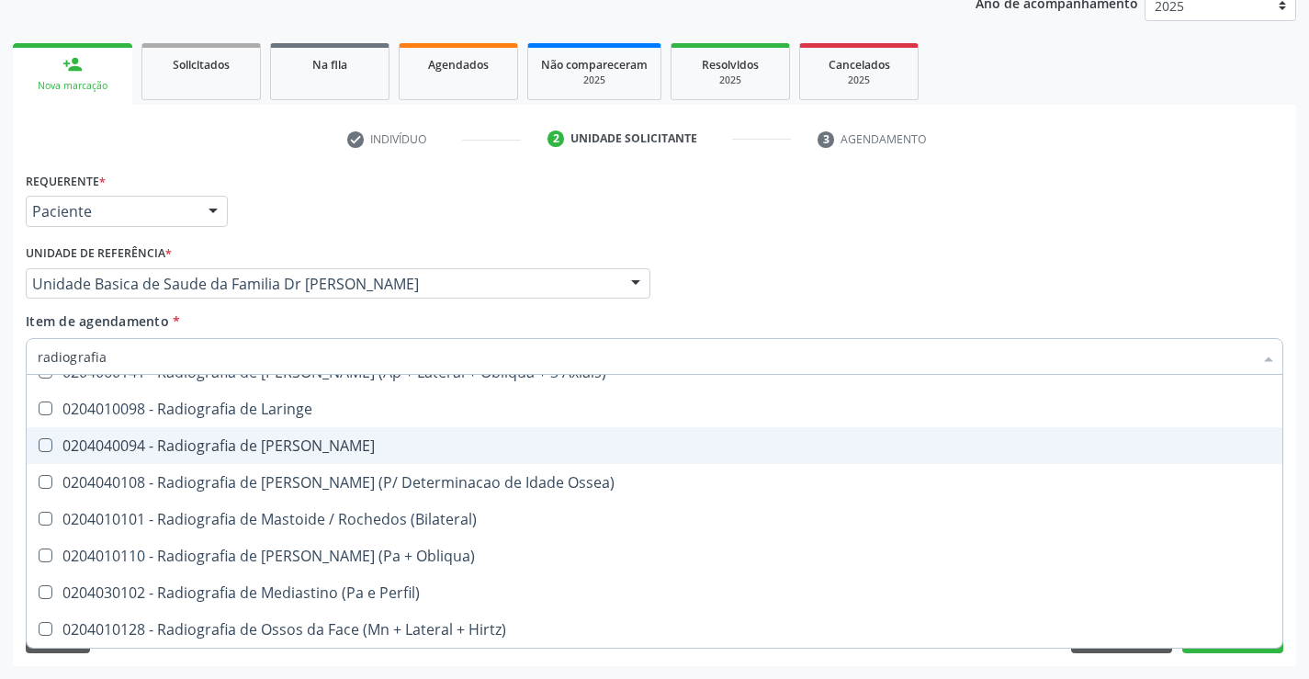
click at [333, 451] on div "0204040094 - Radiografia de Mao" at bounding box center [655, 445] width 1234 height 15
checkbox Mao "true"
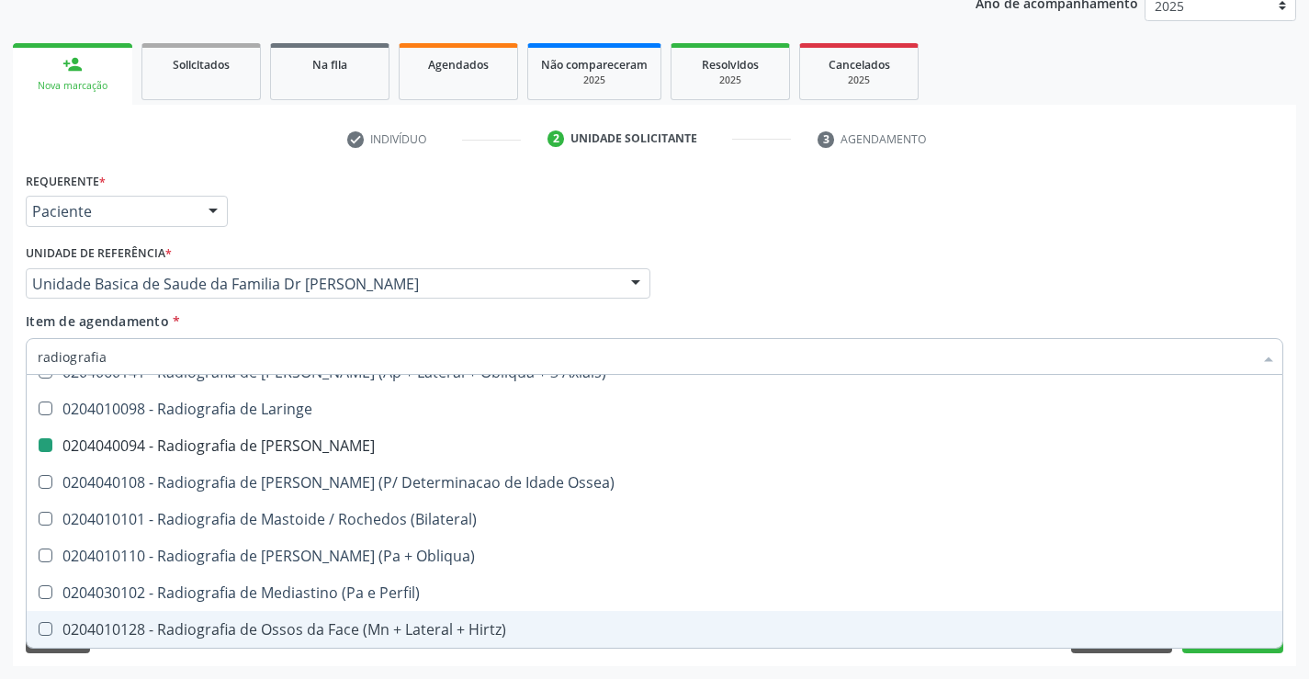
click at [1296, 568] on div "Acompanhamento Acompanhe a situação das marcações correntes e finalizadas Relat…" at bounding box center [654, 274] width 1309 height 809
checkbox Oclusal "true"
checkbox Mao "false"
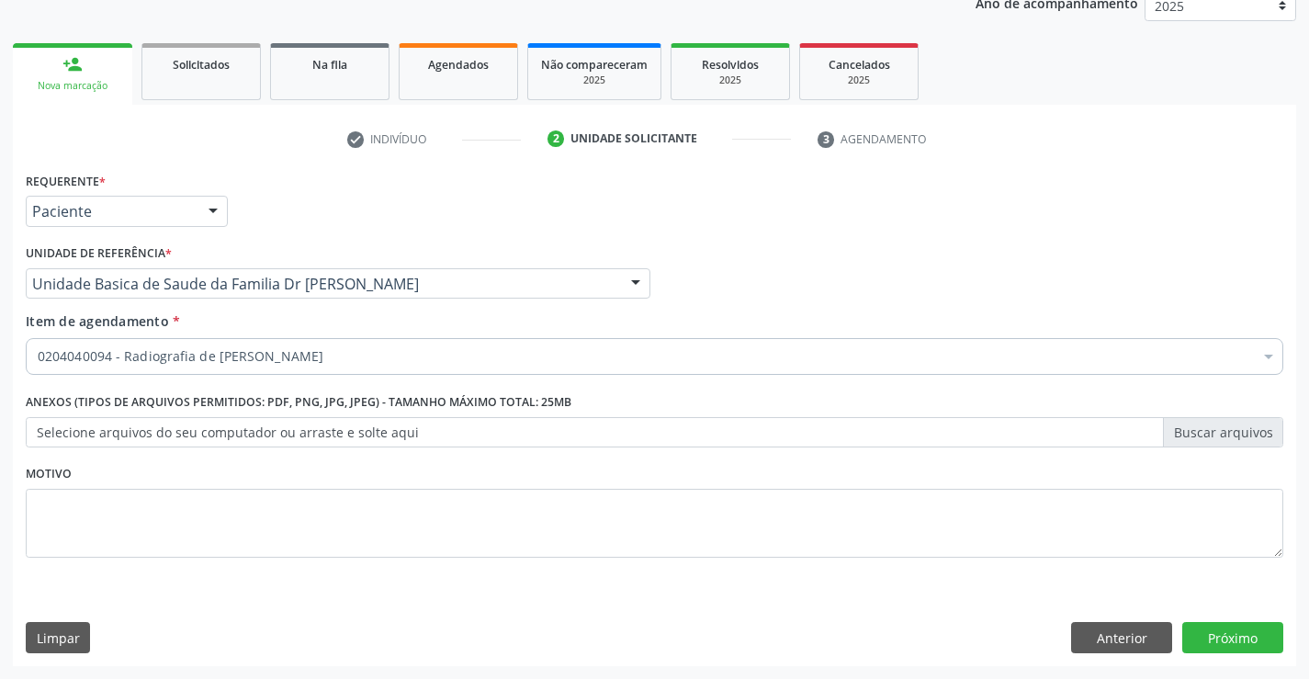
scroll to position [0, 0]
click at [1224, 628] on button "Próximo" at bounding box center [1232, 637] width 101 height 31
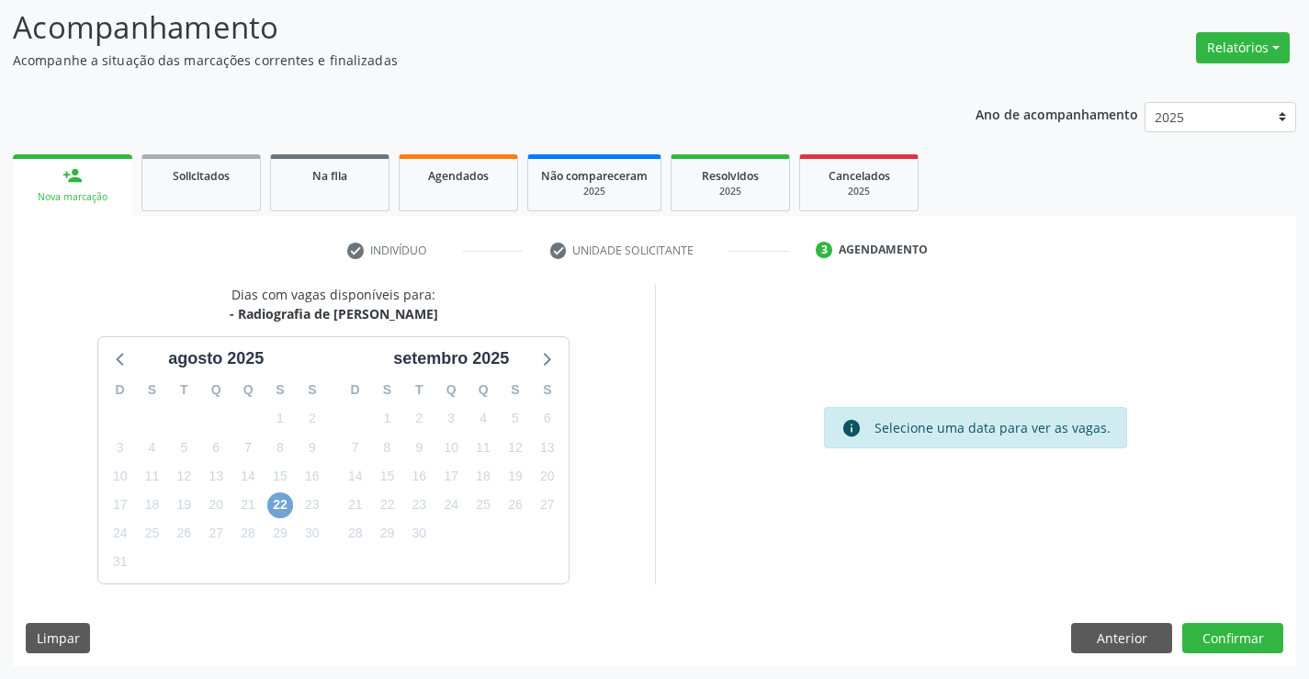
click at [279, 502] on span "22" at bounding box center [280, 505] width 26 height 26
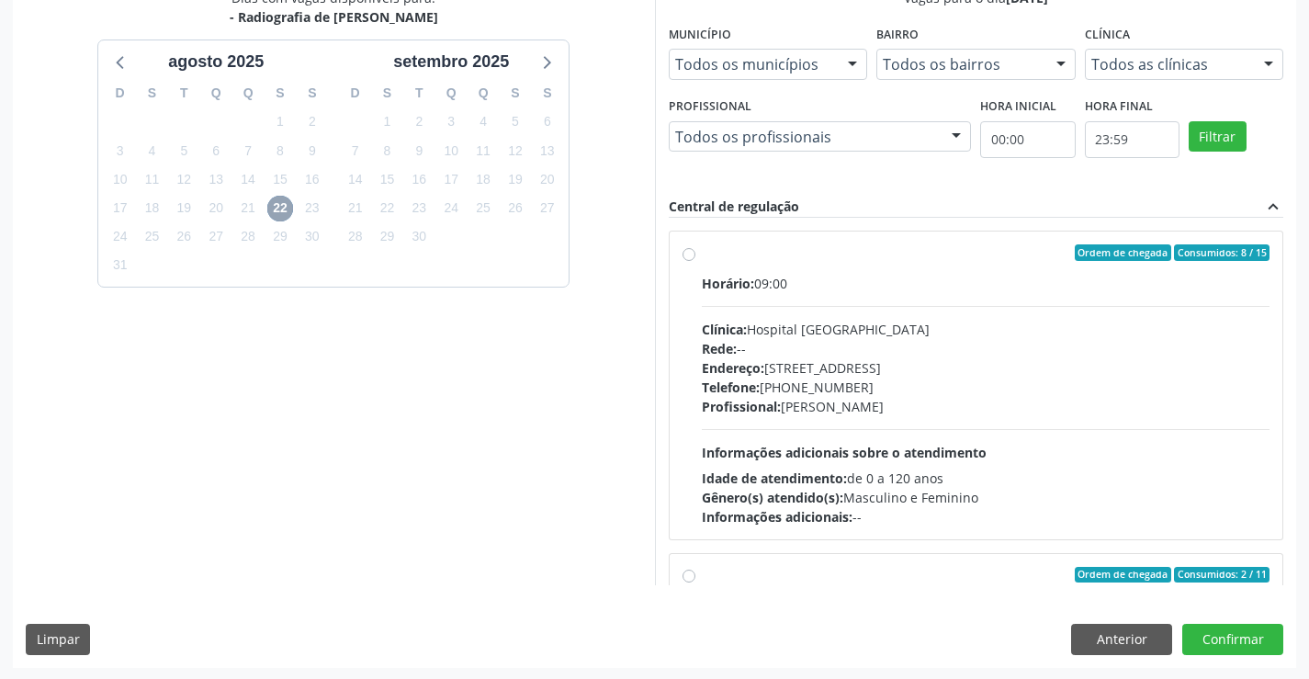
scroll to position [419, 0]
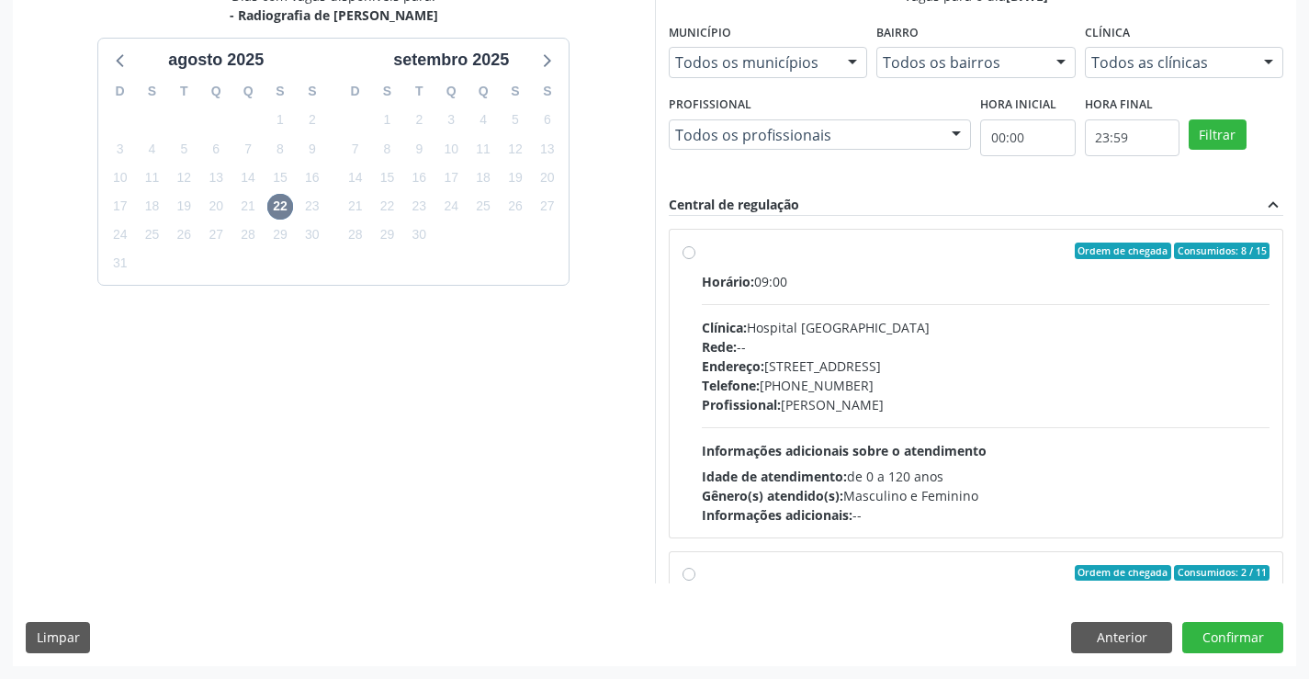
click at [815, 265] on label "Ordem de chegada Consumidos: 8 / 15 Horário: 09:00 Clínica: Hospital Sao Franci…" at bounding box center [986, 384] width 569 height 282
click at [695, 259] on input "Ordem de chegada Consumidos: 8 / 15 Horário: 09:00 Clínica: Hospital Sao Franci…" at bounding box center [689, 251] width 13 height 17
radio input "true"
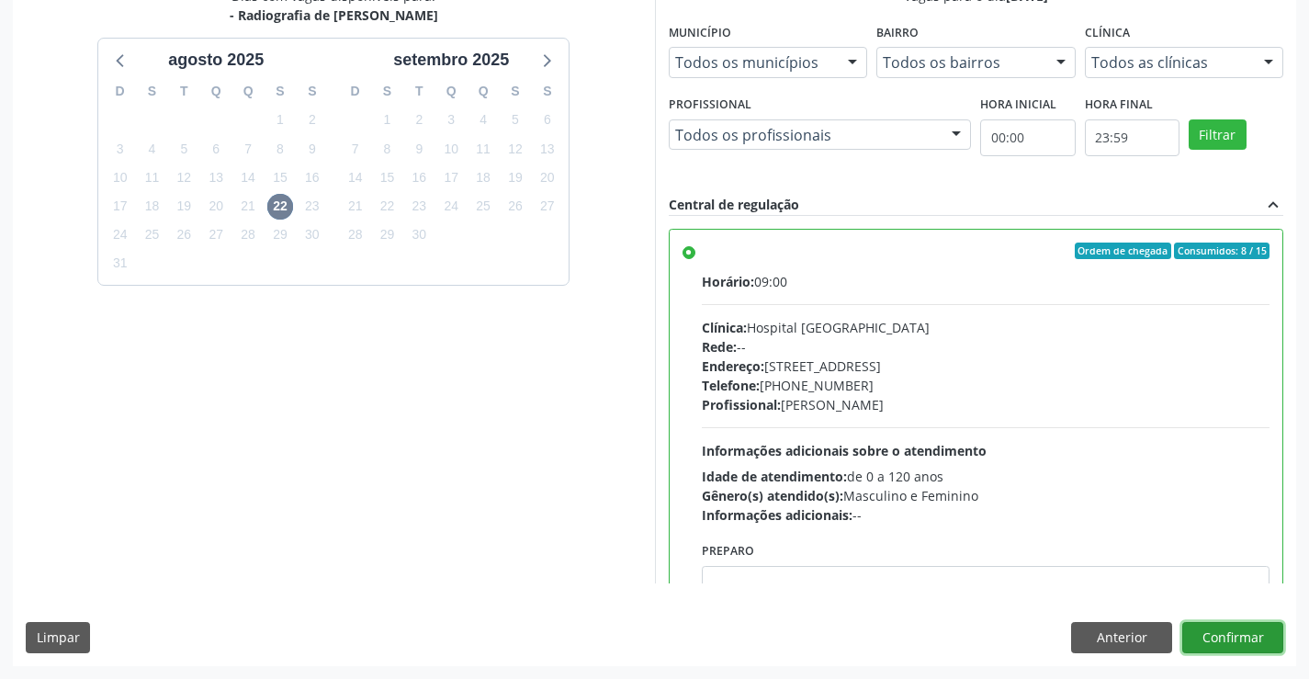
click at [1229, 630] on button "Confirmar" at bounding box center [1232, 637] width 101 height 31
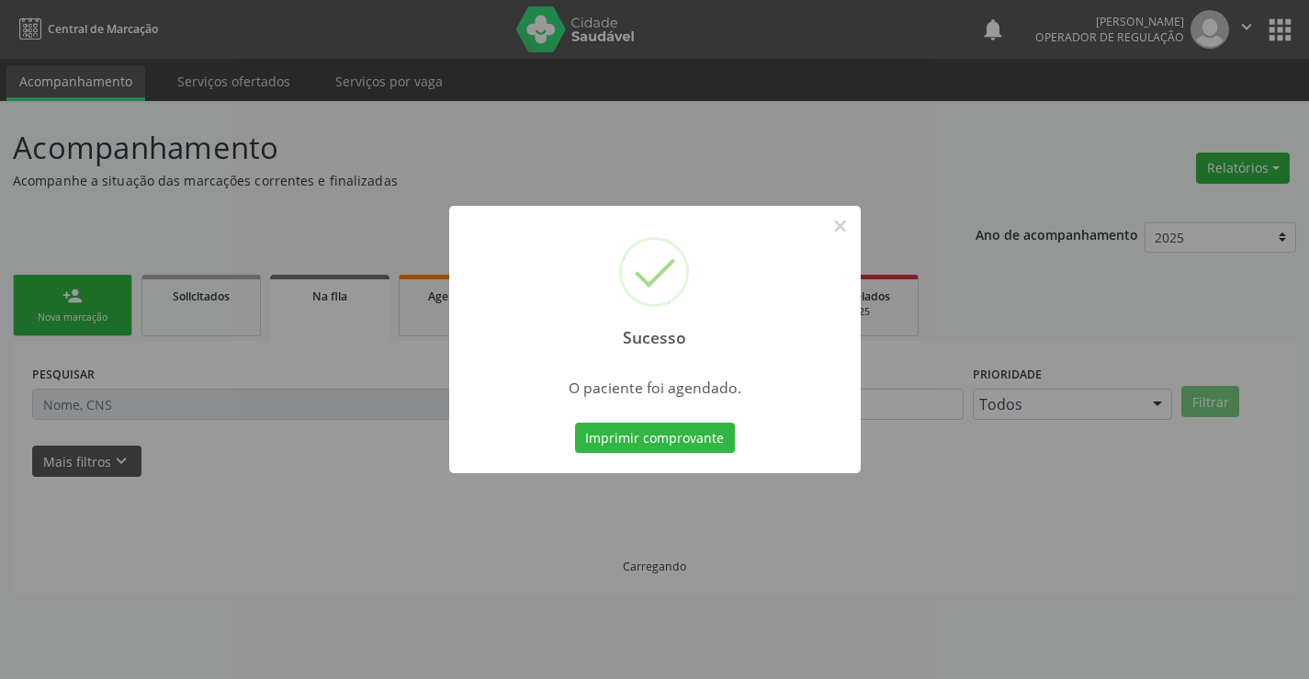
scroll to position [0, 0]
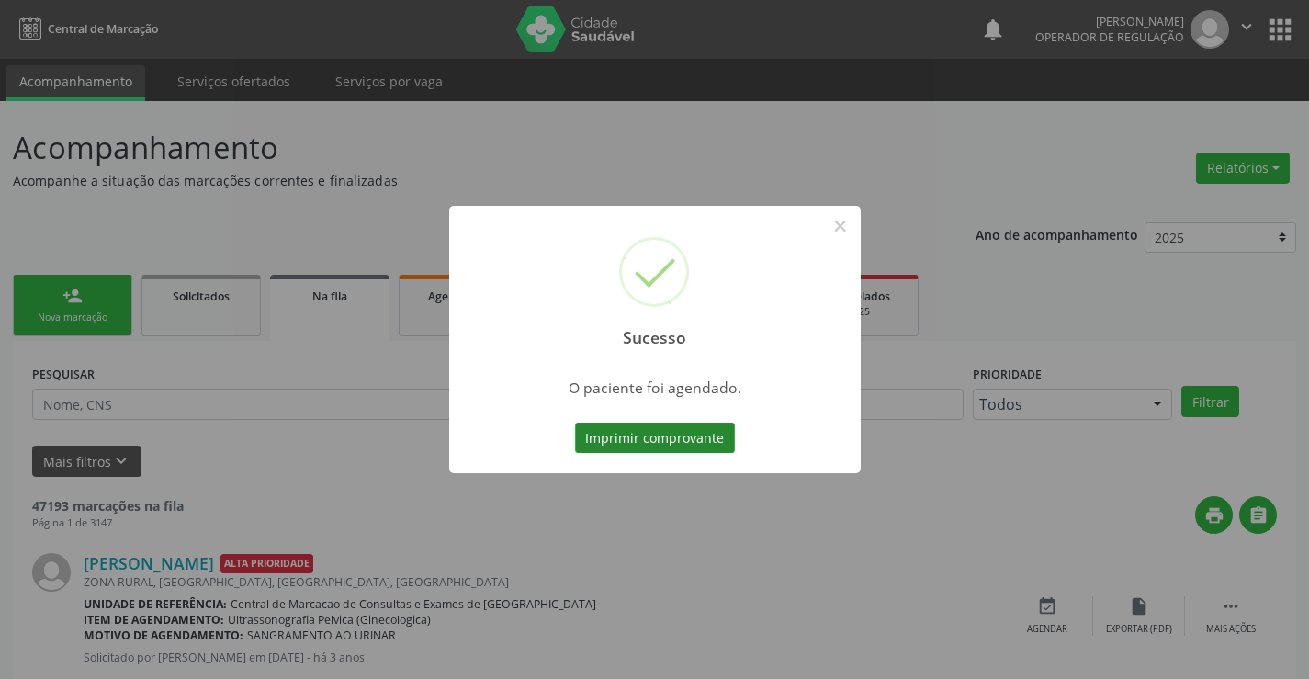
click at [653, 435] on button "Imprimir comprovante" at bounding box center [655, 438] width 160 height 31
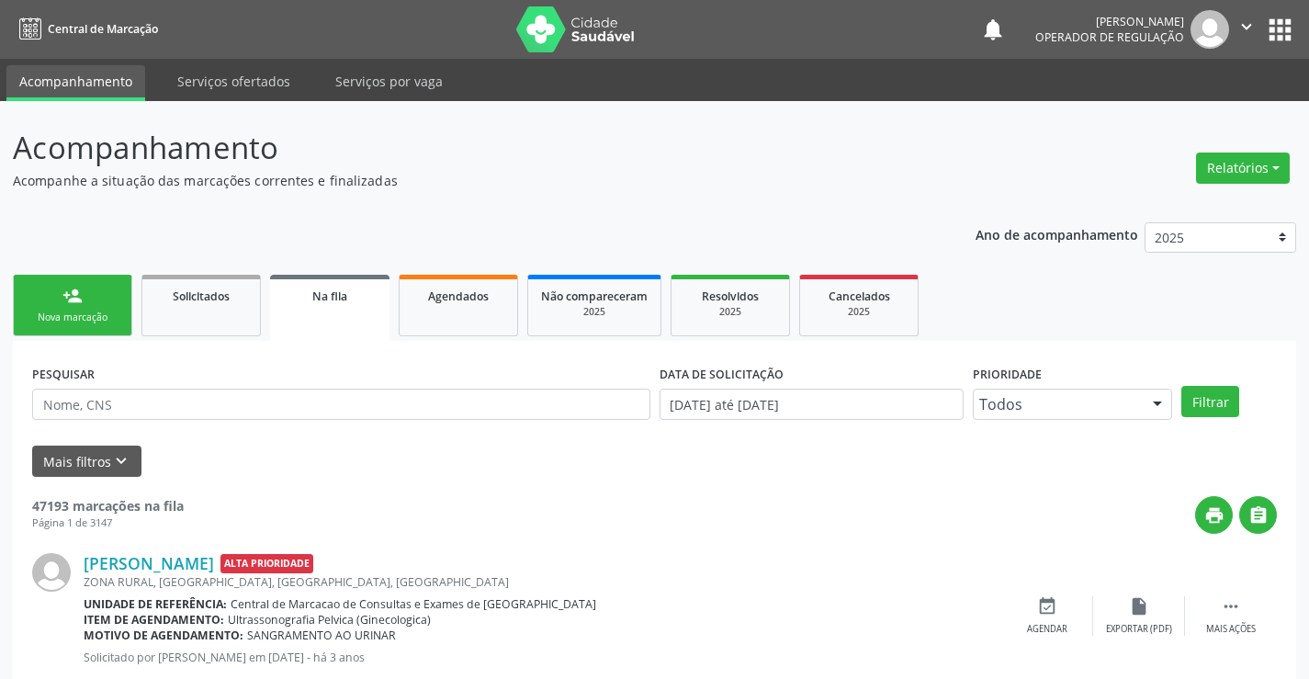
click at [86, 299] on link "person_add Nova marcação" at bounding box center [72, 306] width 119 height 62
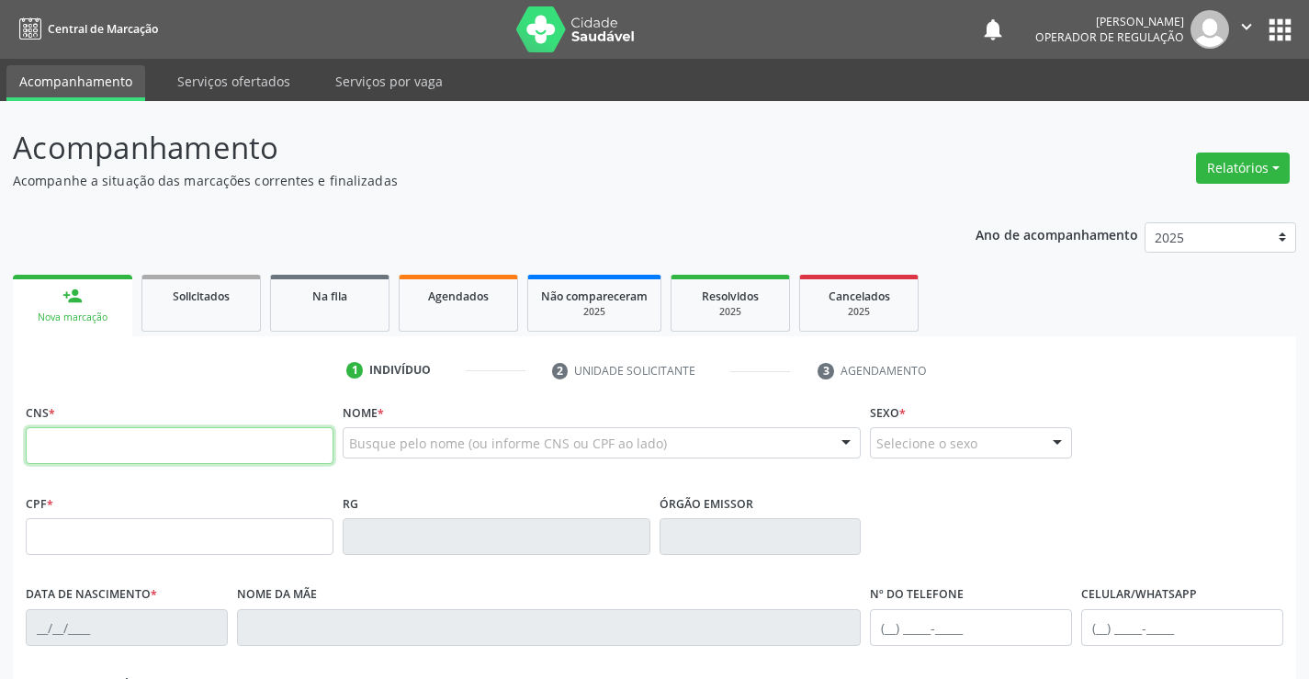
click at [120, 451] on input "text" at bounding box center [180, 445] width 308 height 37
type input "702 6062 4299 3746"
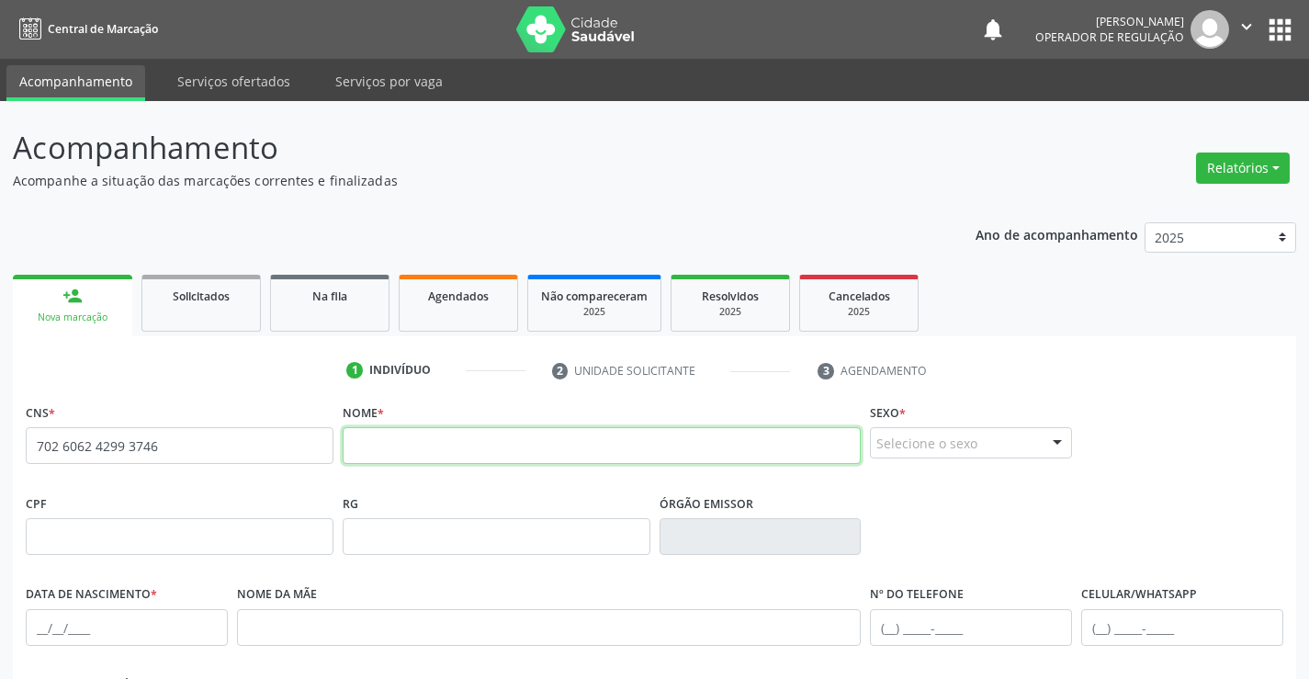
click at [367, 456] on input "text" at bounding box center [602, 445] width 519 height 37
type input "[PERSON_NAME]"
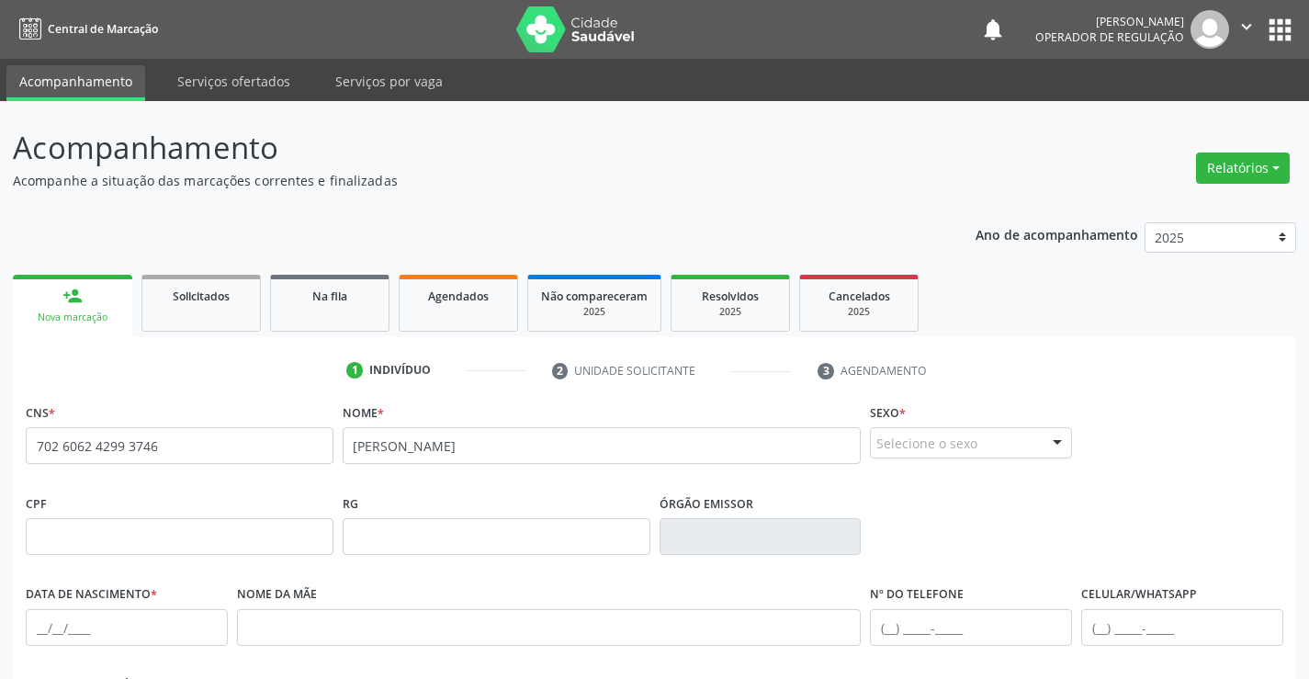
click at [950, 484] on div "Sexo * Selecione o sexo Masculino Feminino Nenhum resultado encontrado para: " …" at bounding box center [970, 444] width 211 height 91
click at [951, 443] on div "Selecione o sexo" at bounding box center [971, 442] width 202 height 31
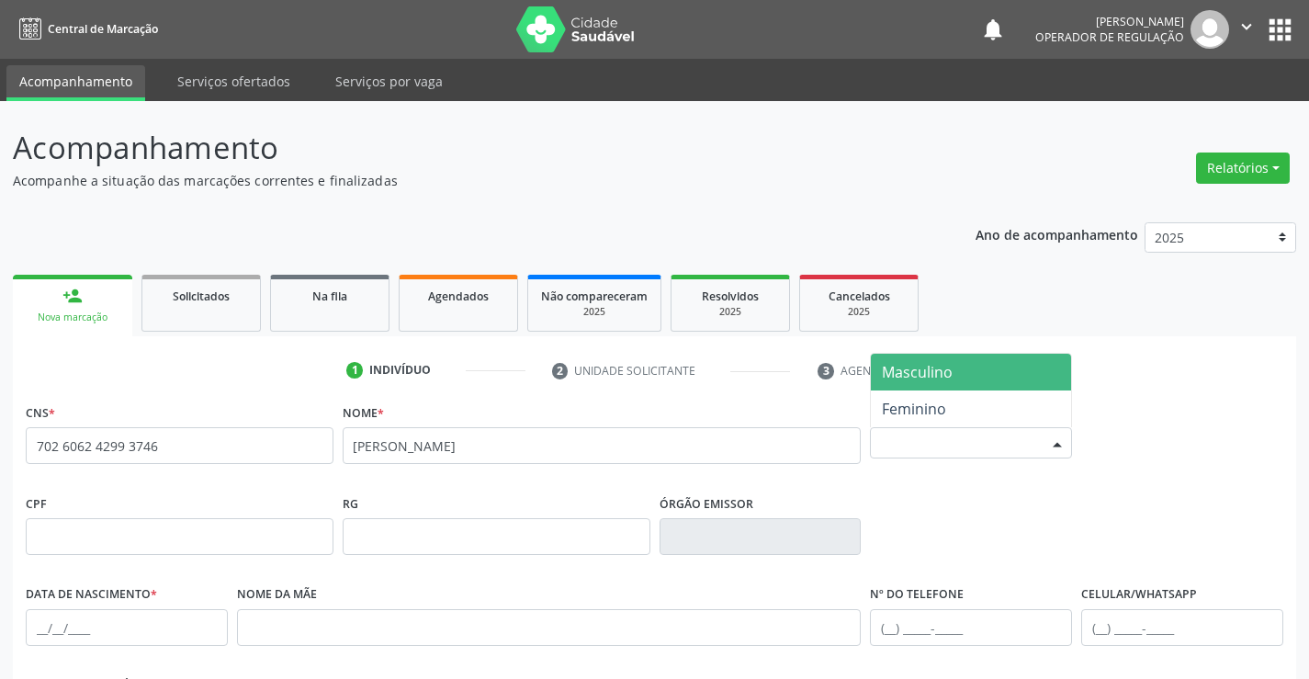
click at [959, 367] on span "Masculino" at bounding box center [971, 372] width 200 height 37
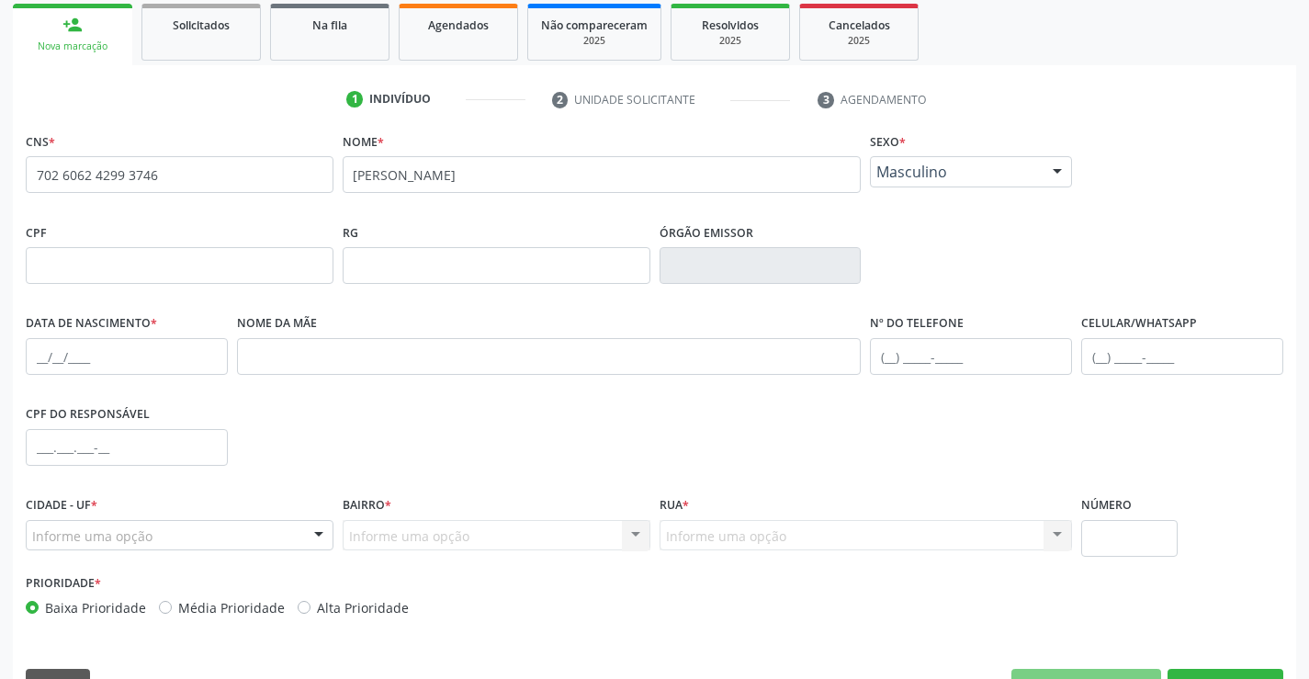
scroll to position [276, 0]
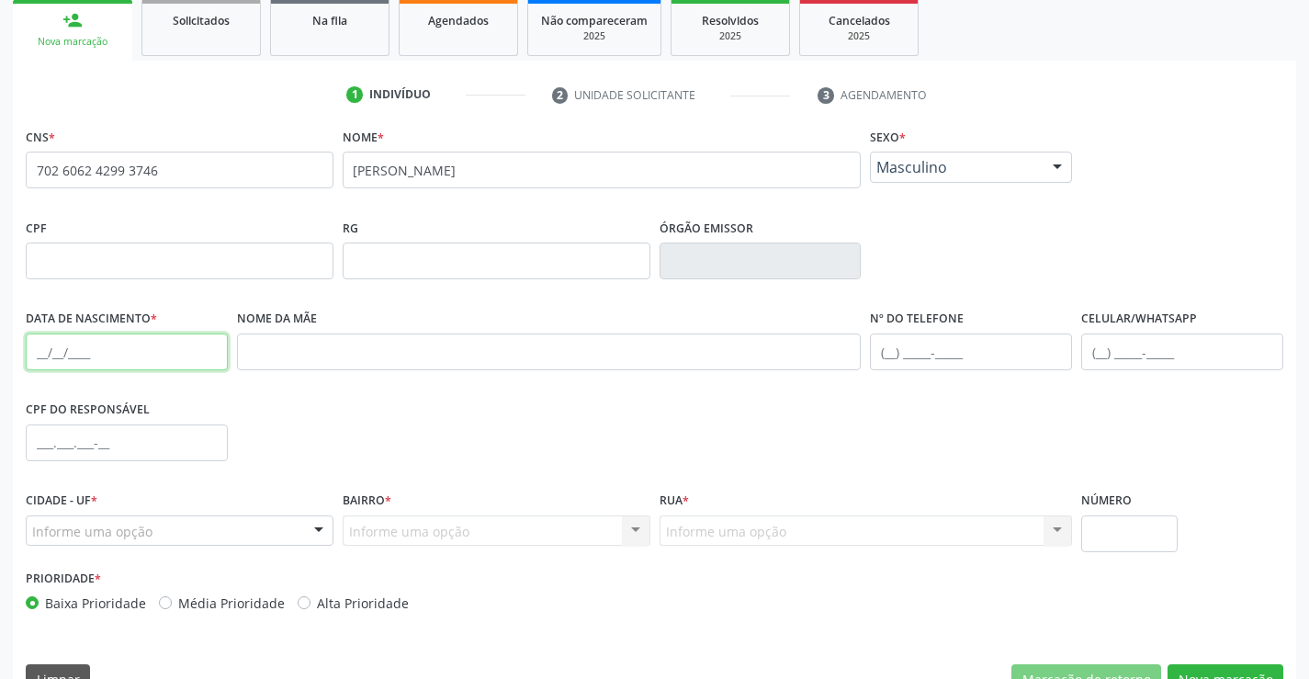
click at [84, 346] on input "text" at bounding box center [127, 351] width 202 height 37
type input "[DATE]"
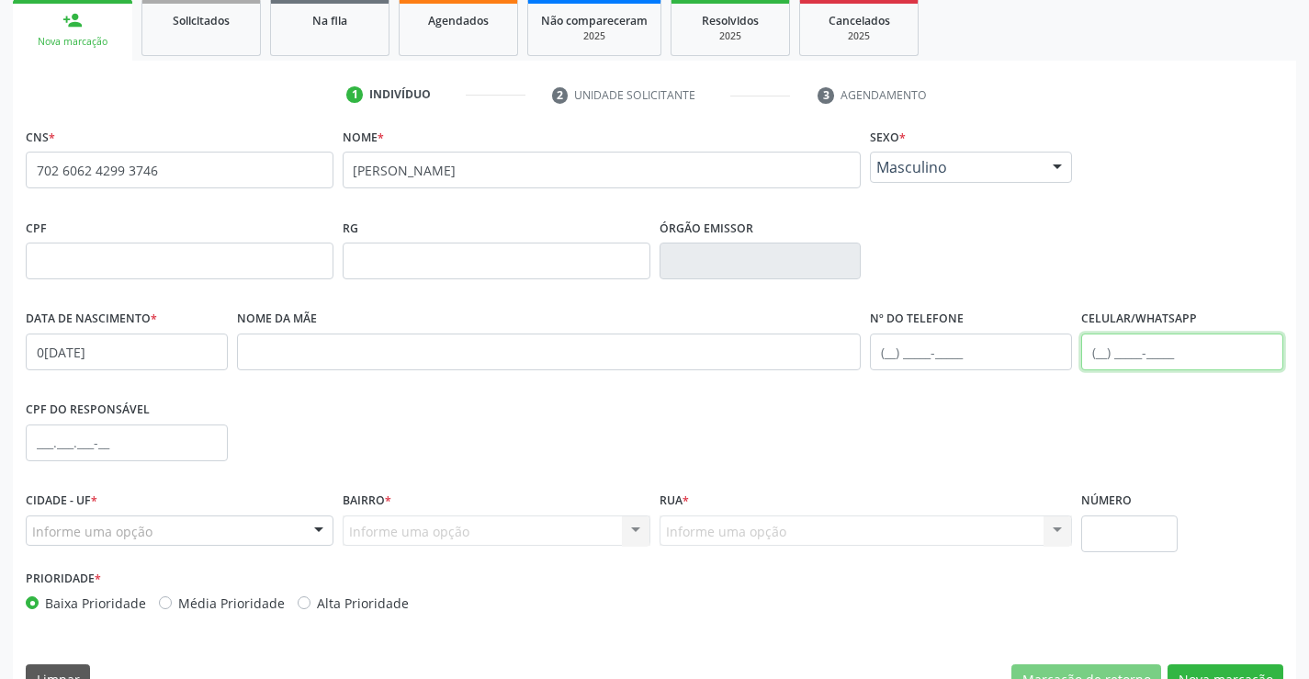
click at [1181, 355] on input "text" at bounding box center [1182, 351] width 202 height 37
type input "(74) 99928-8539"
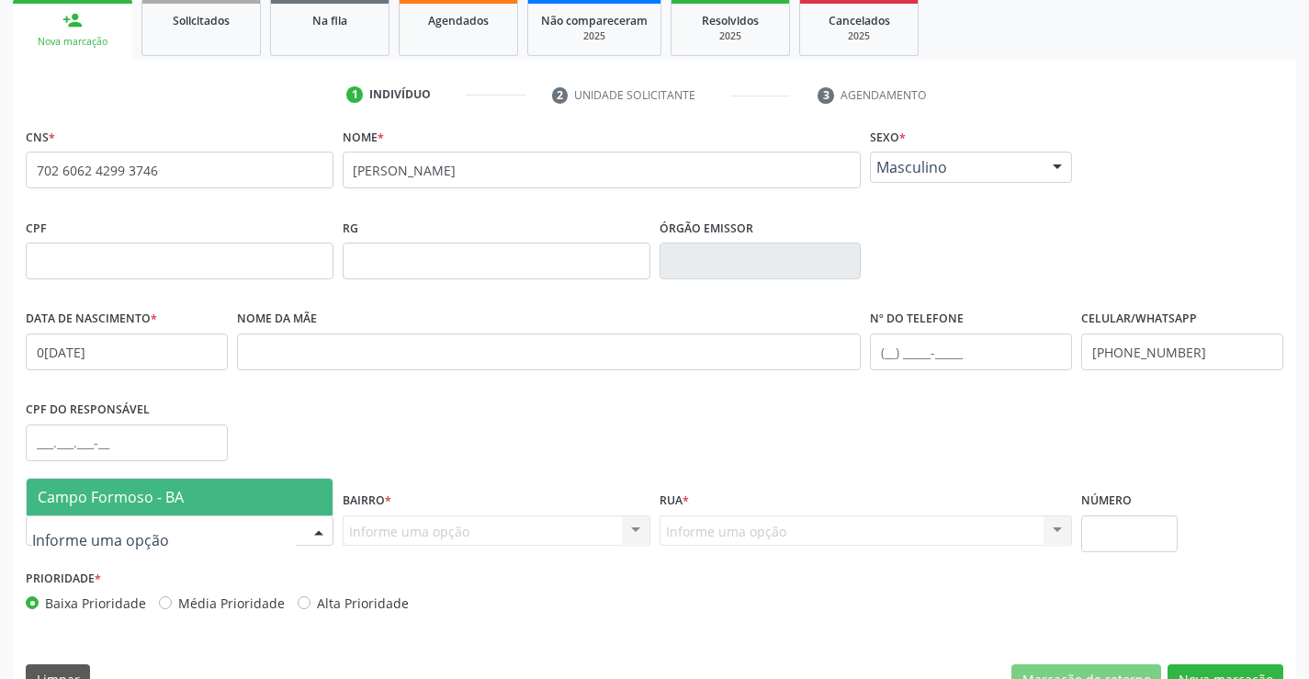
click at [154, 502] on span "Campo Formoso - BA" at bounding box center [111, 497] width 146 height 20
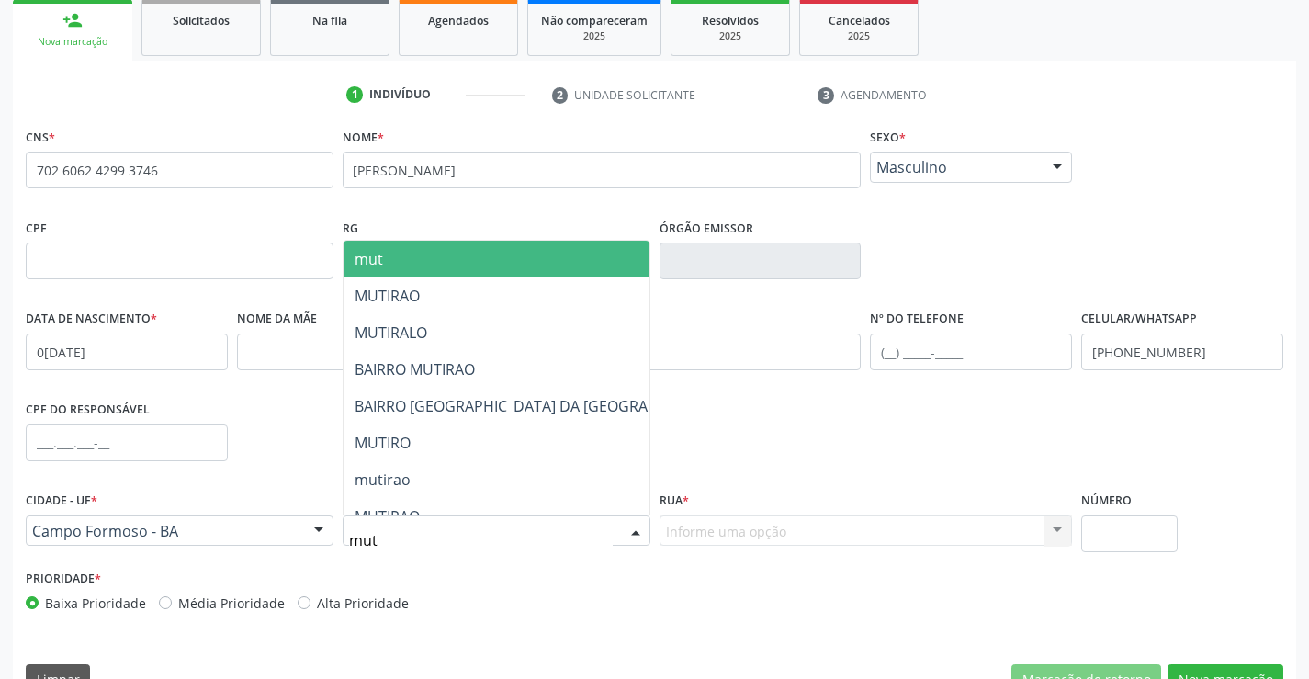
type input "muti"
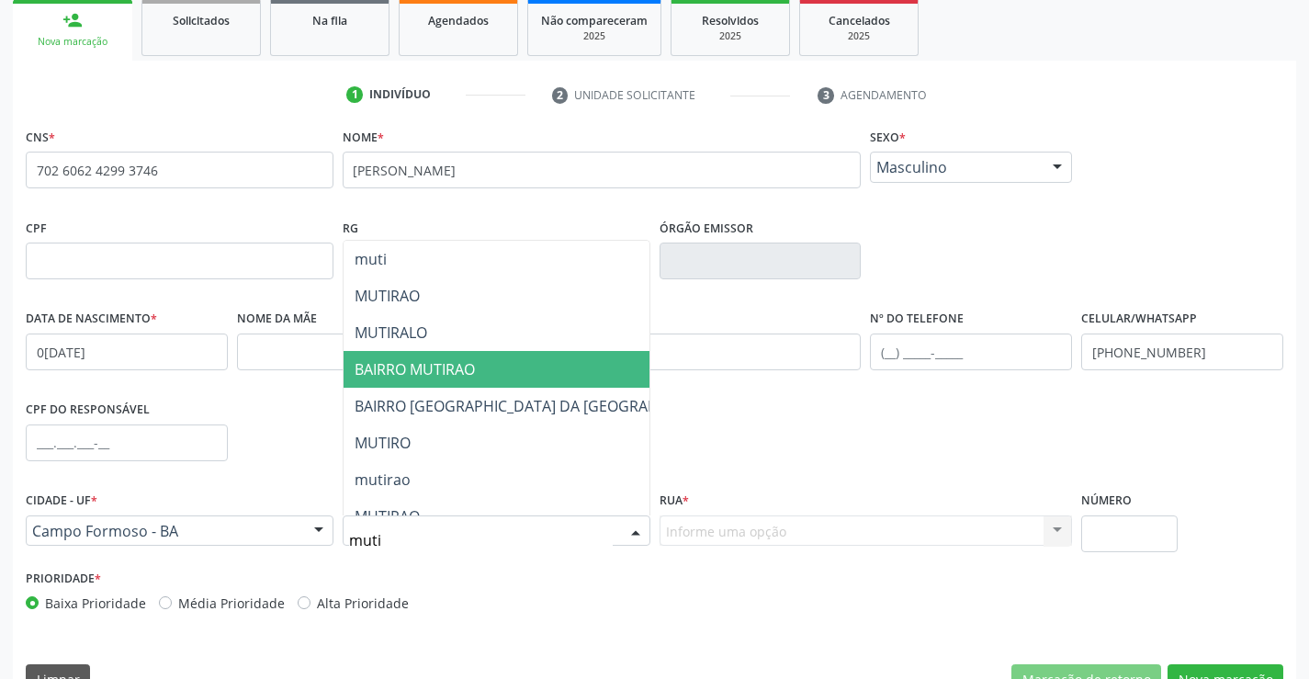
drag, startPoint x: 477, startPoint y: 363, endPoint x: 492, endPoint y: 370, distance: 17.3
click at [477, 363] on span "BAIRRO MUTIRAO" at bounding box center [542, 369] width 397 height 37
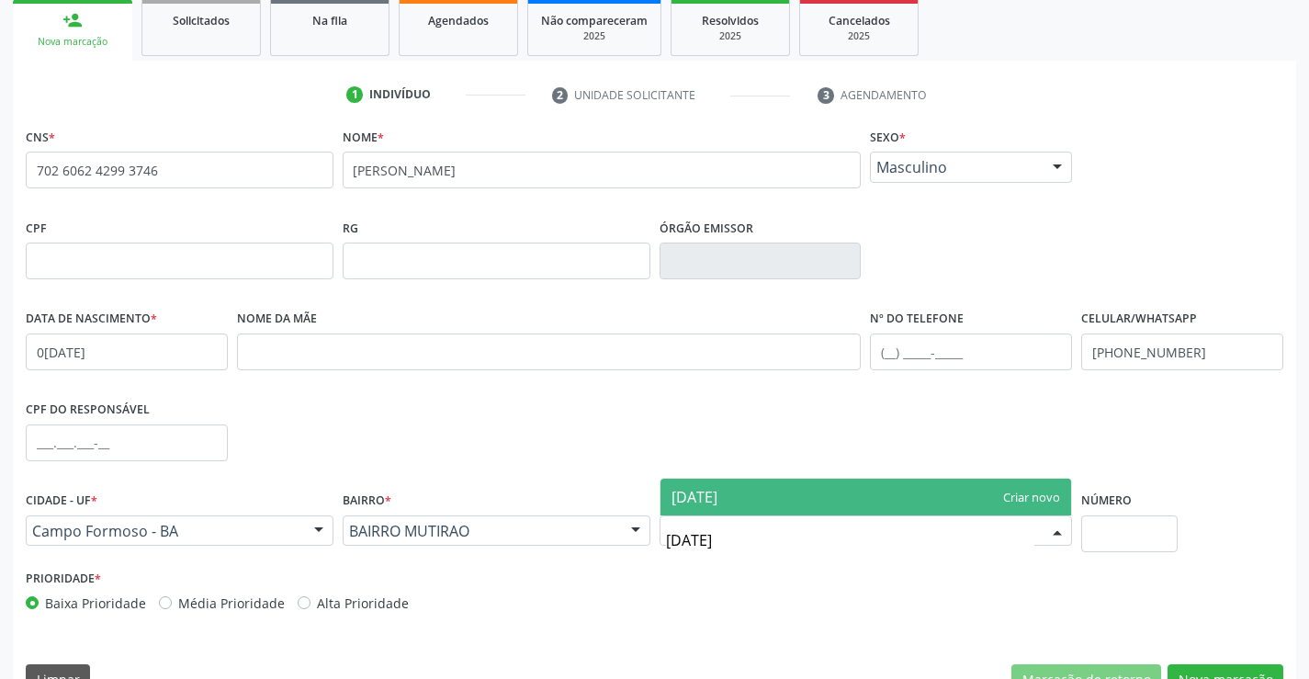
type input "13 de maio"
click at [820, 489] on span "13 de maio" at bounding box center [867, 497] width 412 height 37
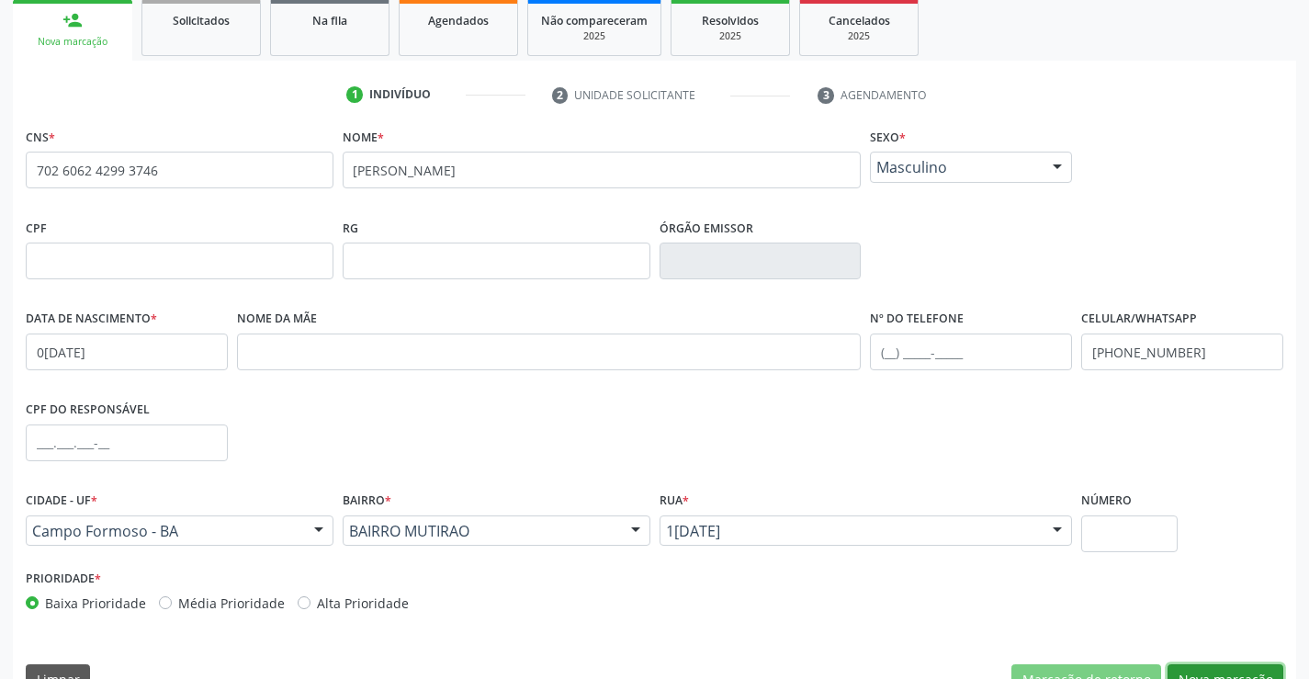
click at [1219, 666] on button "Nova marcação" at bounding box center [1226, 679] width 116 height 31
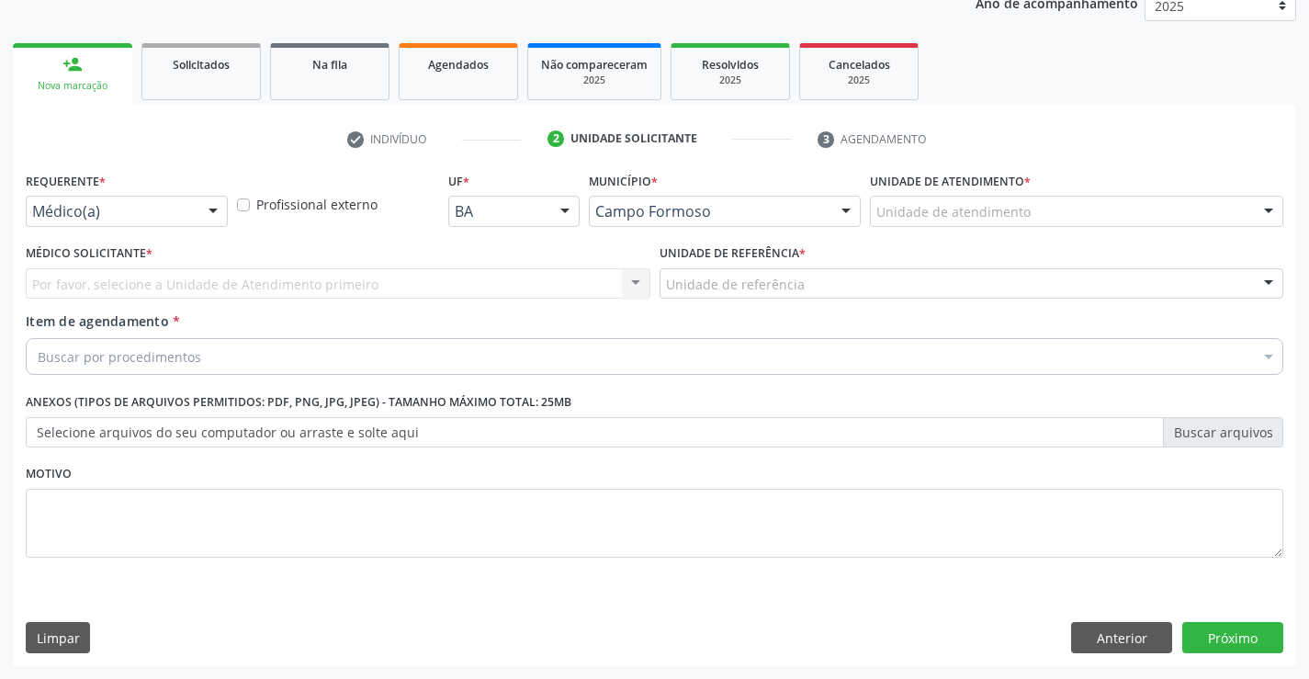
scroll to position [231, 0]
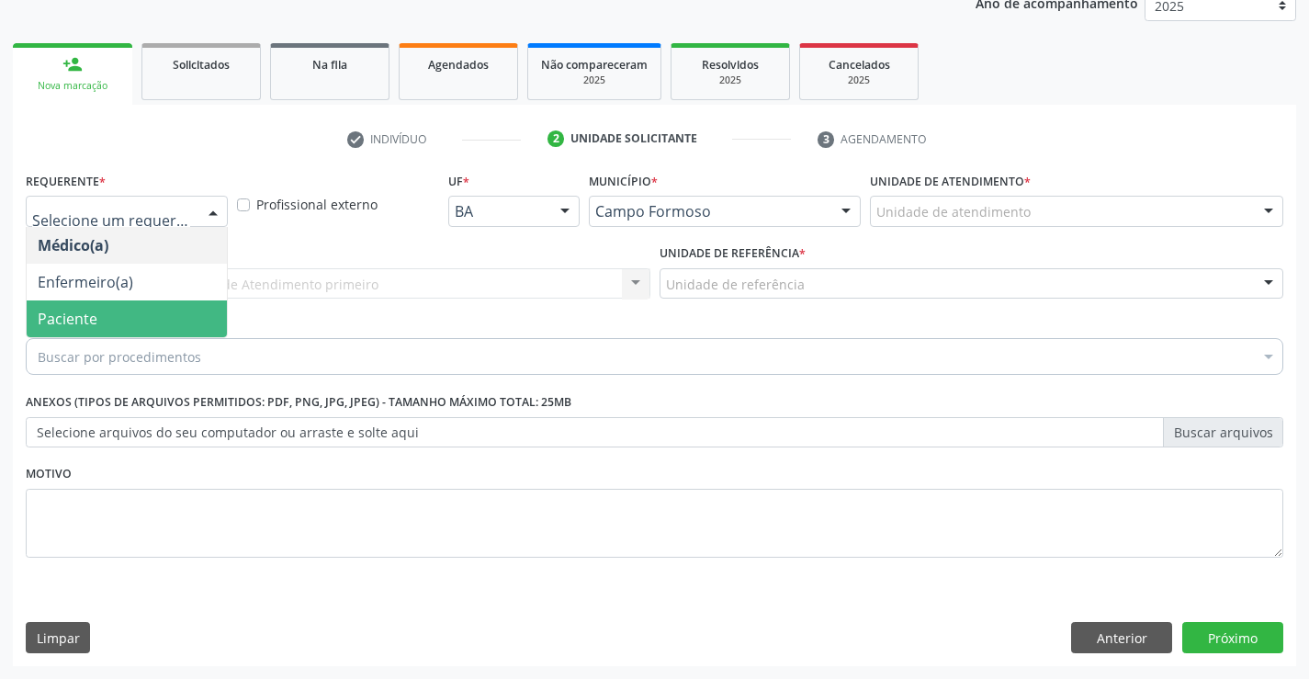
click at [95, 321] on span "Paciente" at bounding box center [68, 319] width 60 height 20
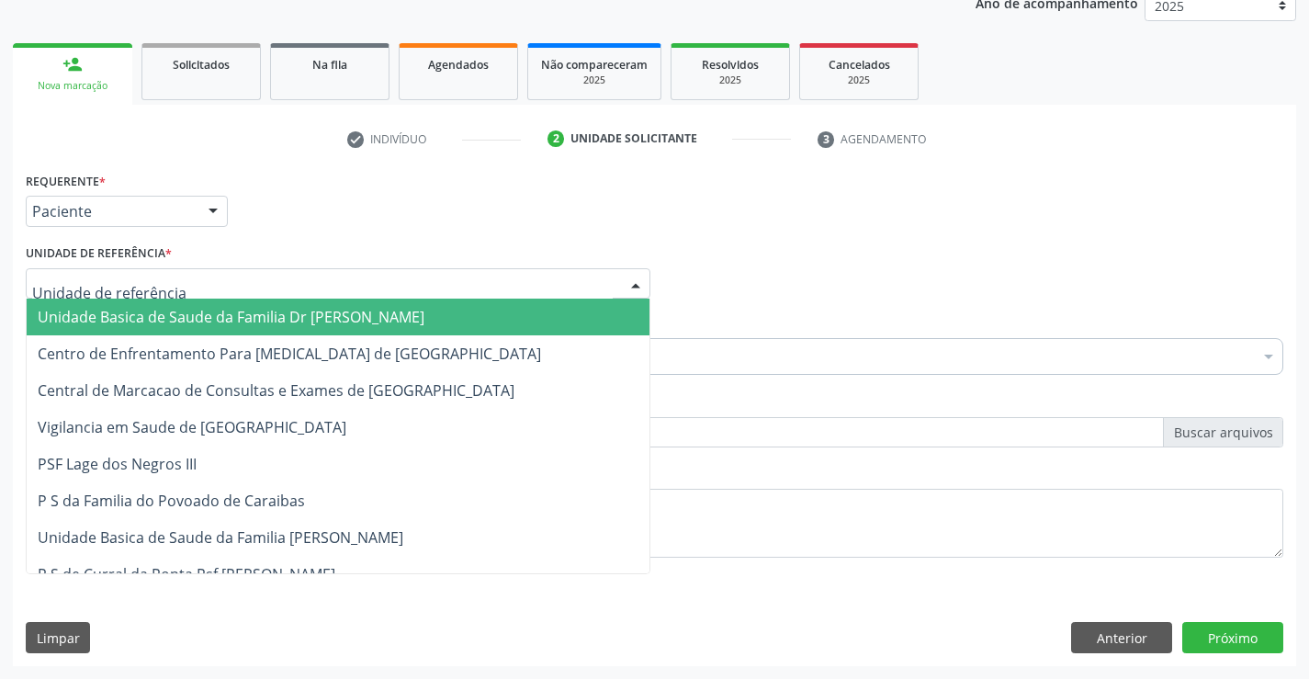
click at [119, 311] on span "Unidade Basica de Saude da Familia Dr [PERSON_NAME]" at bounding box center [231, 317] width 387 height 20
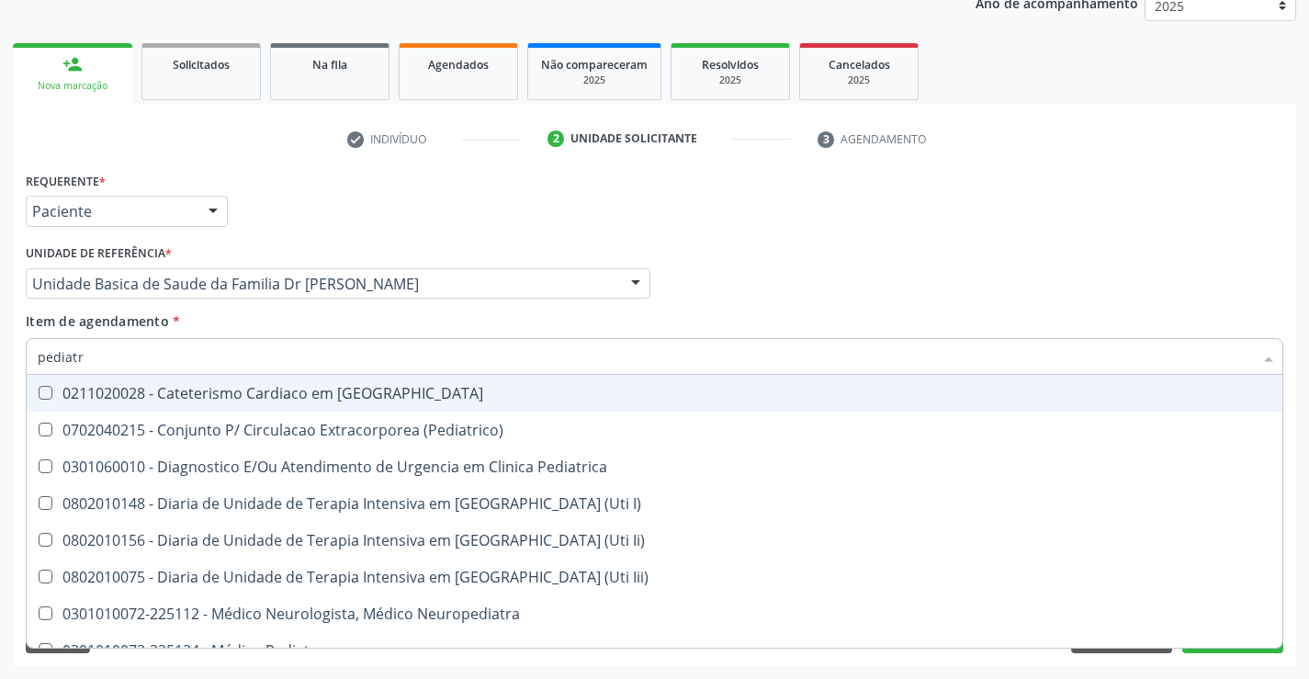
type input "pediatra"
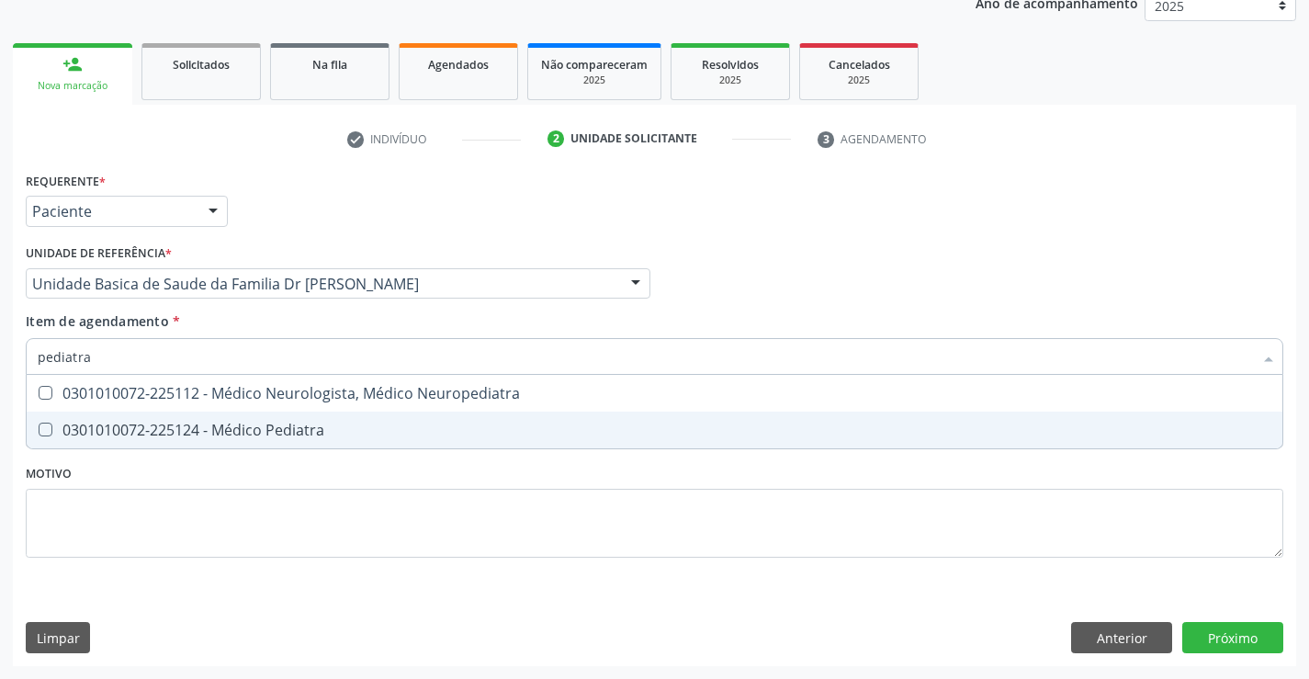
click at [316, 427] on div "0301010072-225124 - Médico Pediatra" at bounding box center [655, 430] width 1234 height 15
checkbox Pediatra "true"
click at [1212, 622] on div "Requerente * Paciente Médico(a) Enfermeiro(a) Paciente Nenhum resultado encontr…" at bounding box center [654, 416] width 1283 height 499
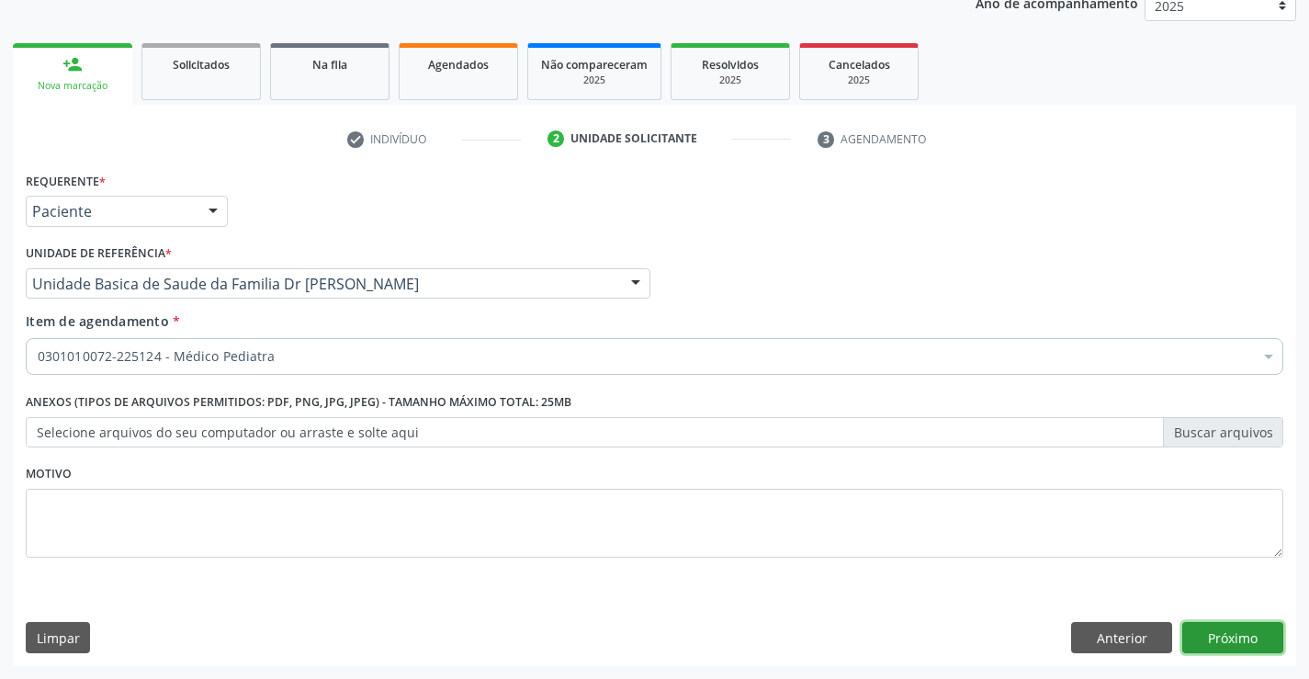
click at [1242, 631] on button "Próximo" at bounding box center [1232, 637] width 101 height 31
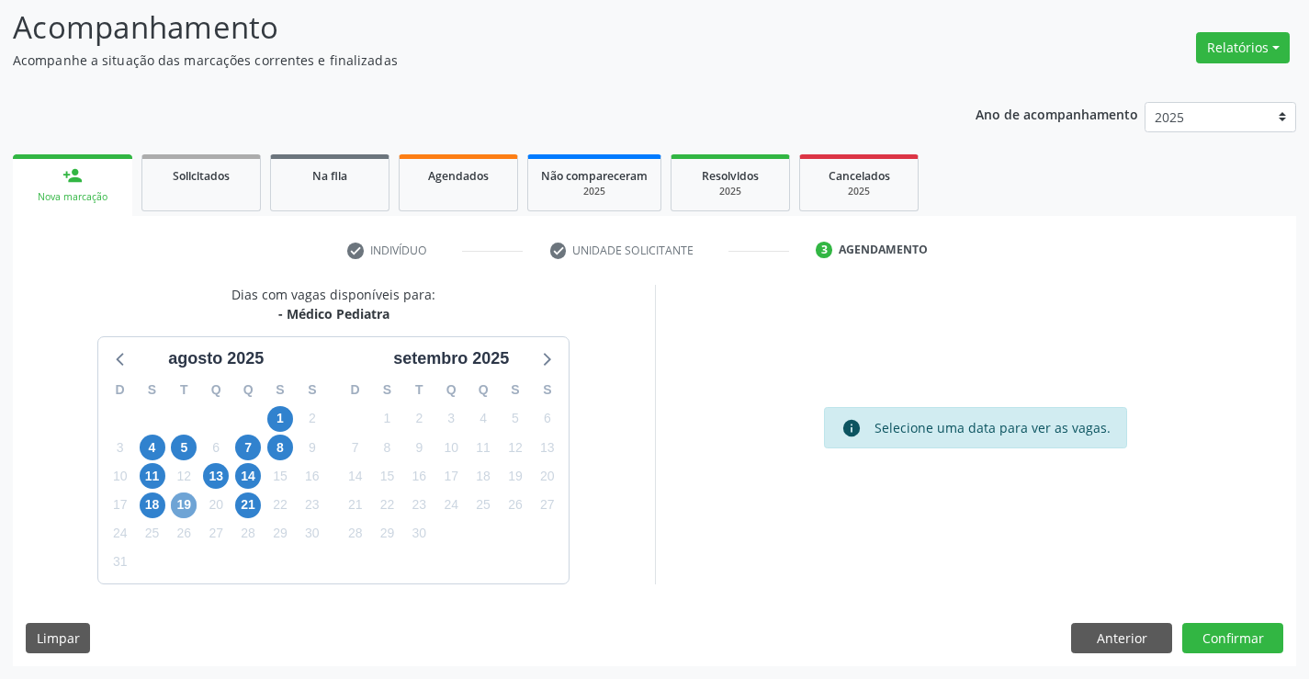
click at [184, 505] on span "19" at bounding box center [184, 505] width 26 height 26
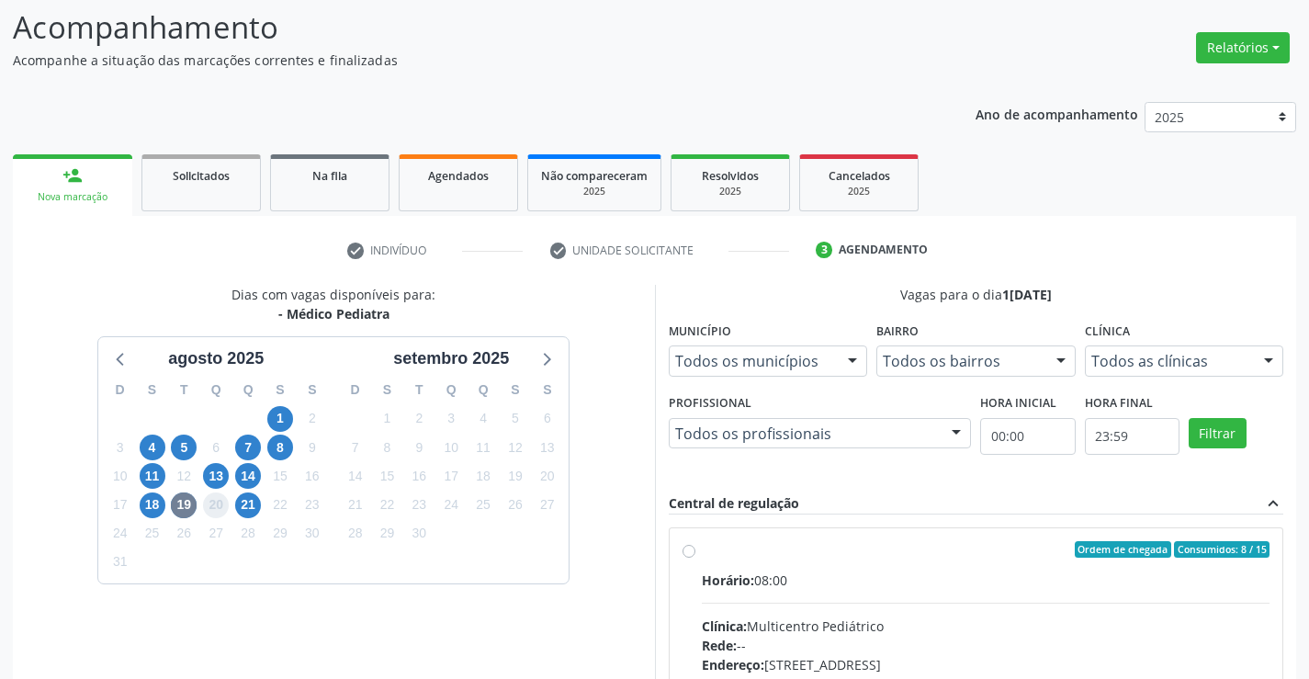
click at [214, 503] on span "20" at bounding box center [216, 505] width 26 height 26
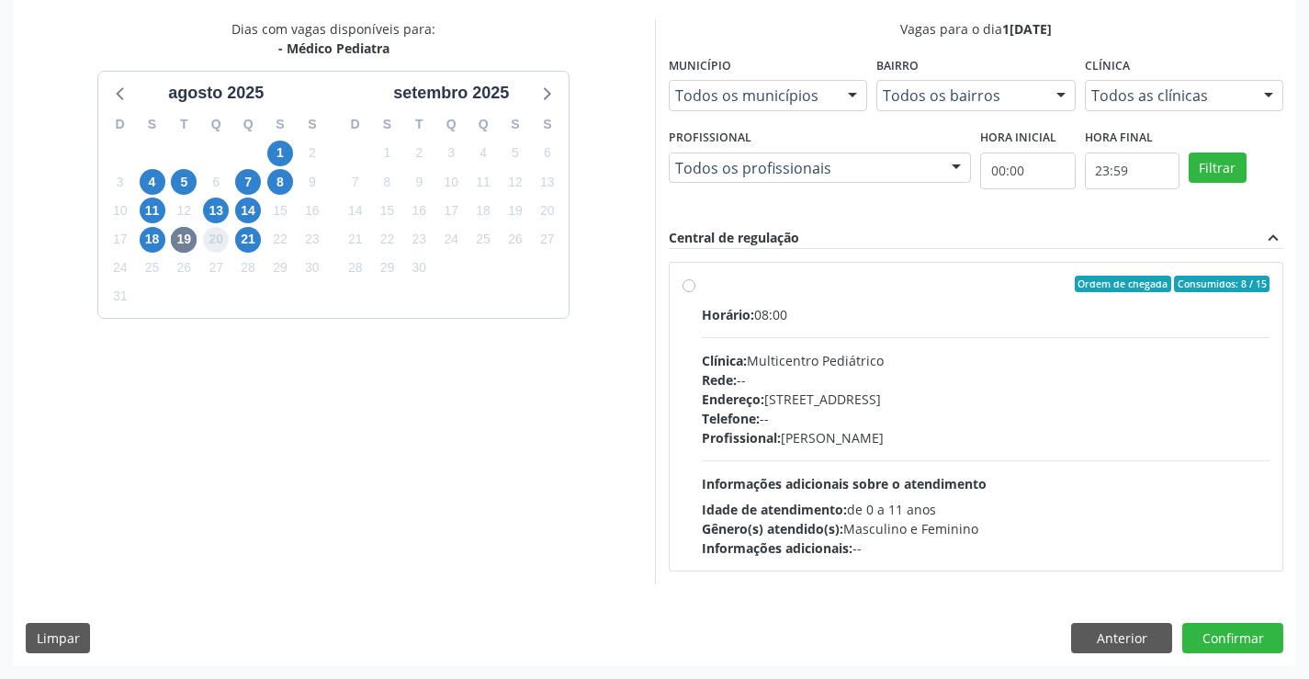
click at [209, 239] on span "20" at bounding box center [216, 240] width 26 height 26
click at [240, 237] on span "21" at bounding box center [248, 240] width 26 height 26
click at [826, 287] on div "Ordem de chegada Consumidos: 14 / 15" at bounding box center [986, 284] width 569 height 17
click at [695, 287] on input "Ordem de chegada Consumidos: 14 / 15 Horário: 08:00 Clínica: Multicentro Pediát…" at bounding box center [689, 284] width 13 height 17
radio input "true"
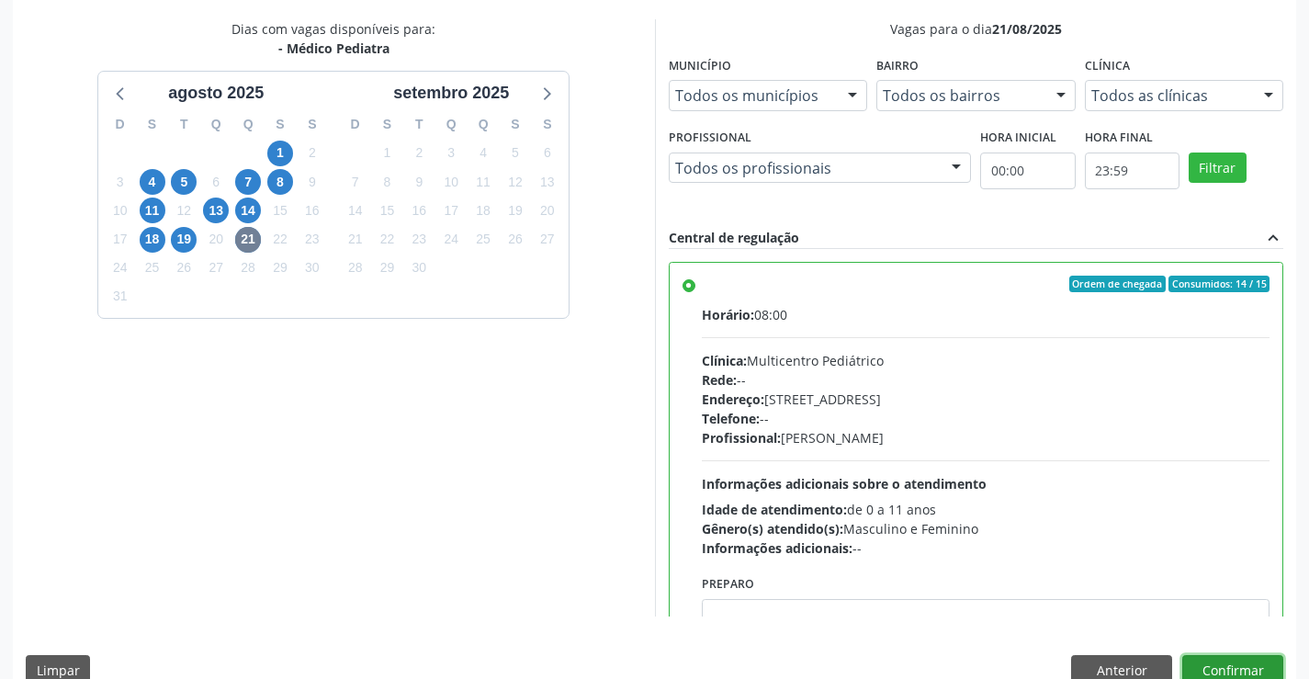
click at [1225, 665] on button "Confirmar" at bounding box center [1232, 670] width 101 height 31
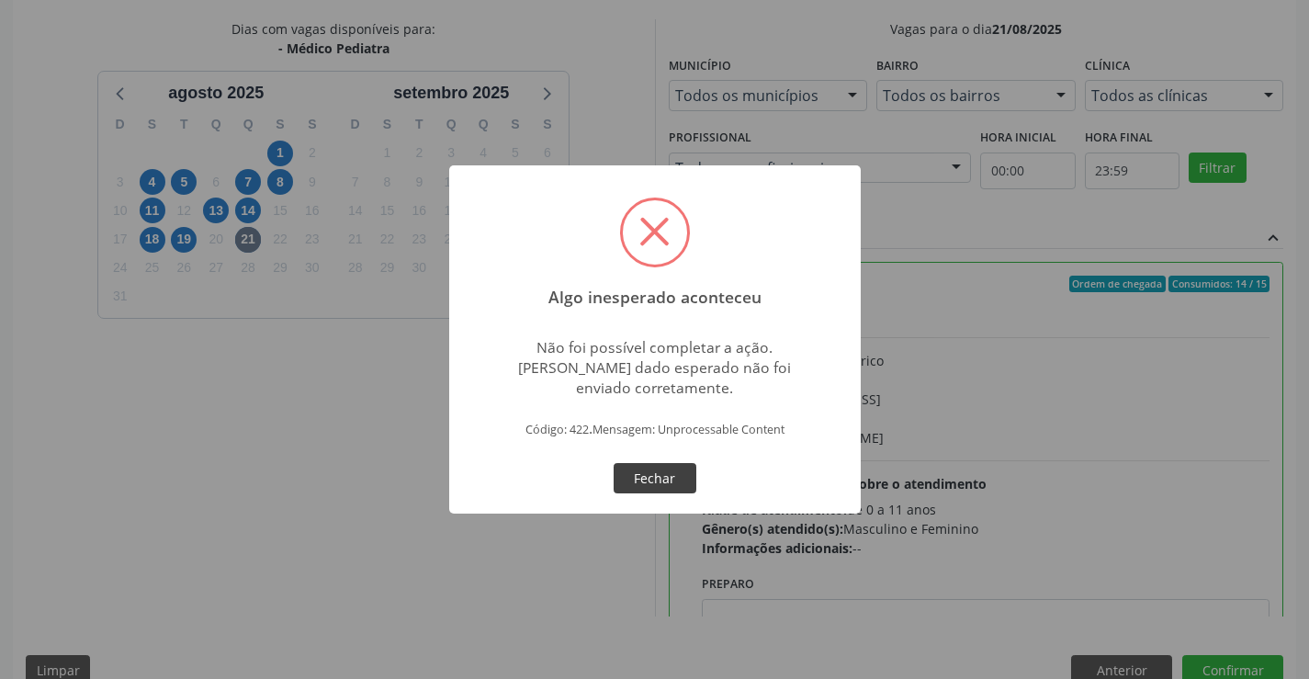
click at [653, 475] on button "Fechar" at bounding box center [655, 478] width 83 height 31
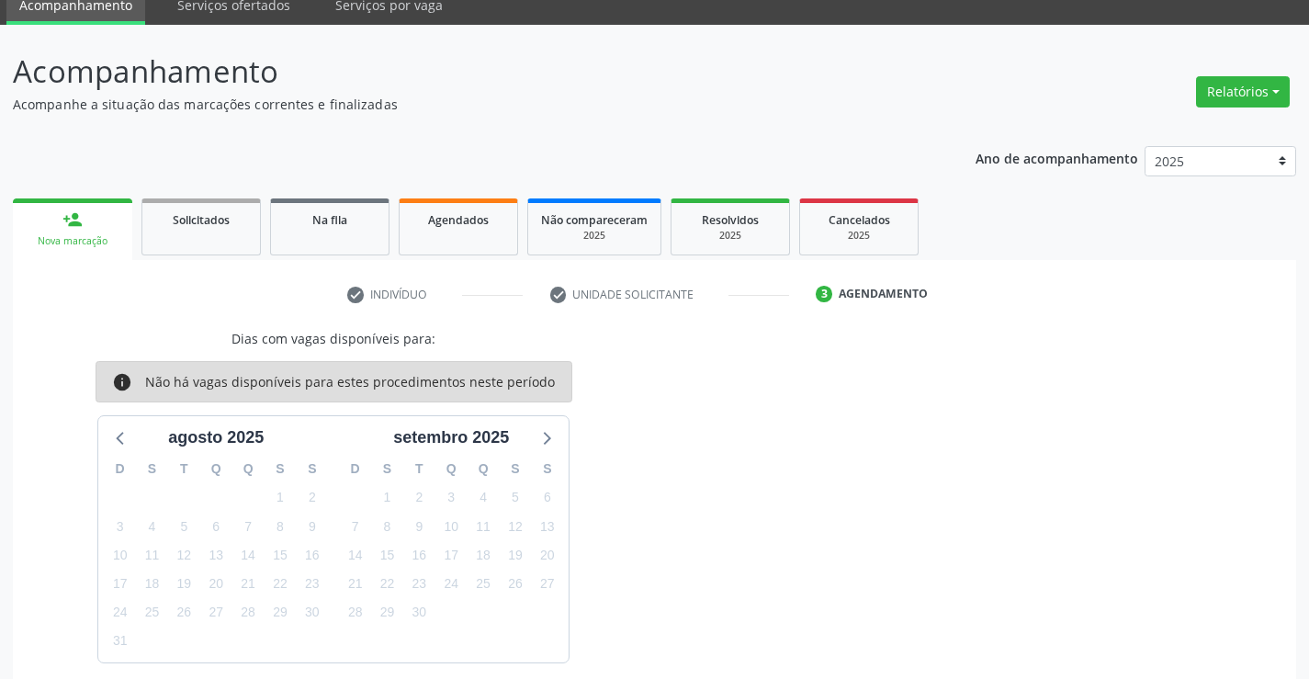
scroll to position [155, 0]
